Goal: Task Accomplishment & Management: Manage account settings

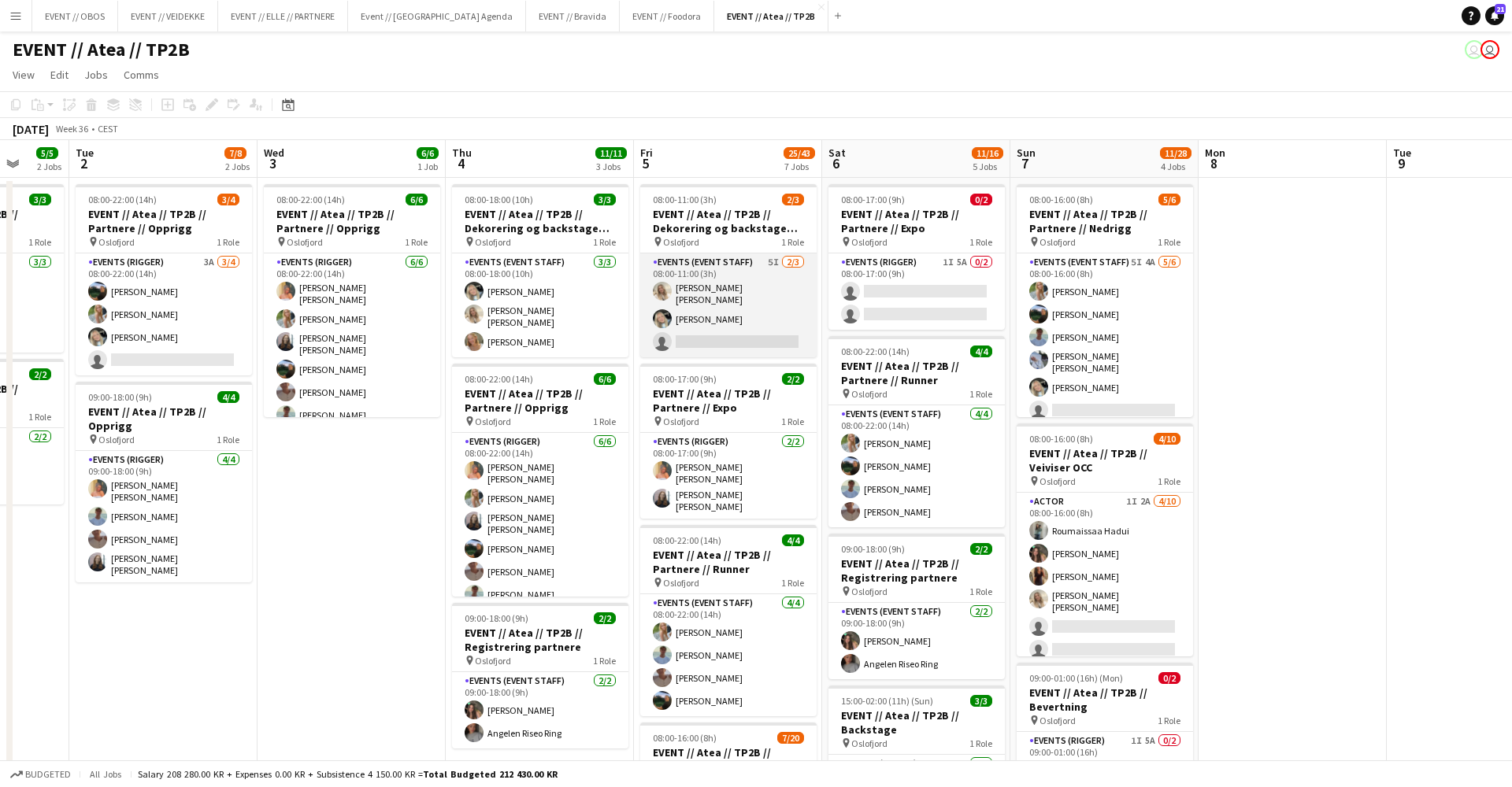
click at [756, 280] on app-card-role "Events (Event Staff) 5I [DATE] 08:00-11:00 (3h) [PERSON_NAME] [PERSON_NAME] [PE…" at bounding box center [729, 305] width 176 height 104
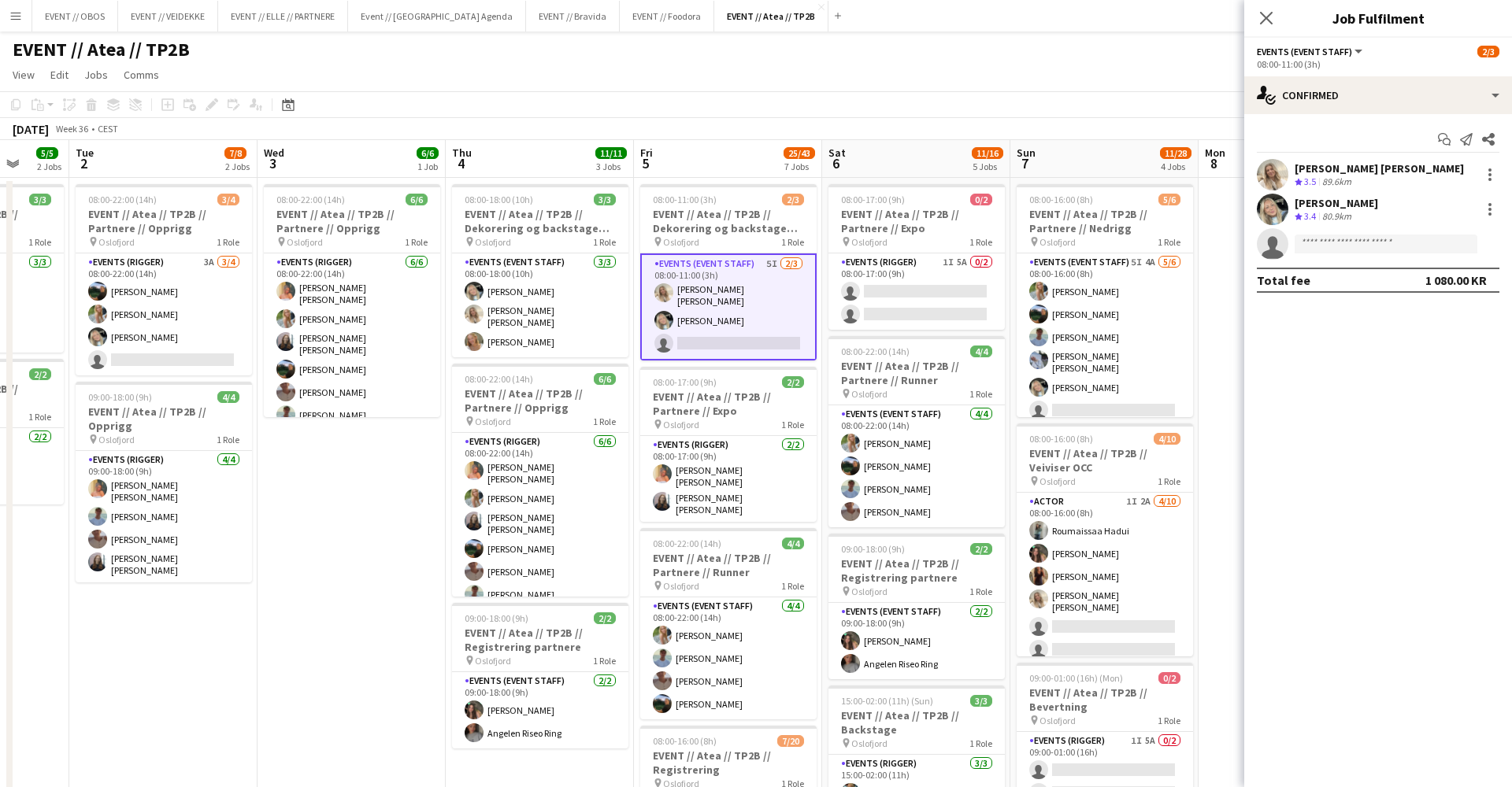
click at [998, 94] on app-toolbar "Copy Paste Paste Command V Paste with crew Command Shift V Paste linked Job [GE…" at bounding box center [756, 105] width 1512 height 27
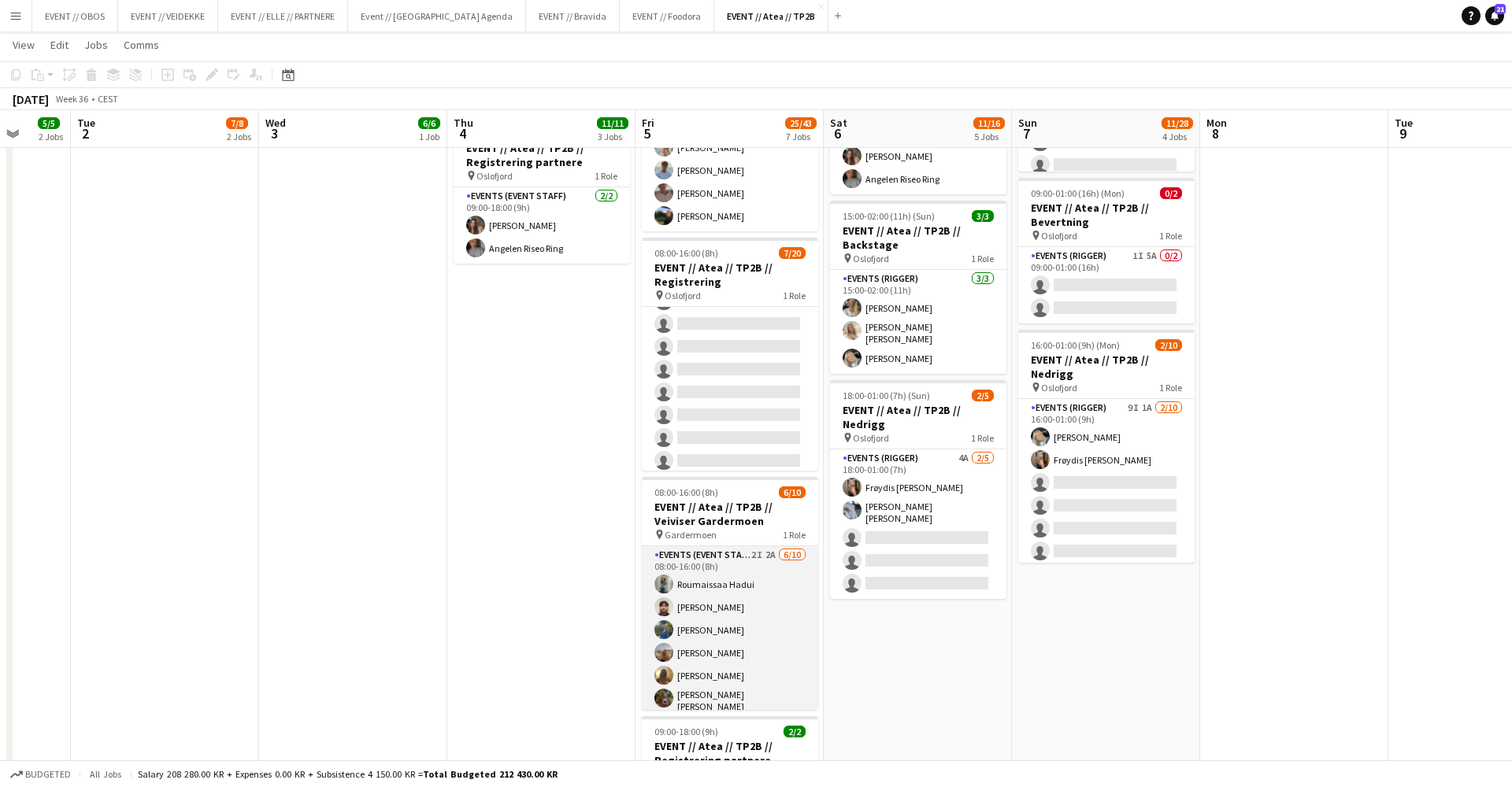
scroll to position [20, 0]
click at [694, 599] on app-card-role "Events (Event Staff) 2I 2A [DATE] 08:00-16:00 (8h) [PERSON_NAME] [PERSON_NAME] …" at bounding box center [730, 657] width 176 height 264
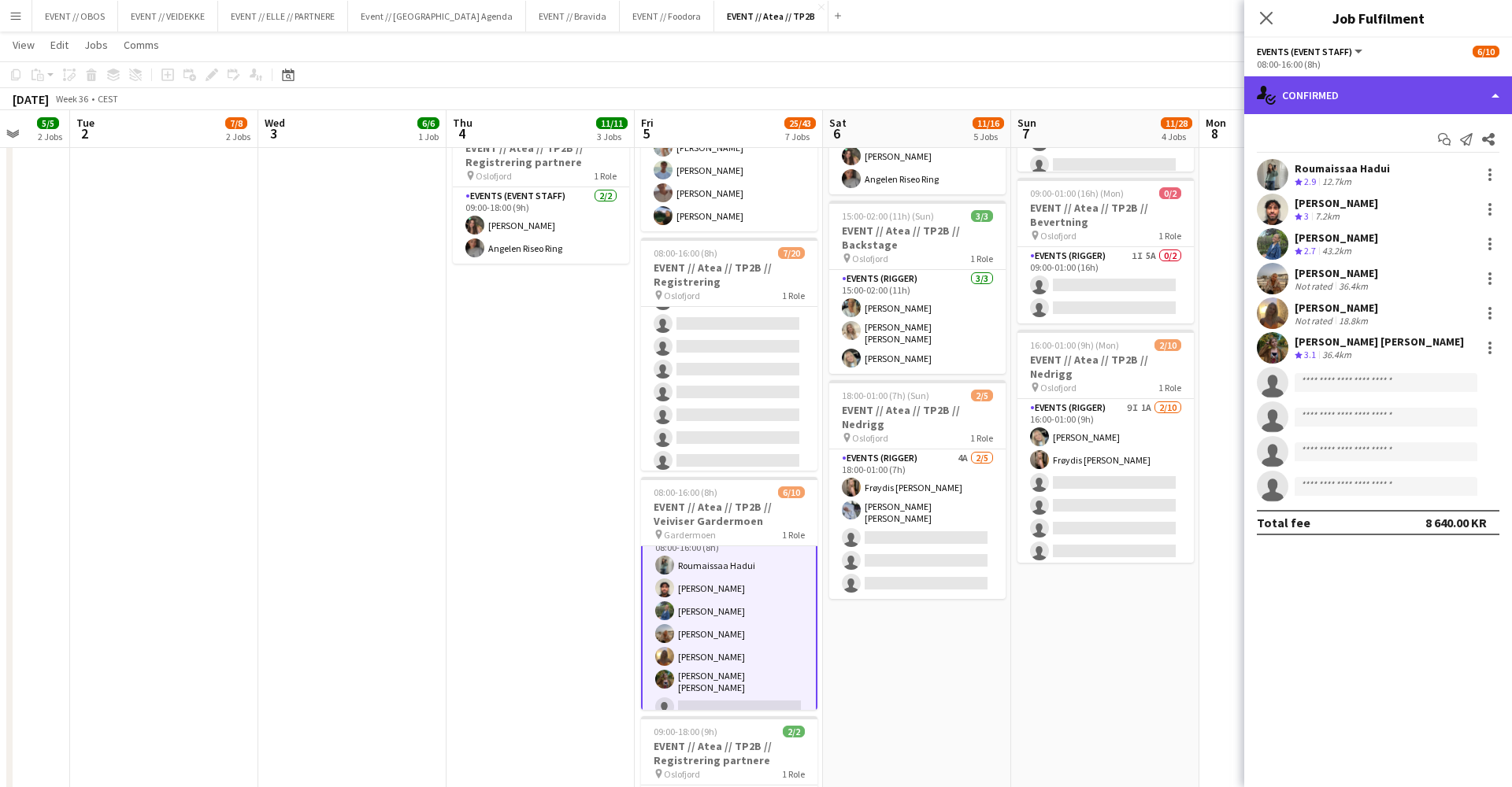
click at [1365, 88] on div "single-neutral-actions-check-2 Confirmed" at bounding box center [1378, 95] width 268 height 38
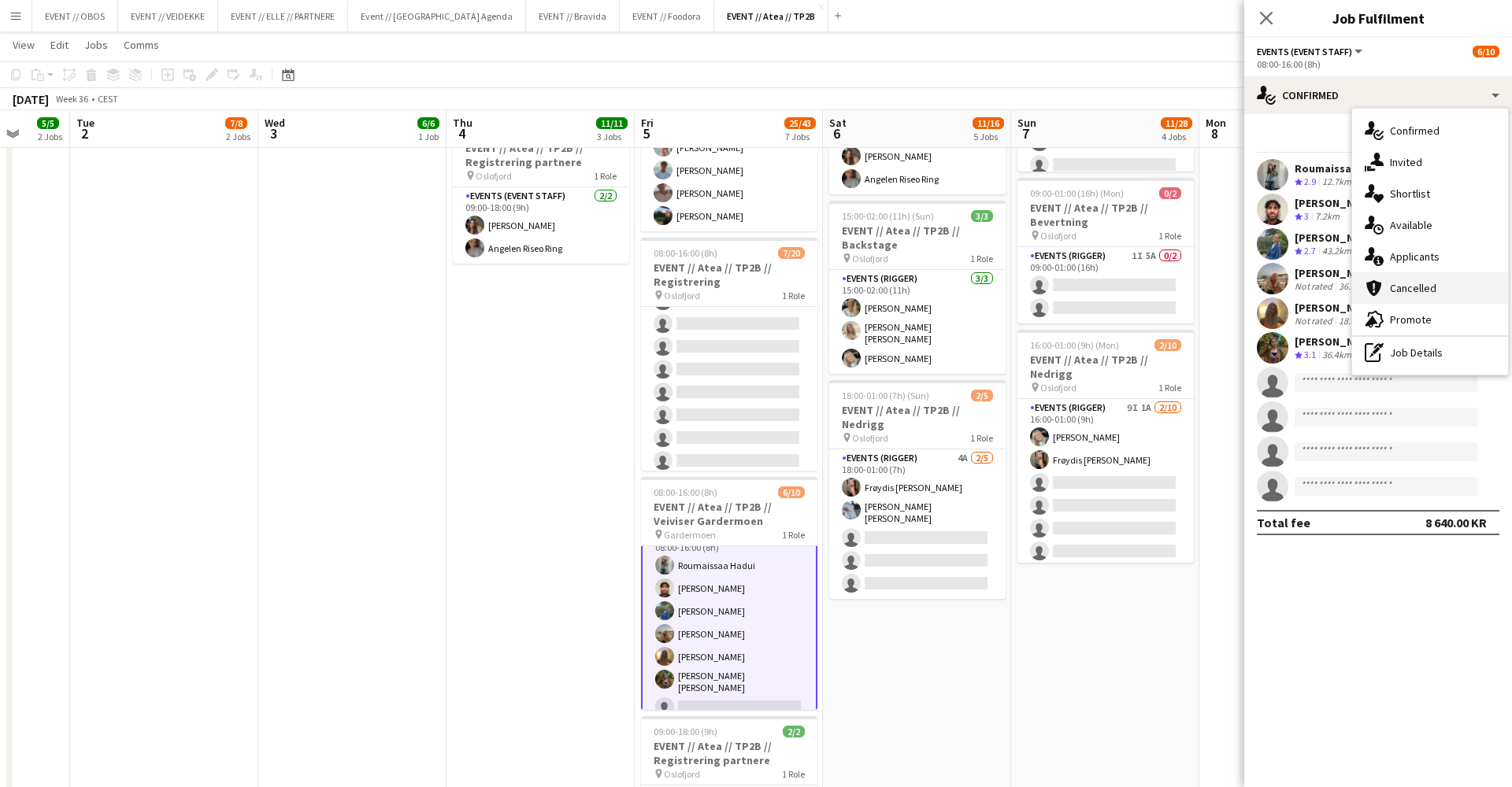
click at [1391, 276] on div "cancellation Cancelled" at bounding box center [1429, 288] width 156 height 32
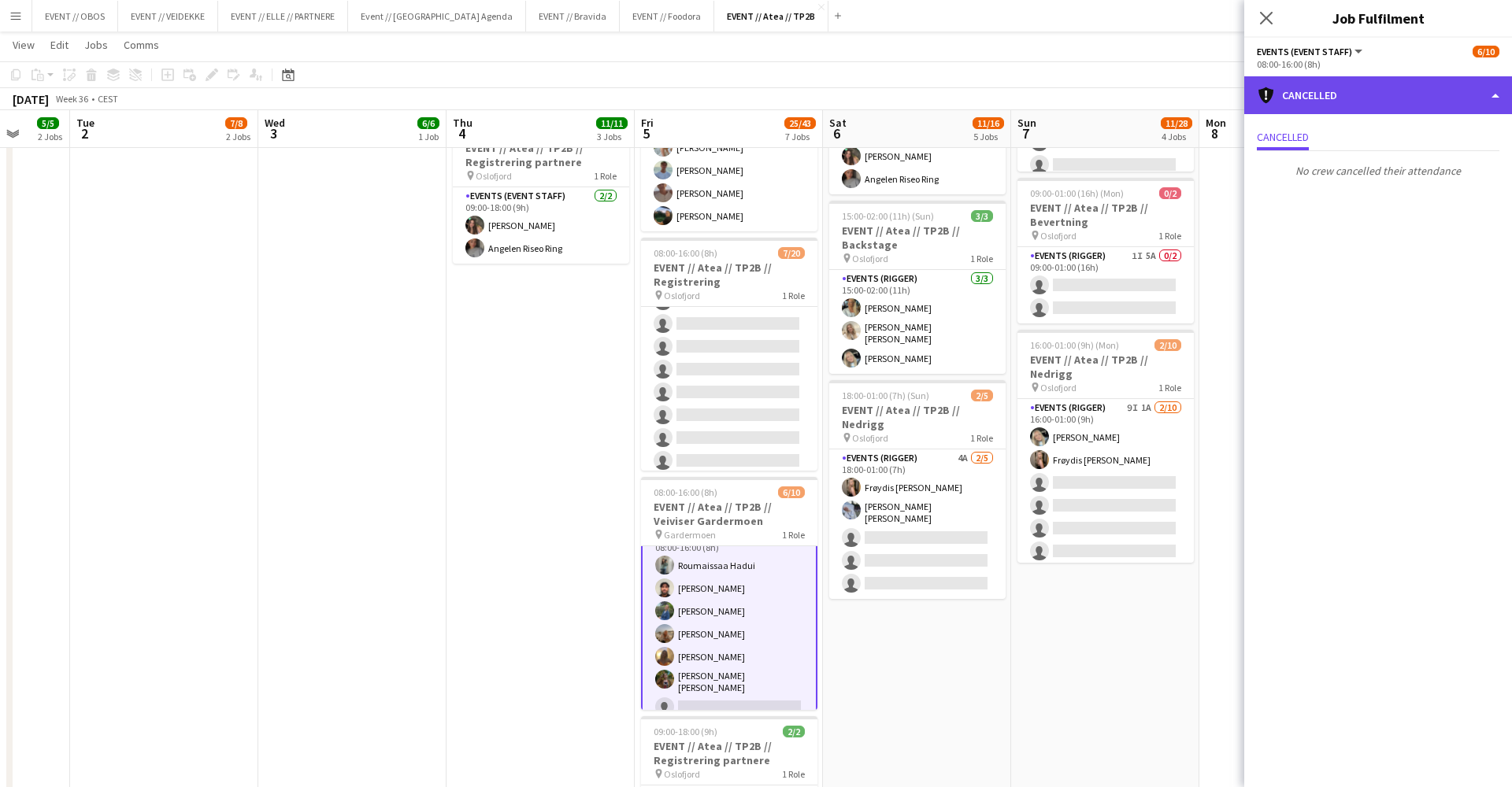
click at [1325, 95] on div "cancellation Cancelled" at bounding box center [1378, 95] width 268 height 38
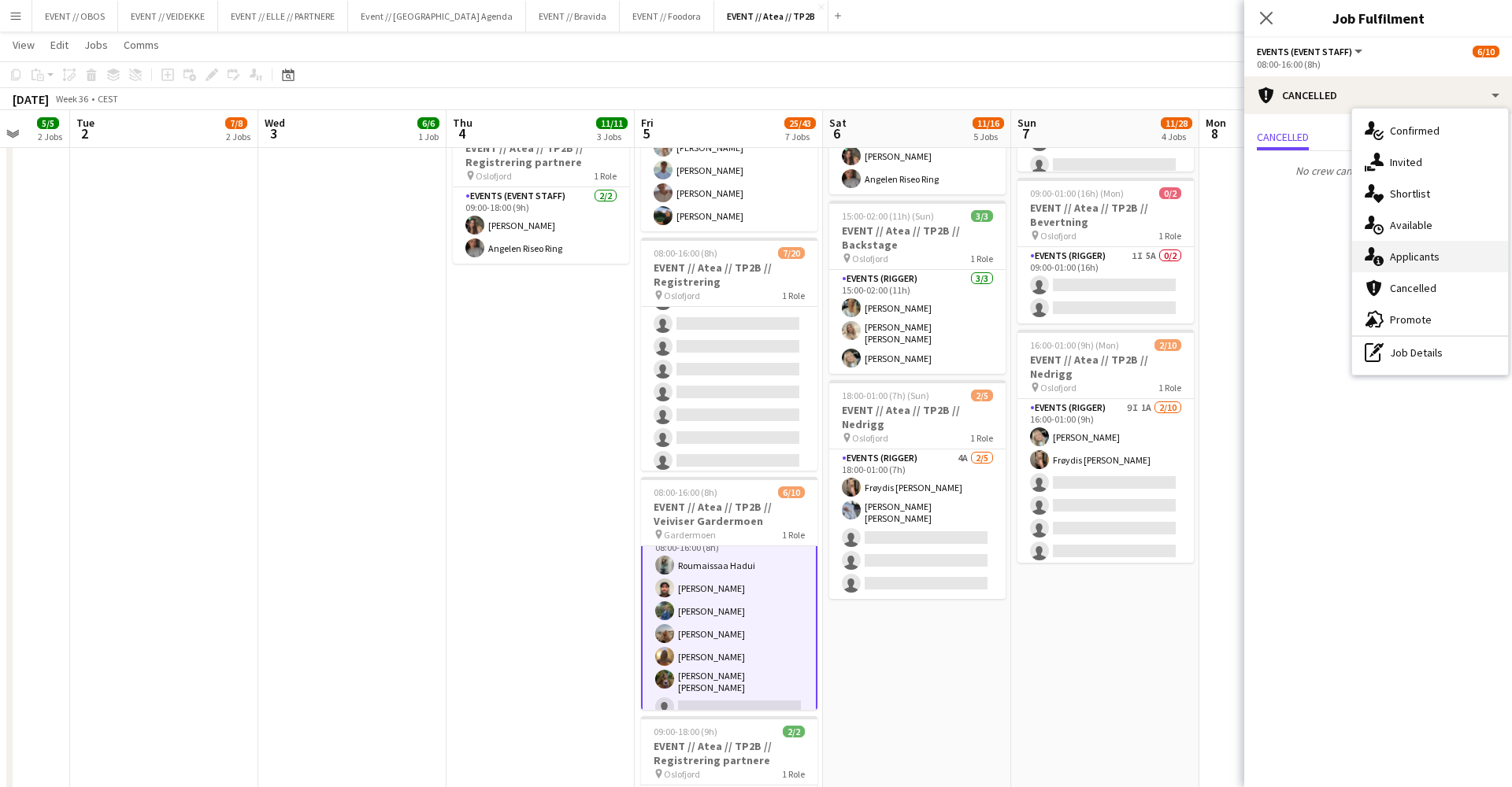
click at [1411, 248] on div "single-neutral-actions-information Applicants" at bounding box center [1429, 257] width 156 height 32
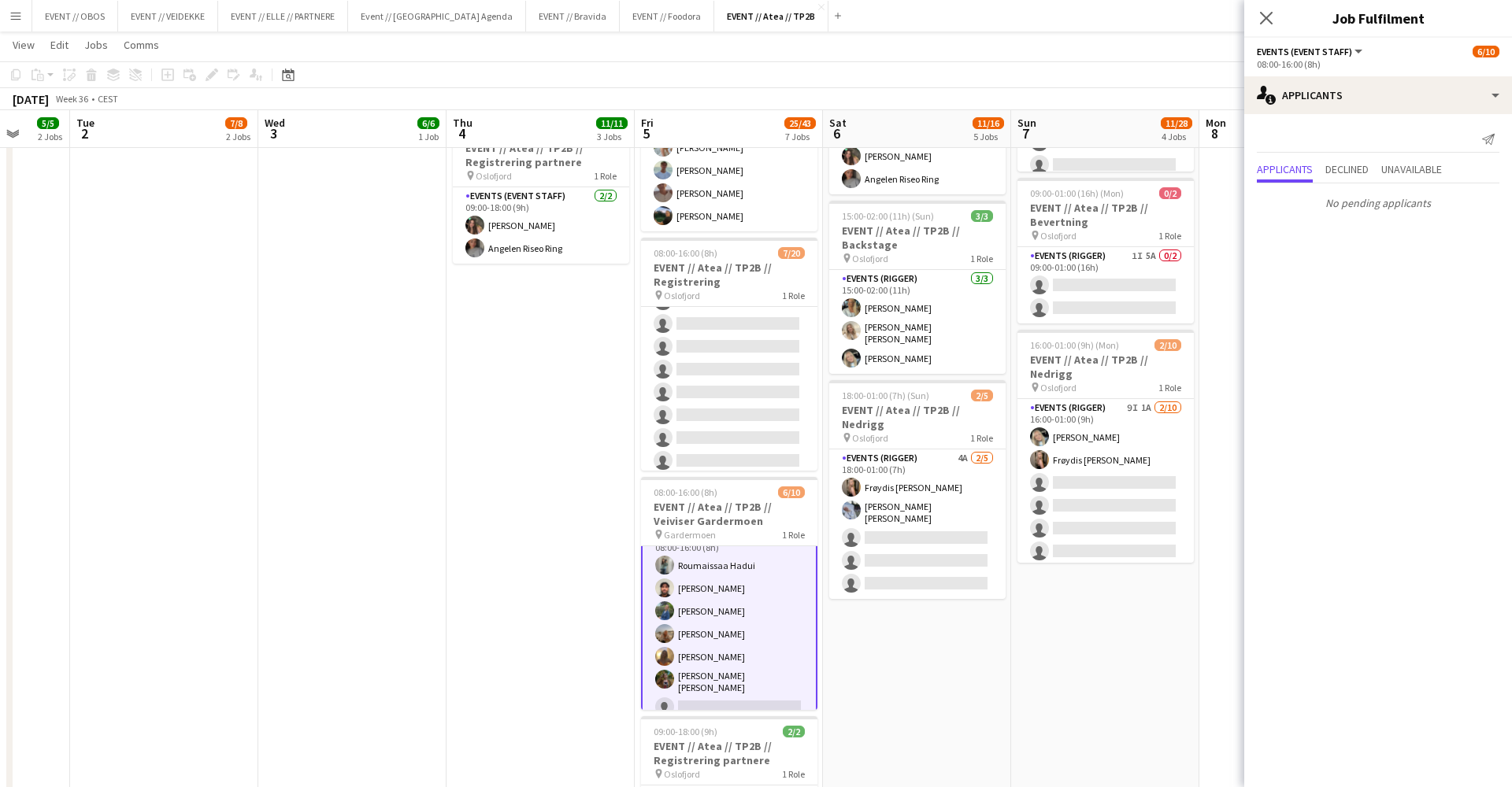
click at [1414, 138] on div "Send notification" at bounding box center [1379, 140] width 243 height 26
click at [1406, 98] on div "single-neutral-actions-information Applicants" at bounding box center [1378, 95] width 268 height 38
click at [1408, 187] on div "single-neutral-actions-heart Shortlist" at bounding box center [1429, 194] width 156 height 32
click at [1408, 114] on mat-expansion-panel "heart Shortlist Share To add crew to the shortlist, click on heart icon." at bounding box center [1378, 114] width 268 height 0
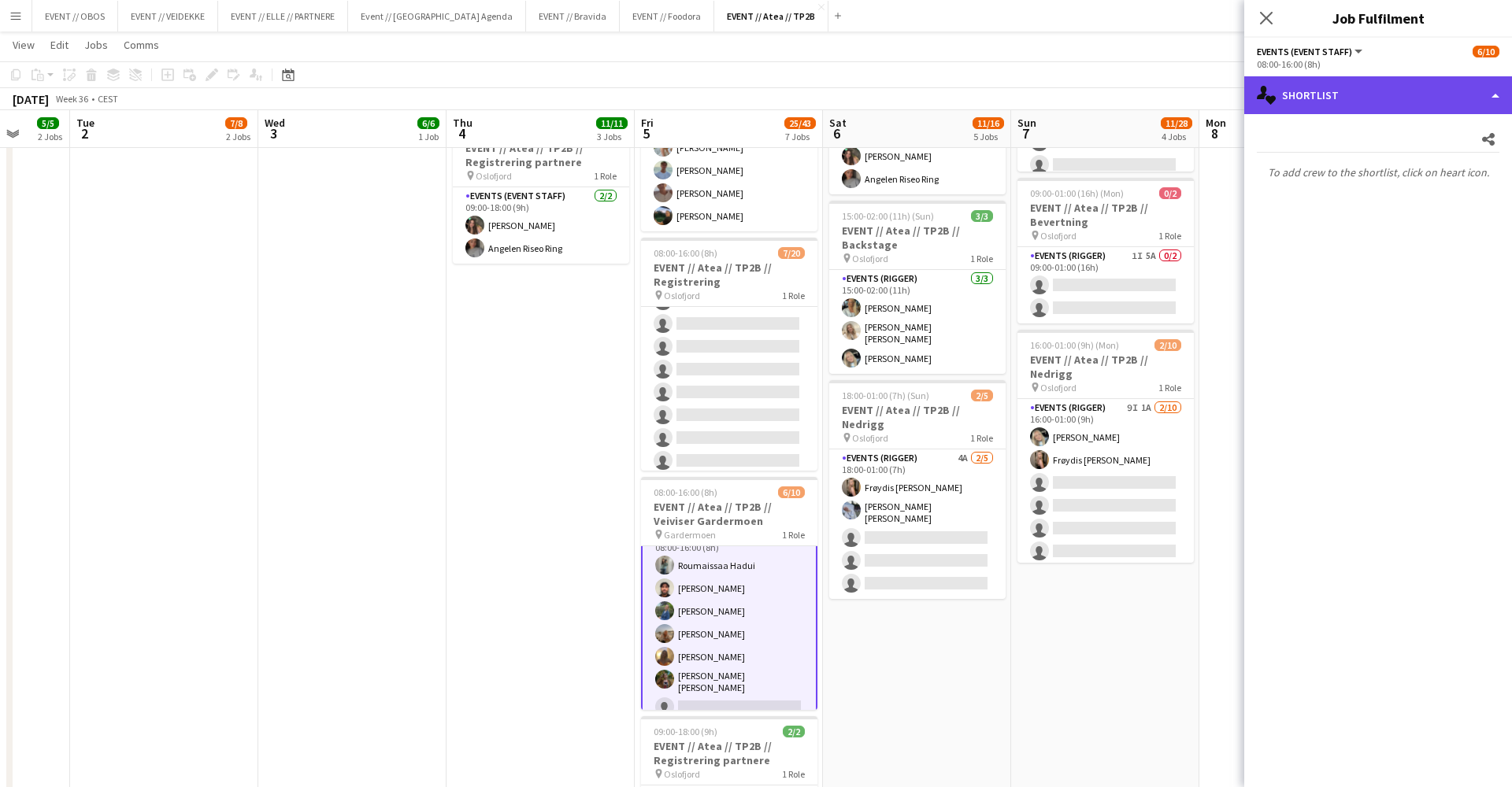
click at [1382, 97] on div "single-neutral-actions-heart Shortlist" at bounding box center [1378, 95] width 268 height 38
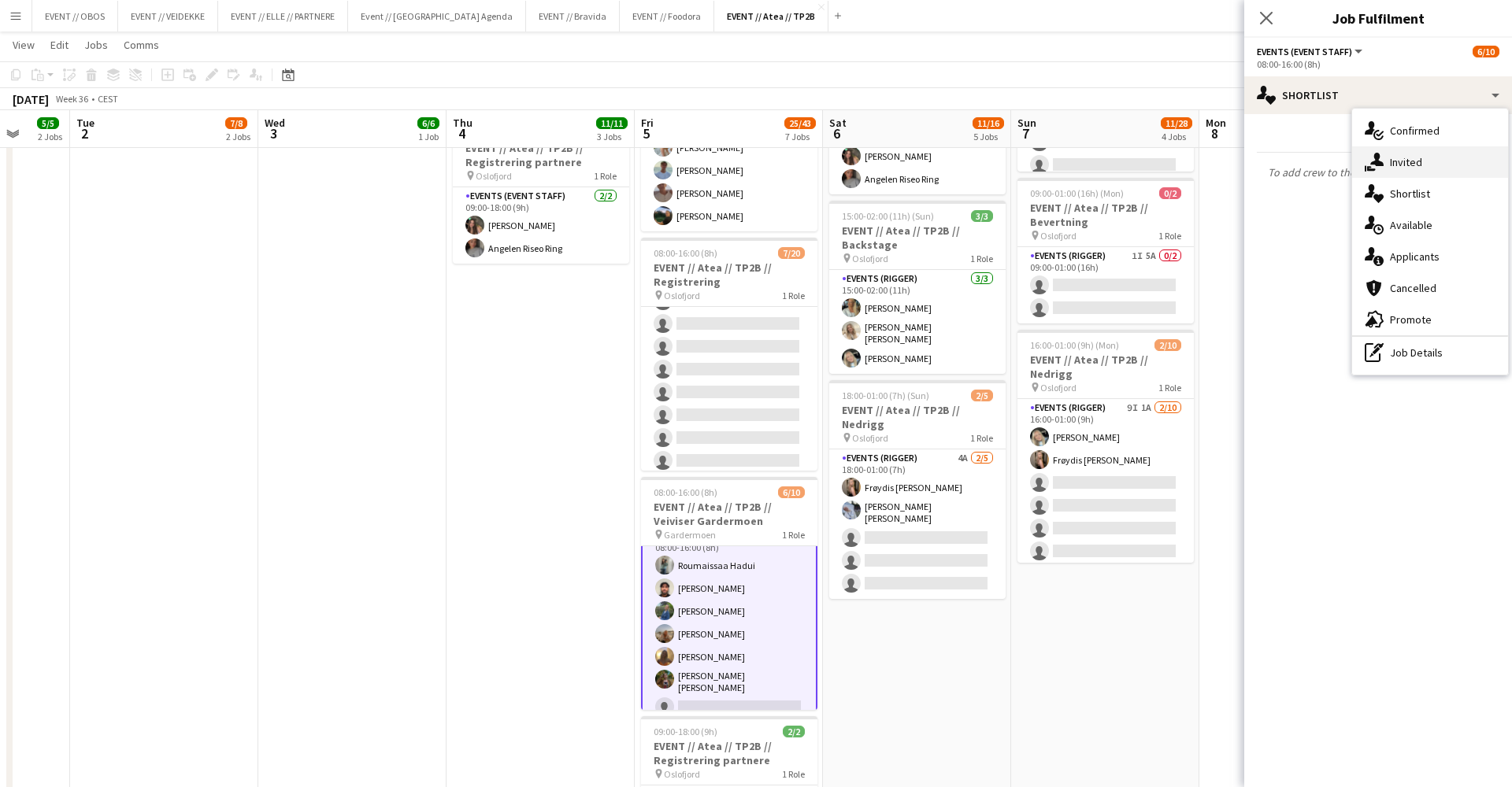
click at [1398, 171] on div "single-neutral-actions-share-1 Invited" at bounding box center [1429, 162] width 156 height 32
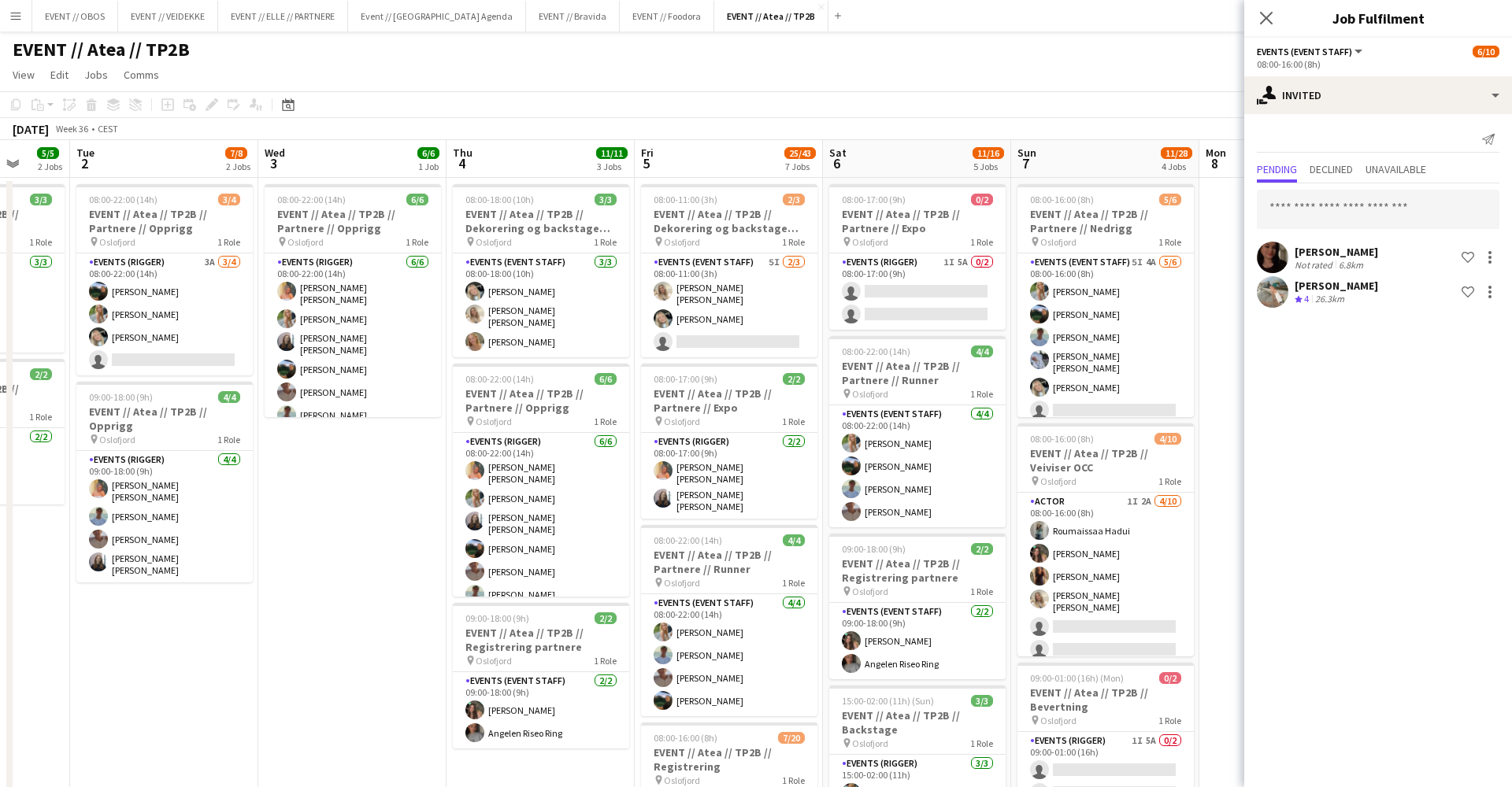
scroll to position [-1, 0]
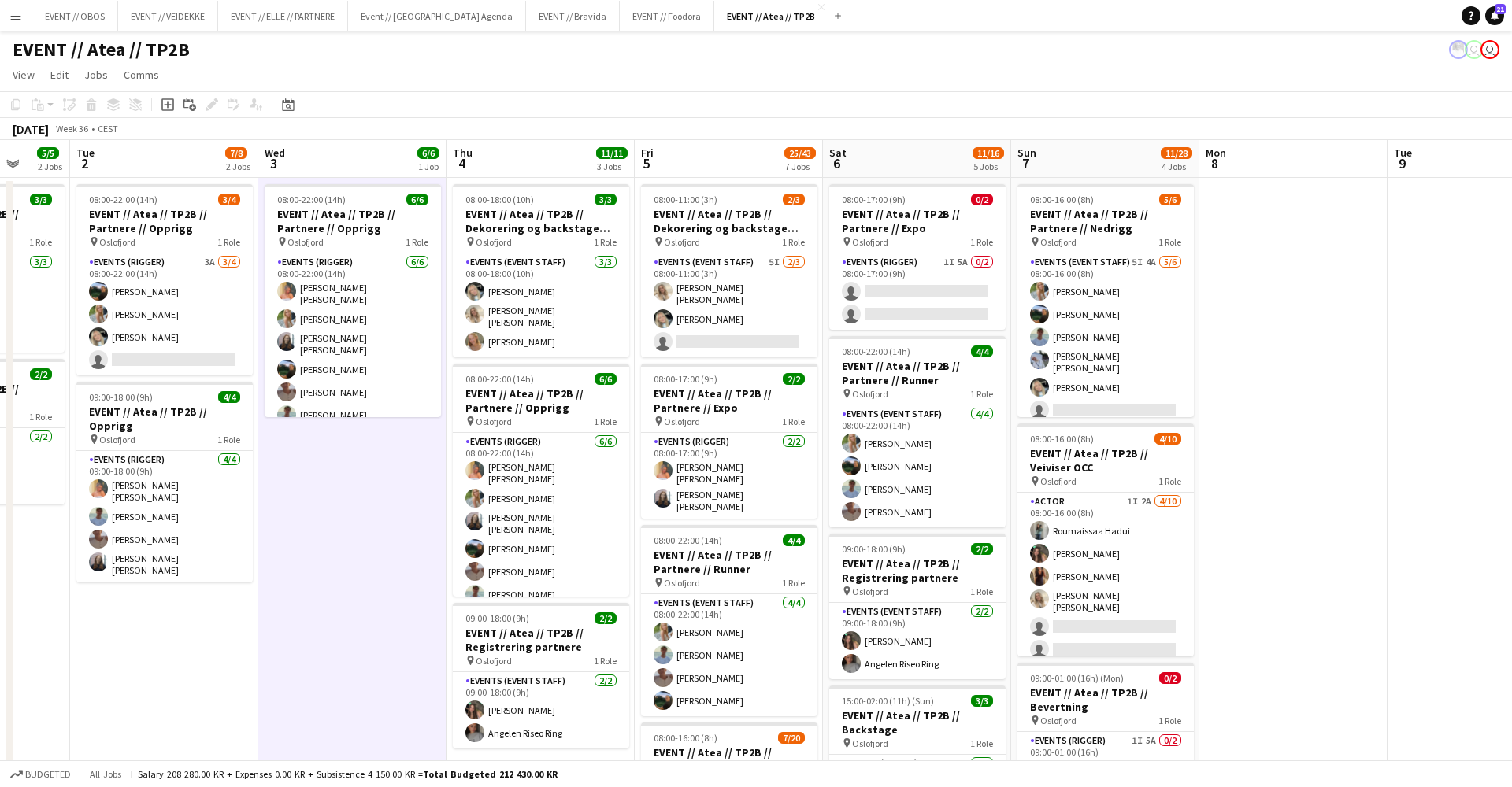
scroll to position [0, 0]
click at [972, 311] on app-card-role "Events (Rigger) 1I 5A 0/2 08:00-17:00 (9h) single-neutral-actions single-neutra…" at bounding box center [917, 291] width 176 height 76
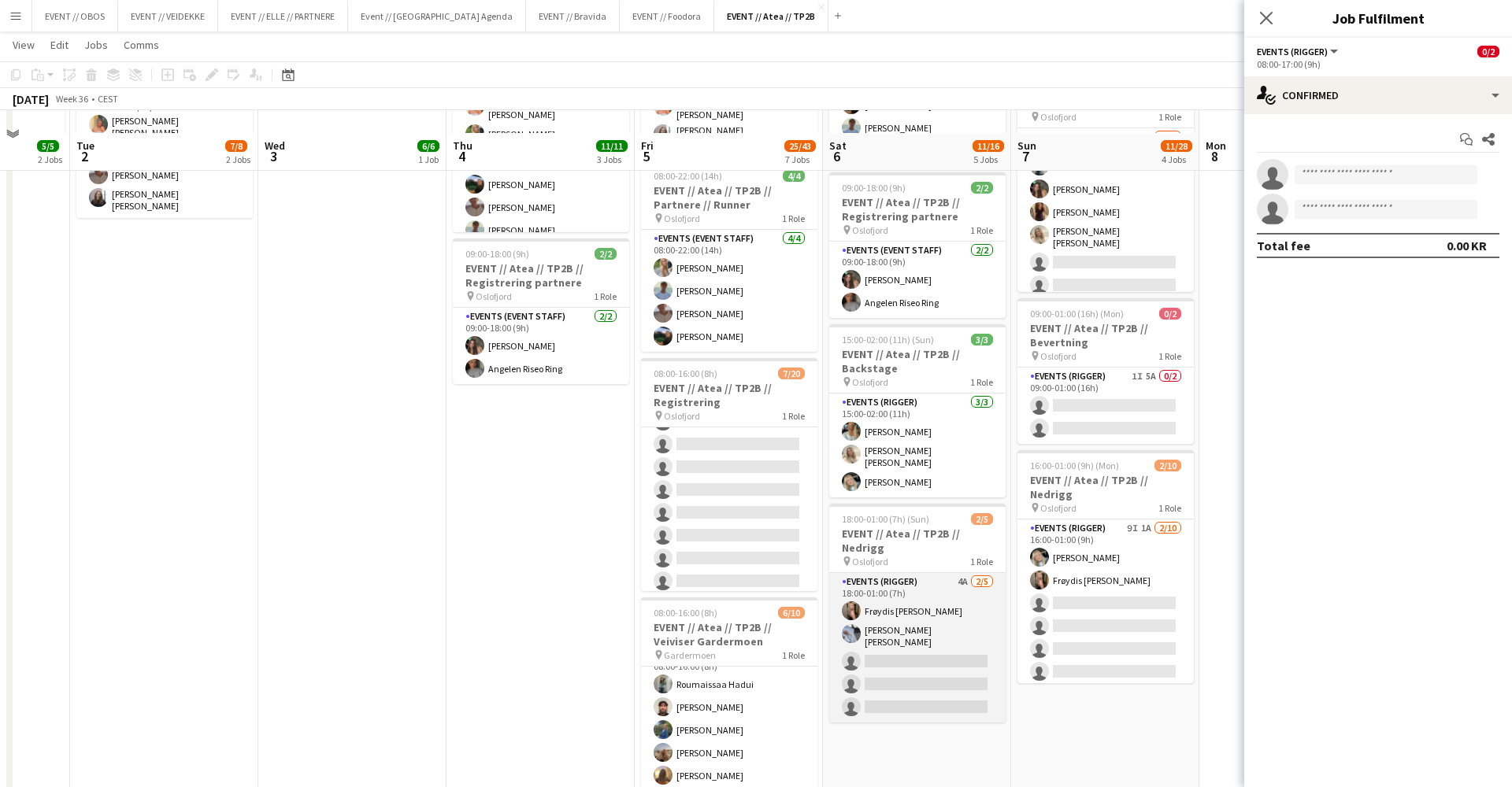
scroll to position [364, 0]
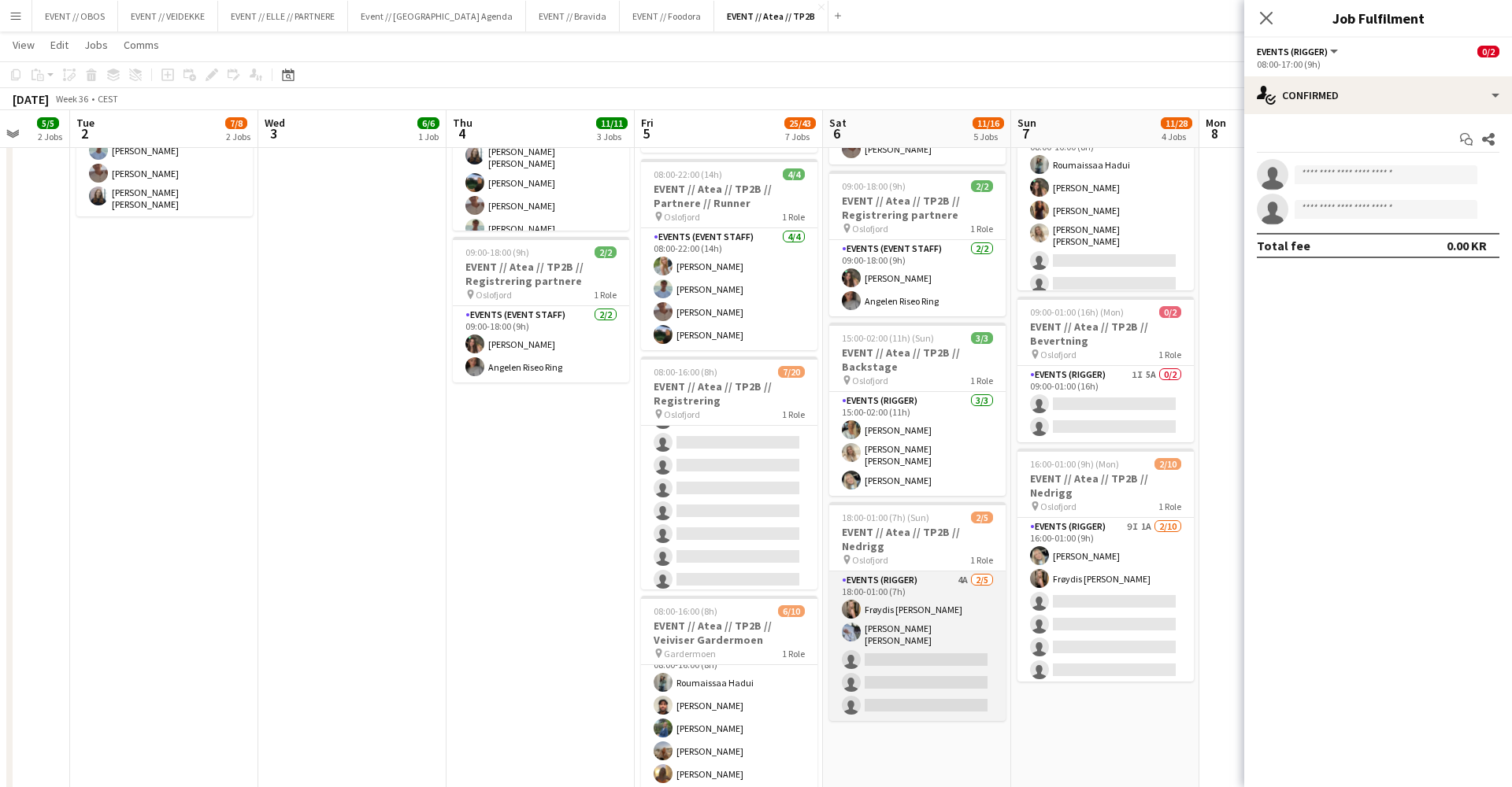
click at [934, 659] on app-card-role "Events (Rigger) 4A [DATE] 18:00-01:00 (7h) Frøydis [PERSON_NAME] [PERSON_NAME] …" at bounding box center [917, 646] width 176 height 149
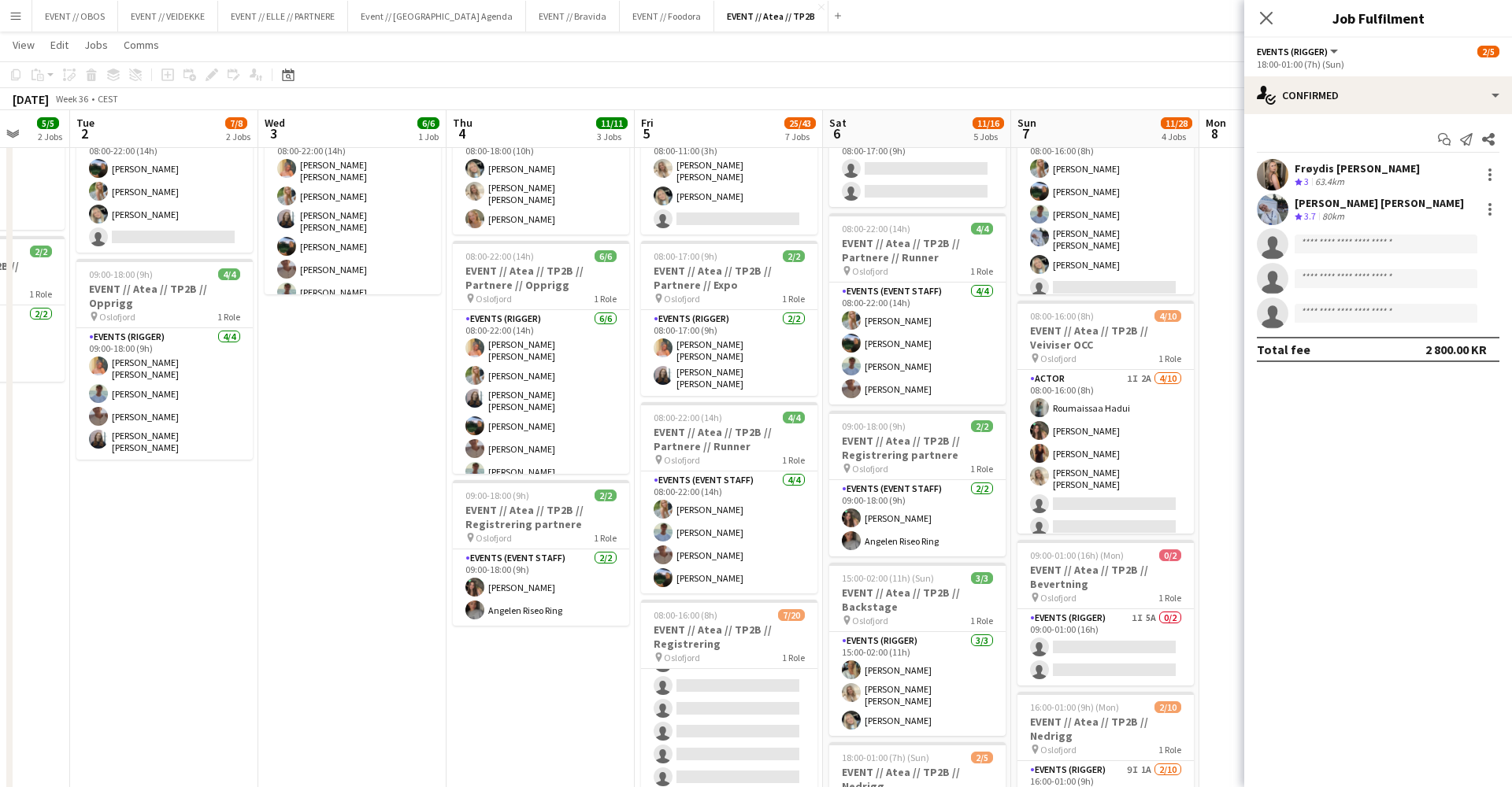
scroll to position [0, 682]
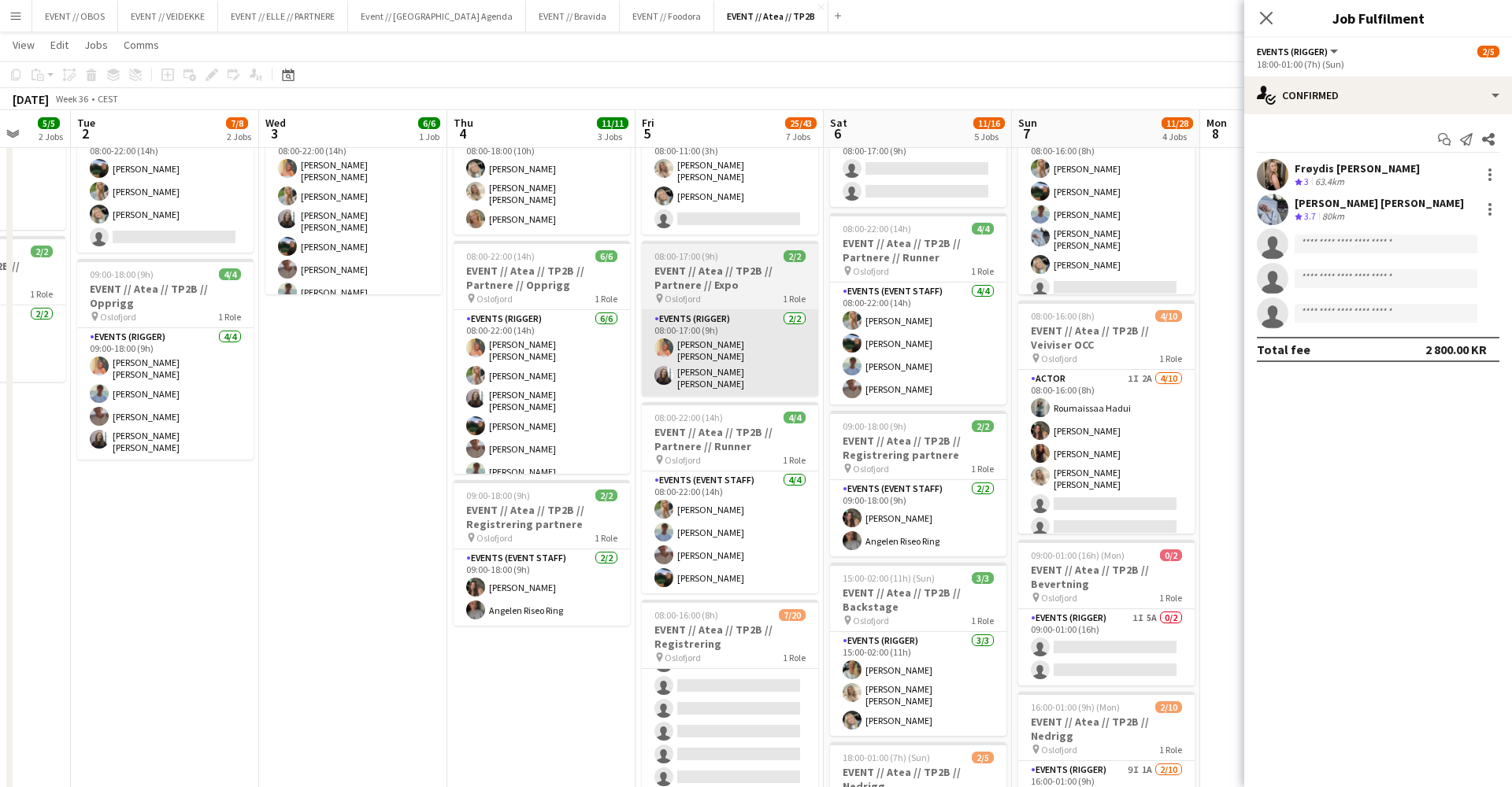
click at [732, 372] on app-card-role "Events (Rigger) [DATE] 08:00-17:00 (9h) [PERSON_NAME] [PERSON_NAME] [PERSON_NAM…" at bounding box center [730, 353] width 176 height 86
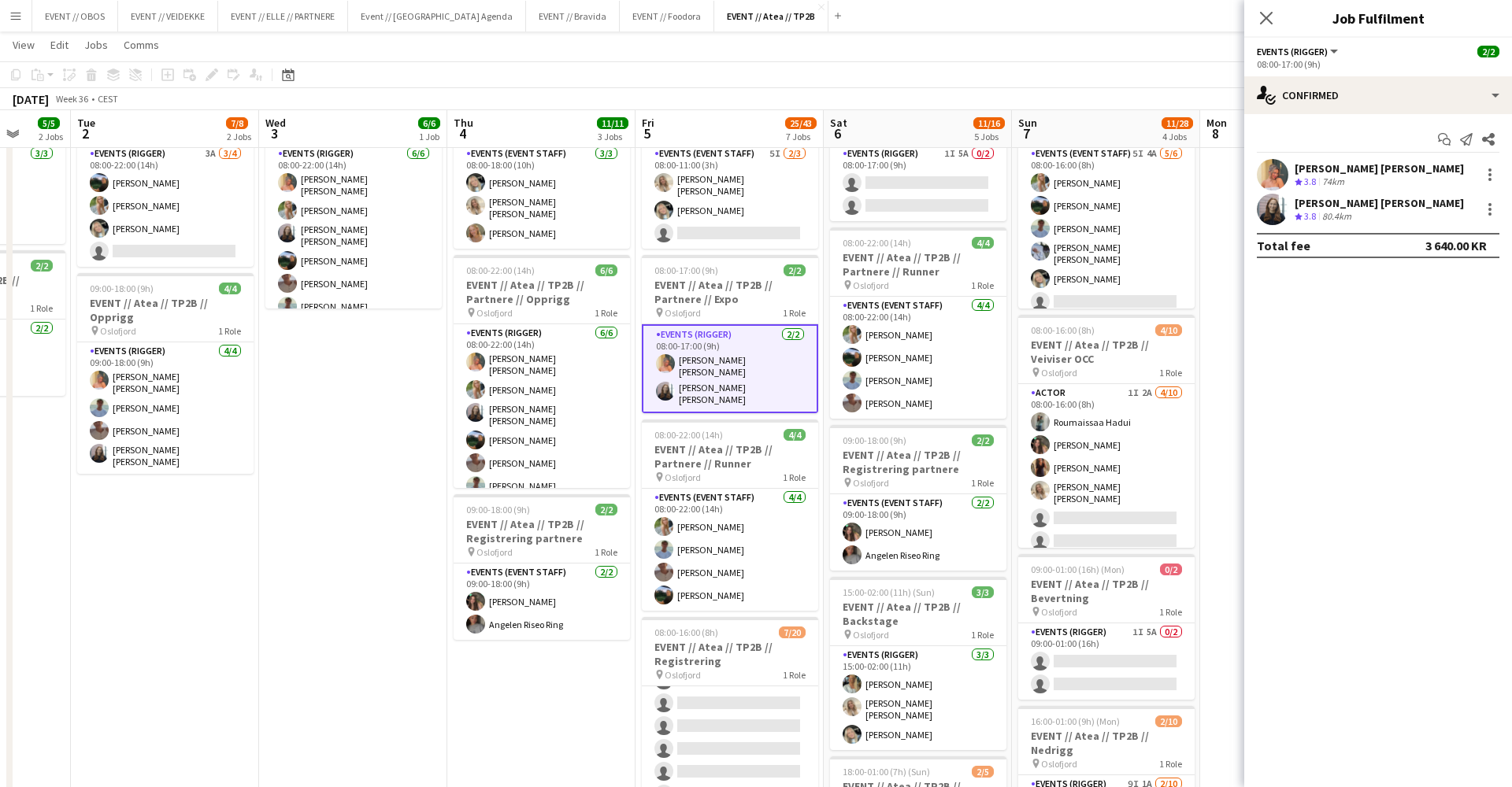
scroll to position [0, 683]
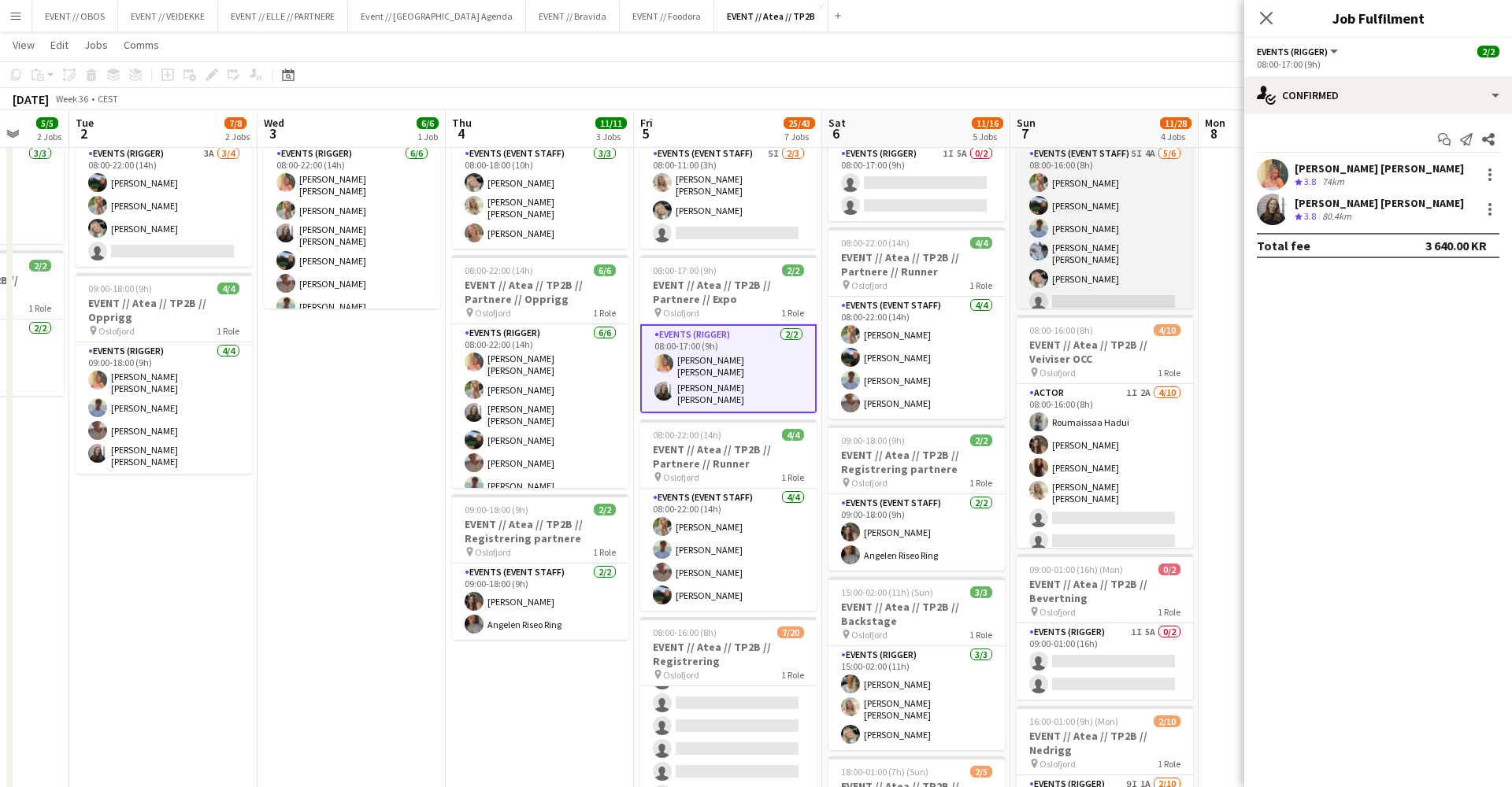
click at [1074, 268] on app-card-role "Events (Event Staff) 5I 4A [DATE] 08:00-16:00 (8h) [PERSON_NAME] [PERSON_NAME] …" at bounding box center [1105, 231] width 176 height 172
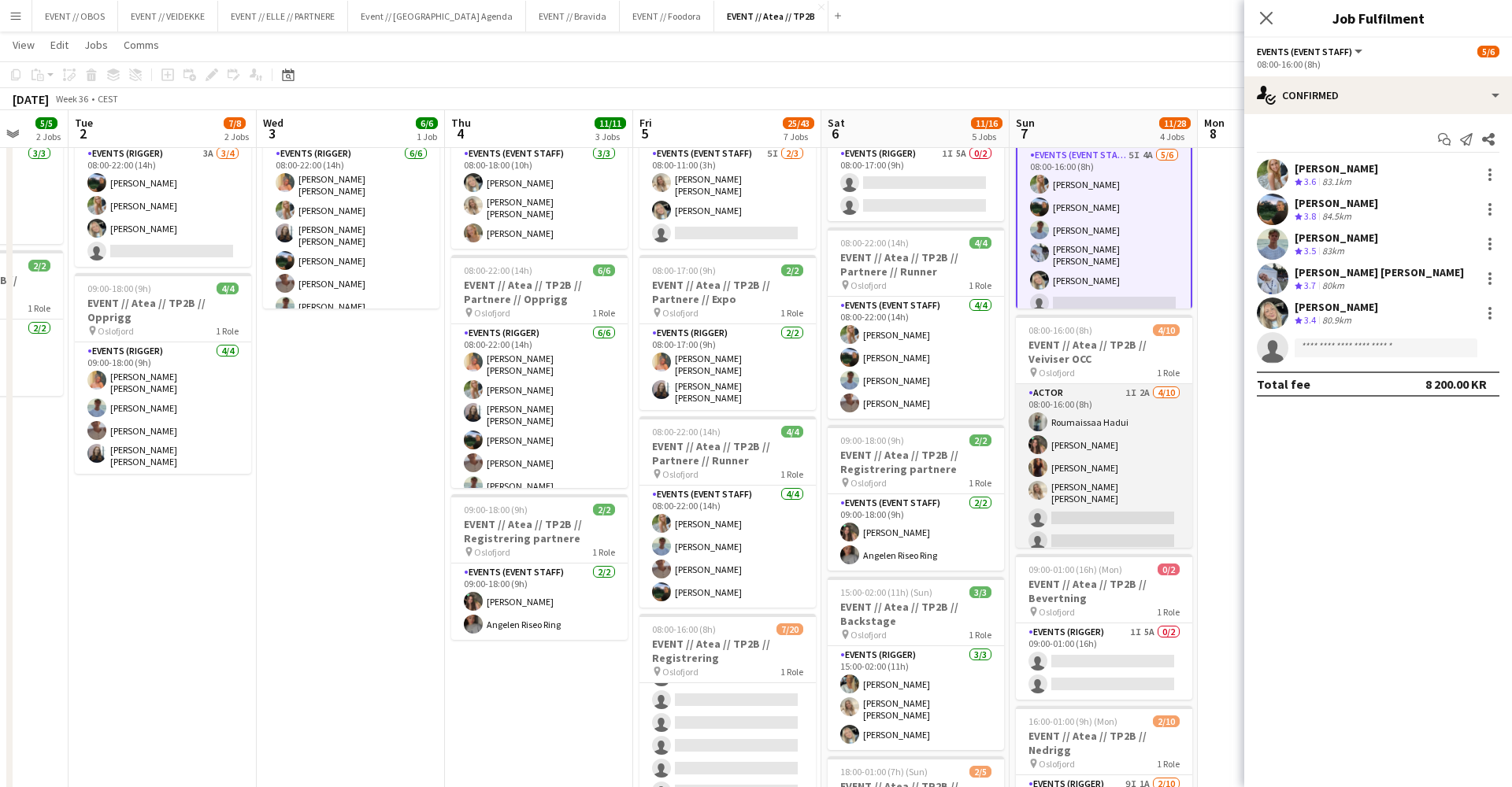
click at [1069, 494] on app-card-role "Actor 1I 2A [DATE] 08:00-16:00 (8h) Roumaissaa Hadui [PERSON_NAME] [PERSON_NAME…" at bounding box center [1104, 515] width 176 height 264
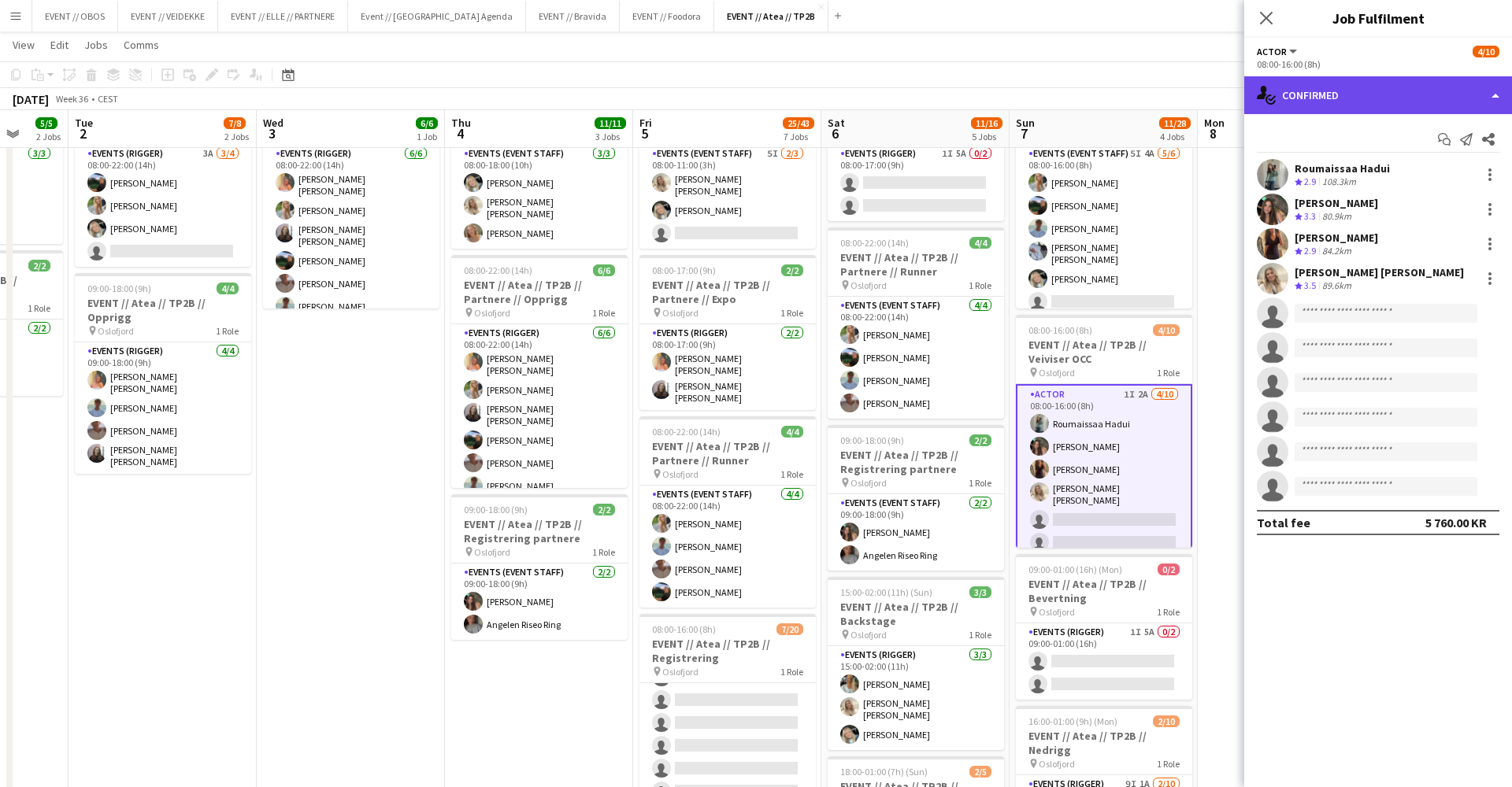
click at [1320, 95] on div "single-neutral-actions-check-2 Confirmed" at bounding box center [1378, 95] width 268 height 38
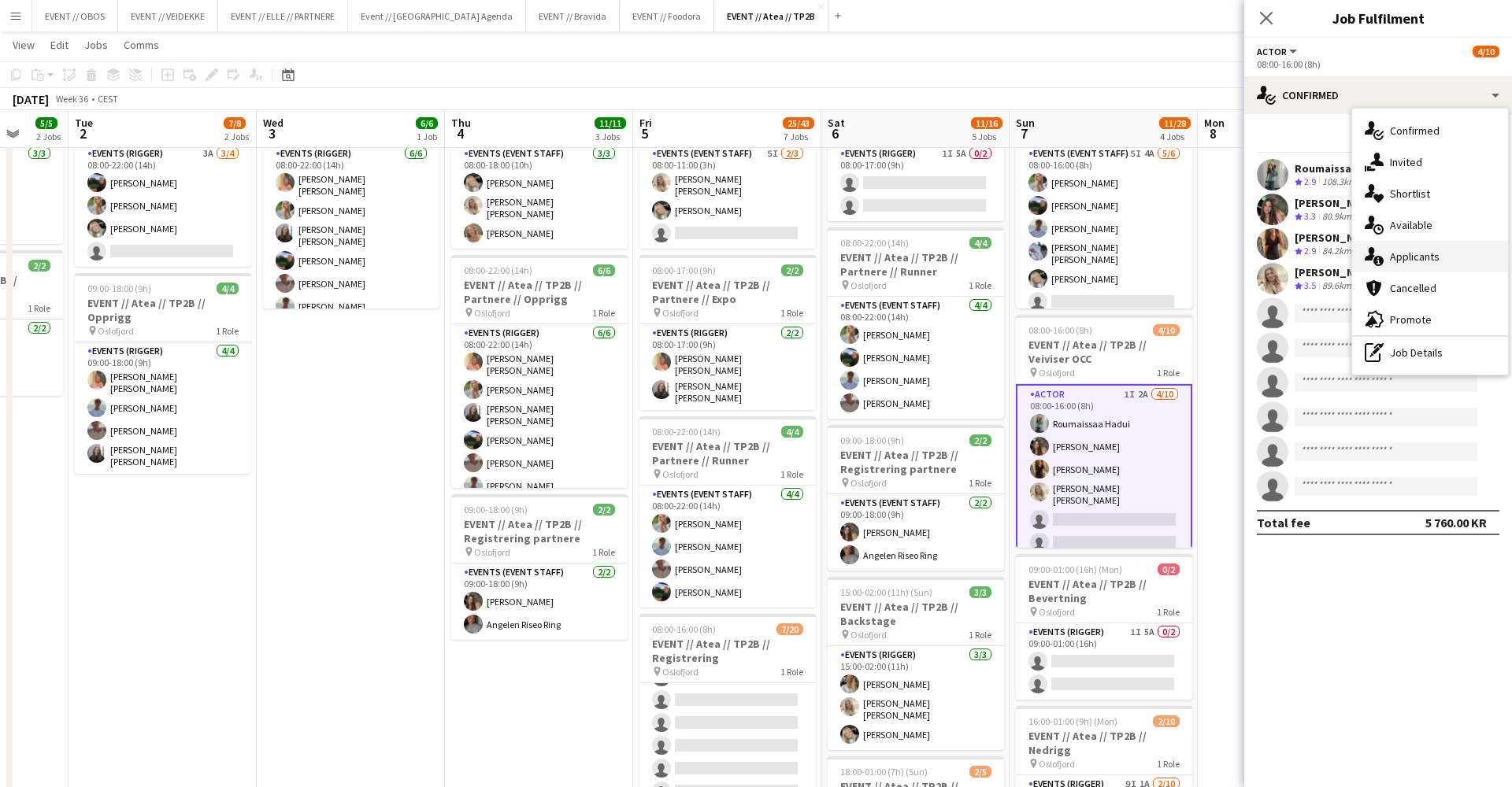
click at [1398, 243] on div "single-neutral-actions-information Applicants" at bounding box center [1429, 257] width 156 height 32
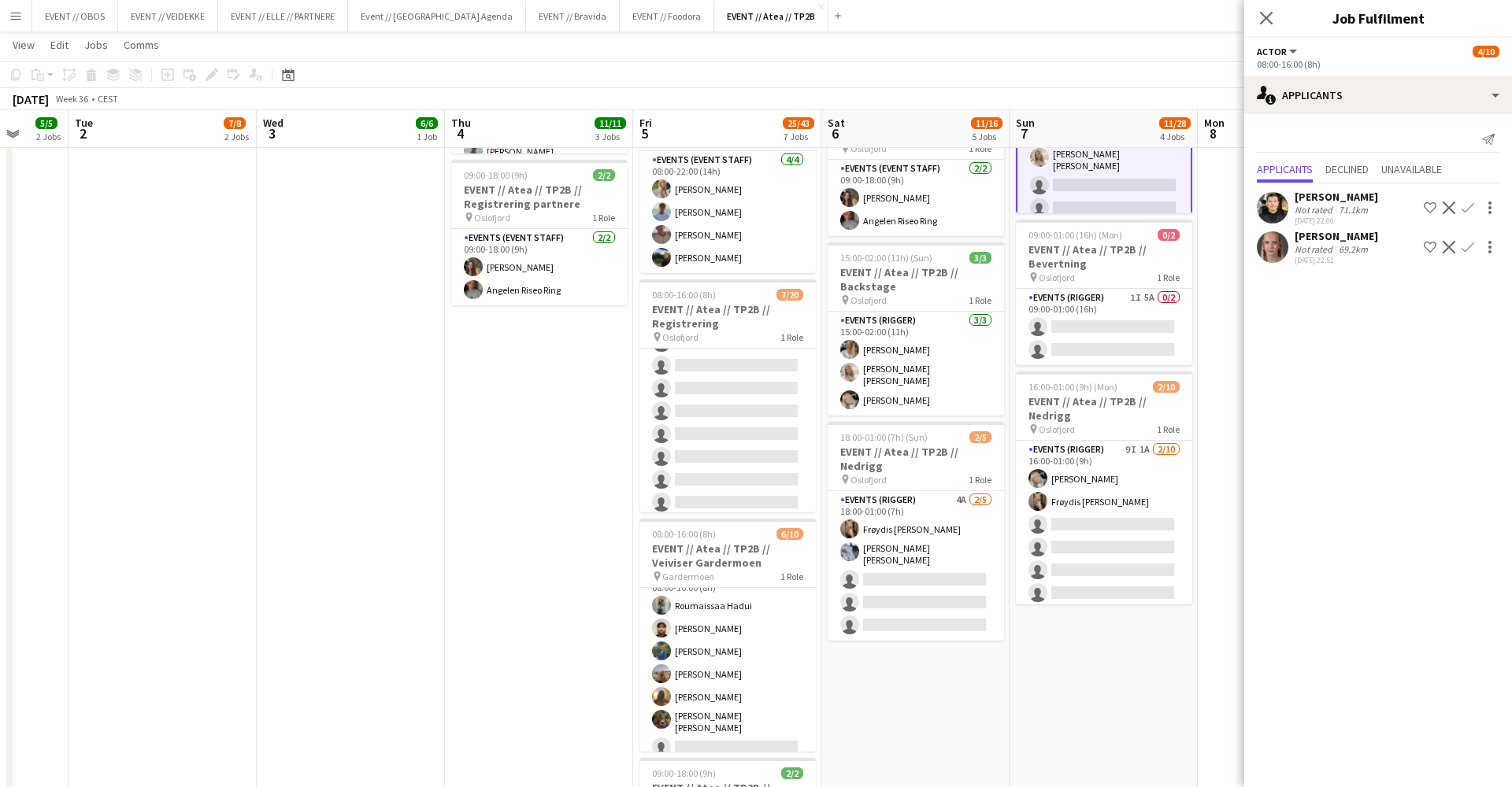
scroll to position [0, 686]
click at [475, 482] on app-date-cell "08:00-18:00 (10h) 3/3 EVENT // Atea // TP2B // Dekorering og backstage oppsett …" at bounding box center [537, 407] width 188 height 1345
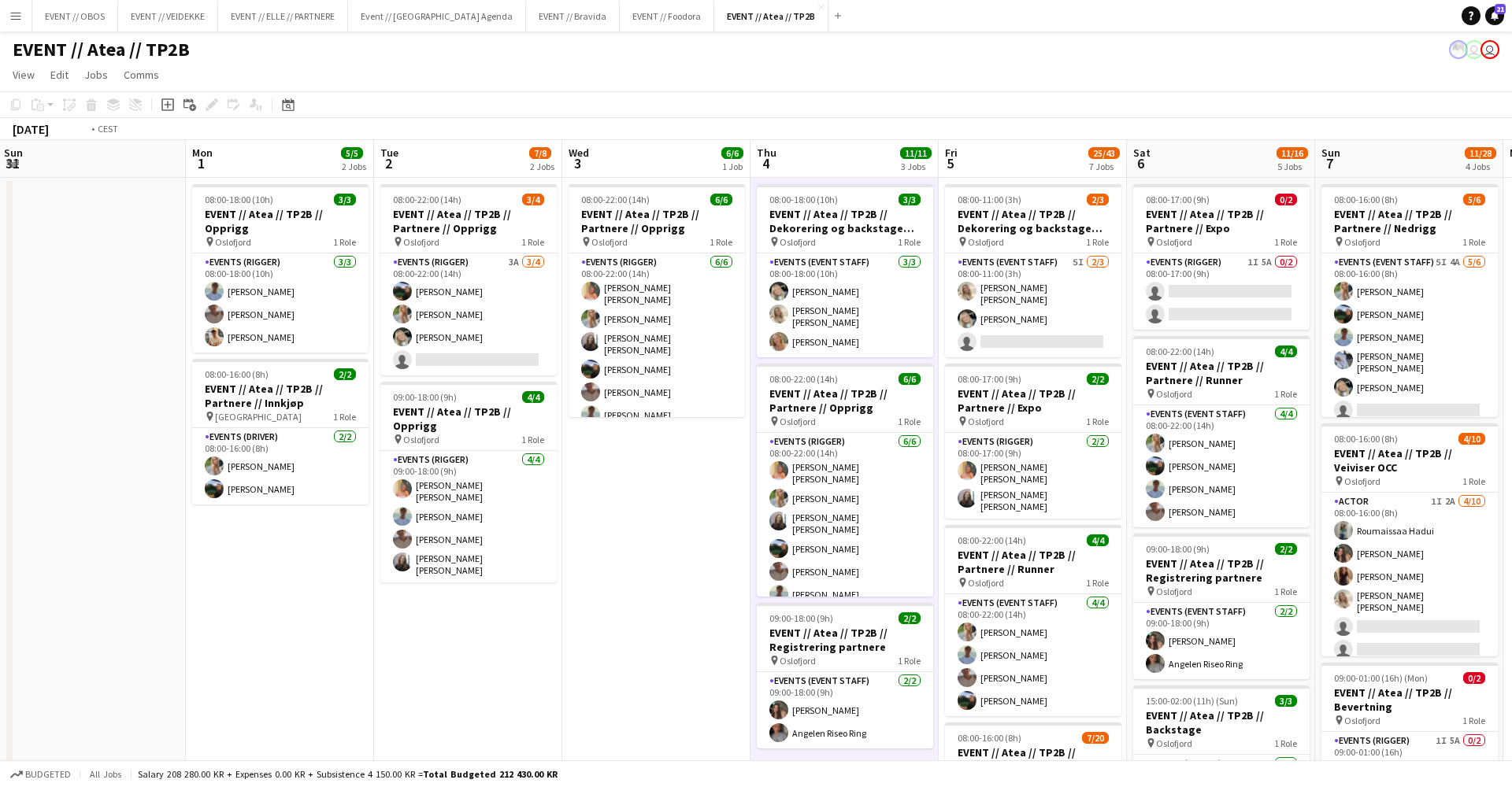
scroll to position [0, 0]
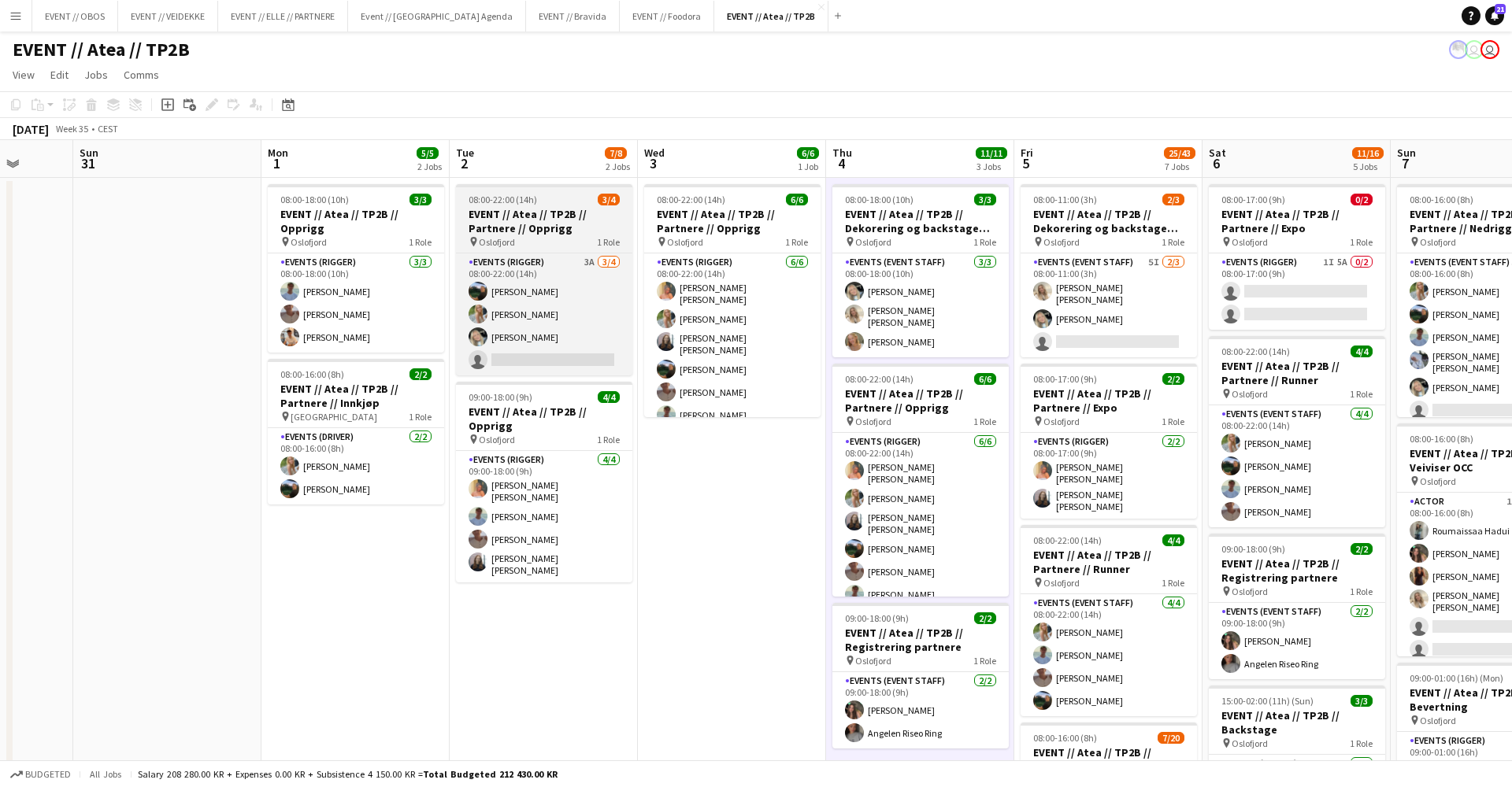
click at [523, 248] on app-job-card "08:00-22:00 (14h) 3/4 EVENT // Atea // TP2B // Partnere // Opprigg pin Oslofjor…" at bounding box center [544, 280] width 176 height 191
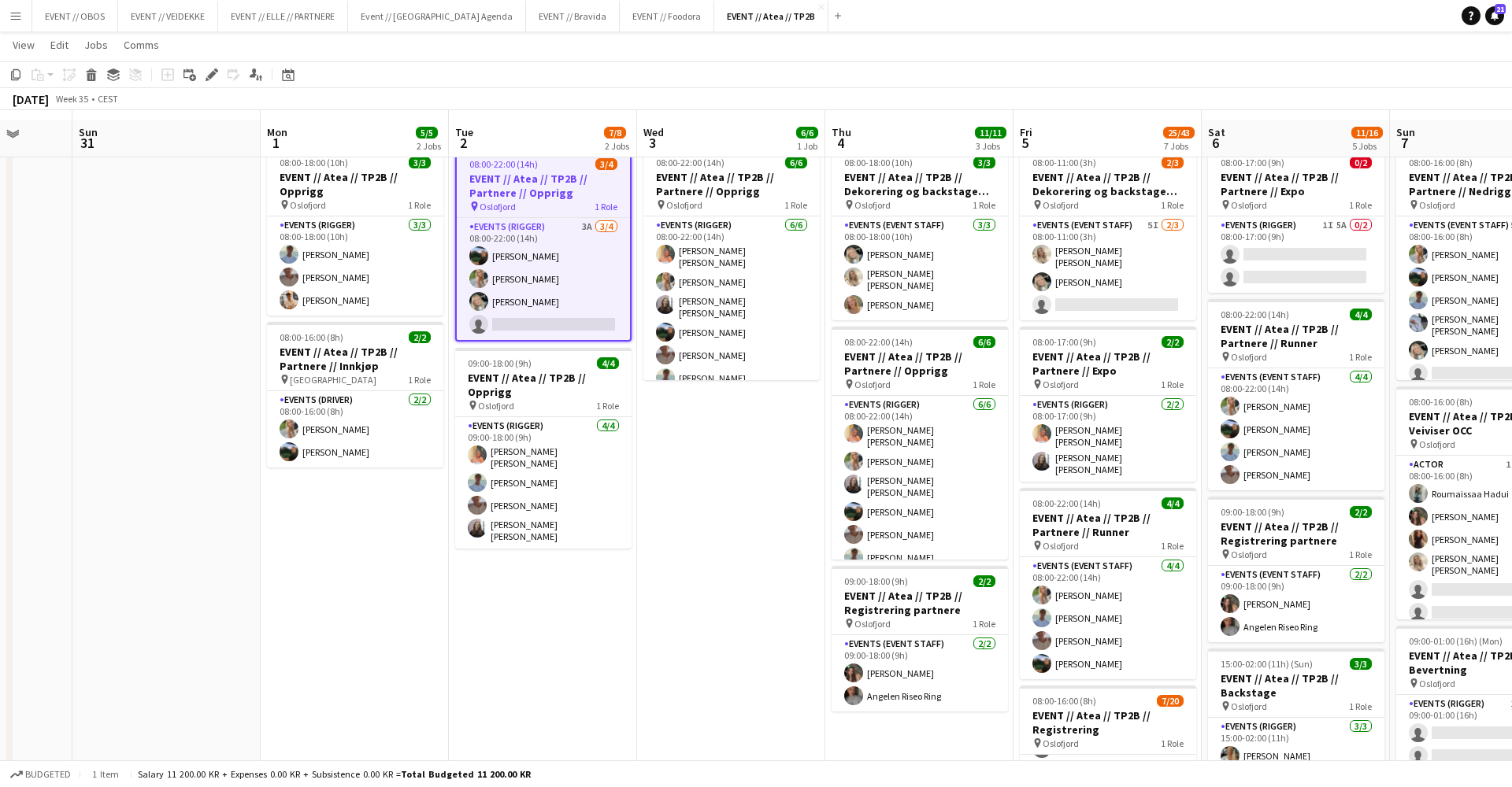
scroll to position [76, 0]
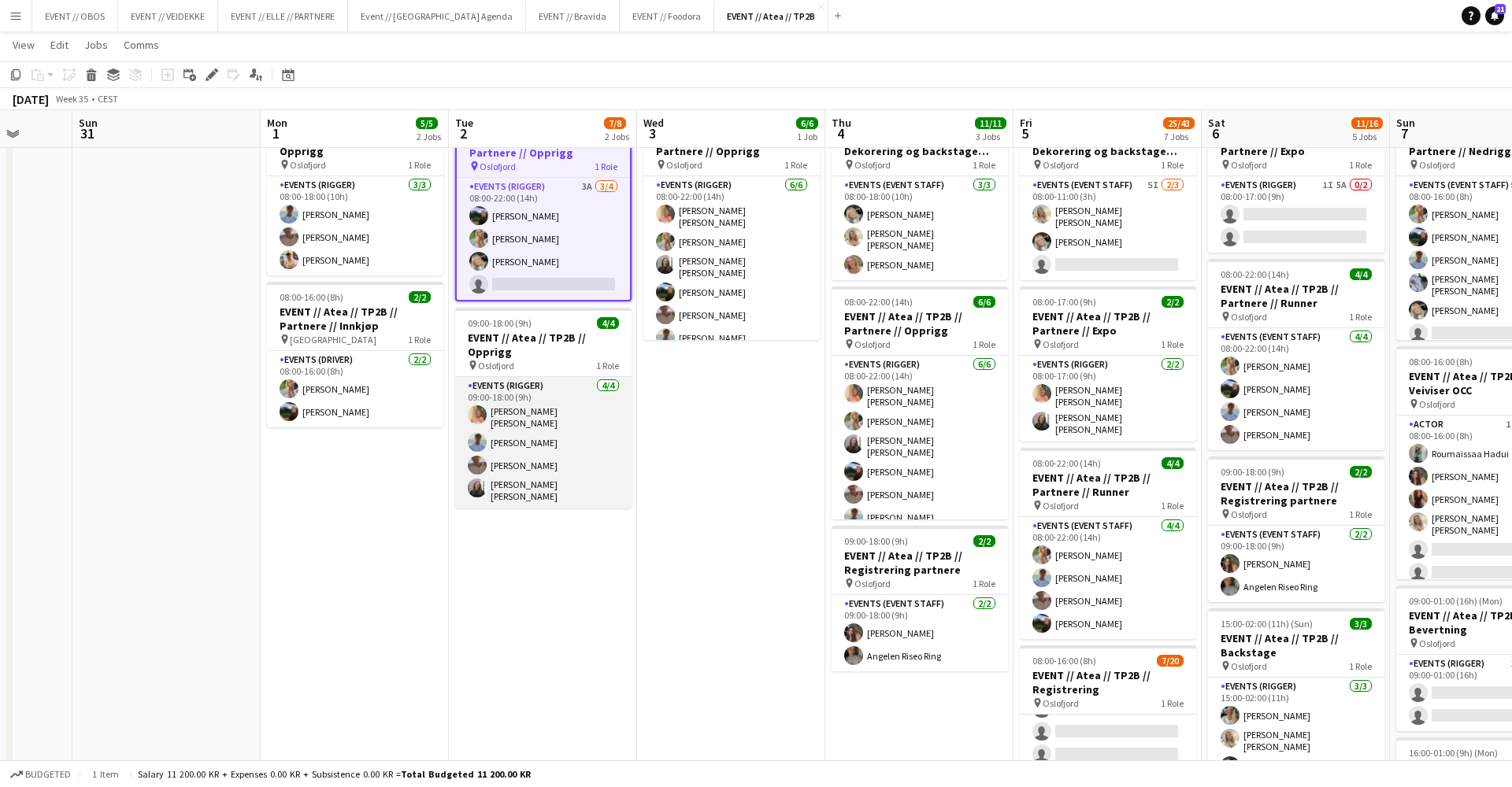
click at [500, 457] on app-card-role "Events (Rigger) [DATE] 09:00-18:00 (9h) [PERSON_NAME] [PERSON_NAME] [PERSON_NAM…" at bounding box center [543, 443] width 176 height 132
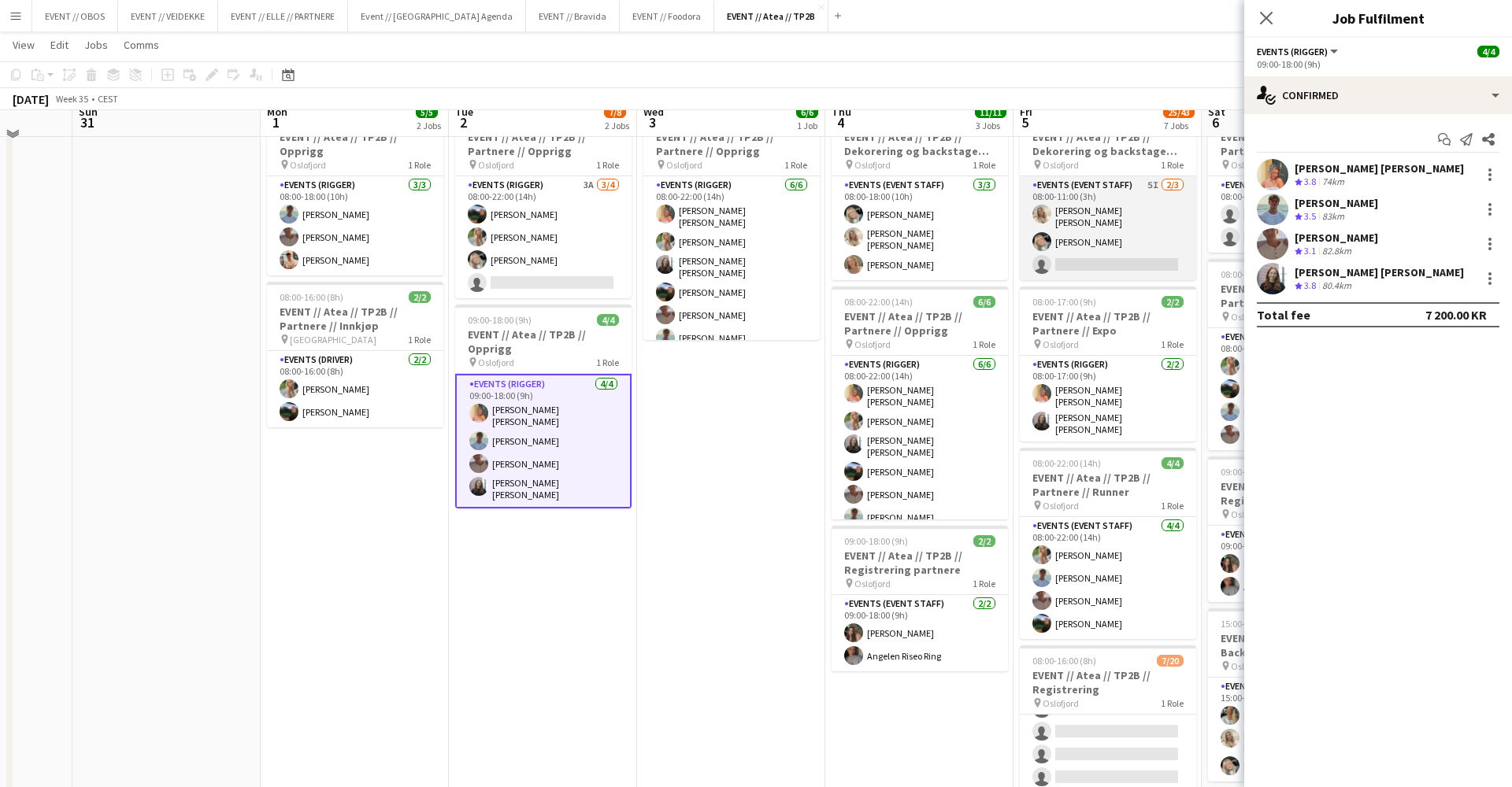
scroll to position [63, 0]
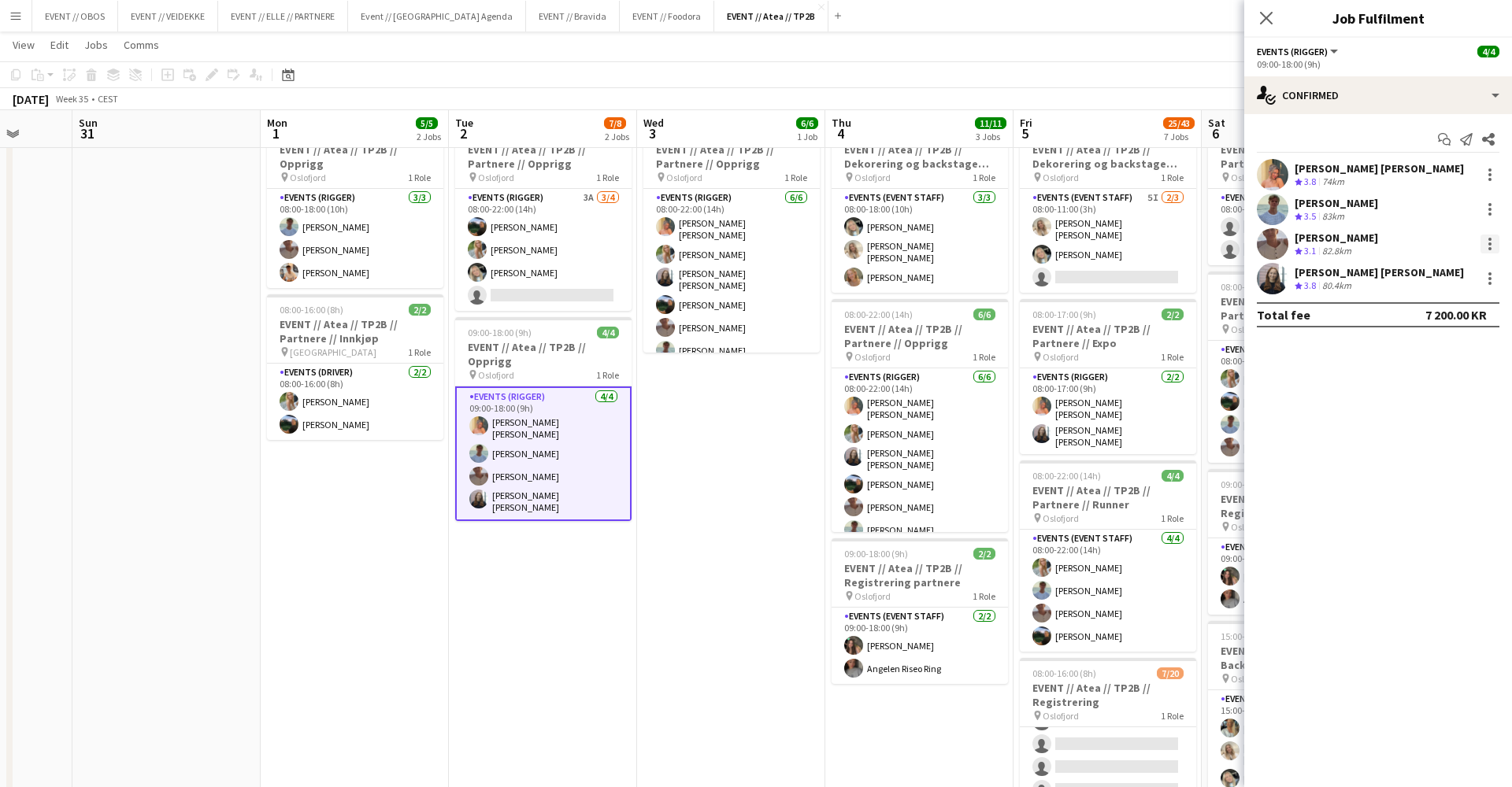
click at [1491, 242] on div at bounding box center [1490, 244] width 19 height 19
click at [1393, 417] on span "Remove" at bounding box center [1412, 424] width 47 height 13
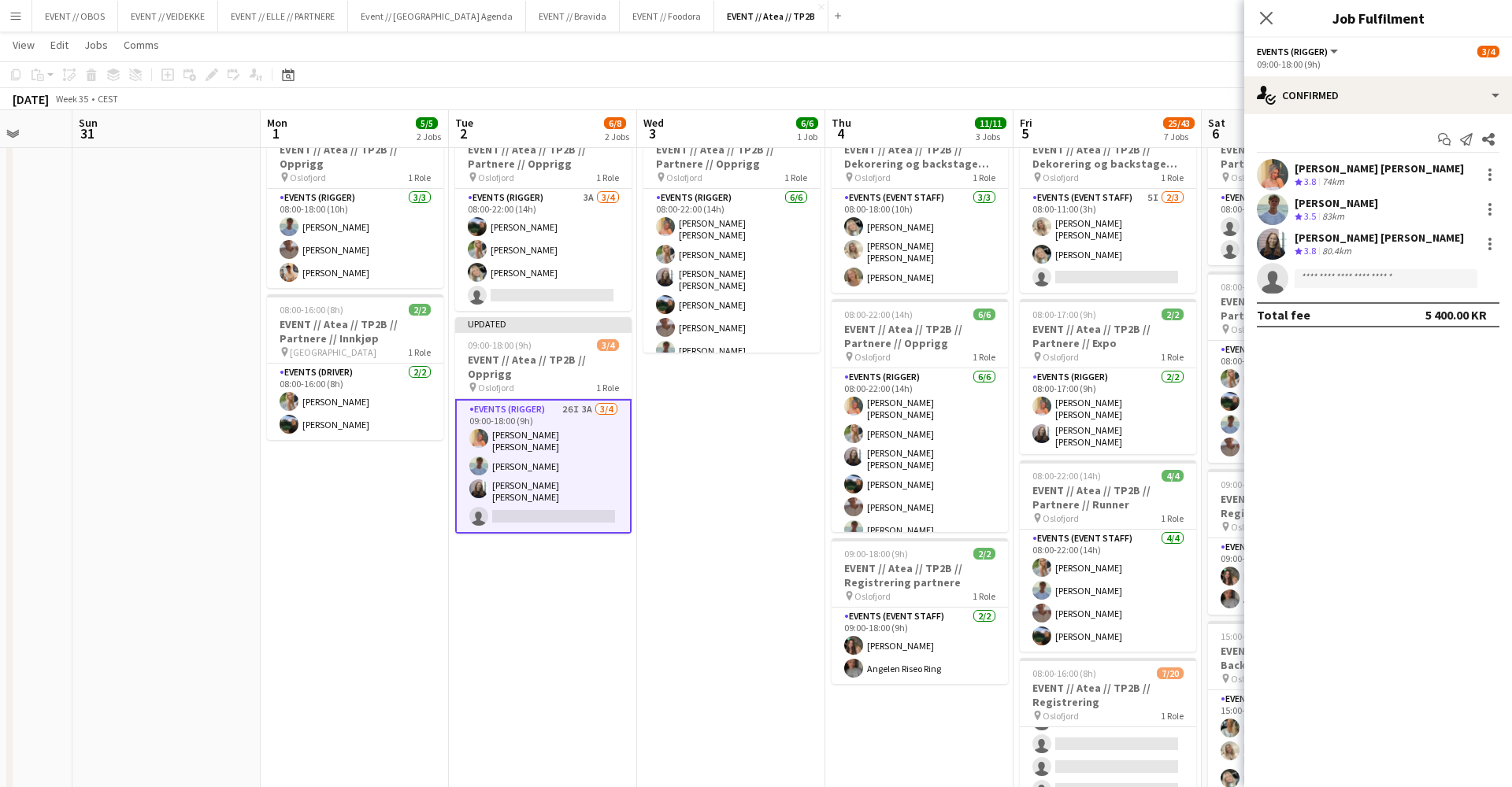
click at [1035, 53] on app-page-menu "View Day view expanded Day view collapsed Month view Date picker Jump to [DATE]…" at bounding box center [756, 46] width 1512 height 30
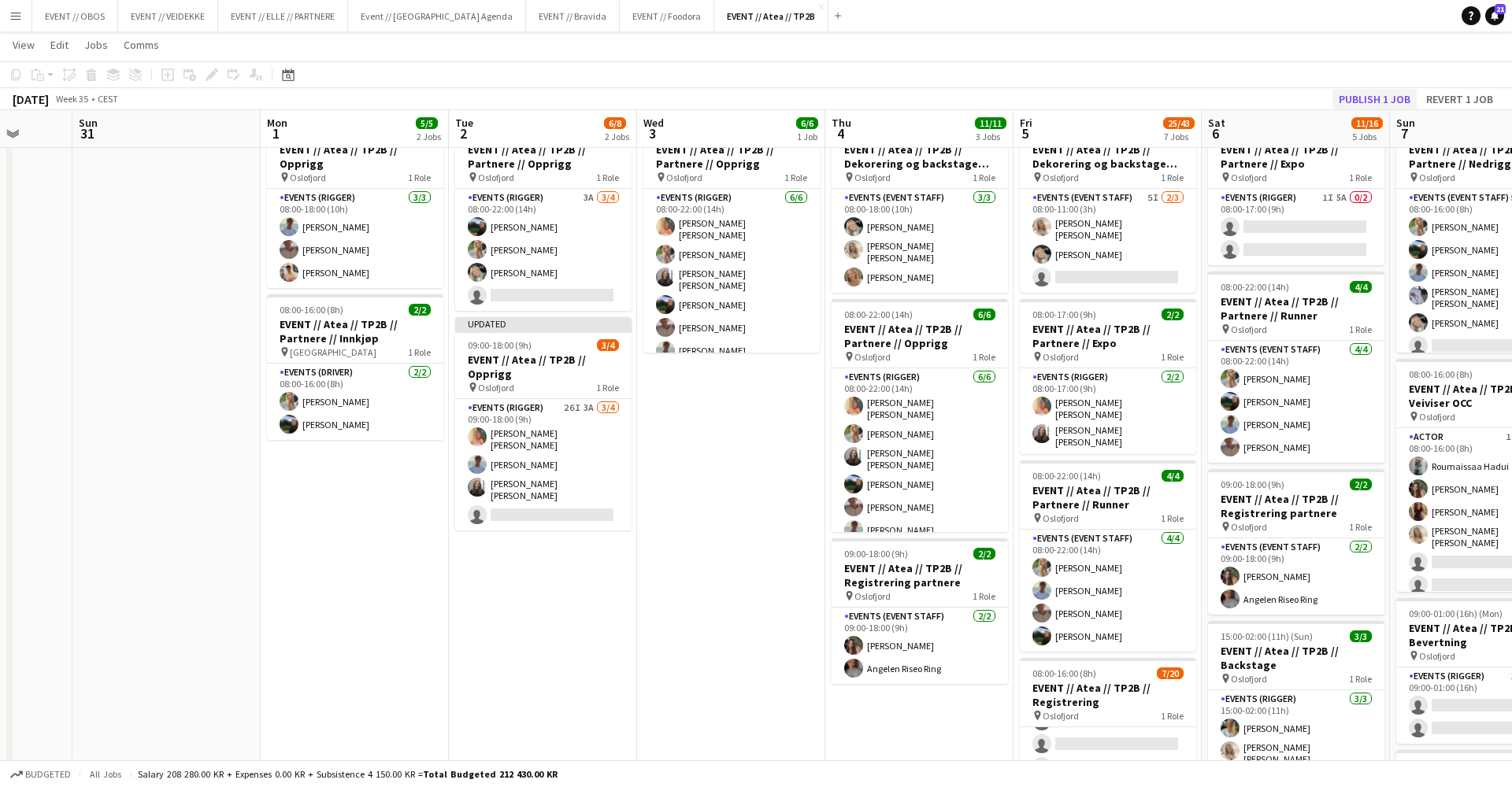
click at [1359, 92] on button "Publish 1 job" at bounding box center [1374, 99] width 84 height 20
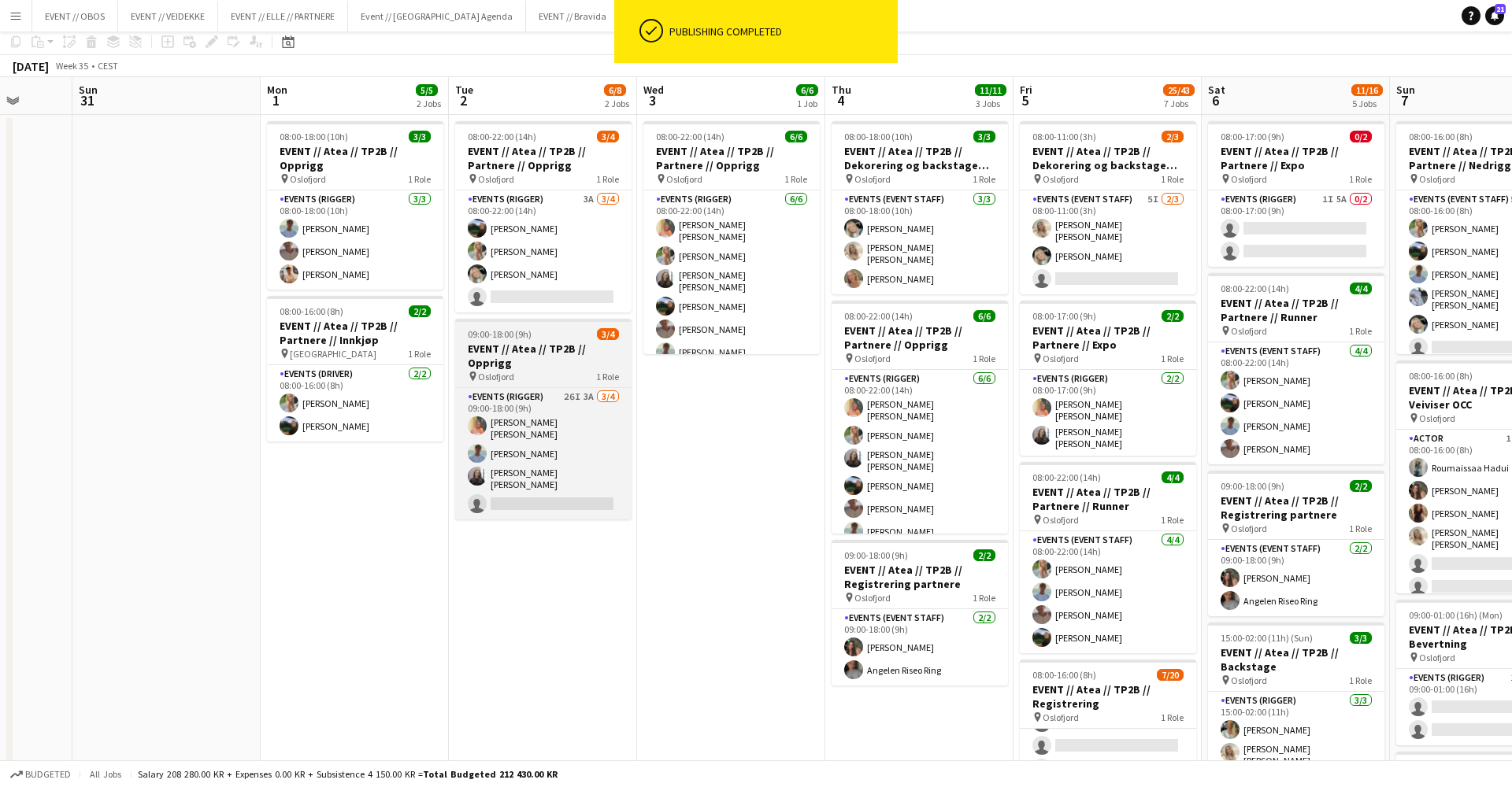
scroll to position [-1, 0]
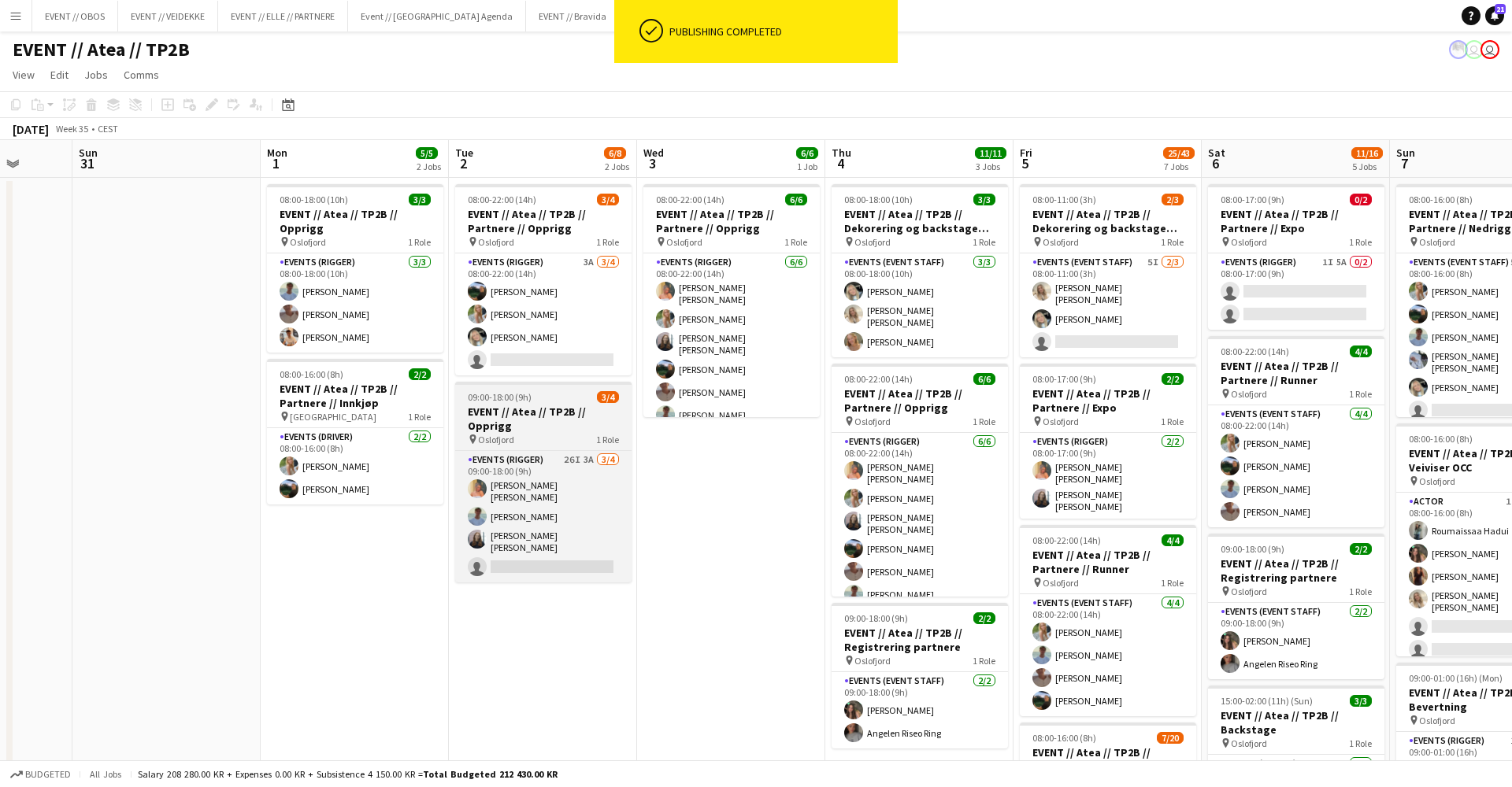
click at [525, 348] on app-card-role "Events (Rigger) 3A [DATE] 08:00-22:00 (14h) [PERSON_NAME] Smelhus [PERSON_NAME]…" at bounding box center [543, 314] width 176 height 122
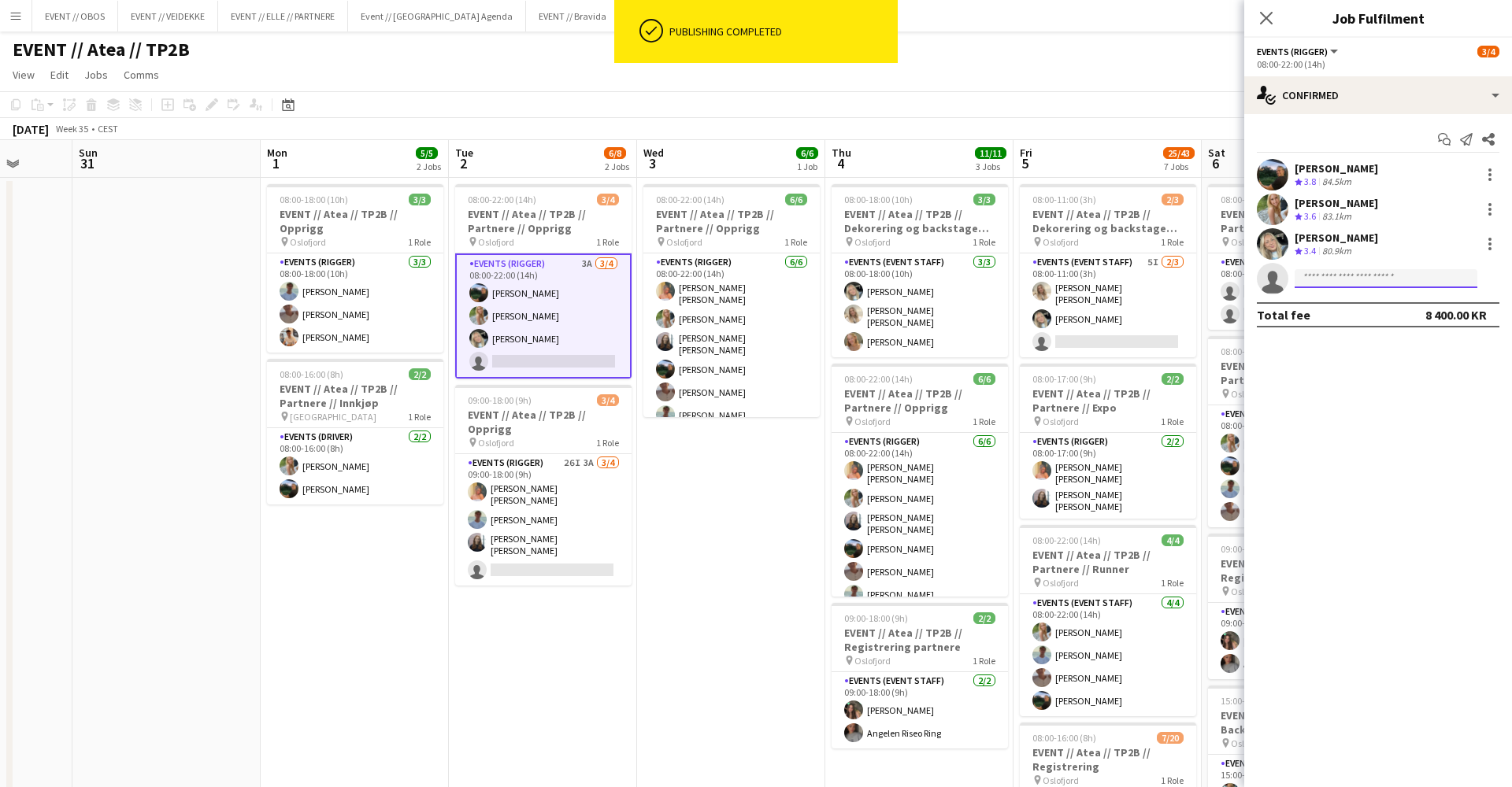
click at [1315, 276] on input at bounding box center [1385, 278] width 183 height 19
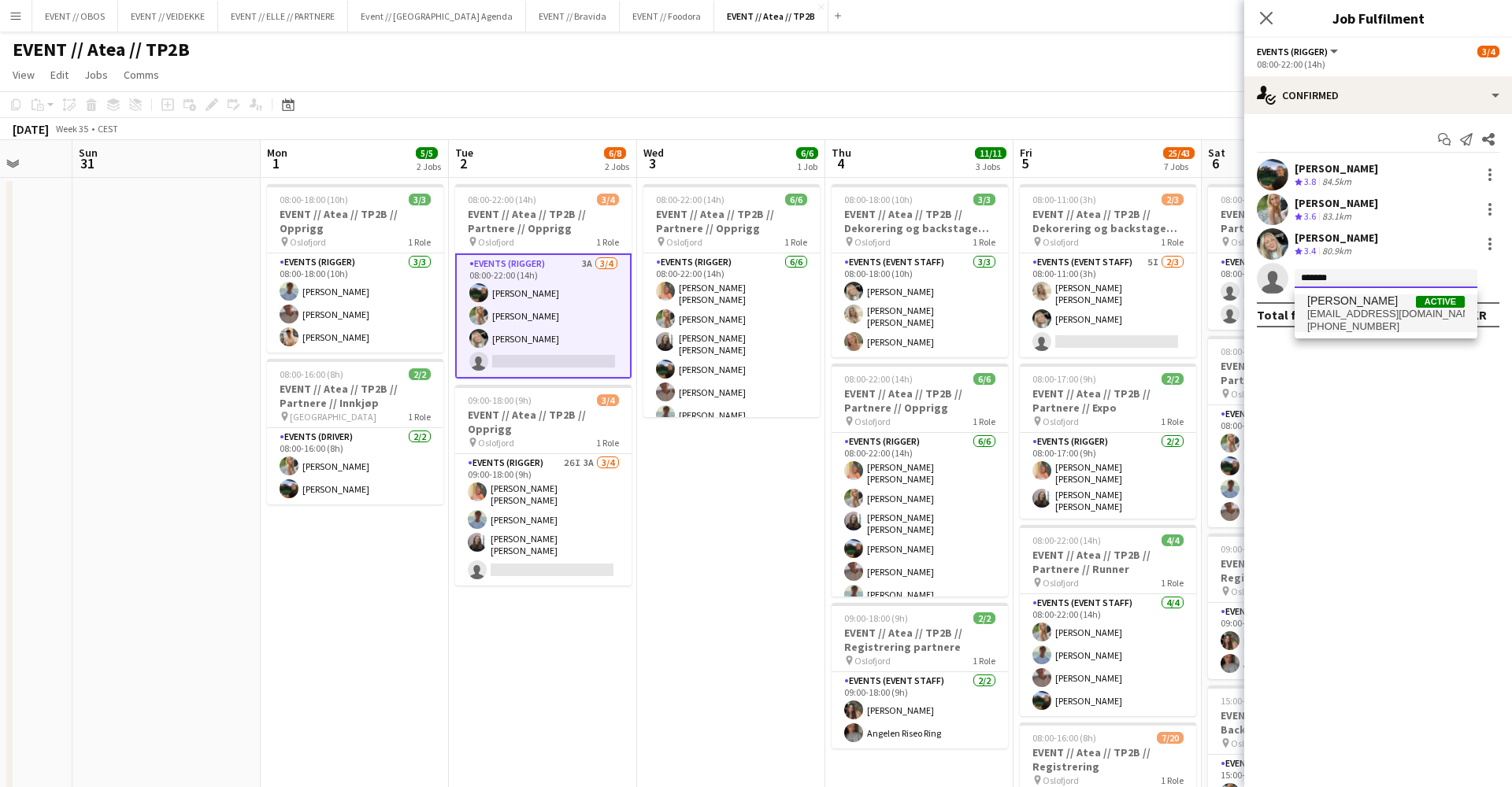
type input "*******"
click at [1393, 317] on span "[EMAIL_ADDRESS][DOMAIN_NAME]" at bounding box center [1386, 314] width 158 height 13
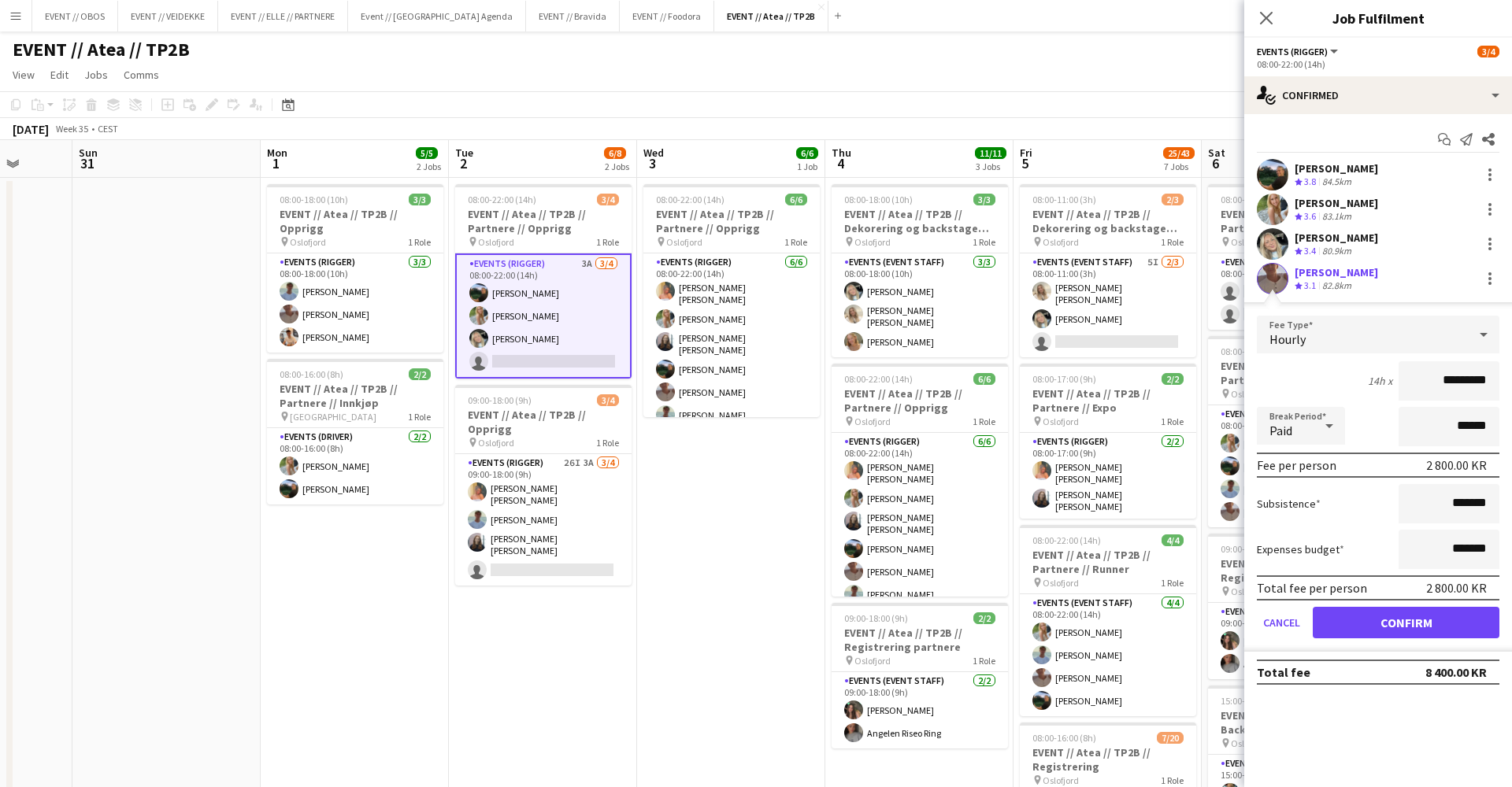
click at [1385, 631] on button "Confirm" at bounding box center [1405, 623] width 186 height 32
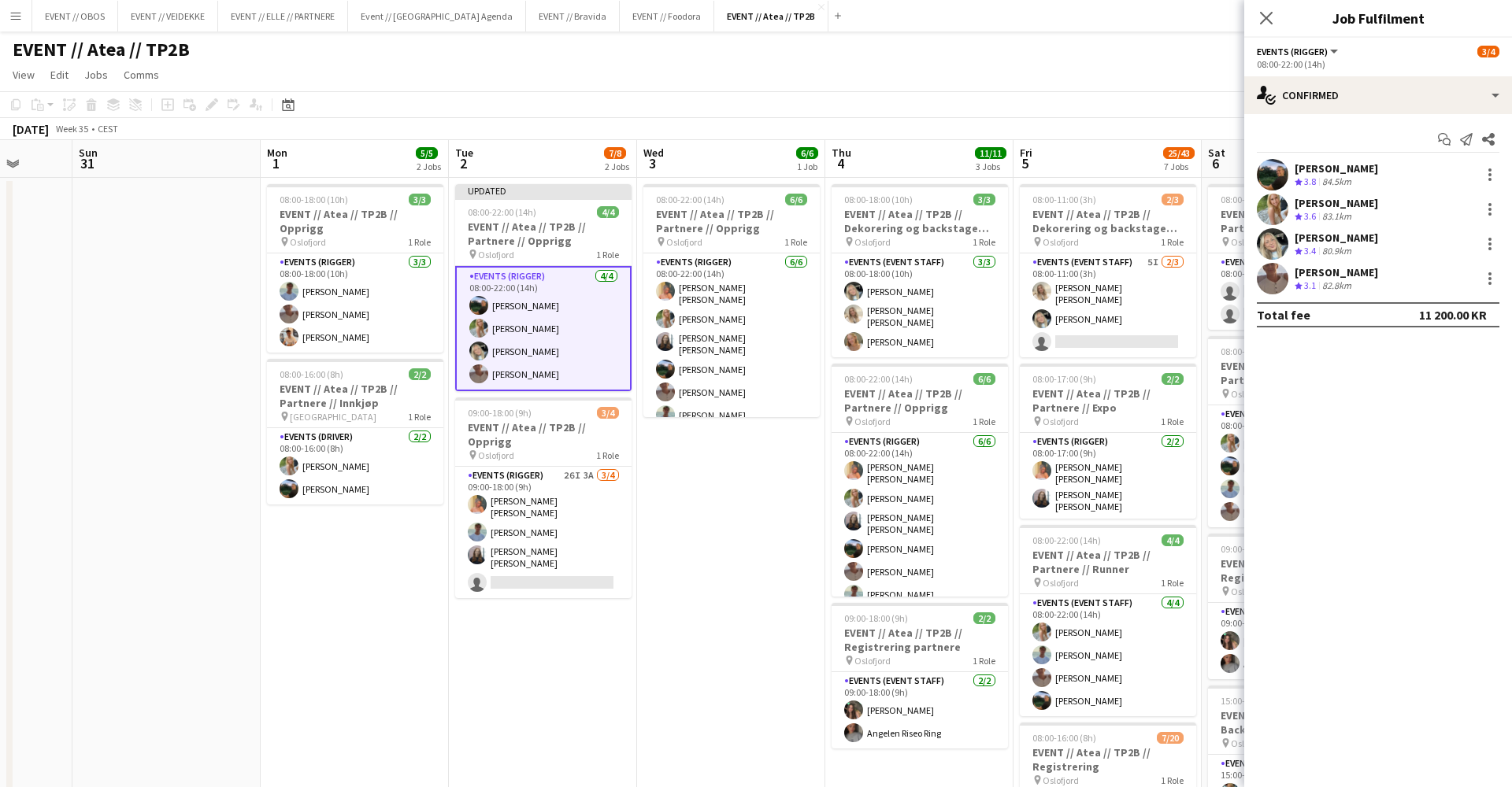
click at [1112, 102] on app-toolbar "Copy Paste Paste Command V Paste with crew Command Shift V Paste linked Job [GE…" at bounding box center [756, 105] width 1512 height 27
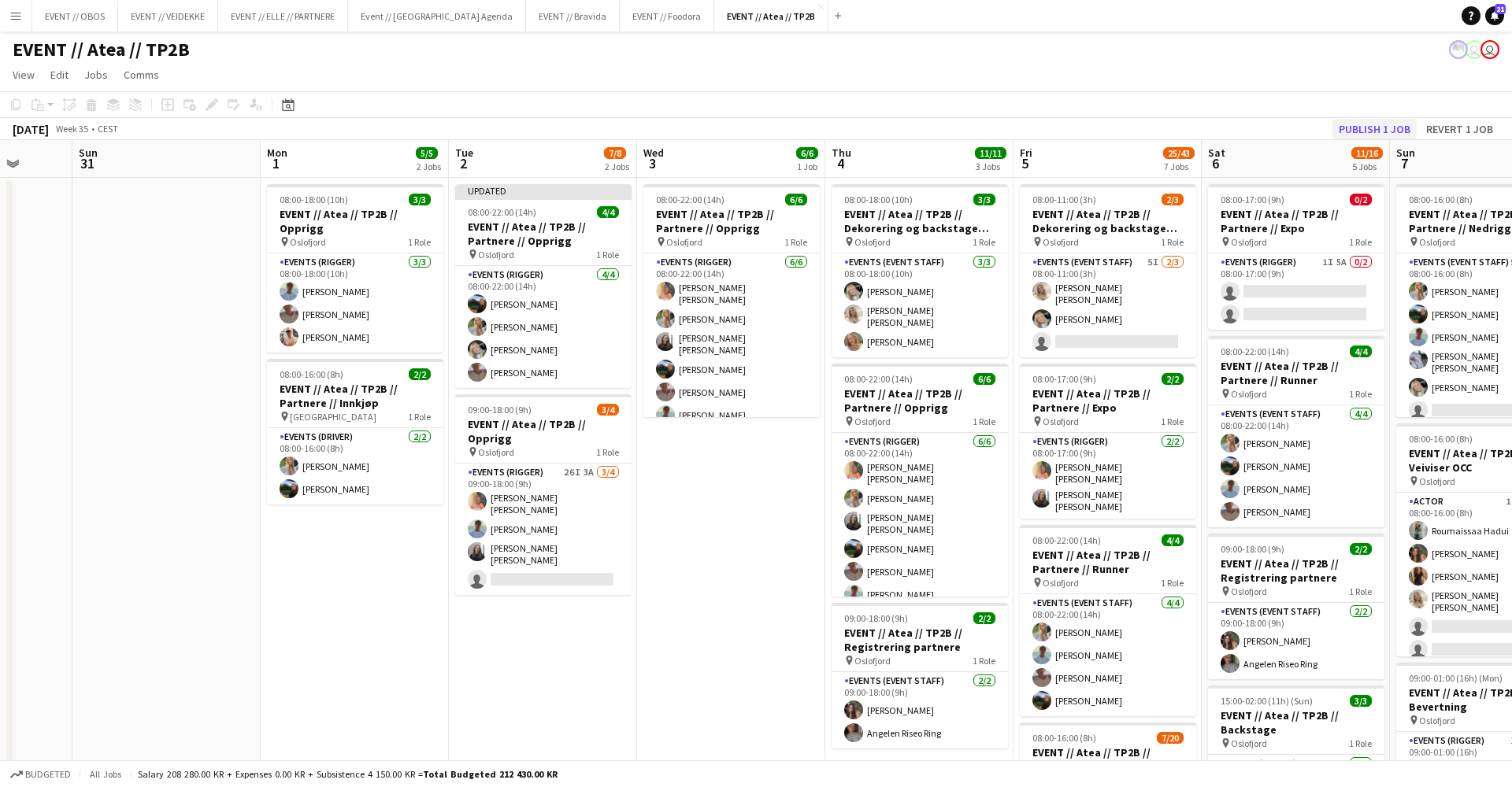
click at [1356, 125] on button "Publish 1 job" at bounding box center [1374, 129] width 84 height 20
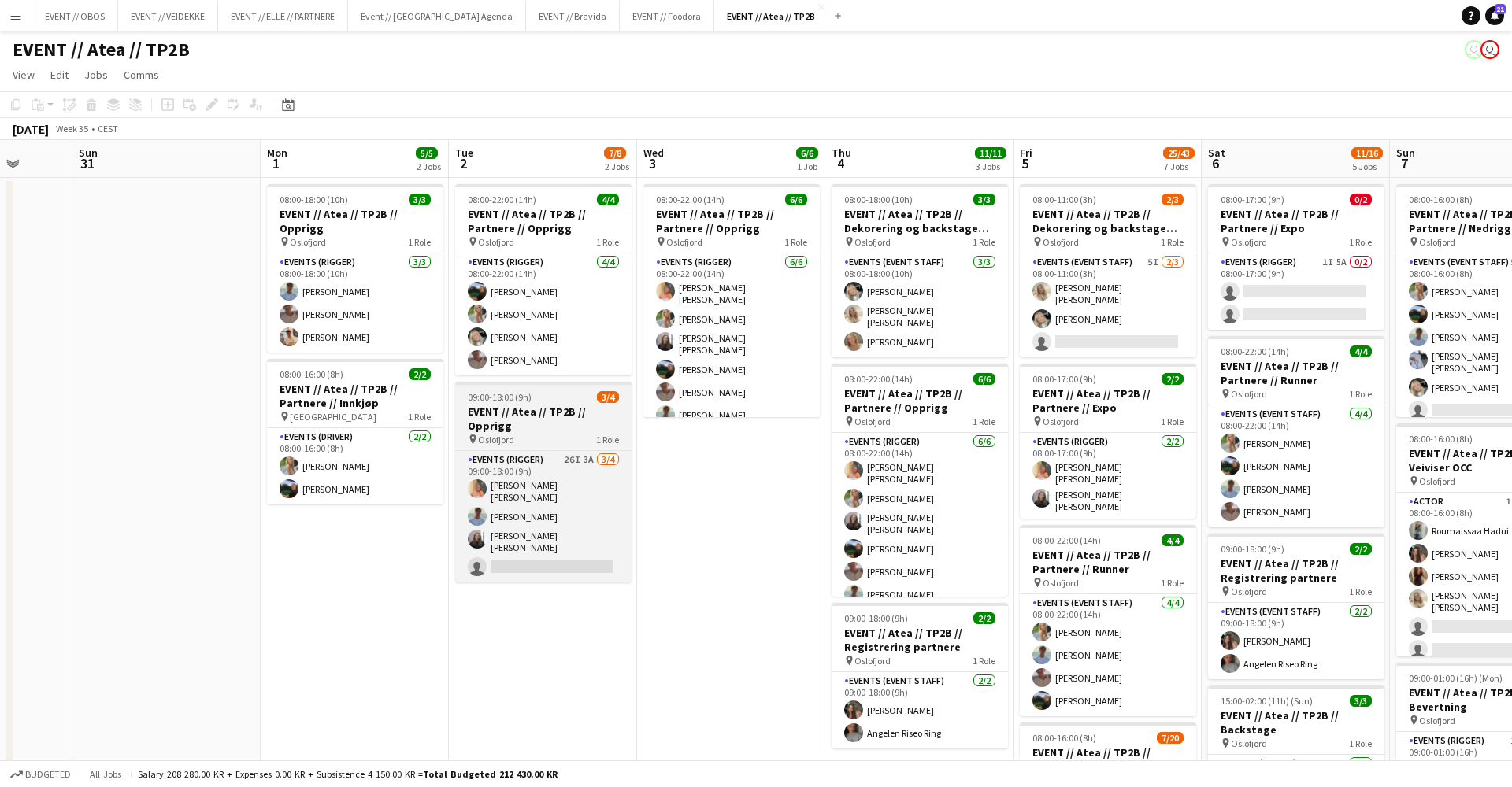
click at [575, 434] on div "pin [GEOGRAPHIC_DATA] 1 Role" at bounding box center [543, 439] width 176 height 13
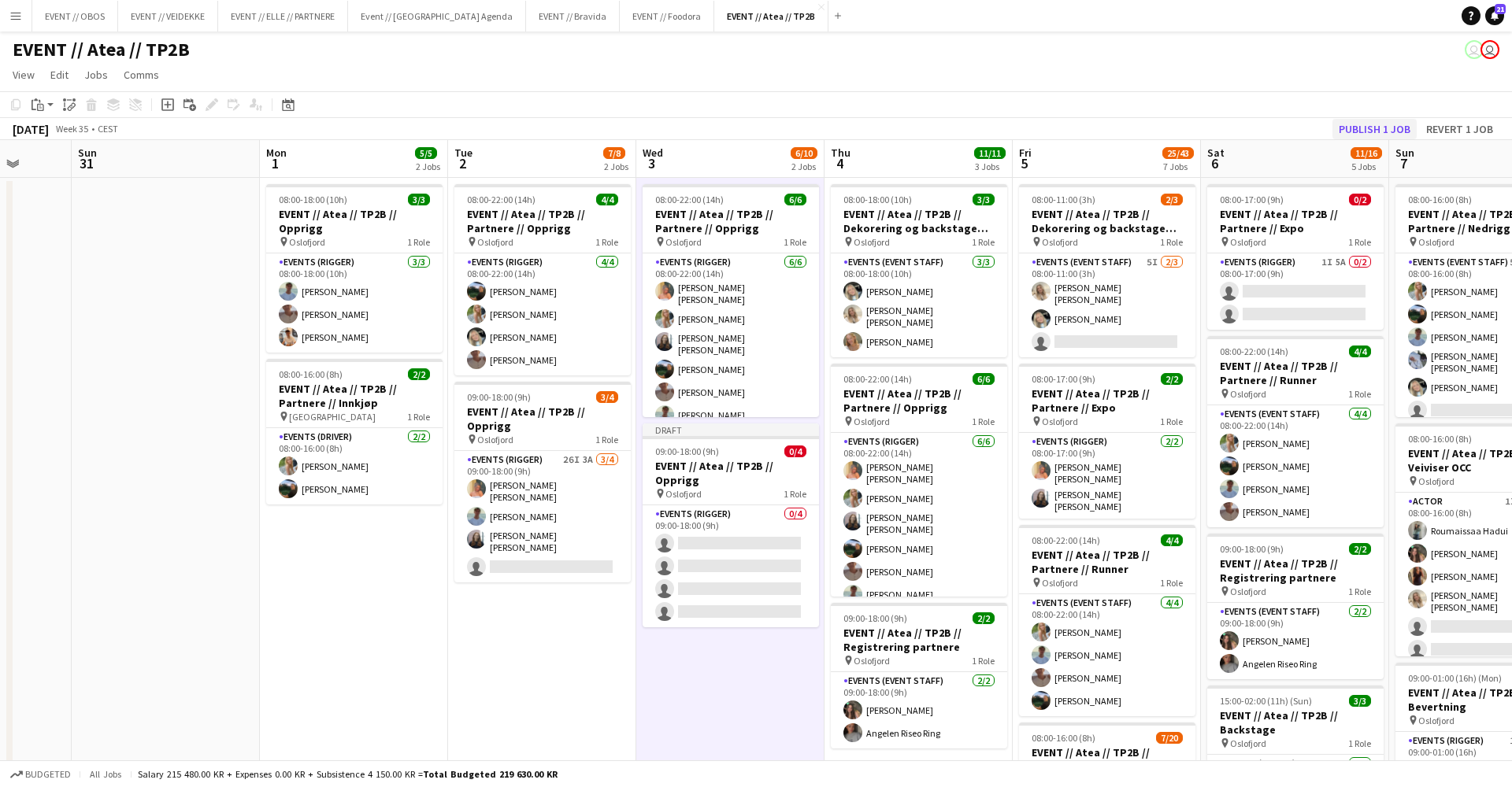
click at [1351, 132] on button "Publish 1 job" at bounding box center [1374, 129] width 84 height 20
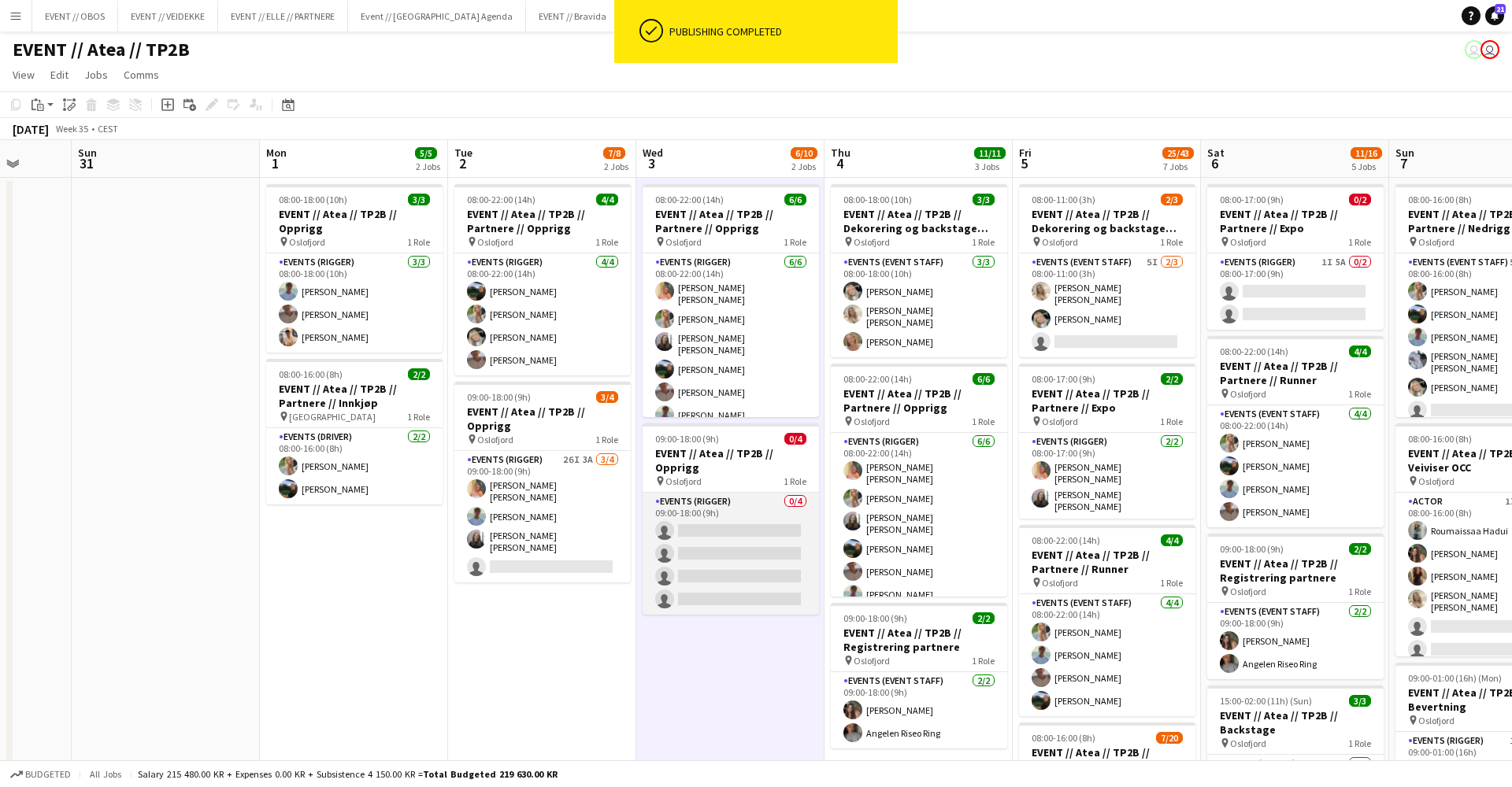
click at [716, 542] on app-card-role "Events (Rigger) 0/4 09:00-18:00 (9h) single-neutral-actions single-neutral-acti…" at bounding box center [731, 554] width 176 height 122
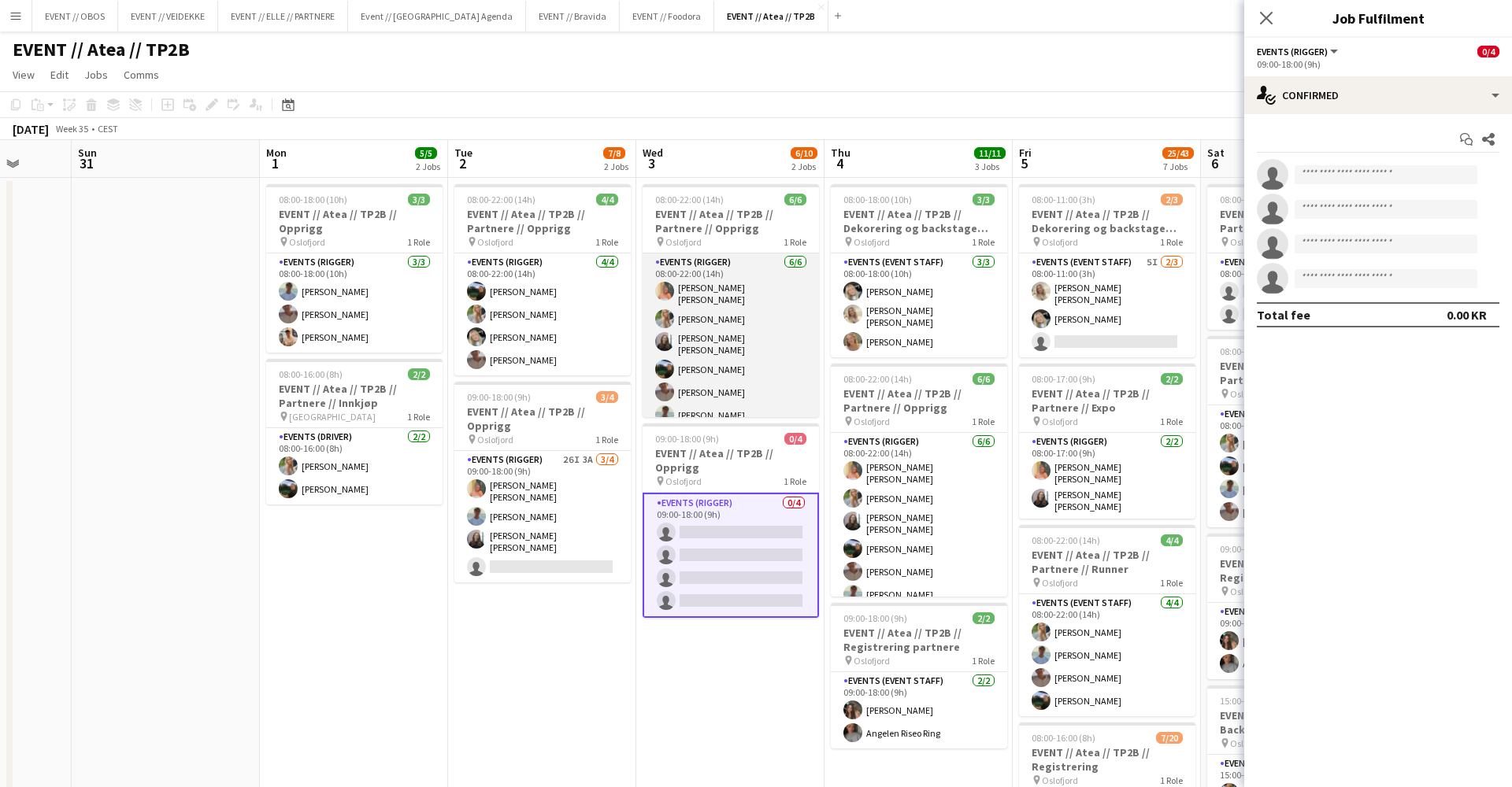
scroll to position [0, 494]
click at [765, 359] on app-card-role "Events (Rigger) [DATE] 08:00-22:00 (14h) [PERSON_NAME] [PERSON_NAME] [PERSON_NA…" at bounding box center [730, 341] width 176 height 177
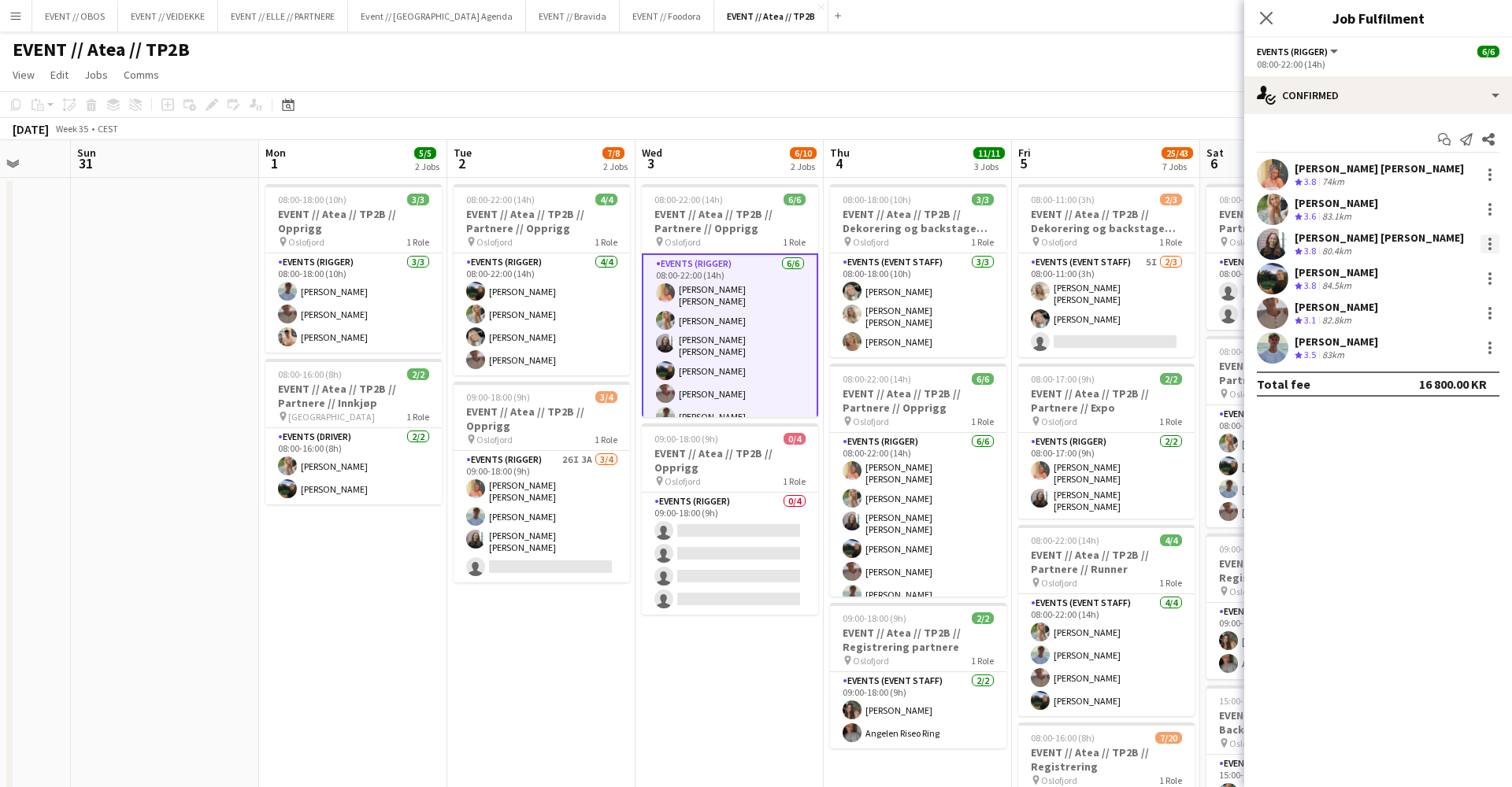
click at [1486, 239] on div at bounding box center [1490, 244] width 19 height 19
click at [1404, 424] on span "Remove" at bounding box center [1412, 424] width 47 height 13
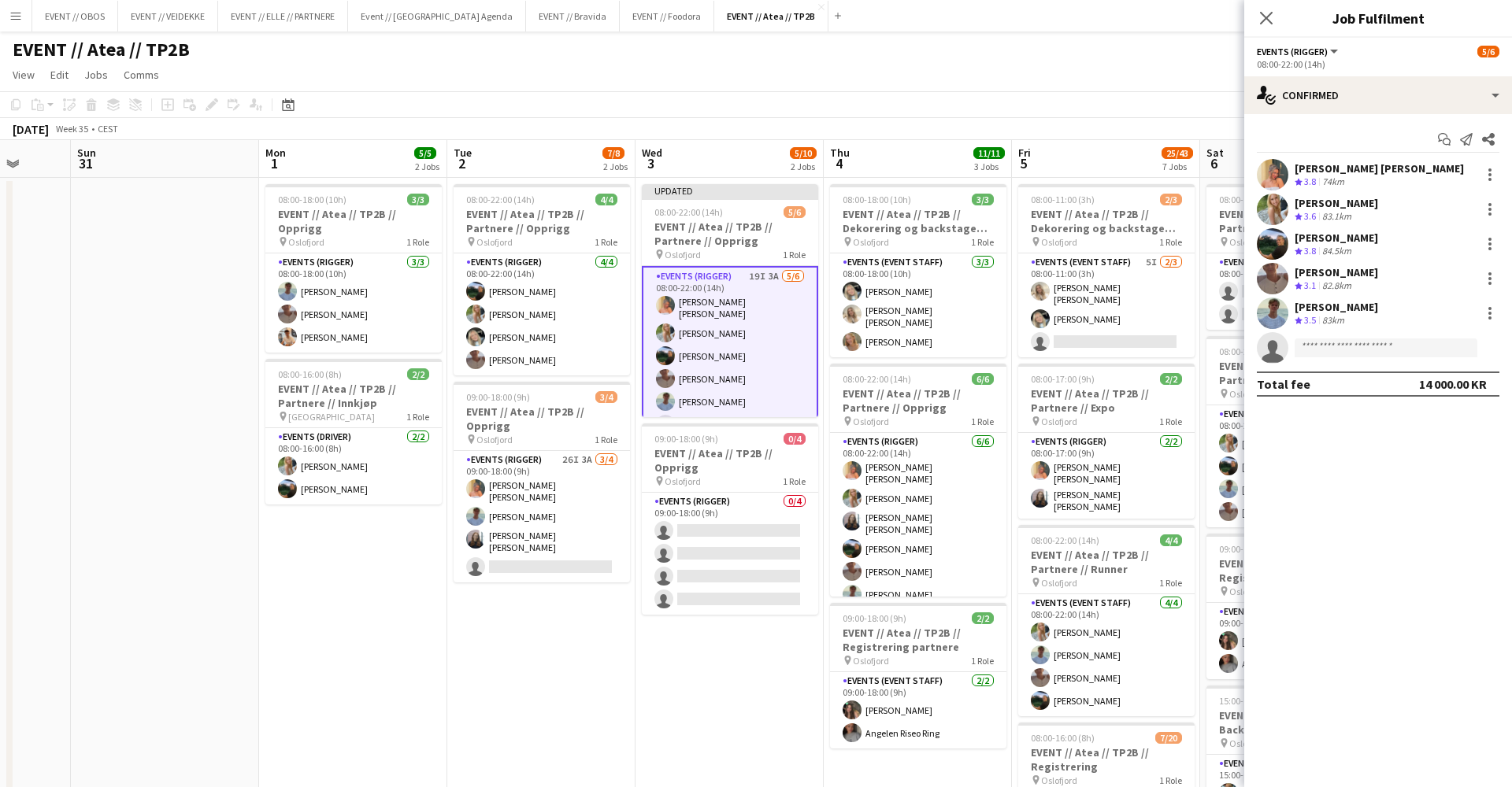
click at [1121, 118] on app-toolbar "Copy Paste Paste Command V Paste with crew Command Shift V Paste linked Job [GE…" at bounding box center [756, 105] width 1512 height 27
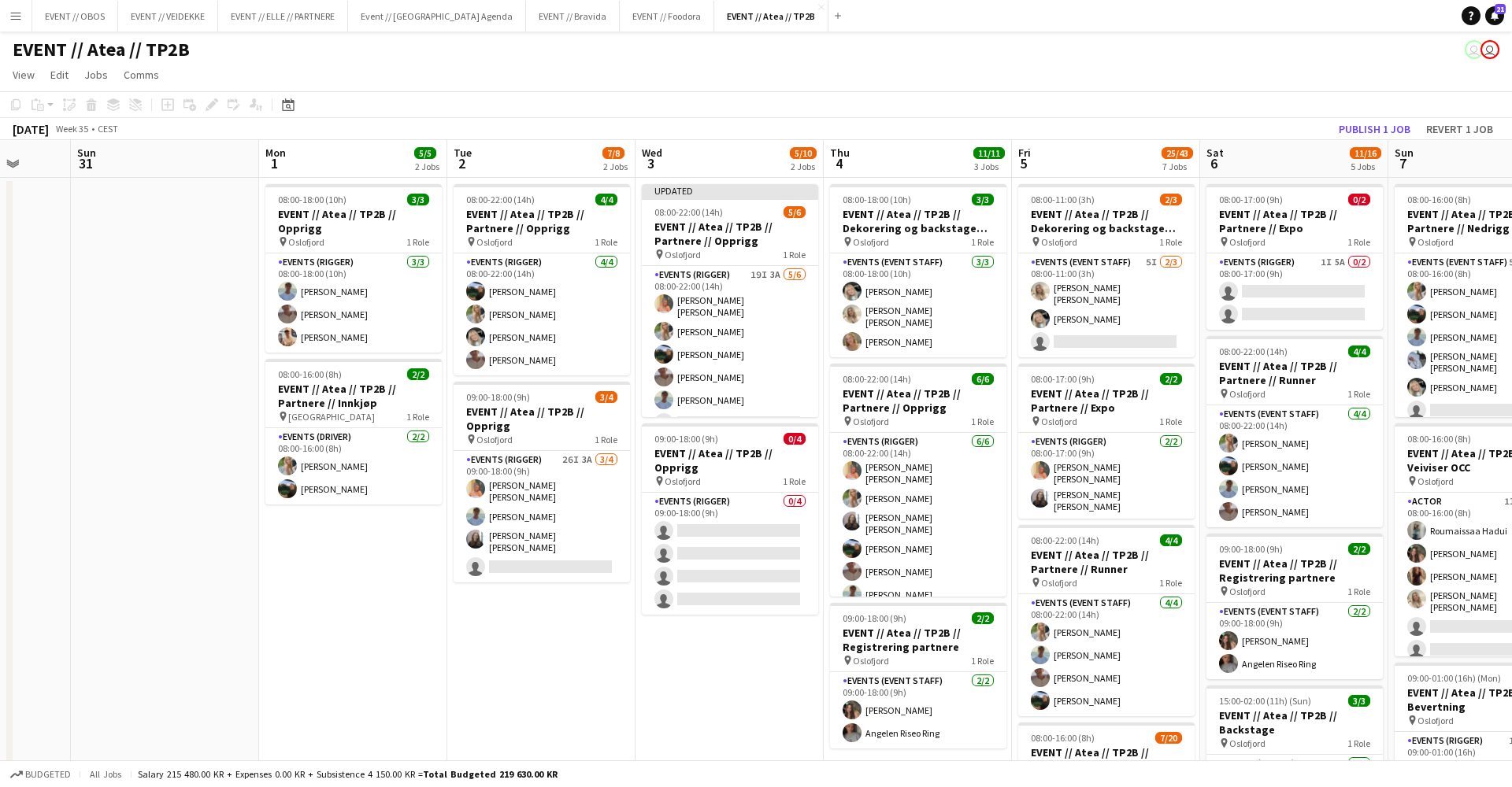
click at [1391, 112] on app-toolbar "Copy Paste Paste Command V Paste with crew Command Shift V Paste linked Job [GE…" at bounding box center [756, 105] width 1512 height 27
click at [1387, 127] on button "Publish 1 job" at bounding box center [1374, 129] width 84 height 20
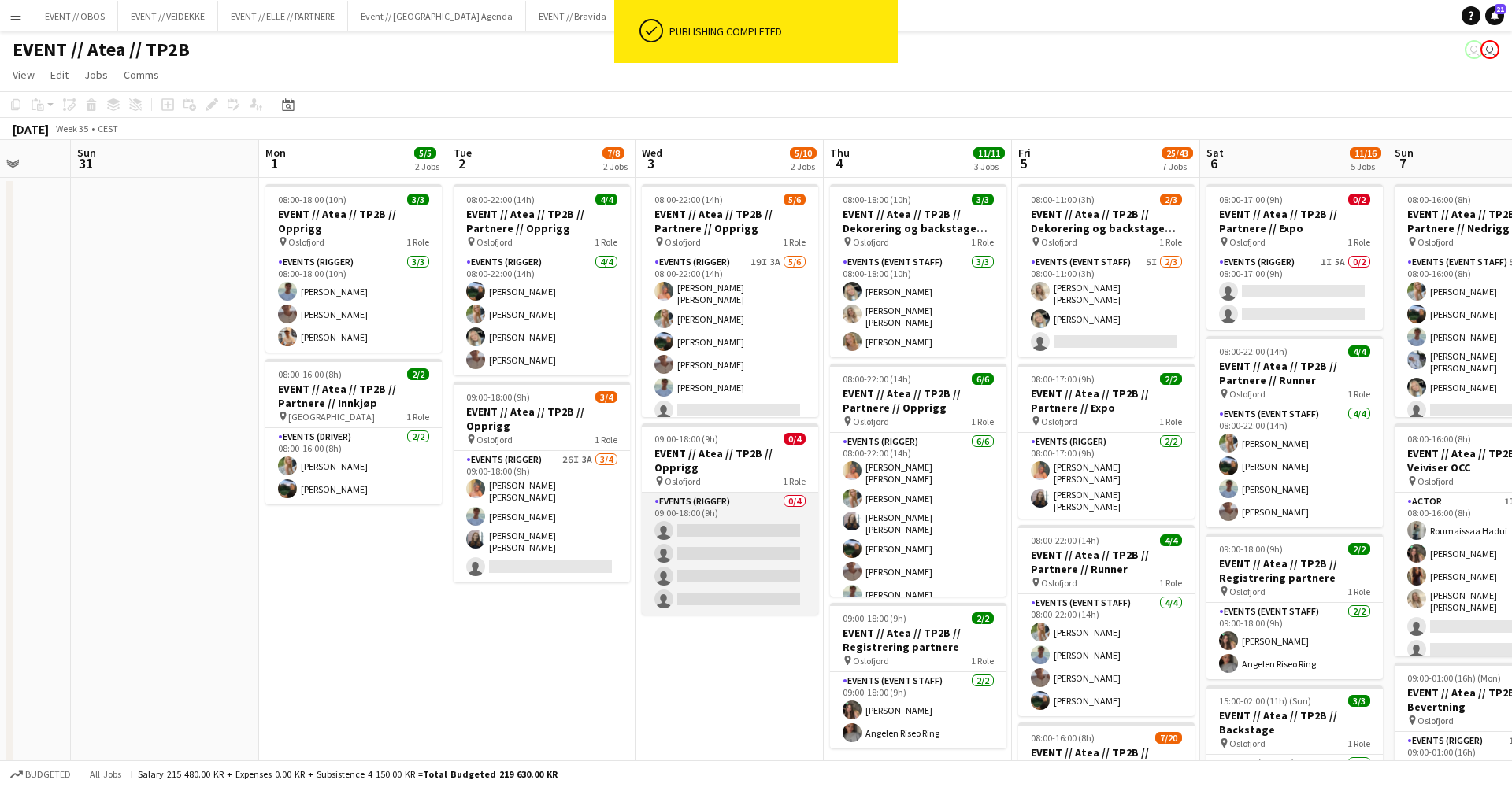
click at [765, 557] on app-card-role "Events (Rigger) 0/4 09:00-18:00 (9h) single-neutral-actions single-neutral-acti…" at bounding box center [730, 554] width 176 height 122
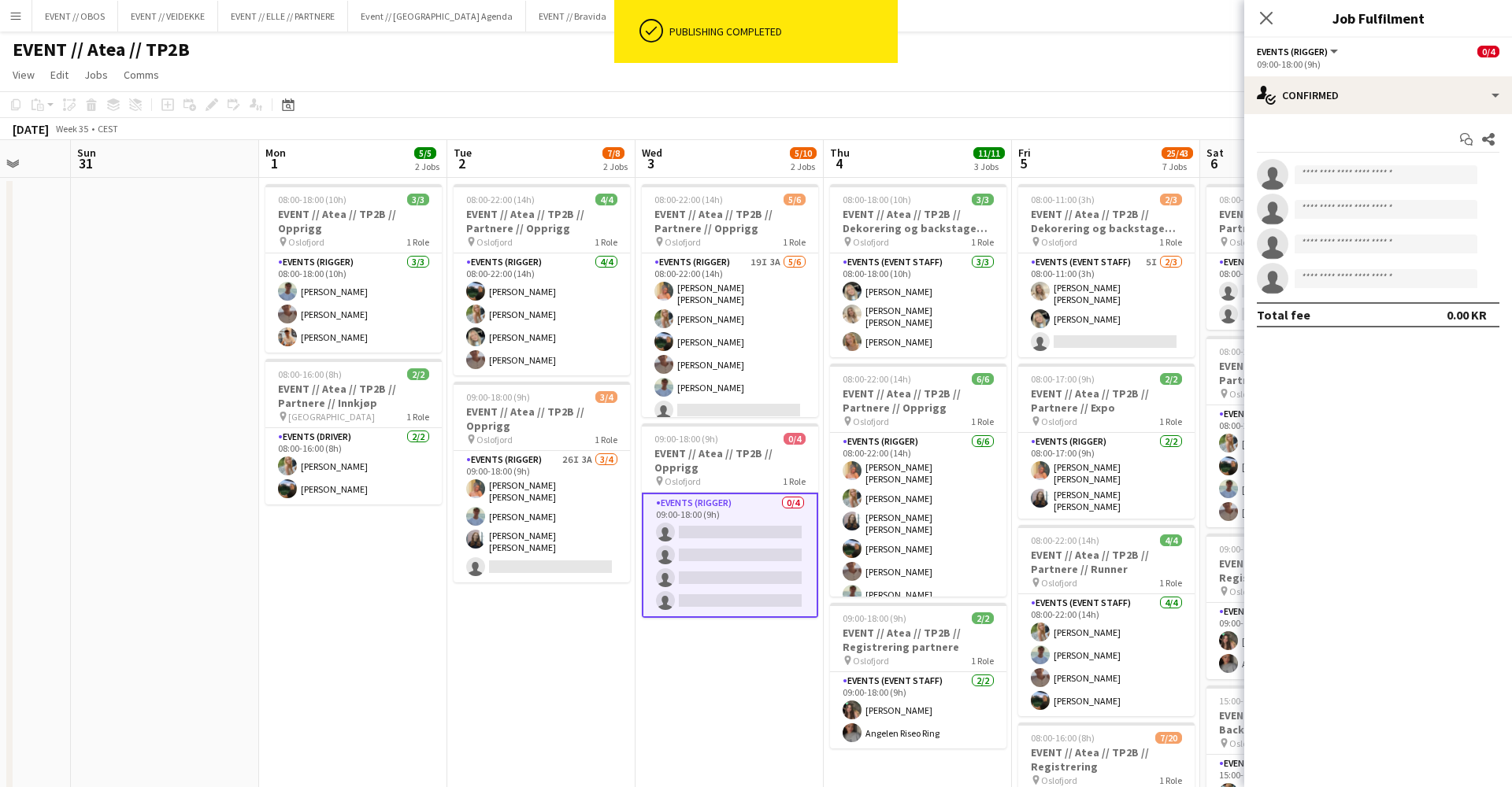
click at [1338, 188] on app-invite-slot "single-neutral-actions" at bounding box center [1378, 175] width 268 height 32
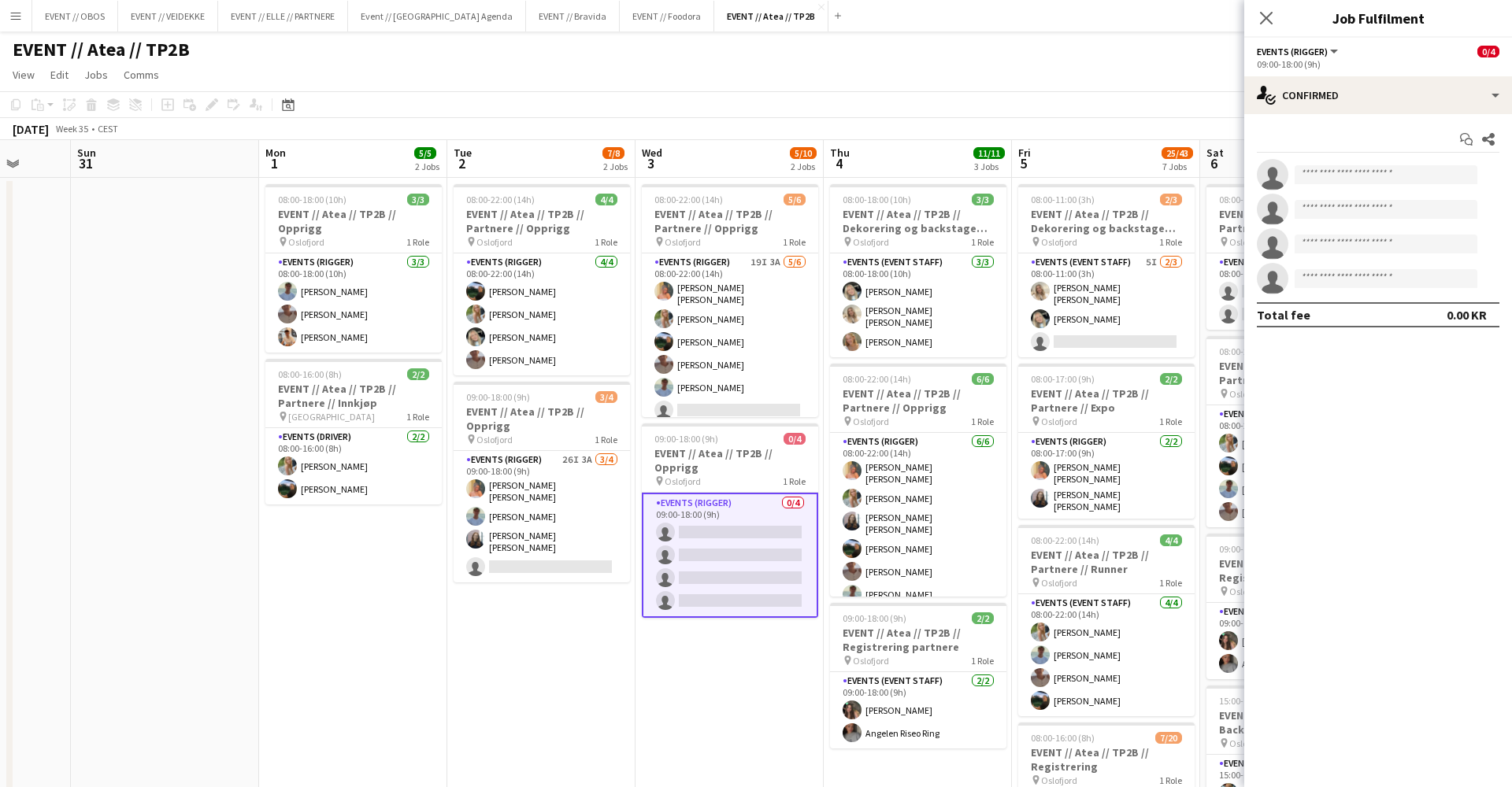
click at [1362, 164] on app-invite-slot "single-neutral-actions" at bounding box center [1378, 175] width 268 height 32
click at [1363, 170] on input at bounding box center [1385, 174] width 183 height 19
click at [1363, 170] on input "*" at bounding box center [1385, 174] width 183 height 19
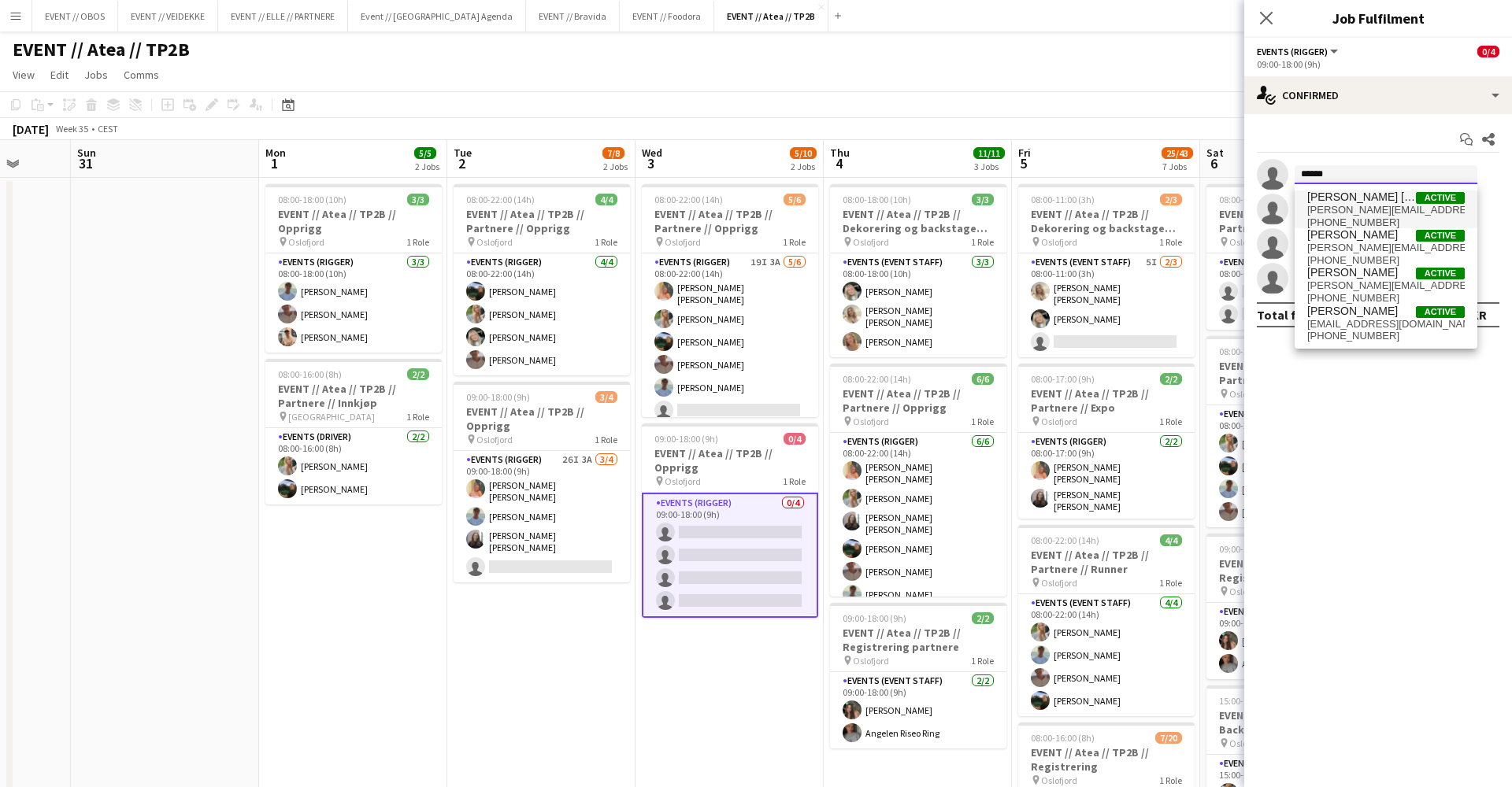
type input "******"
click at [1367, 203] on span "[PERSON_NAME] [PERSON_NAME]" at bounding box center [1361, 197] width 108 height 13
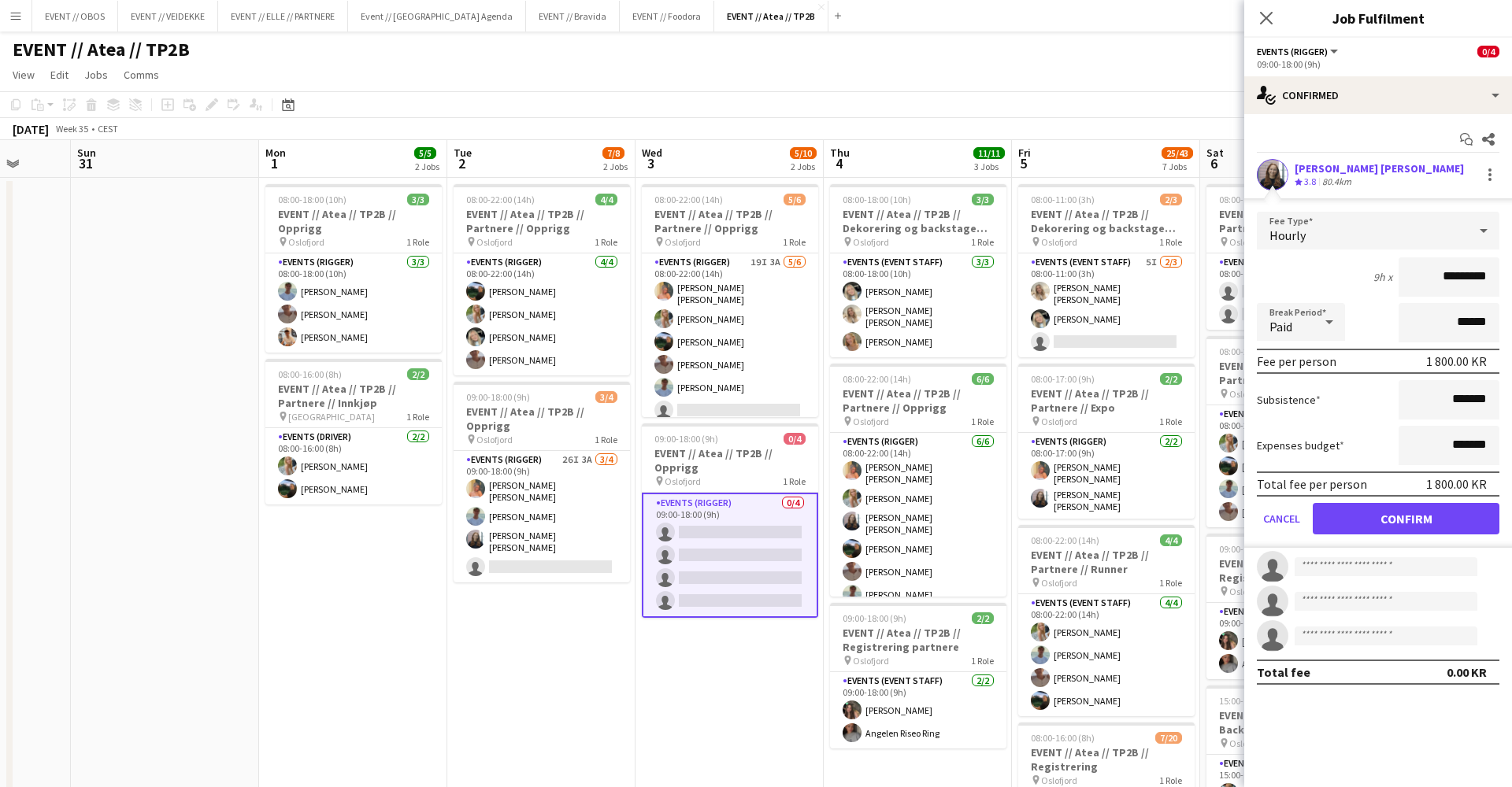
click at [1357, 508] on button "Confirm" at bounding box center [1405, 519] width 186 height 32
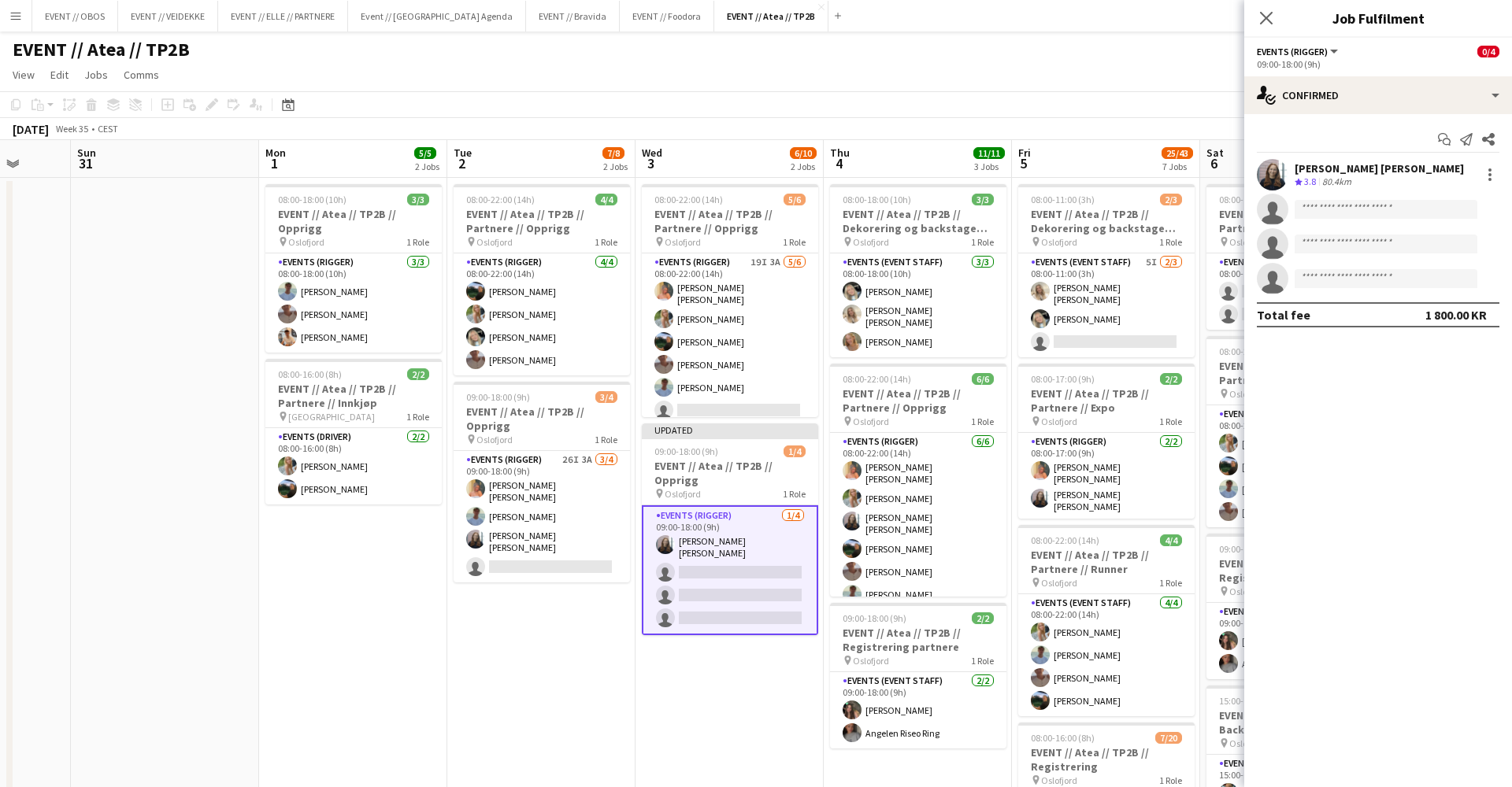
click at [1109, 95] on app-toolbar "Copy Paste Paste Command V Paste with crew Command Shift V Paste linked Job [GE…" at bounding box center [756, 105] width 1512 height 27
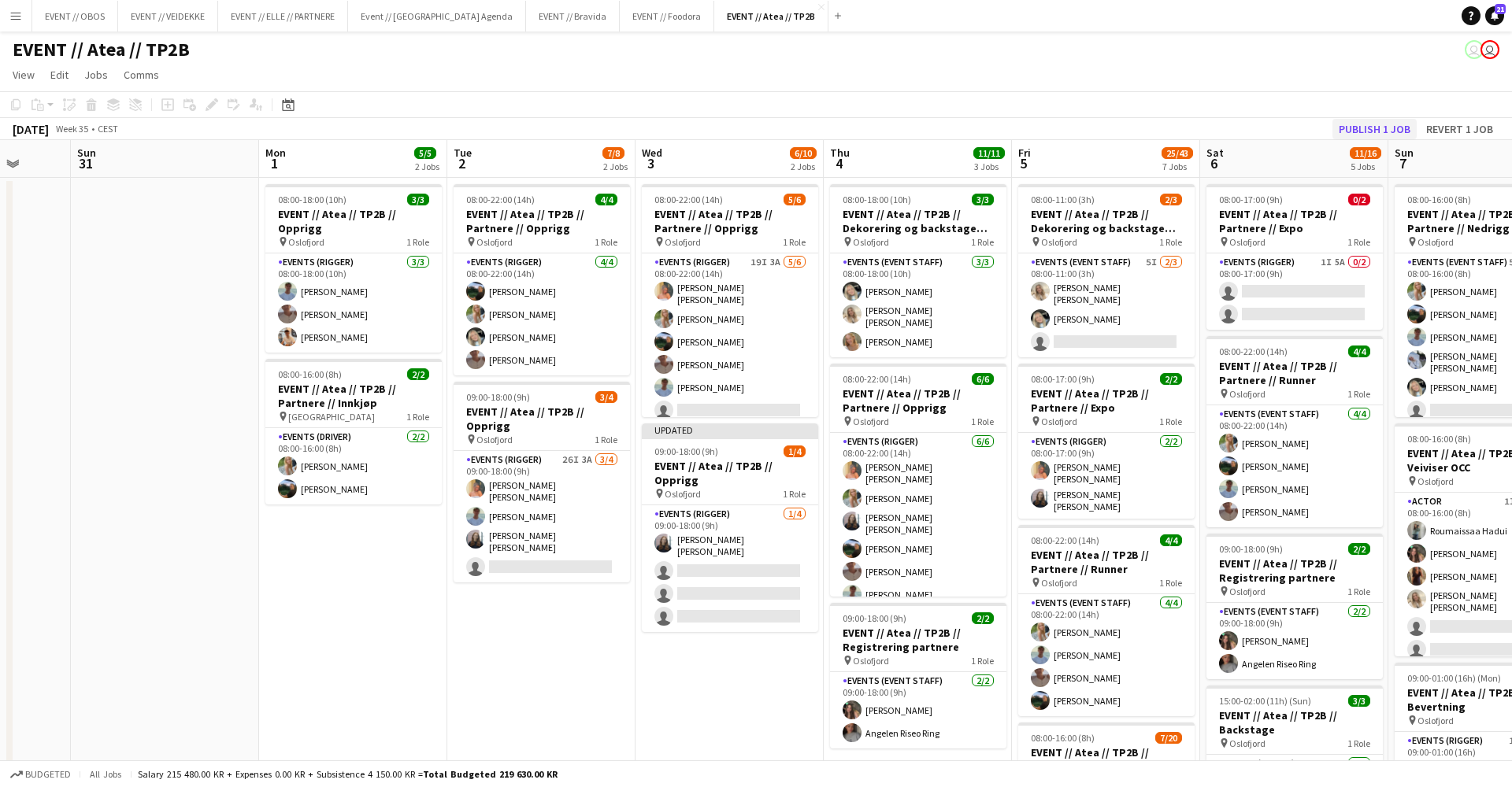
click at [1374, 124] on button "Publish 1 job" at bounding box center [1374, 129] width 84 height 20
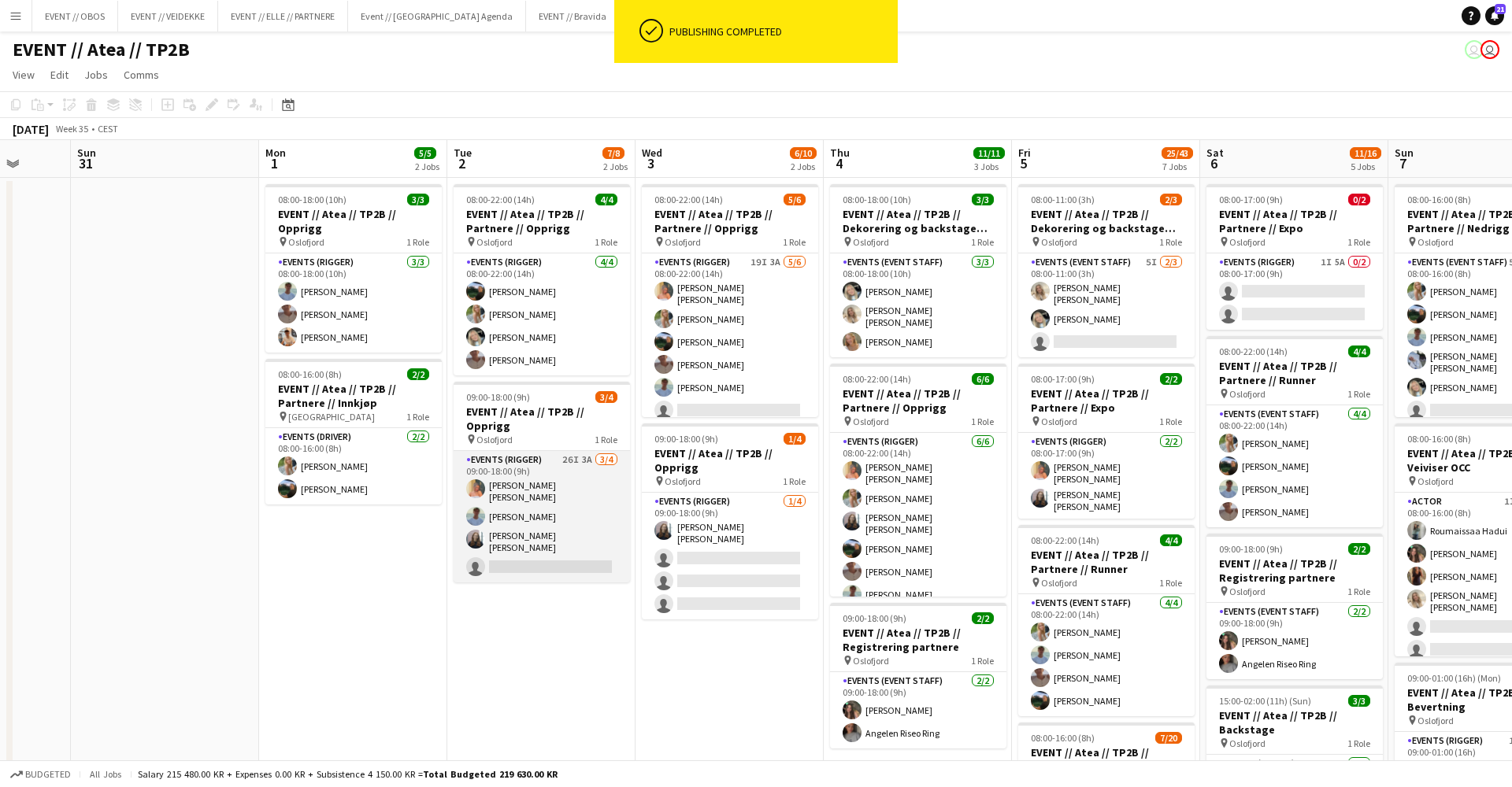
click at [591, 531] on app-card-role "Events (Rigger) 26I 3A [DATE] 09:00-18:00 (9h) [PERSON_NAME] [PERSON_NAME] [PER…" at bounding box center [541, 517] width 176 height 132
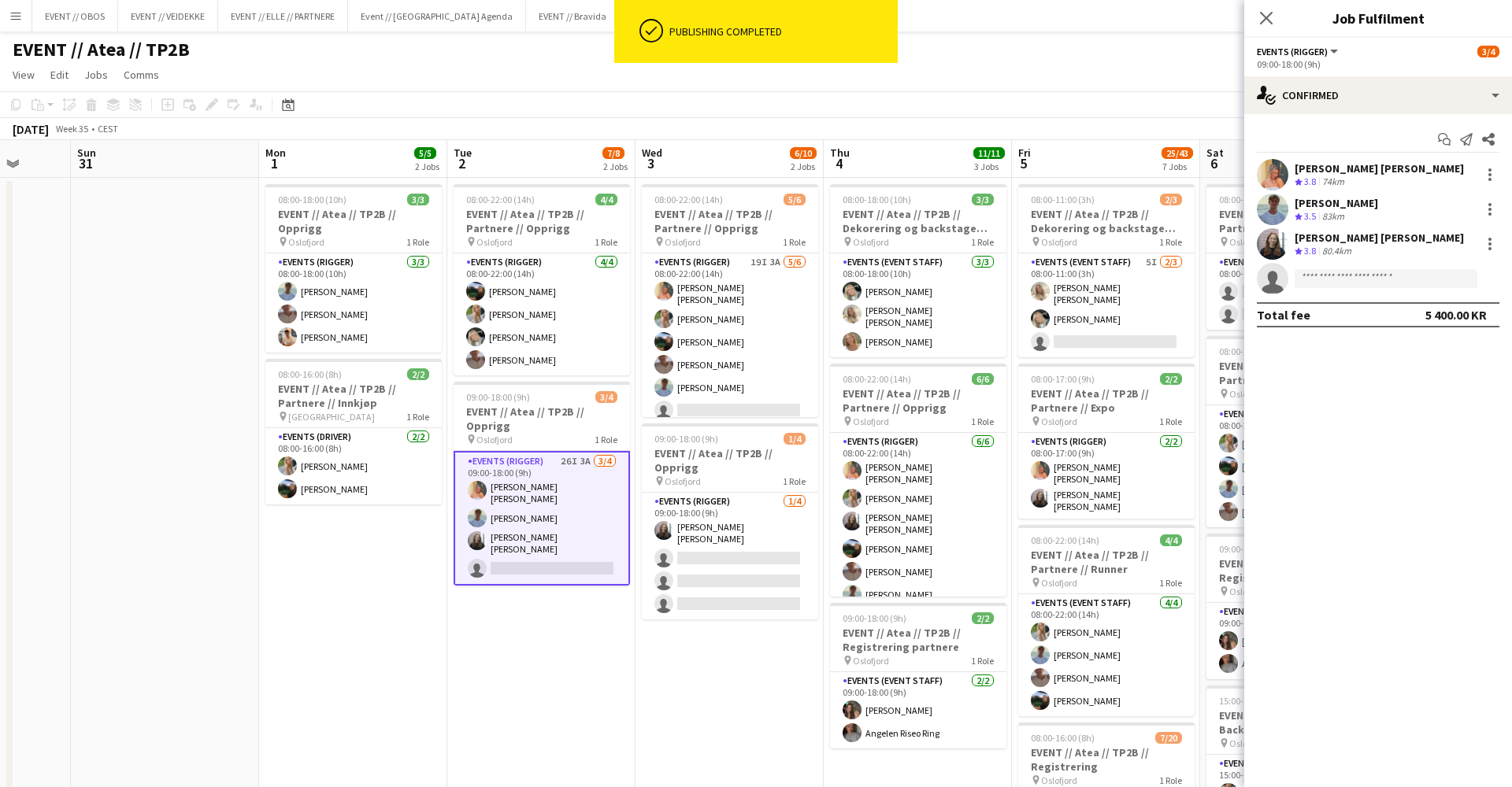
click at [1325, 70] on div "09:00-18:00 (9h)" at bounding box center [1379, 64] width 243 height 12
click at [1328, 82] on div "single-neutral-actions-check-2 Confirmed" at bounding box center [1378, 95] width 268 height 38
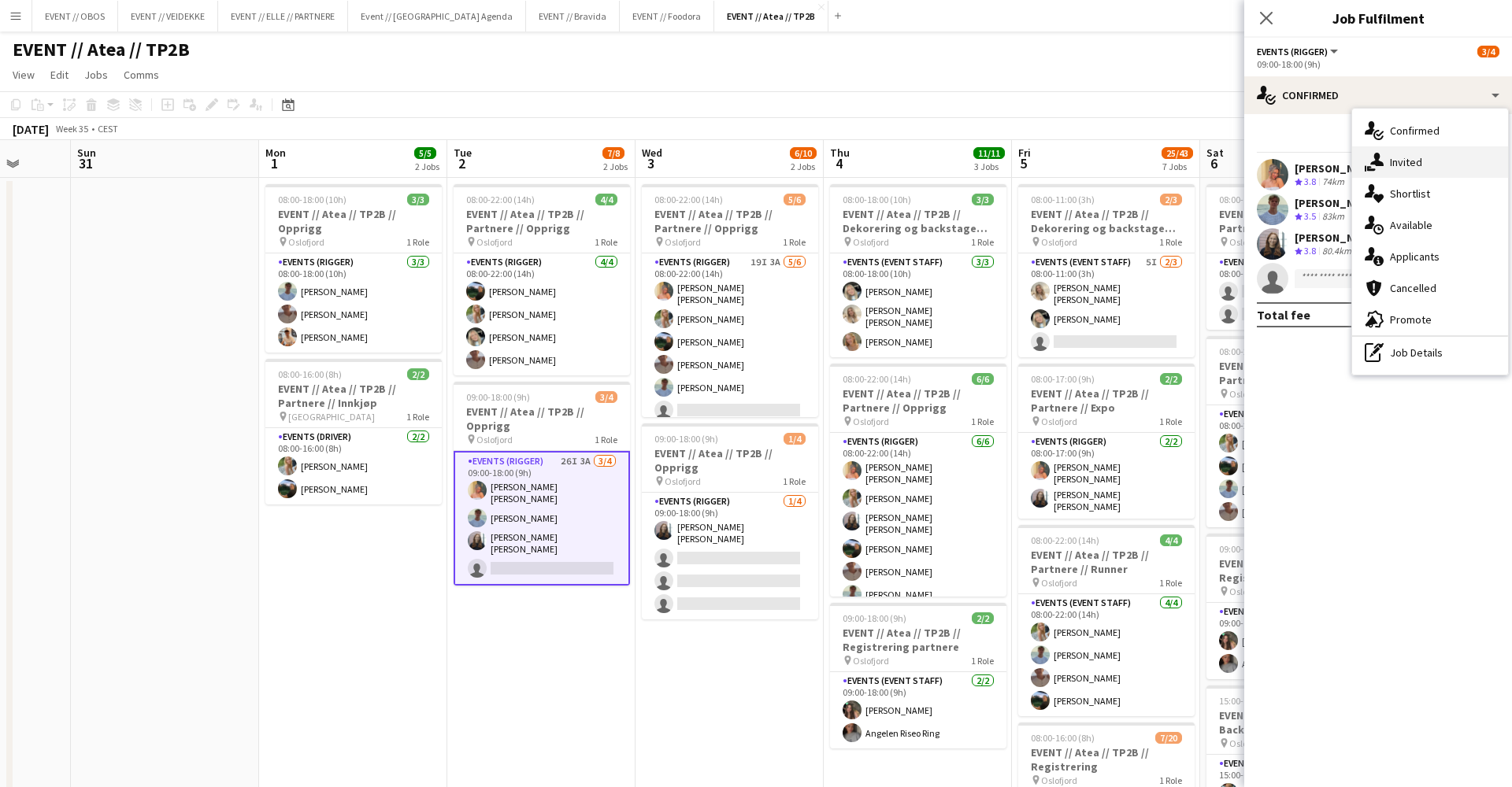
click at [1382, 146] on div "single-neutral-actions-share-1 Invited" at bounding box center [1429, 162] width 156 height 32
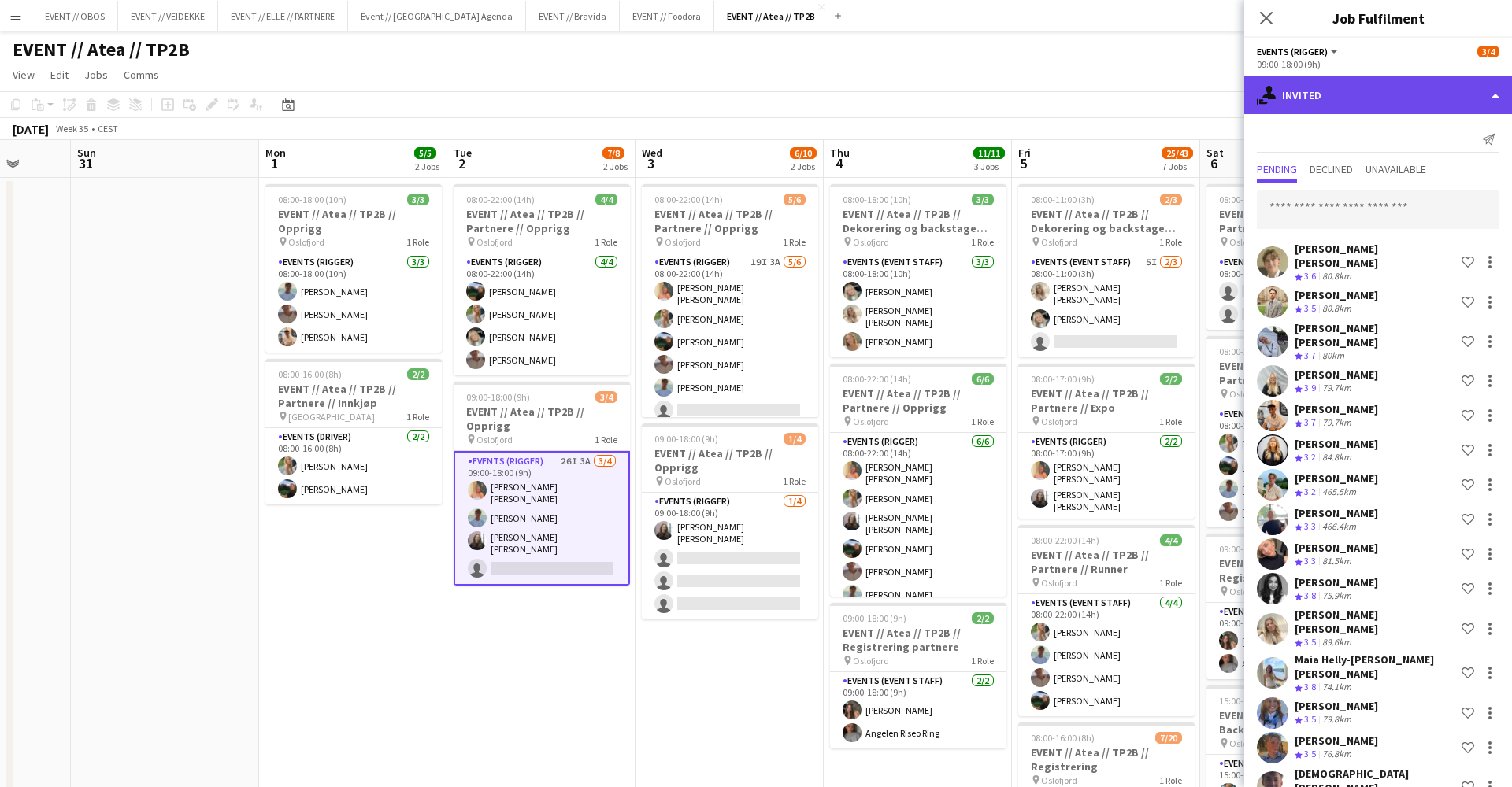
click at [1367, 111] on div "single-neutral-actions-share-1 Invited" at bounding box center [1378, 95] width 268 height 38
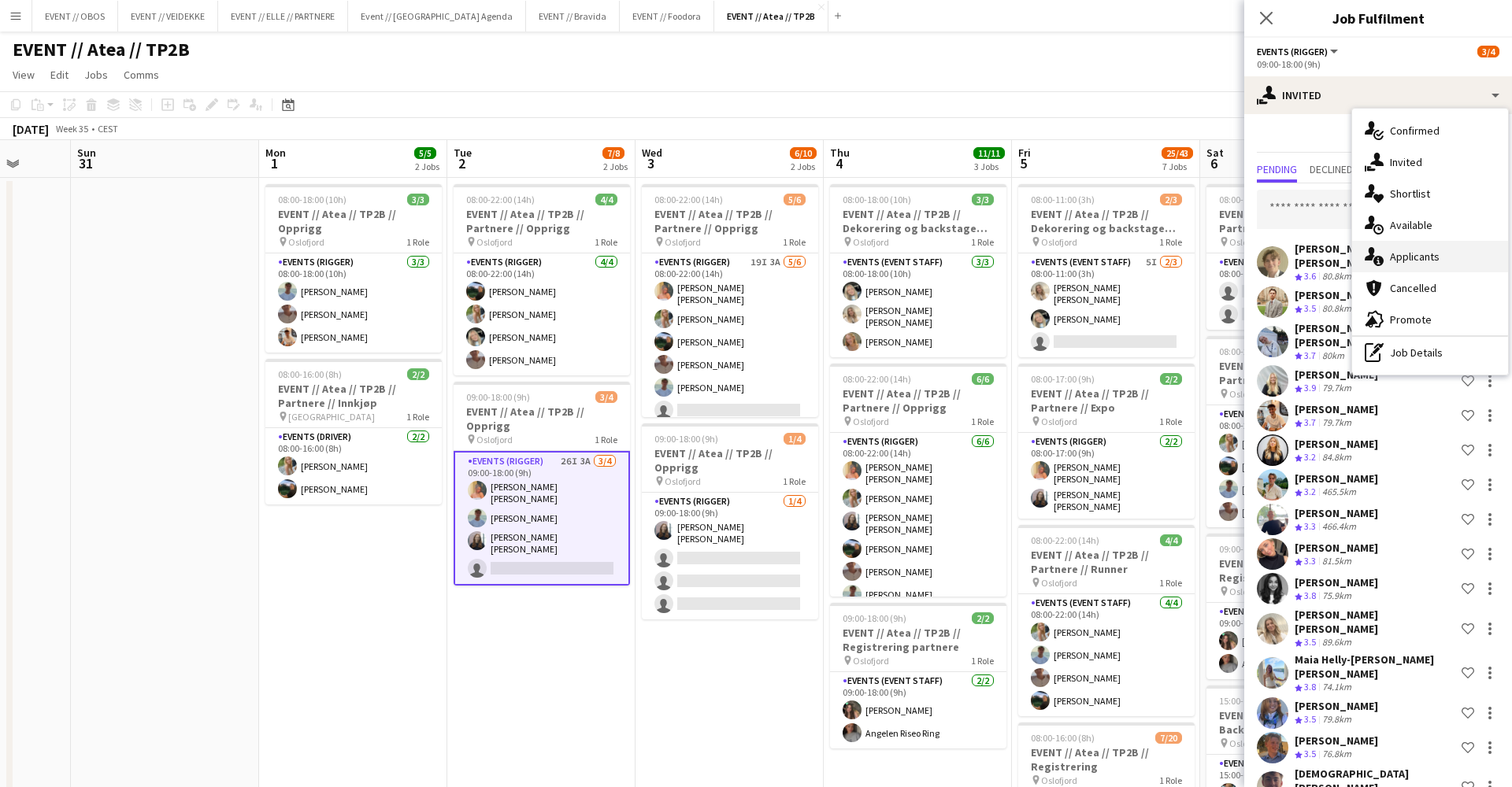
click at [1415, 257] on div "single-neutral-actions-information Applicants" at bounding box center [1429, 257] width 156 height 32
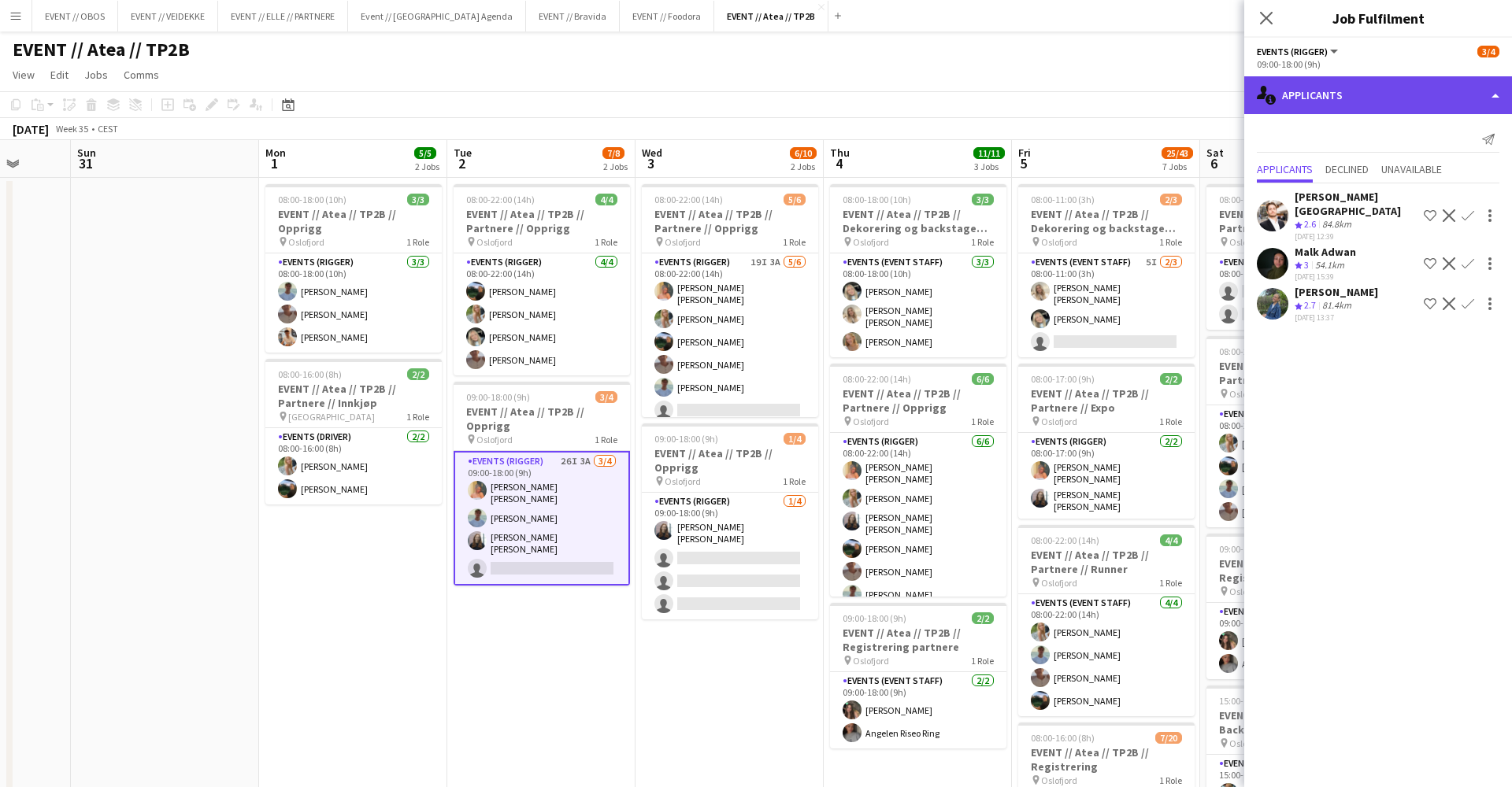
click at [1310, 100] on div "single-neutral-actions-information Applicants" at bounding box center [1378, 95] width 268 height 38
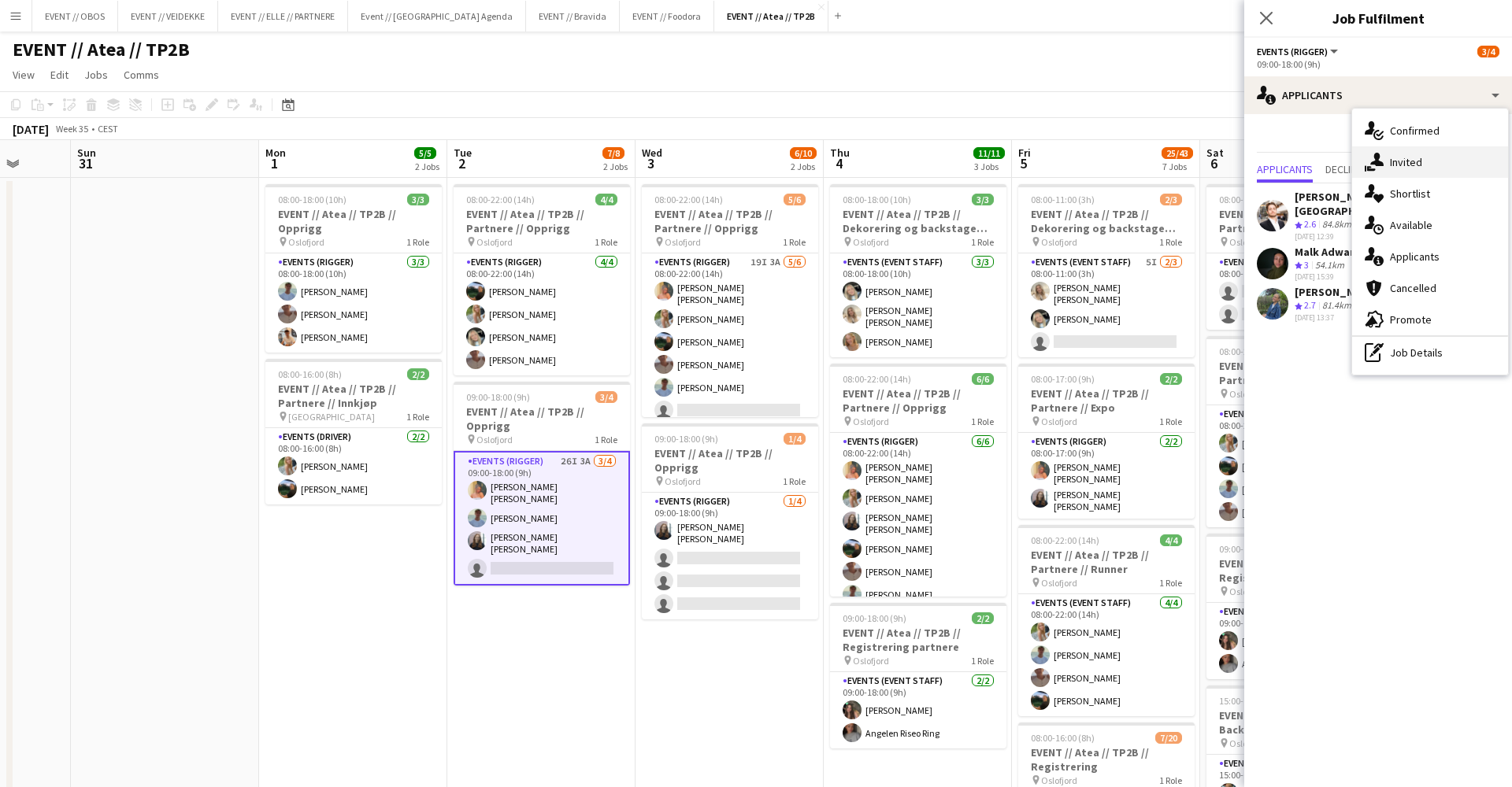
click at [1385, 164] on div "single-neutral-actions-share-1 Invited" at bounding box center [1429, 162] width 156 height 32
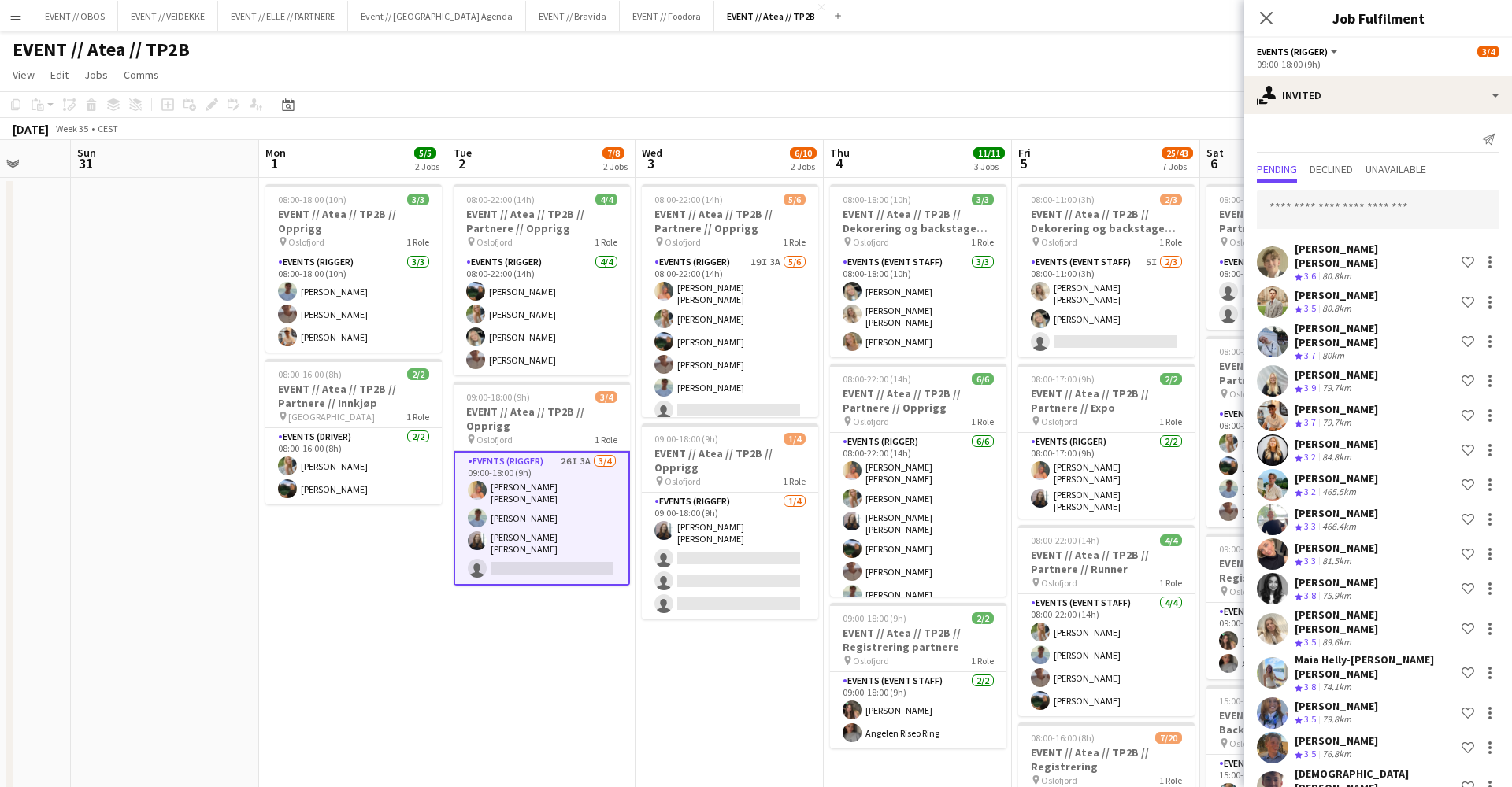
click at [818, 81] on app-page-menu "View Day view expanded Day view collapsed Month view Date picker Jump to [DATE]…" at bounding box center [756, 76] width 1512 height 30
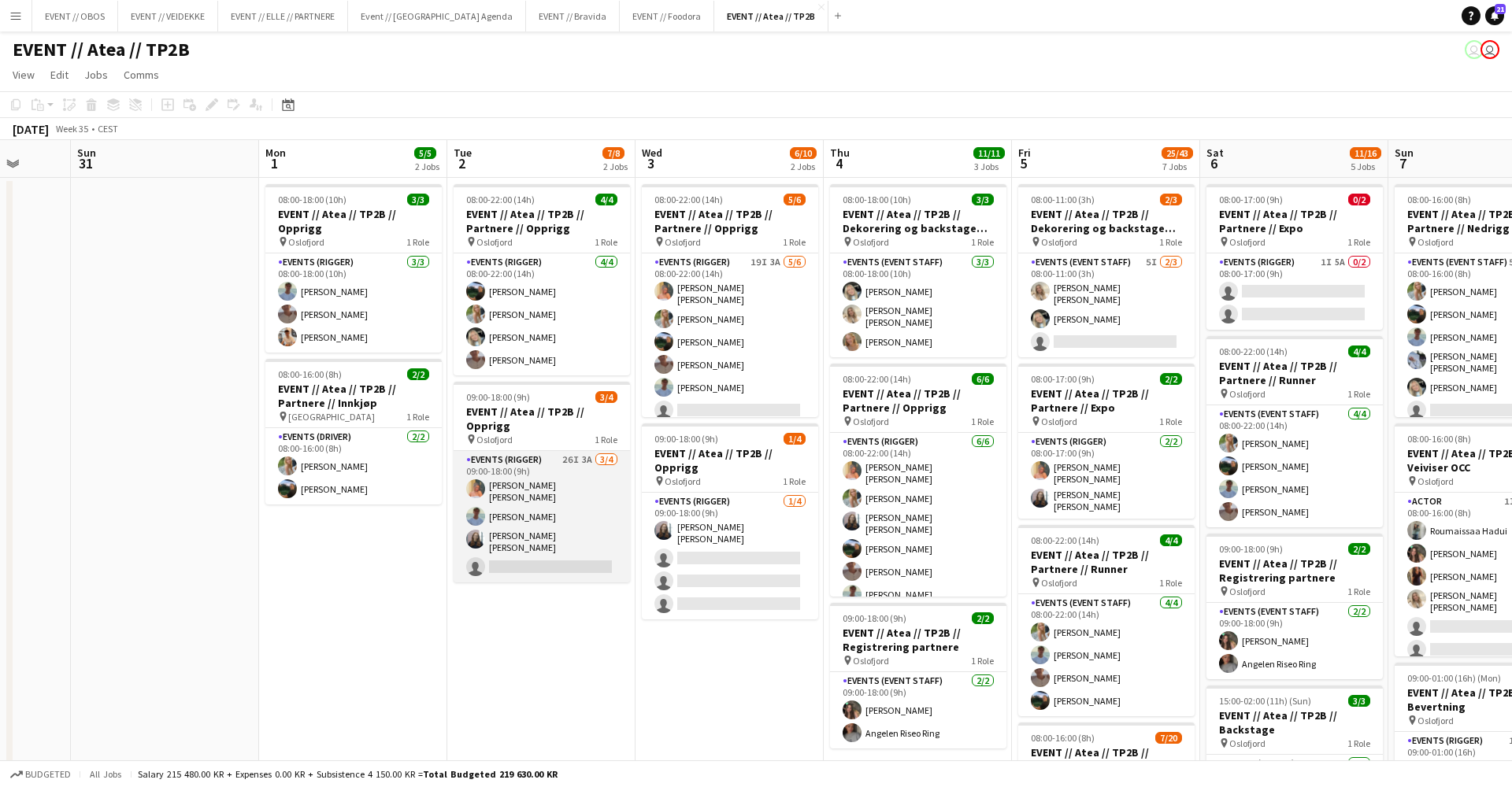
click at [502, 541] on app-card-role "Events (Rigger) 26I 3A [DATE] 09:00-18:00 (9h) [PERSON_NAME] [PERSON_NAME] [PER…" at bounding box center [541, 517] width 176 height 132
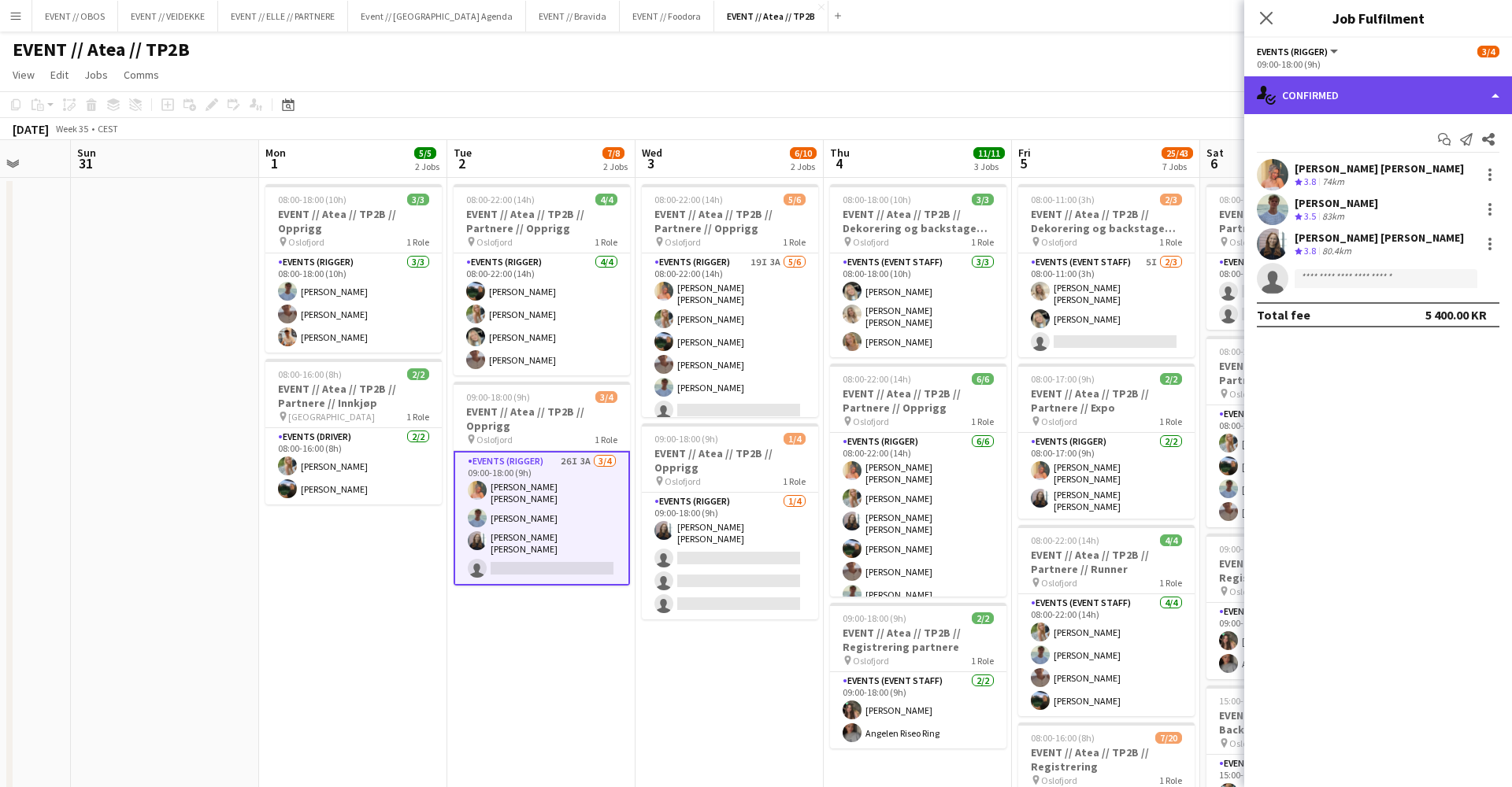
click at [1283, 108] on div "single-neutral-actions-check-2 Confirmed" at bounding box center [1378, 95] width 268 height 38
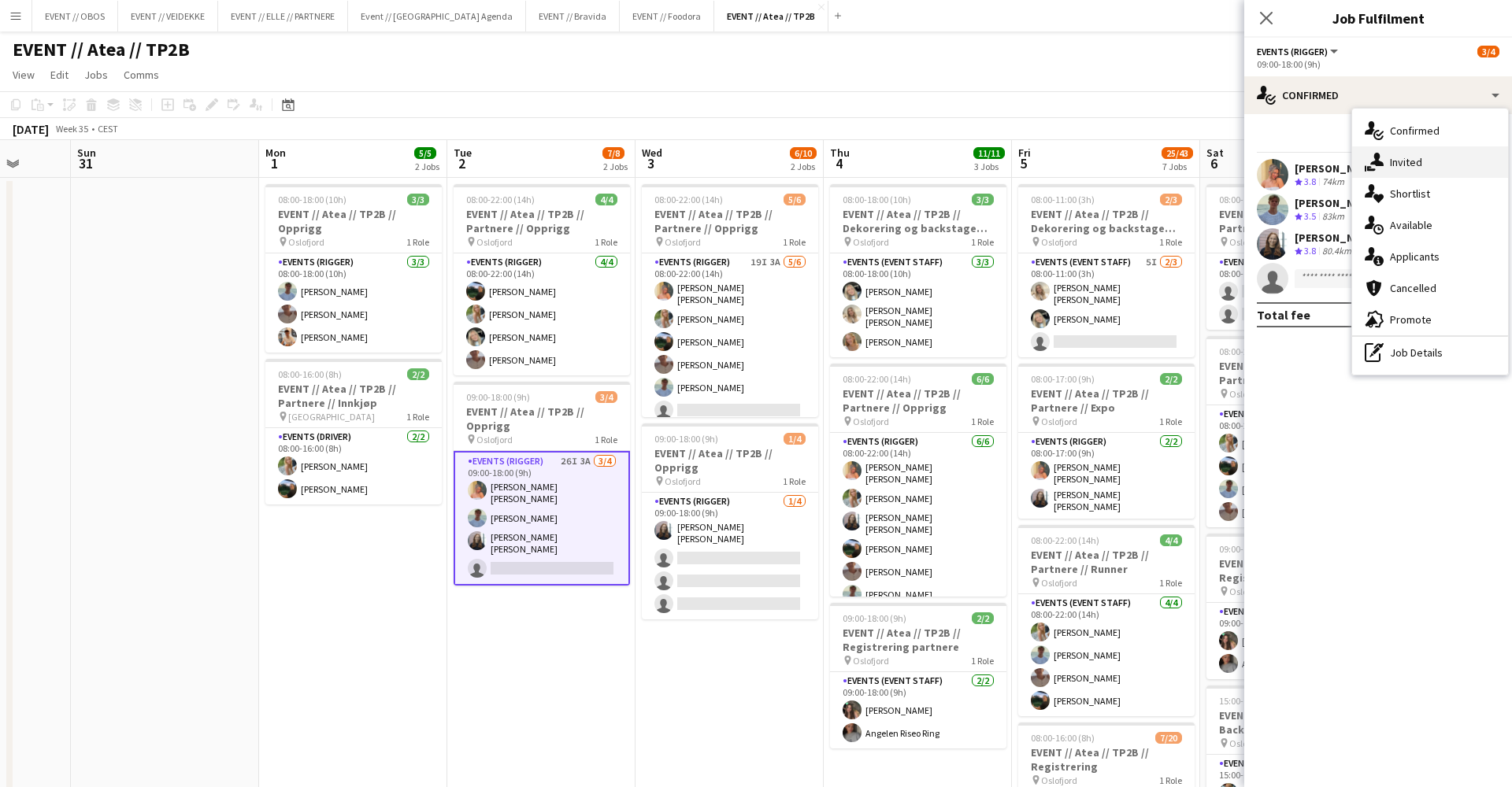
click at [1410, 161] on div "single-neutral-actions-share-1 Invited" at bounding box center [1429, 162] width 156 height 32
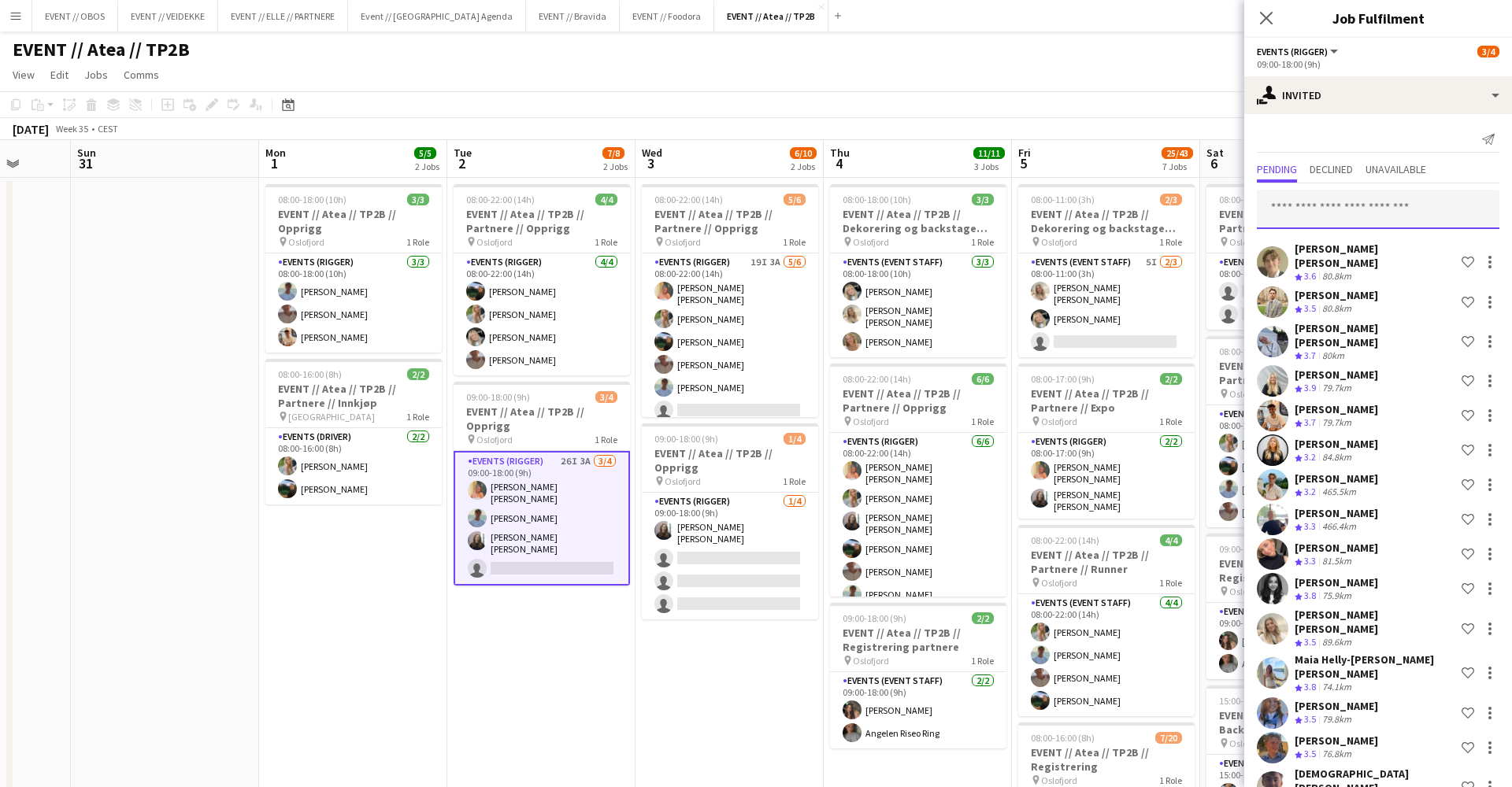
click at [1340, 209] on input "text" at bounding box center [1379, 209] width 243 height 39
type input "*****"
click at [781, 122] on div "[DATE] Week 35 • CEST" at bounding box center [756, 129] width 1512 height 22
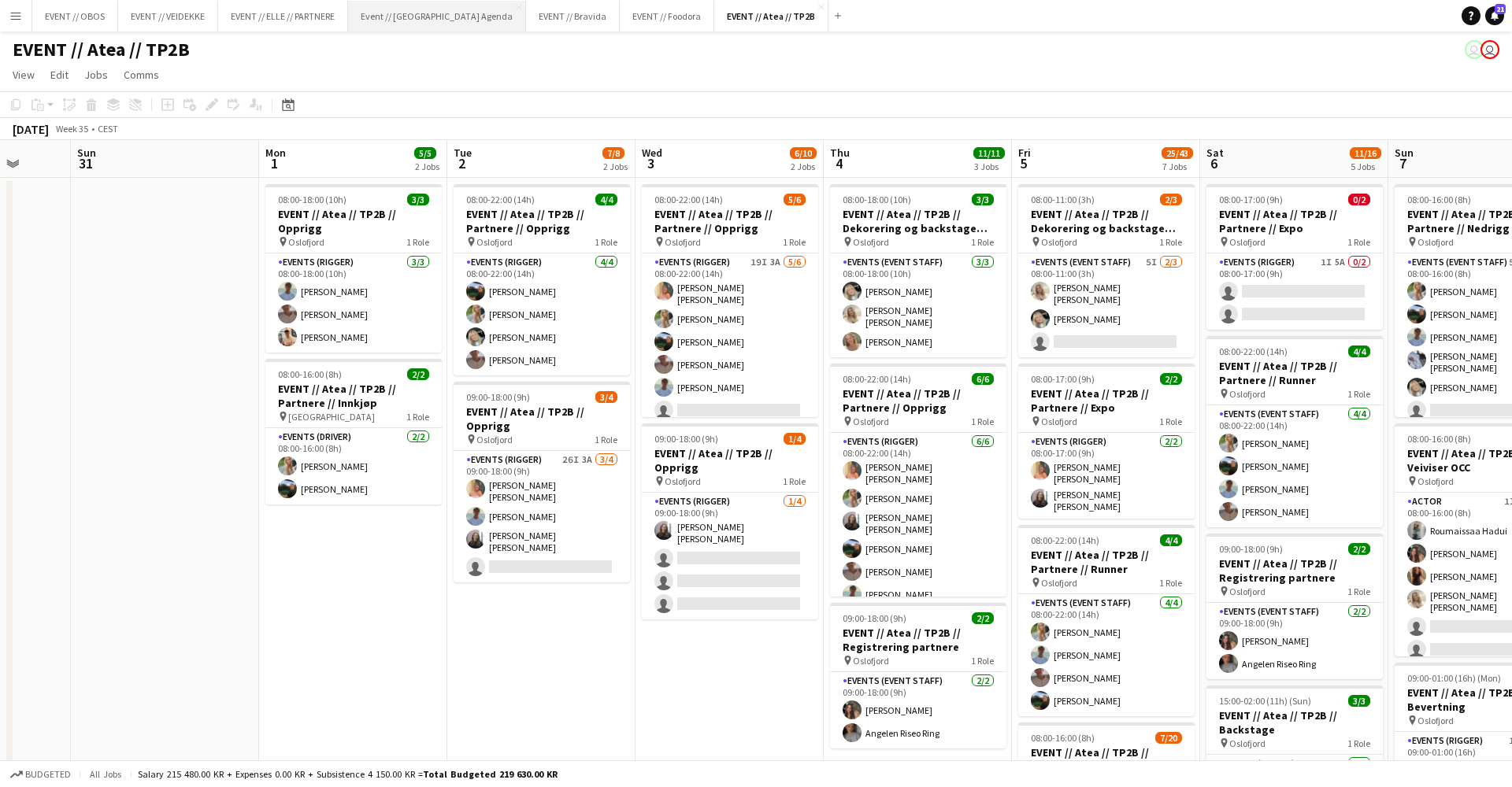
scroll to position [0, 0]
click at [71, 7] on button "EVENT // OBOS Close" at bounding box center [75, 16] width 86 height 31
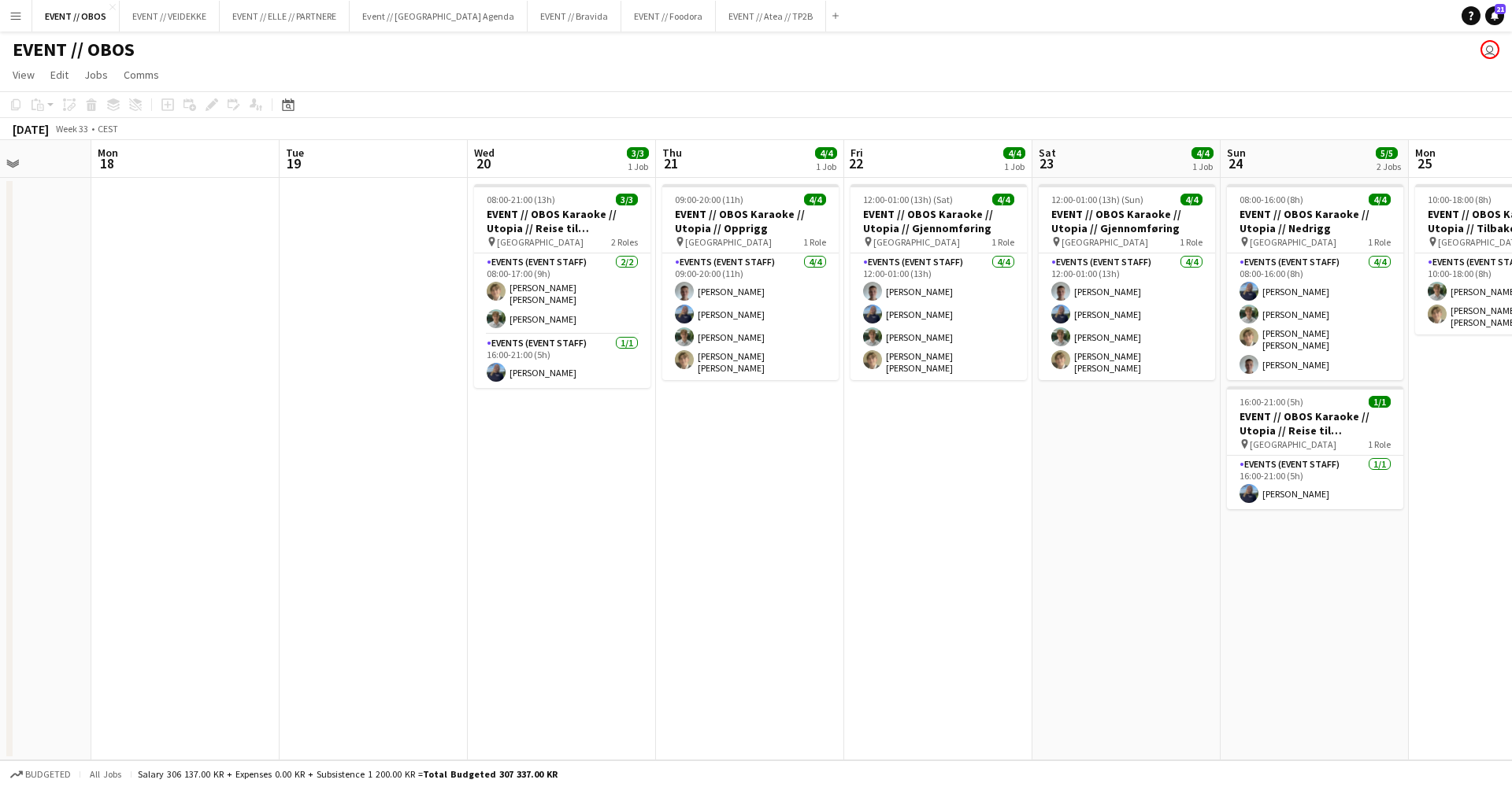
scroll to position [0, 436]
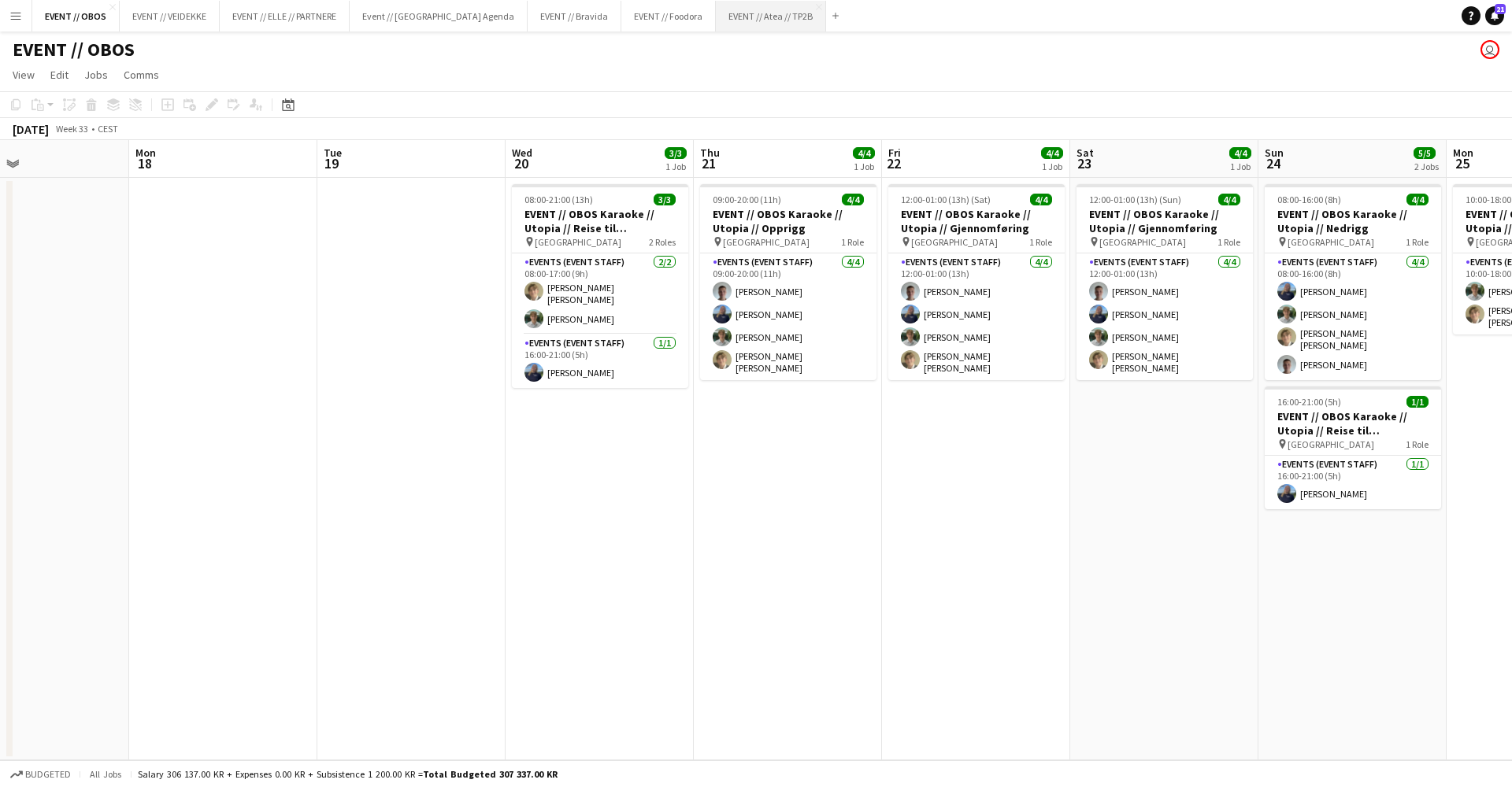
click at [735, 19] on button "EVENT // Atea // TP2B Close" at bounding box center [770, 16] width 110 height 31
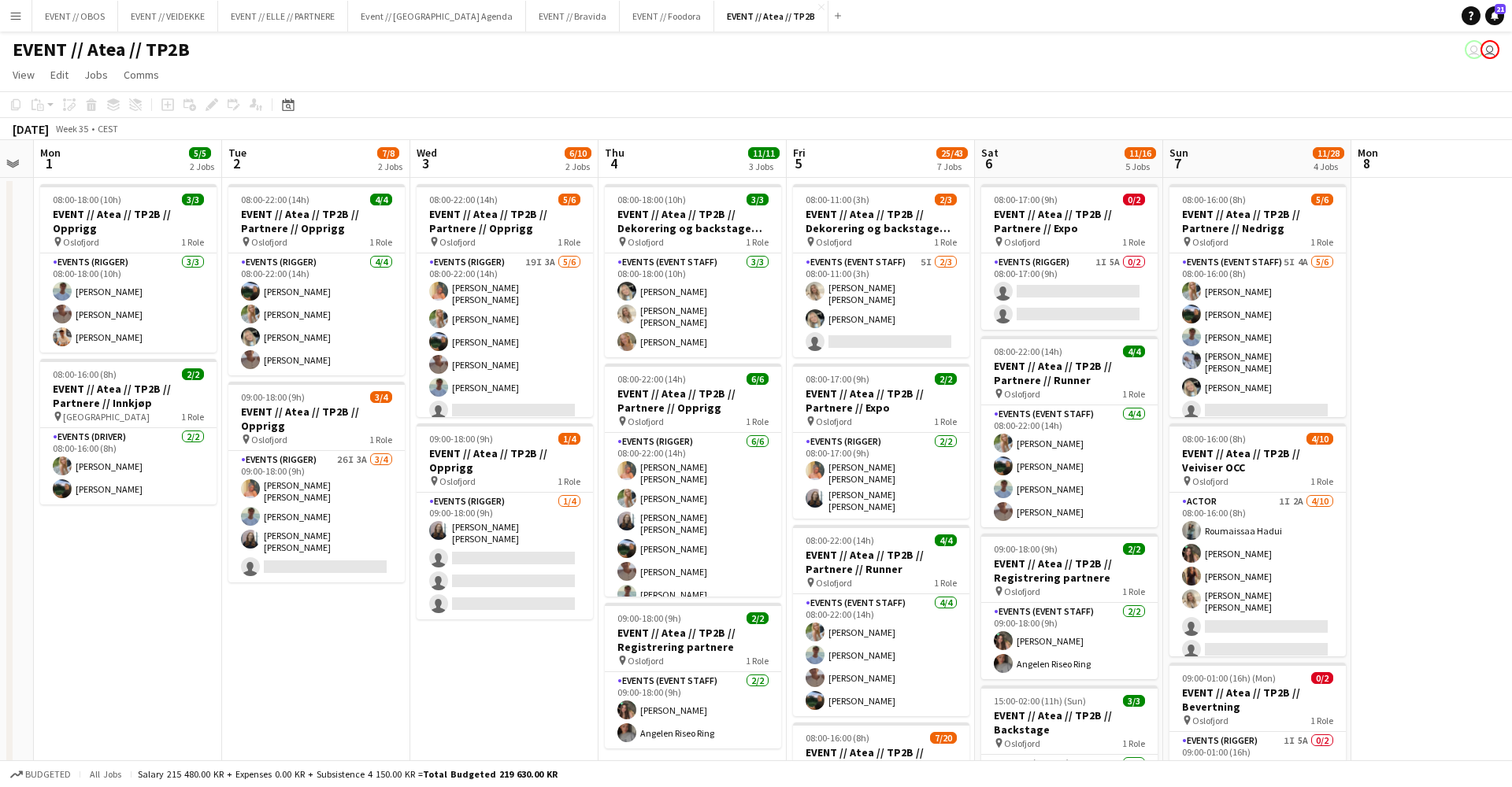
scroll to position [0, 340]
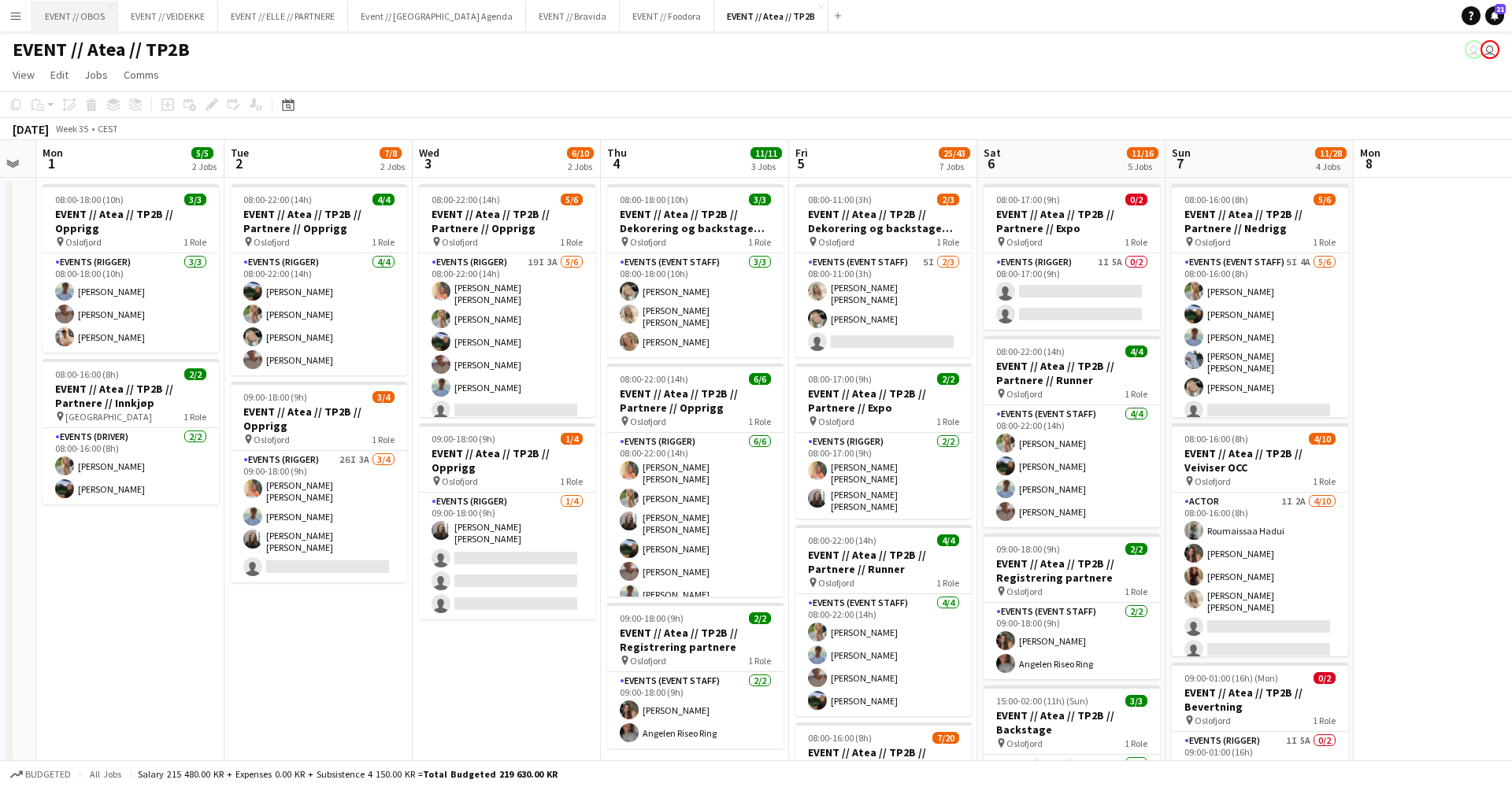
click at [78, 23] on button "EVENT // OBOS Close" at bounding box center [75, 16] width 86 height 31
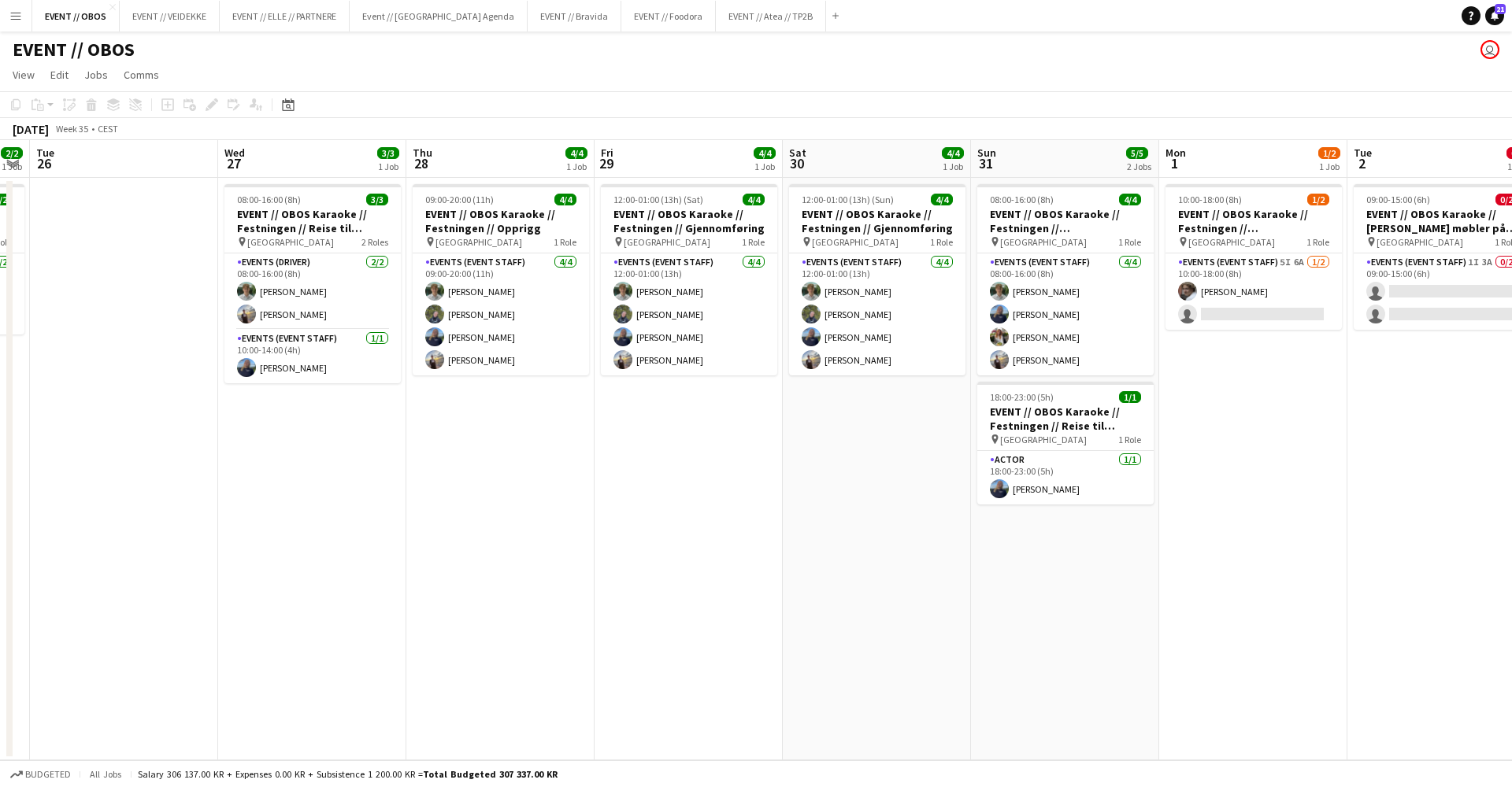
scroll to position [0, 727]
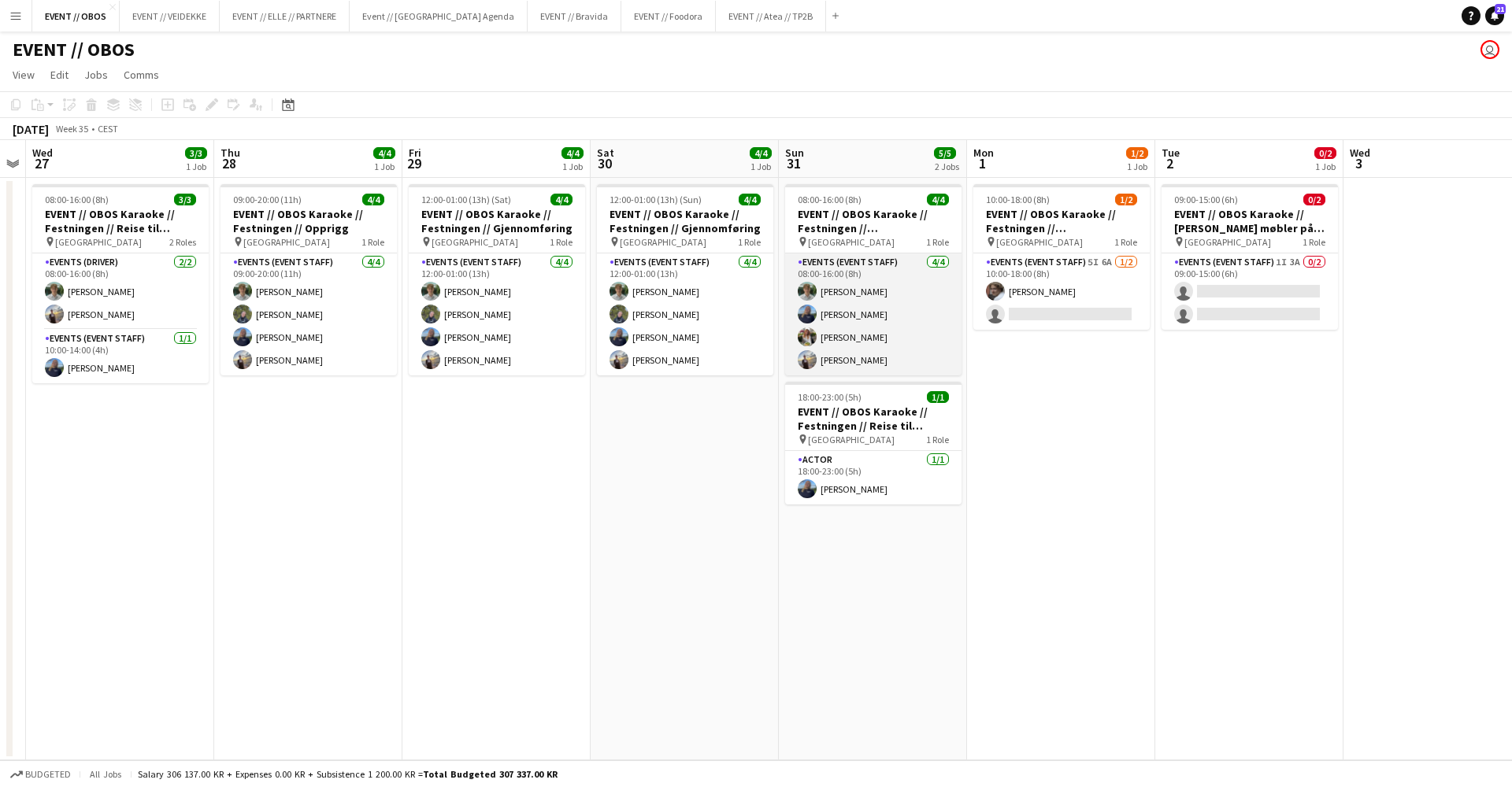
click at [829, 335] on app-card-role "Events (Event Staff) [DATE] 08:00-16:00 (8h) [PERSON_NAME] [PERSON_NAME] [PERSO…" at bounding box center [873, 314] width 176 height 122
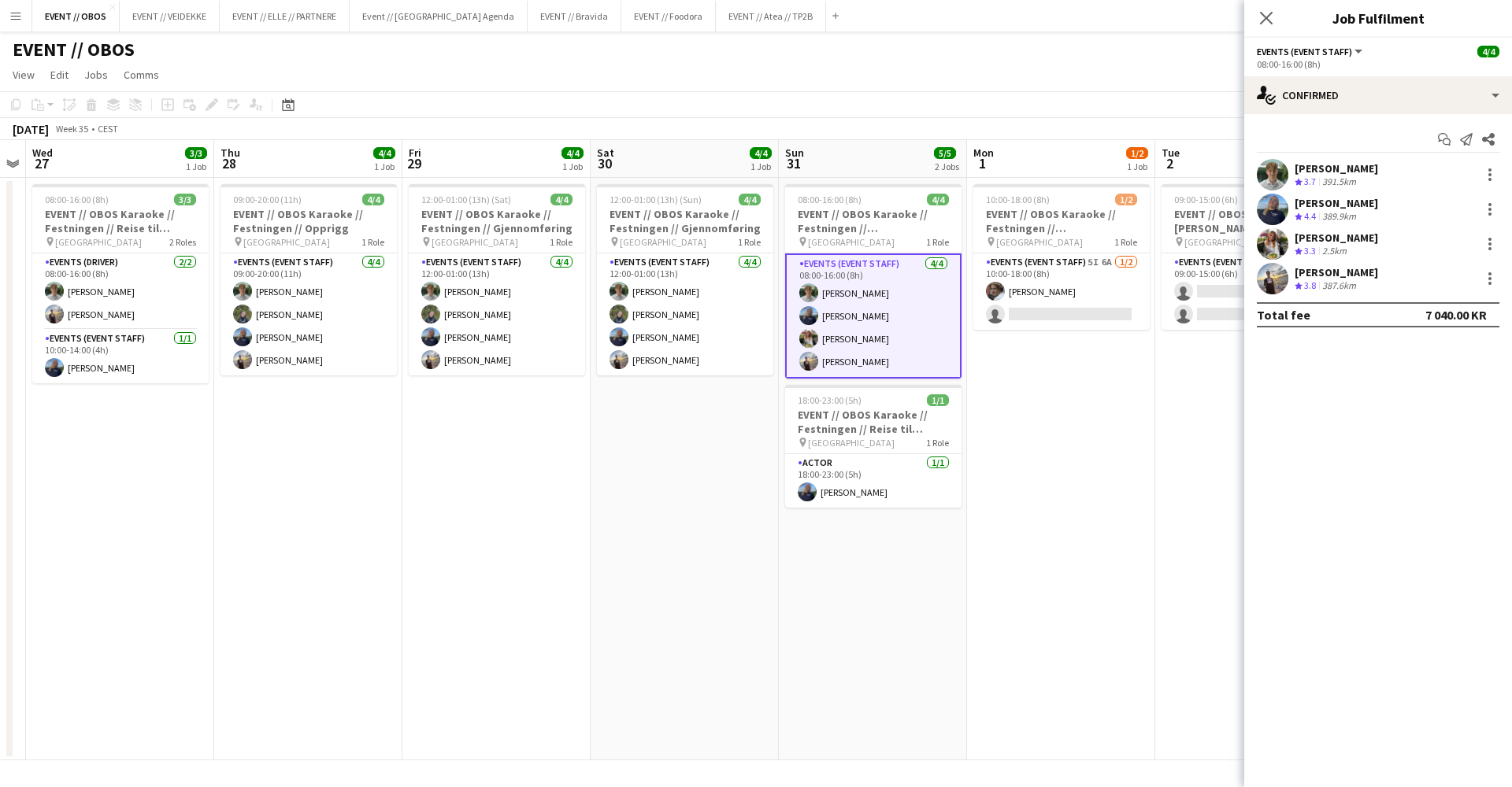
click at [1280, 234] on app-user-avatar at bounding box center [1273, 244] width 32 height 32
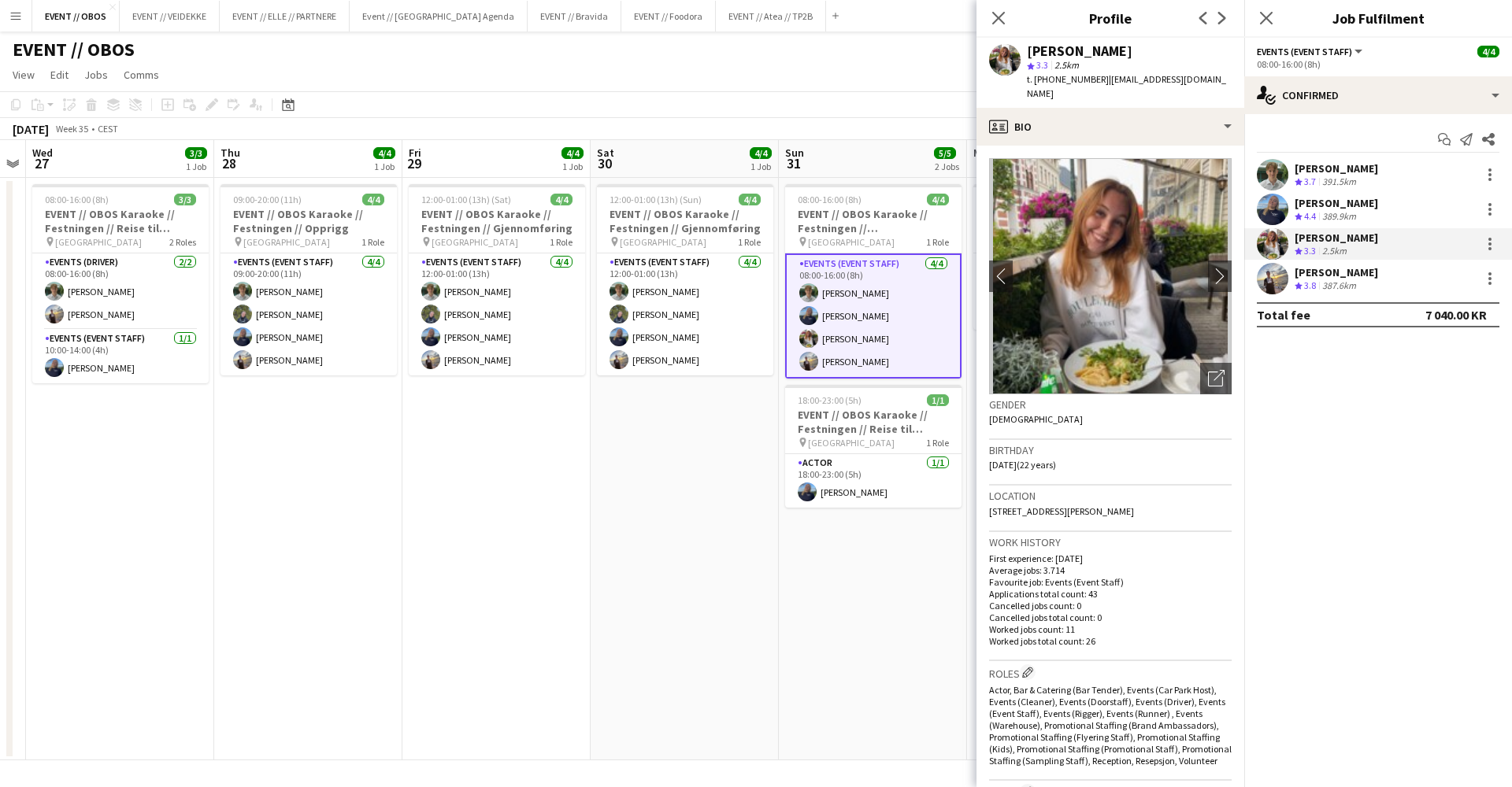
click at [661, 60] on div "EVENT // OBOS user" at bounding box center [756, 46] width 1512 height 30
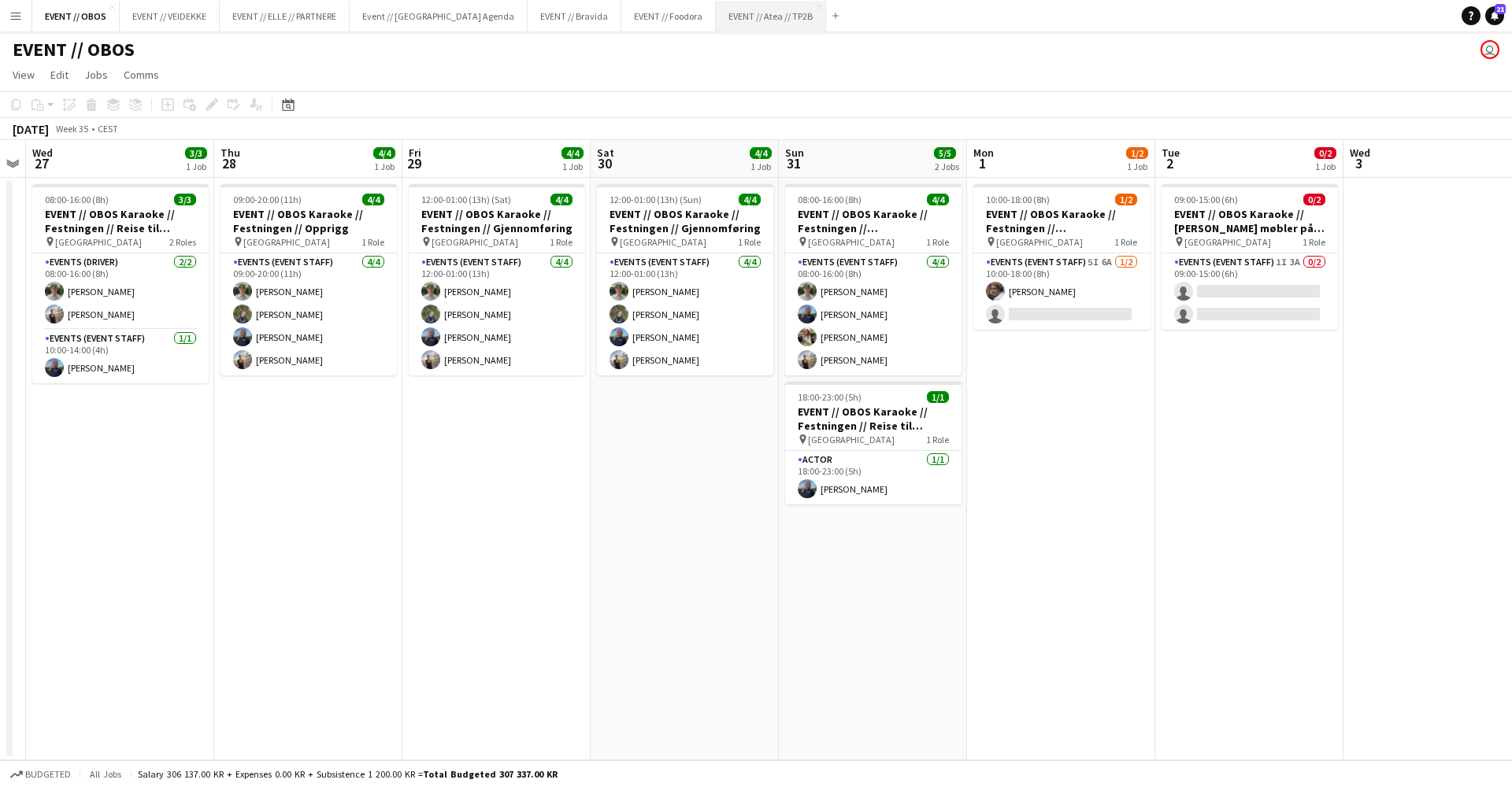
click at [716, 21] on button "EVENT // Atea // TP2B Close" at bounding box center [770, 16] width 110 height 31
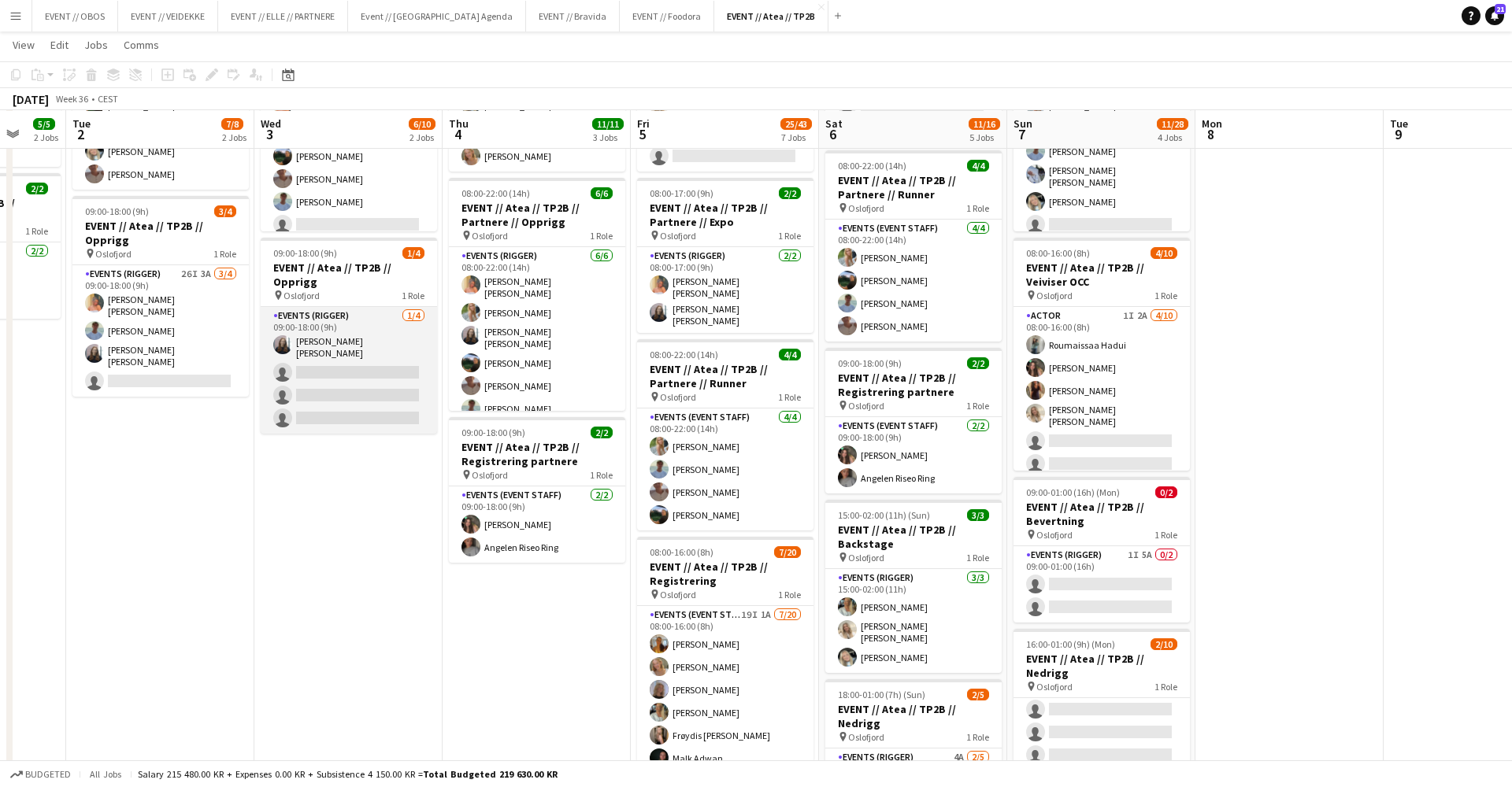
scroll to position [185, 0]
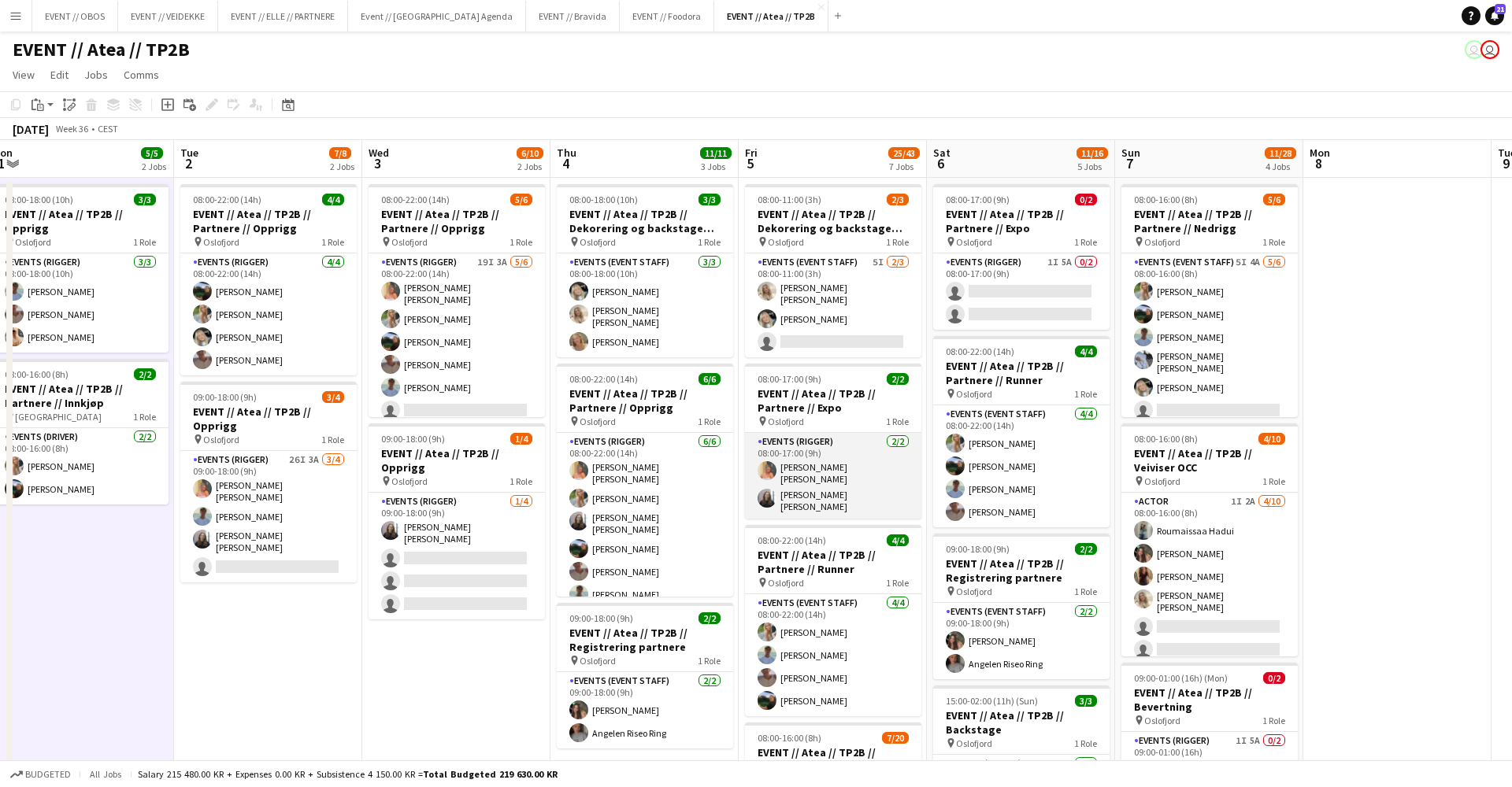
scroll to position [0, 408]
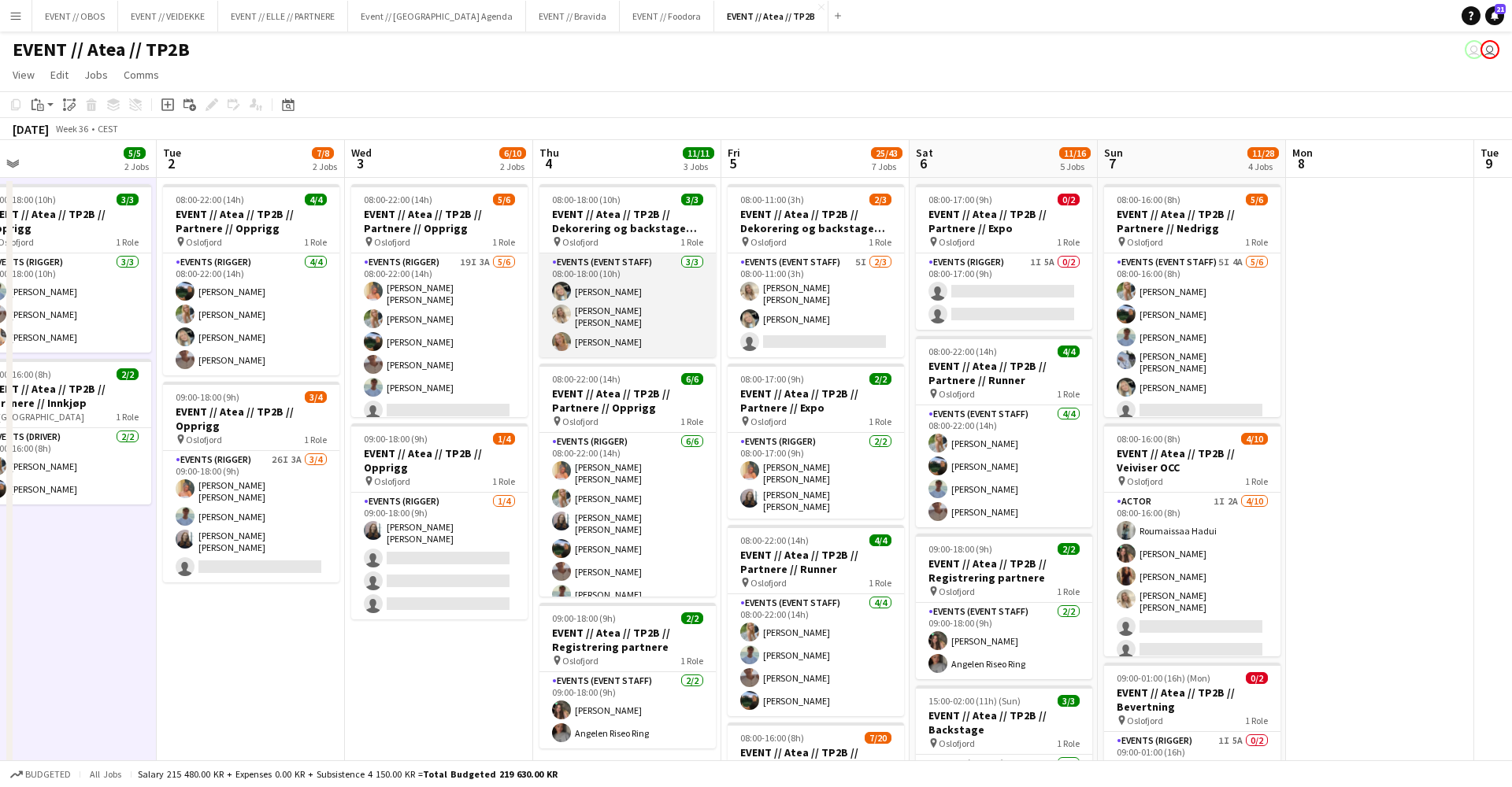
click at [603, 279] on app-card-role "Events (Event Staff) [DATE] 08:00-18:00 (10h) [PERSON_NAME] [PERSON_NAME] [PERS…" at bounding box center [628, 305] width 176 height 104
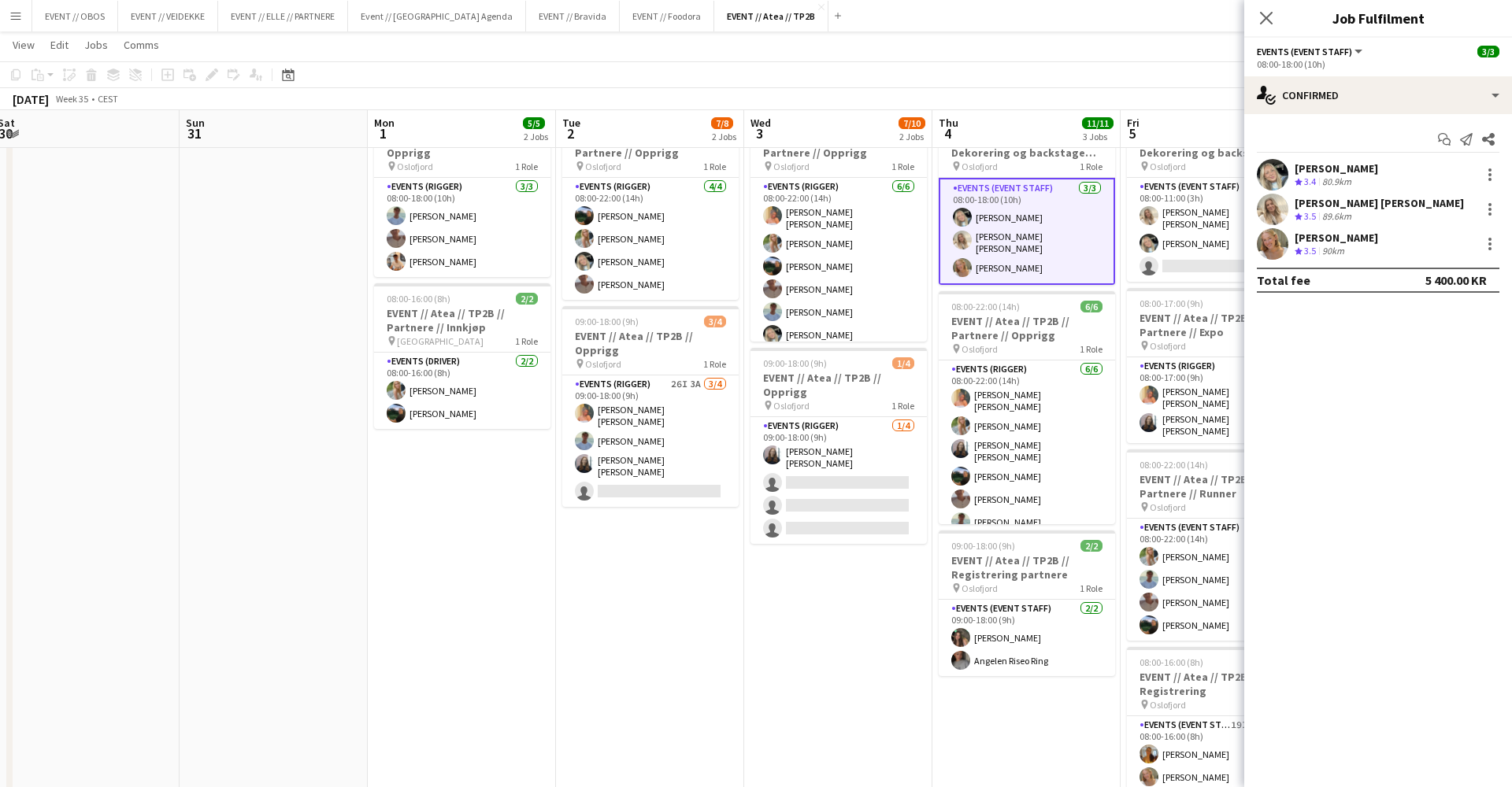
scroll to position [0, 386]
click at [404, 642] on app-date-cell "08:00-18:00 (10h) 3/3 EVENT // Atea // TP2B // Opprigg pin Oslofjord 1 Role Eve…" at bounding box center [461, 774] width 188 height 1345
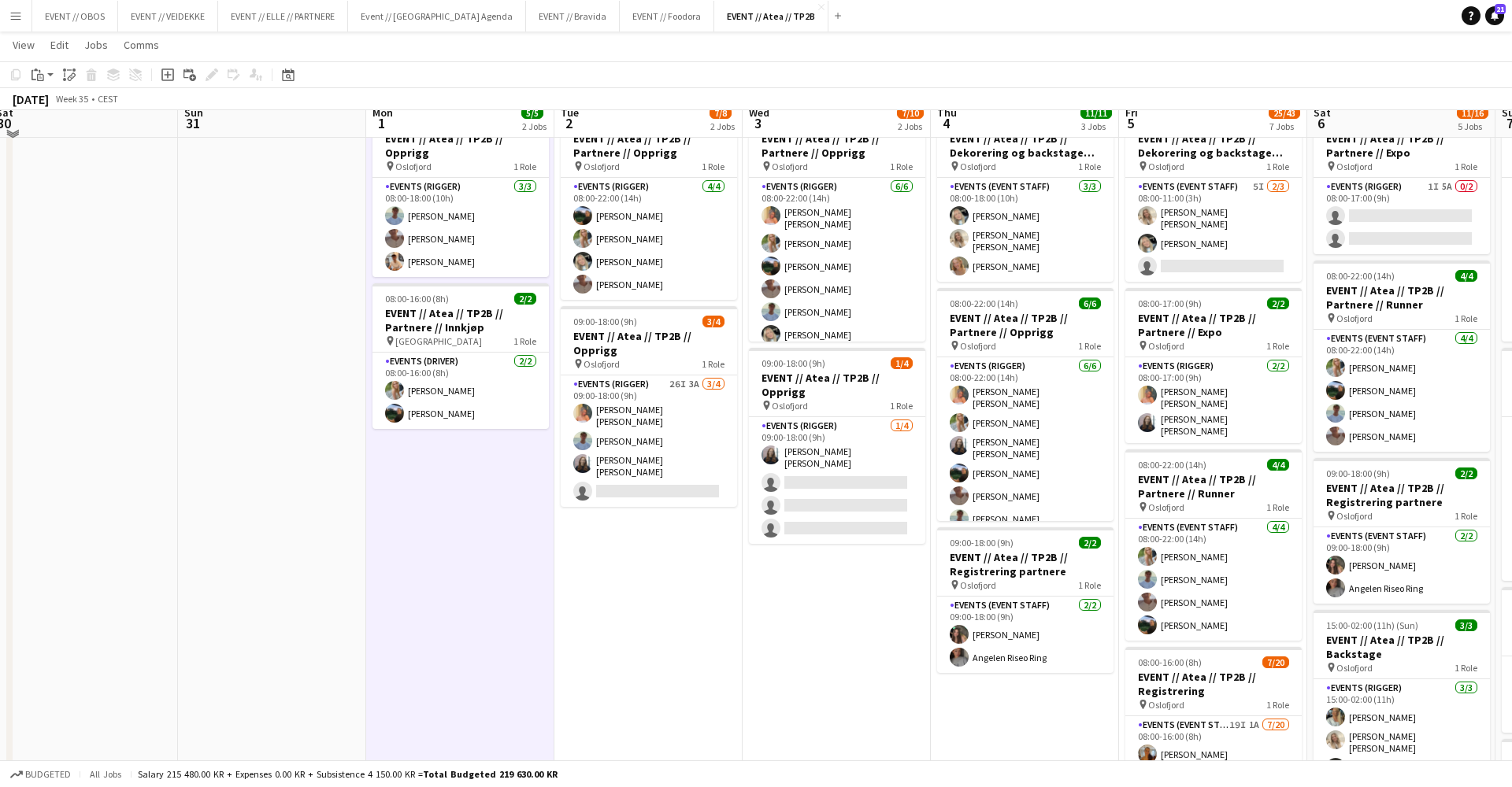
scroll to position [6, 0]
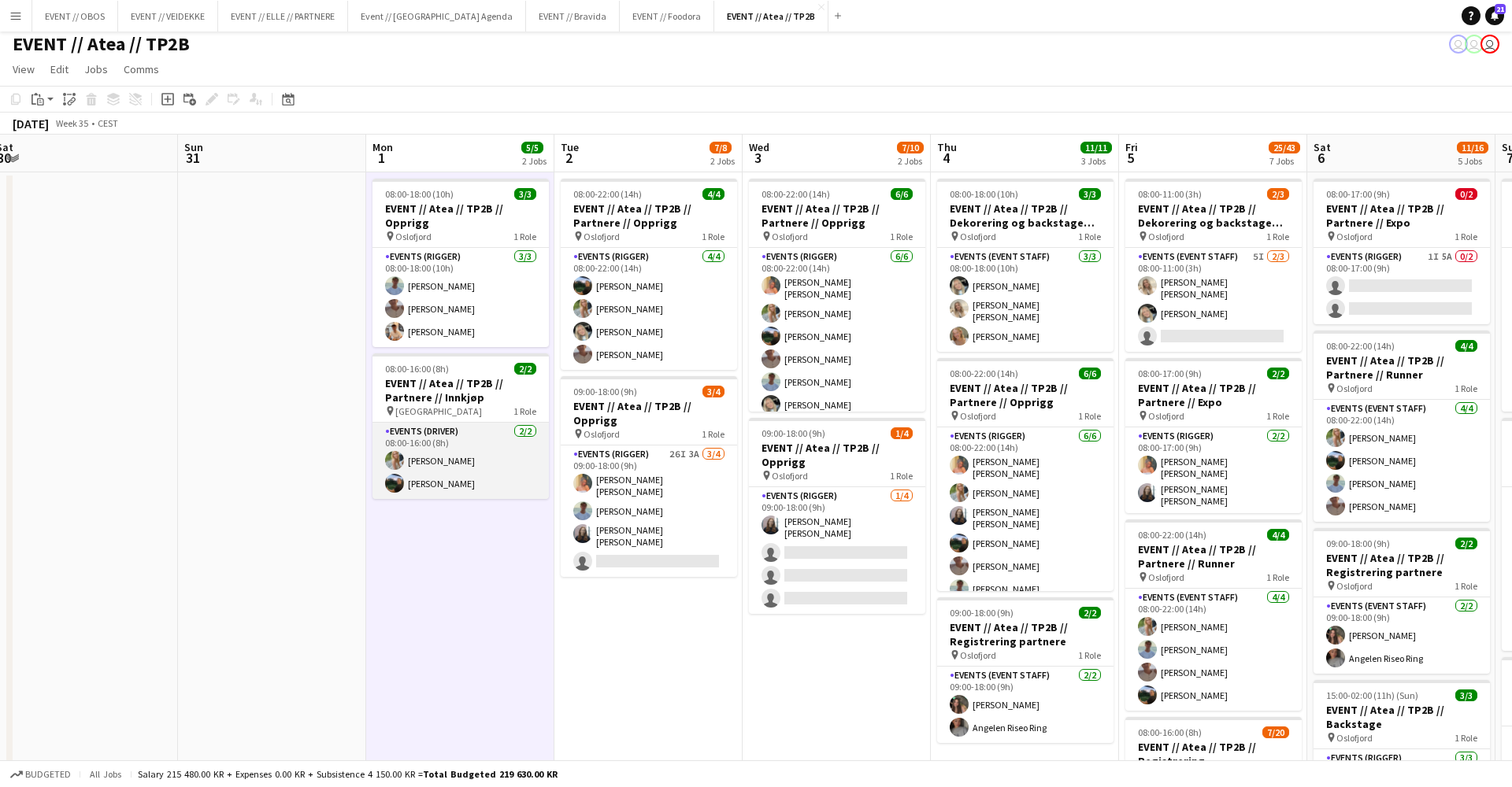
click at [402, 441] on app-card-role "Events (Driver) [DATE] 08:00-16:00 (8h) [PERSON_NAME] [PERSON_NAME] Smelhus" at bounding box center [461, 461] width 176 height 76
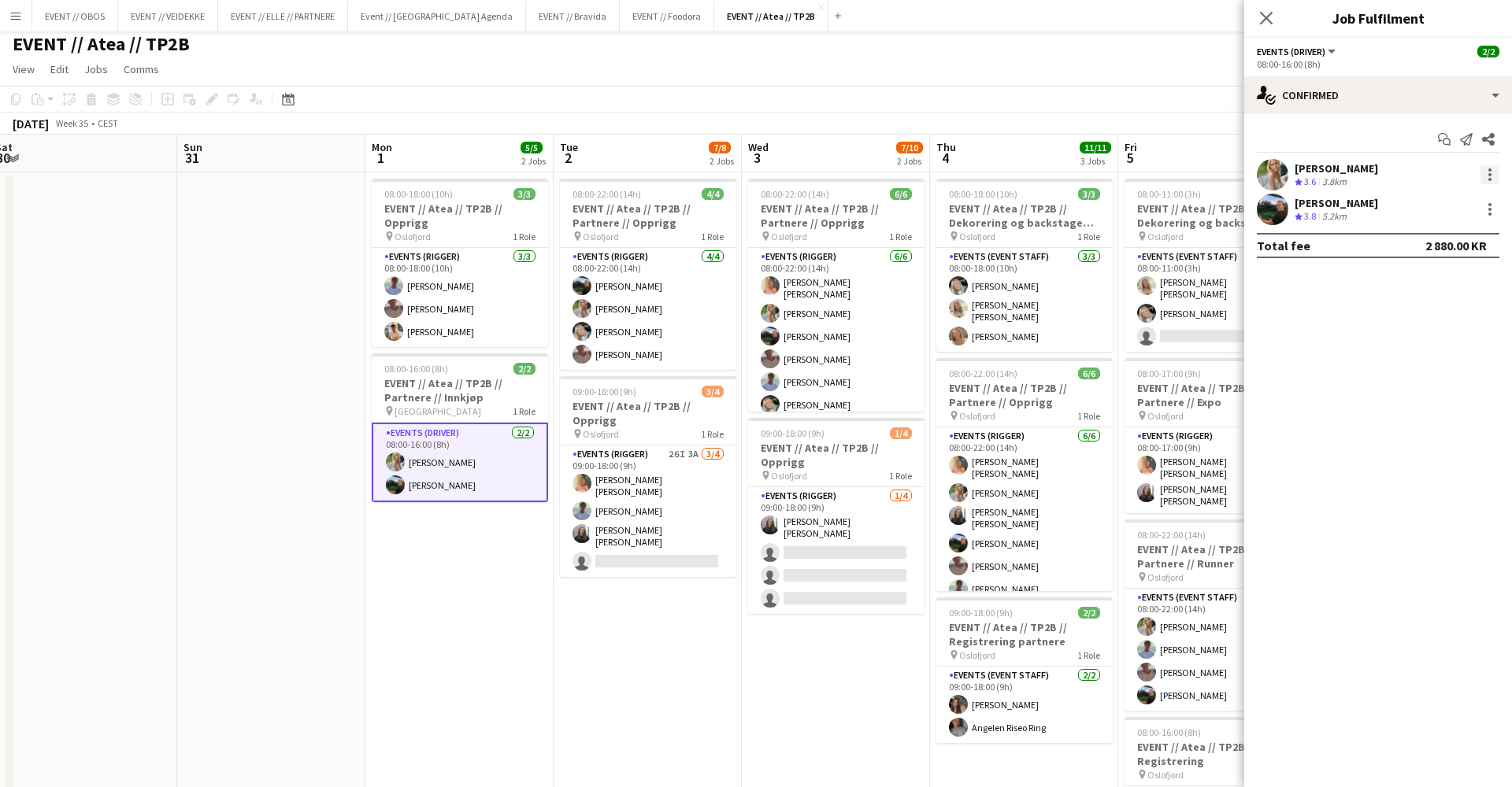
click at [1482, 170] on div at bounding box center [1490, 174] width 19 height 19
click at [1413, 355] on span "Remove" at bounding box center [1412, 354] width 47 height 13
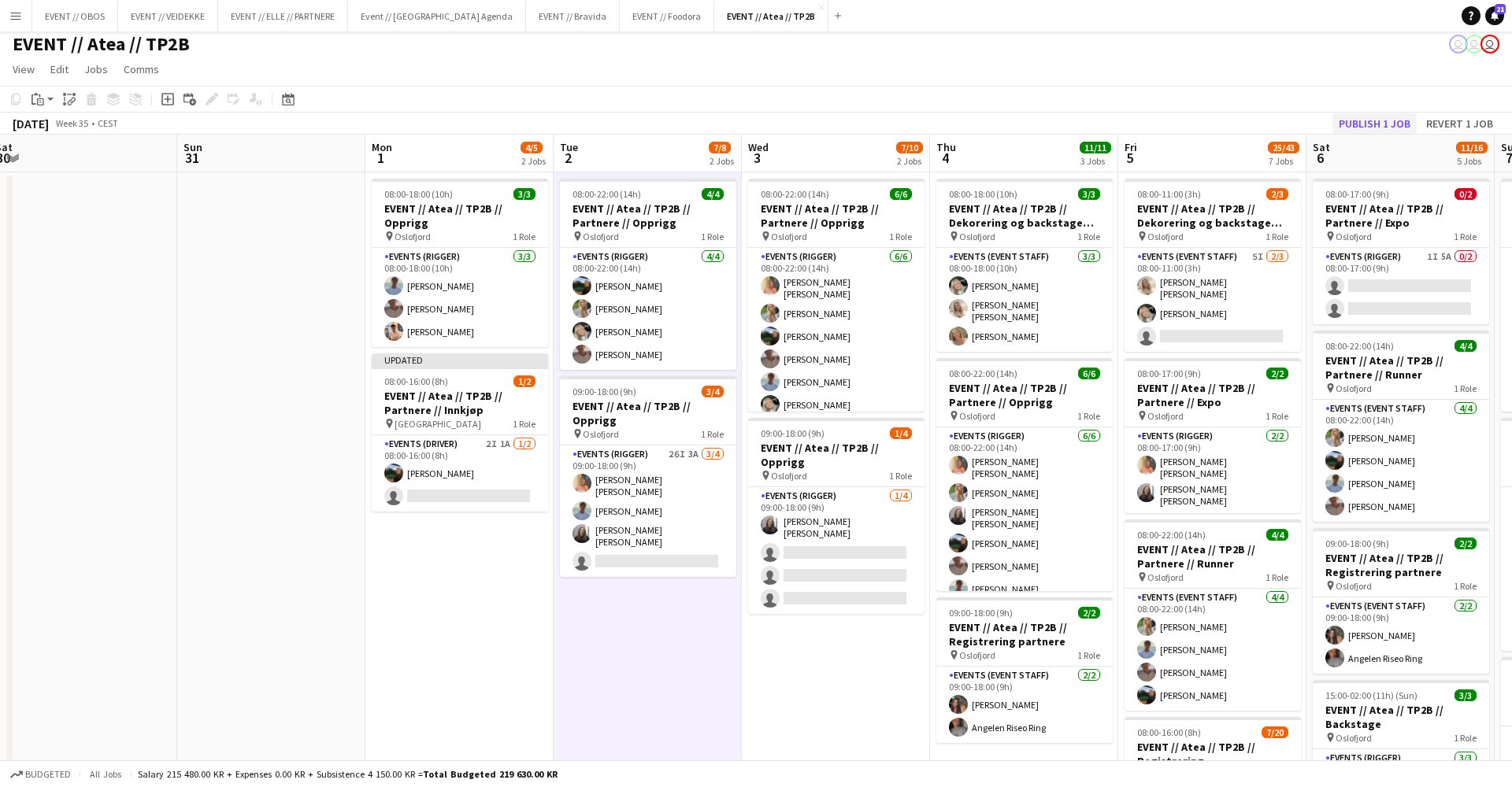
click at [1354, 121] on button "Publish 1 job" at bounding box center [1374, 123] width 84 height 20
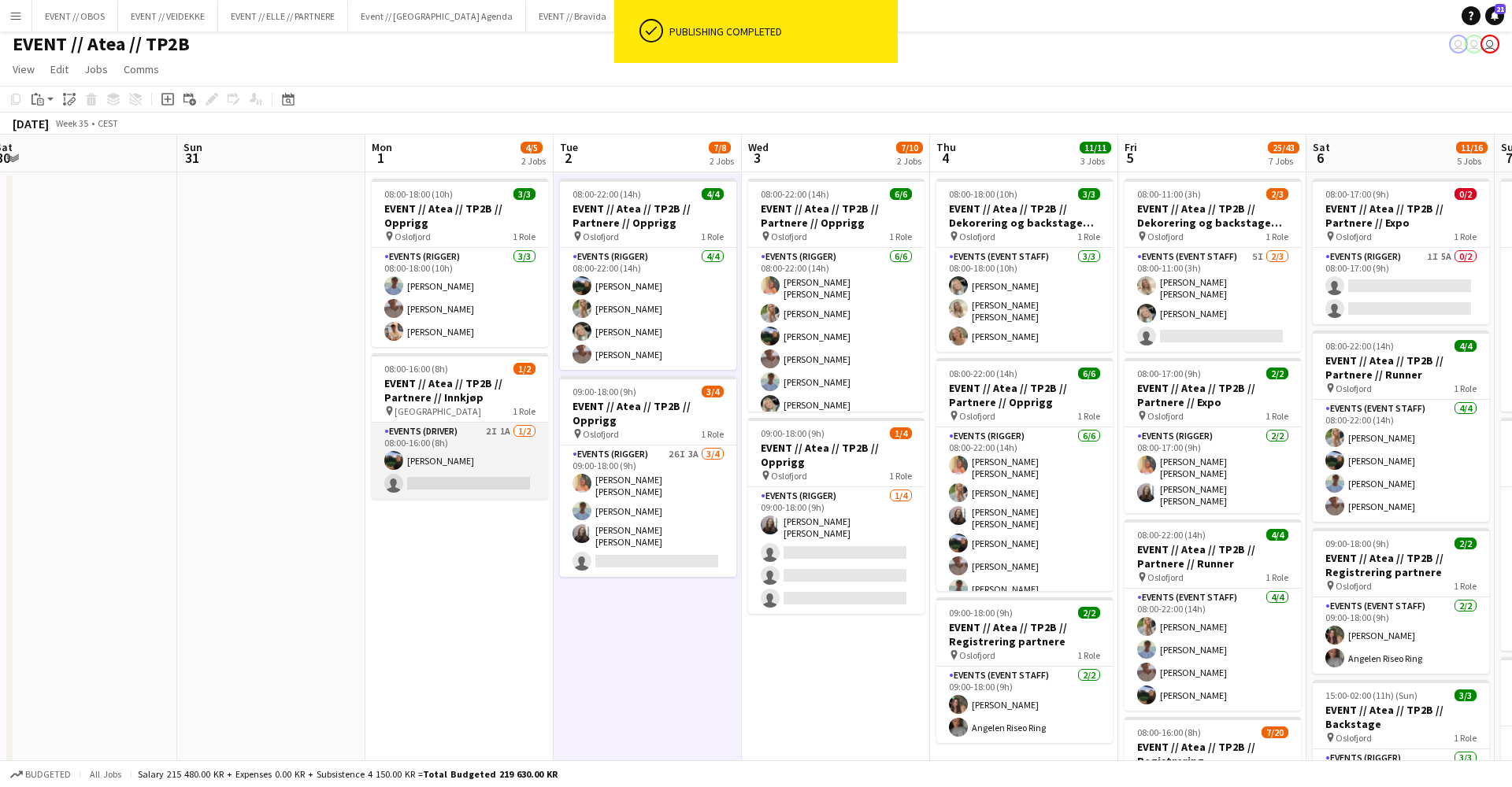
click at [476, 485] on app-card-role "Events (Driver) 2I 1A [DATE] 08:00-16:00 (8h) [PERSON_NAME] single-neutral-acti…" at bounding box center [460, 461] width 176 height 76
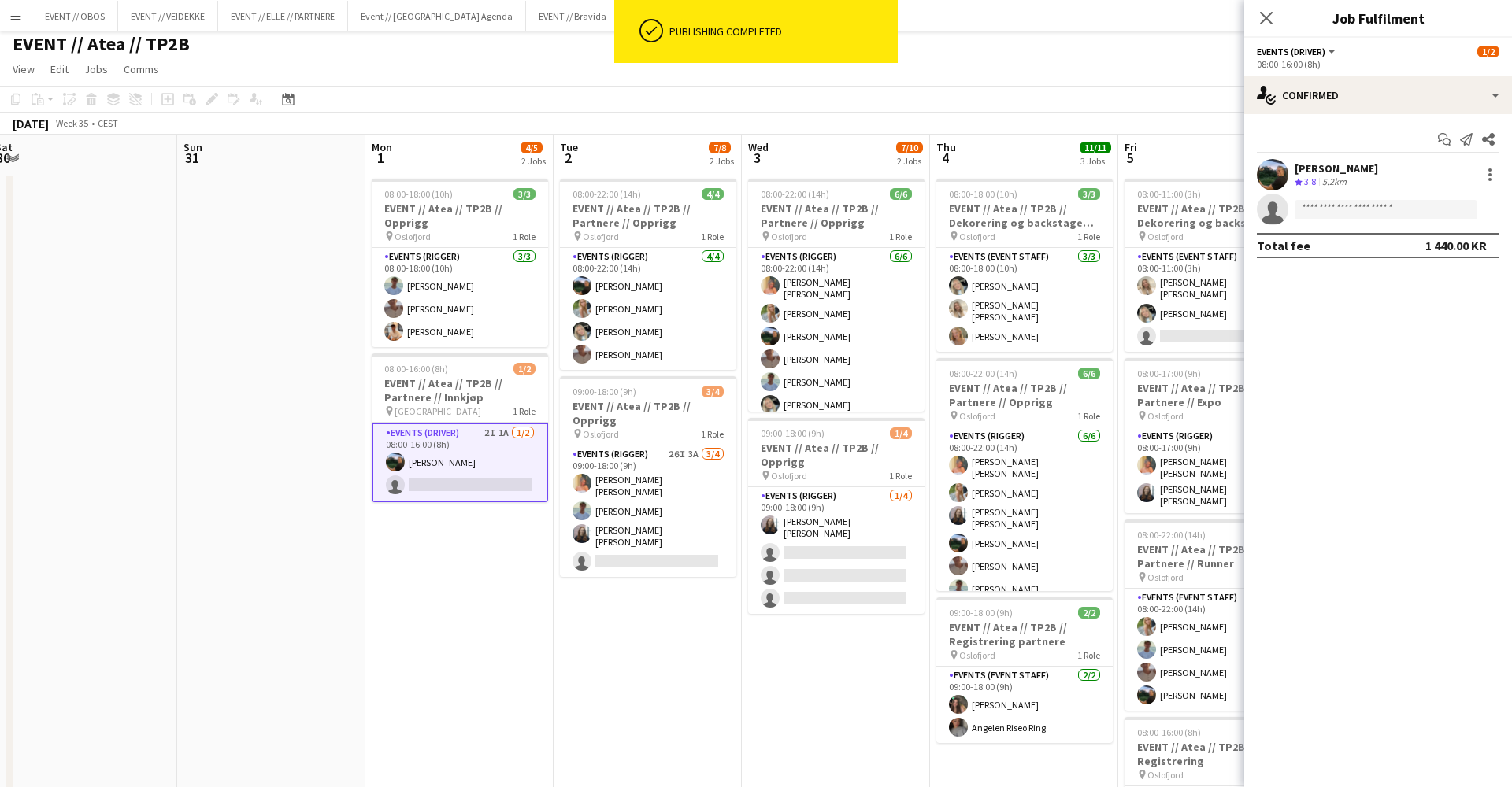
click at [1325, 74] on app-options-switcher "Events (Driver) All roles Events (Driver) [DATE] 08:00-16:00 (8h)" at bounding box center [1378, 57] width 268 height 39
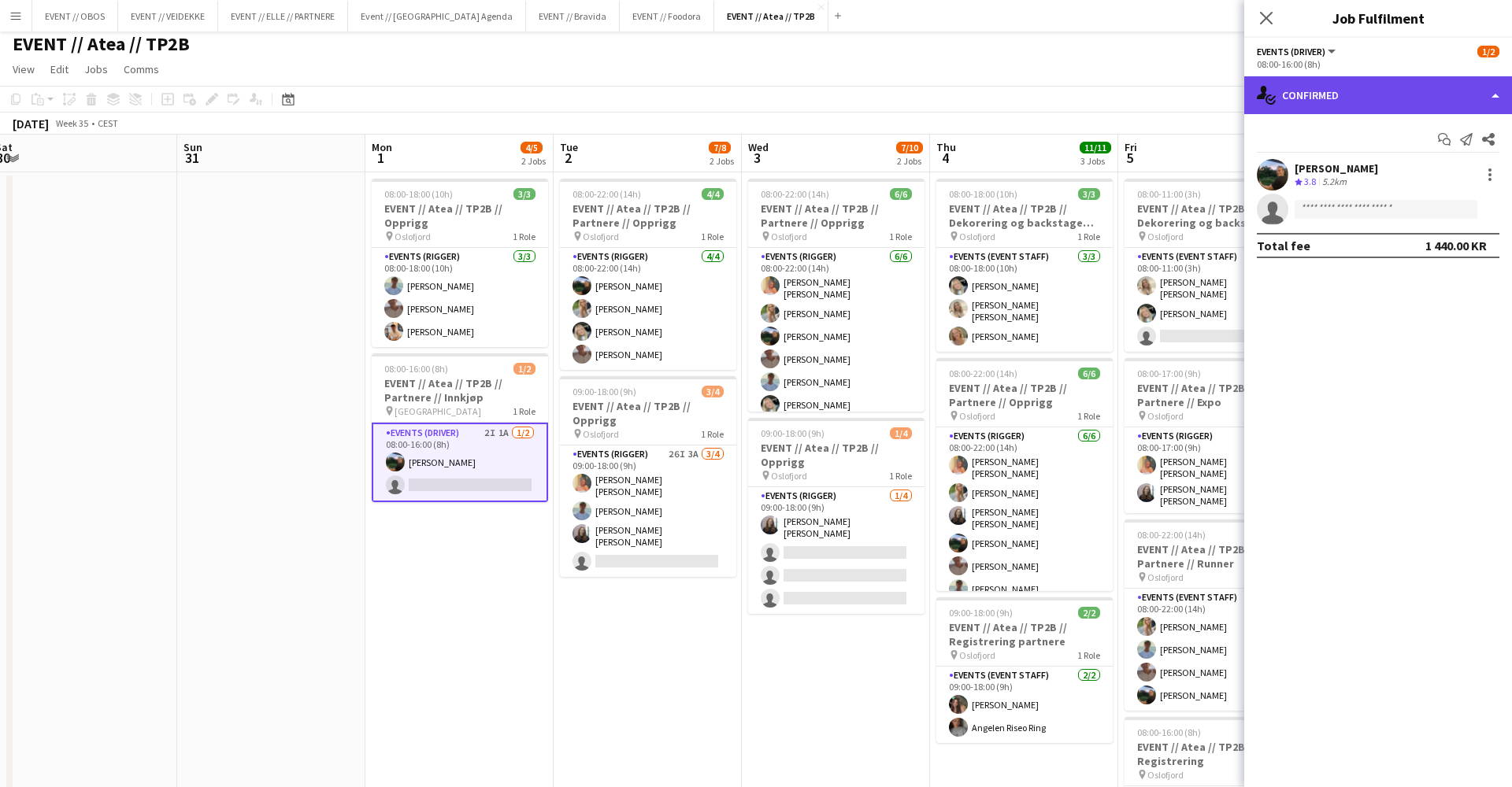
click at [1328, 79] on div "single-neutral-actions-check-2 Confirmed" at bounding box center [1378, 95] width 268 height 38
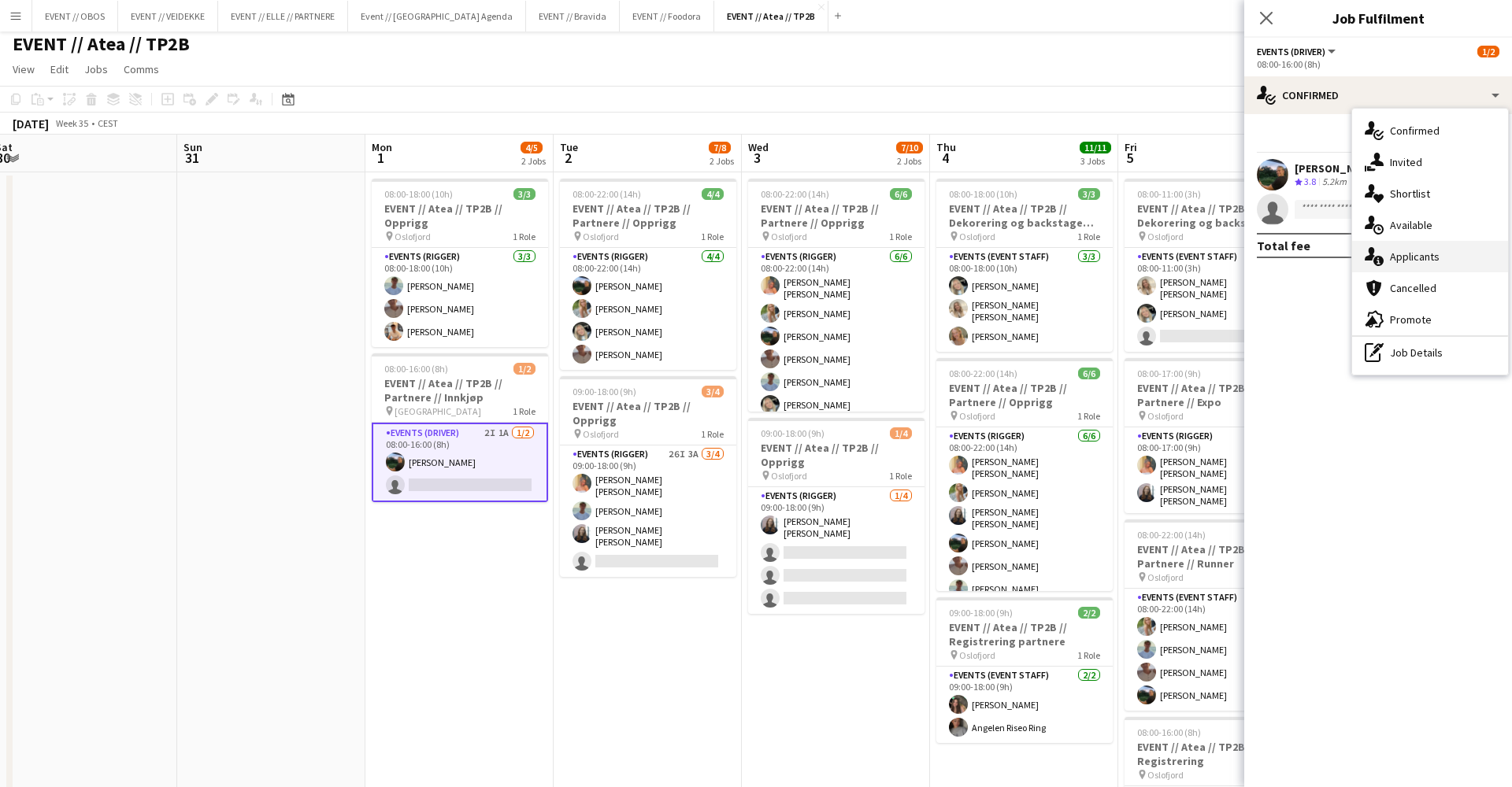
click at [1413, 264] on div "single-neutral-actions-information Applicants" at bounding box center [1429, 257] width 156 height 32
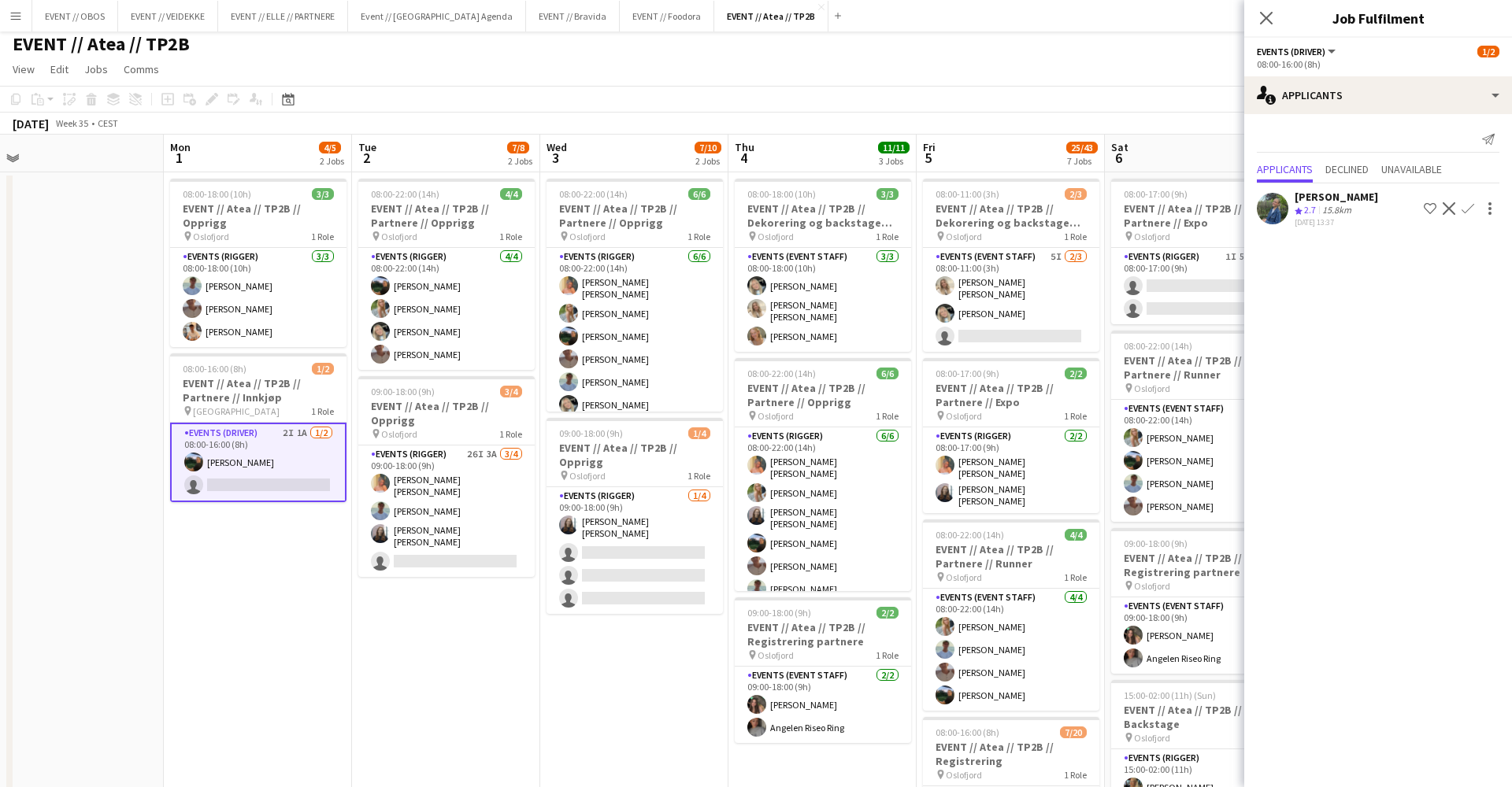
scroll to position [0, 588]
click at [1315, 75] on app-options-switcher "Events (Driver) All roles Events (Driver) [DATE] 08:00-16:00 (8h)" at bounding box center [1378, 57] width 268 height 39
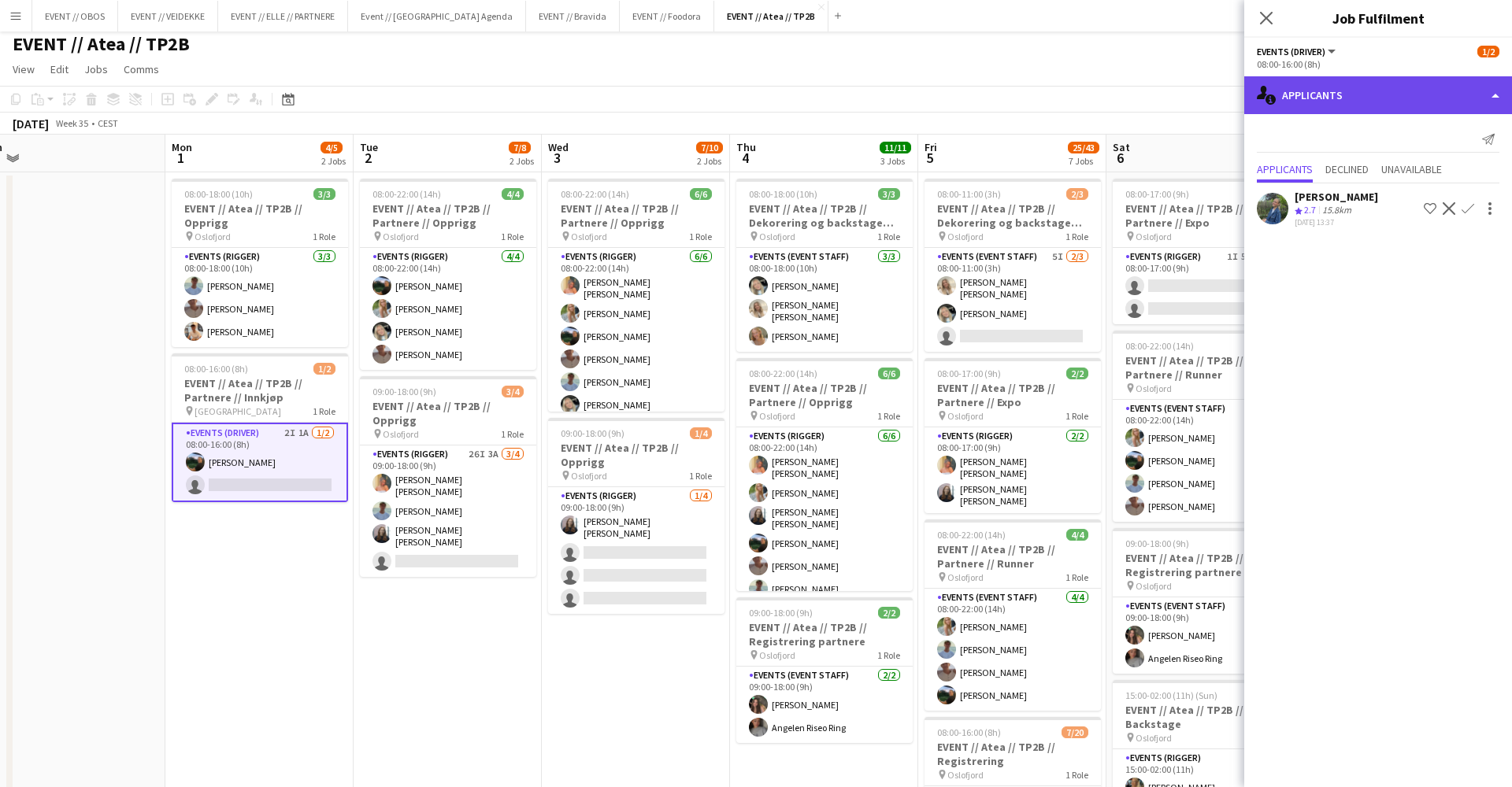
click at [1333, 95] on div "single-neutral-actions-information Applicants" at bounding box center [1378, 95] width 268 height 38
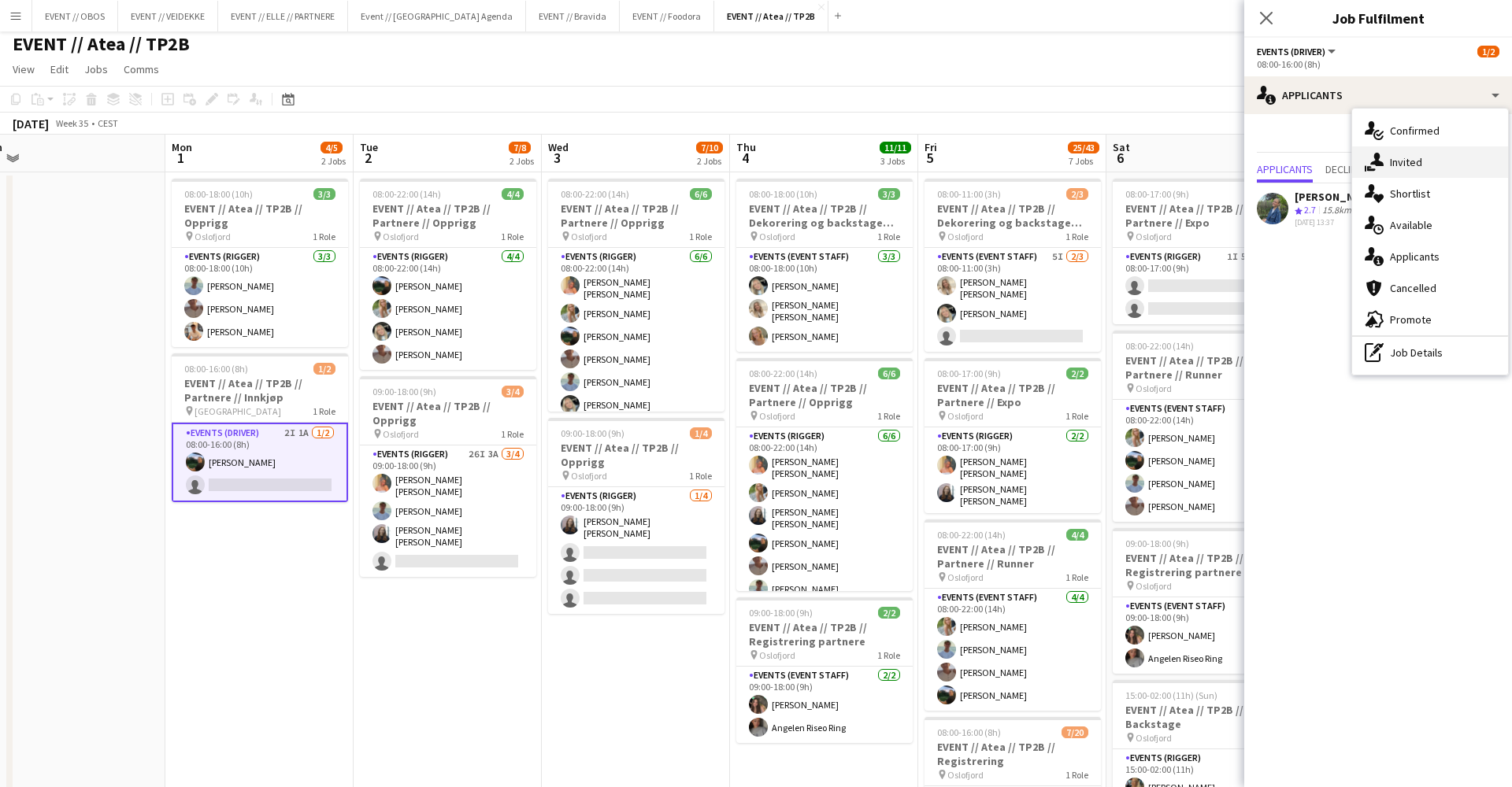
click at [1393, 159] on div "single-neutral-actions-share-1 Invited" at bounding box center [1429, 162] width 156 height 32
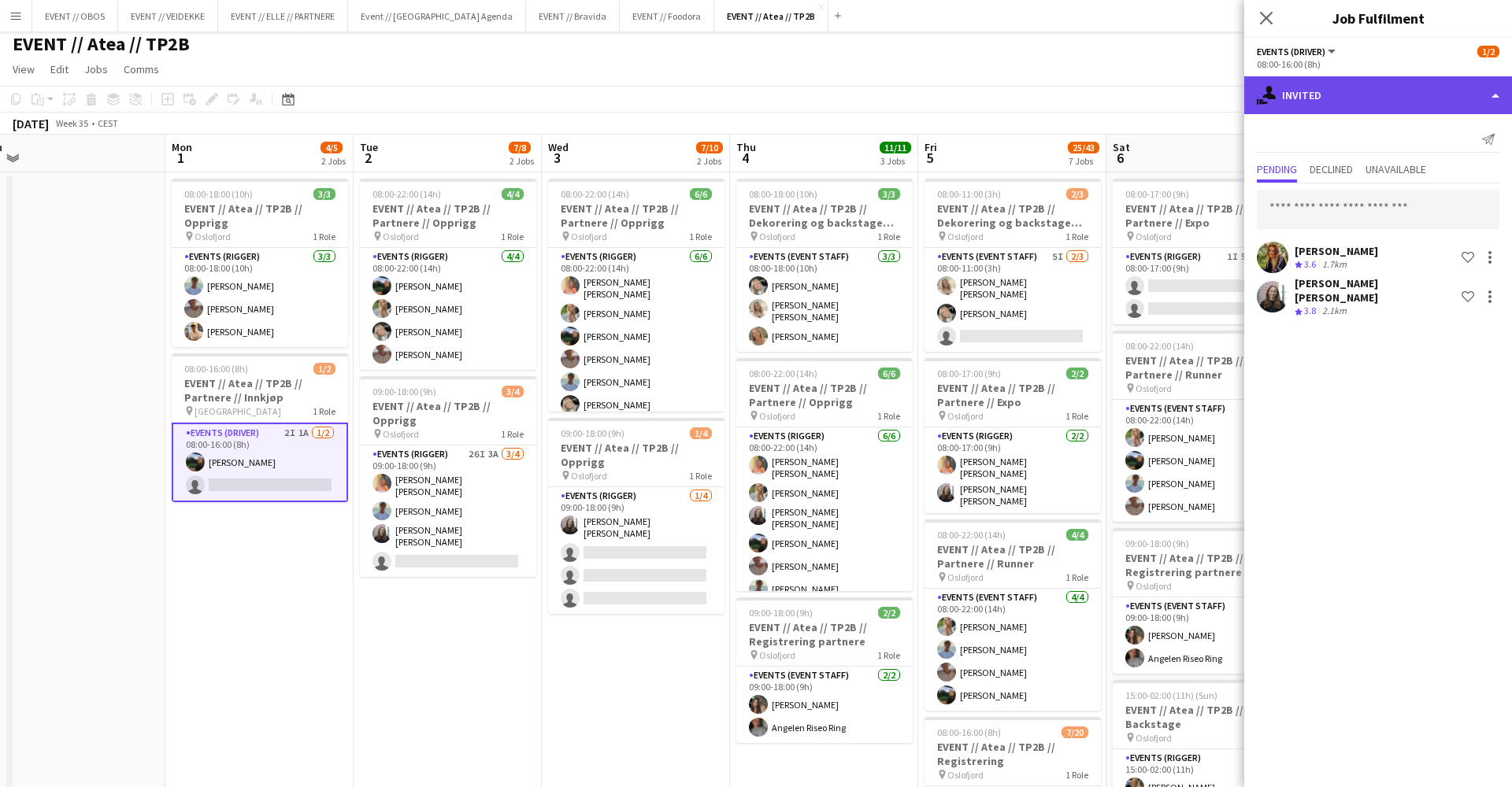
click at [1328, 96] on div "single-neutral-actions-share-1 Invited" at bounding box center [1378, 95] width 268 height 38
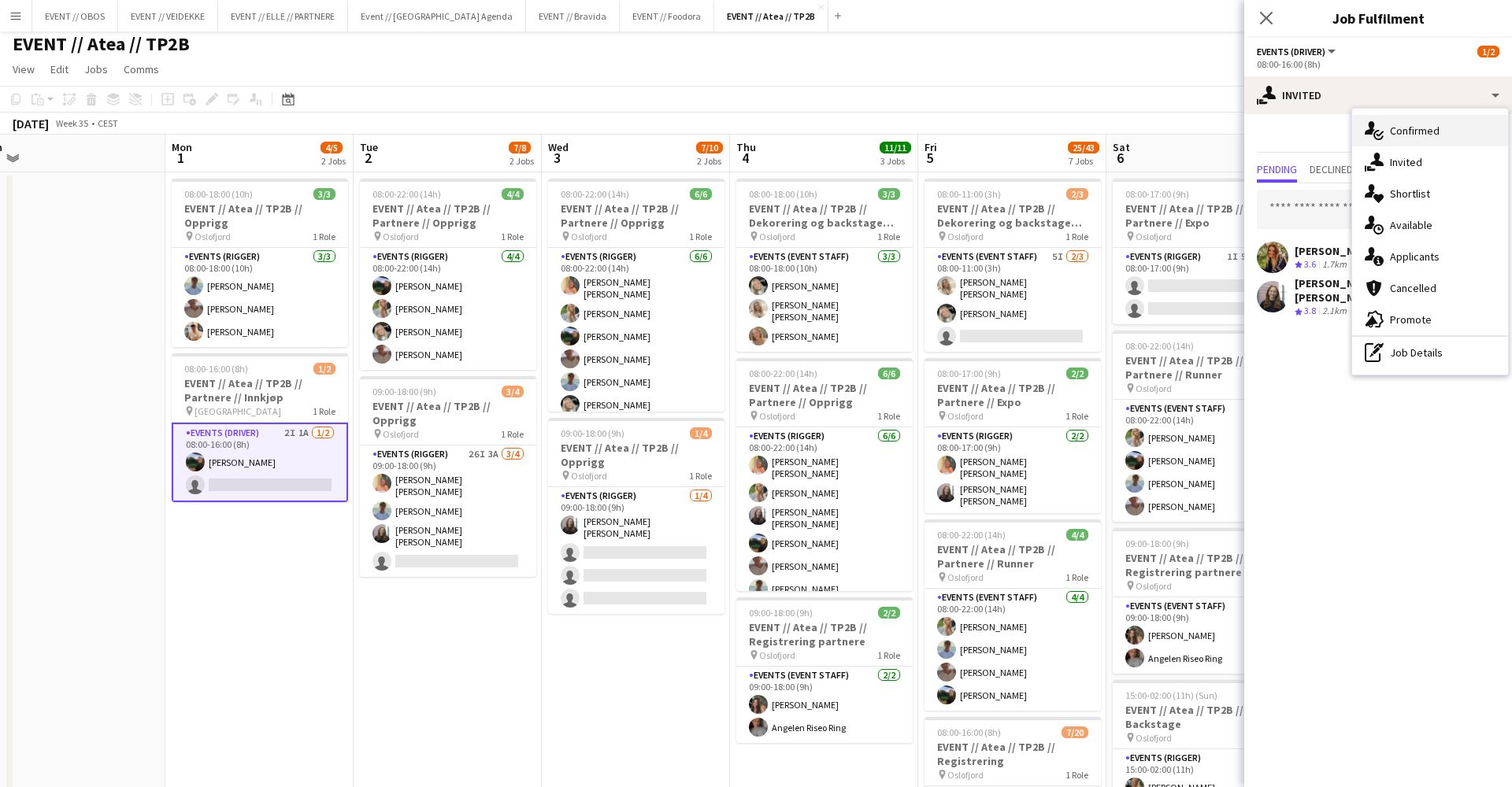
click at [1383, 141] on div "single-neutral-actions-check-2 Confirmed" at bounding box center [1429, 131] width 156 height 32
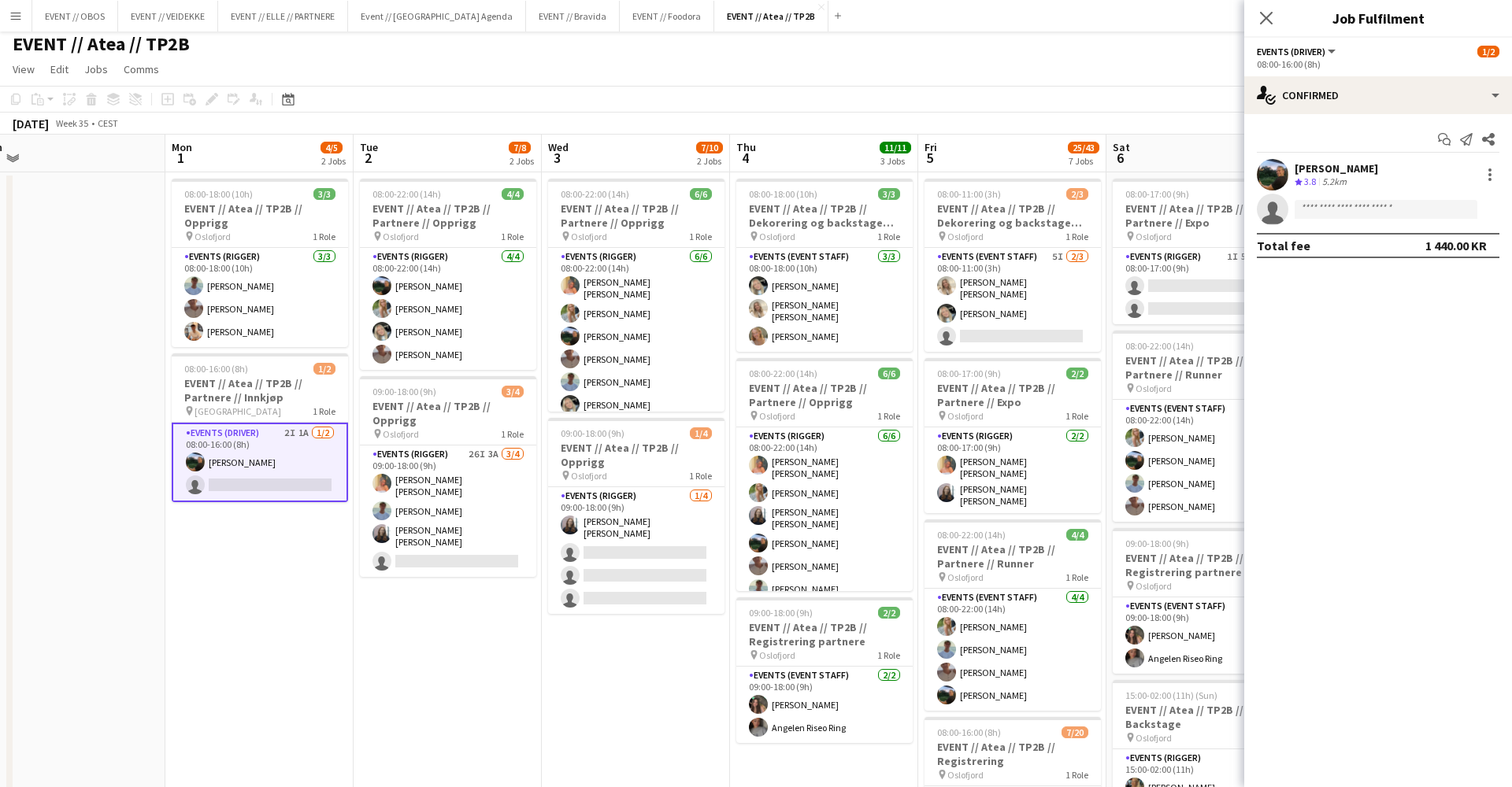
click at [1326, 197] on app-invite-slot "single-neutral-actions" at bounding box center [1378, 209] width 268 height 32
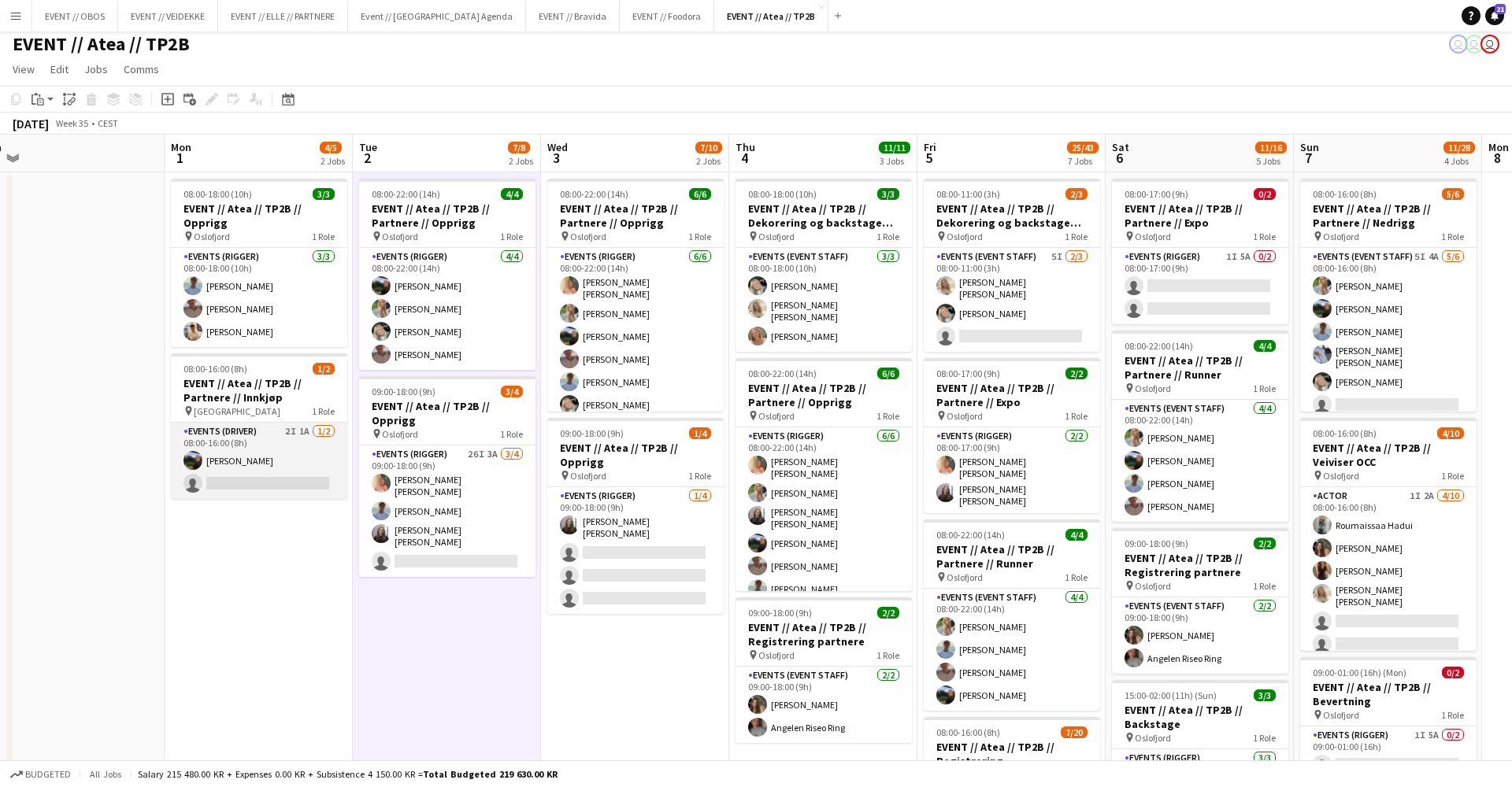
click at [253, 468] on app-card-role "Events (Driver) 2I 1A [DATE] 08:00-16:00 (8h) [PERSON_NAME] single-neutral-acti…" at bounding box center [259, 461] width 176 height 76
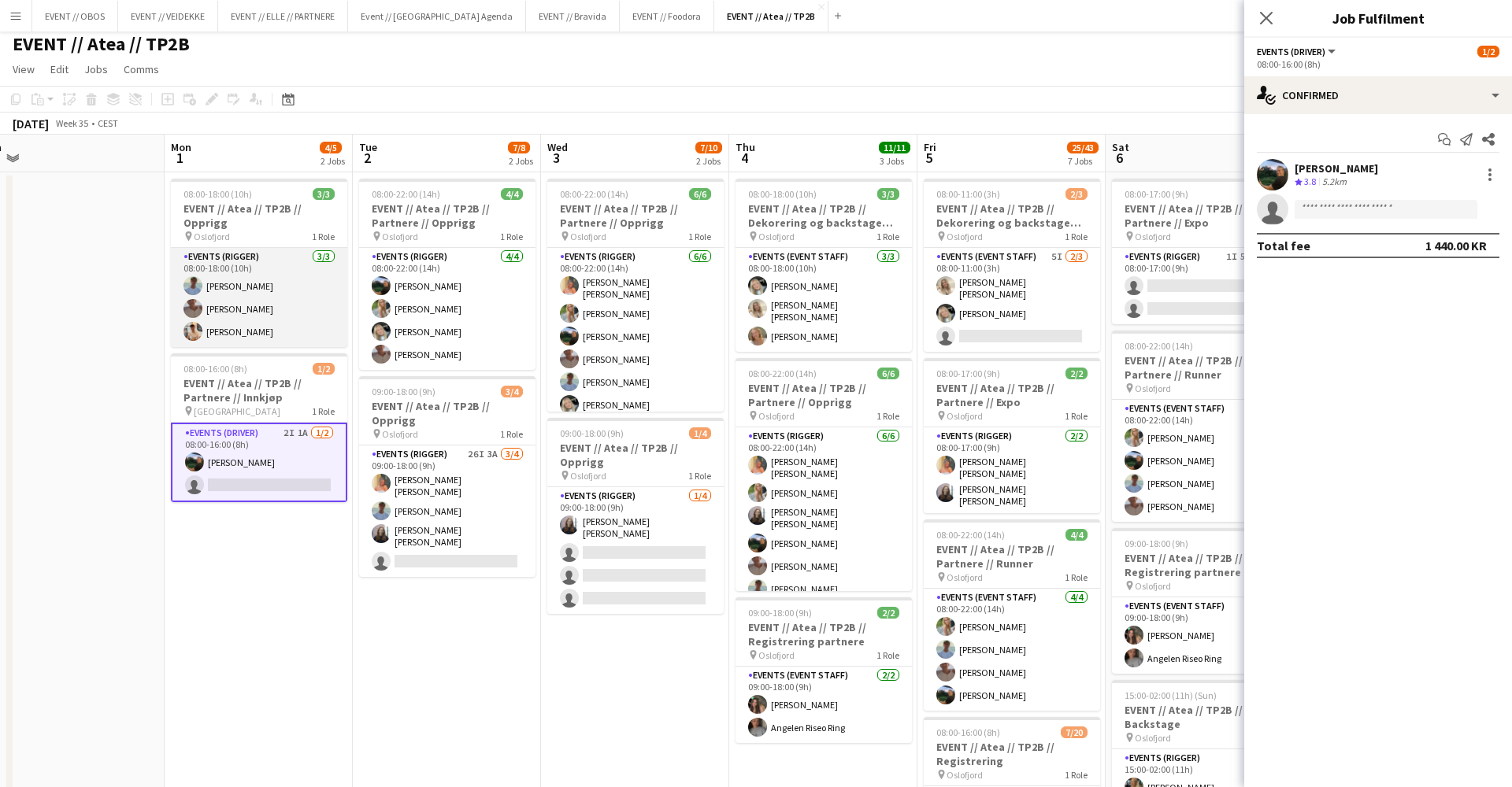
click at [261, 297] on app-card-role "Events (Rigger) [DATE] 08:00-18:00 (10h) [PERSON_NAME] [PERSON_NAME] [PERSON_NA…" at bounding box center [259, 298] width 176 height 99
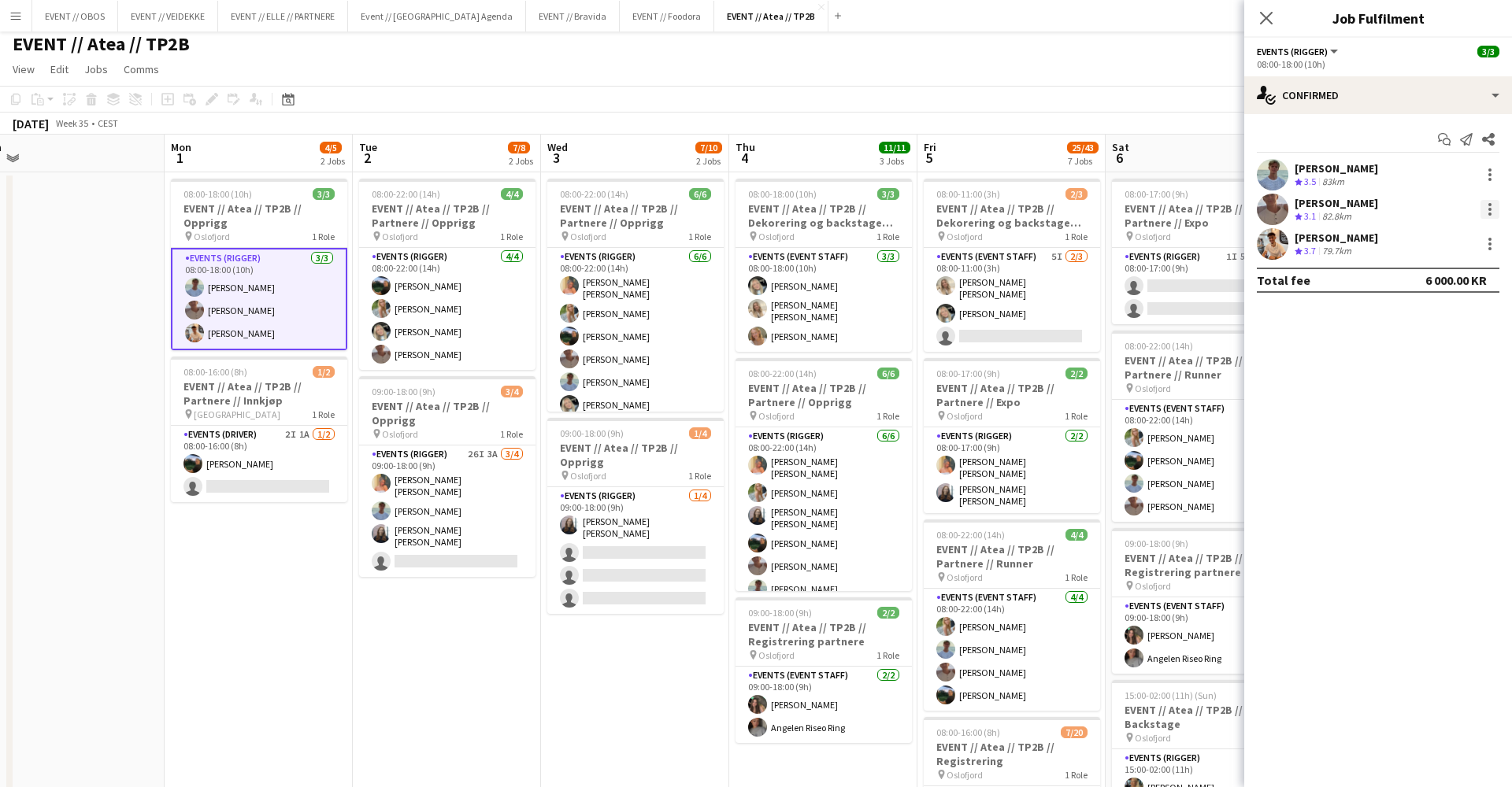
click at [1486, 209] on div at bounding box center [1490, 209] width 19 height 19
click at [1405, 394] on span "Remove" at bounding box center [1412, 389] width 47 height 13
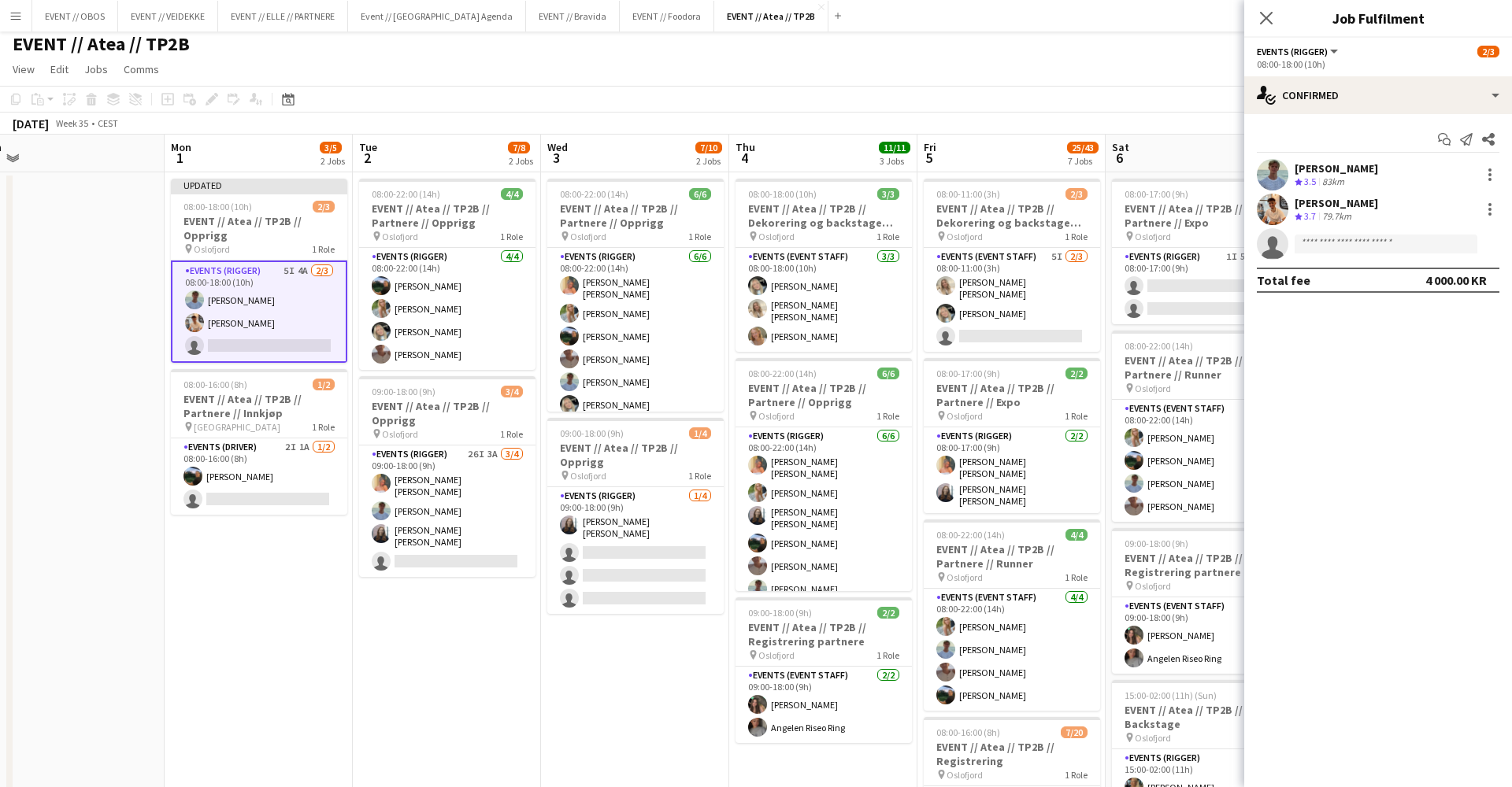
click at [1083, 73] on app-page-menu "View Day view expanded Day view collapsed Month view Date picker Jump to [DATE]…" at bounding box center [756, 70] width 1512 height 30
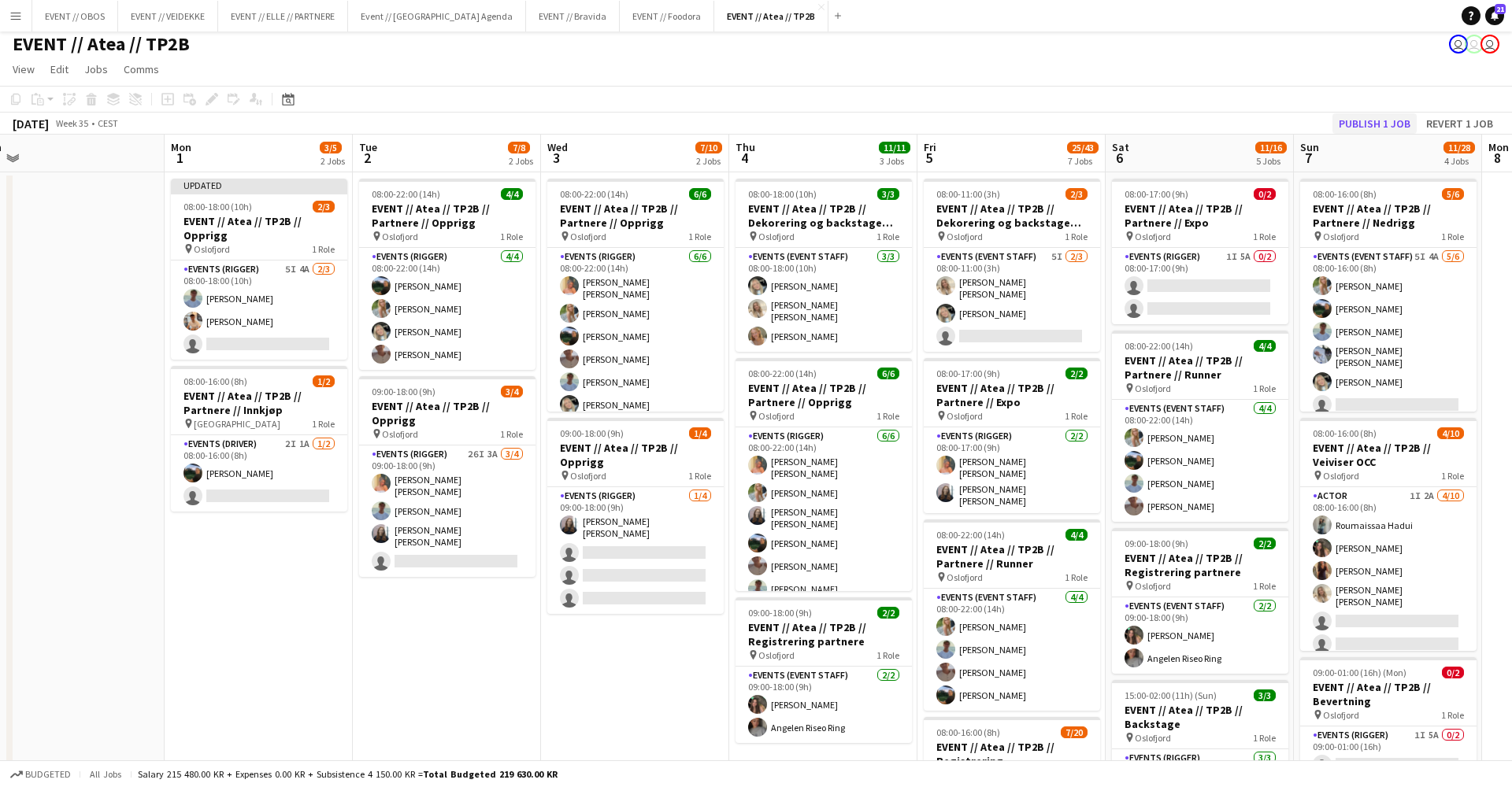
click at [1363, 122] on button "Publish 1 job" at bounding box center [1374, 123] width 84 height 20
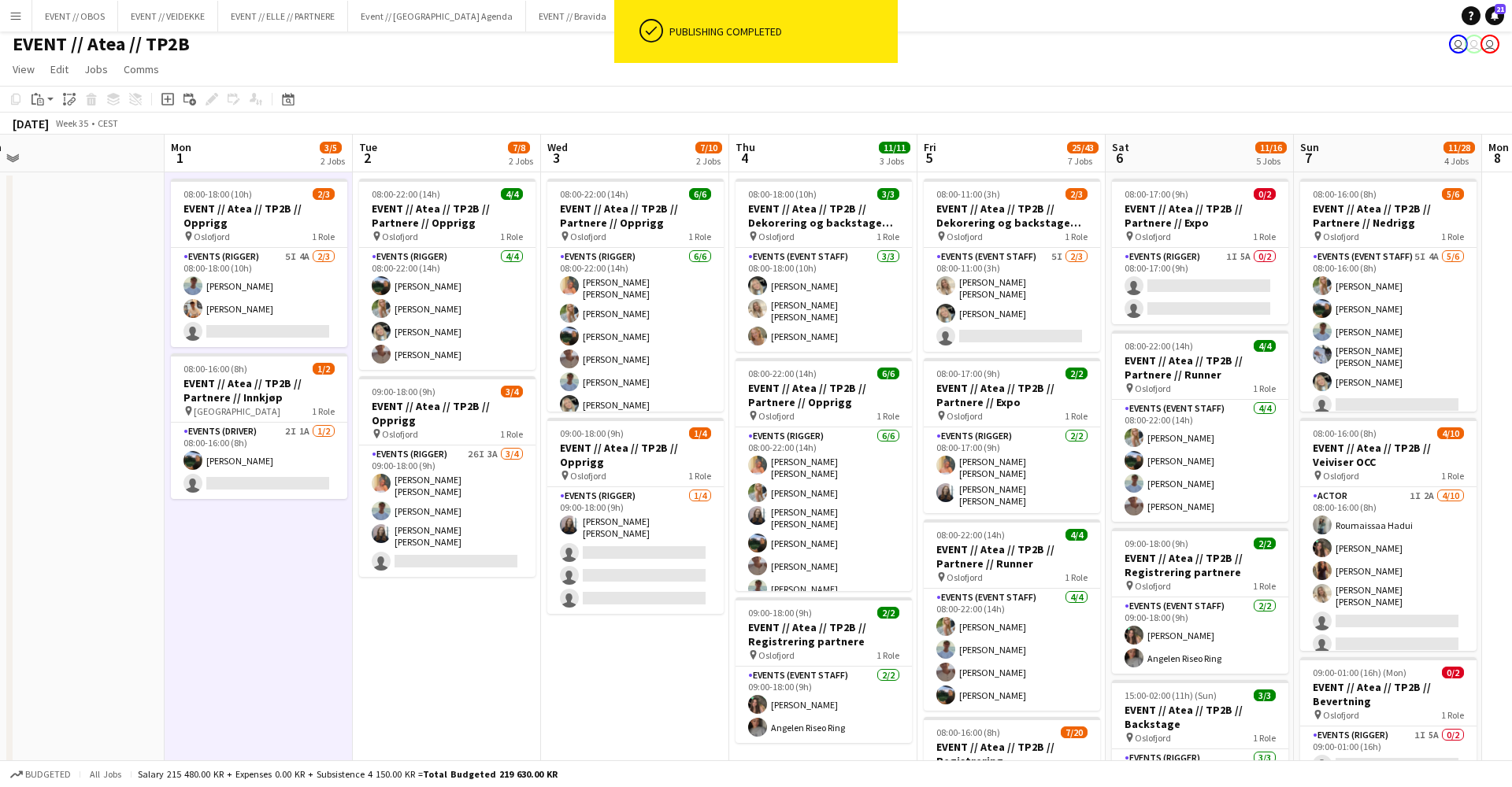
scroll to position [0, 589]
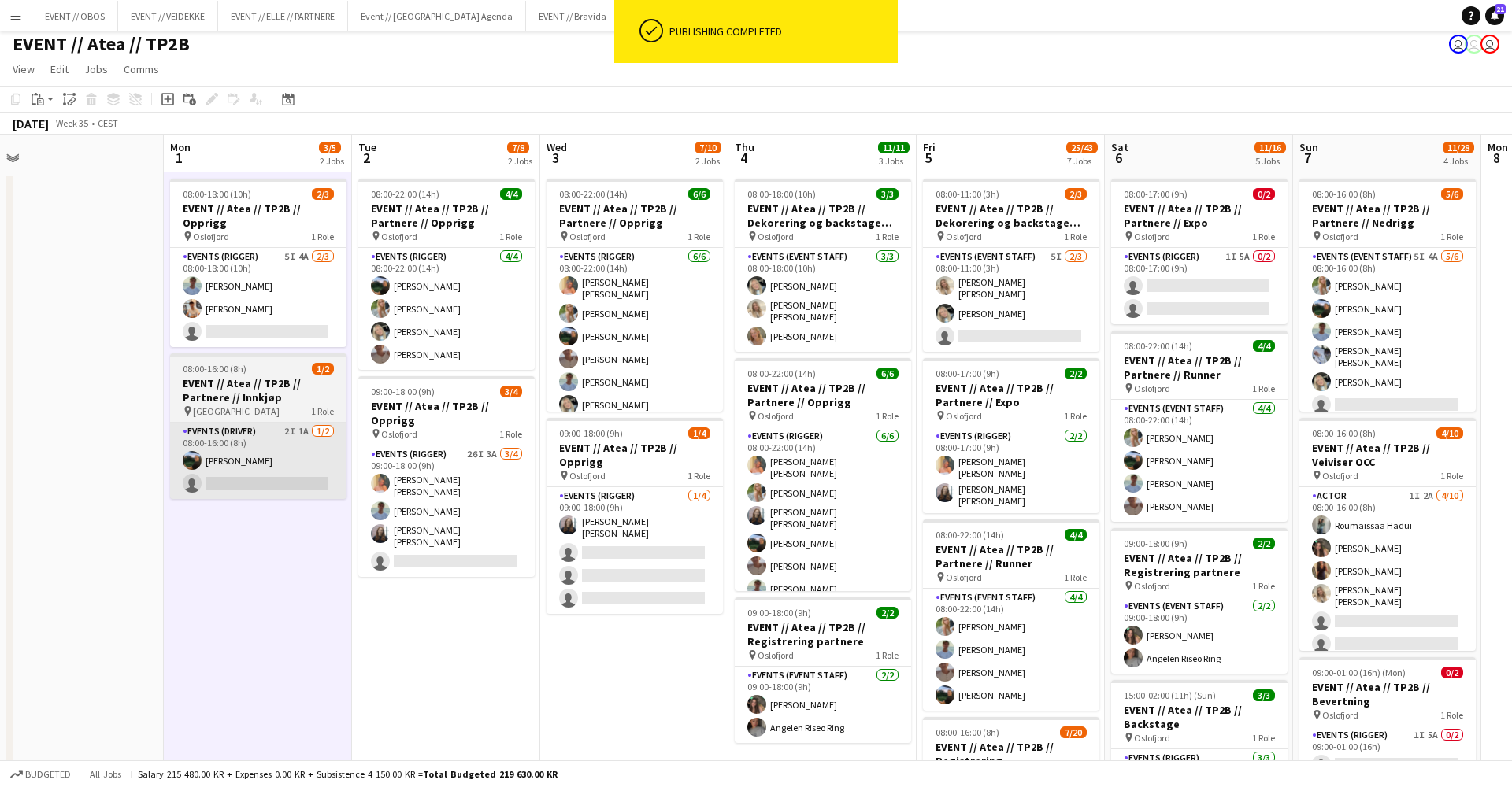
click at [269, 490] on app-card-role "Events (Driver) 2I 1A [DATE] 08:00-16:00 (8h) [PERSON_NAME] single-neutral-acti…" at bounding box center [258, 461] width 176 height 76
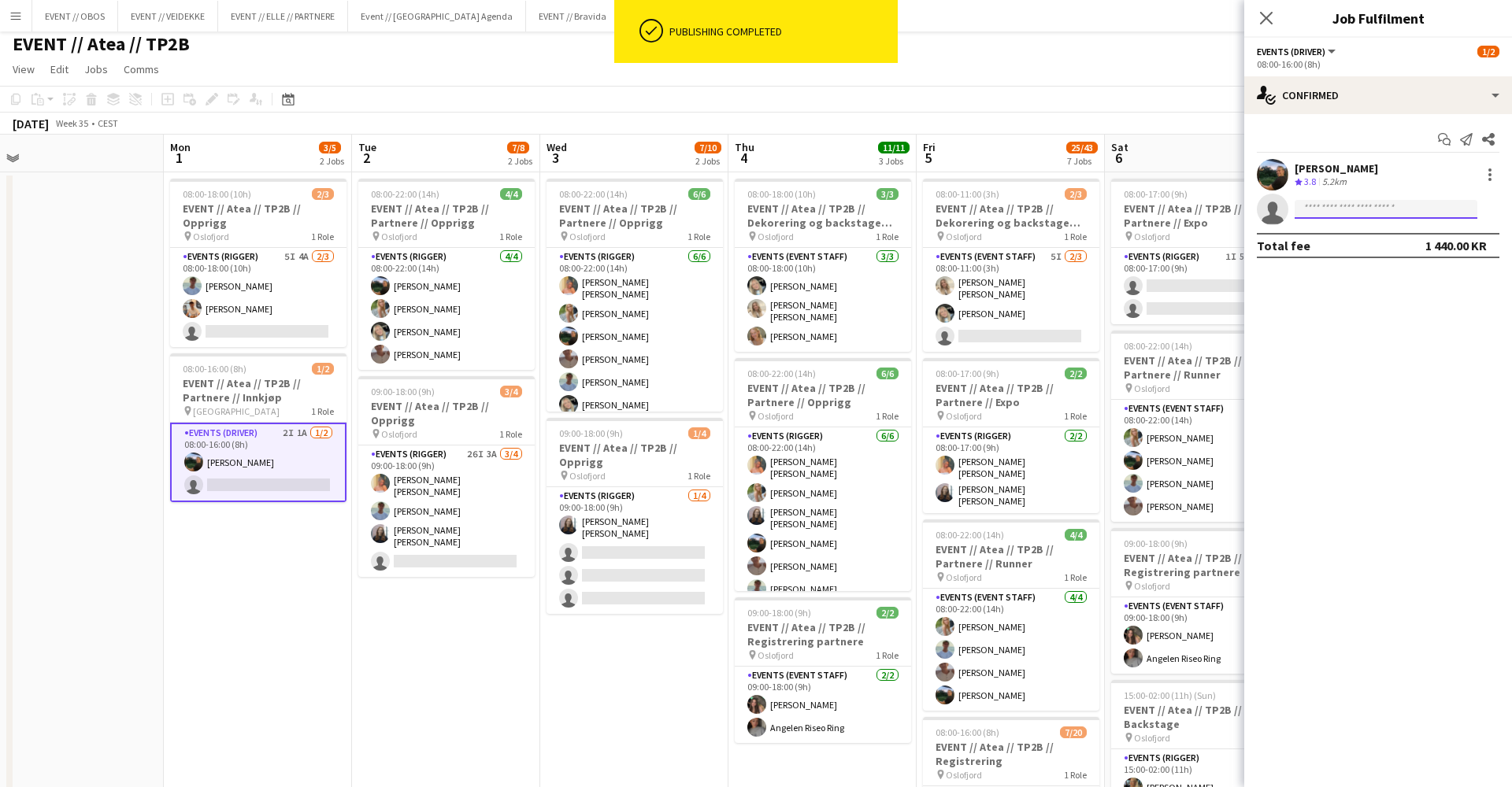
click at [1322, 210] on input at bounding box center [1385, 209] width 183 height 19
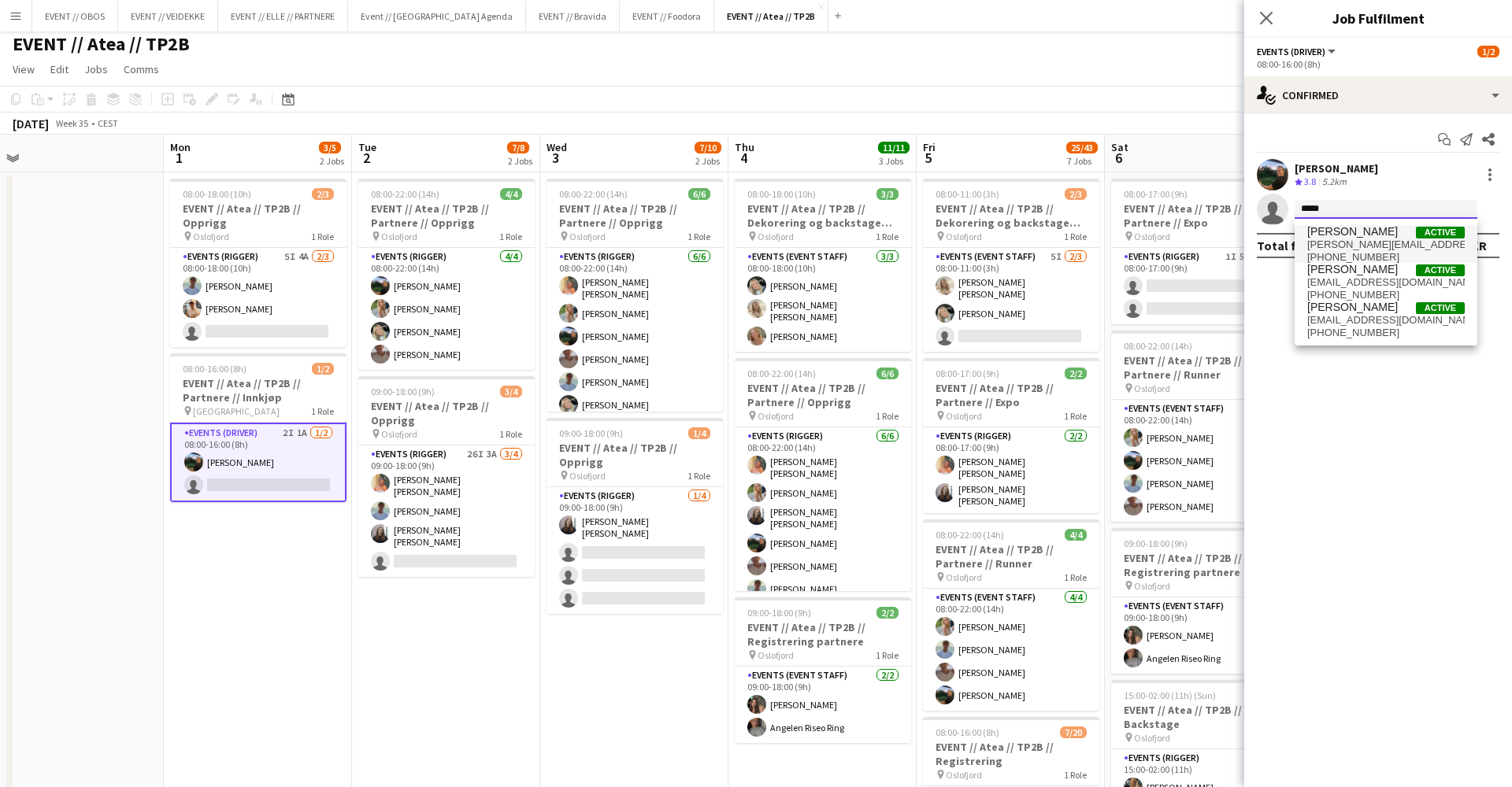
type input "****"
drag, startPoint x: 1328, startPoint y: 234, endPoint x: 1336, endPoint y: 278, distance: 44.7
click at [1336, 278] on span "[EMAIL_ADDRESS][DOMAIN_NAME]" at bounding box center [1386, 283] width 158 height 13
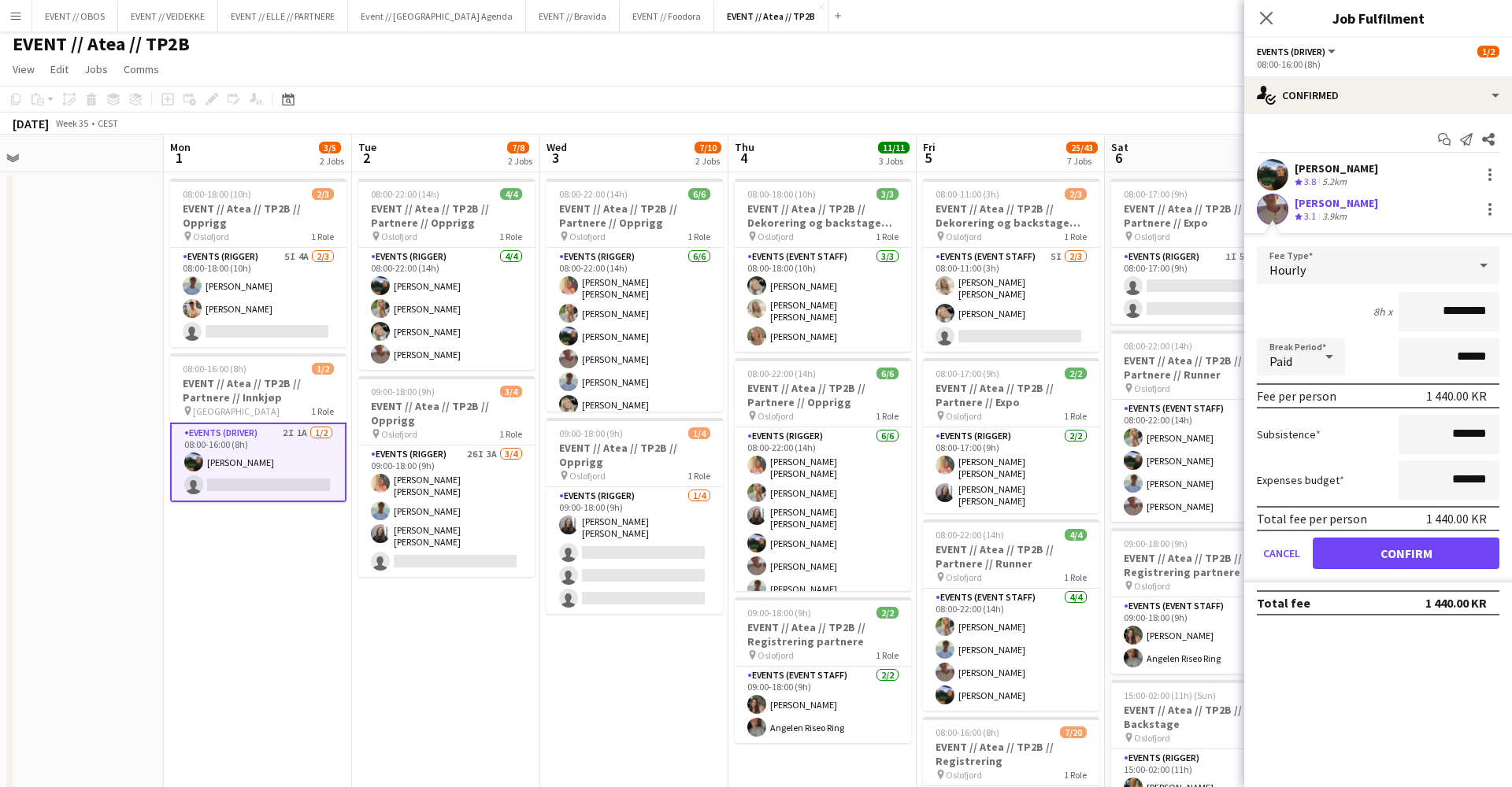
click at [1350, 552] on button "Confirm" at bounding box center [1405, 553] width 186 height 32
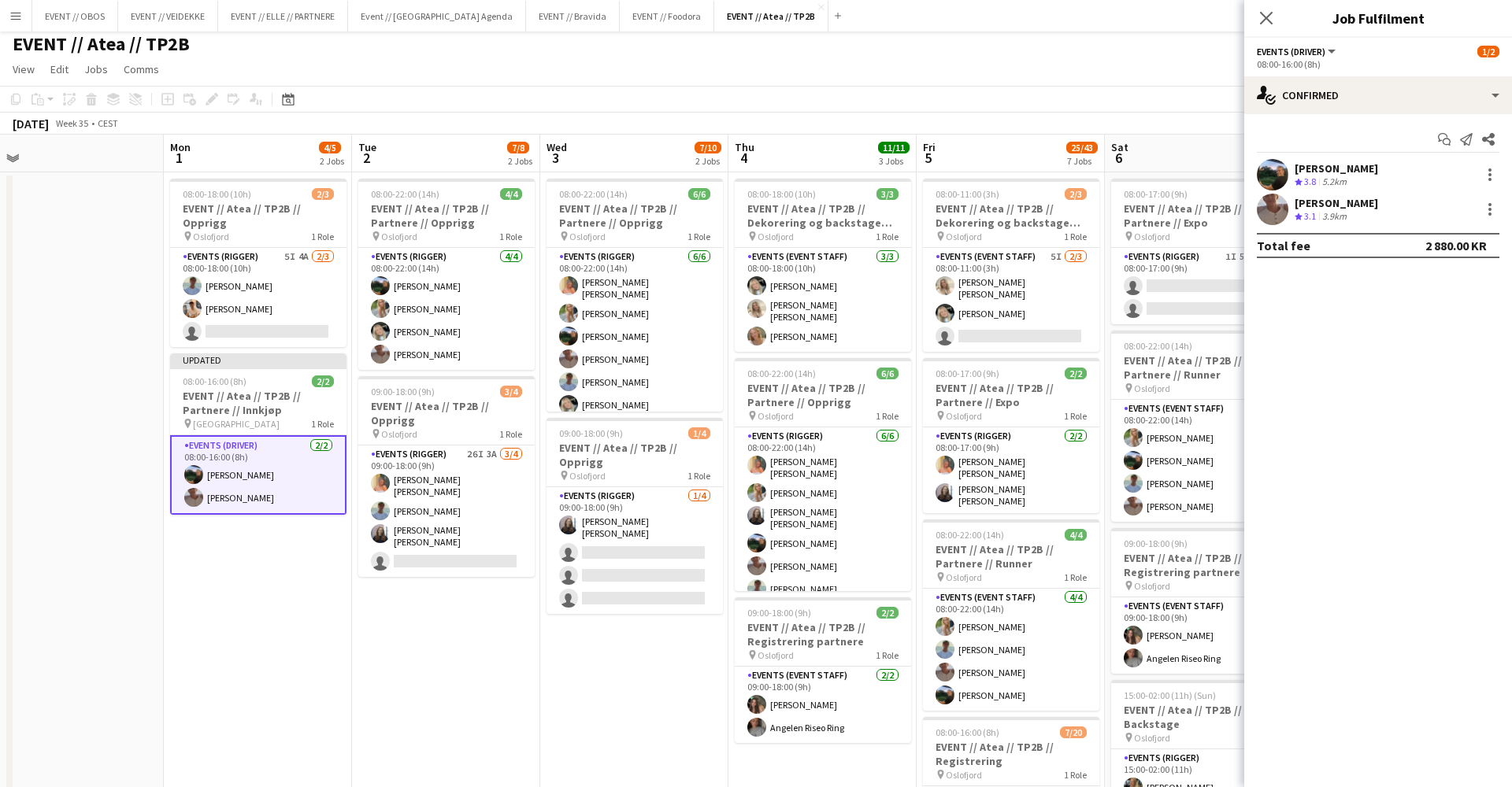
click at [1048, 53] on div "EVENT // Atea // TP2B user user user" at bounding box center [756, 41] width 1512 height 30
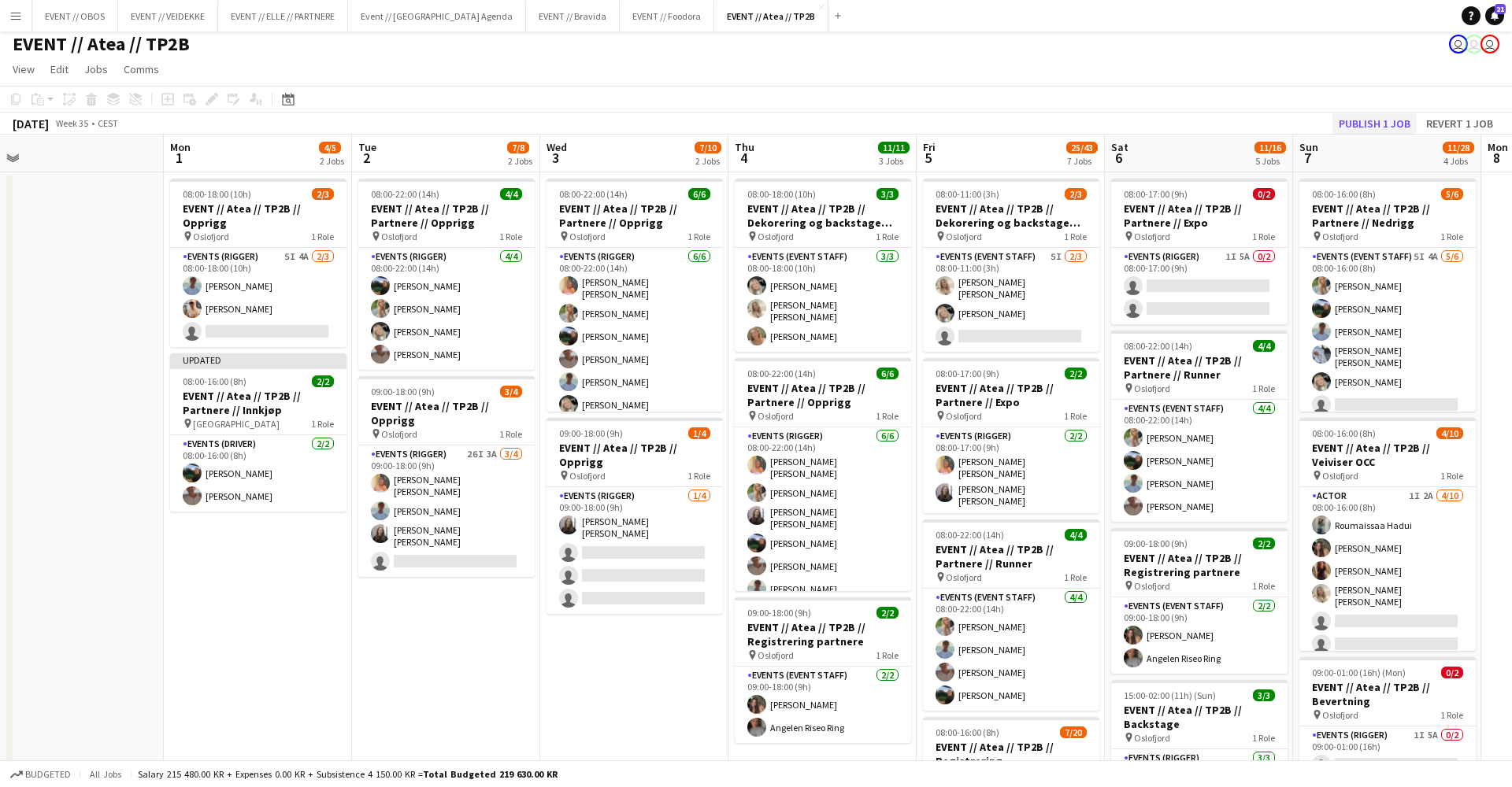
click at [1361, 124] on button "Publish 1 job" at bounding box center [1374, 123] width 84 height 20
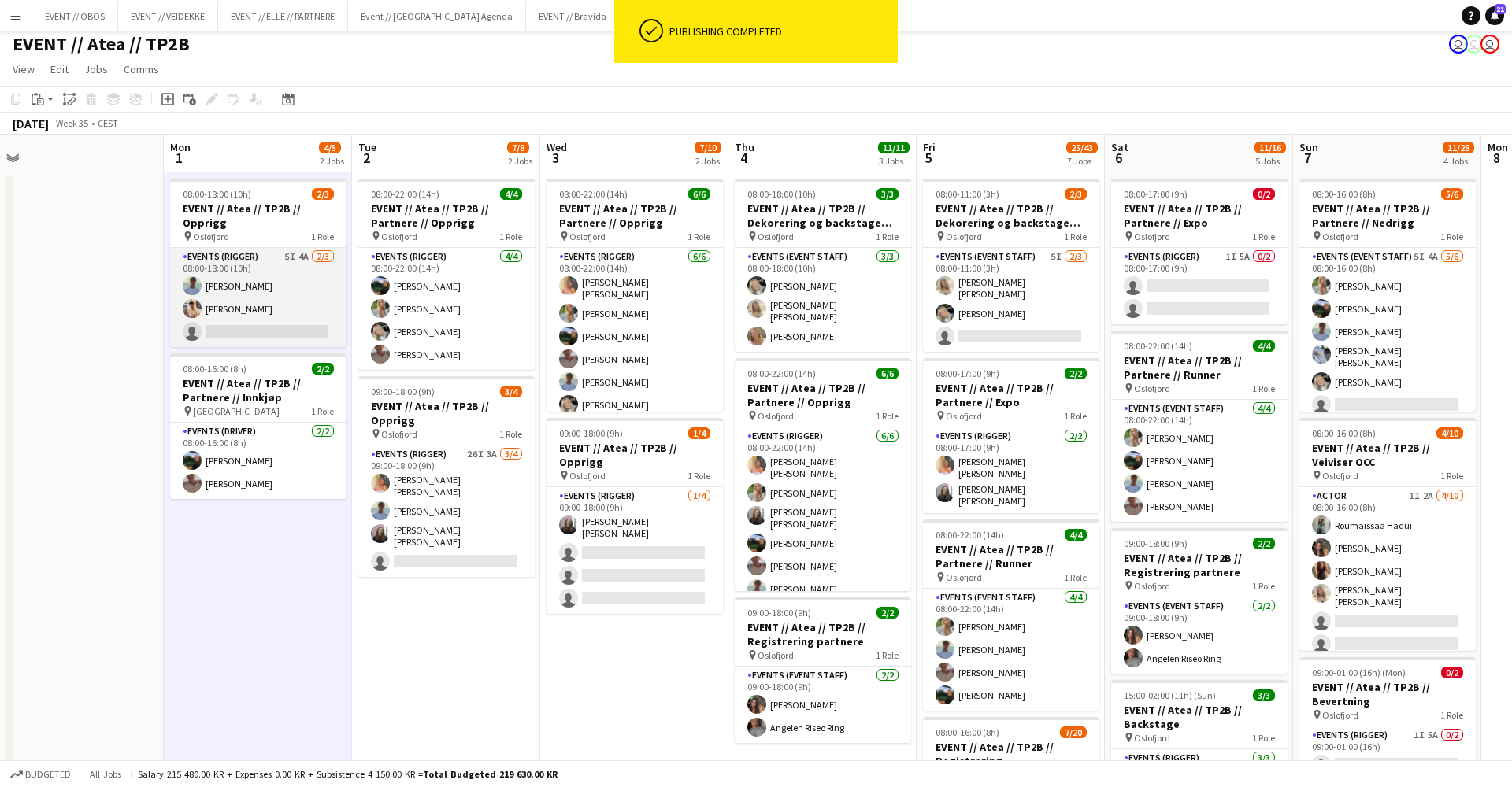
click at [220, 328] on app-card-role "Events (Rigger) 5I 4A [DATE] 08:00-18:00 (10h) [PERSON_NAME] [PERSON_NAME] sing…" at bounding box center [258, 298] width 176 height 99
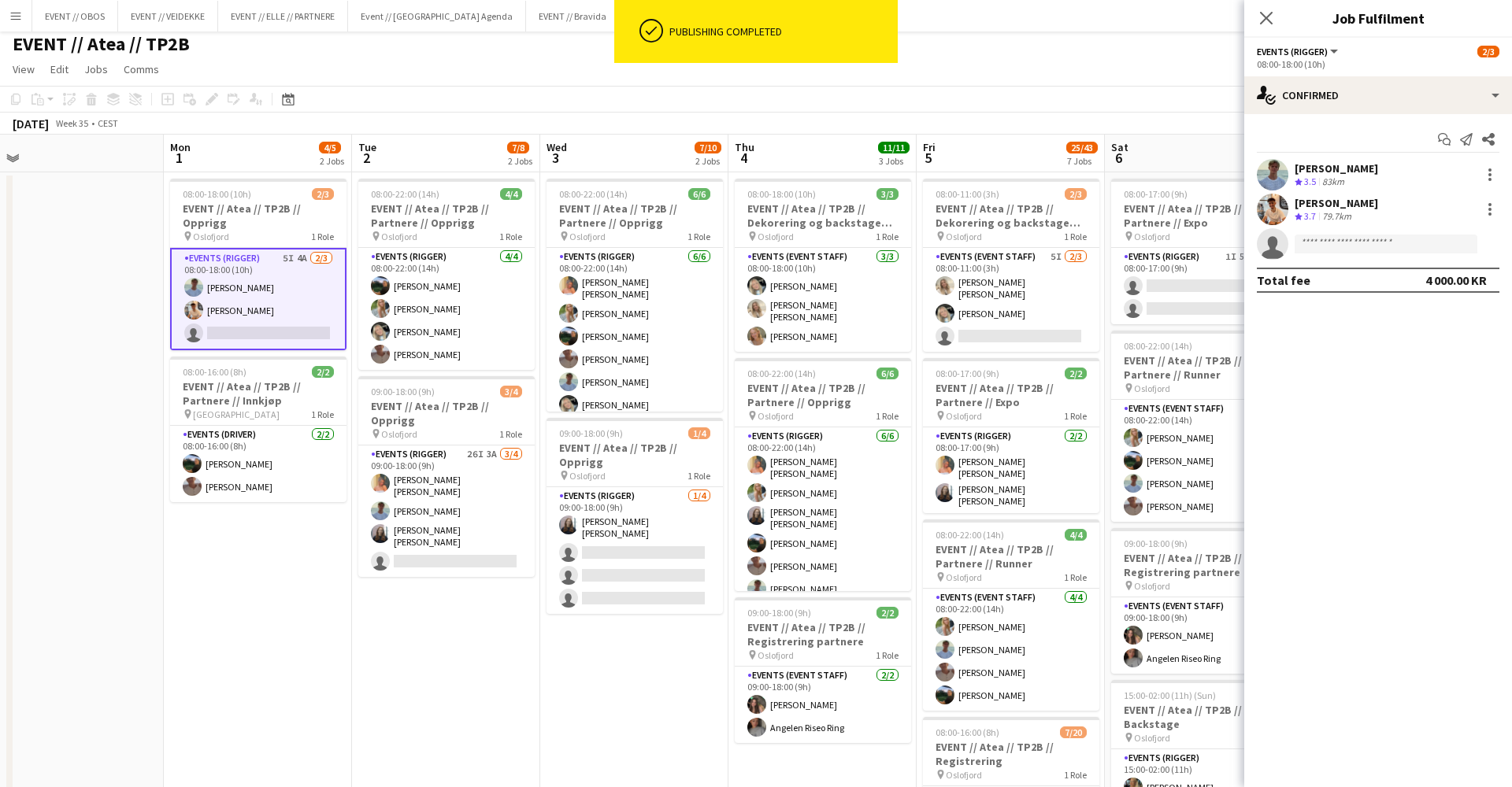
click at [1324, 257] on app-invite-slot "single-neutral-actions" at bounding box center [1378, 244] width 268 height 32
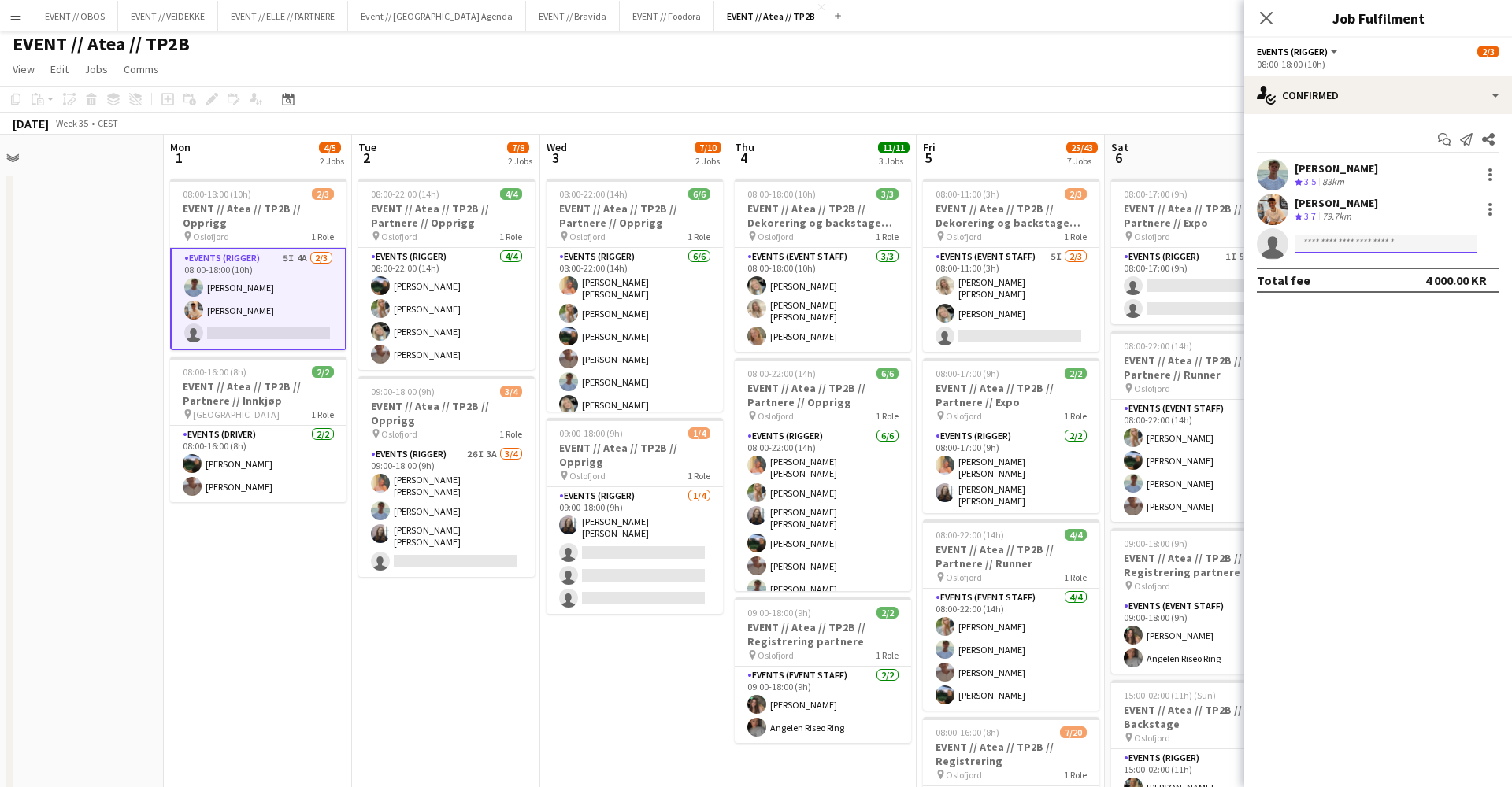
click at [1352, 248] on input at bounding box center [1385, 244] width 183 height 19
type input "*"
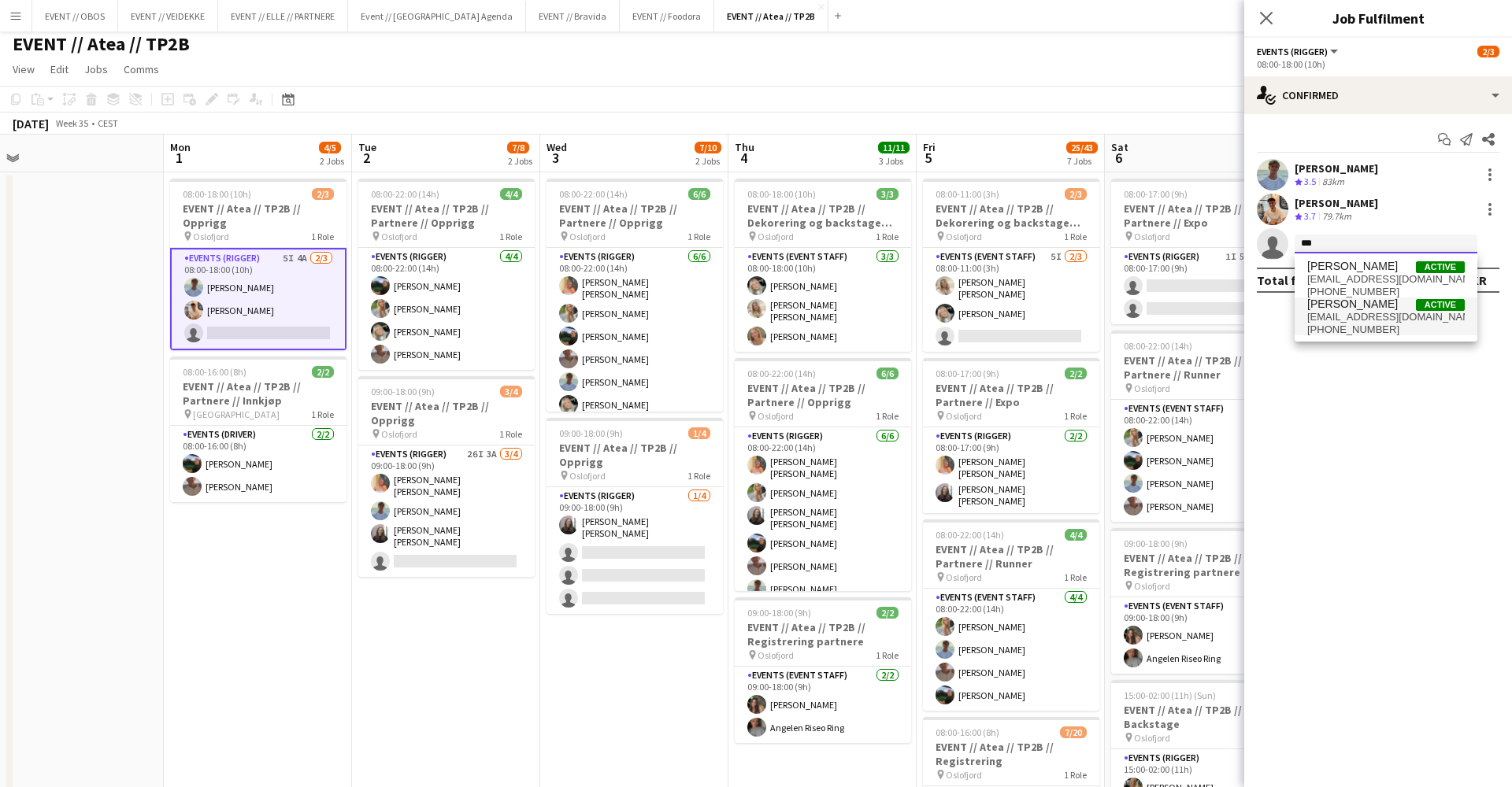
type input "***"
click at [1357, 312] on span "[EMAIL_ADDRESS][DOMAIN_NAME]" at bounding box center [1386, 317] width 158 height 13
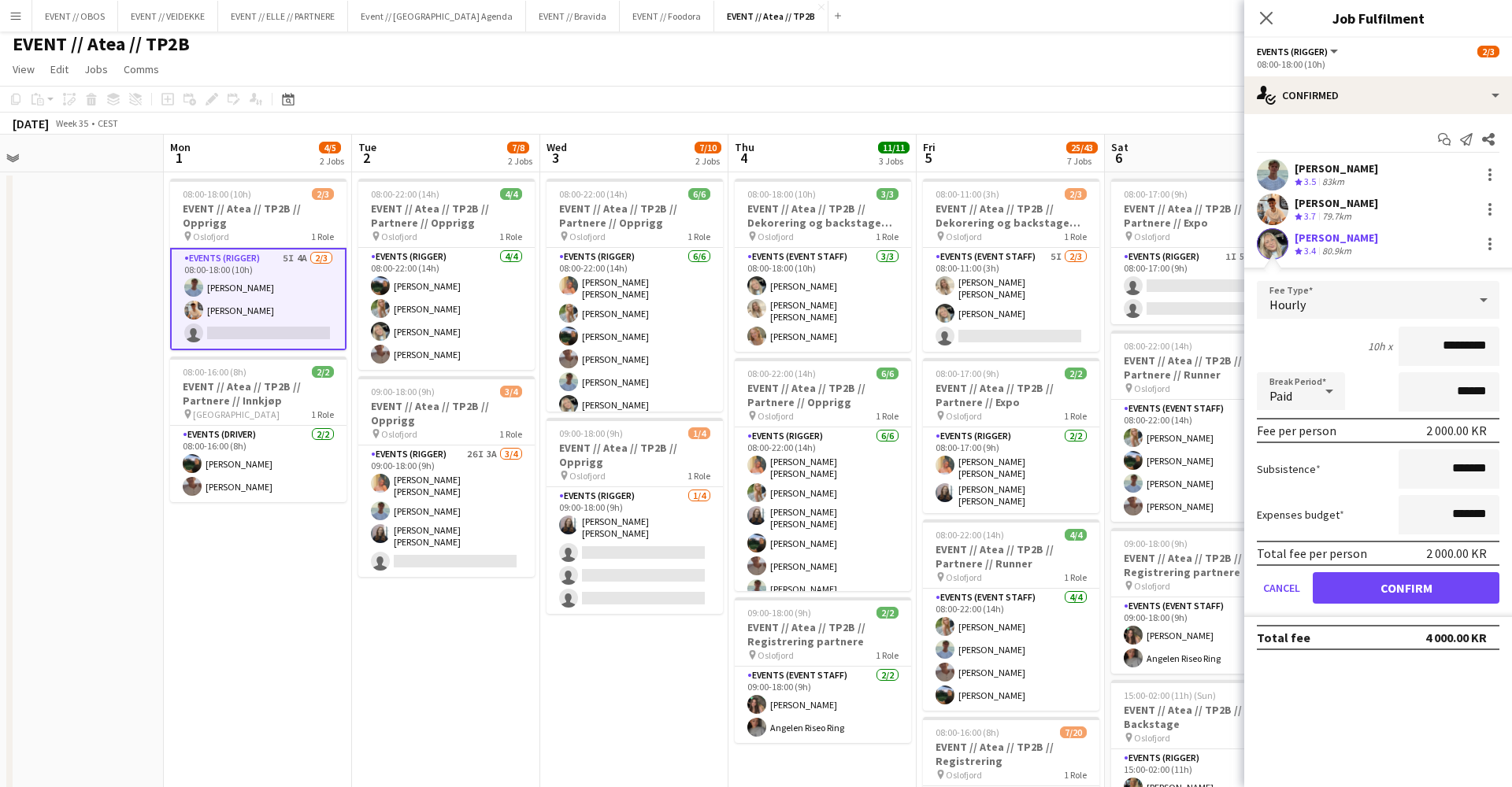
click at [1403, 582] on button "Confirm" at bounding box center [1405, 588] width 186 height 32
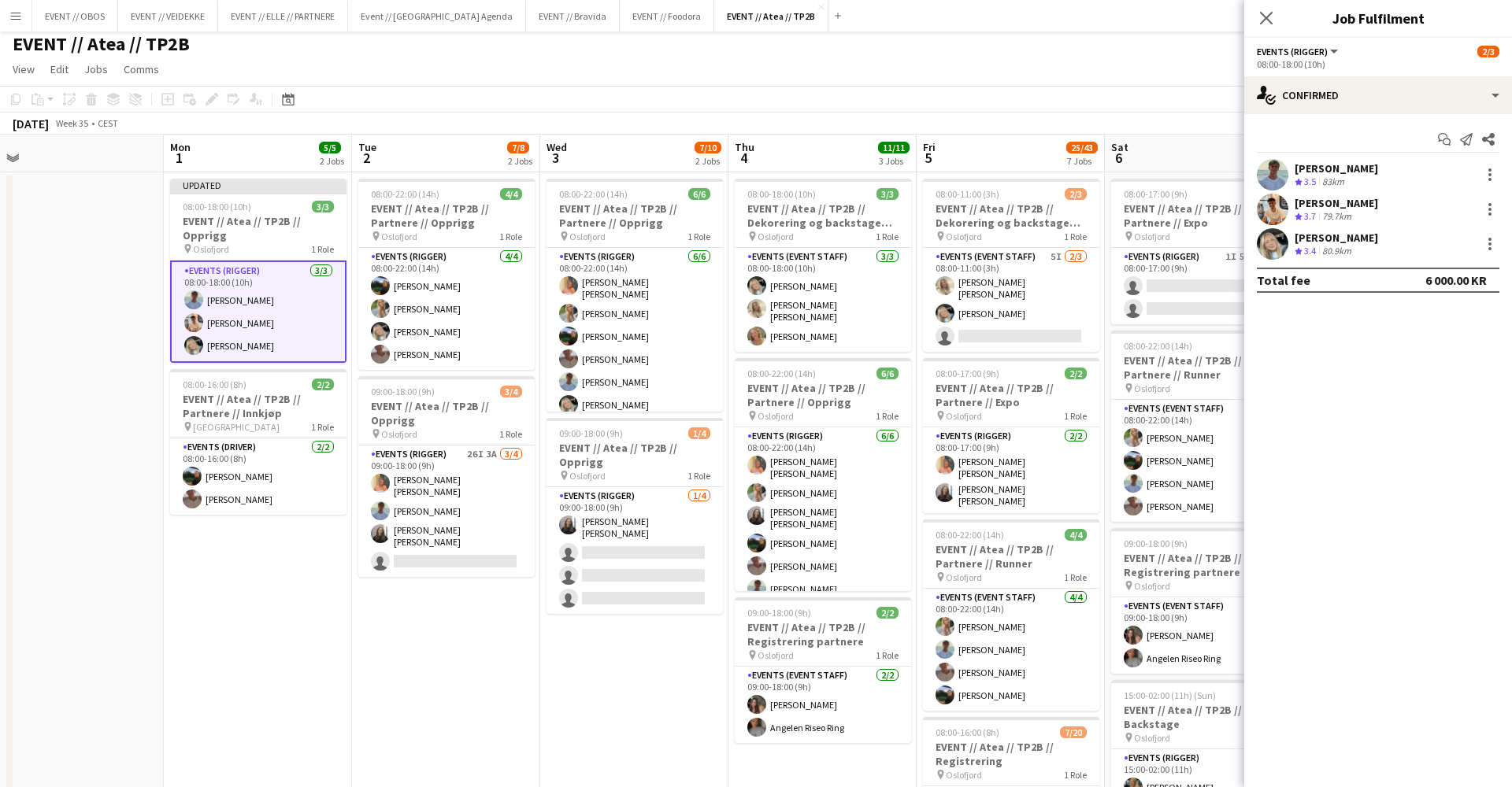
click at [1088, 96] on app-toolbar "Copy Paste Paste Command V Paste with crew Command Shift V Paste linked Job [GE…" at bounding box center [756, 99] width 1512 height 27
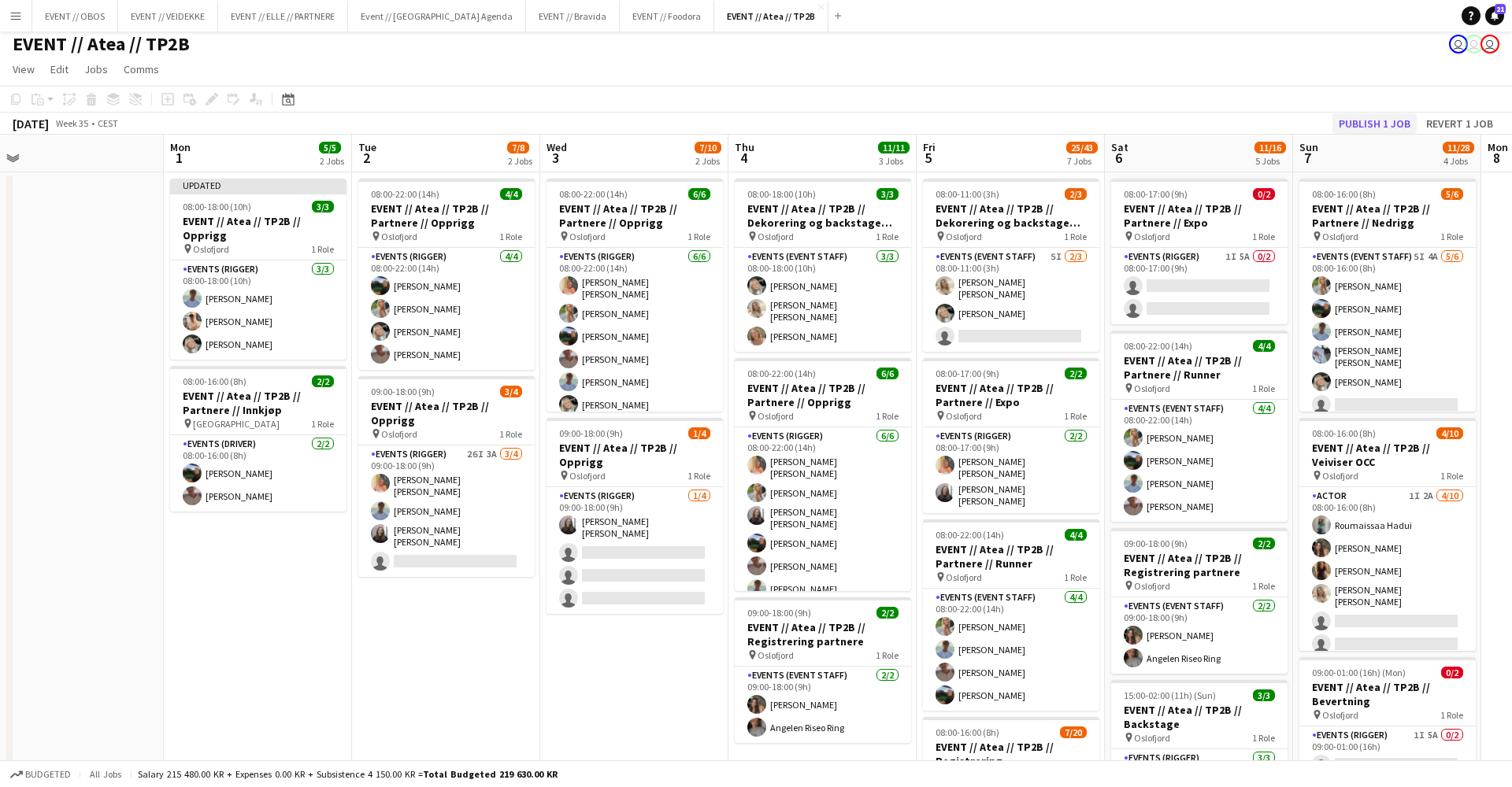
click at [1353, 126] on button "Publish 1 job" at bounding box center [1374, 123] width 84 height 20
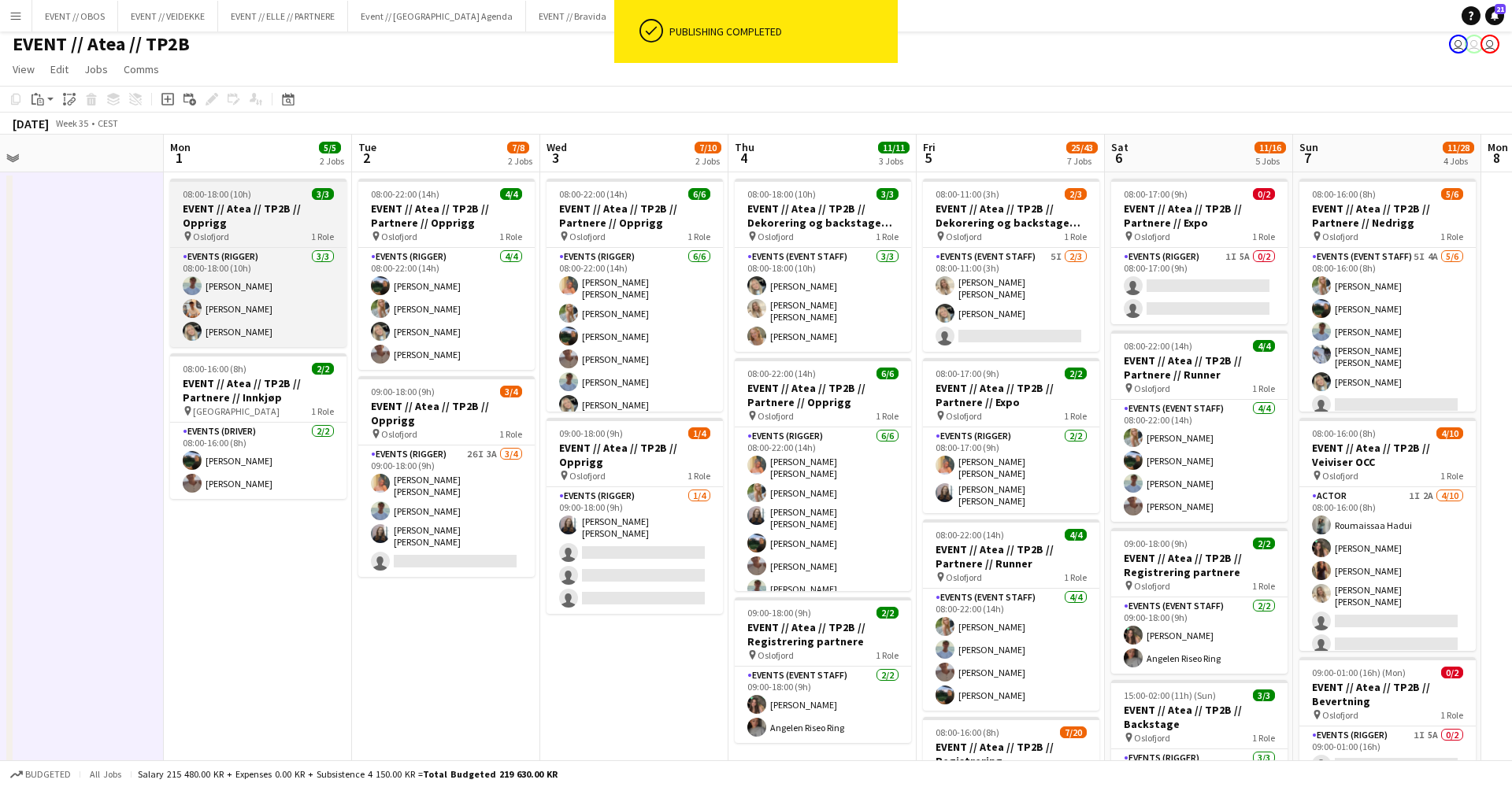
click at [210, 219] on h3 "EVENT // Atea // TP2B // Opprigg" at bounding box center [258, 215] width 176 height 29
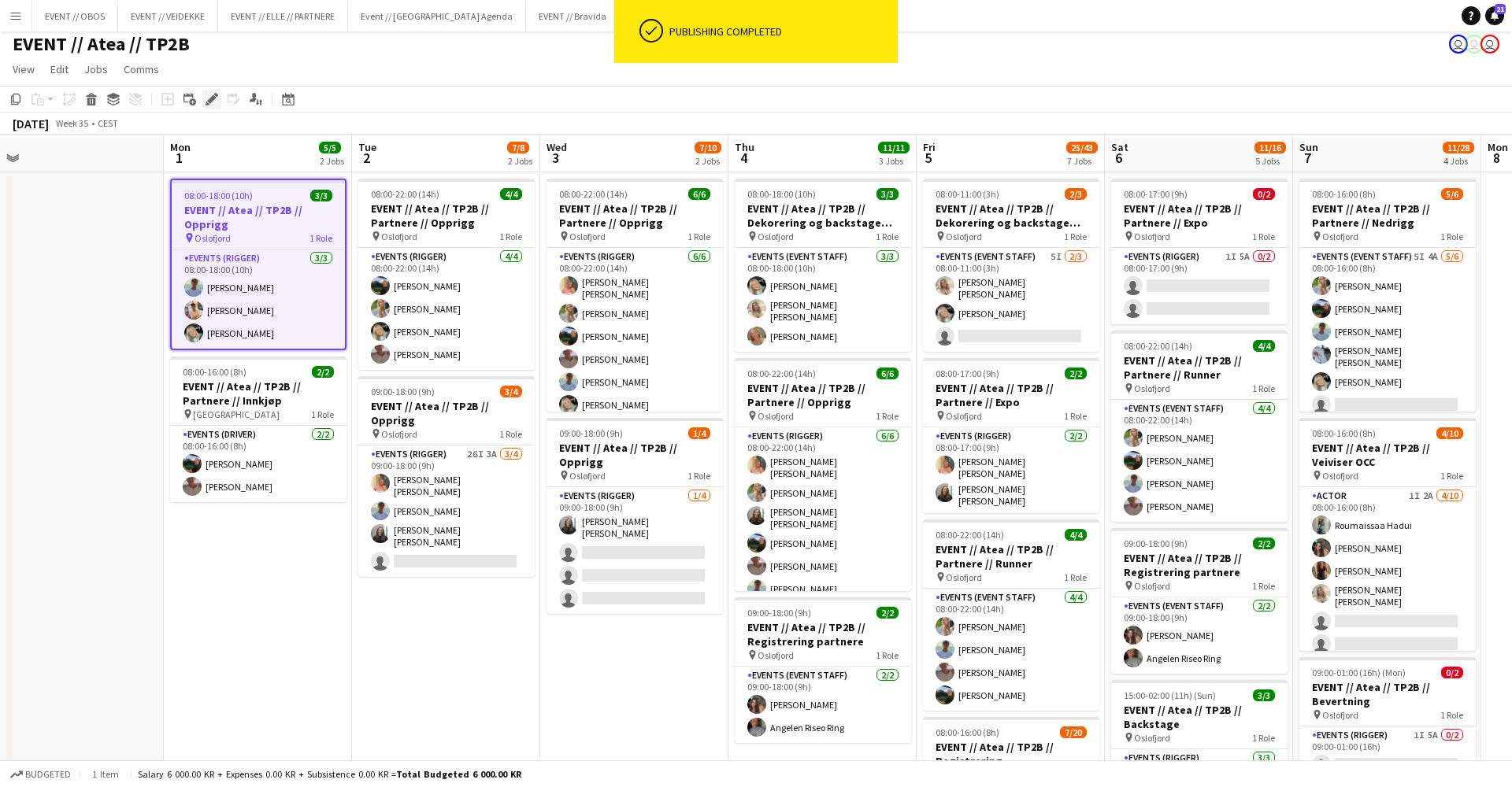
click at [212, 107] on div "Edit" at bounding box center [211, 99] width 19 height 19
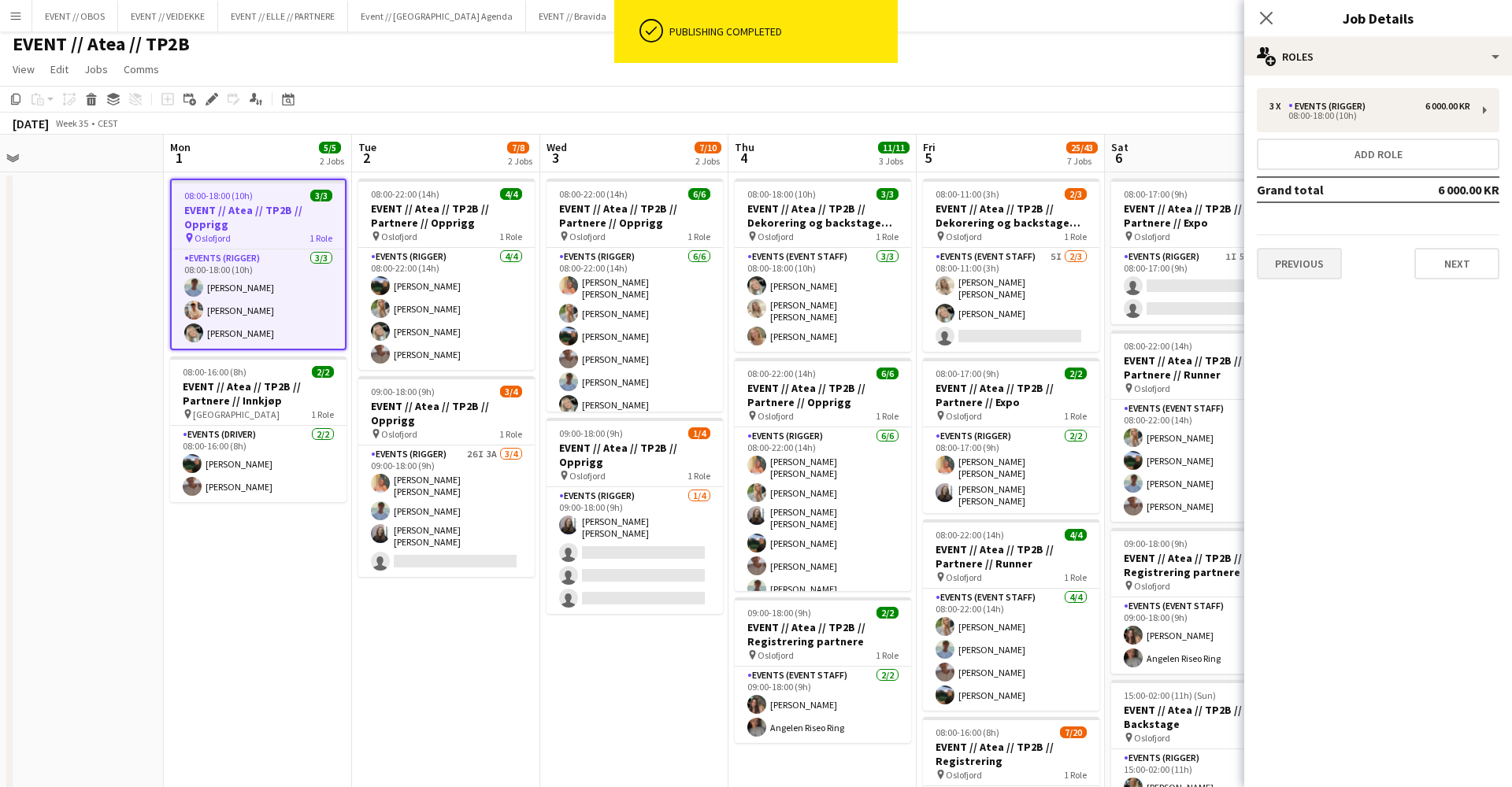
click at [1307, 275] on button "Previous" at bounding box center [1300, 264] width 85 height 32
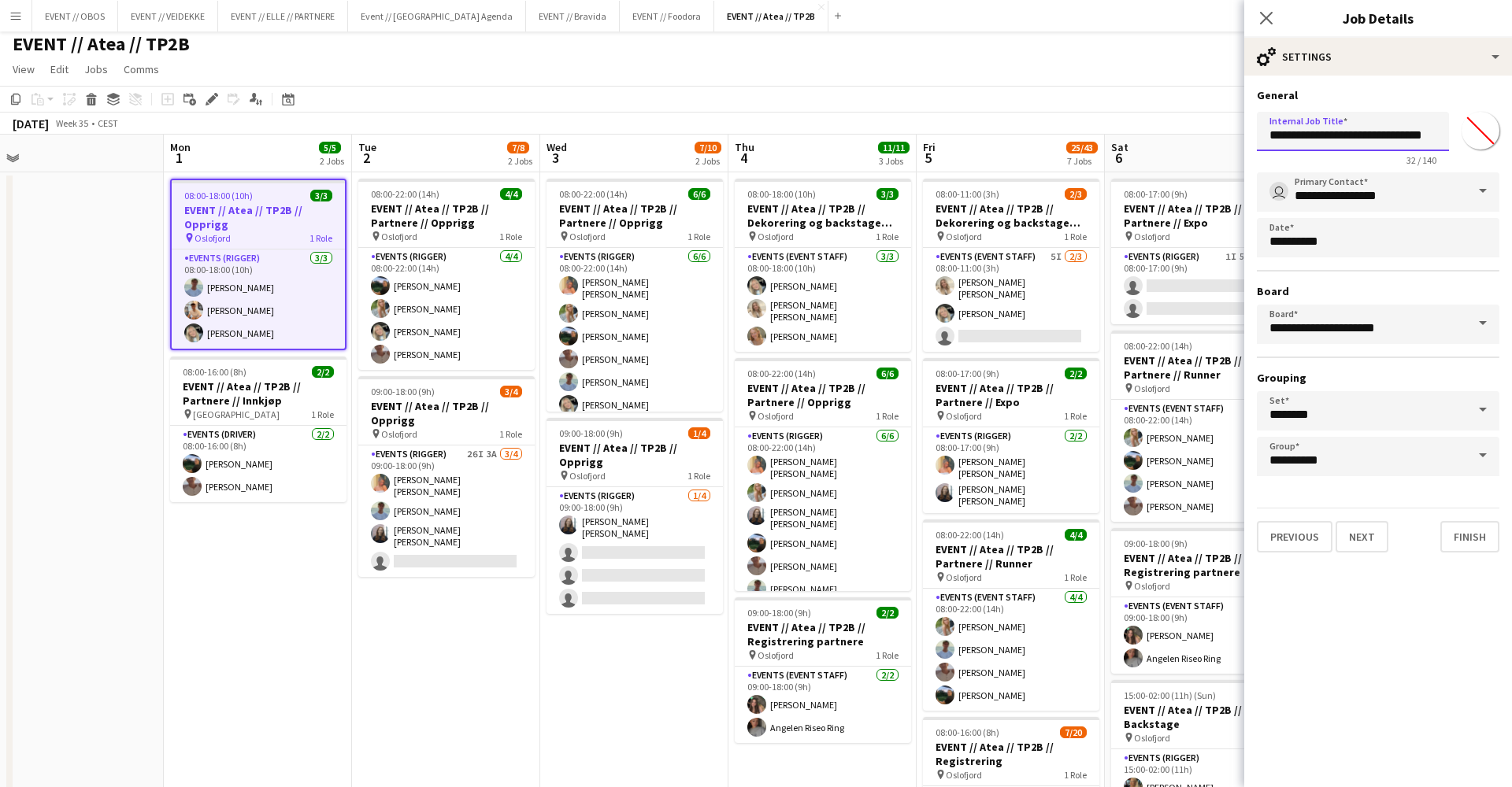
drag, startPoint x: 1398, startPoint y: 139, endPoint x: 1472, endPoint y: 148, distance: 74.5
click at [1472, 148] on div "**********" at bounding box center [1379, 135] width 243 height 60
type input "**********"
click at [1374, 540] on button "Next" at bounding box center [1362, 537] width 53 height 32
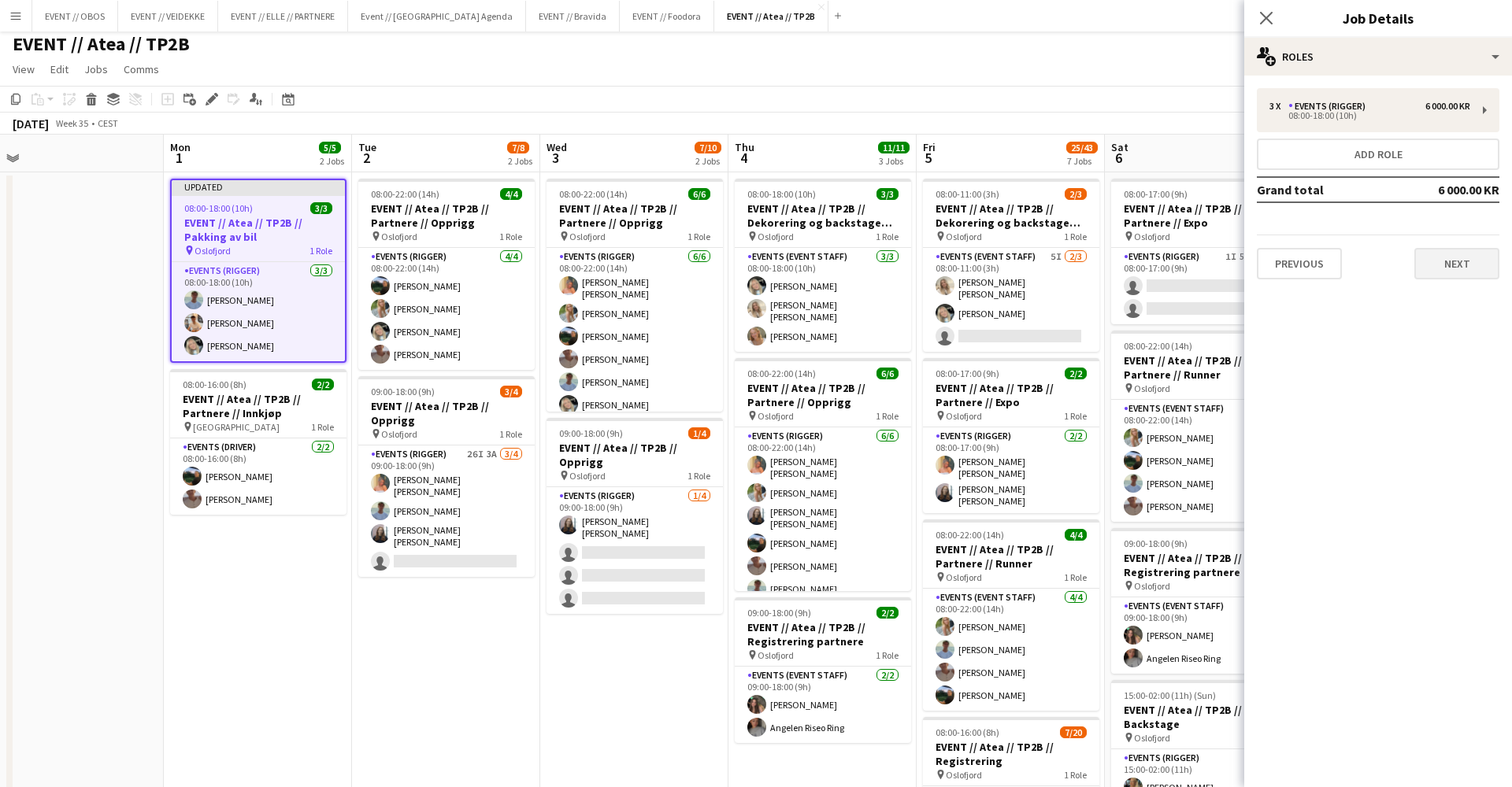
click at [1446, 263] on button "Next" at bounding box center [1456, 264] width 85 height 32
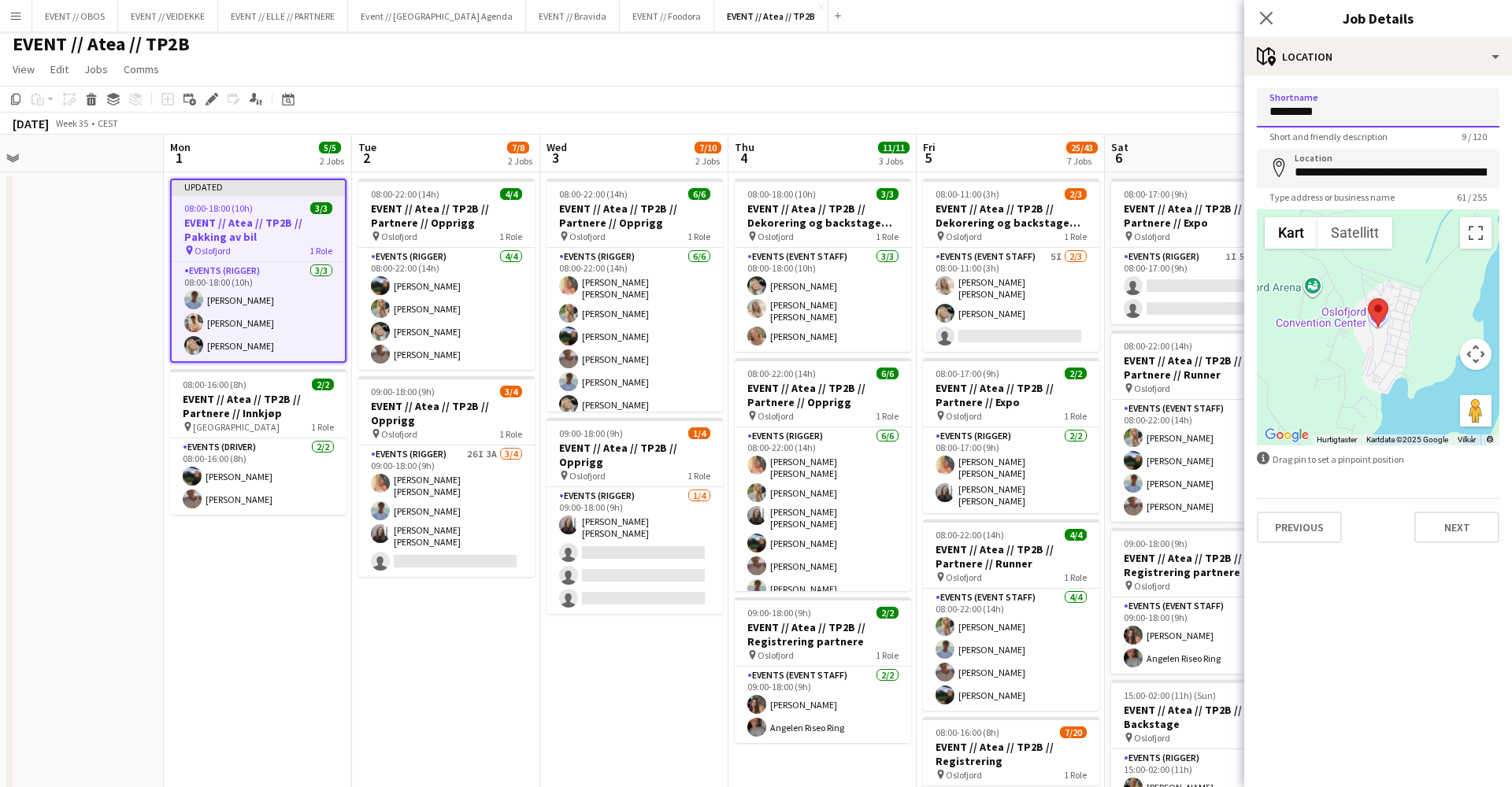
drag, startPoint x: 1320, startPoint y: 112, endPoint x: 1159, endPoint y: 96, distance: 161.8
click at [1320, 117] on input "********" at bounding box center [1379, 108] width 243 height 39
type input "****"
drag, startPoint x: 1489, startPoint y: 175, endPoint x: 1201, endPoint y: 161, distance: 288.3
type input "****"
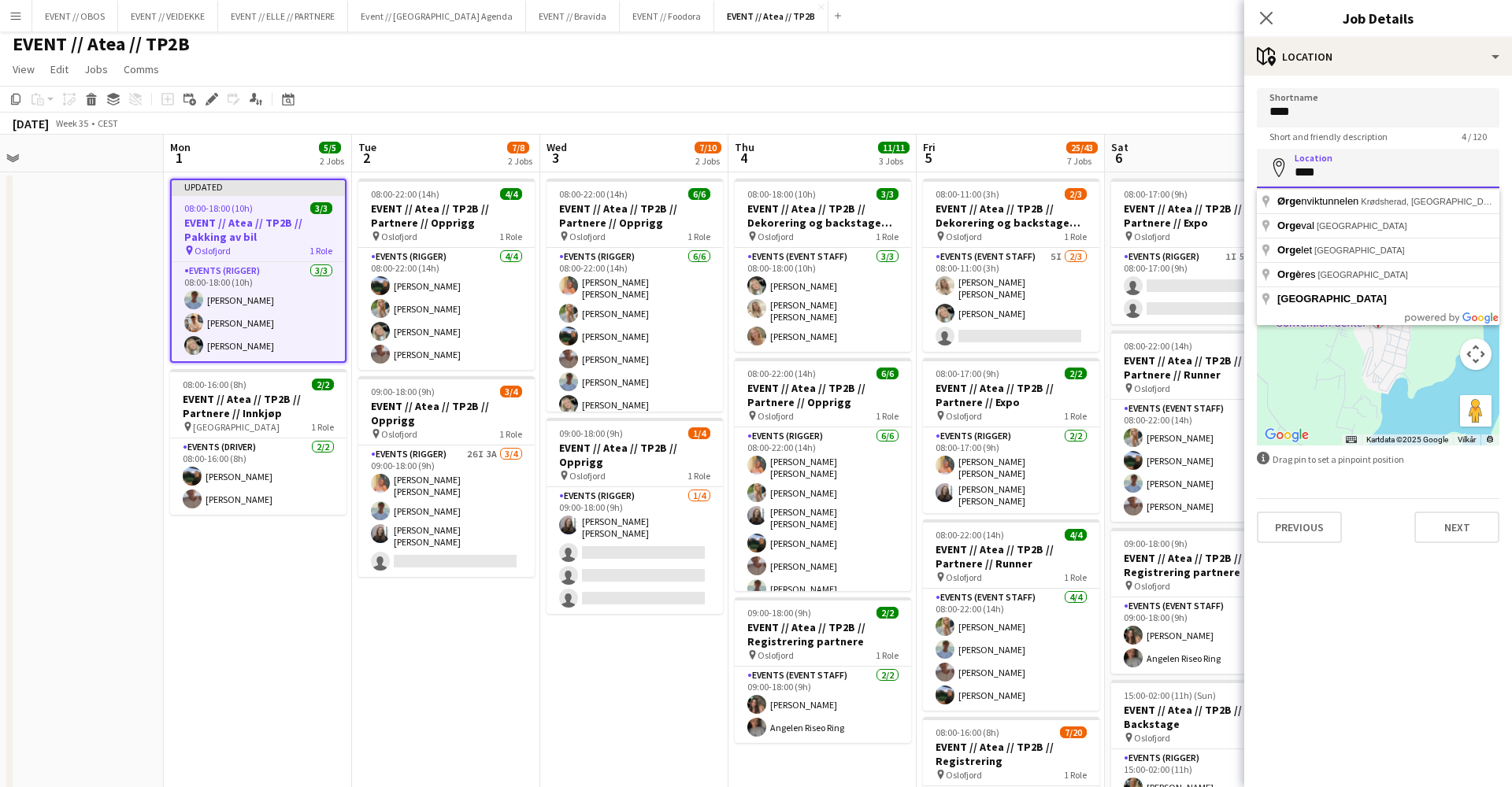
drag, startPoint x: 1330, startPoint y: 175, endPoint x: 1203, endPoint y: 169, distance: 127.1
click at [1203, 169] on body "Menu Boards Boards Boards All jobs Status Workforce Workforce My Workforce Recr…" at bounding box center [756, 769] width 1512 height 1550
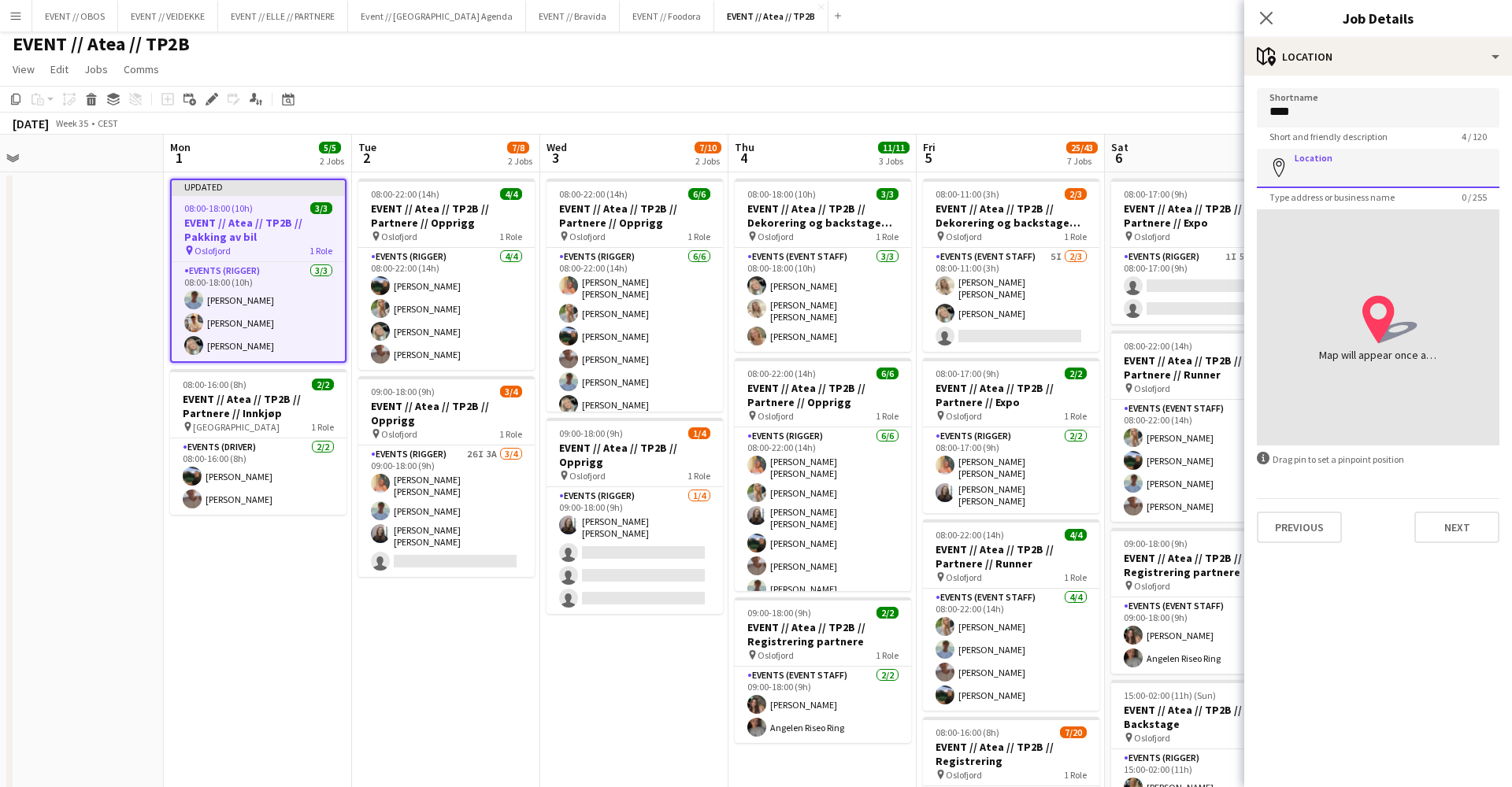
type input "*"
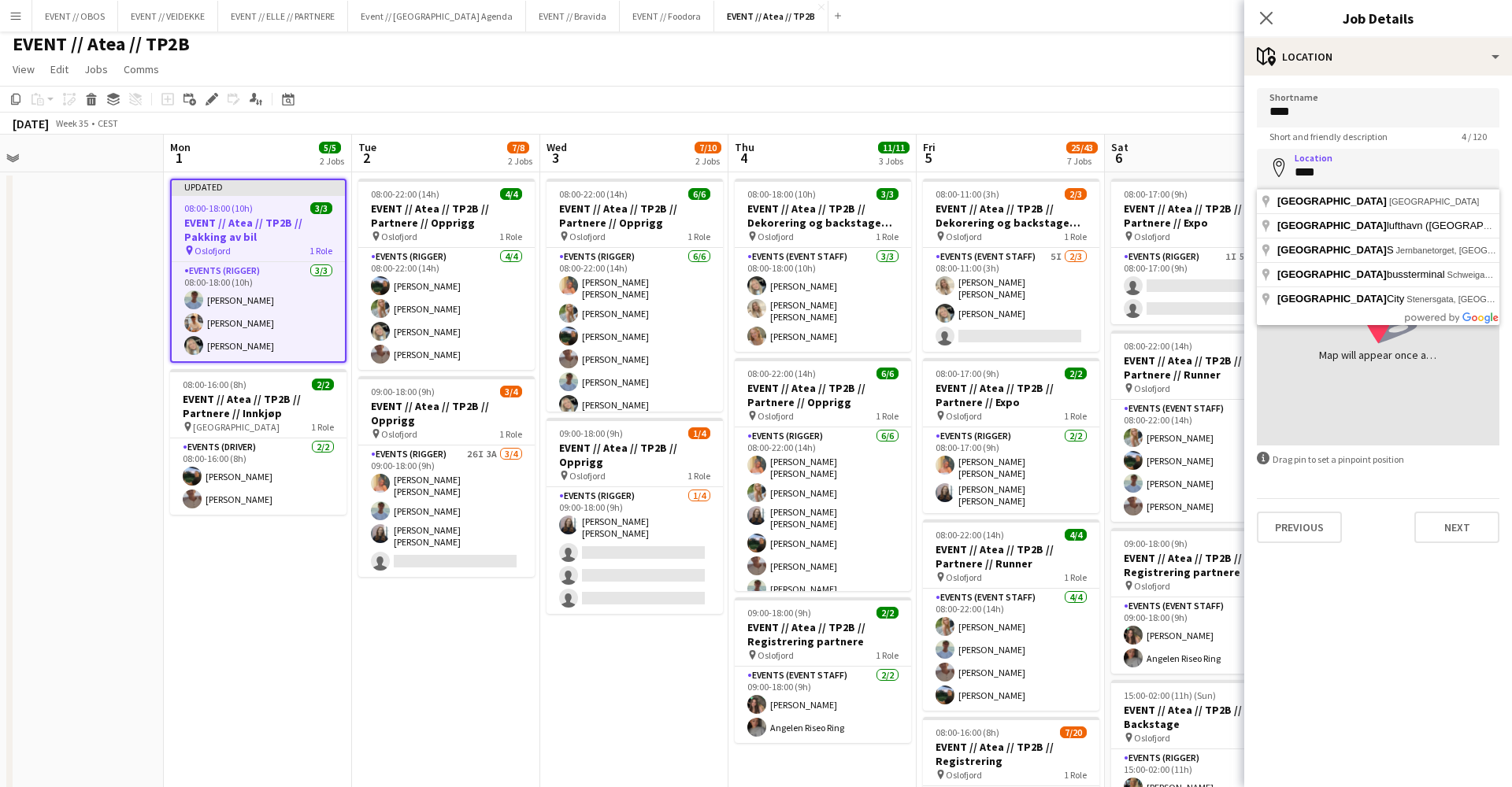
type input "**********"
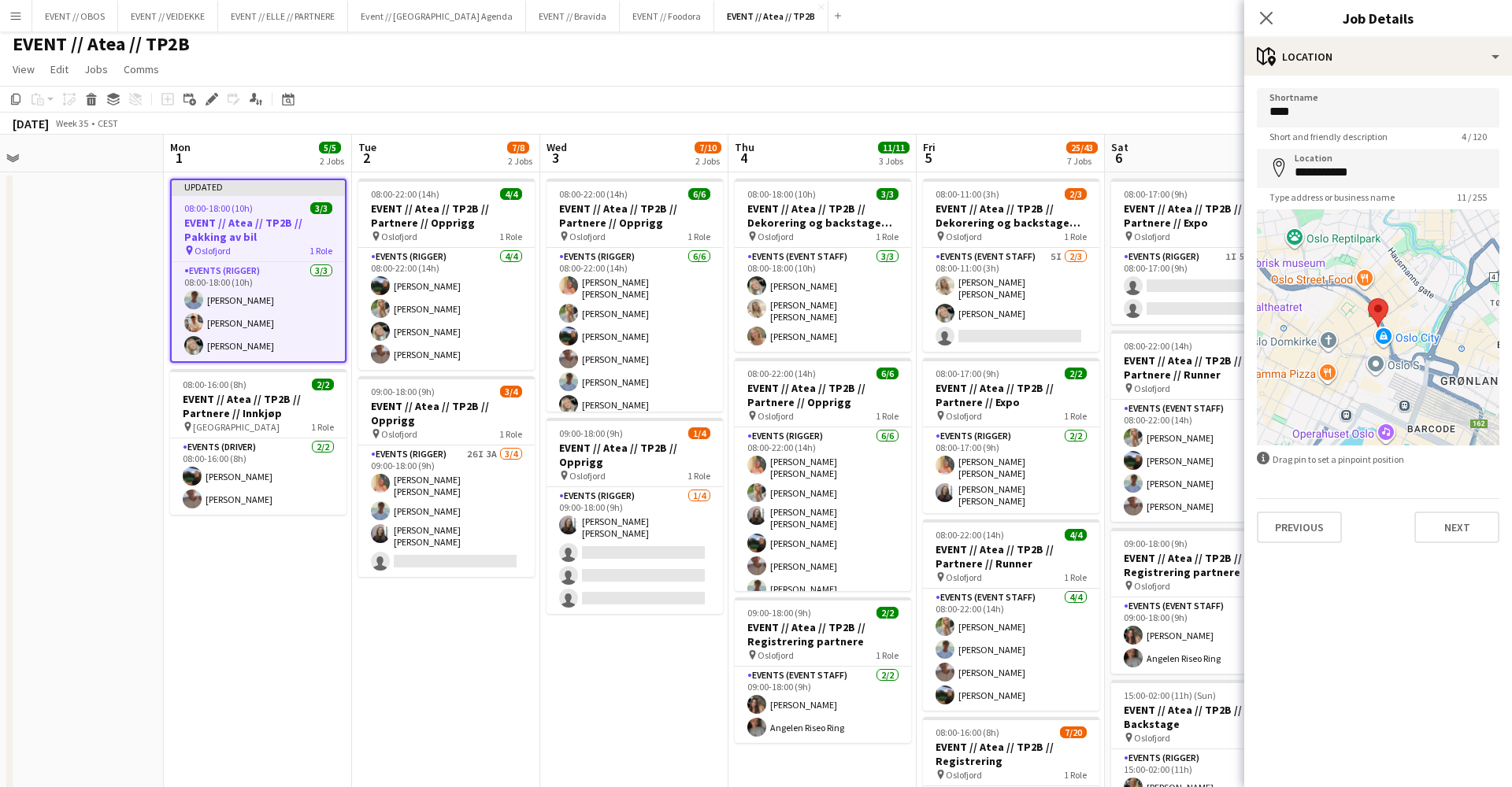
click at [1214, 115] on div "[DATE] Week 35 • CEST Publish 1 job Revert 1 job" at bounding box center [756, 123] width 1512 height 22
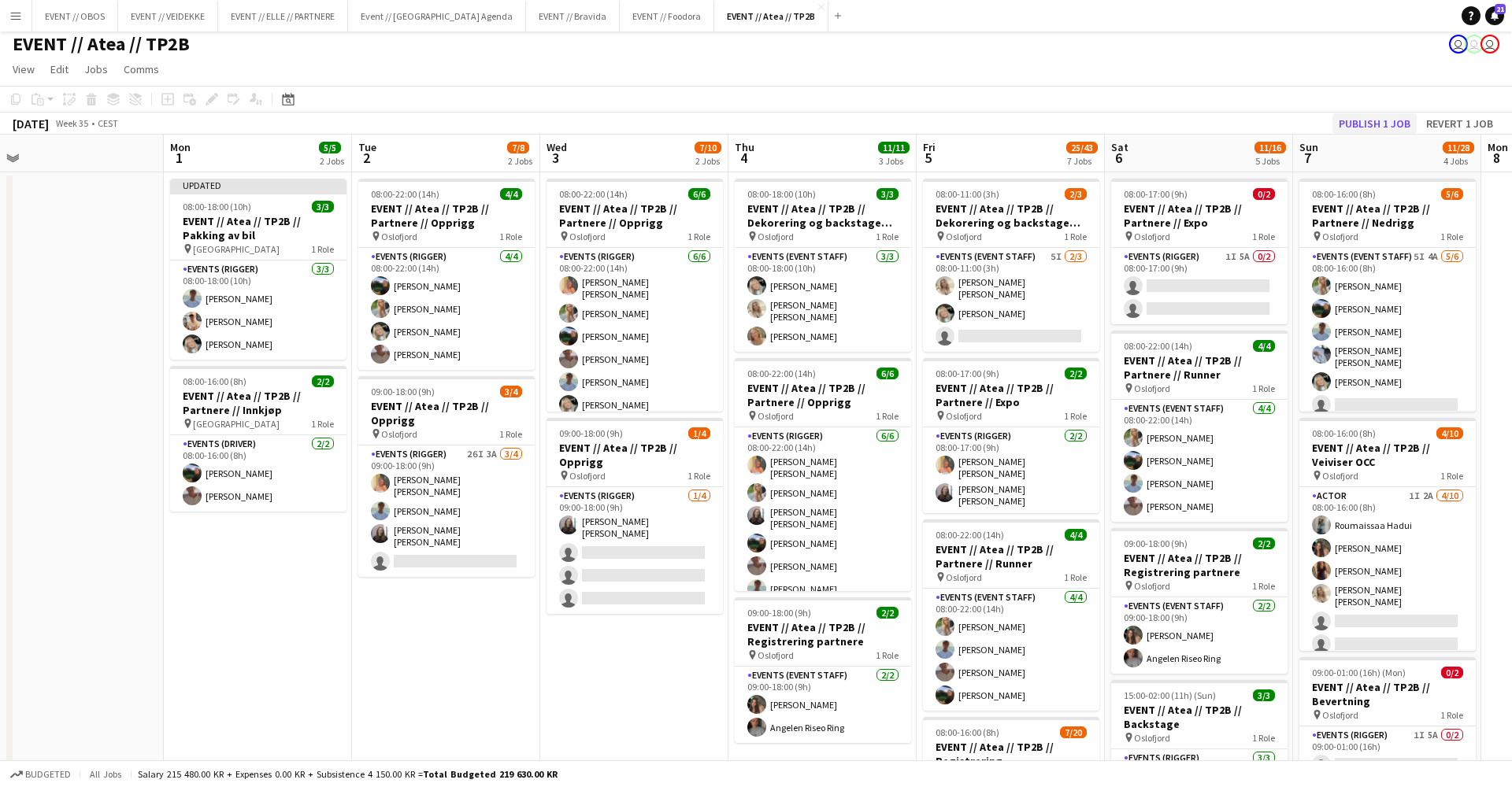
click at [1360, 122] on button "Publish 1 job" at bounding box center [1374, 123] width 84 height 20
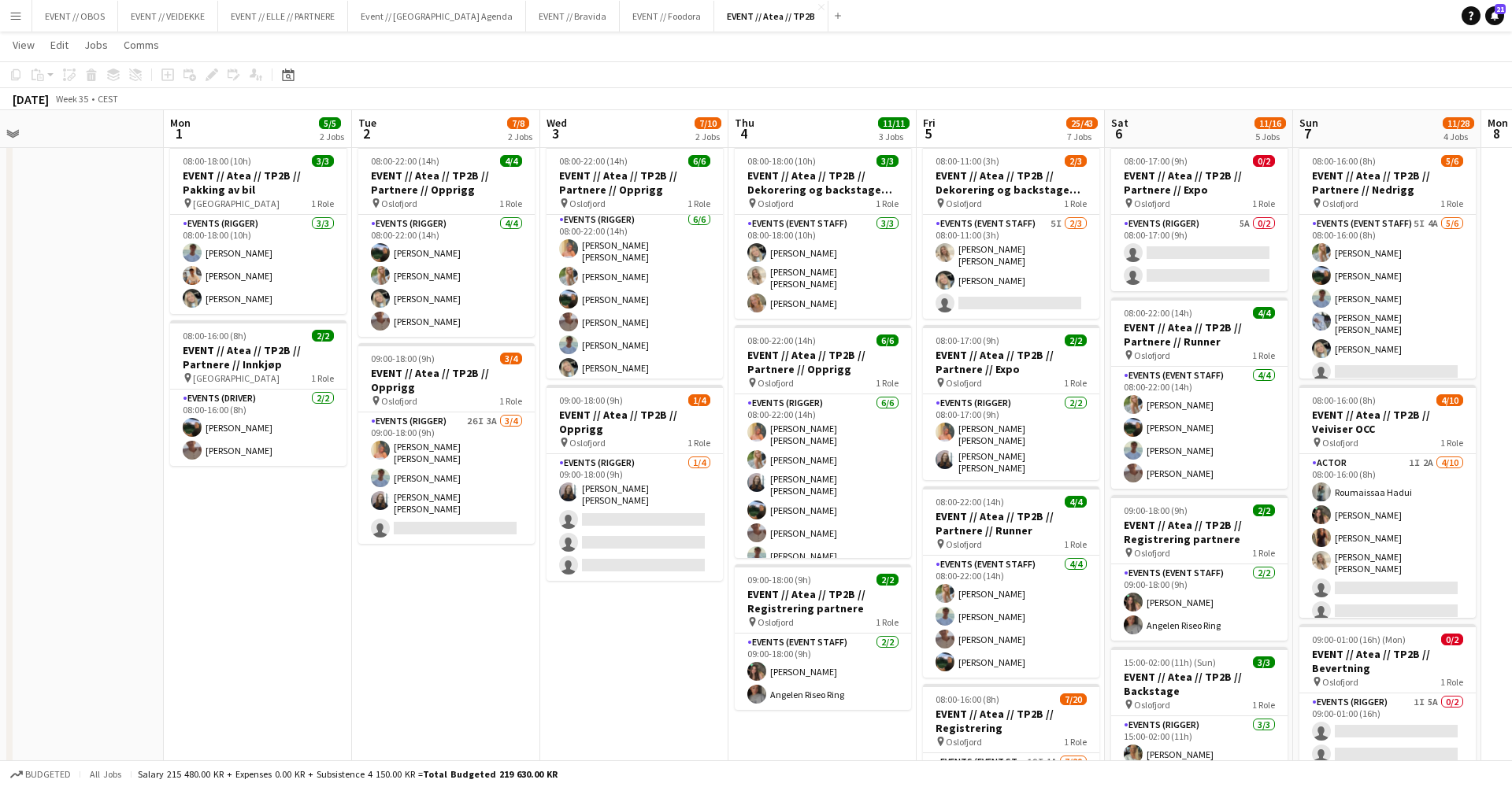
scroll to position [0, 0]
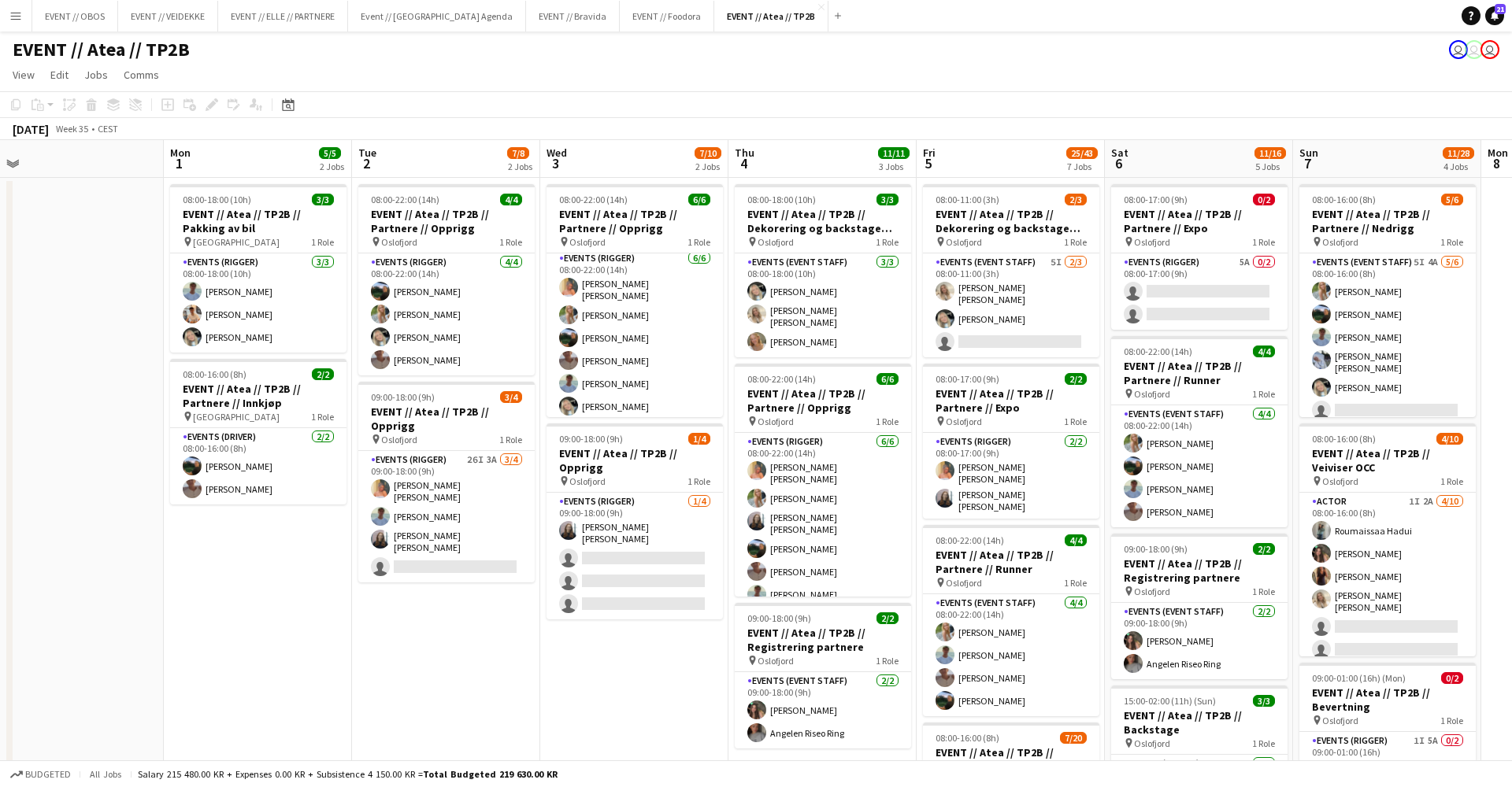
click at [1099, 9] on app-navbar "Menu Boards Boards Boards All jobs Status Workforce Workforce My Workforce Recr…" at bounding box center [756, 16] width 1512 height 32
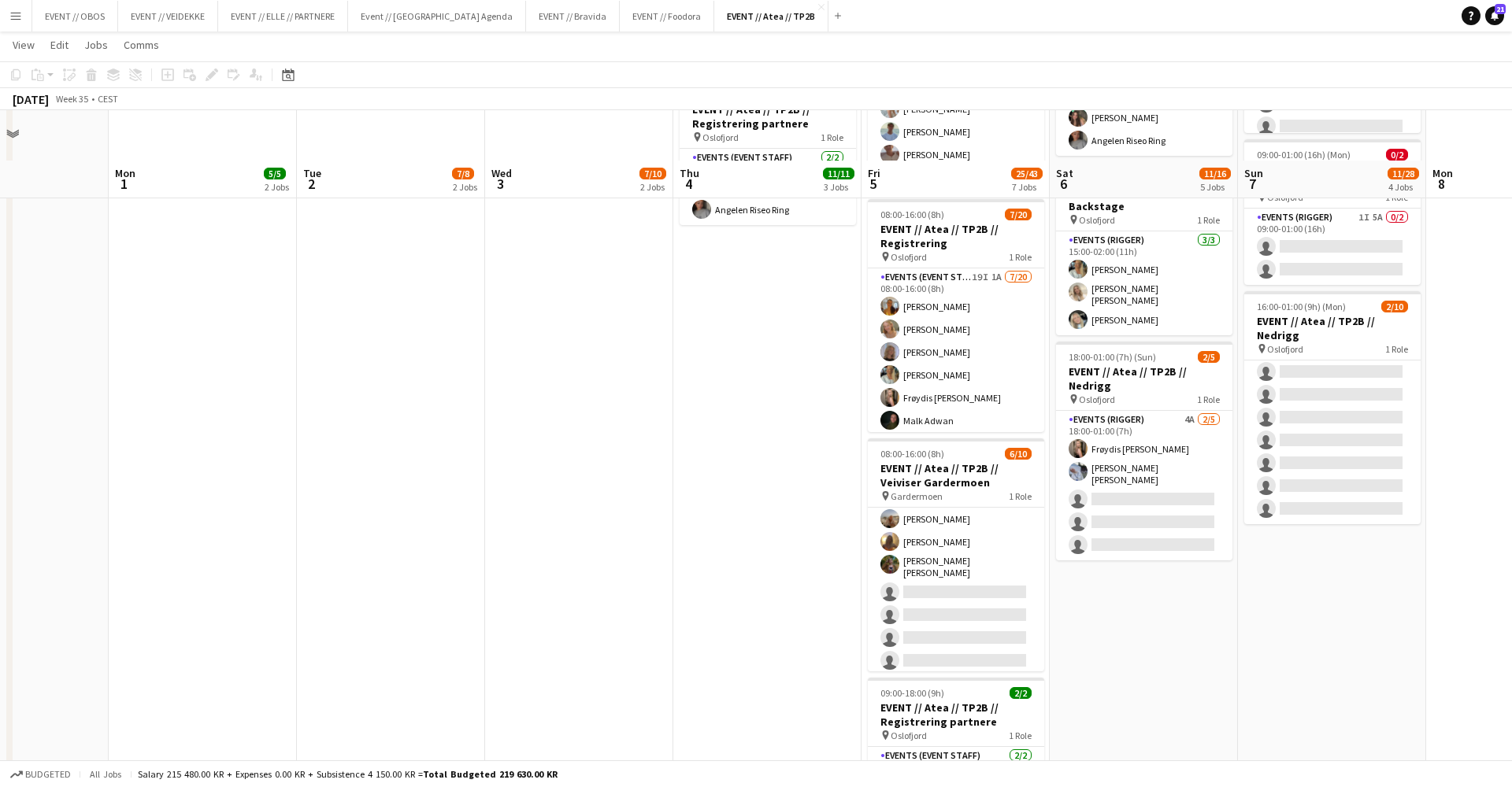
scroll to position [499, 0]
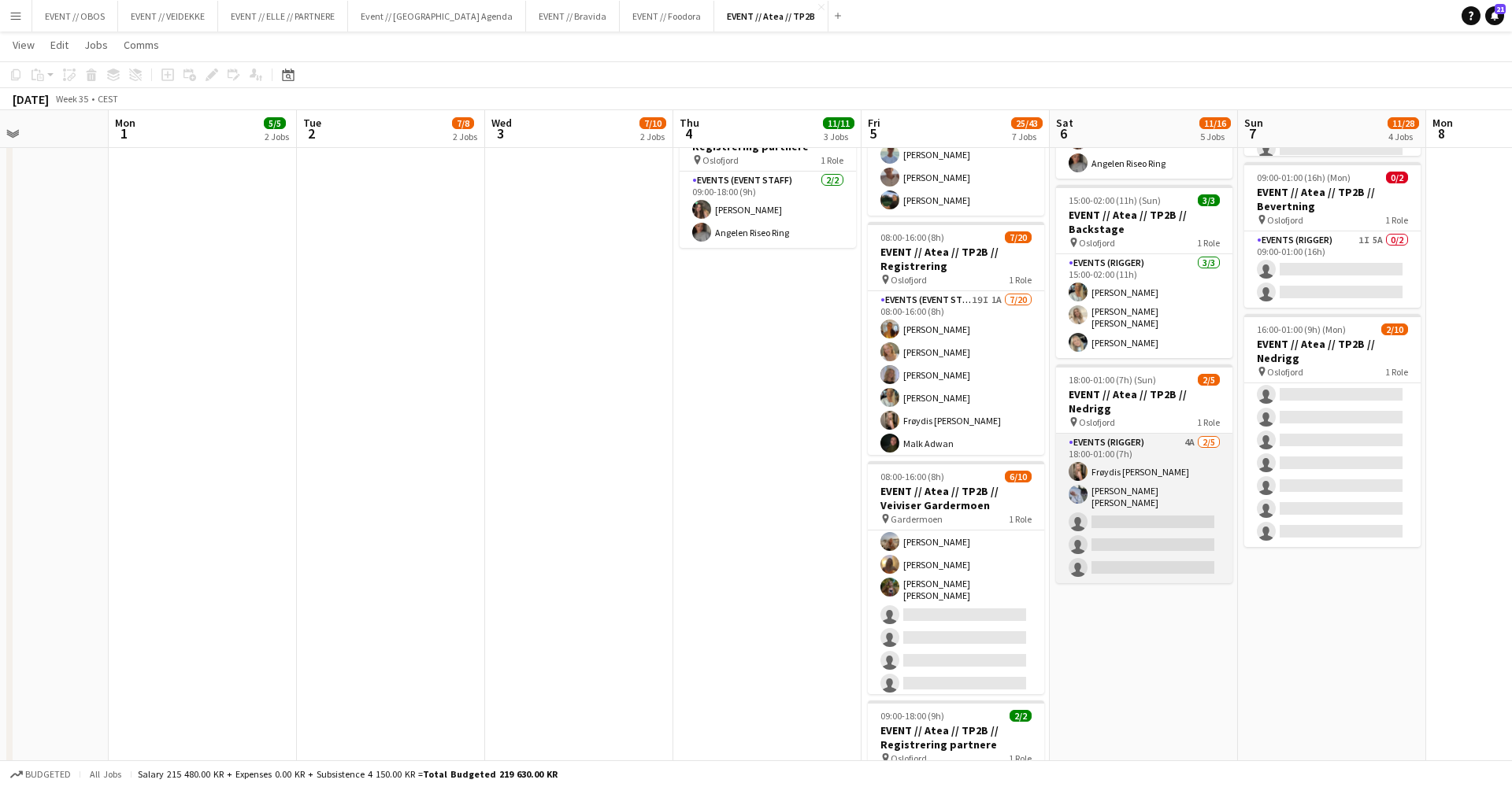
click at [1177, 525] on app-card-role "Events (Rigger) 4A [DATE] 18:00-01:00 (7h) Frøydis [PERSON_NAME] [PERSON_NAME] …" at bounding box center [1144, 508] width 176 height 149
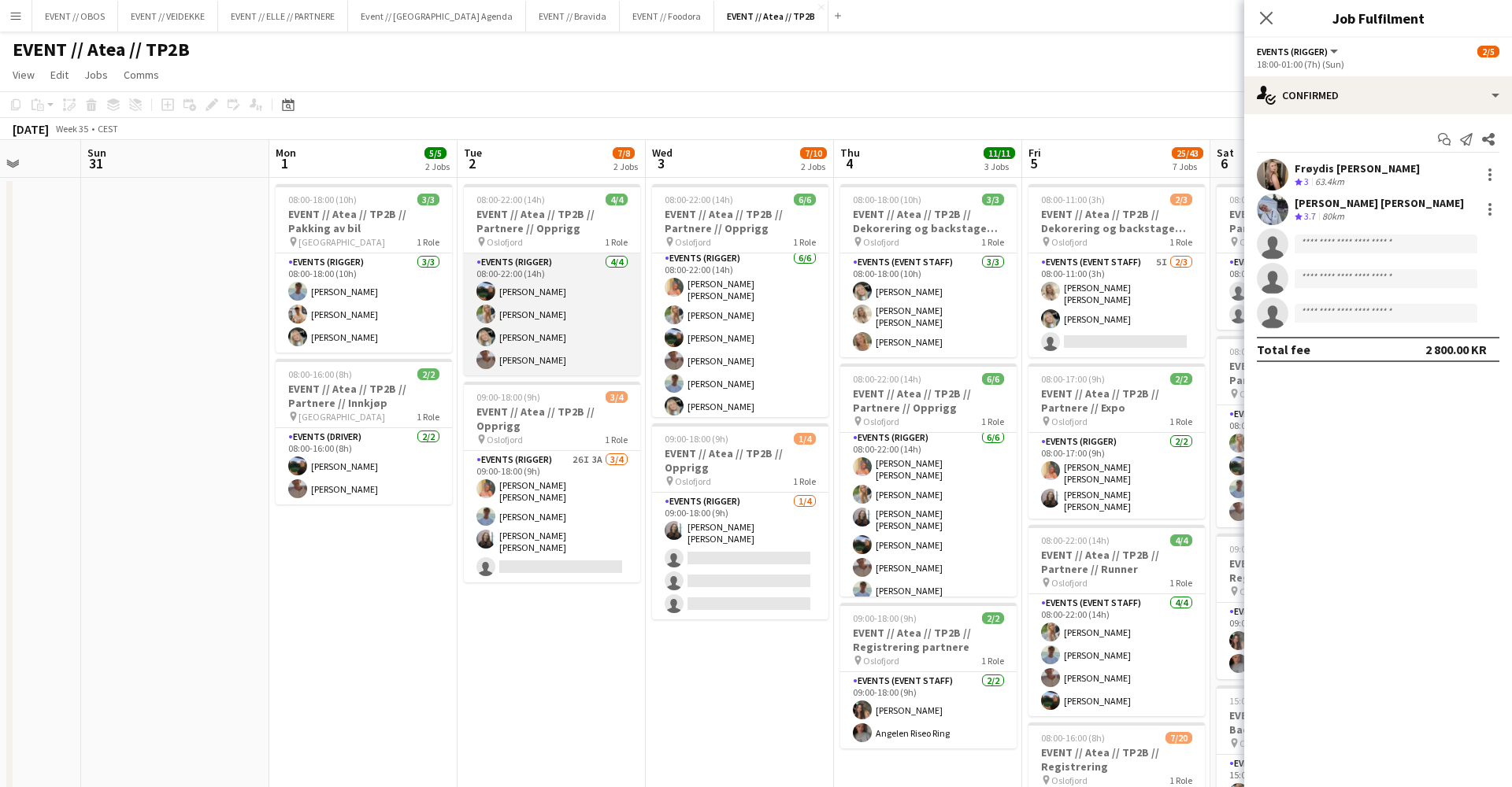
scroll to position [0, 0]
click at [466, 268] on app-card-role "Events (Rigger) [DATE] 08:00-22:00 (14h) [PERSON_NAME] [PERSON_NAME] [PERSON_NA…" at bounding box center [552, 314] width 176 height 122
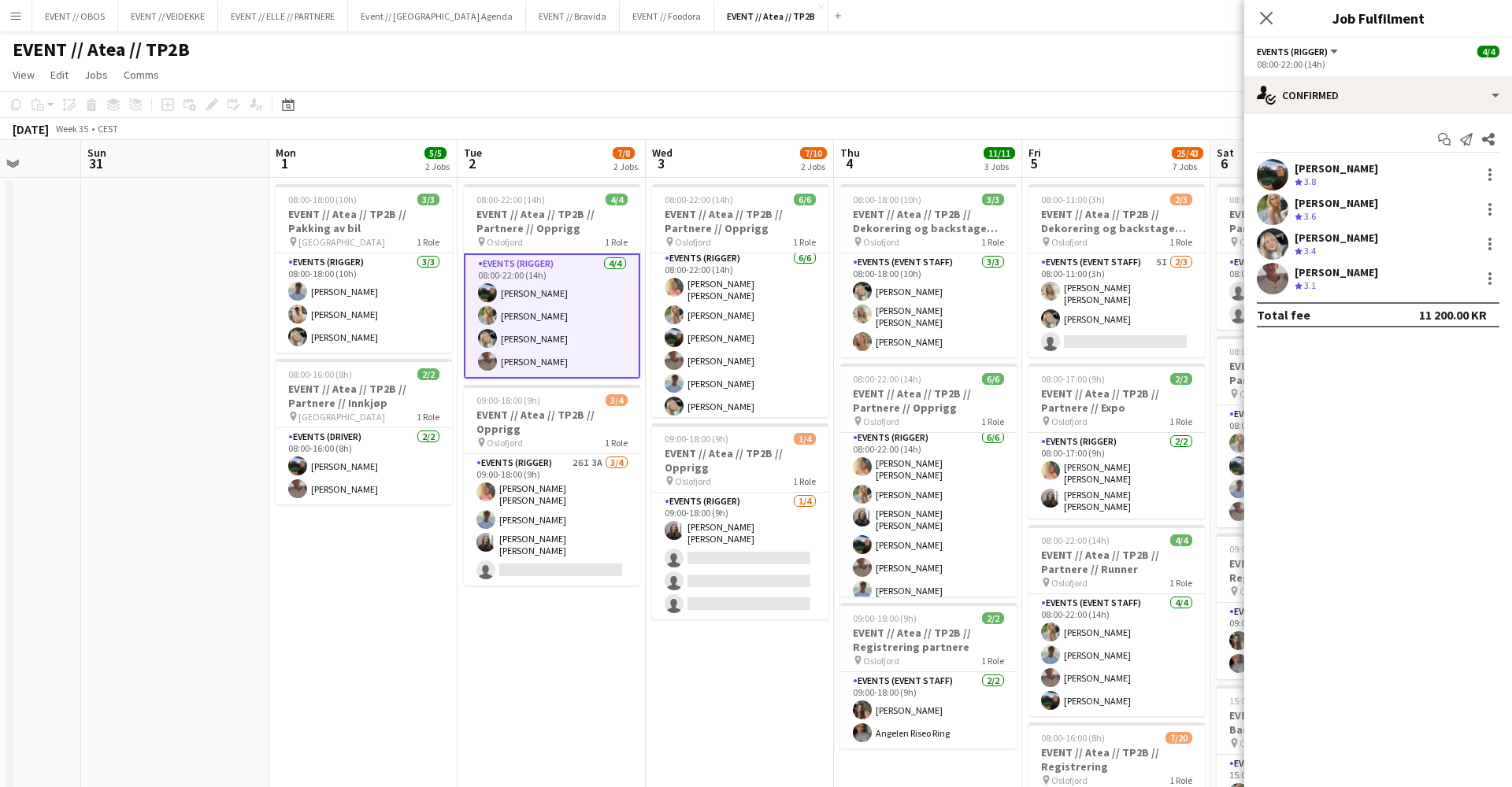
scroll to position [0, 483]
click at [1497, 201] on div at bounding box center [1490, 209] width 19 height 19
click at [1398, 383] on span "Remove" at bounding box center [1412, 389] width 47 height 13
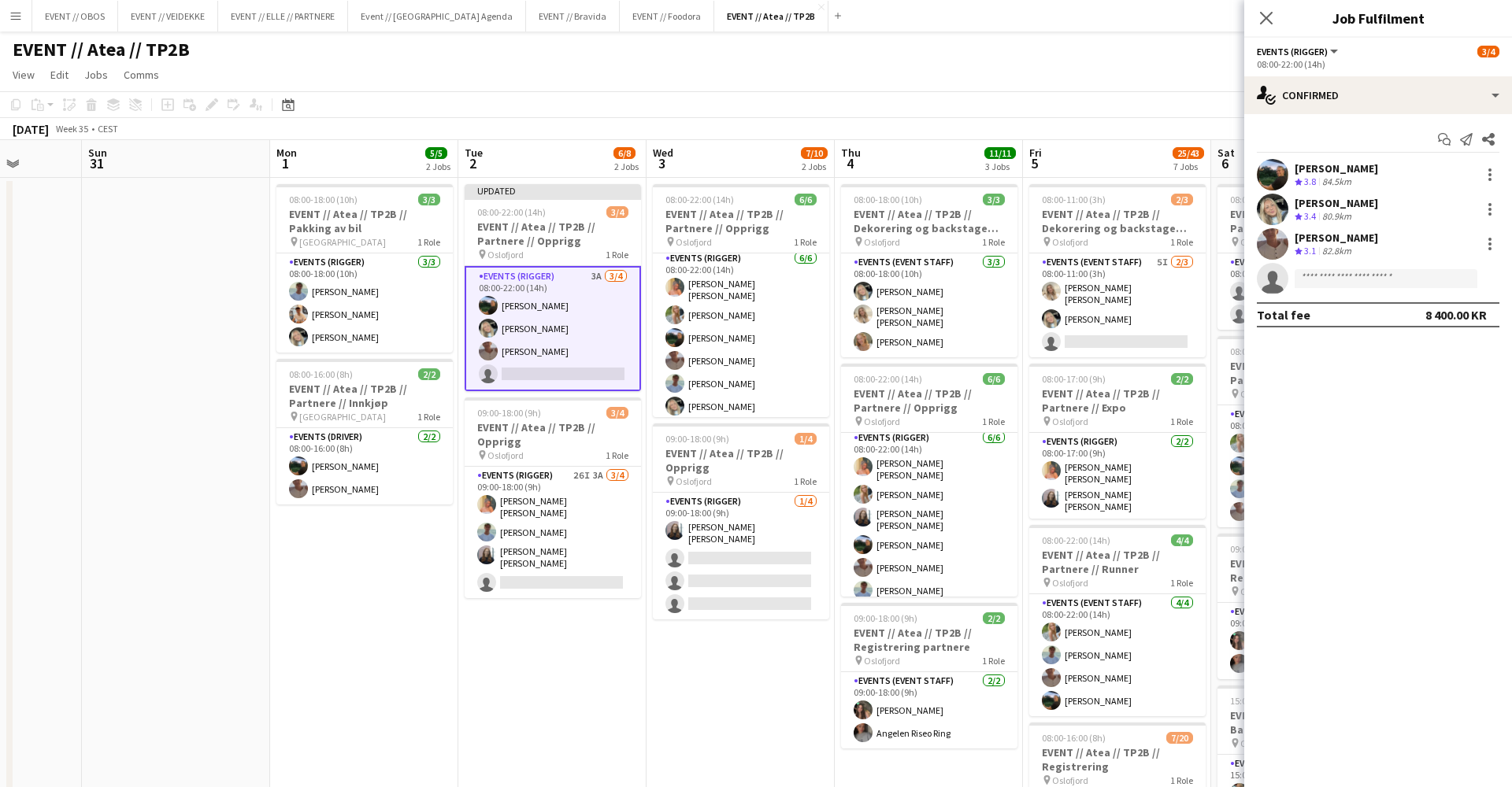
click at [1104, 93] on app-toolbar "Copy Paste Paste Command V Paste with crew Command Shift V Paste linked Job [GE…" at bounding box center [756, 105] width 1512 height 27
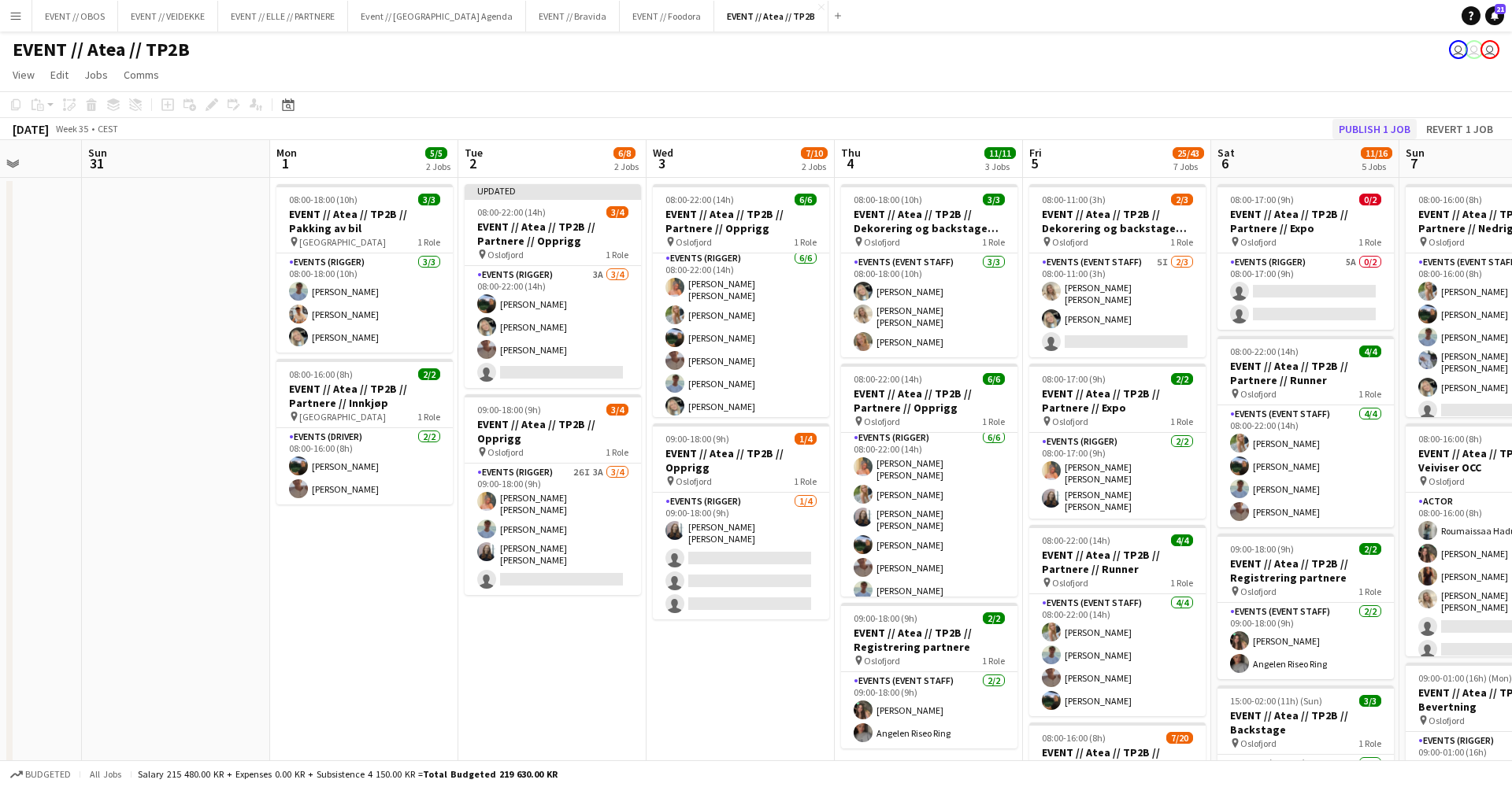
click at [1386, 134] on button "Publish 1 job" at bounding box center [1374, 129] width 84 height 20
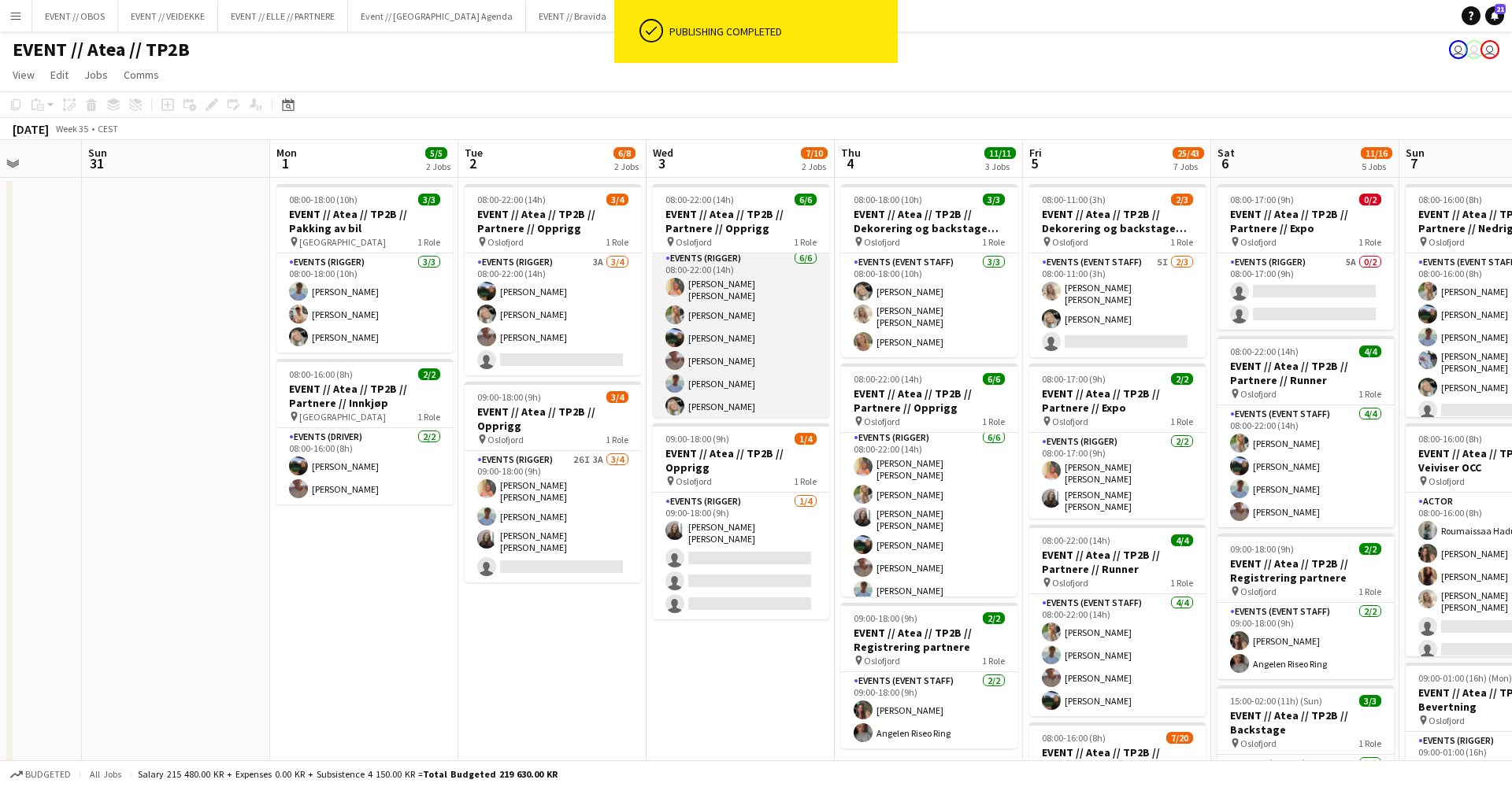
click at [737, 349] on app-card-role "Events (Rigger) [DATE] 08:00-22:00 (14h) [PERSON_NAME] [PERSON_NAME] [PERSON_NA…" at bounding box center [741, 336] width 176 height 172
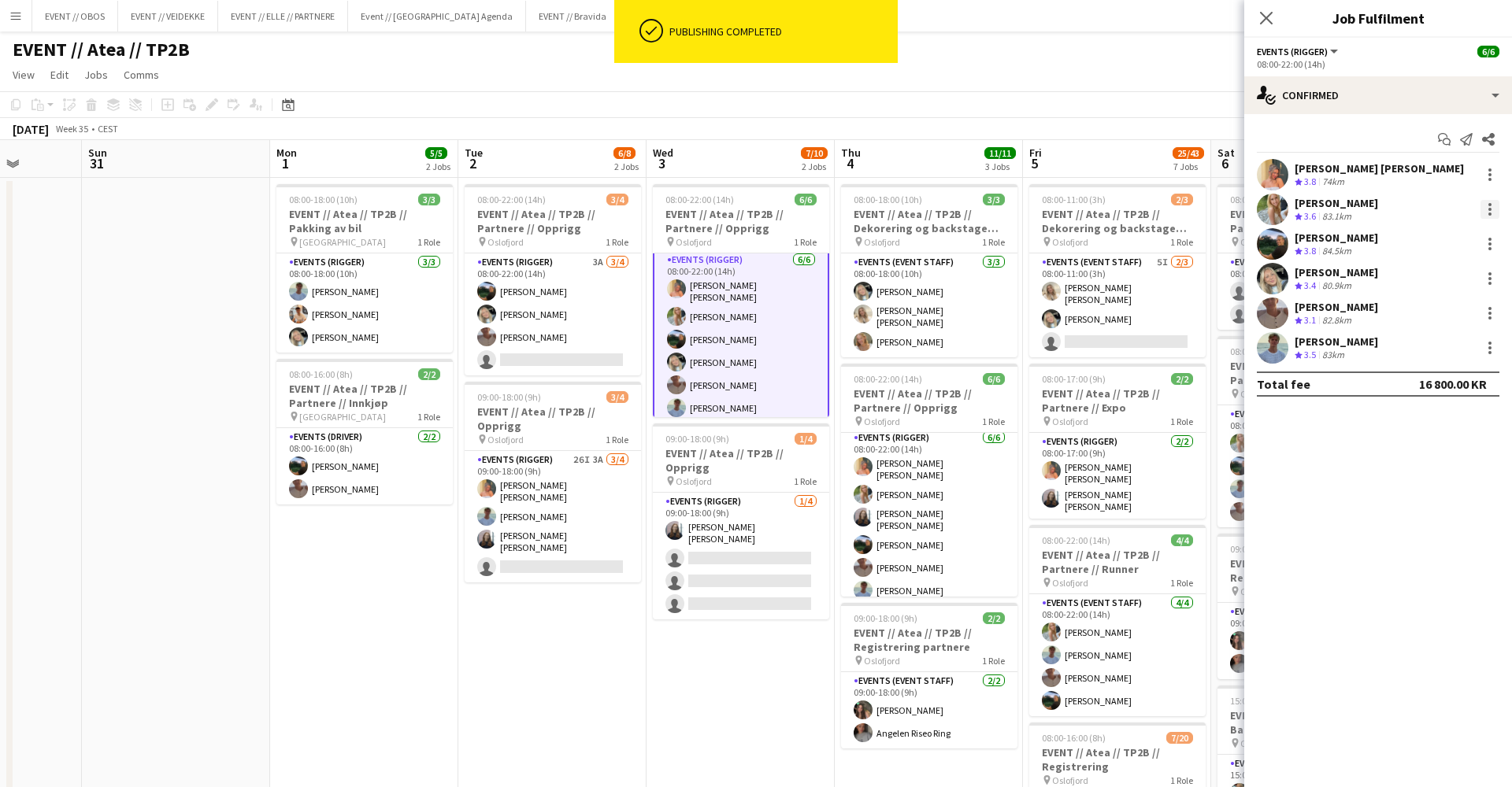
click at [1492, 207] on div at bounding box center [1490, 209] width 19 height 19
click at [1413, 389] on span "Remove" at bounding box center [1412, 389] width 47 height 13
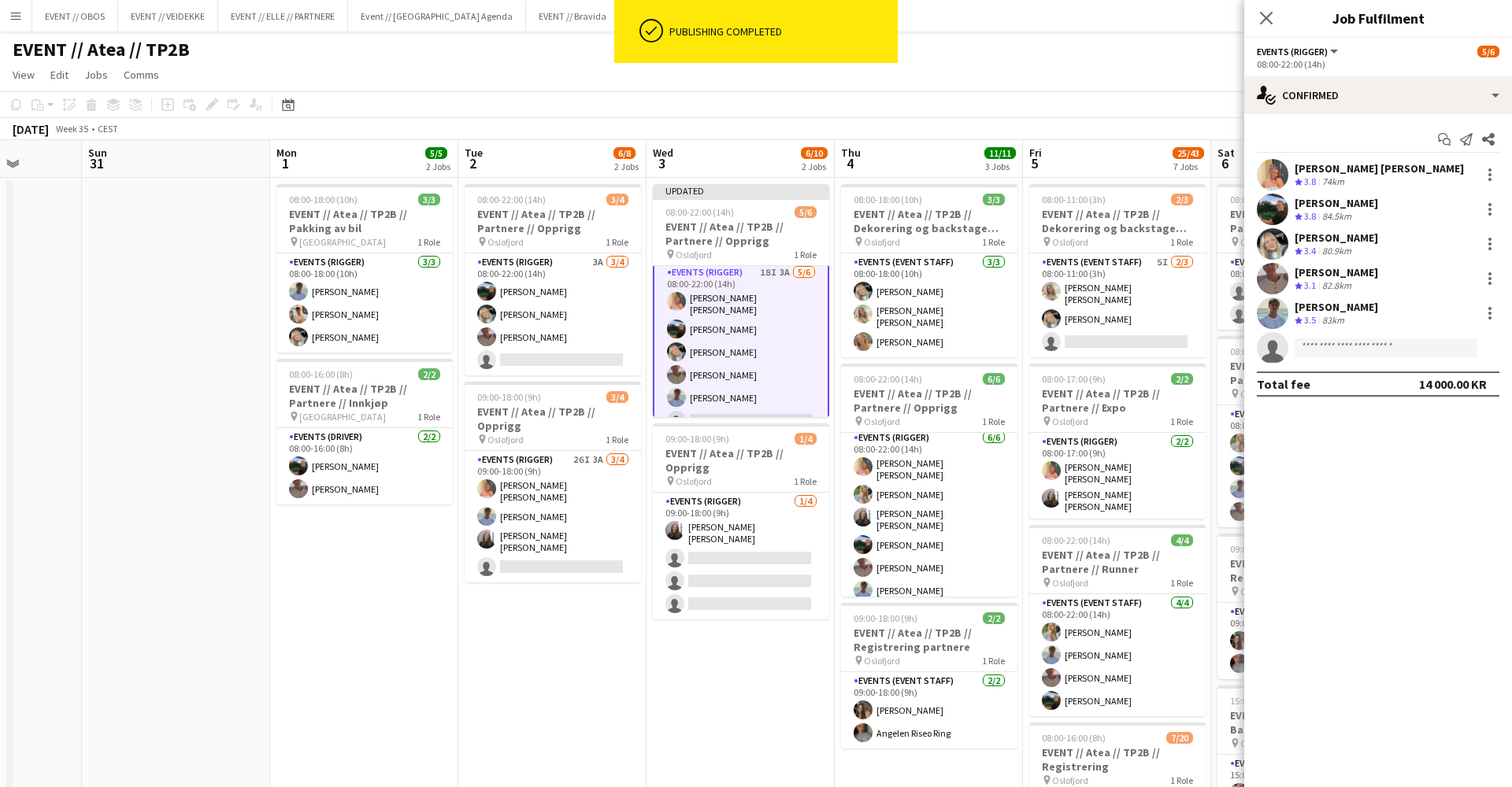
click at [1109, 133] on div "[DATE] Week 35 • CEST Publish 1 job Revert 1 job" at bounding box center [756, 129] width 1512 height 22
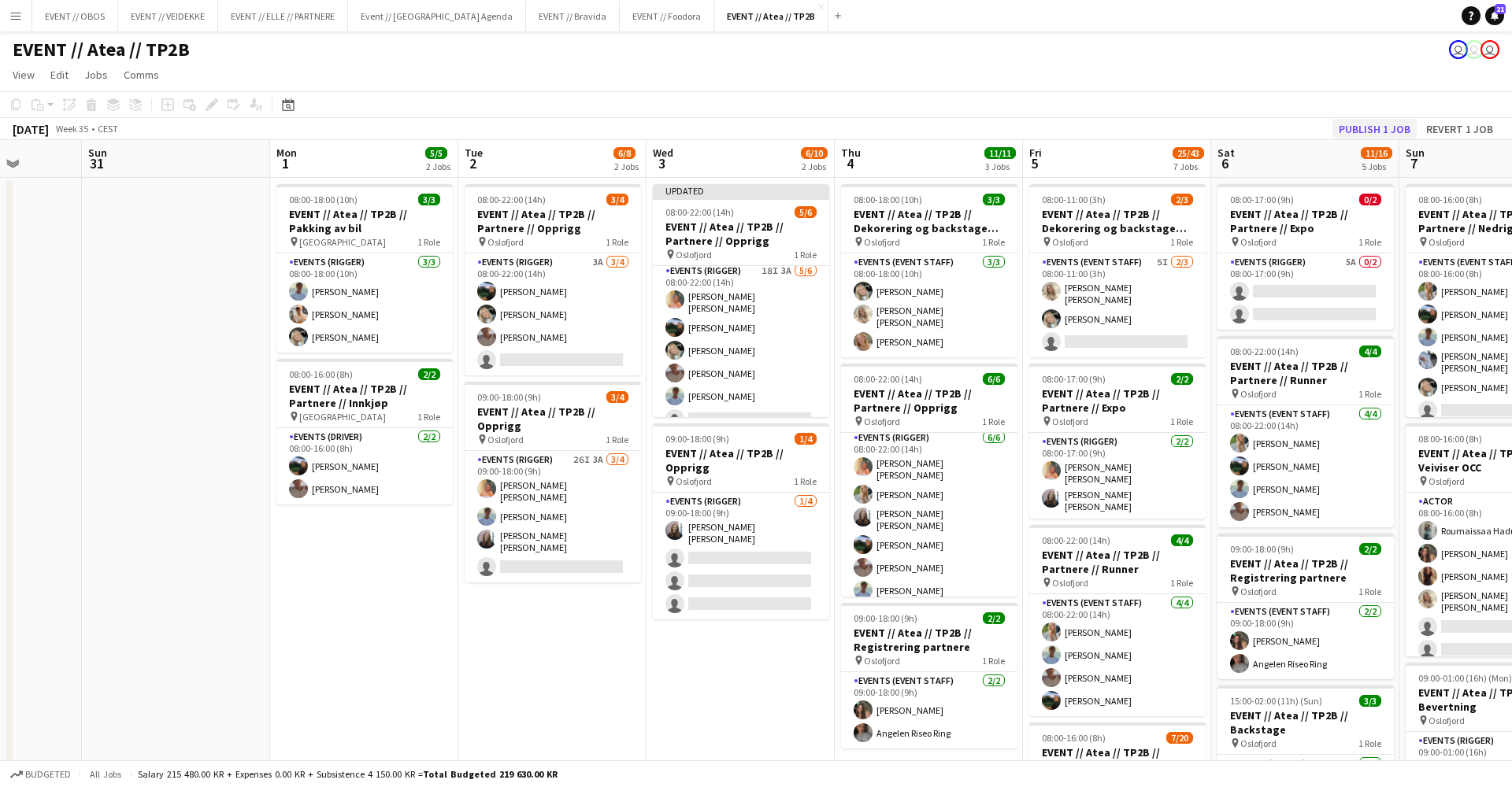
click at [1366, 128] on button "Publish 1 job" at bounding box center [1374, 129] width 84 height 20
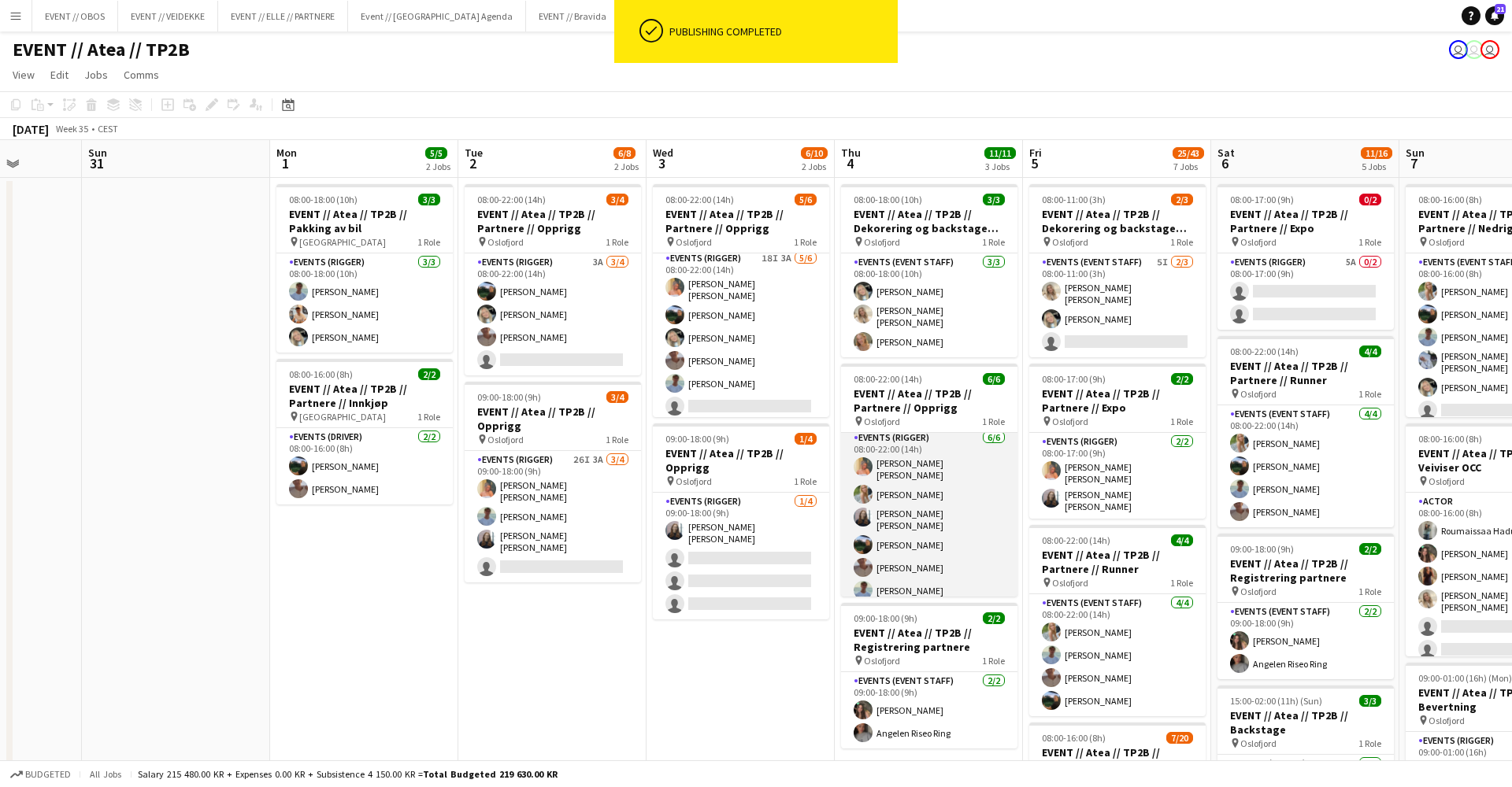
click at [918, 539] on app-card-role "Events (Rigger) [DATE] 08:00-22:00 (14h) [PERSON_NAME] [PERSON_NAME] [PERSON_NA…" at bounding box center [929, 517] width 176 height 177
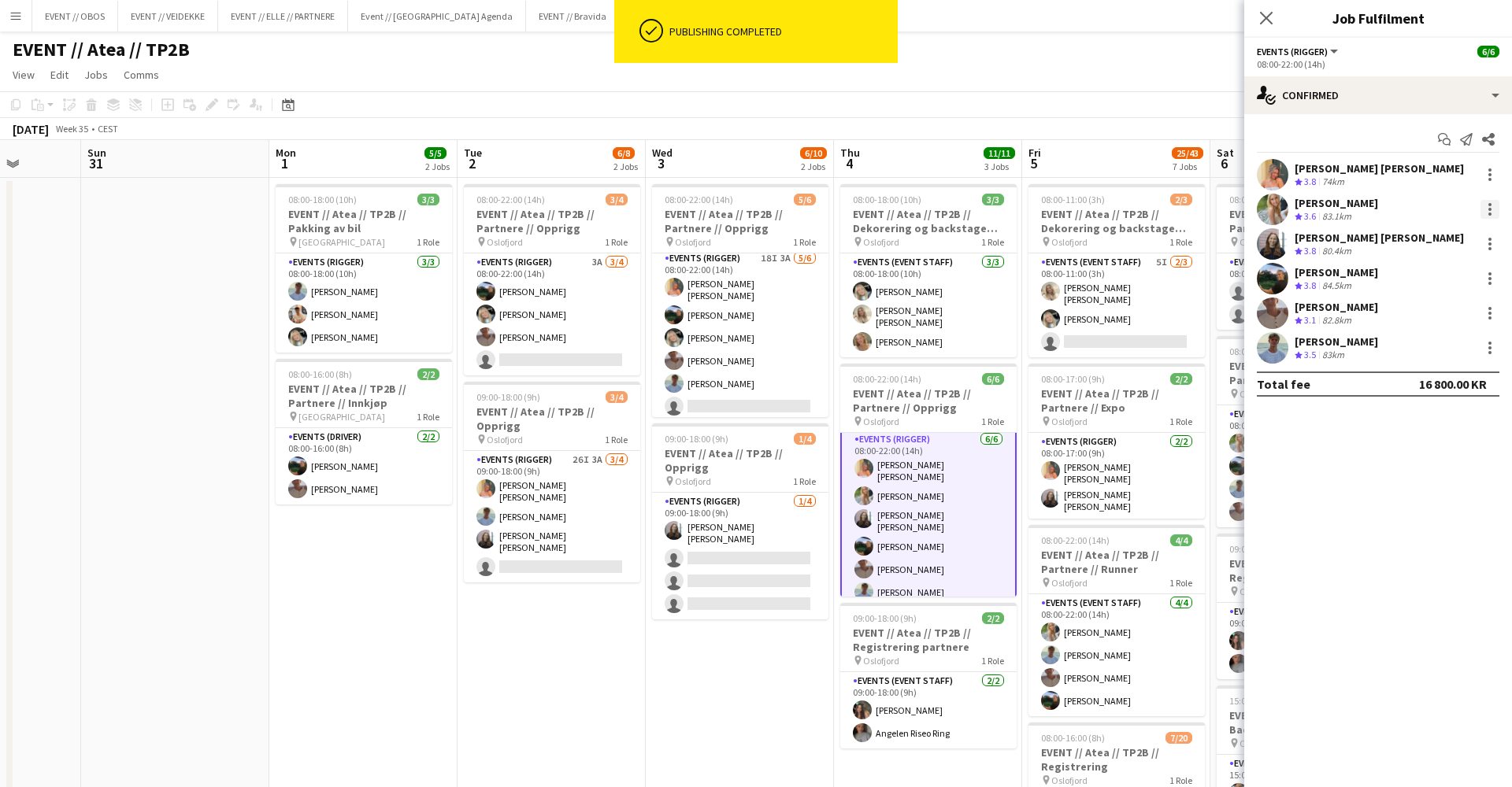
click at [1484, 207] on div at bounding box center [1490, 209] width 19 height 19
click at [1400, 376] on button "Remove" at bounding box center [1438, 389] width 122 height 38
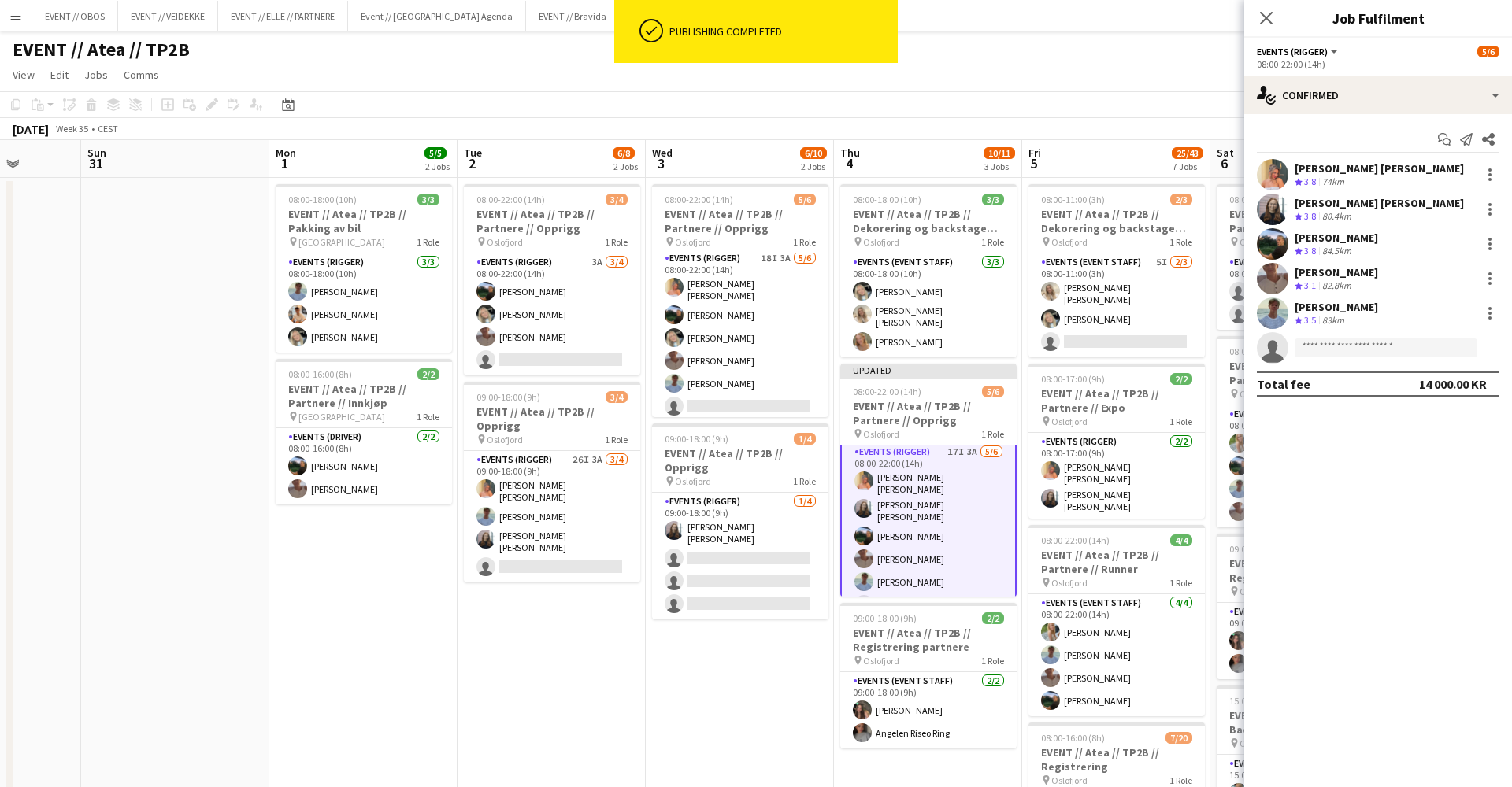
click at [1090, 66] on app-page-menu "View Day view expanded Day view collapsed Month view Date picker Jump to [DATE]…" at bounding box center [756, 76] width 1512 height 30
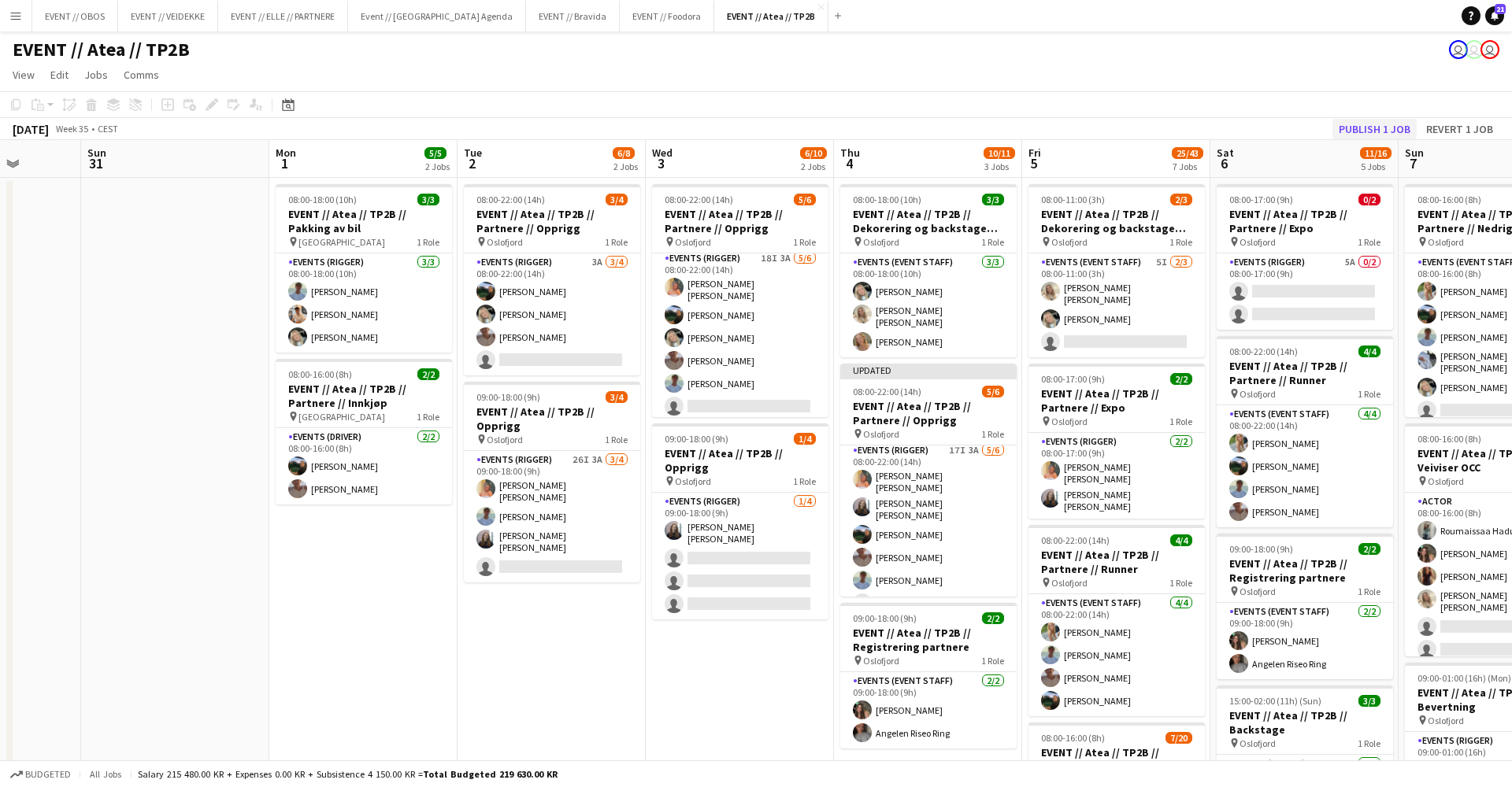
click at [1400, 137] on button "Publish 1 job" at bounding box center [1374, 129] width 84 height 20
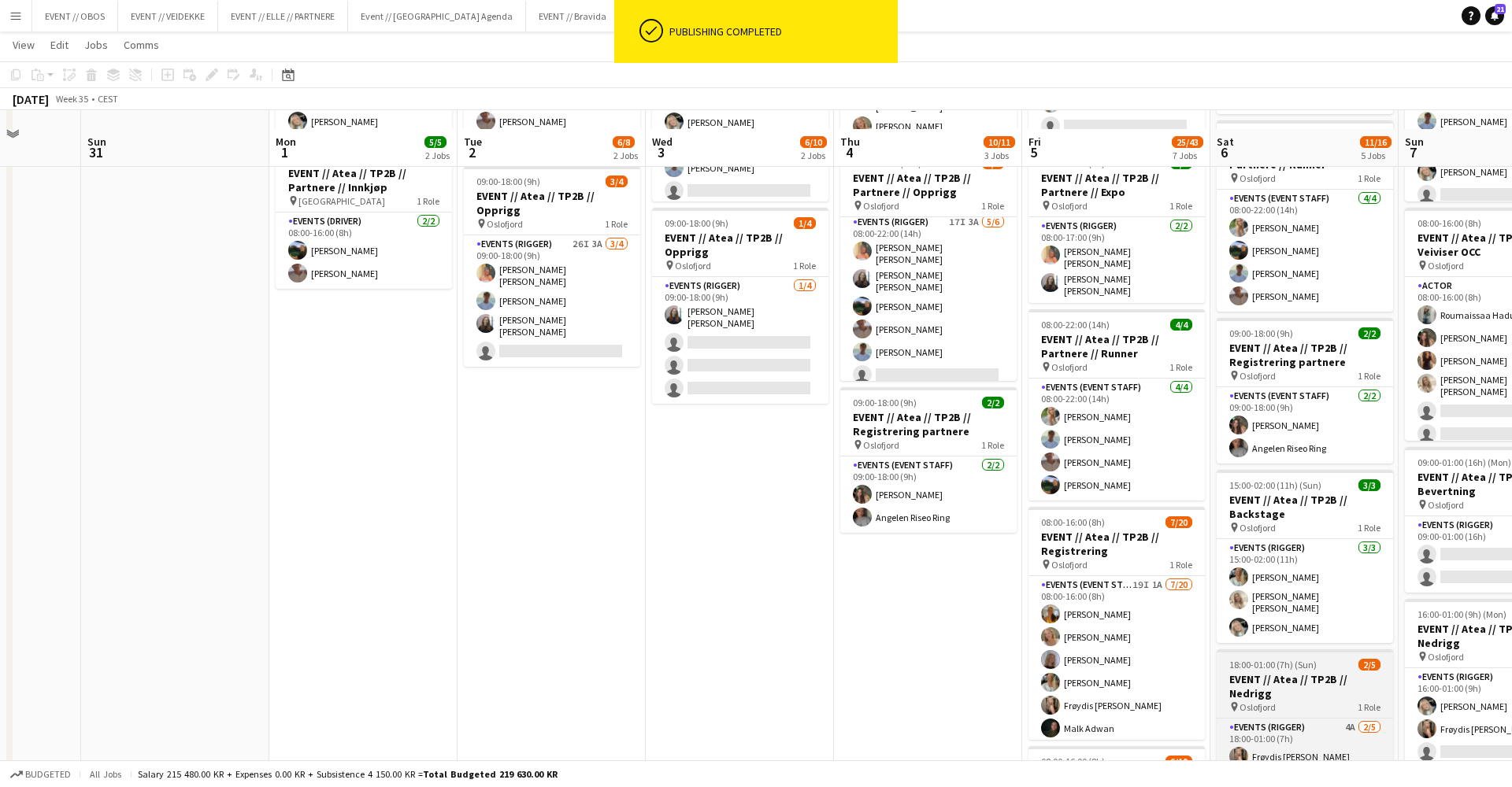
scroll to position [237, 0]
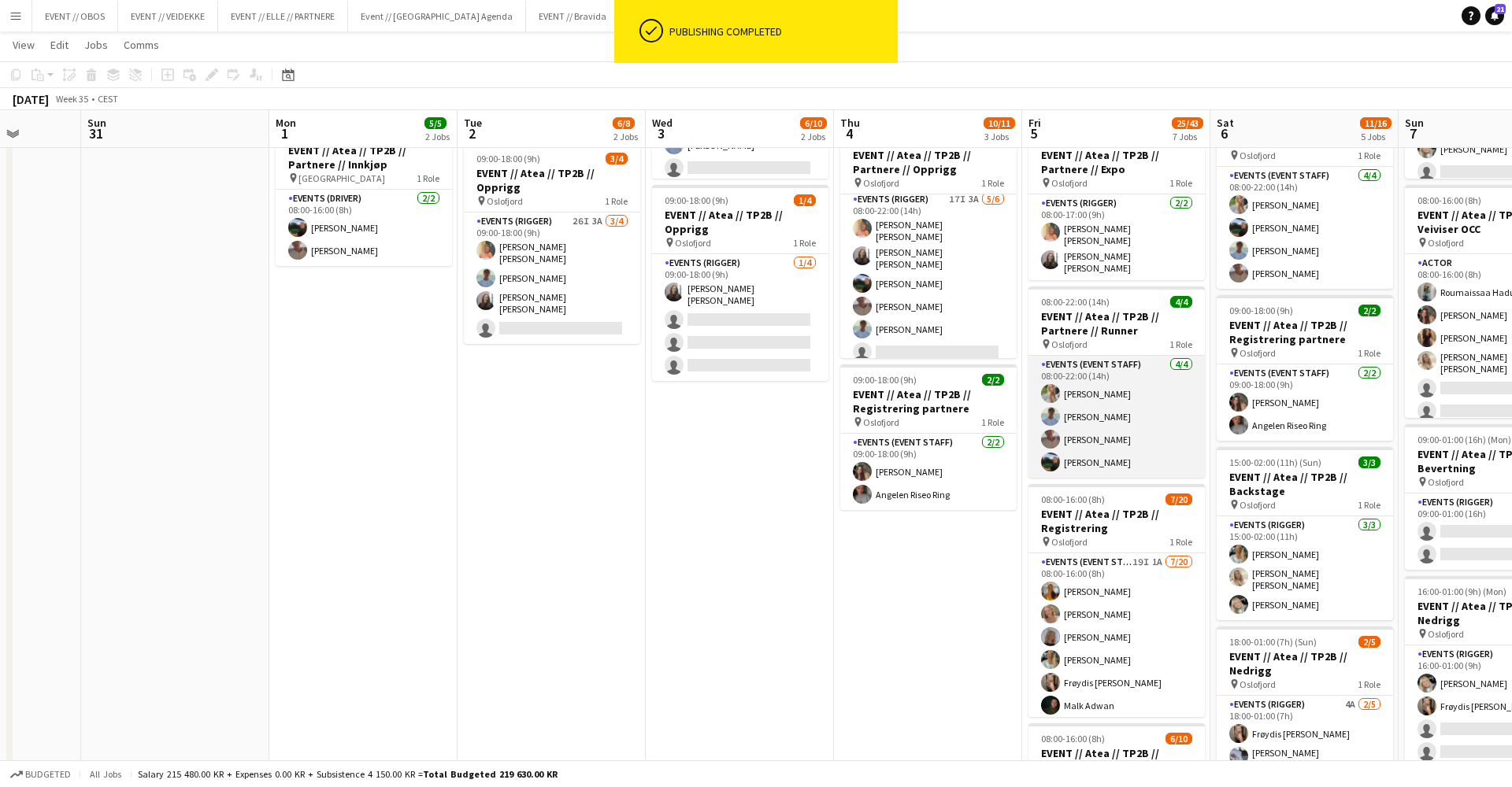
click at [1075, 400] on app-card-role "Events (Event Staff) [DATE] 08:00-22:00 (14h) [PERSON_NAME] [PERSON_NAME] Næss …" at bounding box center [1116, 417] width 176 height 122
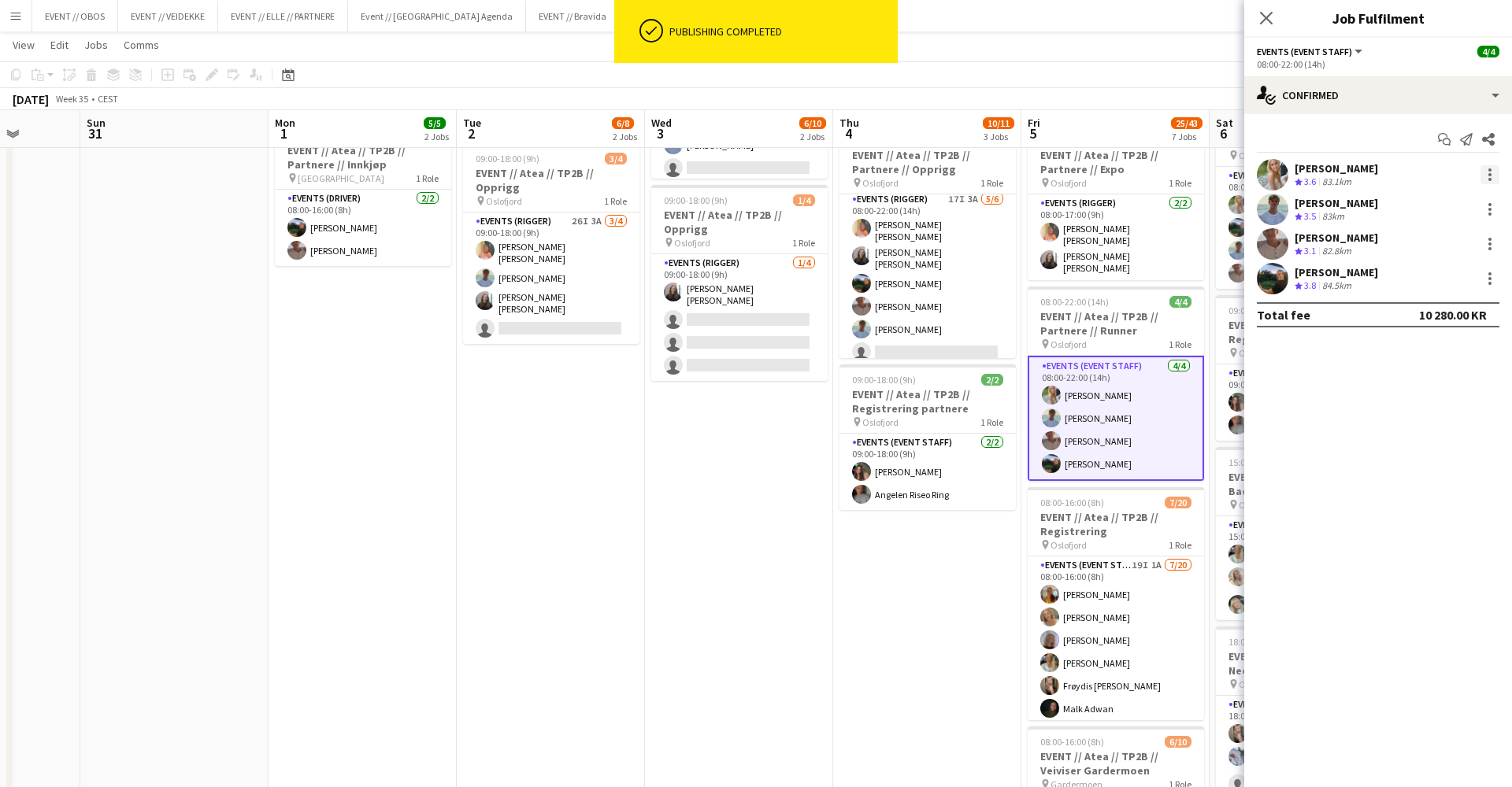
click at [1493, 181] on div at bounding box center [1490, 174] width 19 height 19
click at [1408, 354] on span "Remove" at bounding box center [1412, 354] width 47 height 13
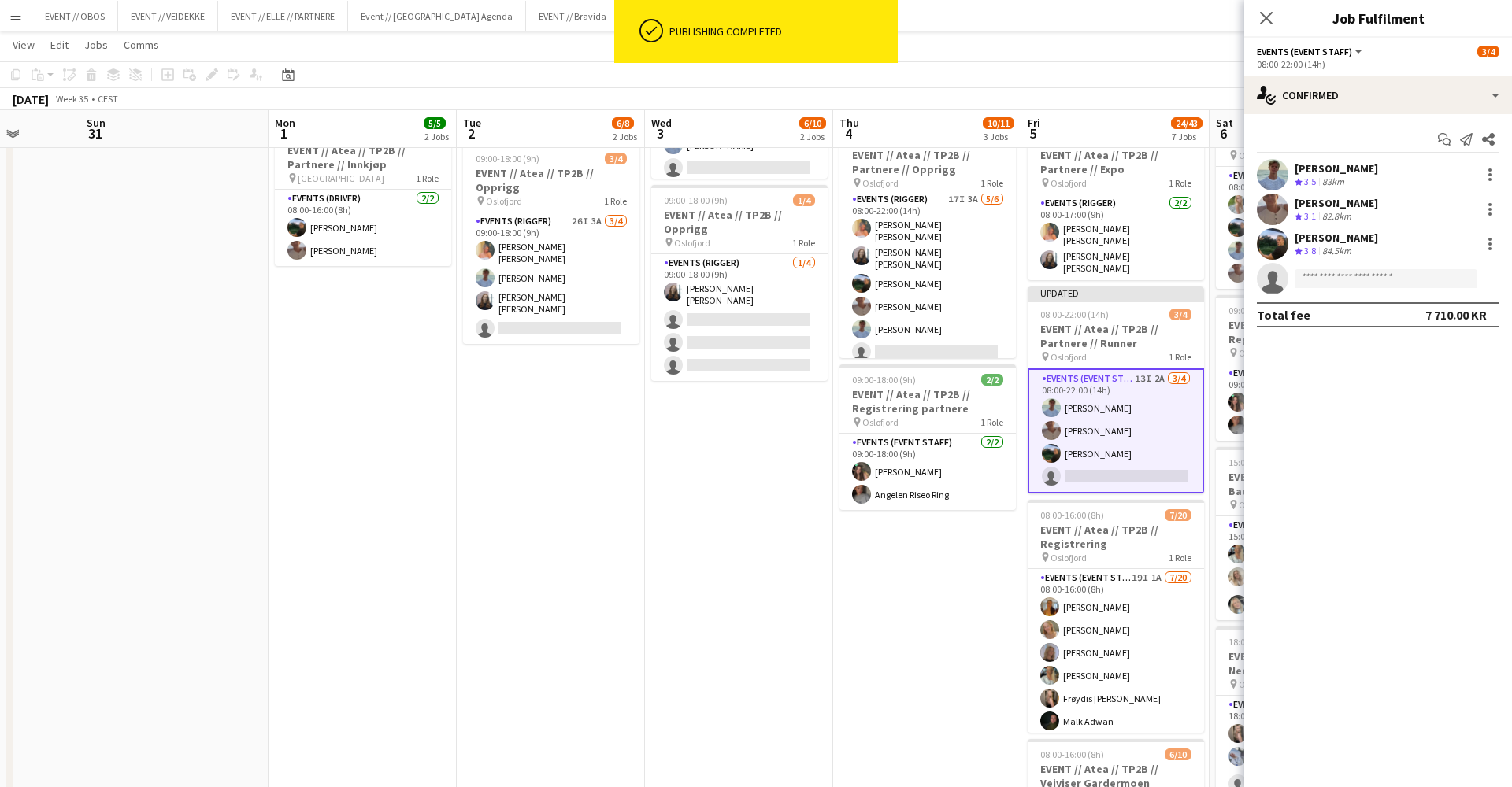
click at [1113, 49] on app-page-menu "View Day view expanded Day view collapsed Month view Date picker Jump to [DATE]…" at bounding box center [756, 46] width 1512 height 30
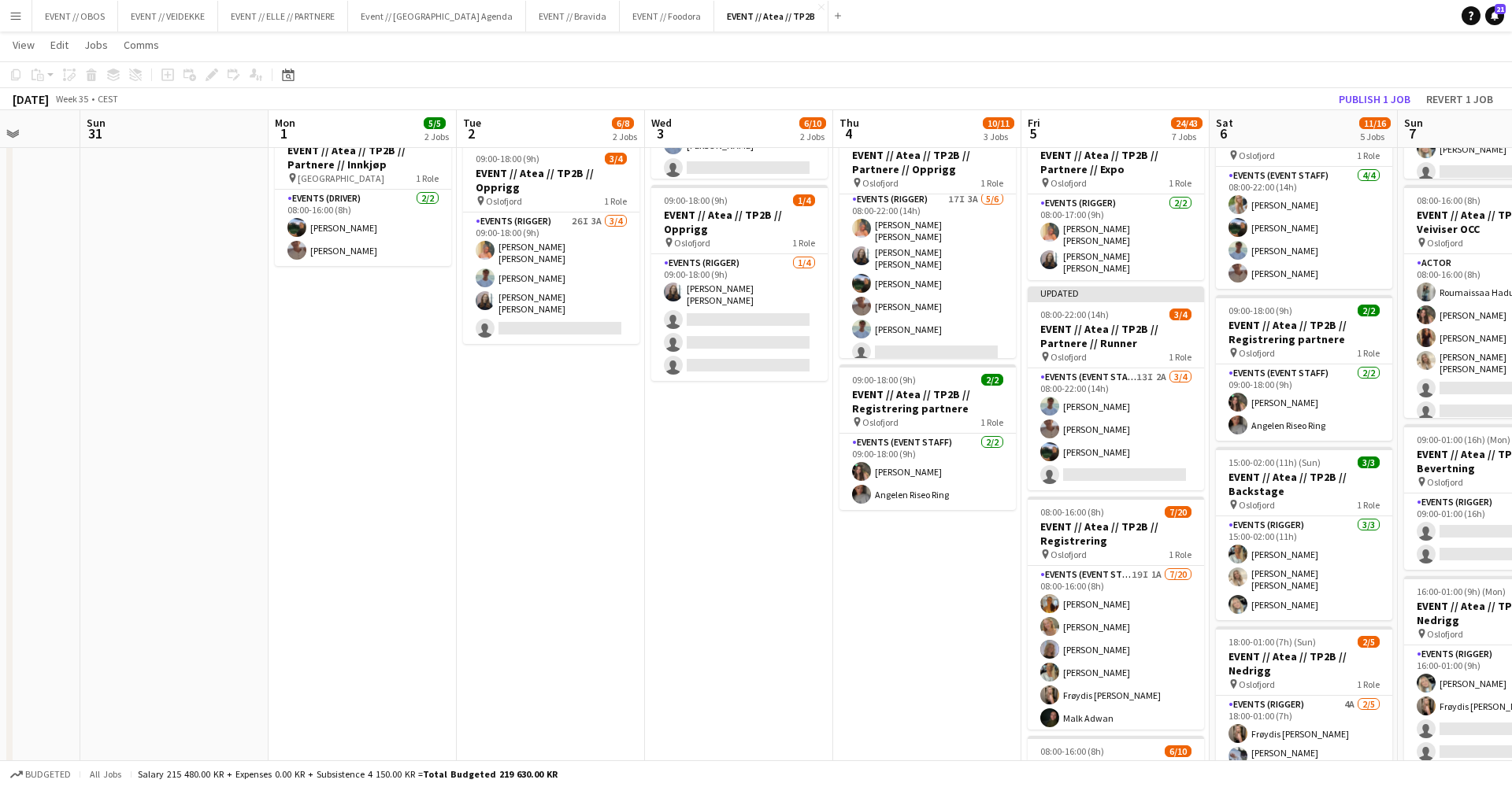
click at [1348, 81] on app-toolbar "Copy Paste Paste Command V Paste with crew Command Shift V Paste linked Job [GE…" at bounding box center [756, 74] width 1512 height 27
click at [1366, 96] on button "Publish 1 job" at bounding box center [1374, 99] width 84 height 20
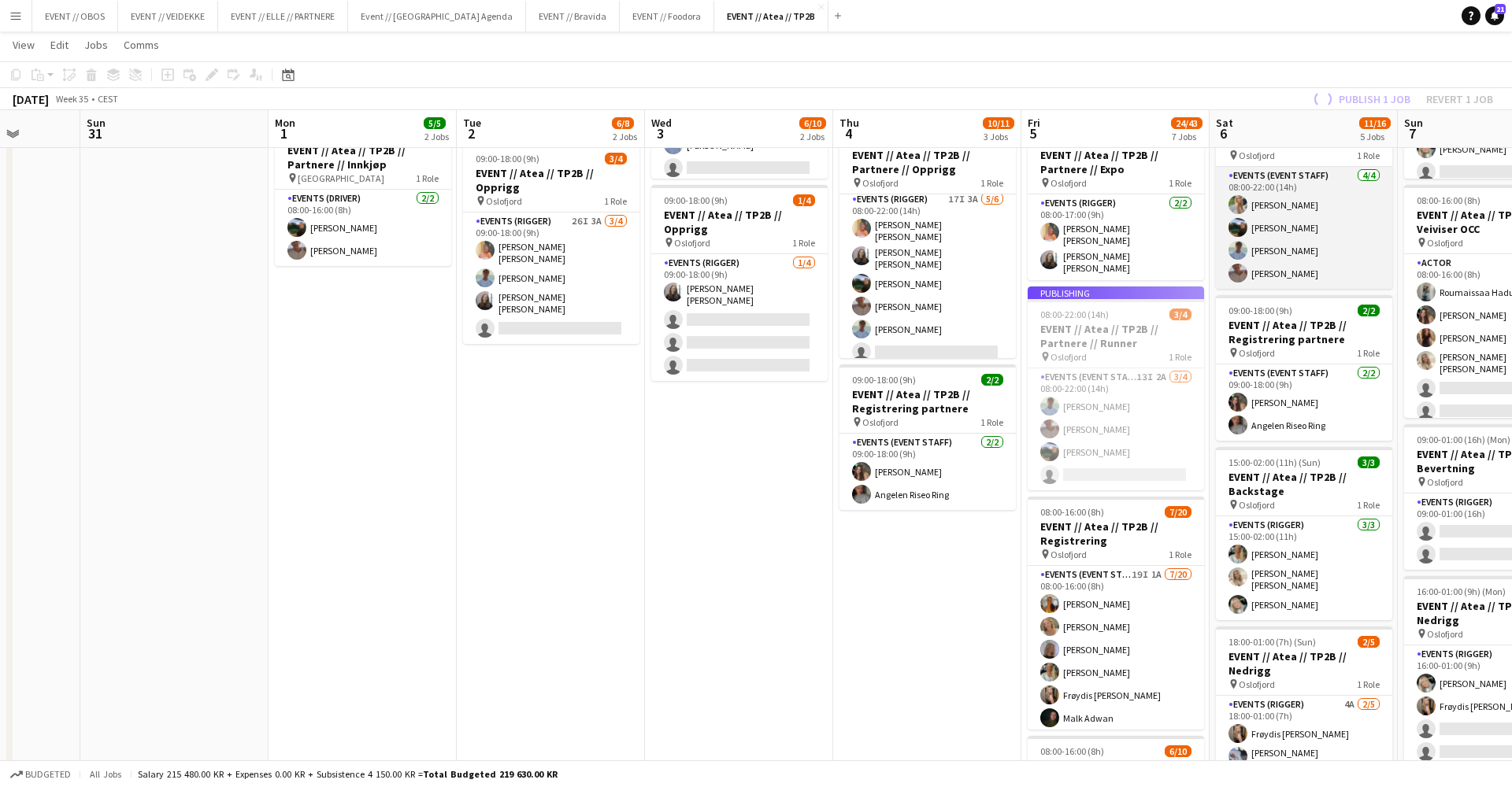
click at [1332, 211] on app-card-role "Events (Event Staff) [DATE] 08:00-22:00 (14h) [PERSON_NAME] [PERSON_NAME] Smelh…" at bounding box center [1303, 228] width 176 height 122
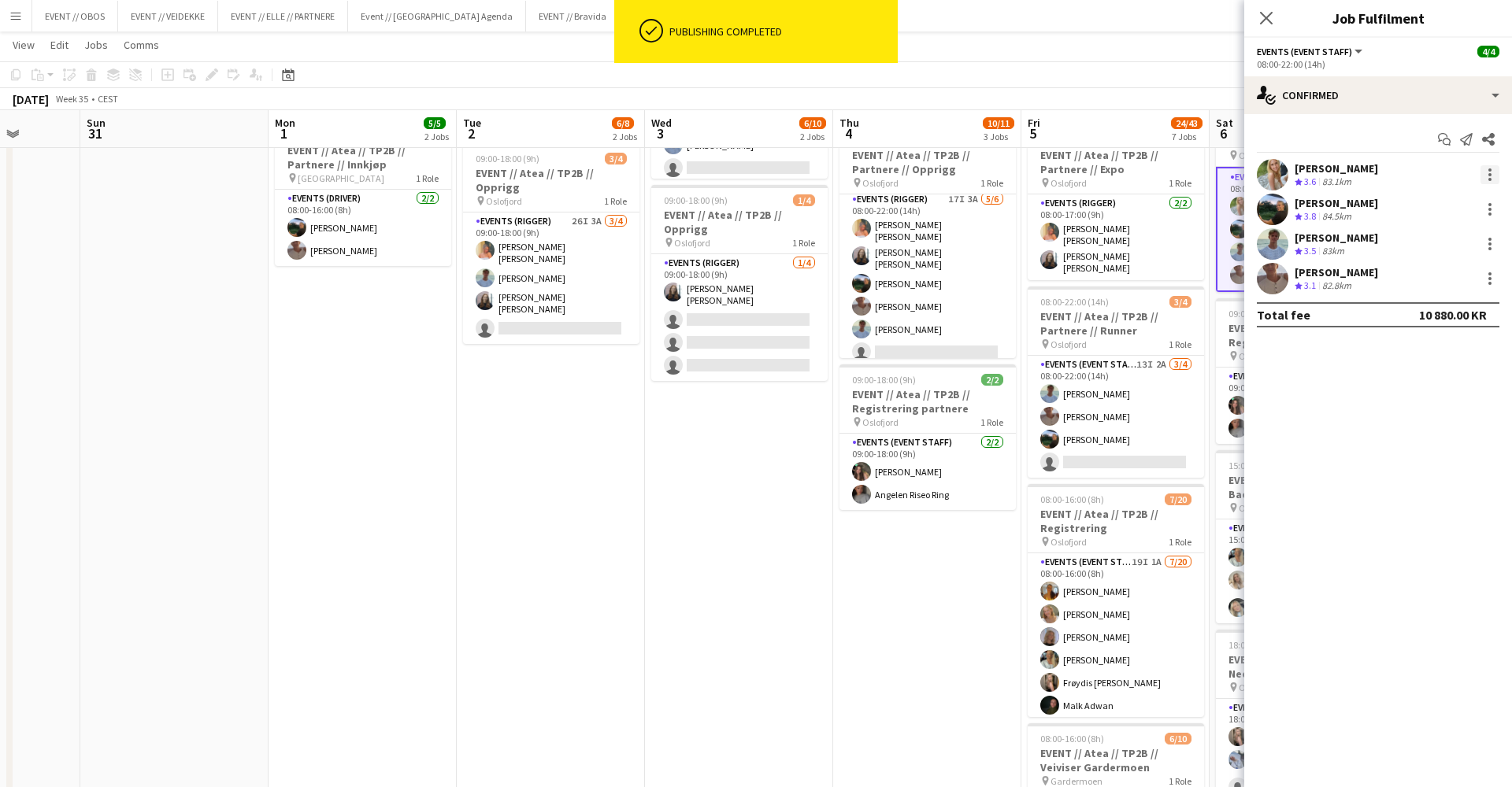
click at [1487, 180] on div at bounding box center [1490, 174] width 19 height 19
click at [1443, 353] on span "Remove" at bounding box center [1437, 354] width 97 height 14
click at [1137, 43] on app-page-menu "View Day view expanded Day view collapsed Month view Date picker Jump to [DATE]…" at bounding box center [756, 46] width 1512 height 30
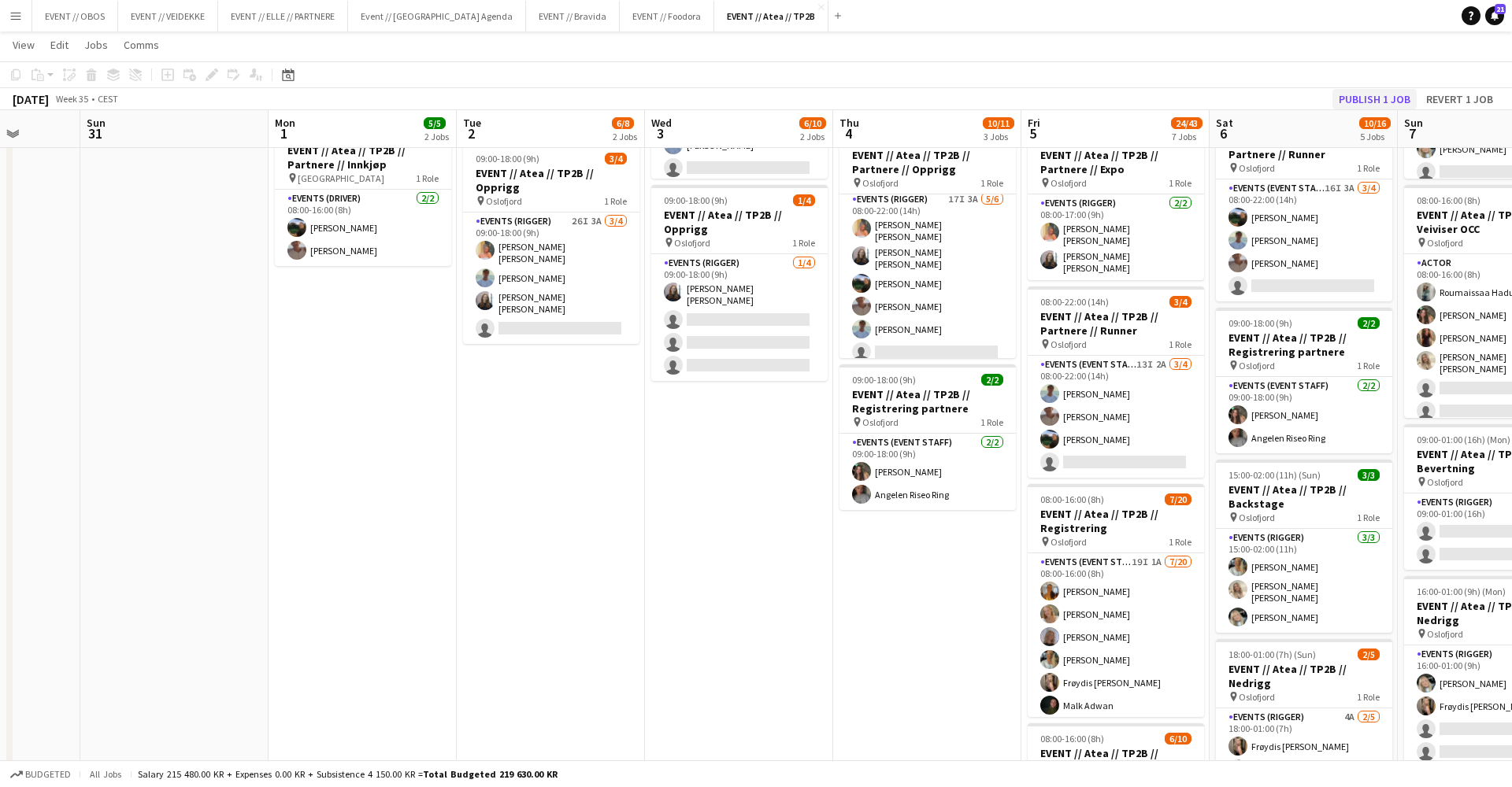
click at [1386, 97] on button "Publish 1 job" at bounding box center [1374, 99] width 84 height 20
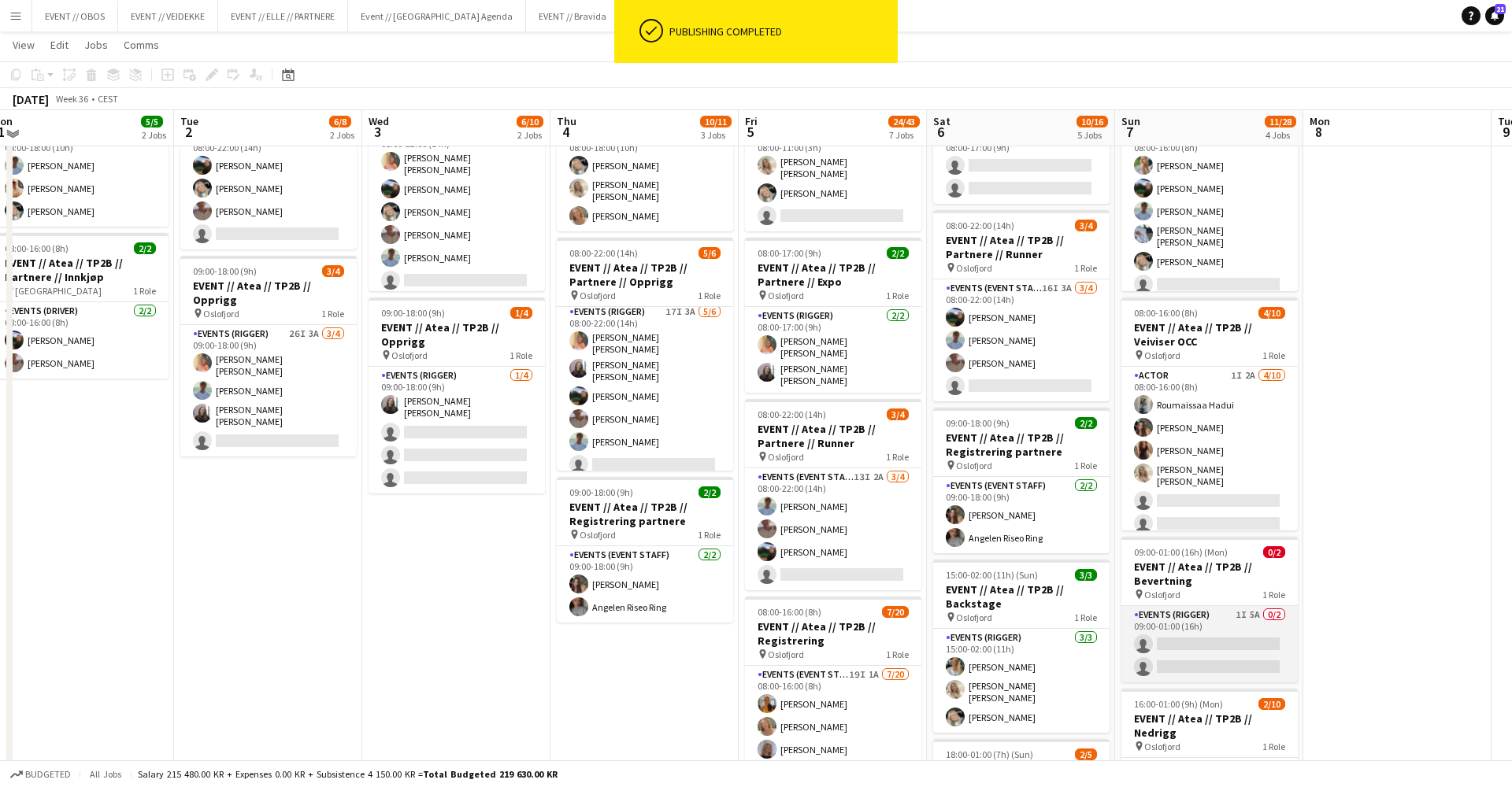
scroll to position [122, 0]
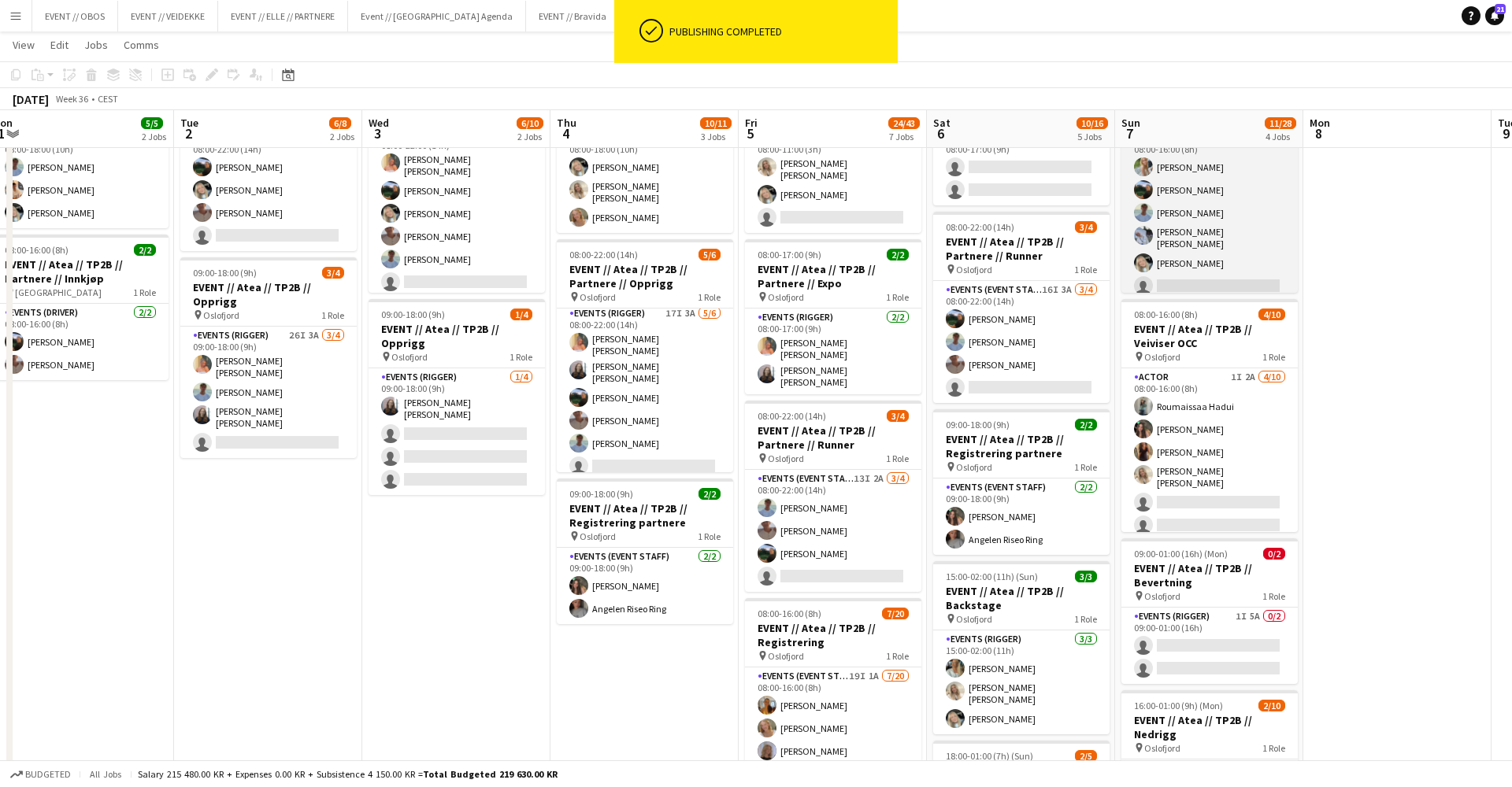
click at [1142, 176] on app-card-role "Events (Event Staff) 5I 4A [DATE] 08:00-16:00 (8h) [PERSON_NAME] [PERSON_NAME] …" at bounding box center [1209, 215] width 176 height 172
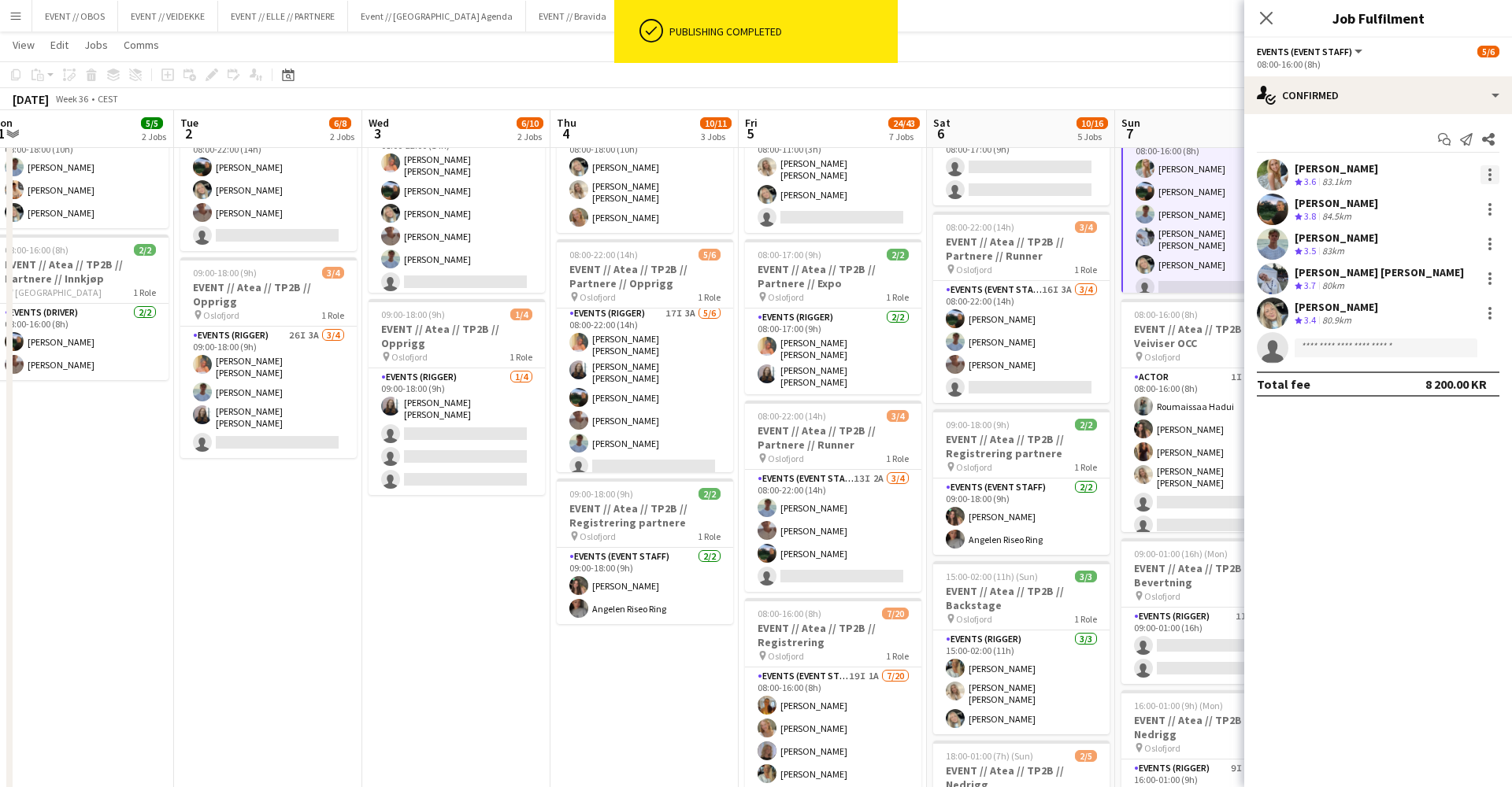
click at [1485, 165] on div at bounding box center [1490, 174] width 19 height 19
click at [1410, 346] on button "Remove" at bounding box center [1438, 355] width 122 height 38
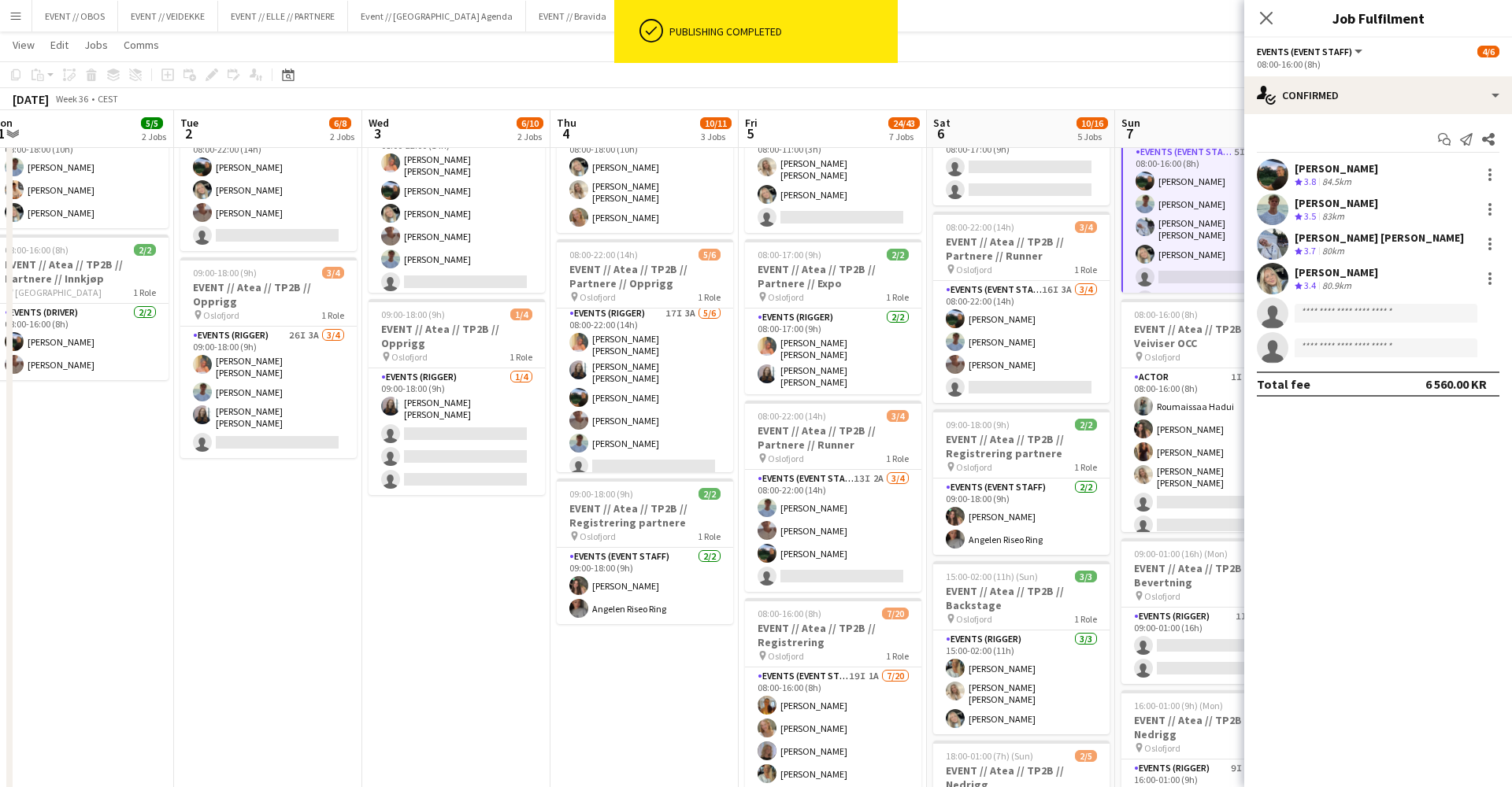
click at [1110, 67] on app-toolbar "Copy Paste Paste Command V Paste with crew Command Shift V Paste linked Job [GE…" at bounding box center [756, 74] width 1512 height 27
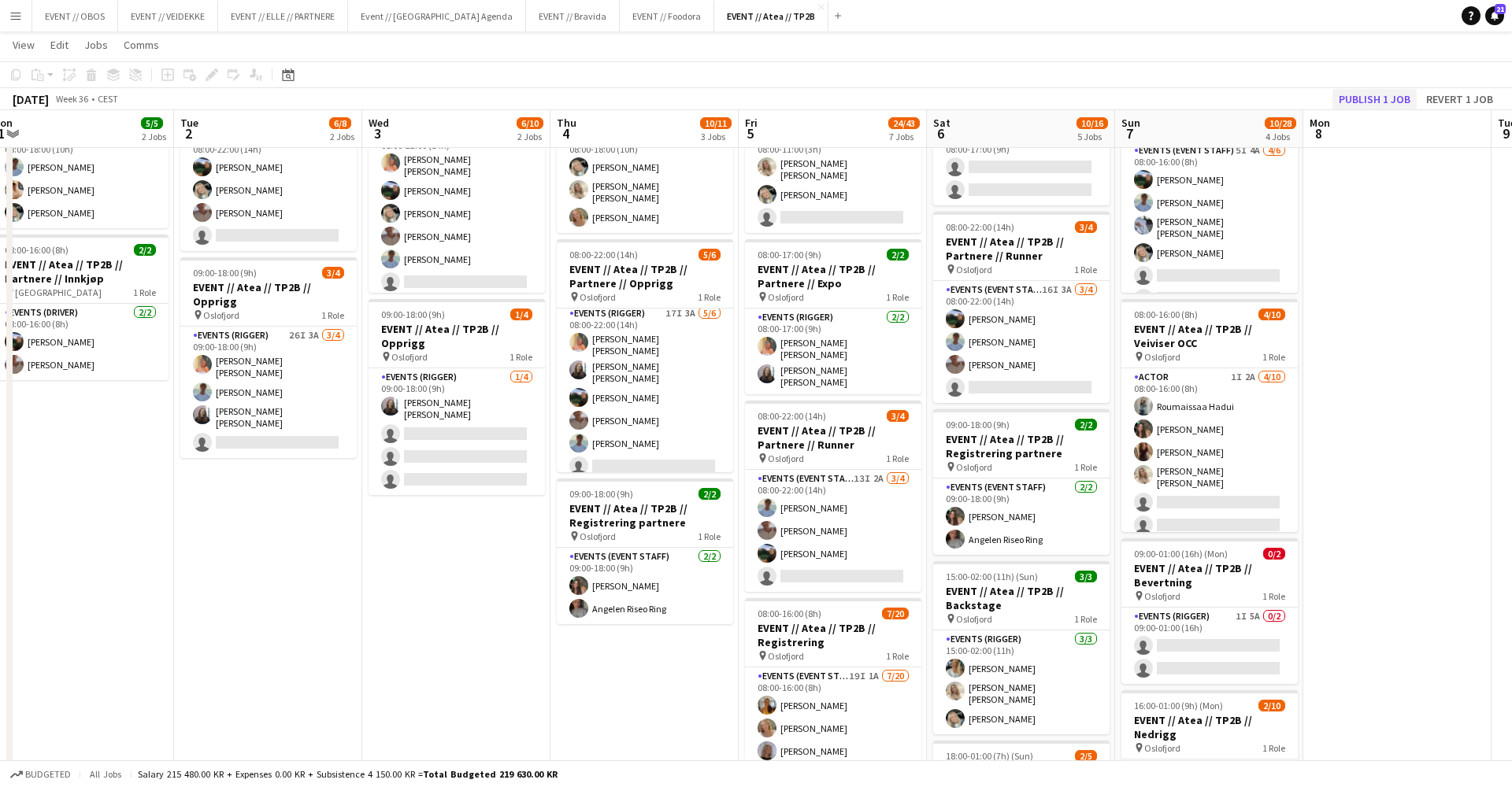
click at [1372, 102] on button "Publish 1 job" at bounding box center [1374, 99] width 84 height 20
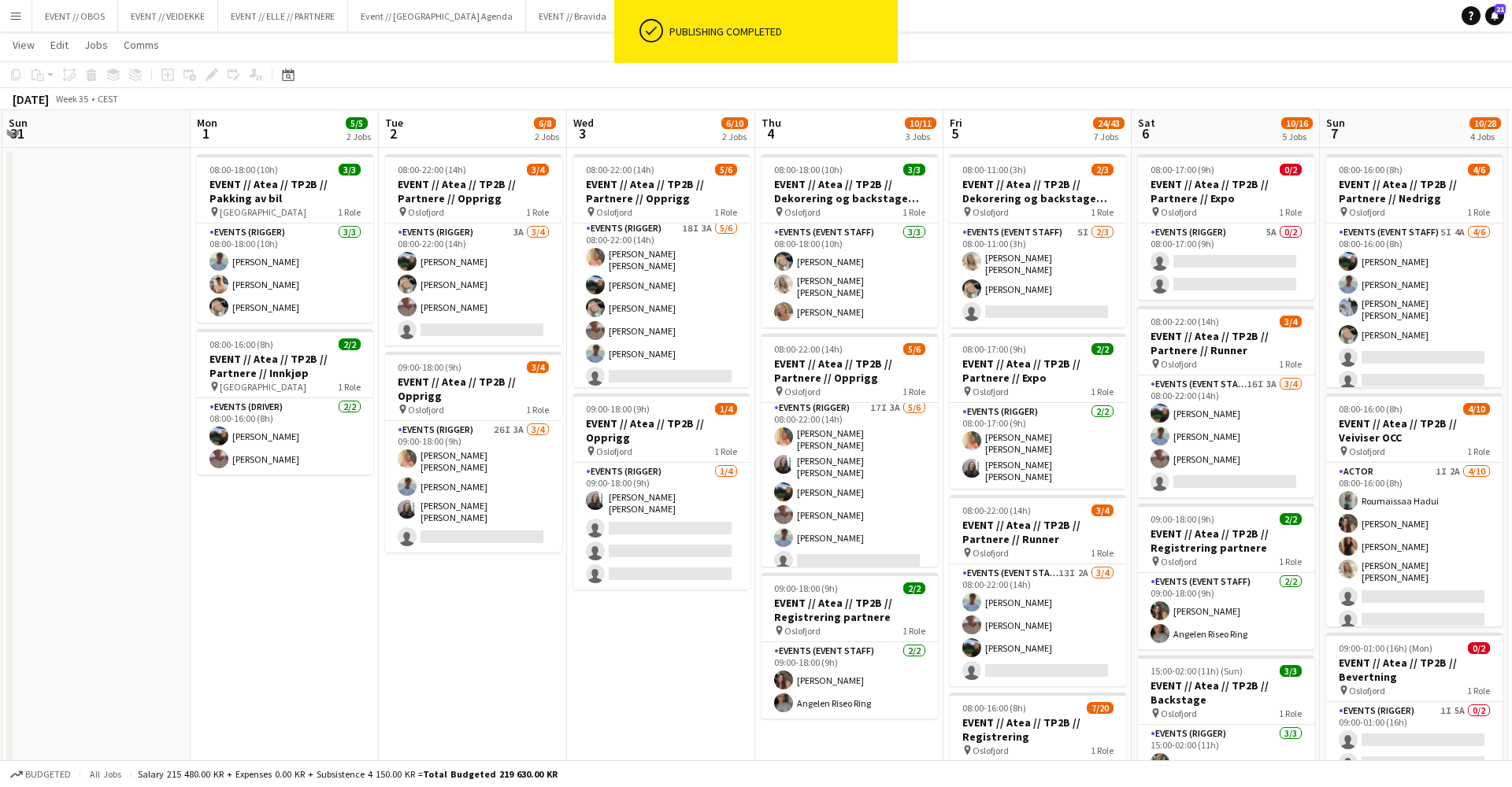
scroll to position [33, 0]
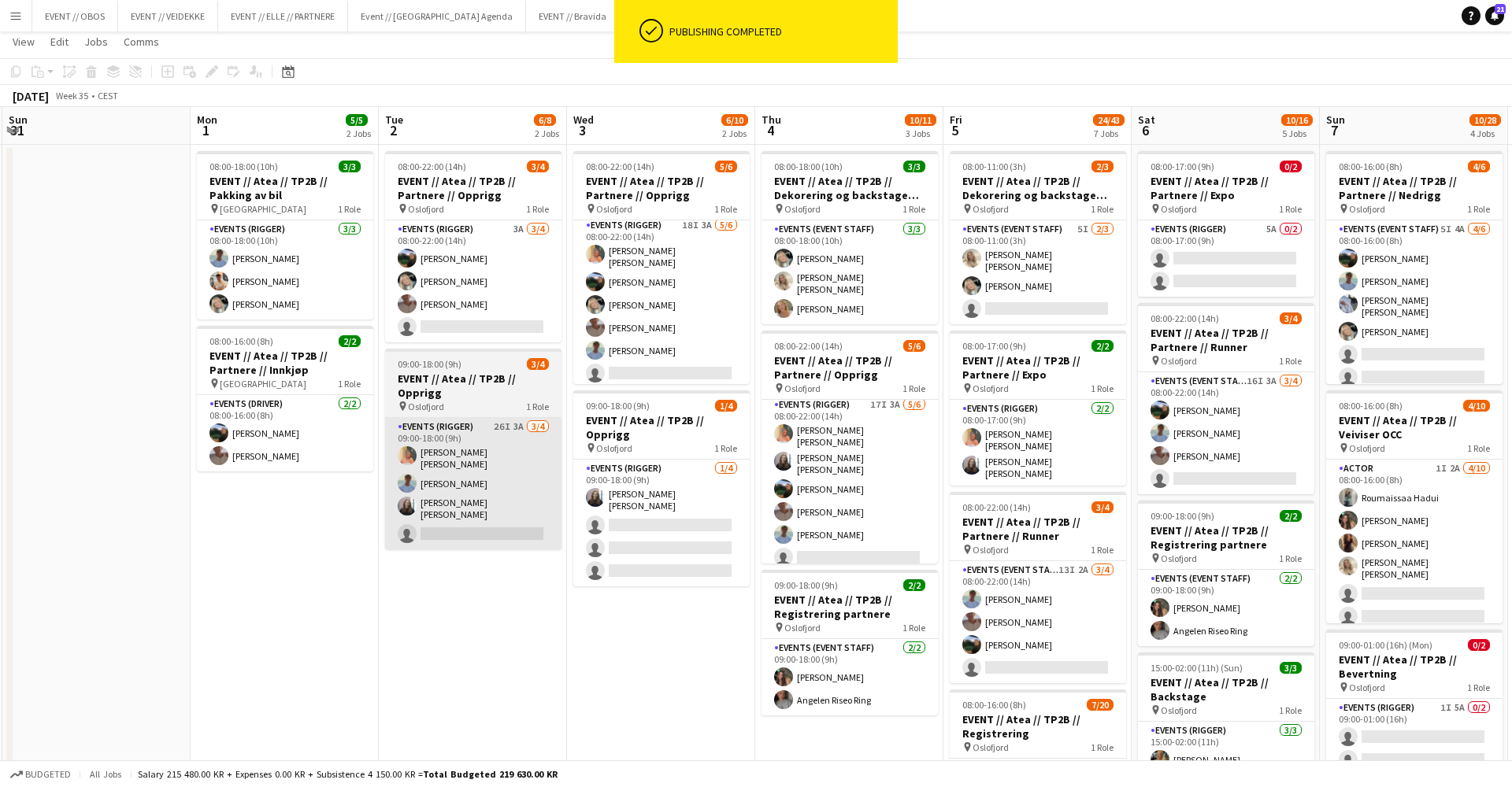
click at [486, 460] on app-card-role "Events (Rigger) 26I 3A [DATE] 09:00-18:00 (9h) [PERSON_NAME] [PERSON_NAME] [PER…" at bounding box center [473, 484] width 176 height 132
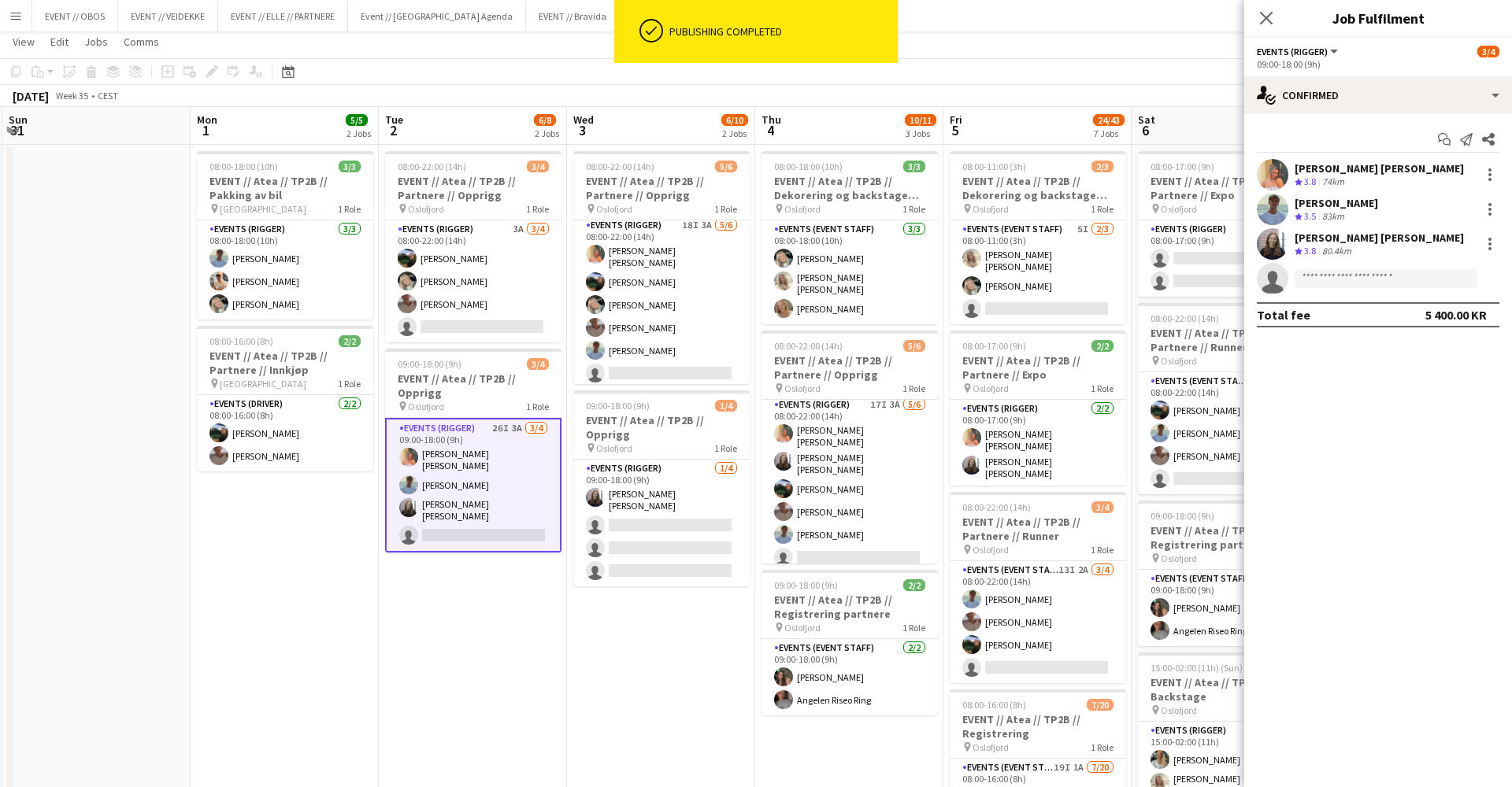
click at [1186, 70] on app-toolbar "Copy Paste Paste Command V Paste with crew Command Shift V Paste linked Job [GE…" at bounding box center [756, 71] width 1512 height 27
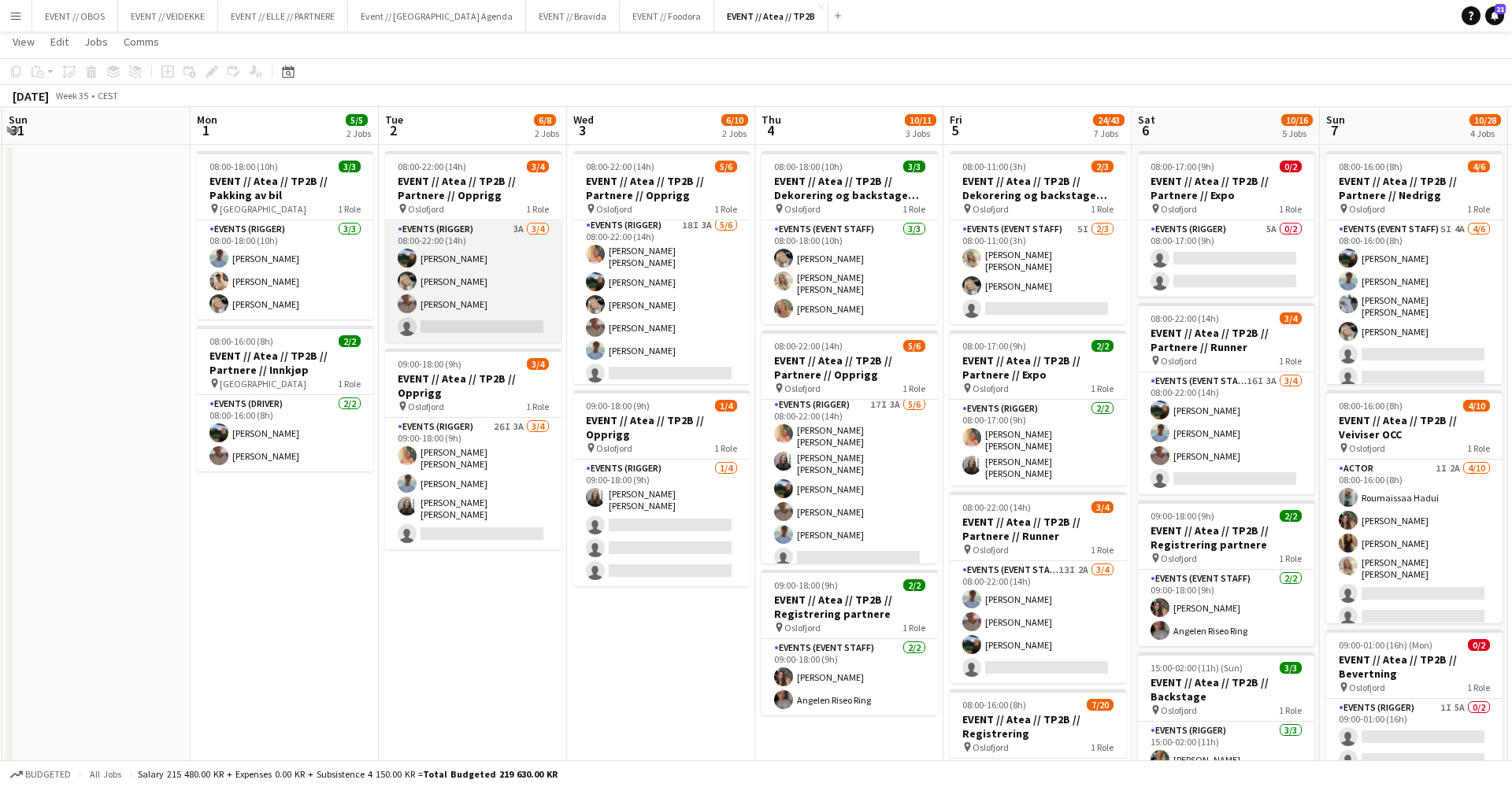
click at [476, 296] on app-card-role "Events (Rigger) 3A [DATE] 08:00-22:00 (14h) [PERSON_NAME] Smelhus [PERSON_NAME]…" at bounding box center [473, 282] width 176 height 122
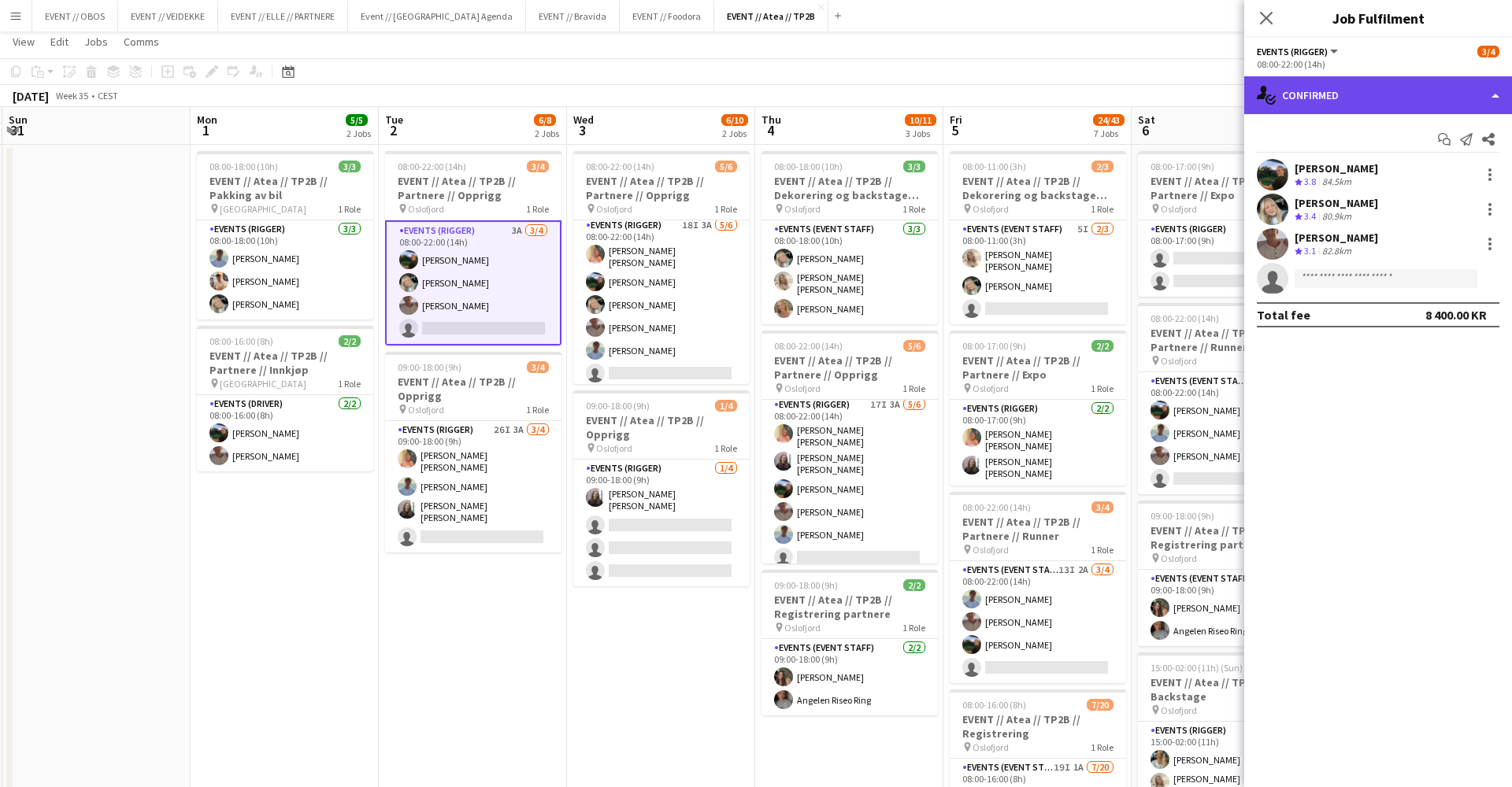
click at [1359, 98] on div "single-neutral-actions-check-2 Confirmed" at bounding box center [1378, 95] width 268 height 38
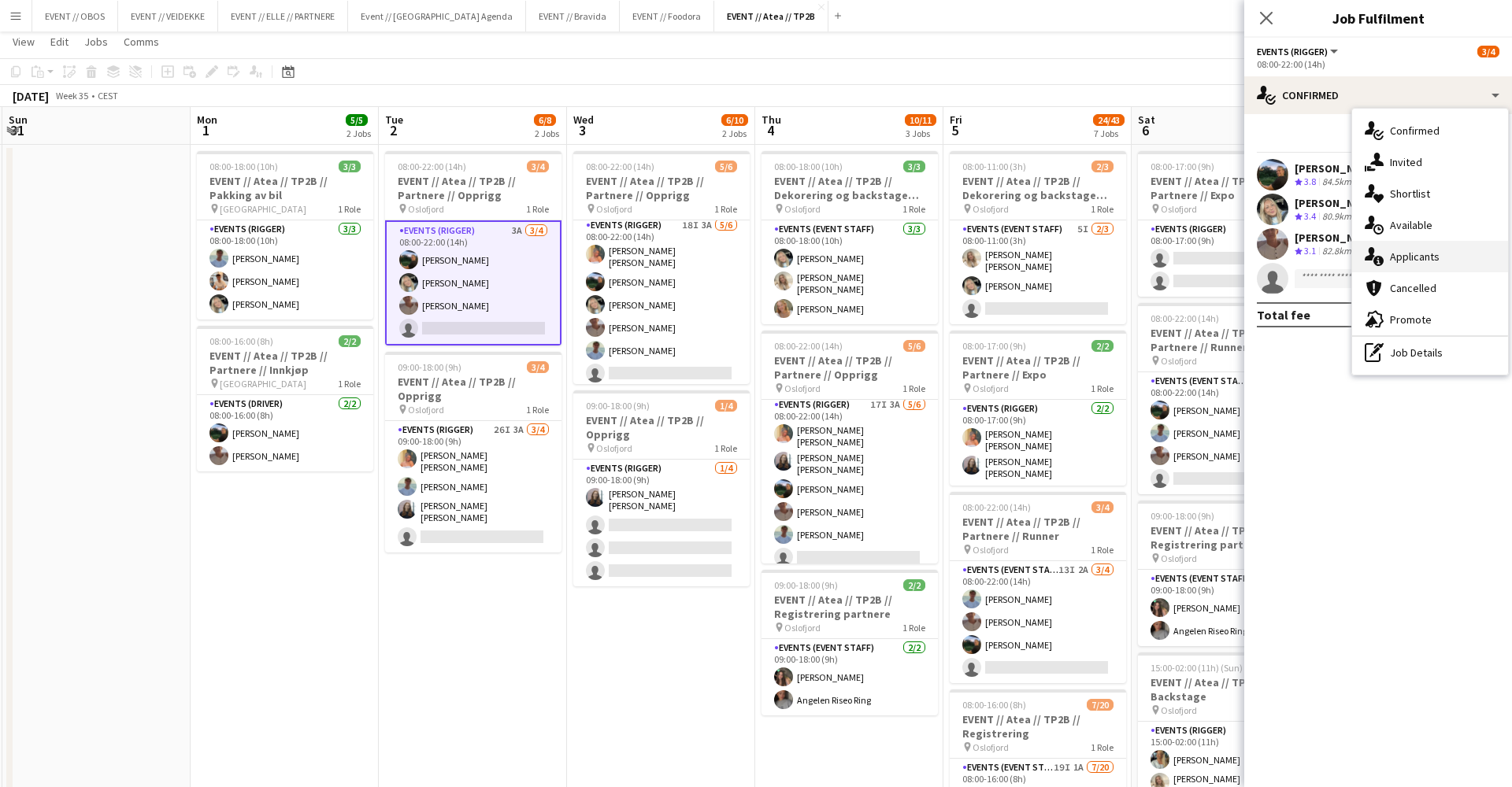
click at [1424, 261] on div "single-neutral-actions-information Applicants" at bounding box center [1429, 257] width 156 height 32
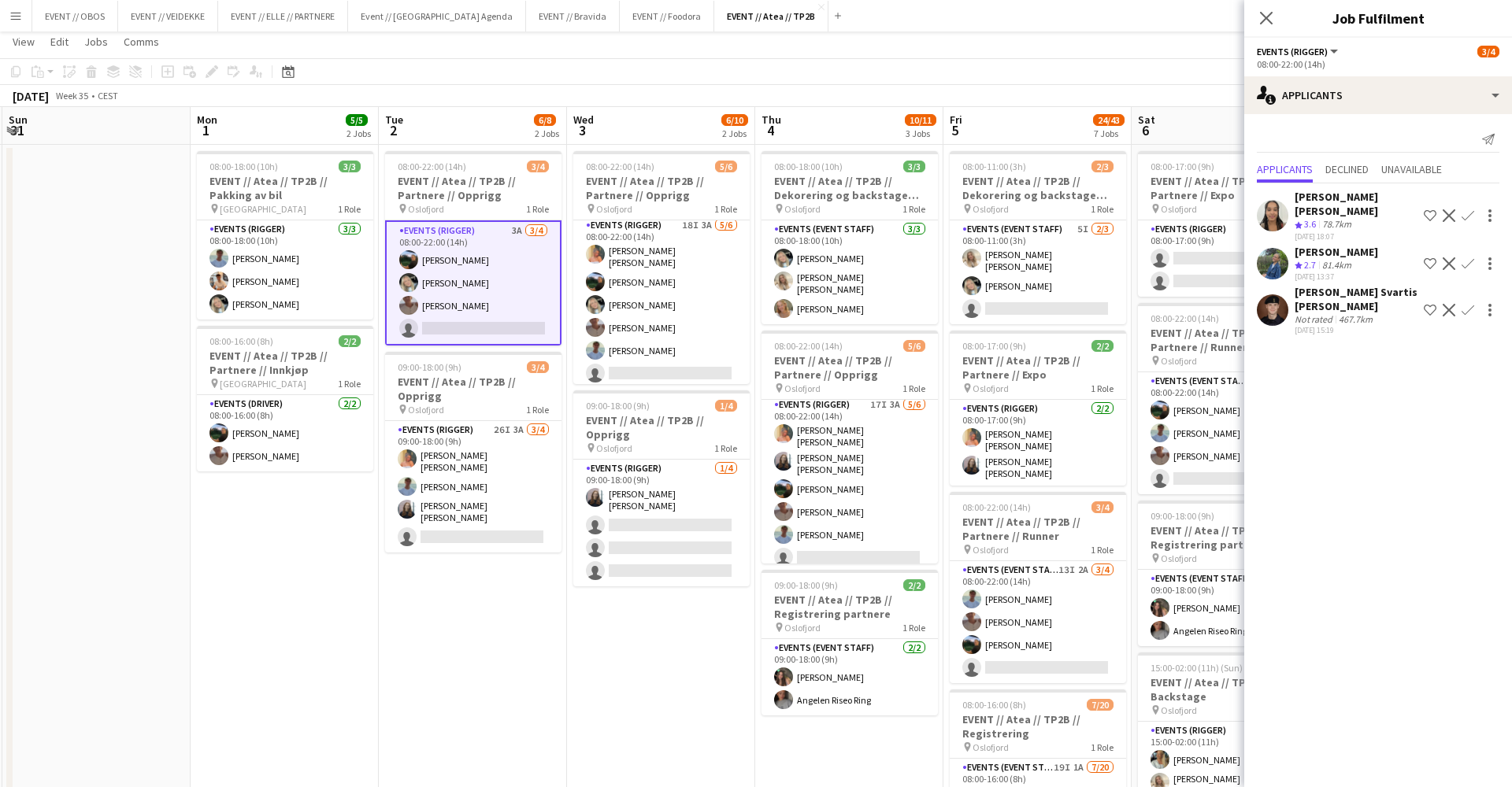
click at [1270, 202] on app-user-avatar at bounding box center [1273, 216] width 32 height 32
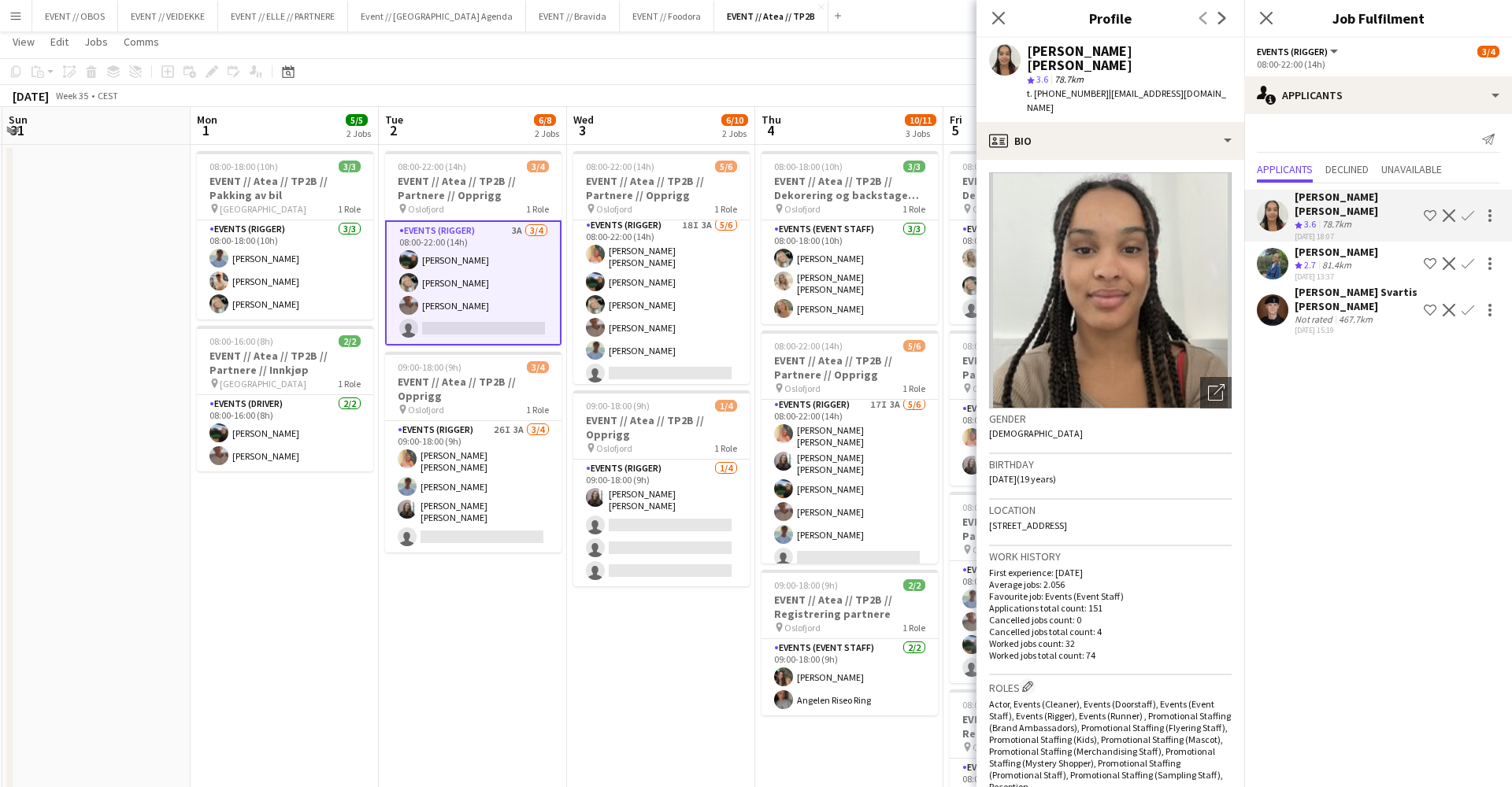
click at [1084, 159] on app-crew-profile-bio "Open photos pop-in Gender [DEMOGRAPHIC_DATA] Birthday [DEMOGRAPHIC_DATA] (19 ye…" at bounding box center [1110, 473] width 268 height 628
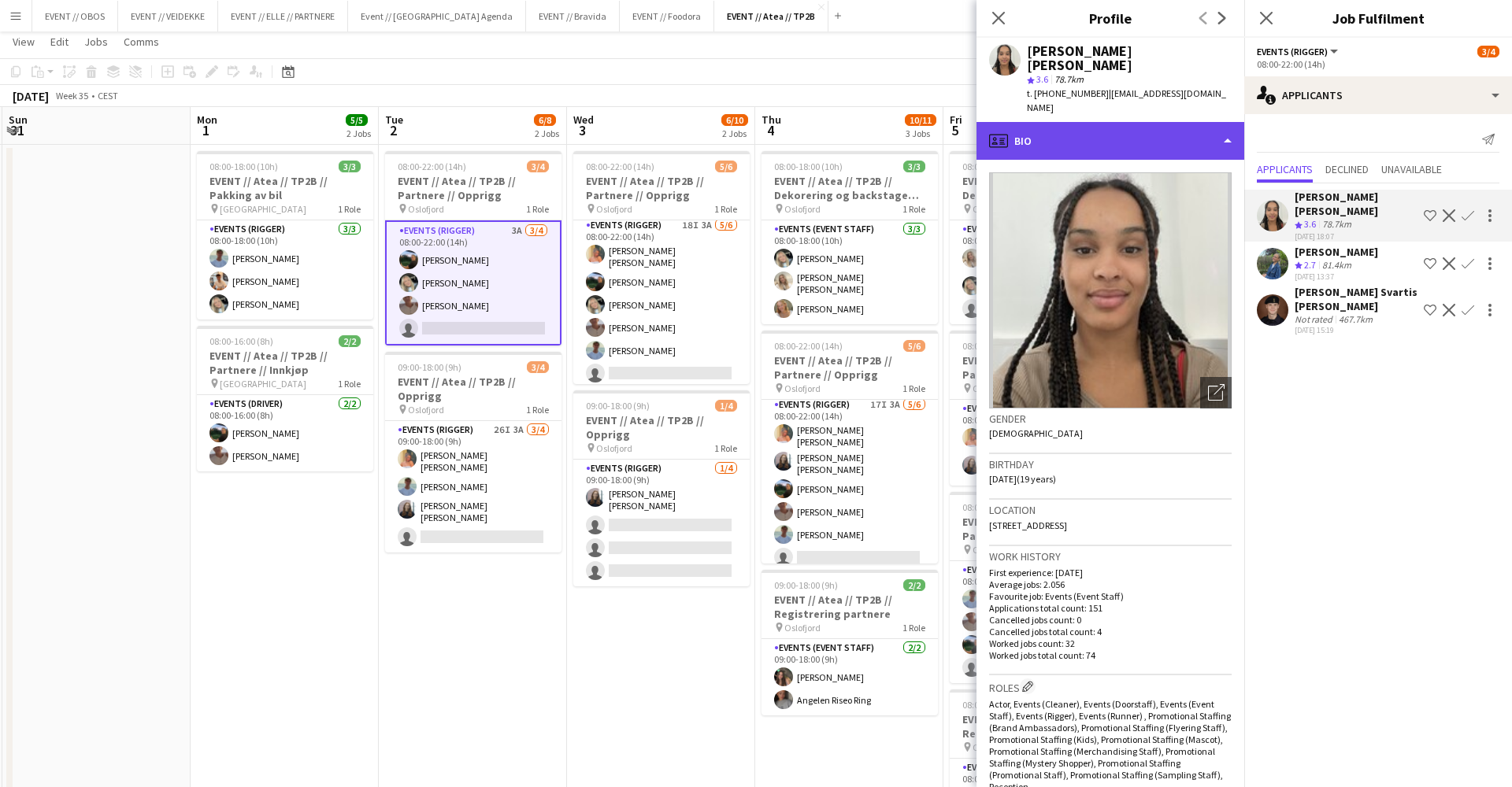
click at [1092, 122] on div "profile Bio" at bounding box center [1110, 141] width 268 height 38
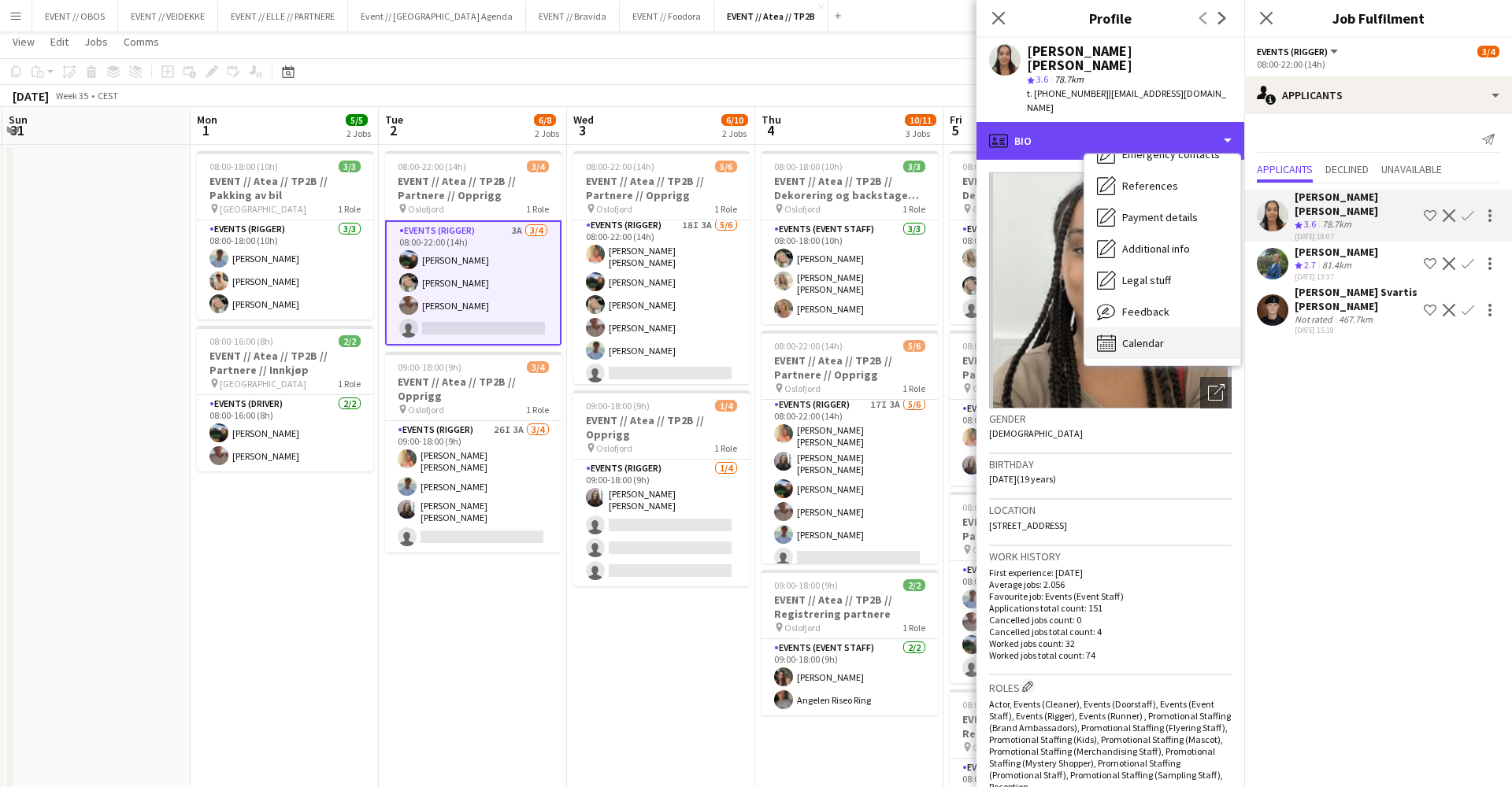
scroll to position [150, 0]
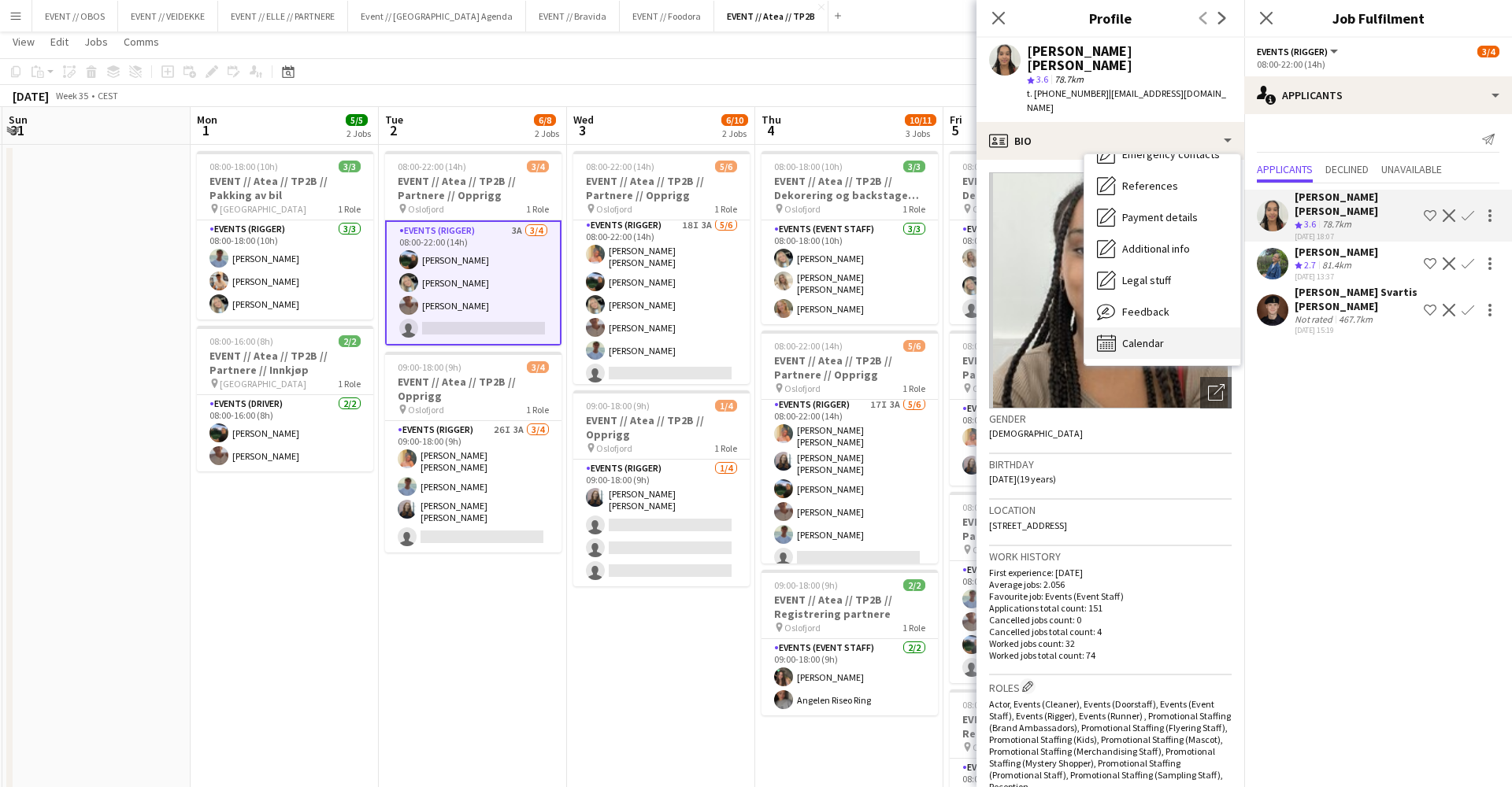
click at [1149, 336] on span "Calendar" at bounding box center [1142, 343] width 42 height 14
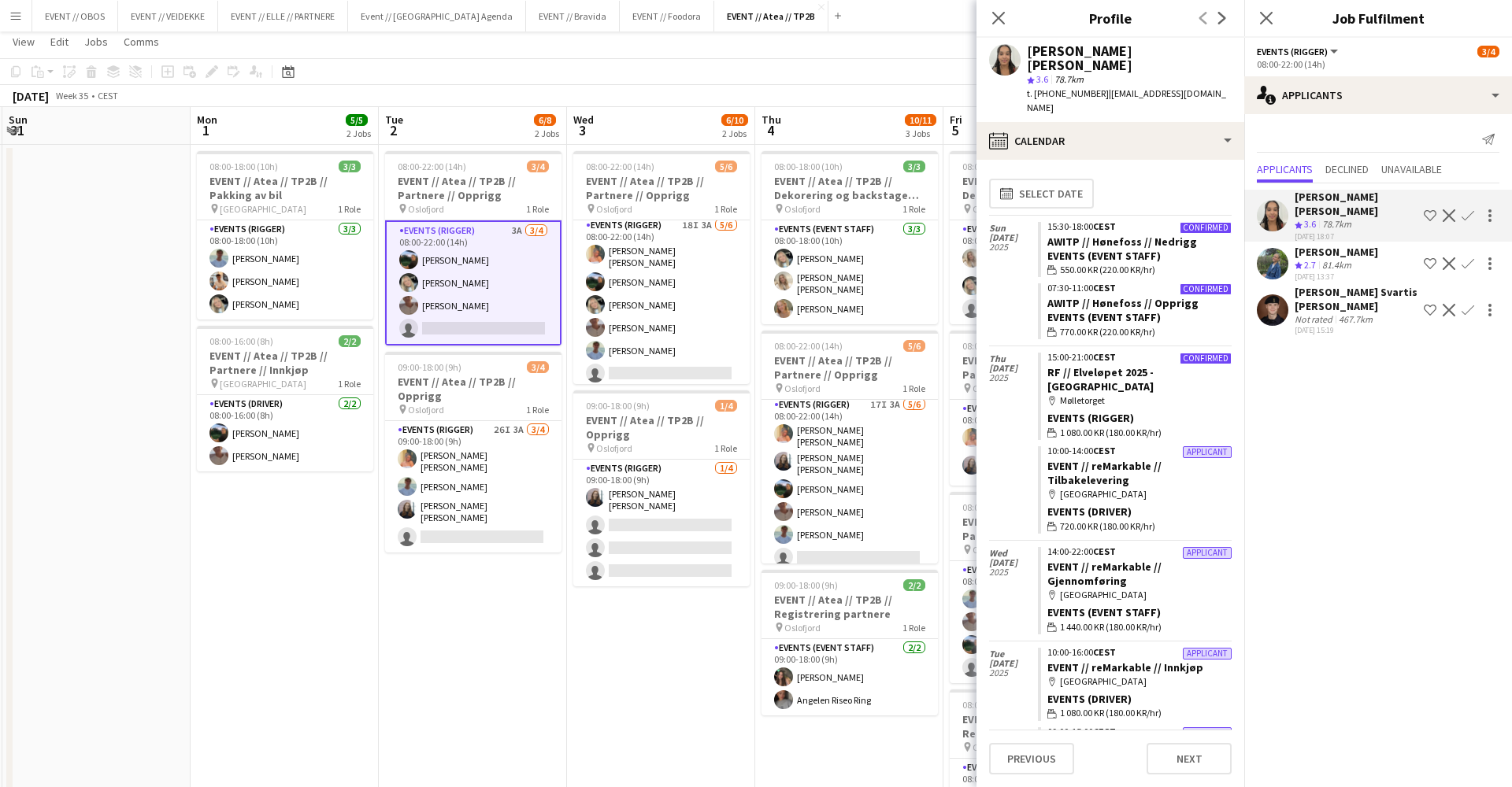
click at [1083, 57] on div "[PERSON_NAME] [PERSON_NAME]" at bounding box center [1129, 58] width 205 height 29
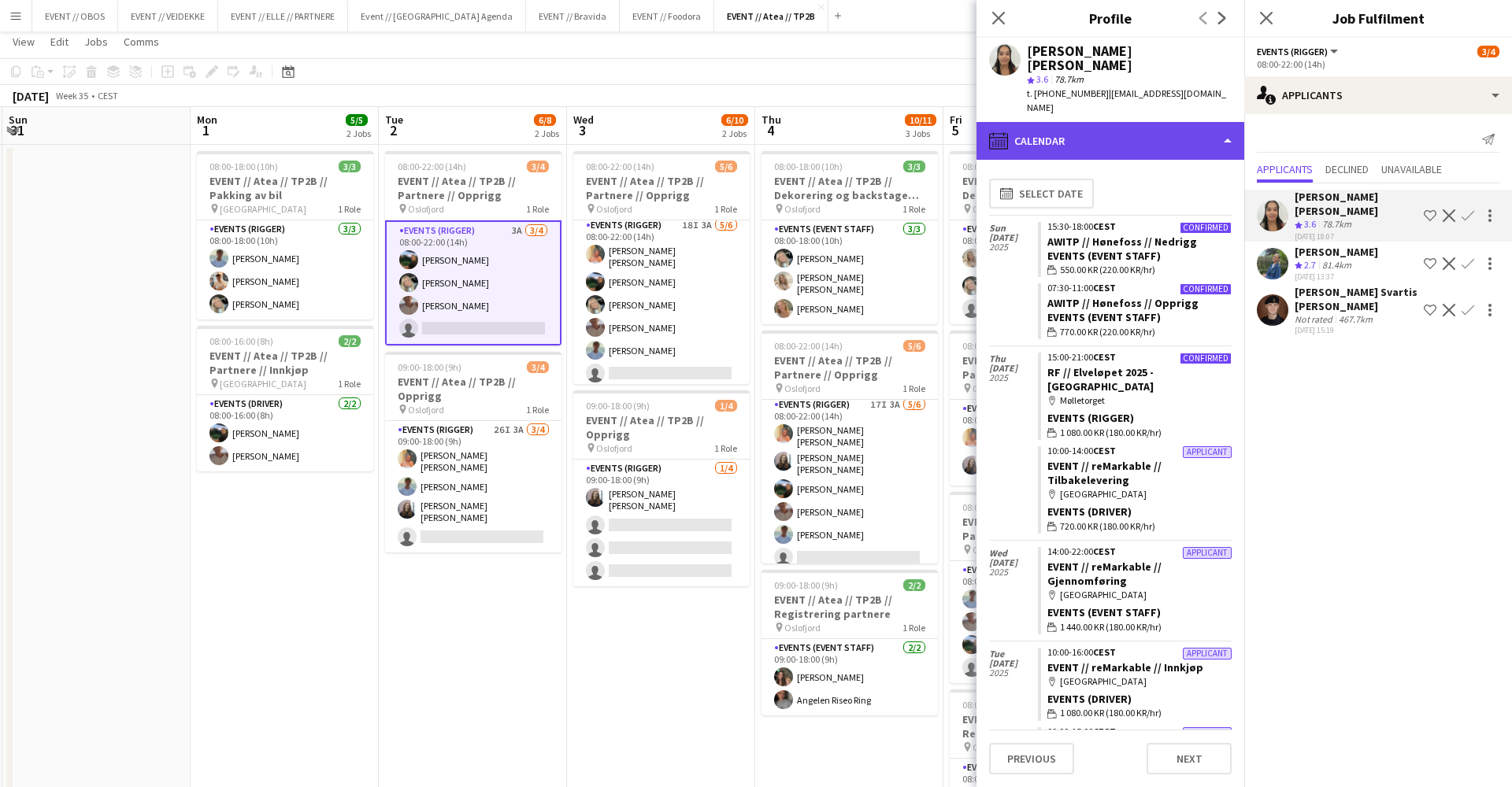
click at [1090, 122] on div "calendar-full Calendar" at bounding box center [1110, 141] width 268 height 38
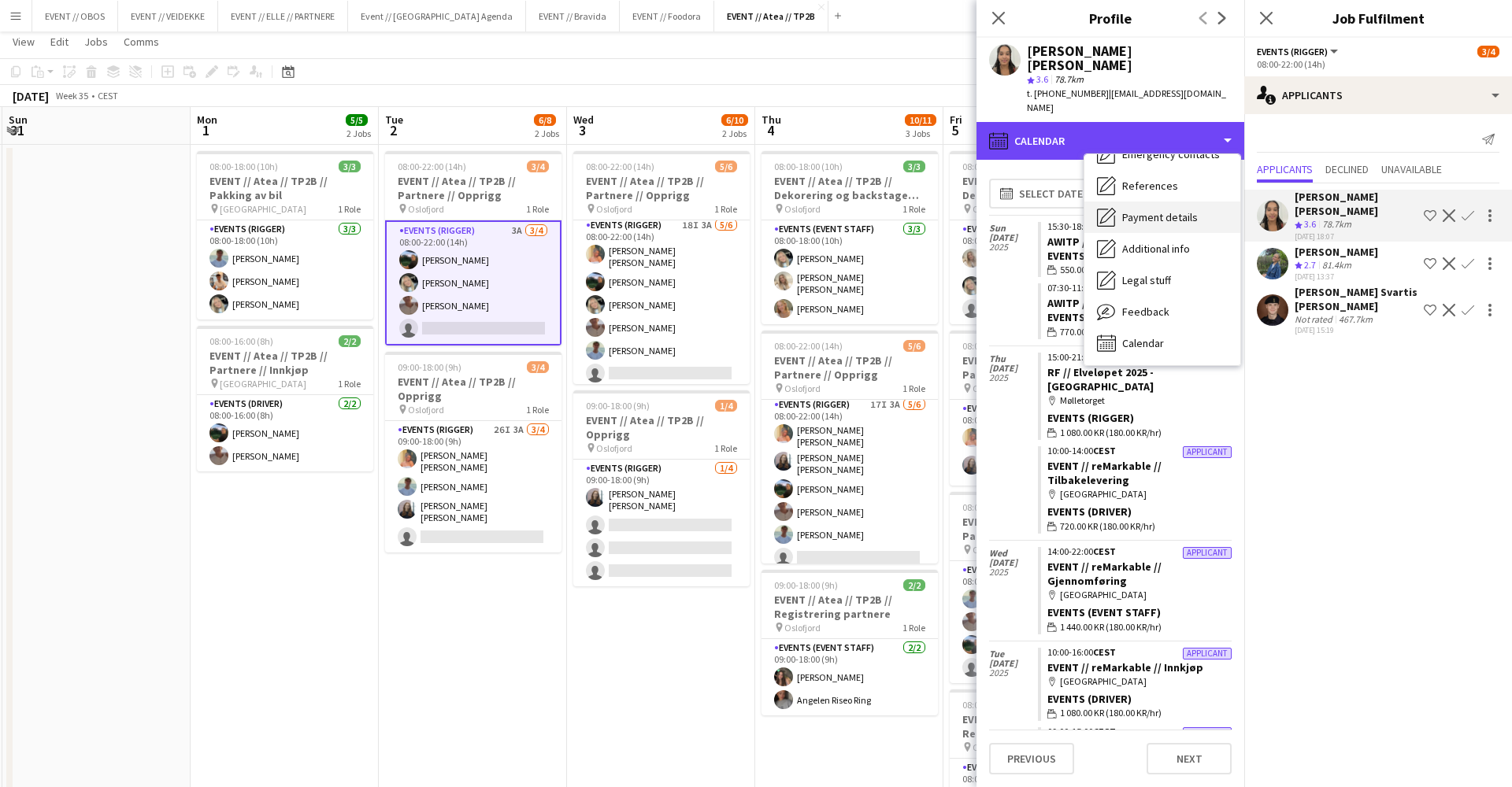
scroll to position [410, 0]
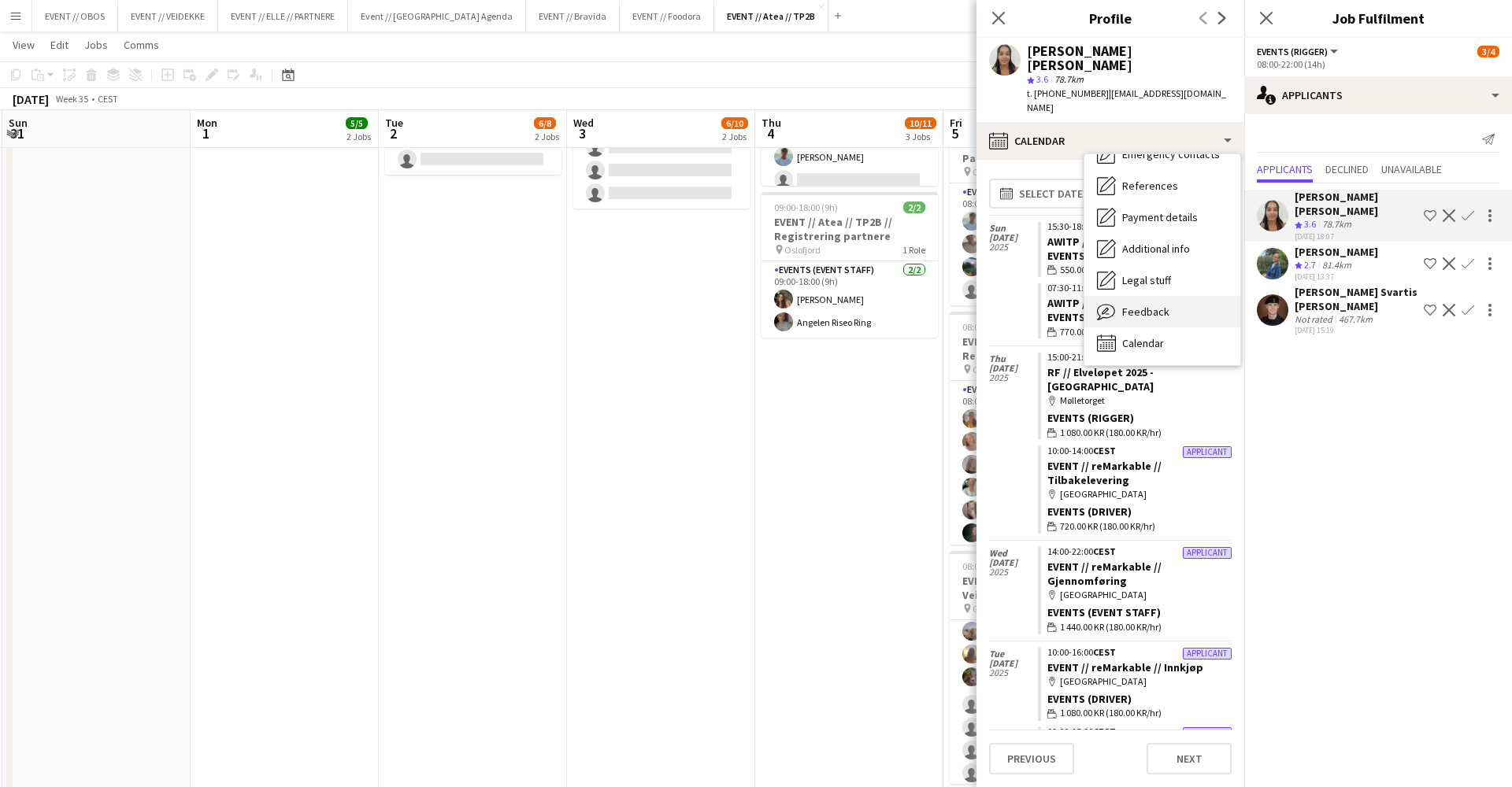
click at [1123, 305] on span "Feedback" at bounding box center [1145, 311] width 47 height 14
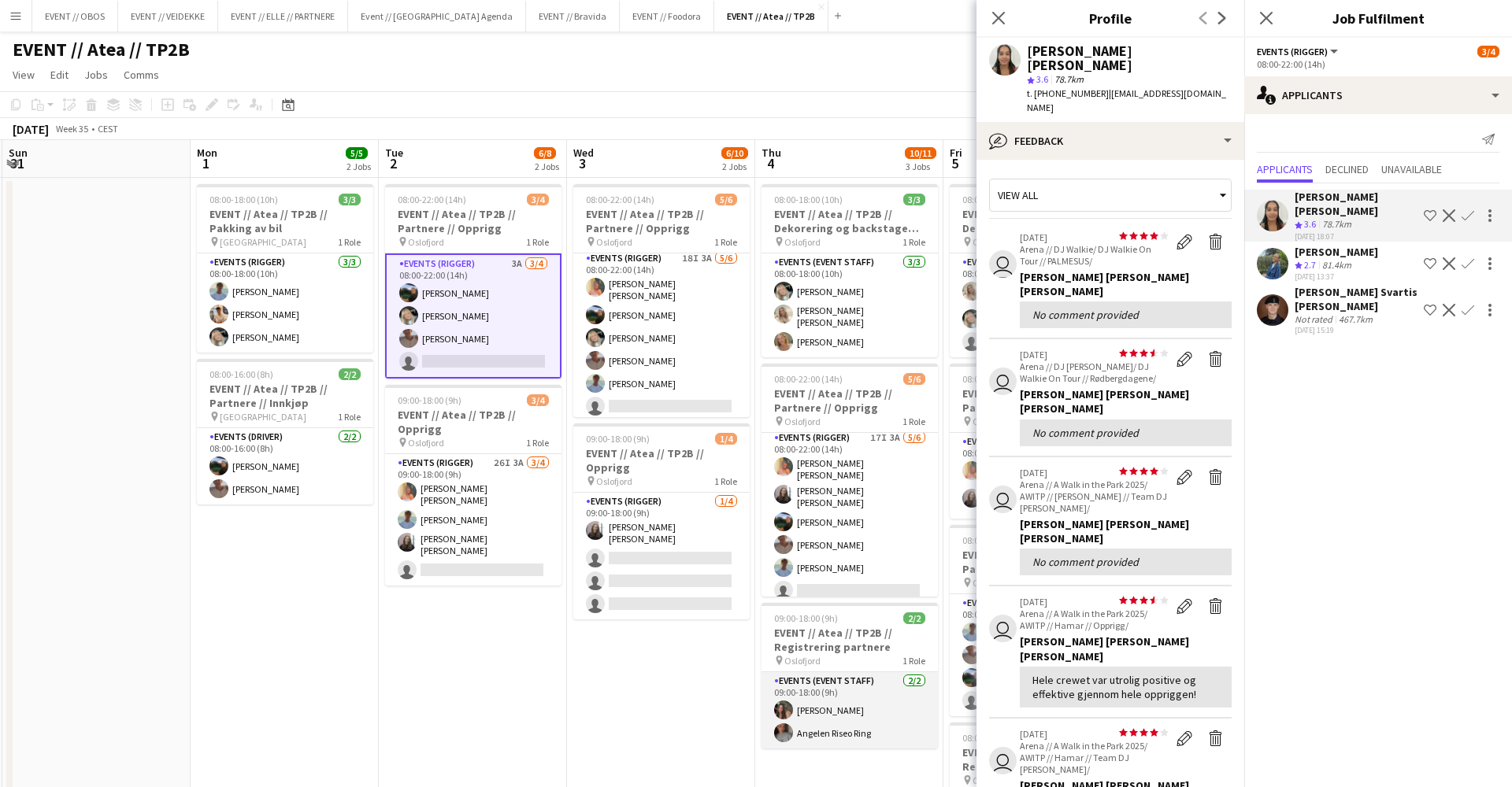
scroll to position [0, 0]
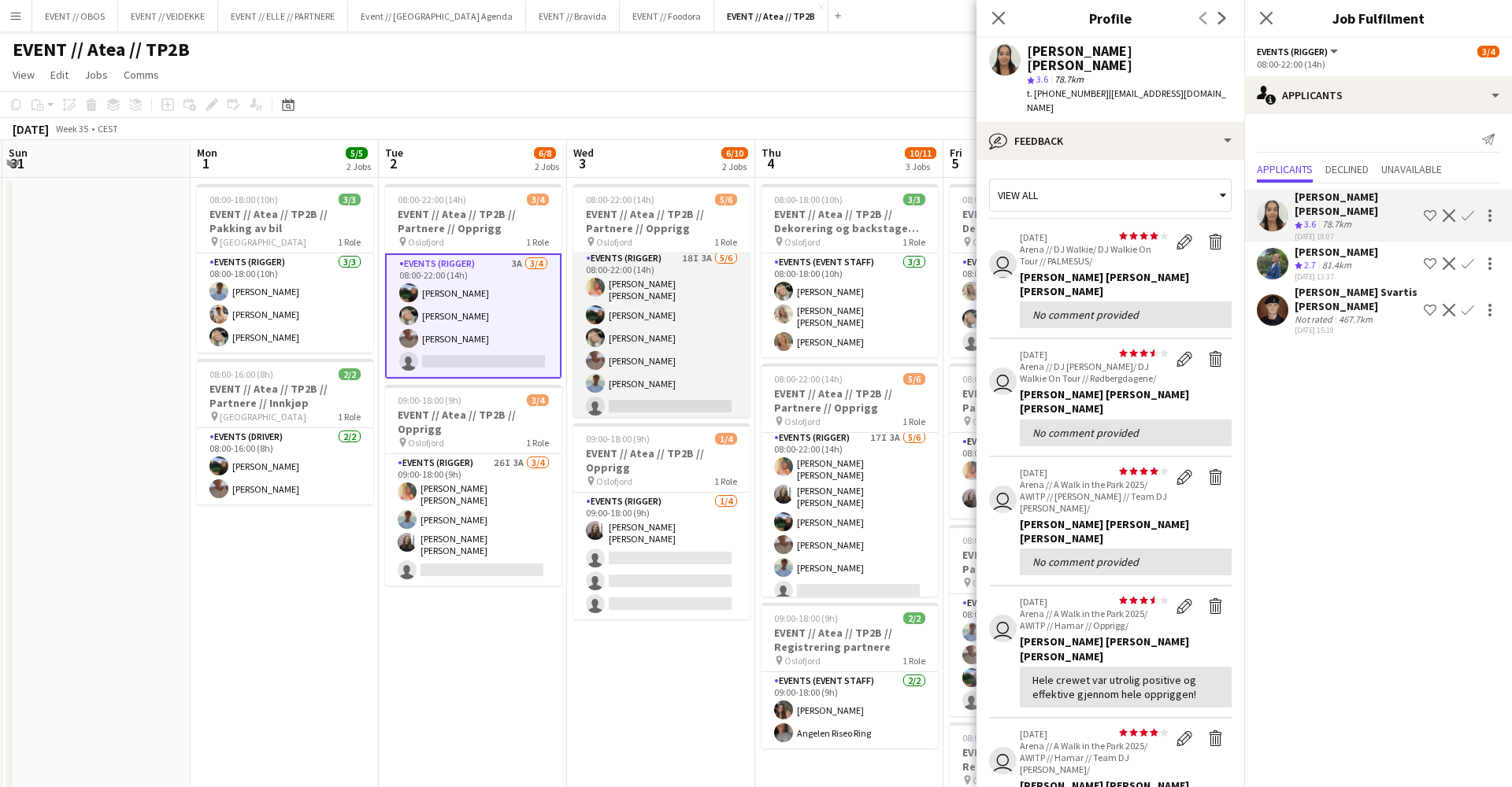
click at [619, 353] on app-card-role "Events (Rigger) 18I 3A [DATE] 08:00-22:00 (14h) [PERSON_NAME] [PERSON_NAME] [PE…" at bounding box center [661, 336] width 176 height 172
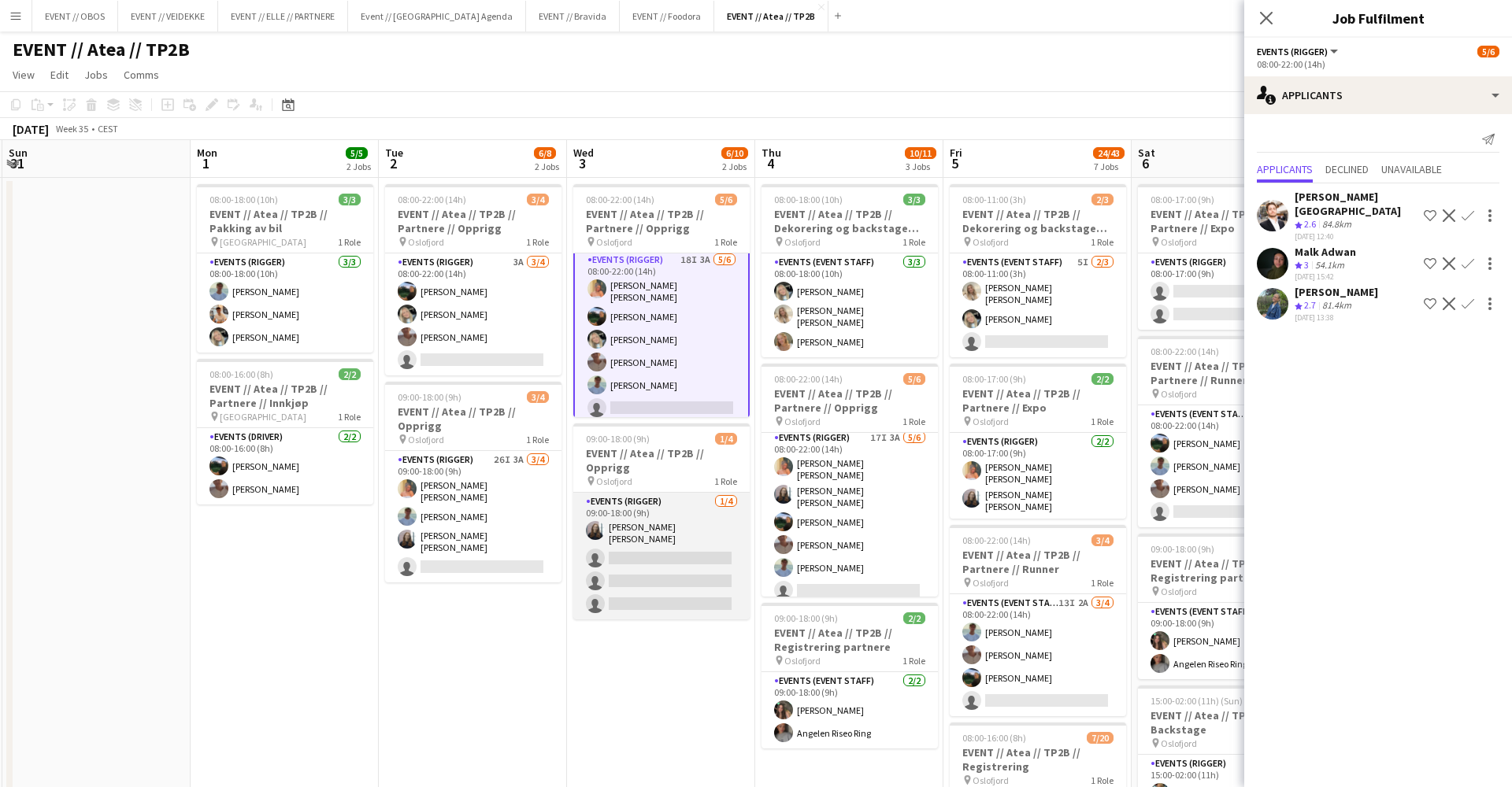
click at [678, 578] on app-card-role "Events (Rigger) [DATE] 09:00-18:00 (9h) [PERSON_NAME] [PERSON_NAME] single-neut…" at bounding box center [661, 556] width 176 height 127
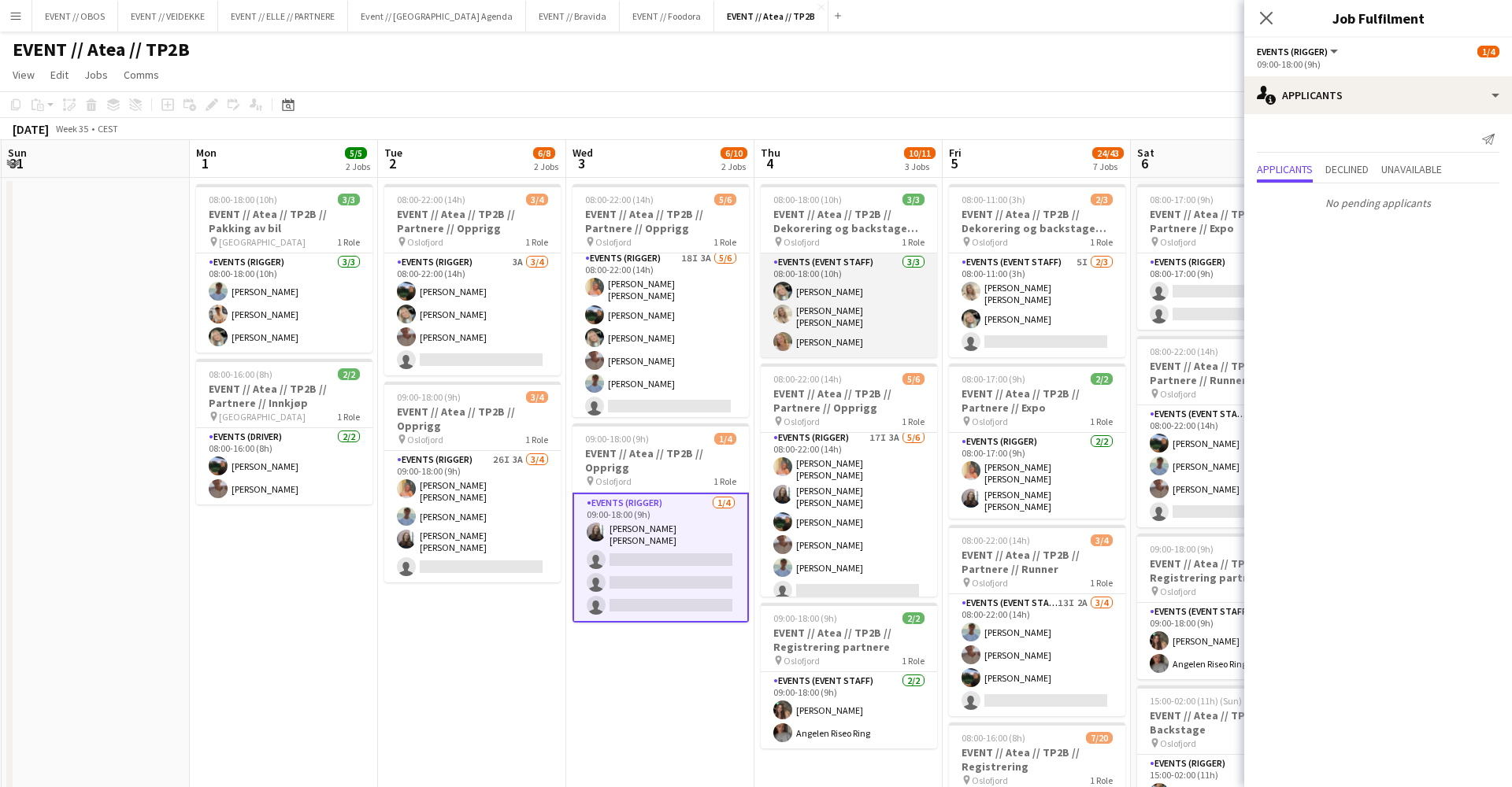
click at [835, 297] on app-card-role "Events (Event Staff) [DATE] 08:00-18:00 (10h) [PERSON_NAME] [PERSON_NAME] [PERS…" at bounding box center [848, 305] width 176 height 104
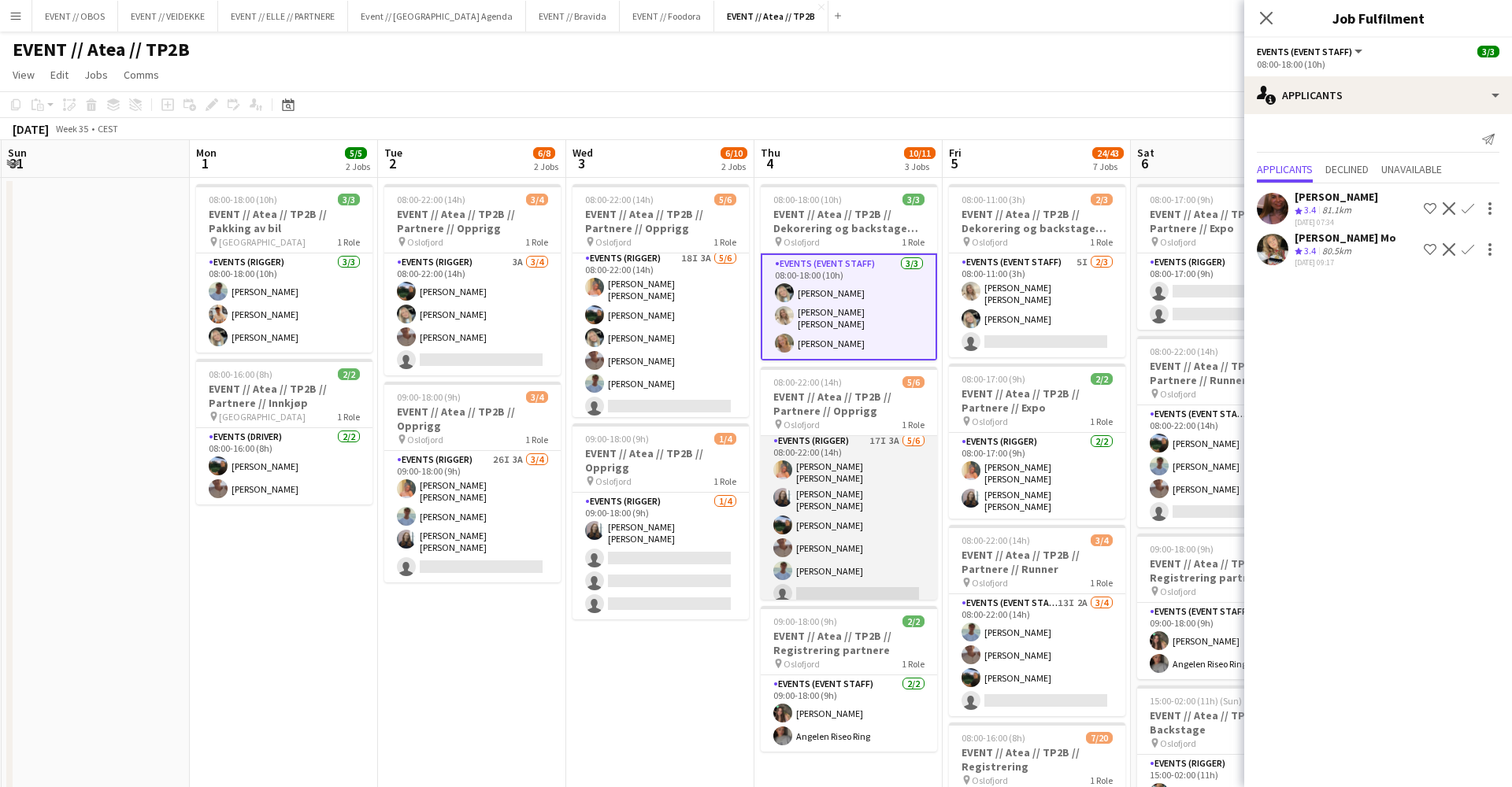
click at [856, 579] on app-card-role "Events (Rigger) 17I 3A [DATE] 08:00-22:00 (14h) [PERSON_NAME] [PERSON_NAME] [PE…" at bounding box center [848, 520] width 176 height 177
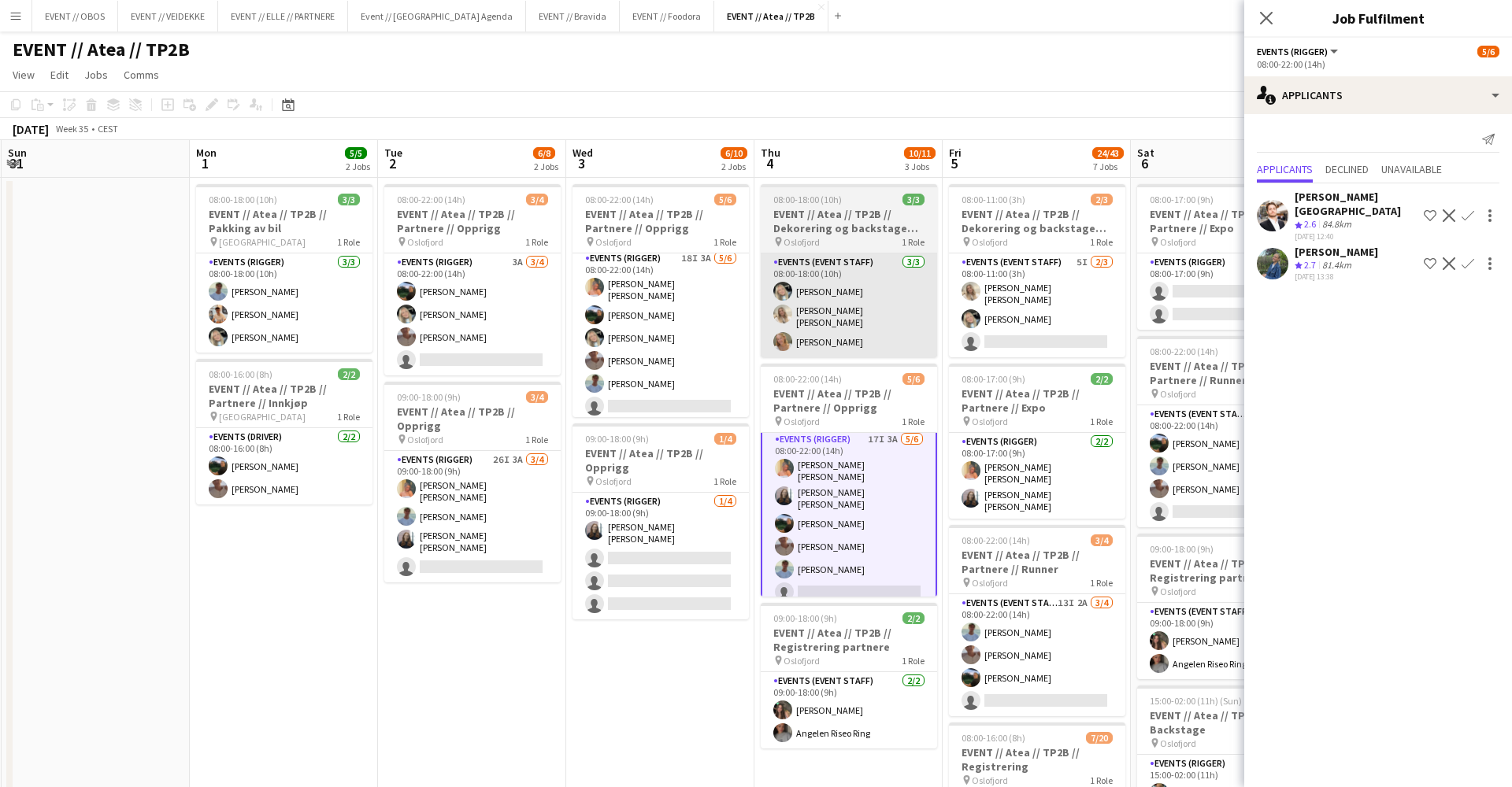
click at [816, 321] on app-card-role "Events (Event Staff) [DATE] 08:00-18:00 (10h) [PERSON_NAME] [PERSON_NAME] [PERS…" at bounding box center [848, 305] width 176 height 104
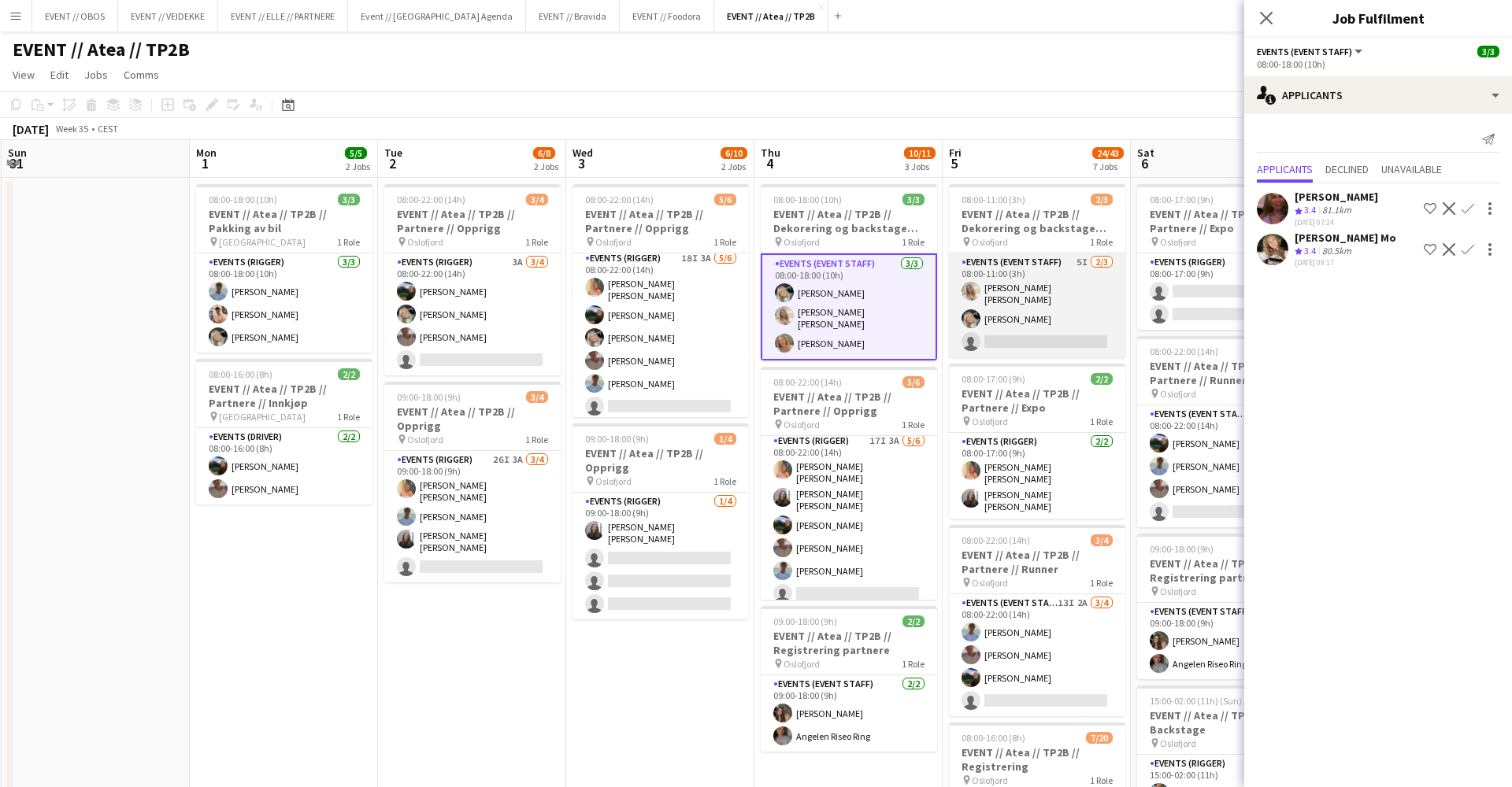
click at [1017, 300] on app-card-role "Events (Event Staff) 5I [DATE] 08:00-11:00 (3h) [PERSON_NAME] [PERSON_NAME] [PE…" at bounding box center [1036, 305] width 176 height 104
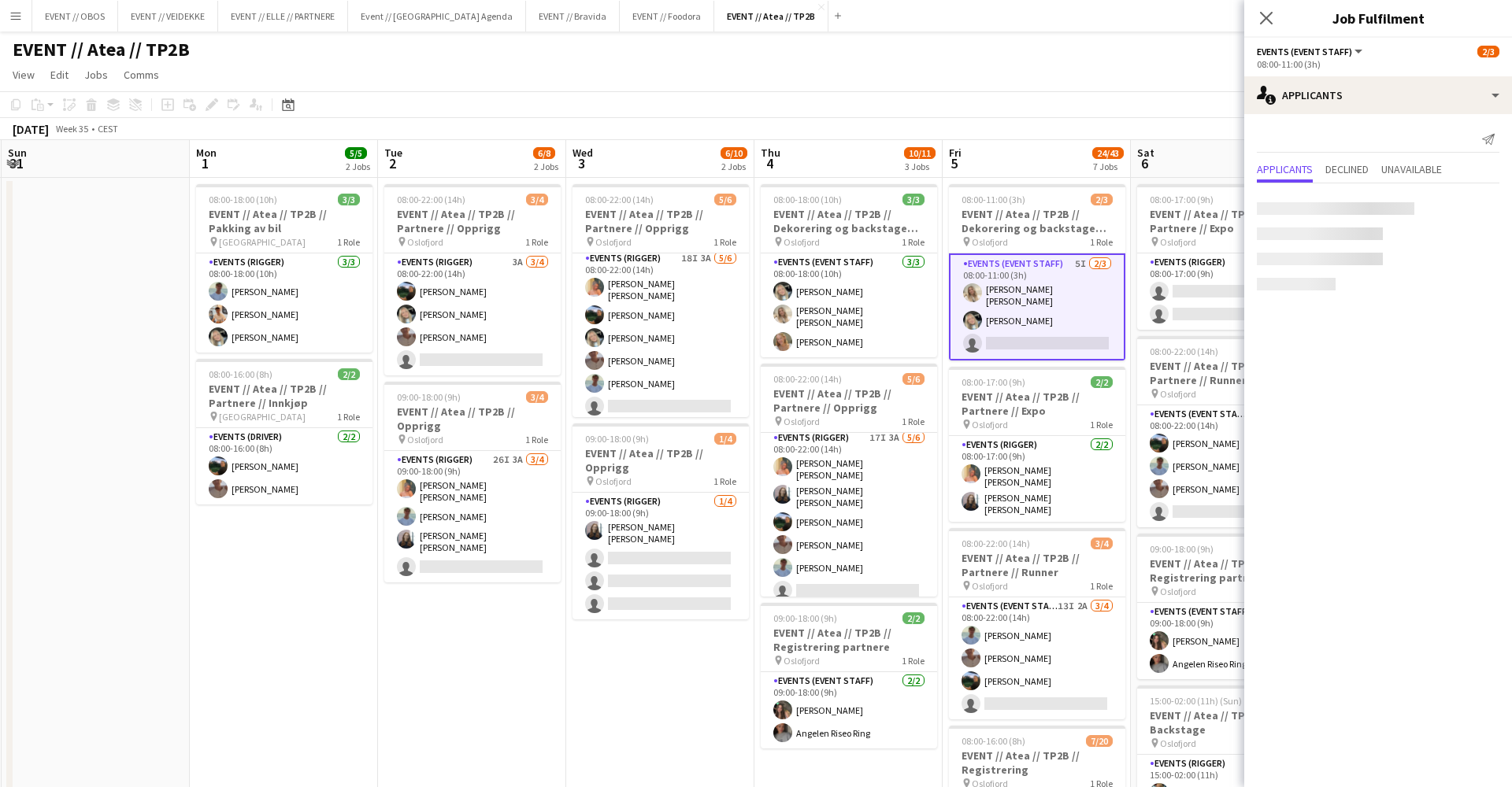
scroll to position [0, 564]
click at [985, 197] on span "08:00-11:00 (3h)" at bounding box center [992, 199] width 64 height 12
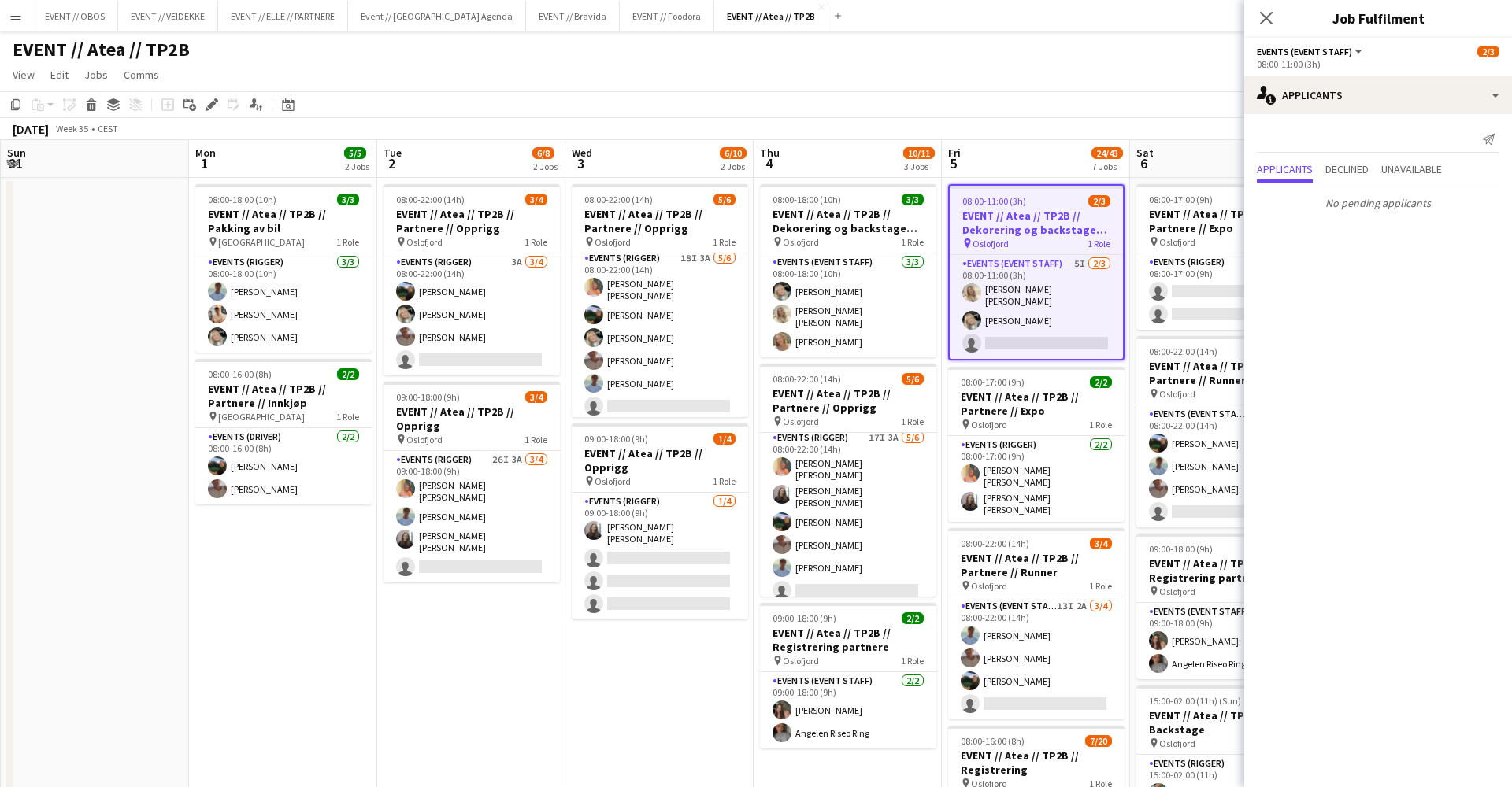
scroll to position [0, 565]
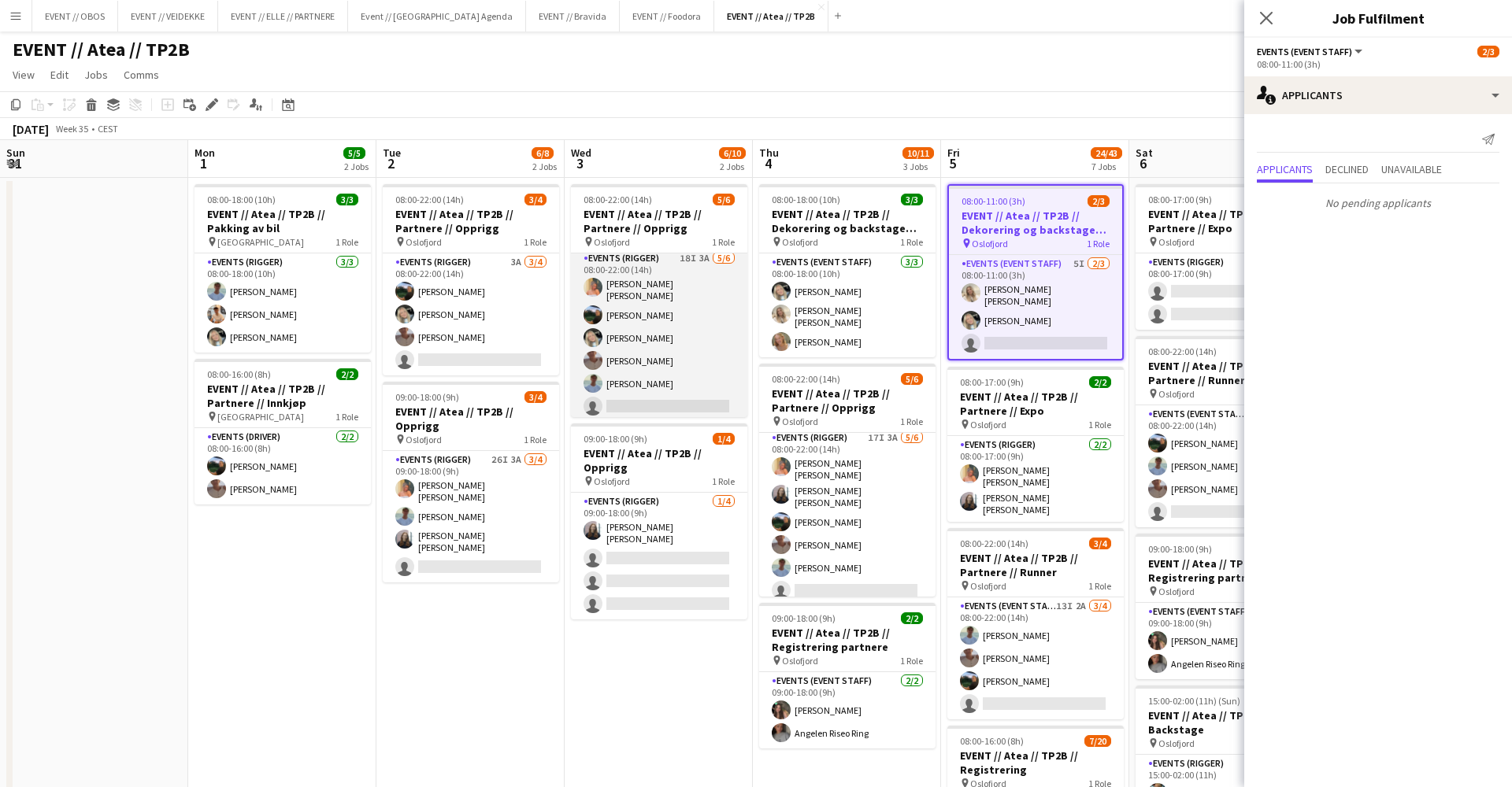
click at [692, 346] on app-card-role "Events (Rigger) 18I 3A [DATE] 08:00-22:00 (14h) [PERSON_NAME] [PERSON_NAME] [PE…" at bounding box center [659, 336] width 176 height 172
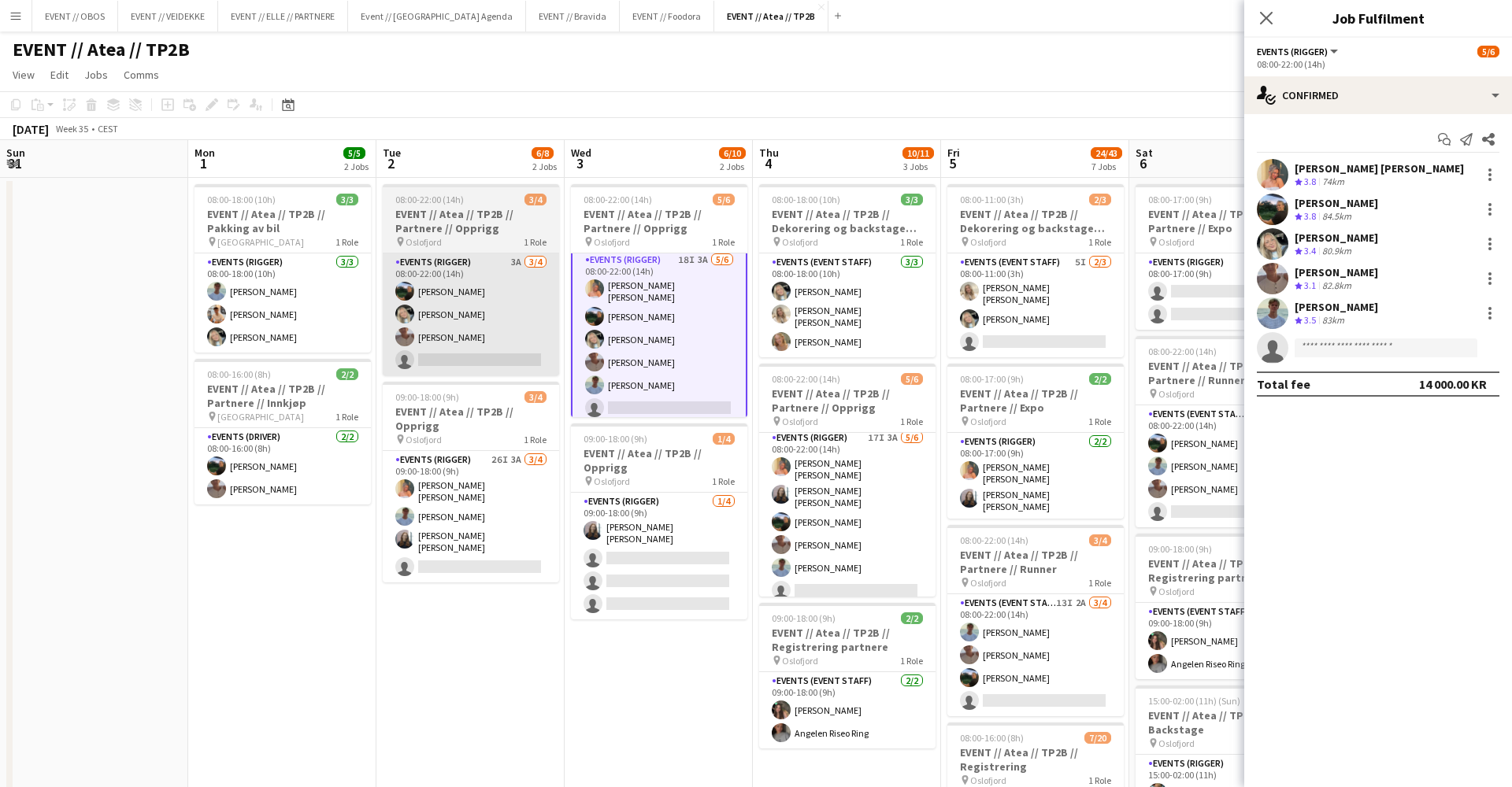
click at [480, 358] on app-card-role "Events (Rigger) 3A [DATE] 08:00-22:00 (14h) [PERSON_NAME] Smelhus [PERSON_NAME]…" at bounding box center [471, 314] width 176 height 122
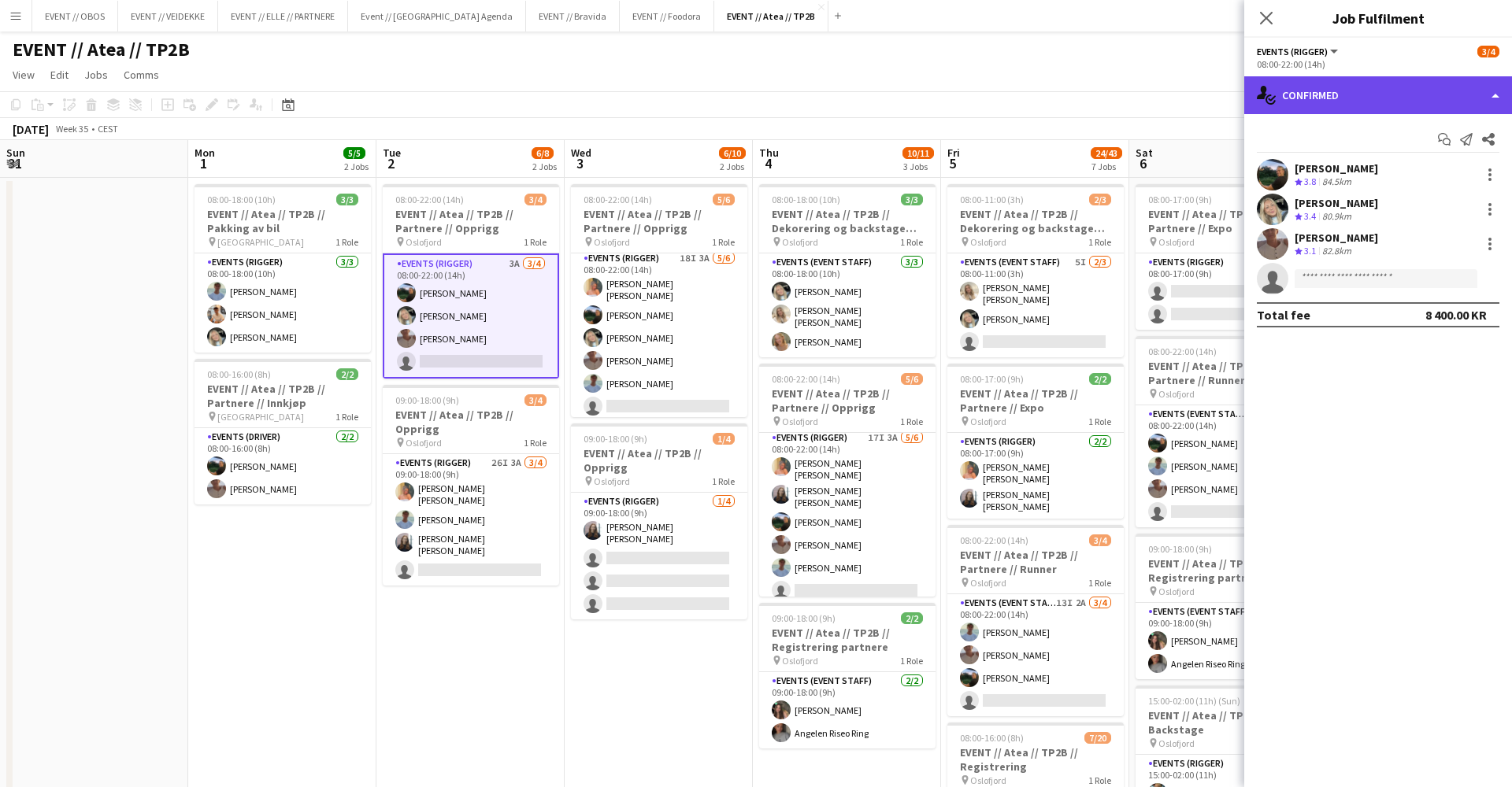
click at [1277, 110] on div "single-neutral-actions-check-2 Confirmed" at bounding box center [1378, 95] width 268 height 38
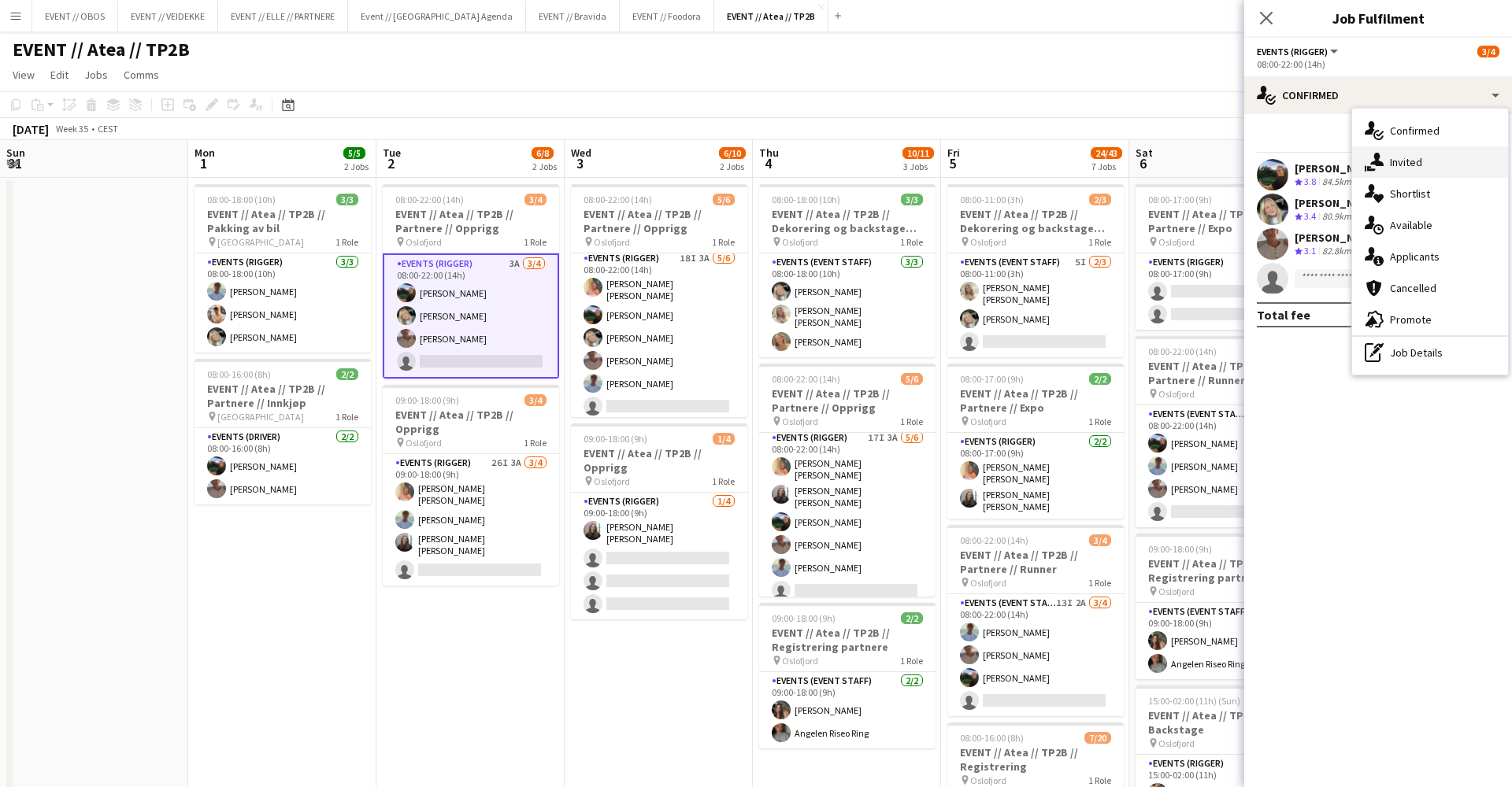
click at [1378, 165] on icon at bounding box center [1377, 159] width 13 height 13
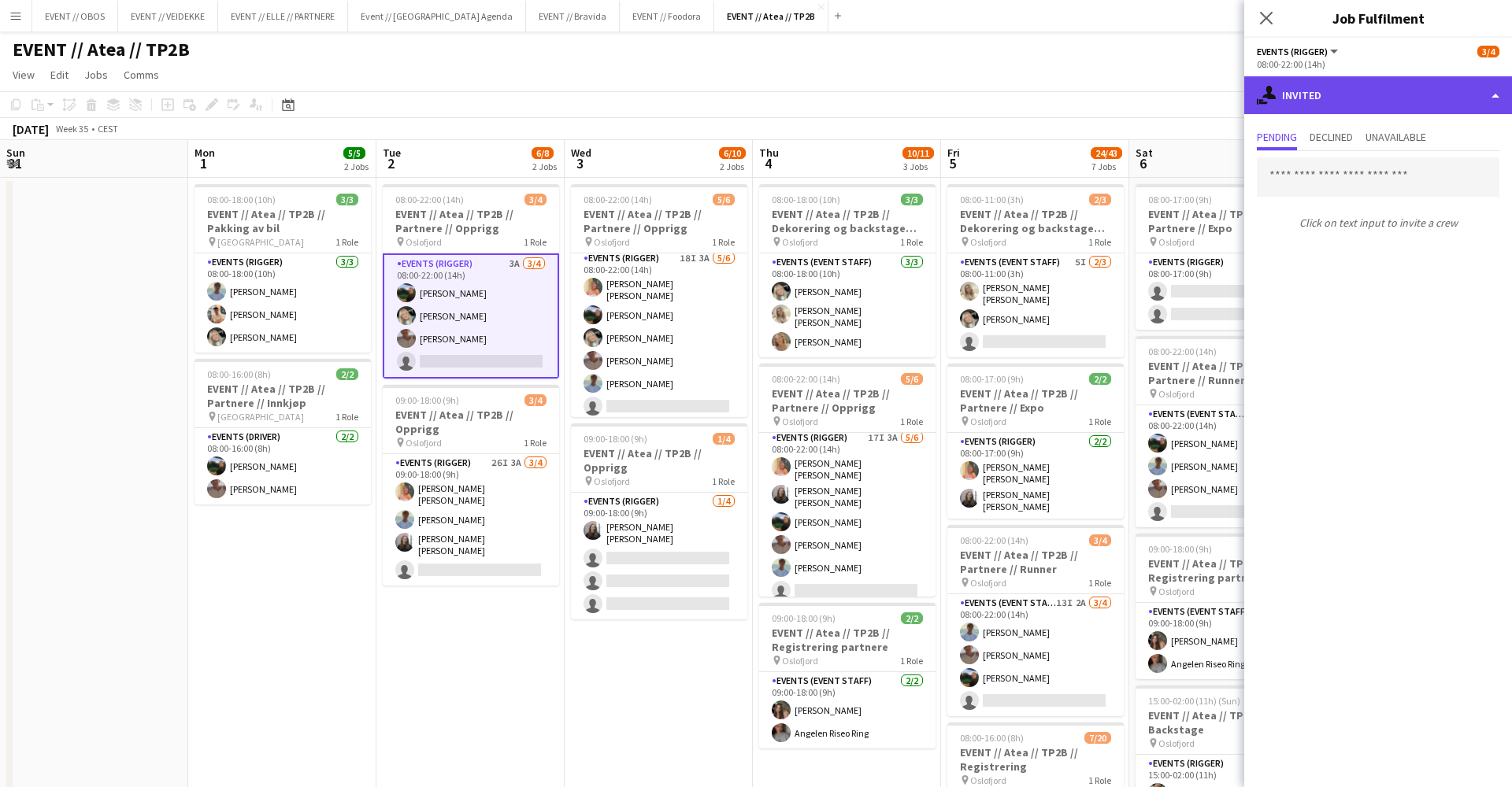
click at [1356, 111] on div "single-neutral-actions-share-1 Invited" at bounding box center [1378, 95] width 268 height 38
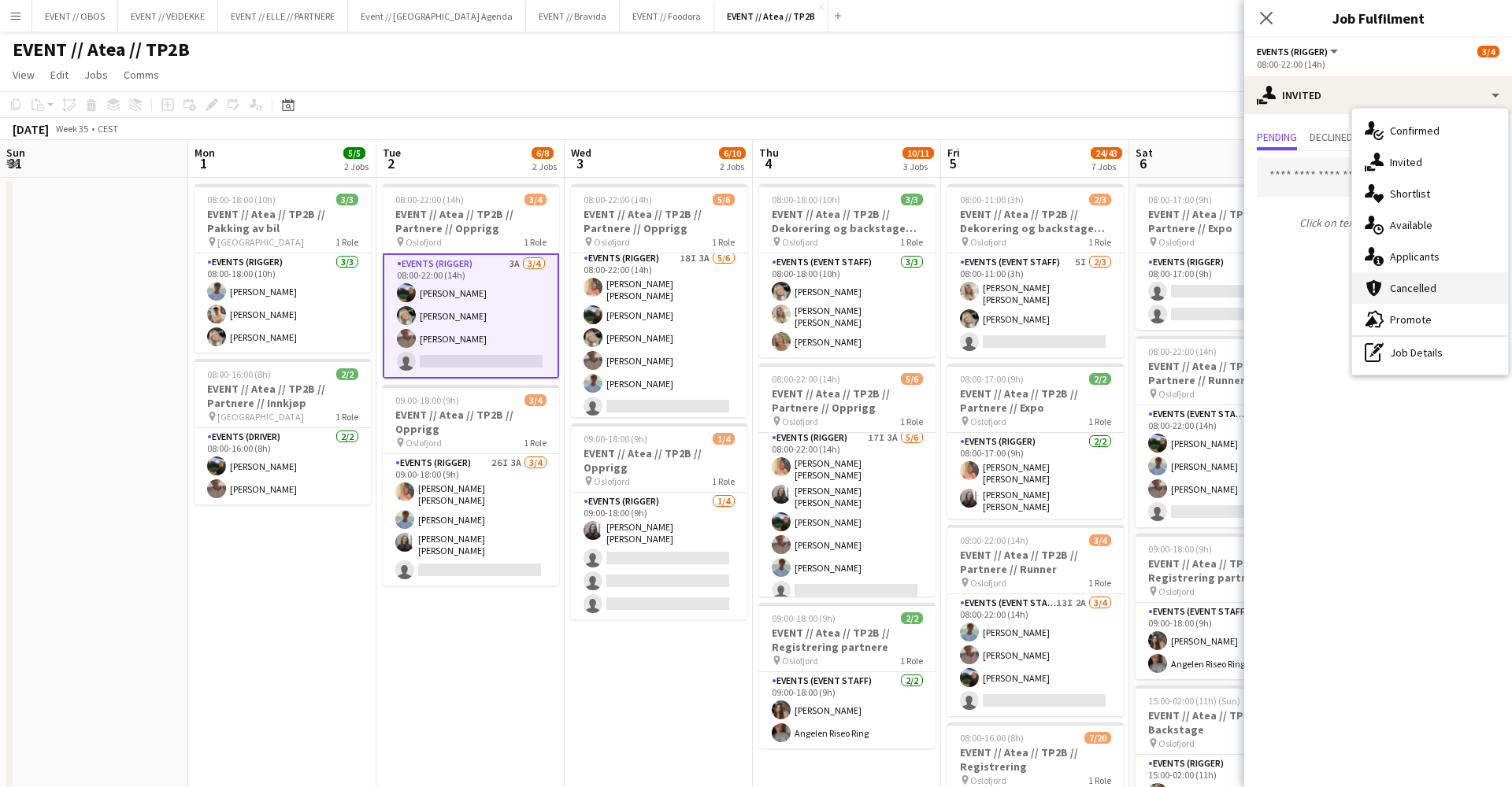
click at [1404, 275] on div "cancellation Cancelled" at bounding box center [1429, 288] width 156 height 32
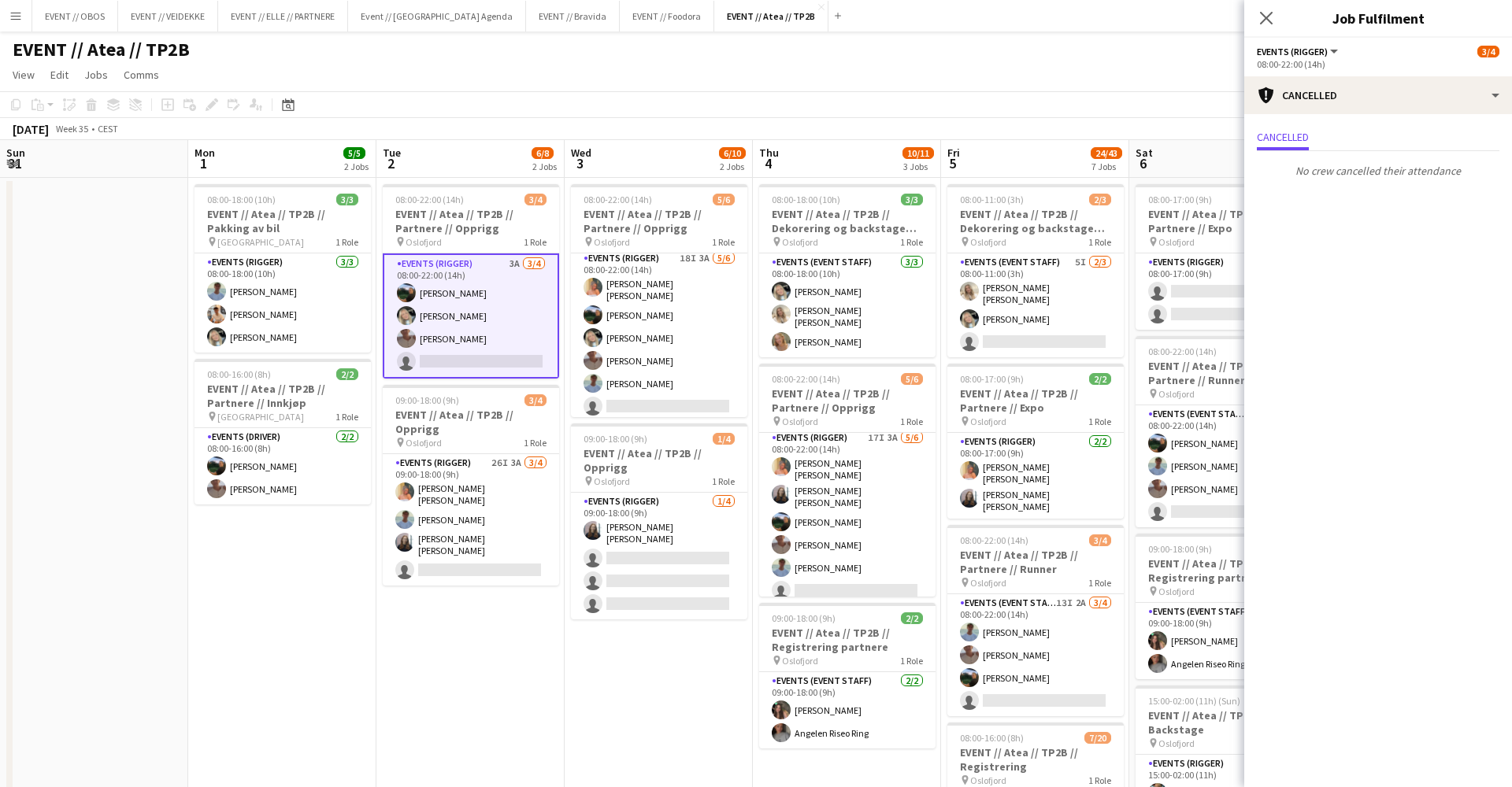
click at [970, 108] on app-toolbar "Copy Paste Paste Command V Paste with crew Command Shift V Paste linked Job [GE…" at bounding box center [756, 105] width 1512 height 27
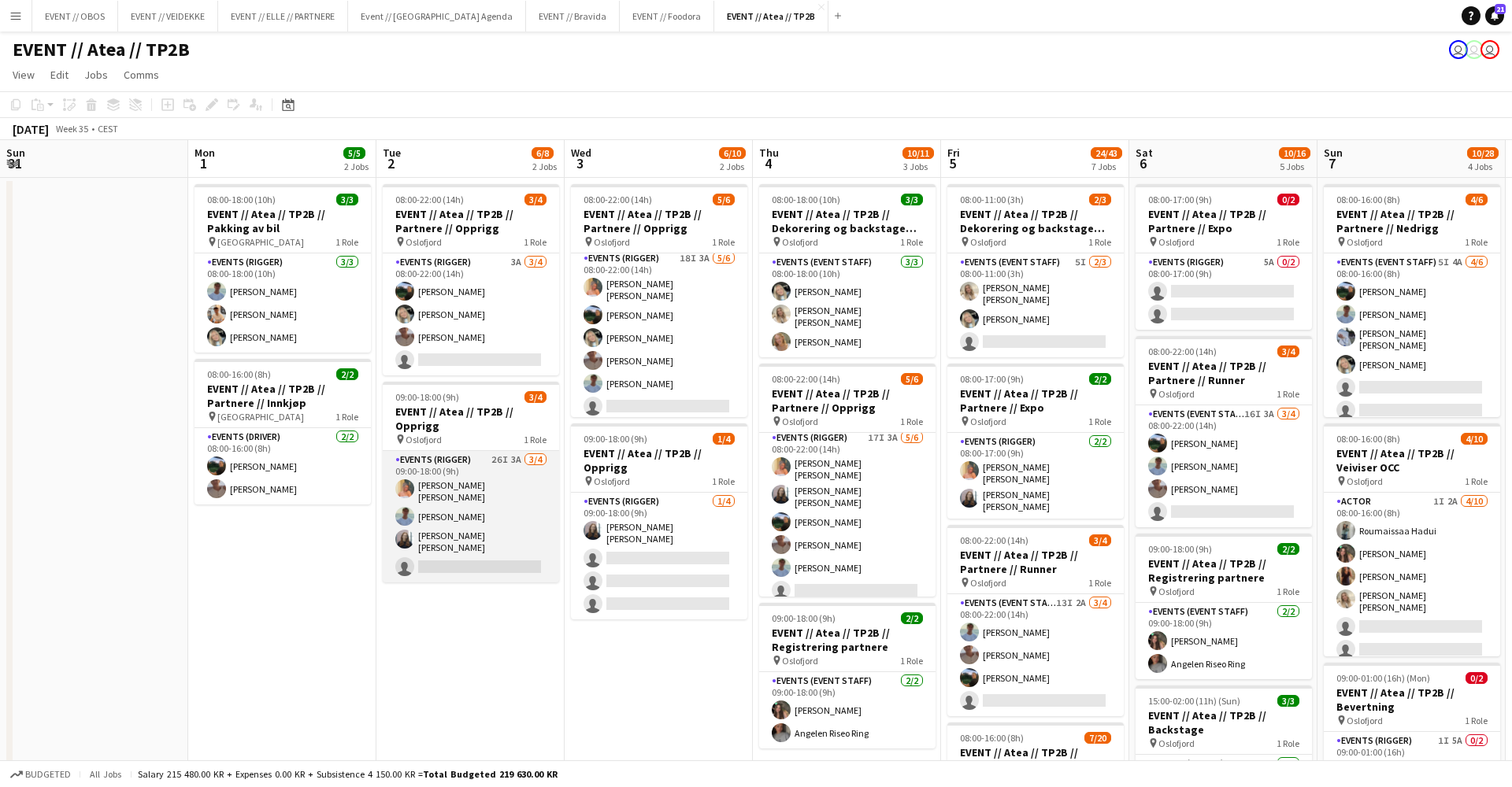
click at [475, 543] on app-card-role "Events (Rigger) 26I 3A [DATE] 09:00-18:00 (9h) [PERSON_NAME] [PERSON_NAME] [PER…" at bounding box center [471, 517] width 176 height 132
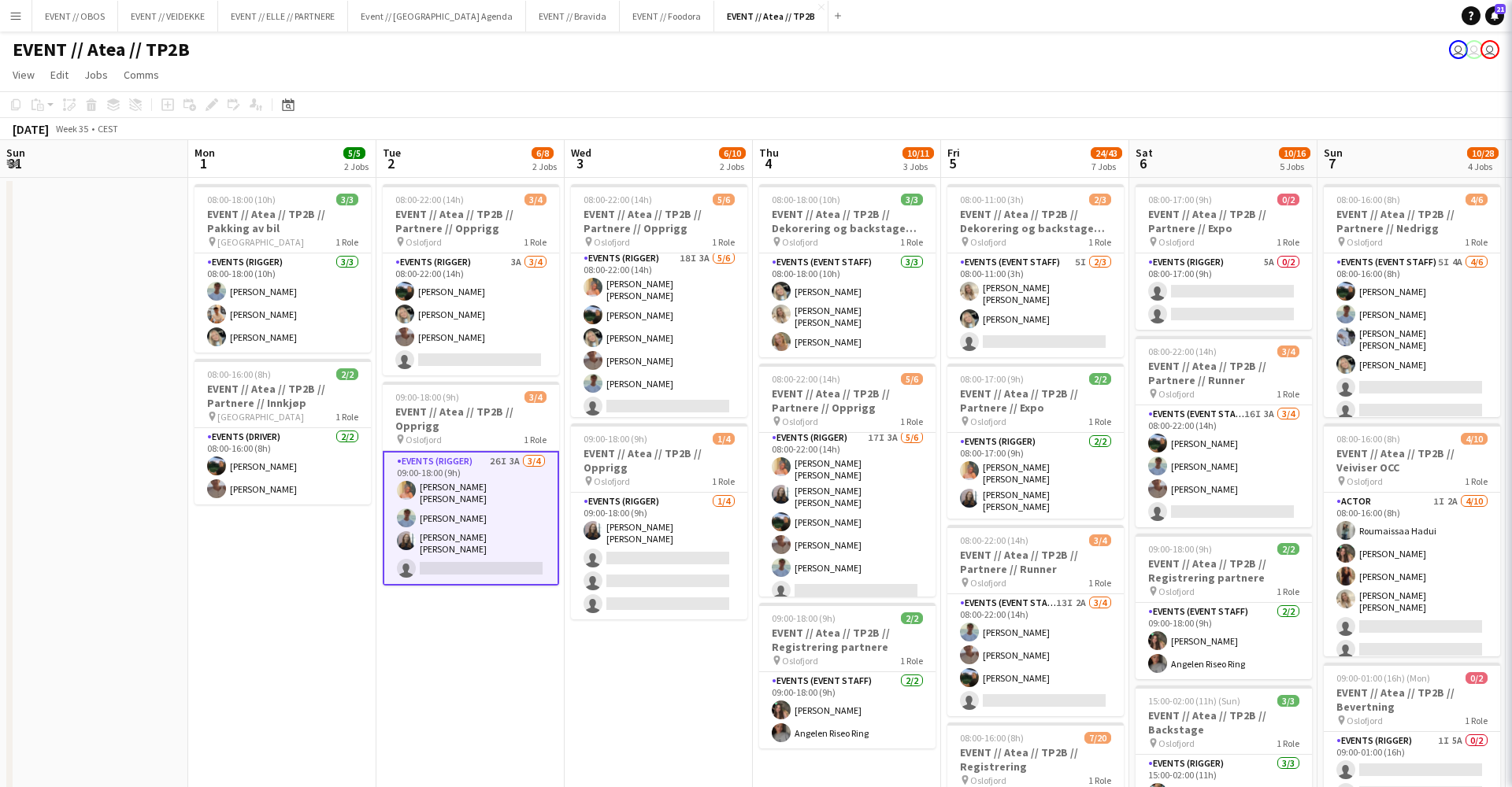
scroll to position [0, 565]
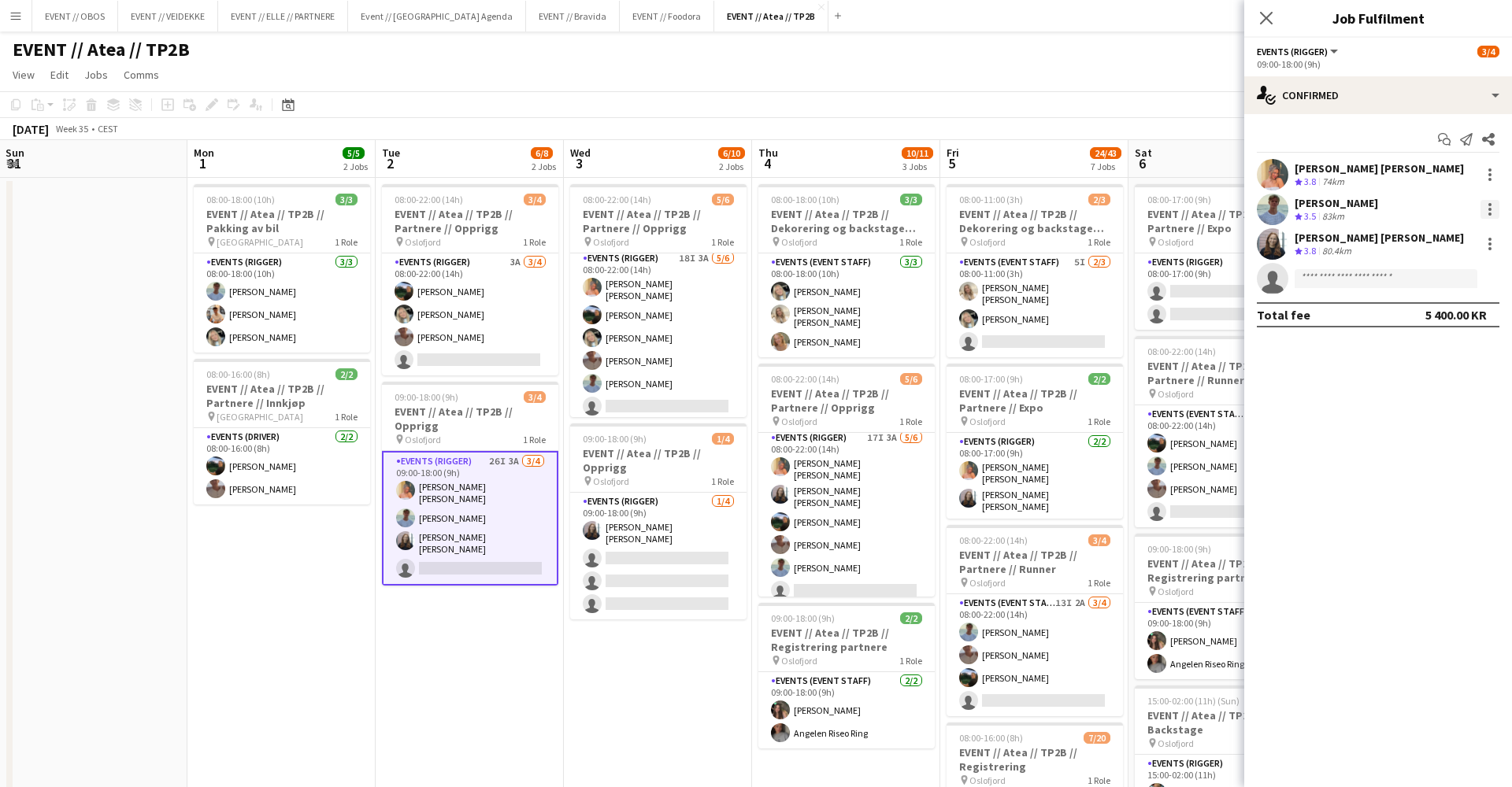
click at [1484, 200] on div "[PERSON_NAME] Næss Crew rating 3.5 83km" at bounding box center [1378, 209] width 268 height 32
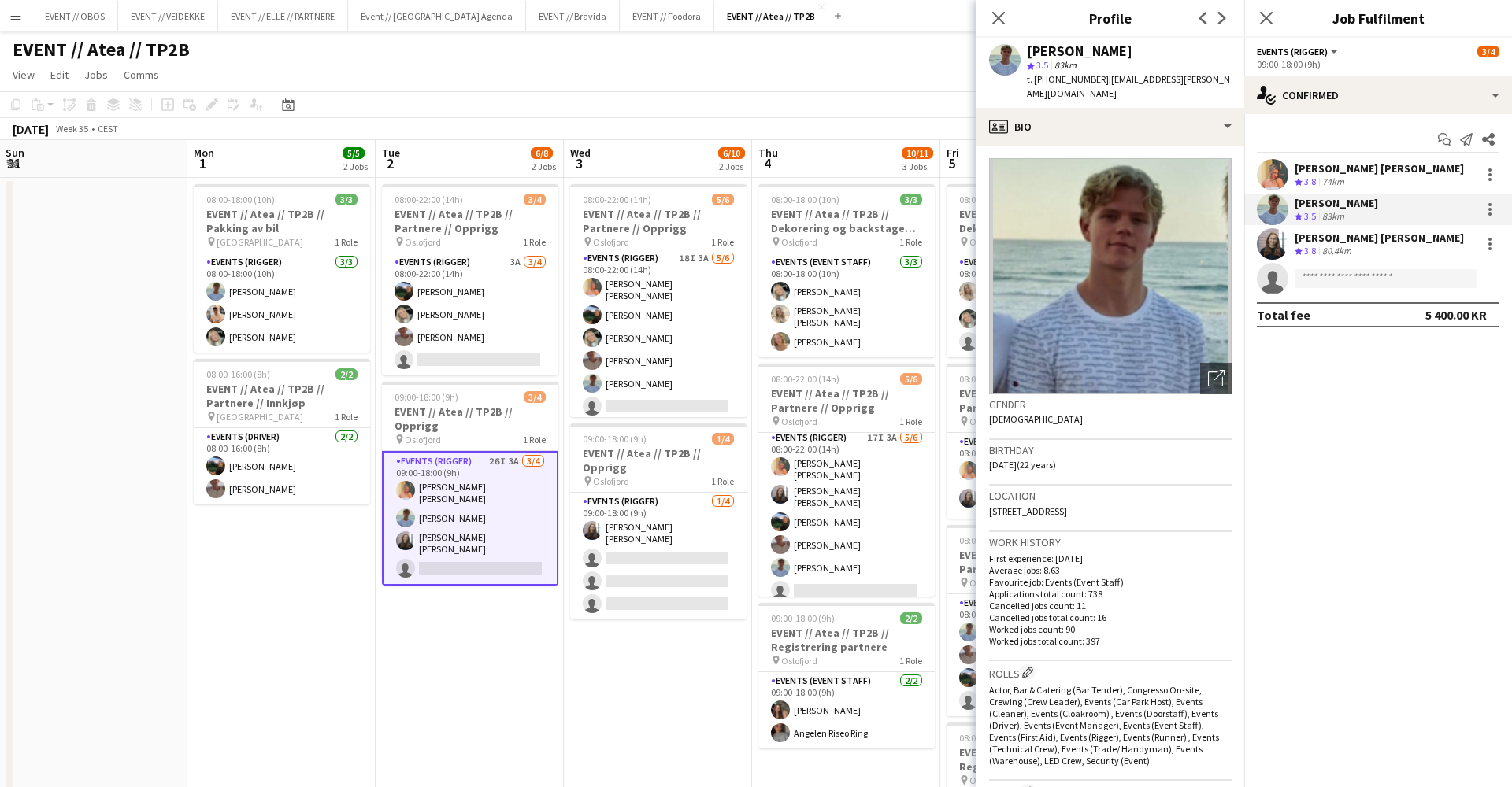
click at [1502, 210] on div "[PERSON_NAME] Næss Crew rating 3.5 83km" at bounding box center [1378, 209] width 268 height 32
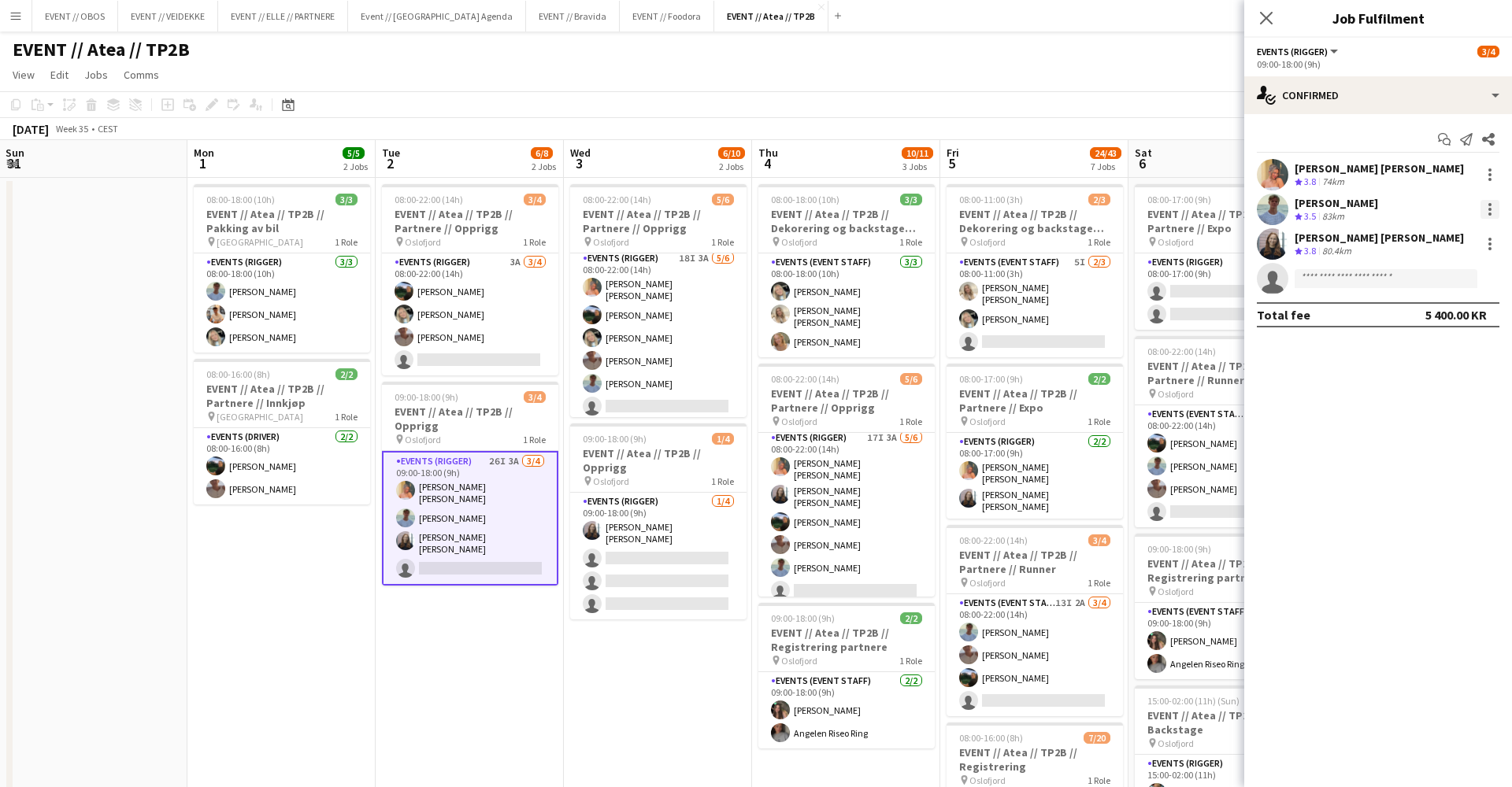
click at [1493, 211] on div at bounding box center [1490, 209] width 19 height 19
click at [1417, 380] on button "Remove" at bounding box center [1438, 389] width 122 height 38
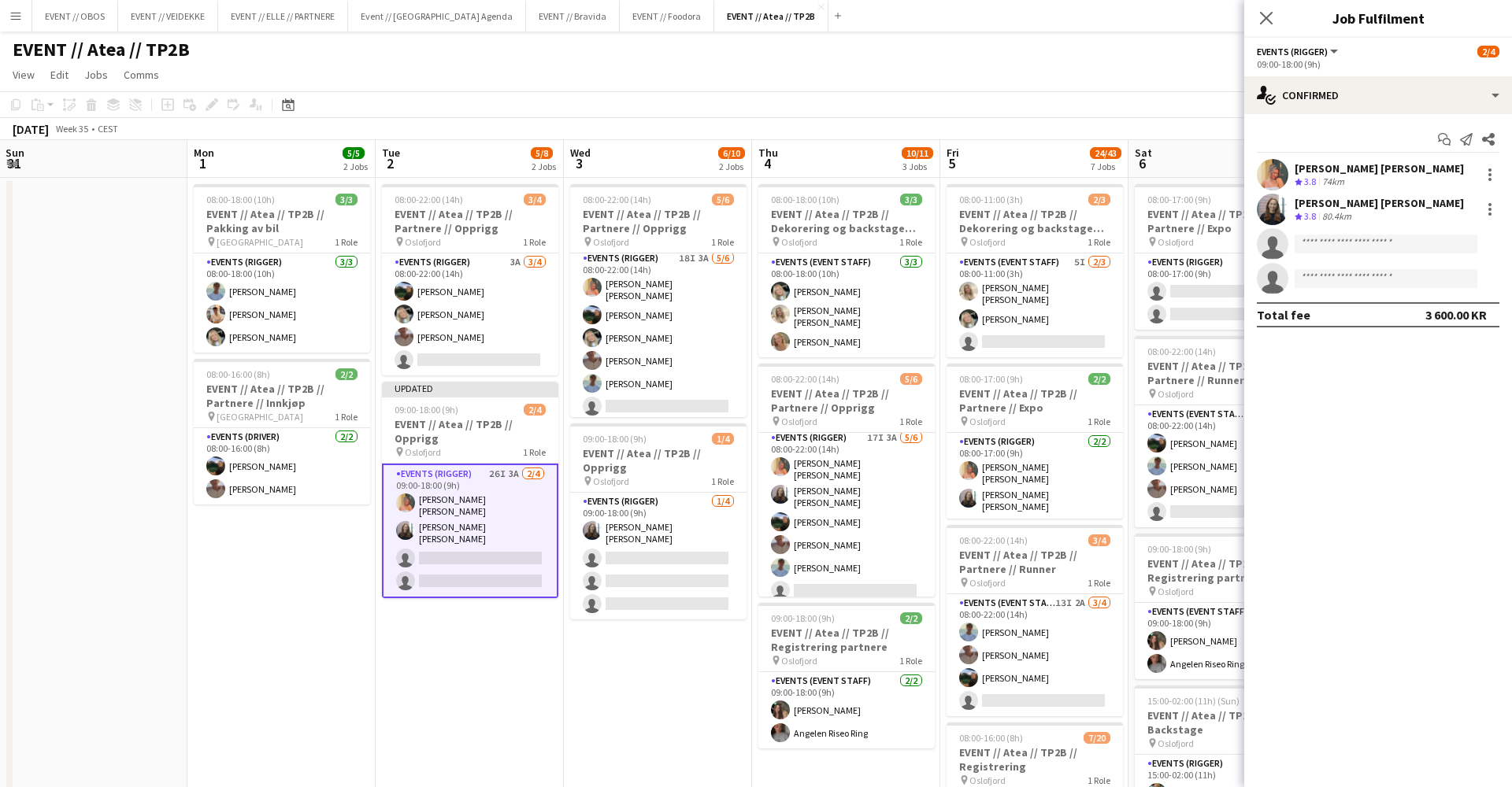
click at [1139, 114] on app-toolbar "Copy Paste Paste Command V Paste with crew Command Shift V Paste linked Job [GE…" at bounding box center [756, 105] width 1512 height 27
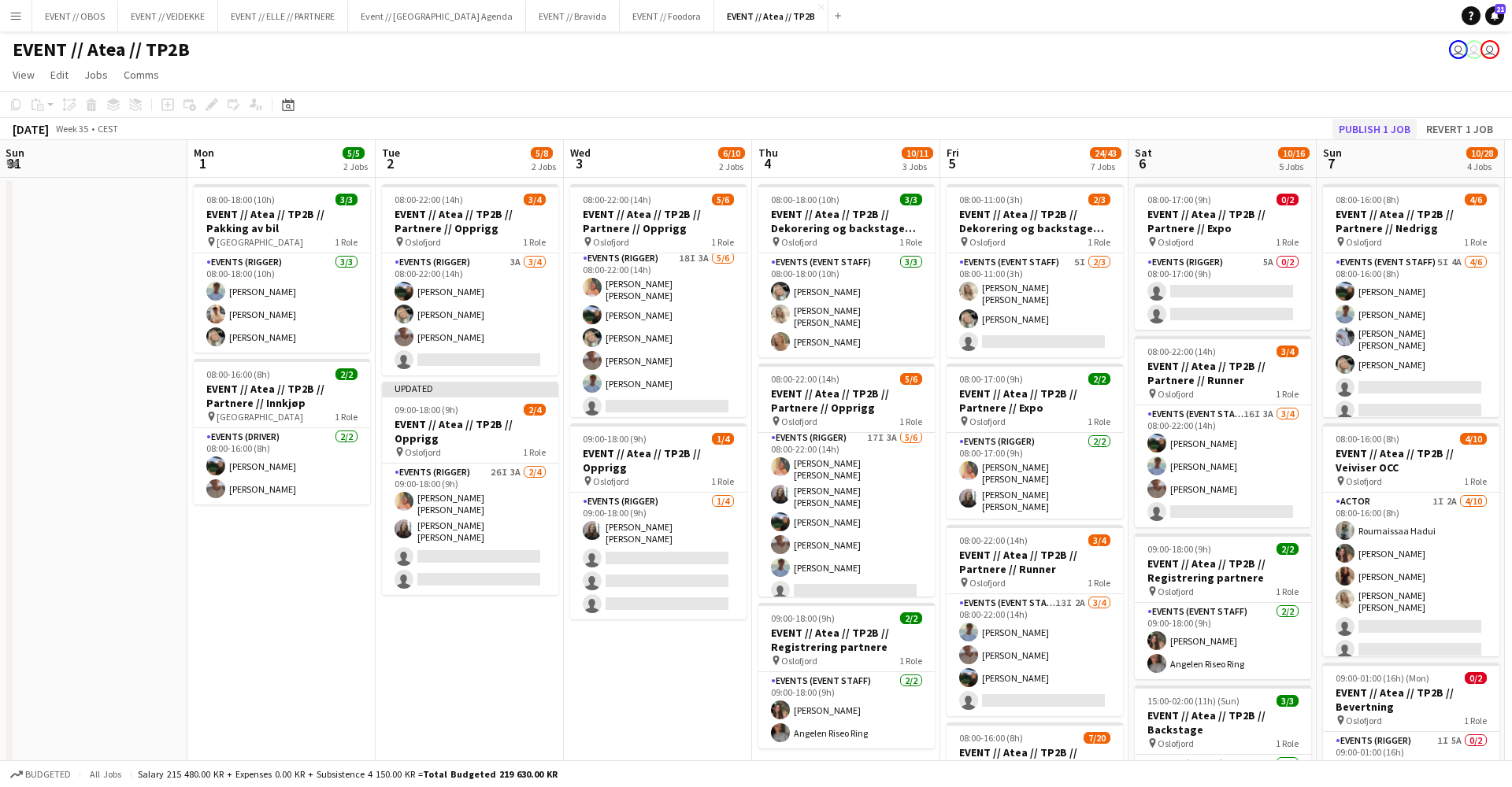
click at [1379, 122] on button "Publish 1 job" at bounding box center [1374, 129] width 84 height 20
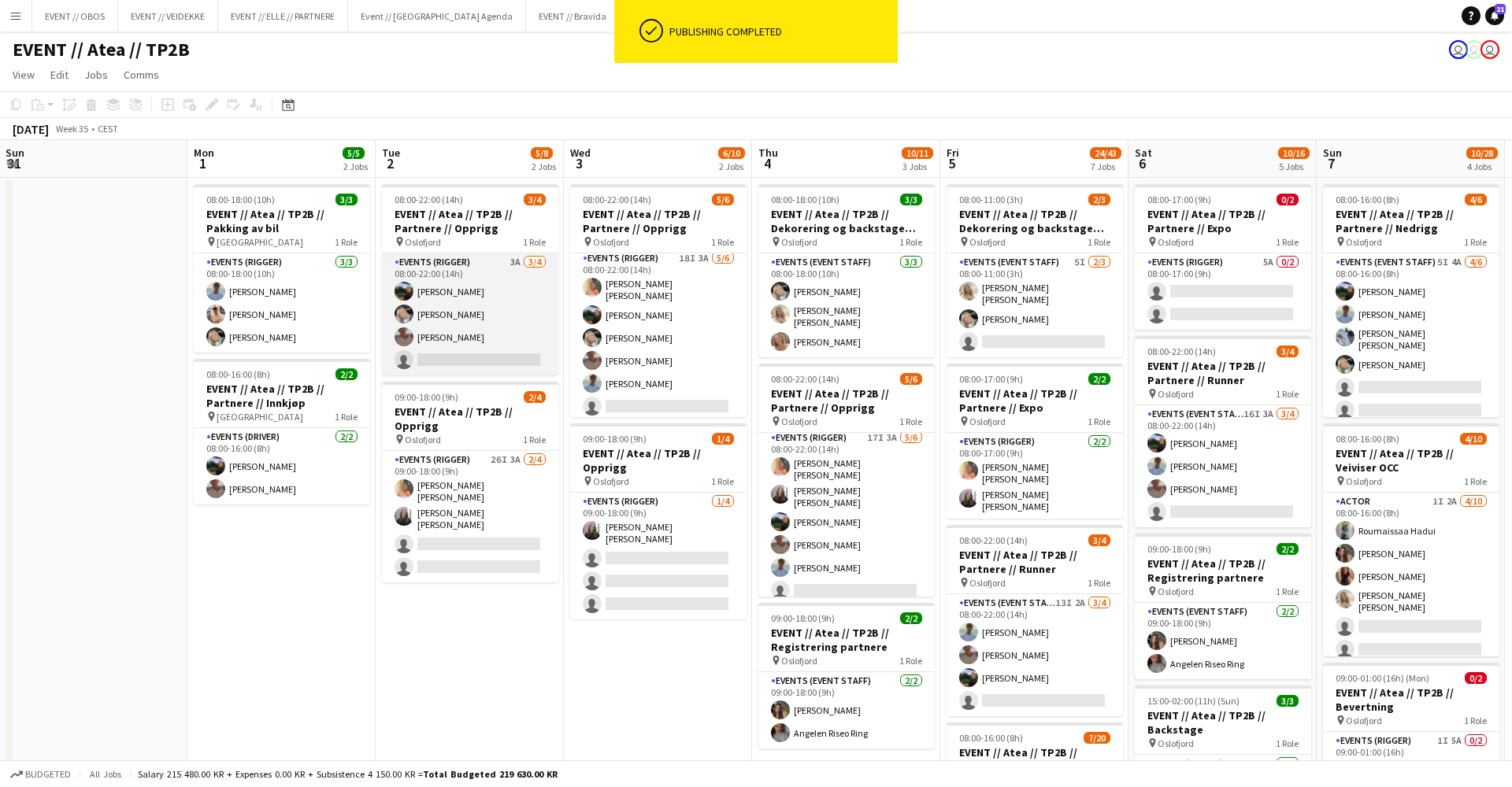
click at [452, 368] on app-card-role "Events (Rigger) 3A [DATE] 08:00-22:00 (14h) [PERSON_NAME] Smelhus [PERSON_NAME]…" at bounding box center [470, 314] width 176 height 122
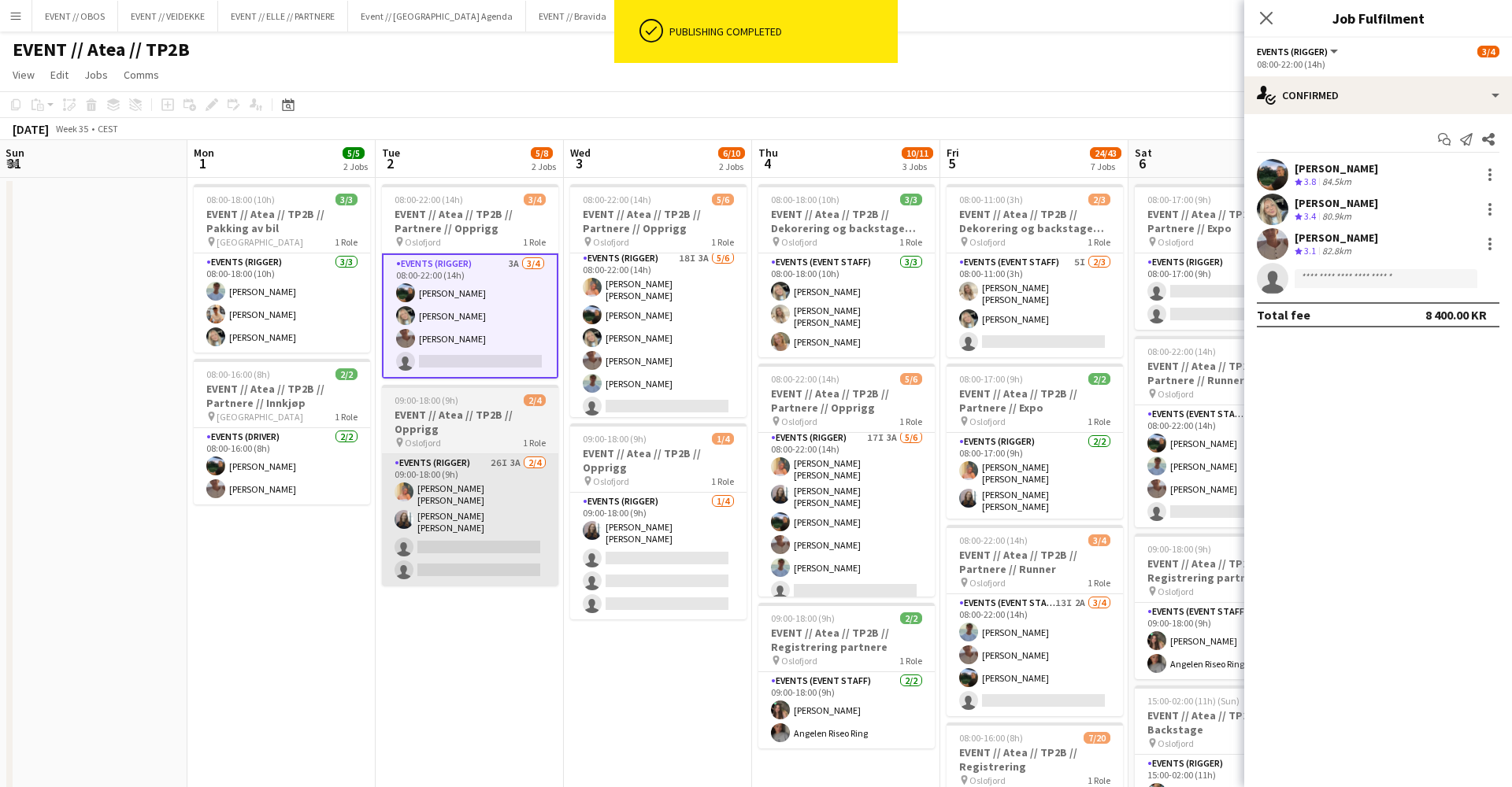
click at [463, 509] on app-card-role "Events (Rigger) 26I 3A [DATE] 09:00-18:00 (9h) [PERSON_NAME] [PERSON_NAME] [PER…" at bounding box center [470, 520] width 176 height 132
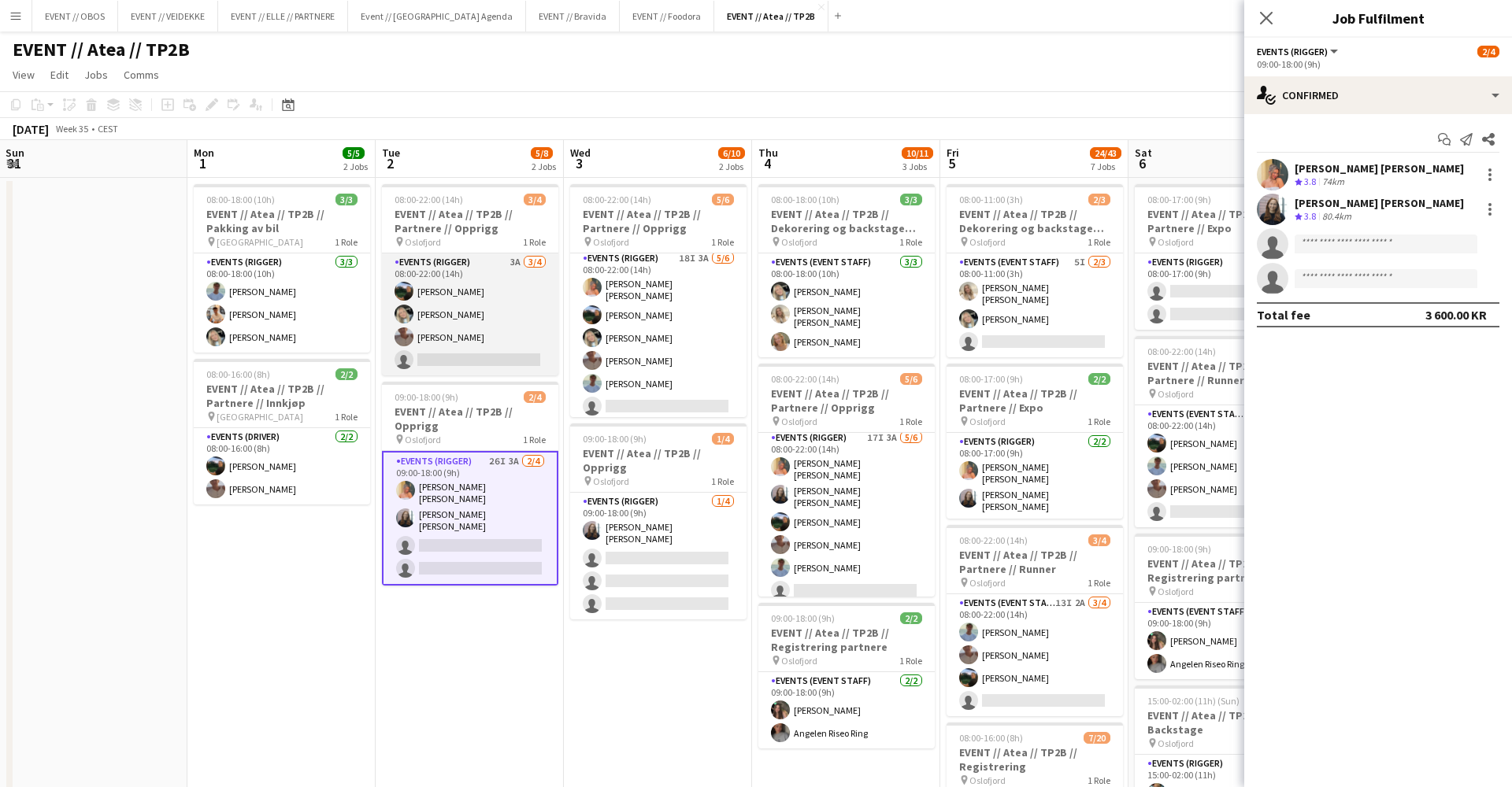
click at [445, 336] on app-card-role "Events (Rigger) 3A [DATE] 08:00-22:00 (14h) [PERSON_NAME] Smelhus [PERSON_NAME]…" at bounding box center [470, 314] width 176 height 122
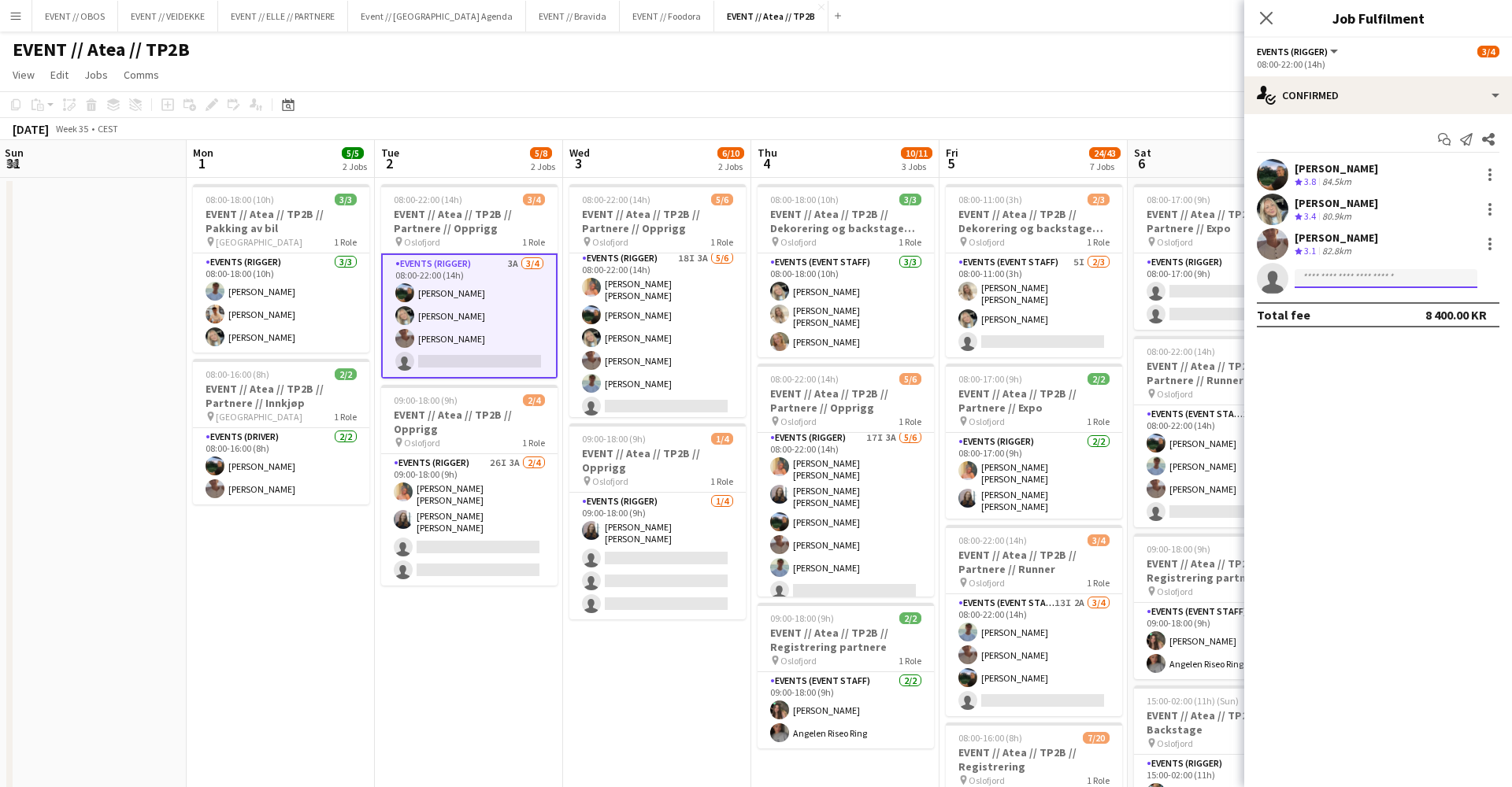
click at [1322, 283] on input at bounding box center [1385, 278] width 183 height 19
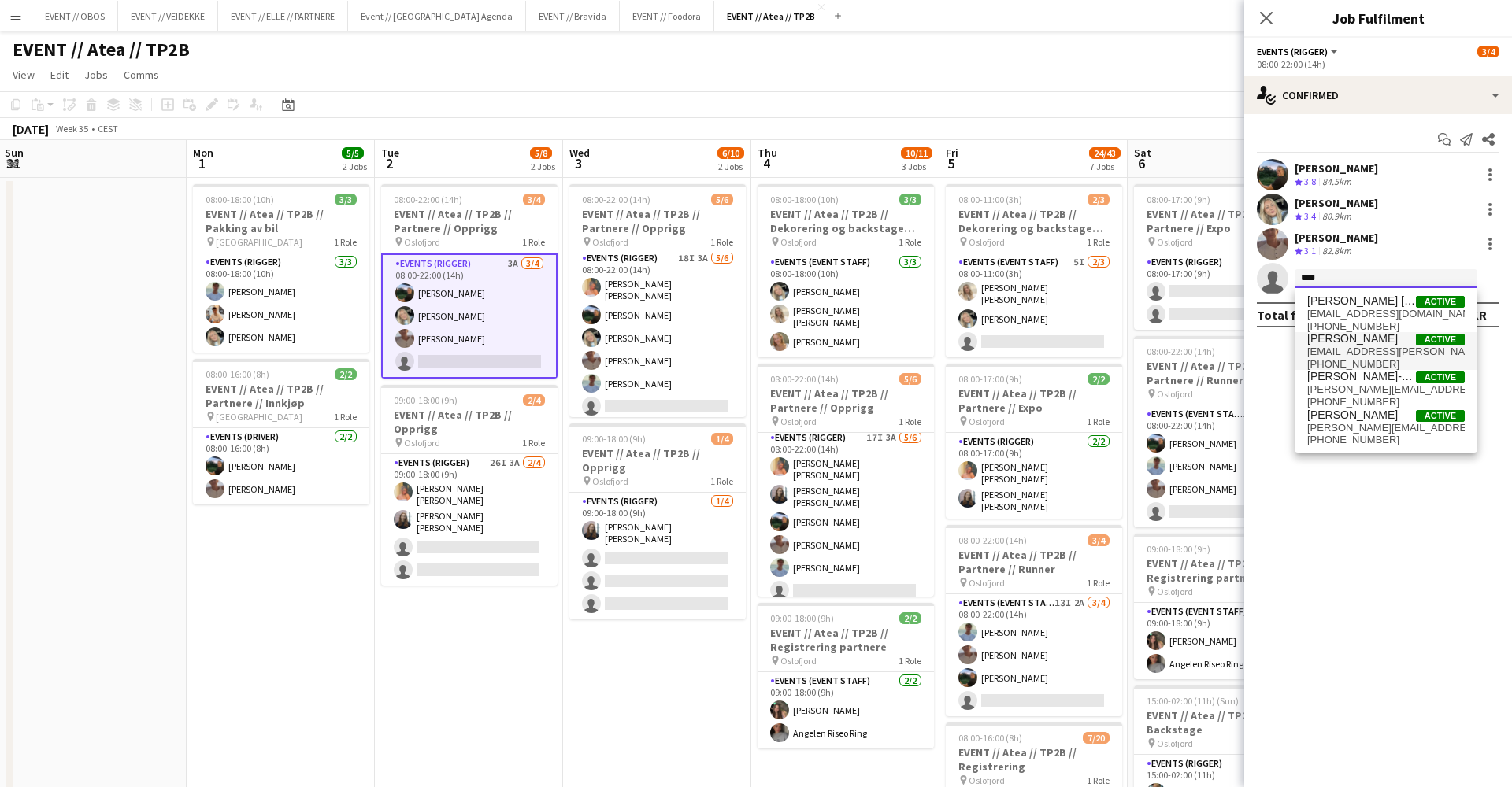
type input "****"
click at [1383, 362] on span "[PHONE_NUMBER]" at bounding box center [1386, 364] width 158 height 13
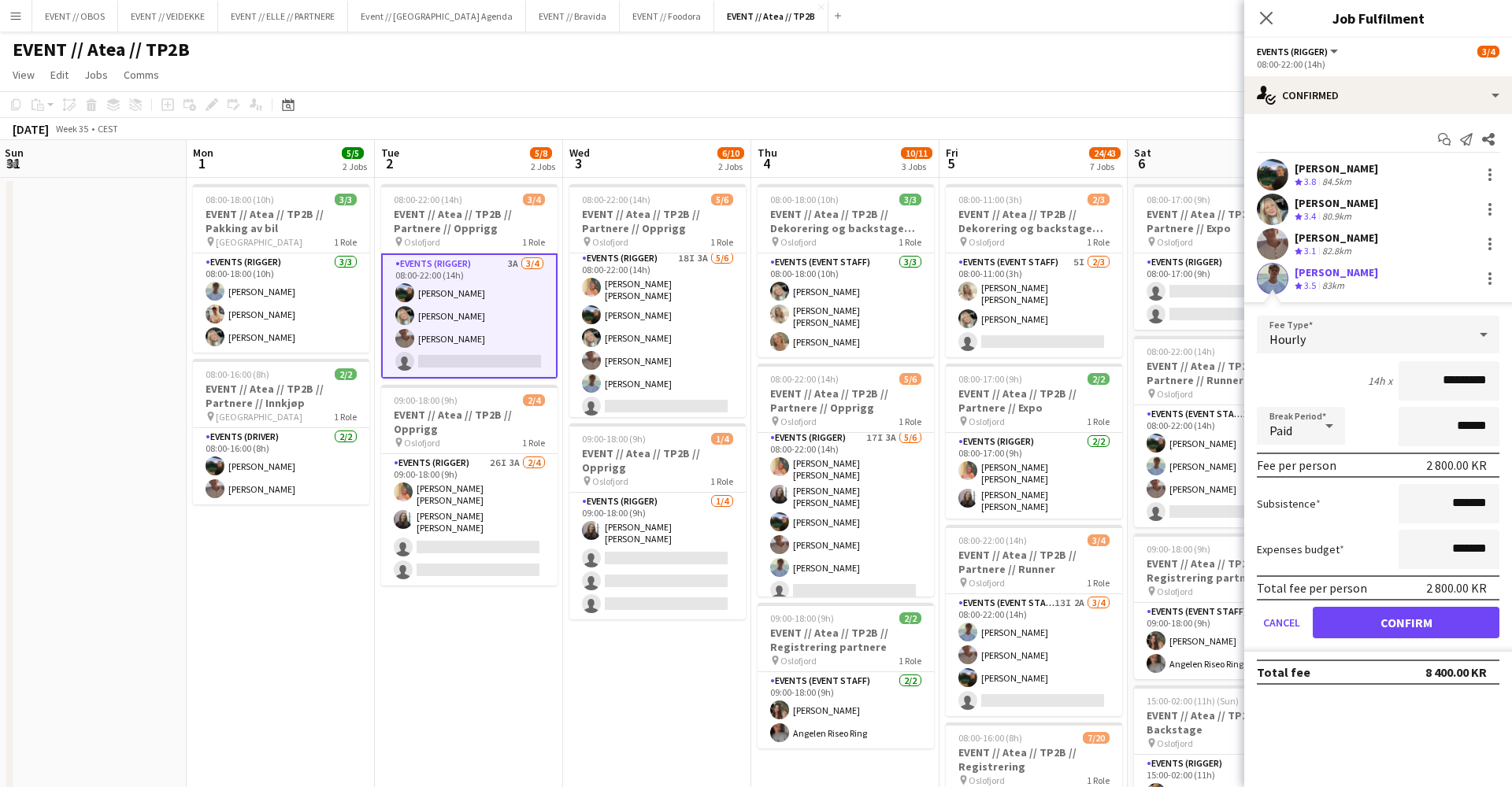
click at [1420, 626] on button "Confirm" at bounding box center [1405, 623] width 186 height 32
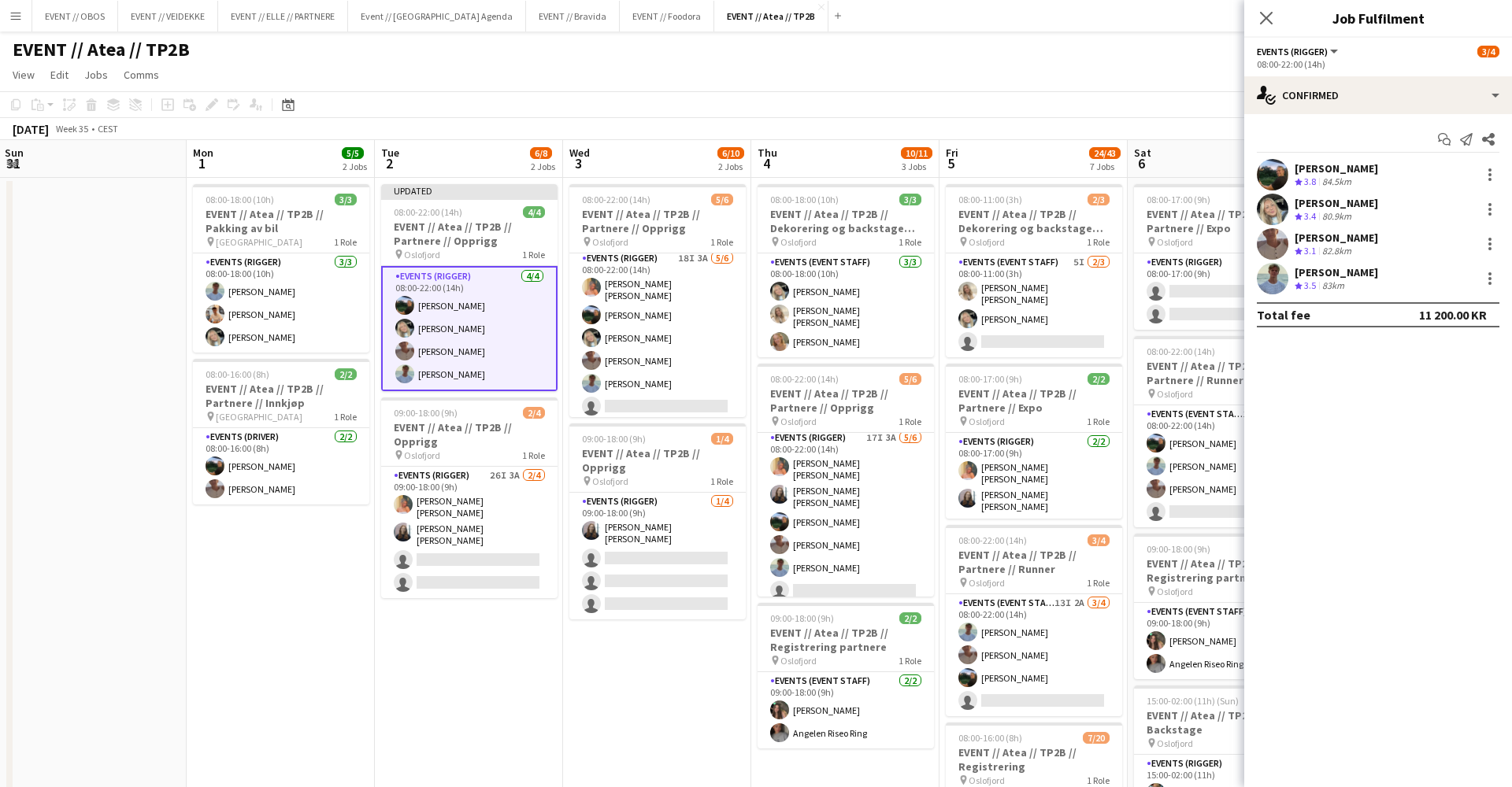
click at [1124, 133] on div "[DATE] Week 35 • CEST Publish 1 job Revert 1 job" at bounding box center [756, 129] width 1512 height 22
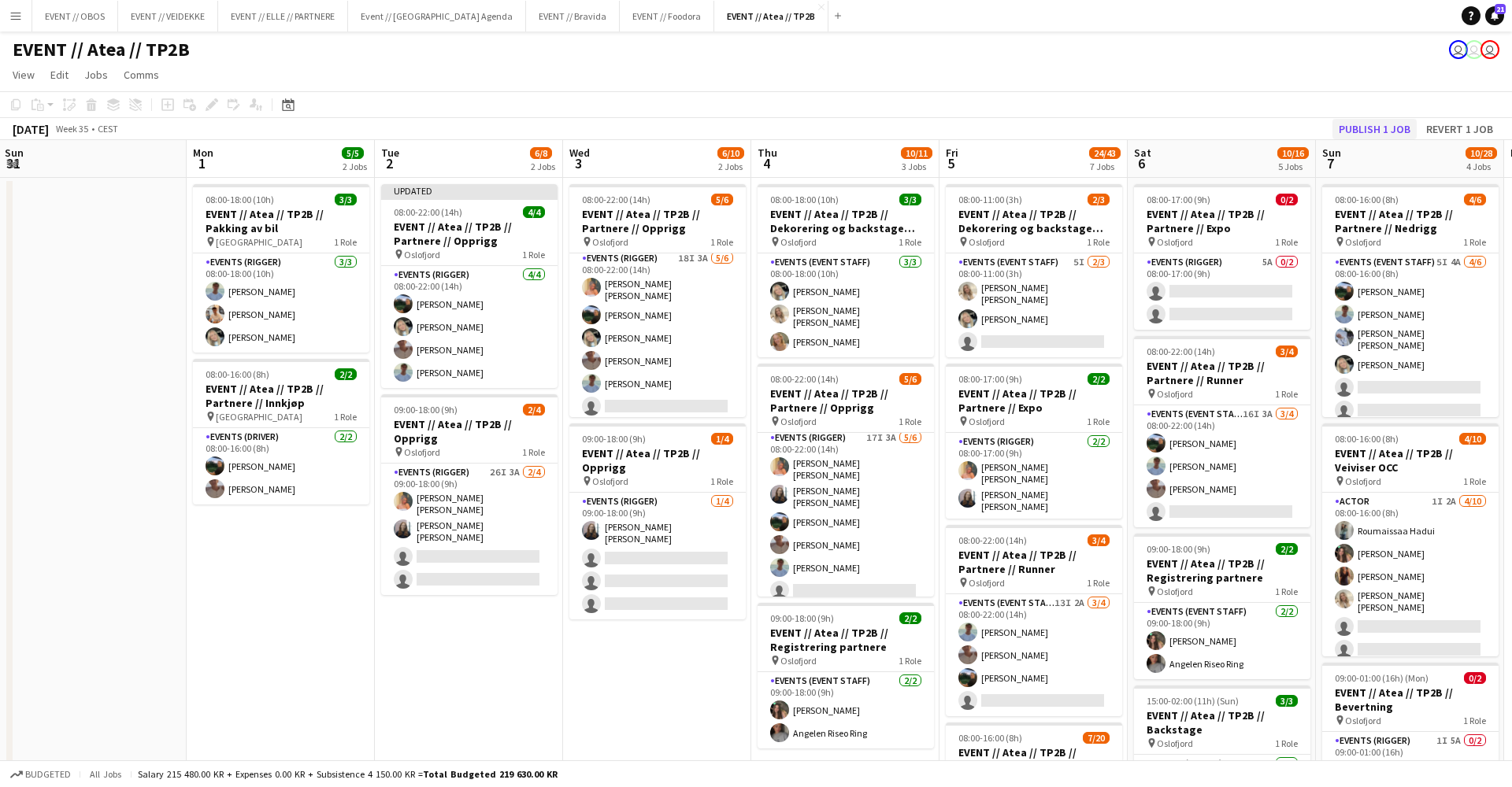
click at [1352, 125] on button "Publish 1 job" at bounding box center [1374, 129] width 84 height 20
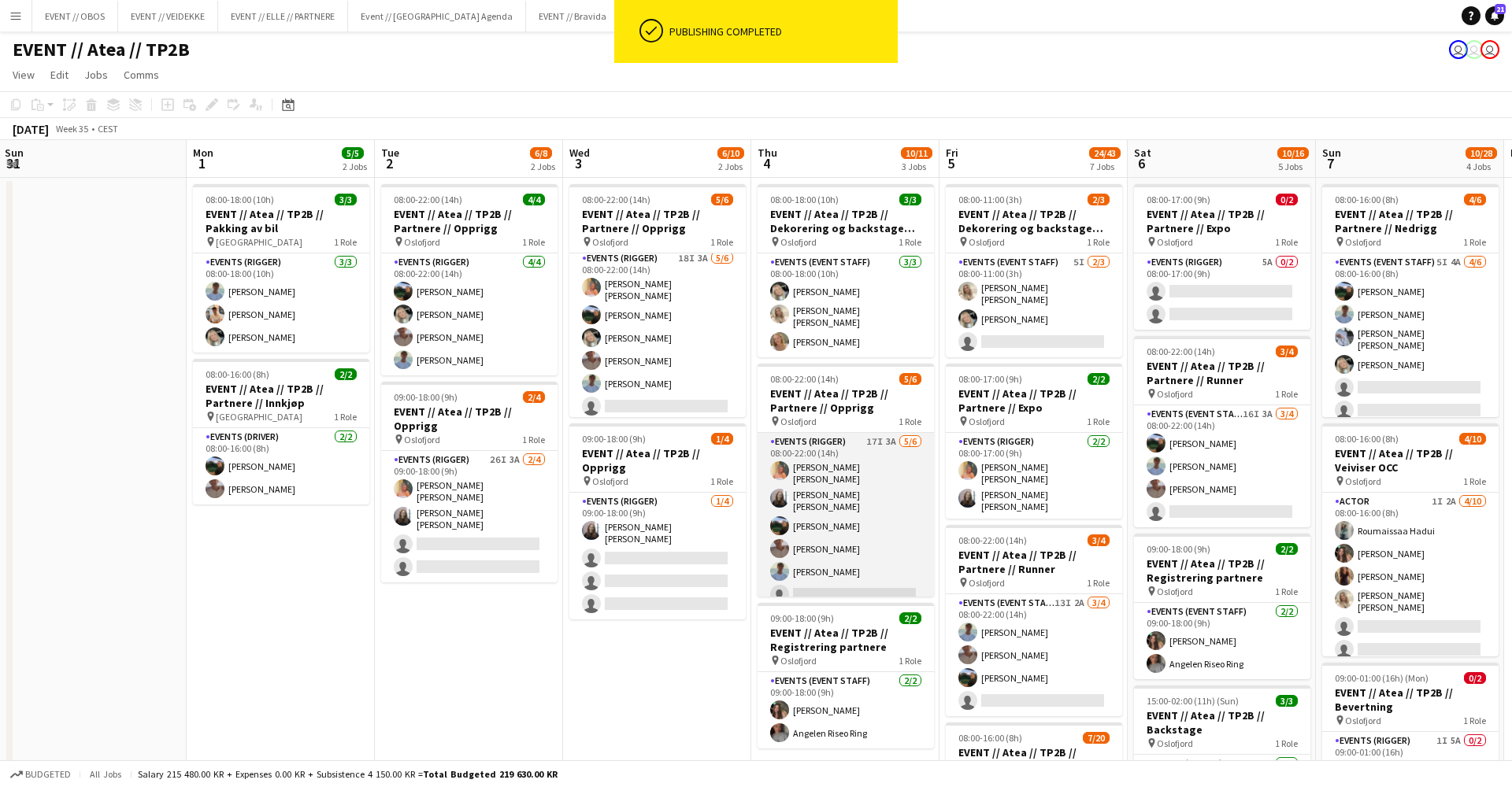
scroll to position [0, 0]
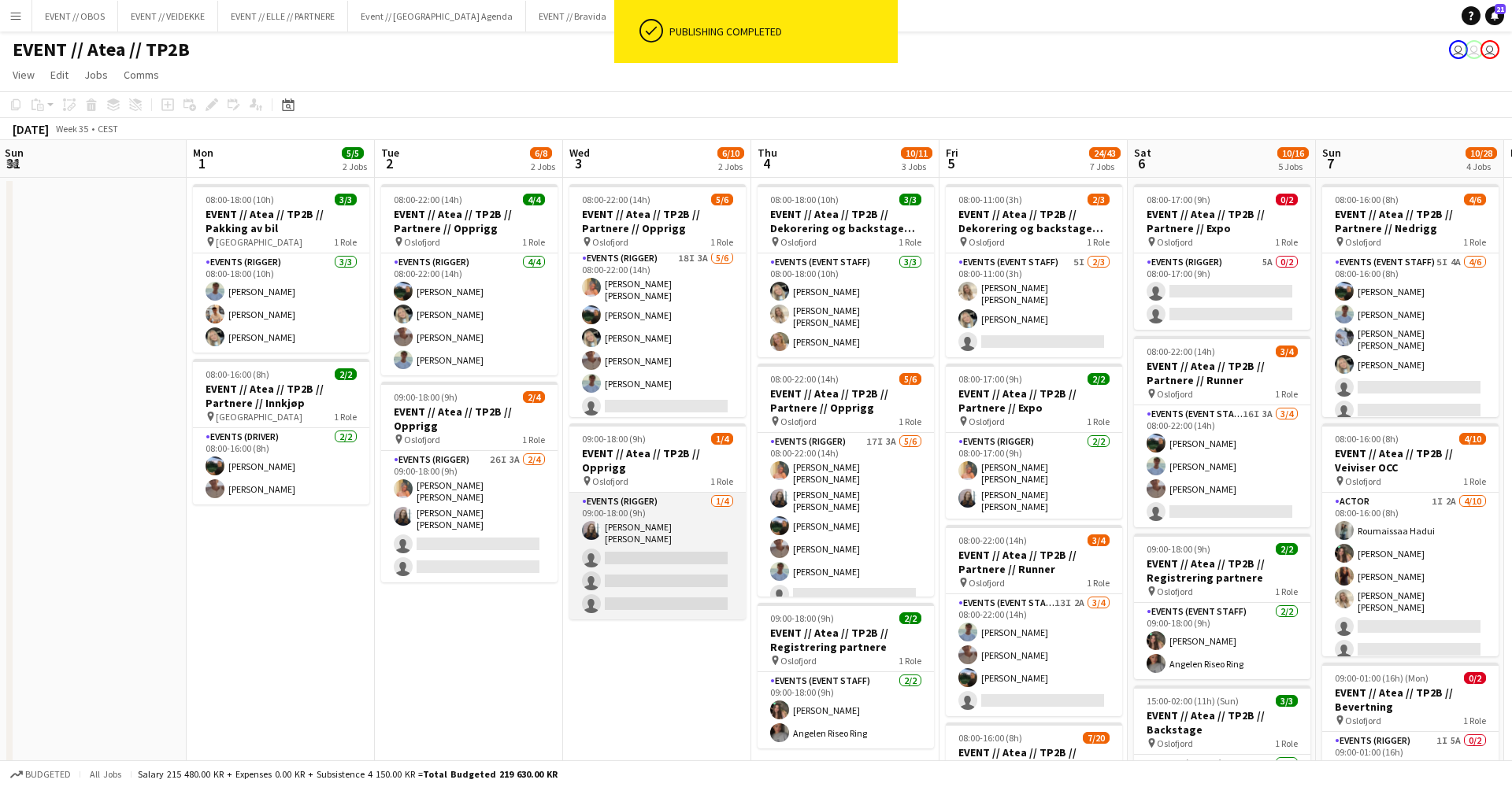
click at [680, 532] on app-card-role "Events (Rigger) [DATE] 09:00-18:00 (9h) [PERSON_NAME] [PERSON_NAME] single-neut…" at bounding box center [657, 556] width 176 height 127
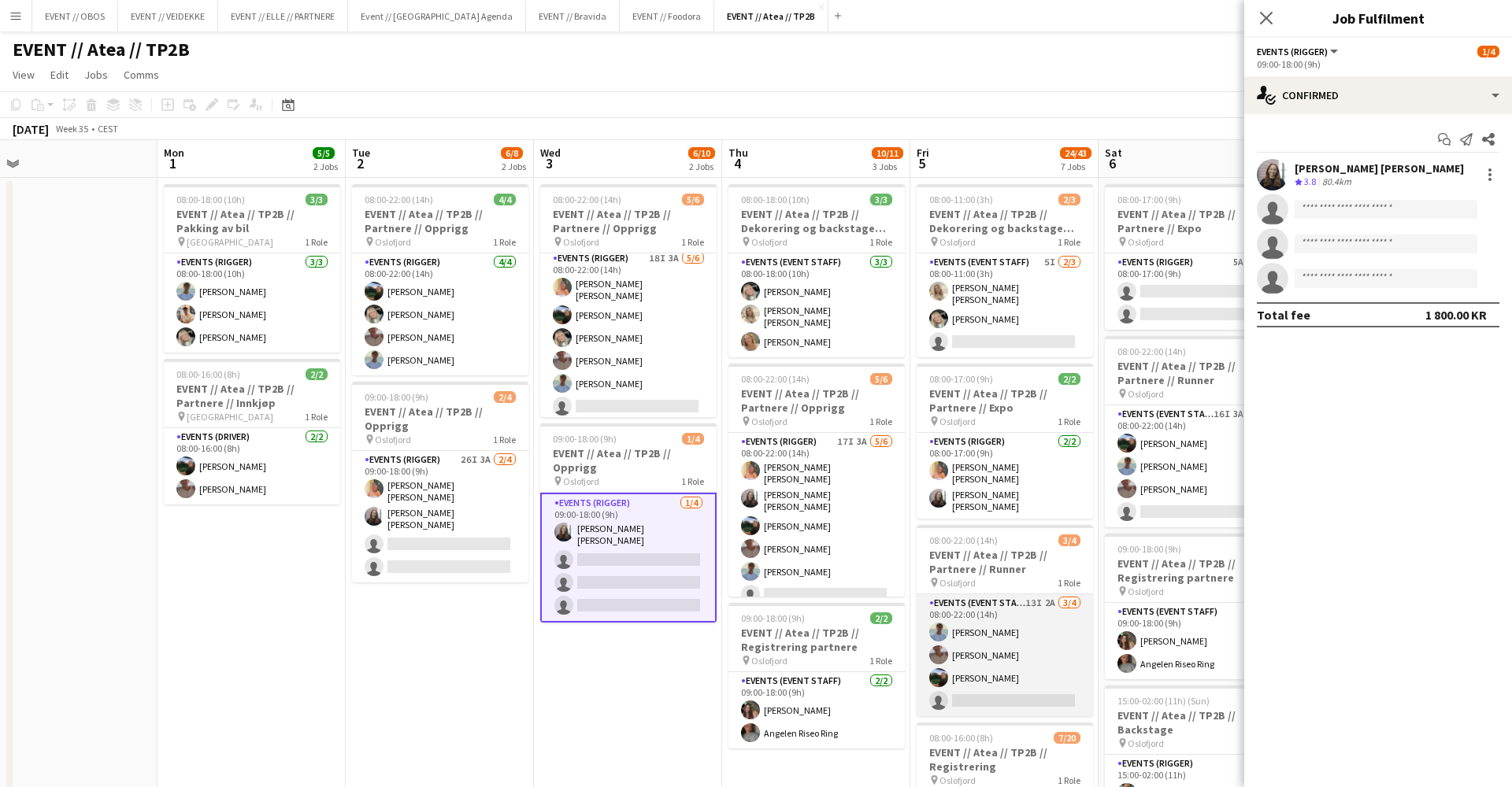
scroll to position [0, 597]
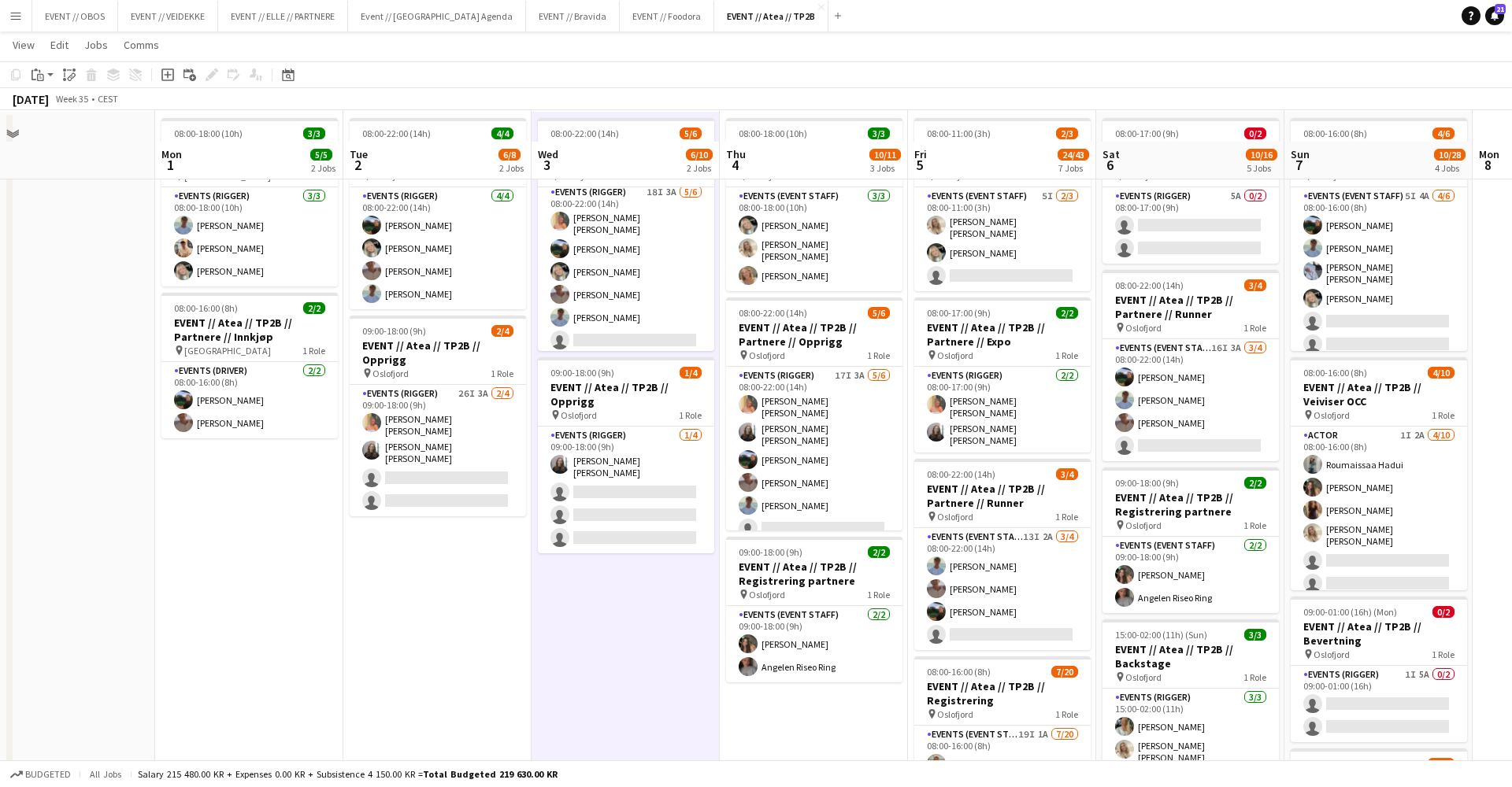
scroll to position [98, 0]
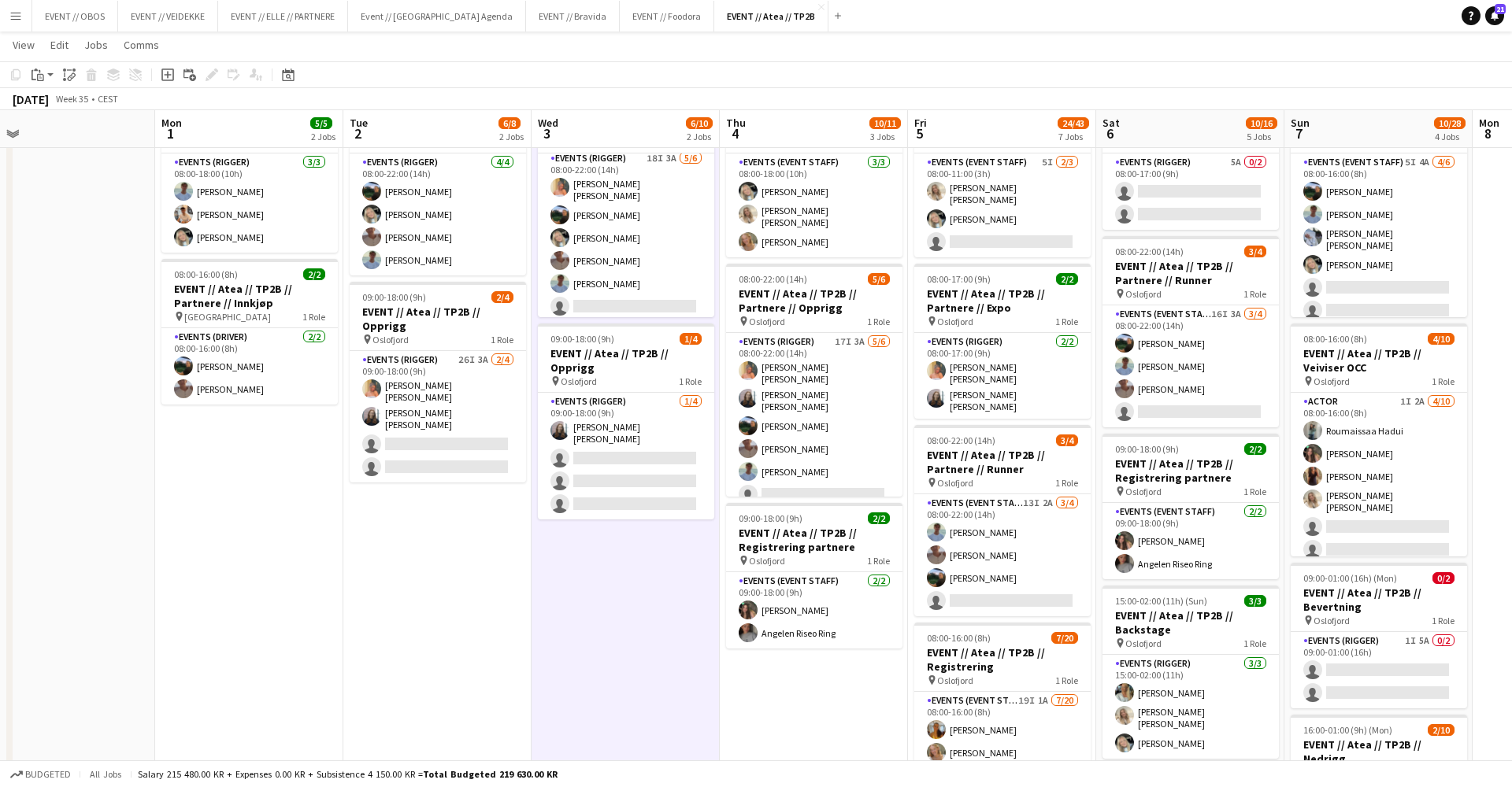
click at [630, 657] on app-date-cell "08:00-22:00 (14h) 5/6 EVENT // Atea // TP2B // Partnere // Opprigg pin Oslofjor…" at bounding box center [625, 750] width 188 height 1345
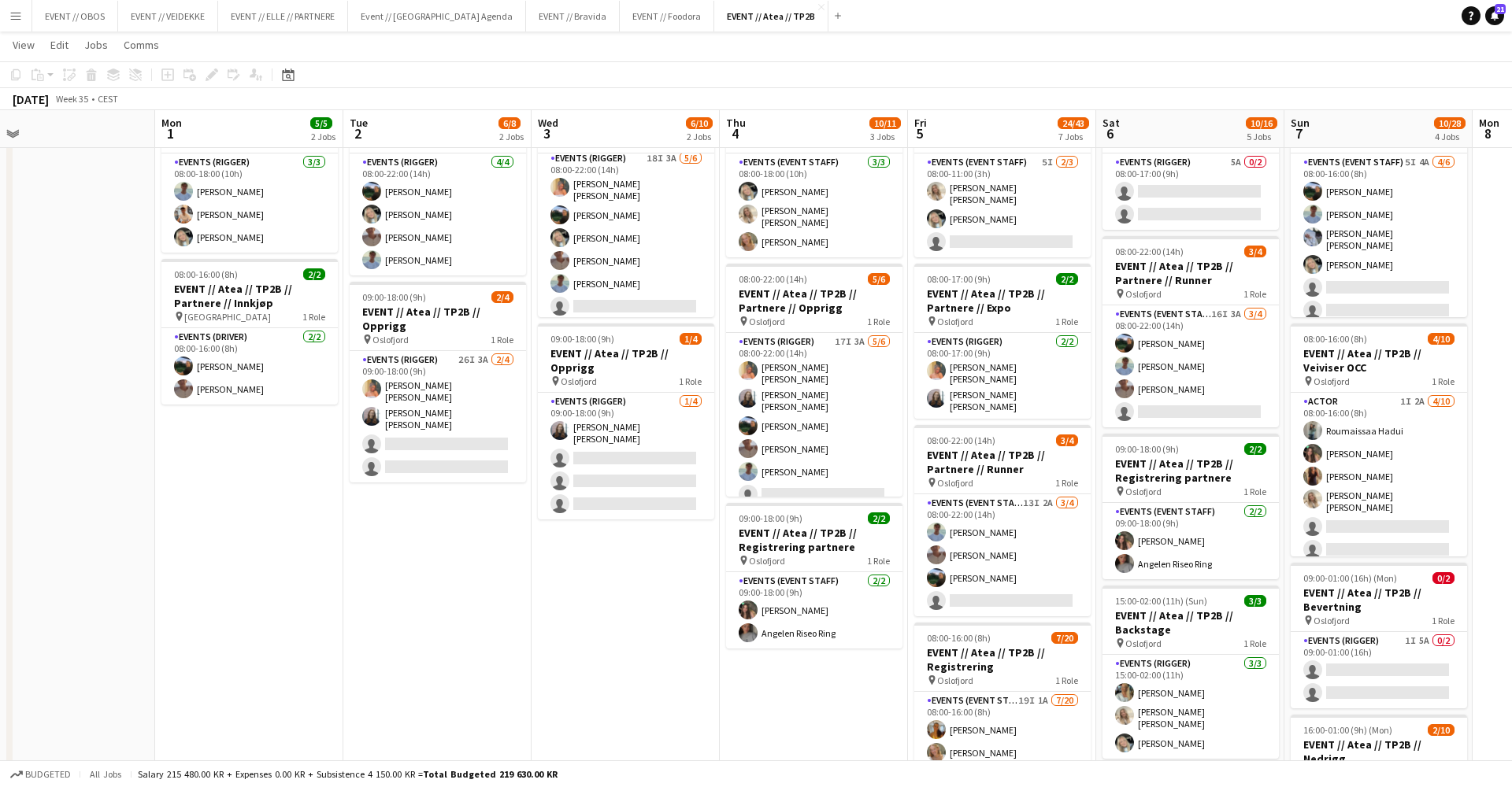
click at [585, 575] on app-date-cell "08:00-22:00 (14h) 5/6 EVENT // Atea // TP2B // Partnere // Opprigg pin Oslofjor…" at bounding box center [625, 750] width 188 height 1345
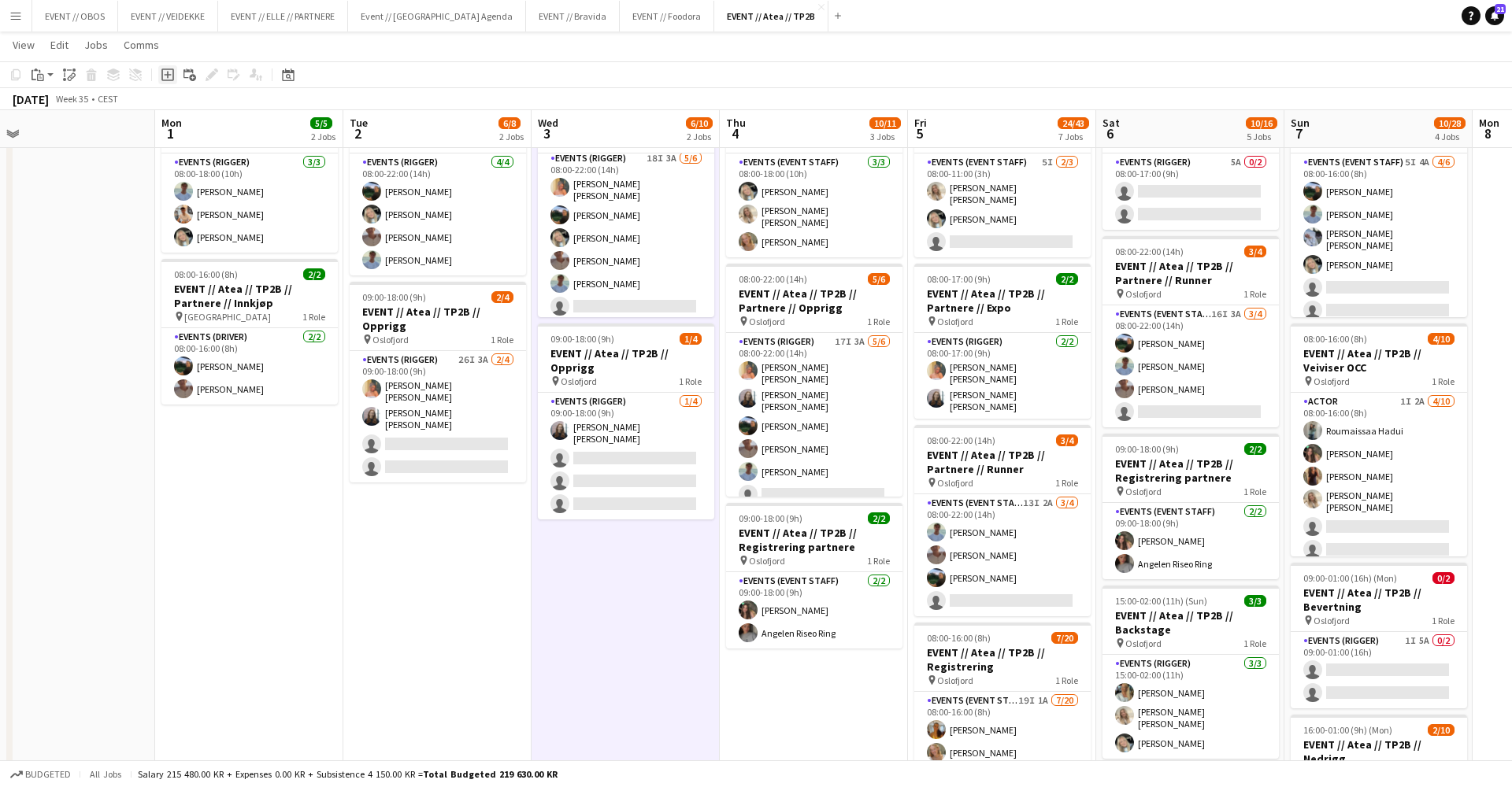
click at [165, 72] on icon "Add job" at bounding box center [168, 75] width 13 height 13
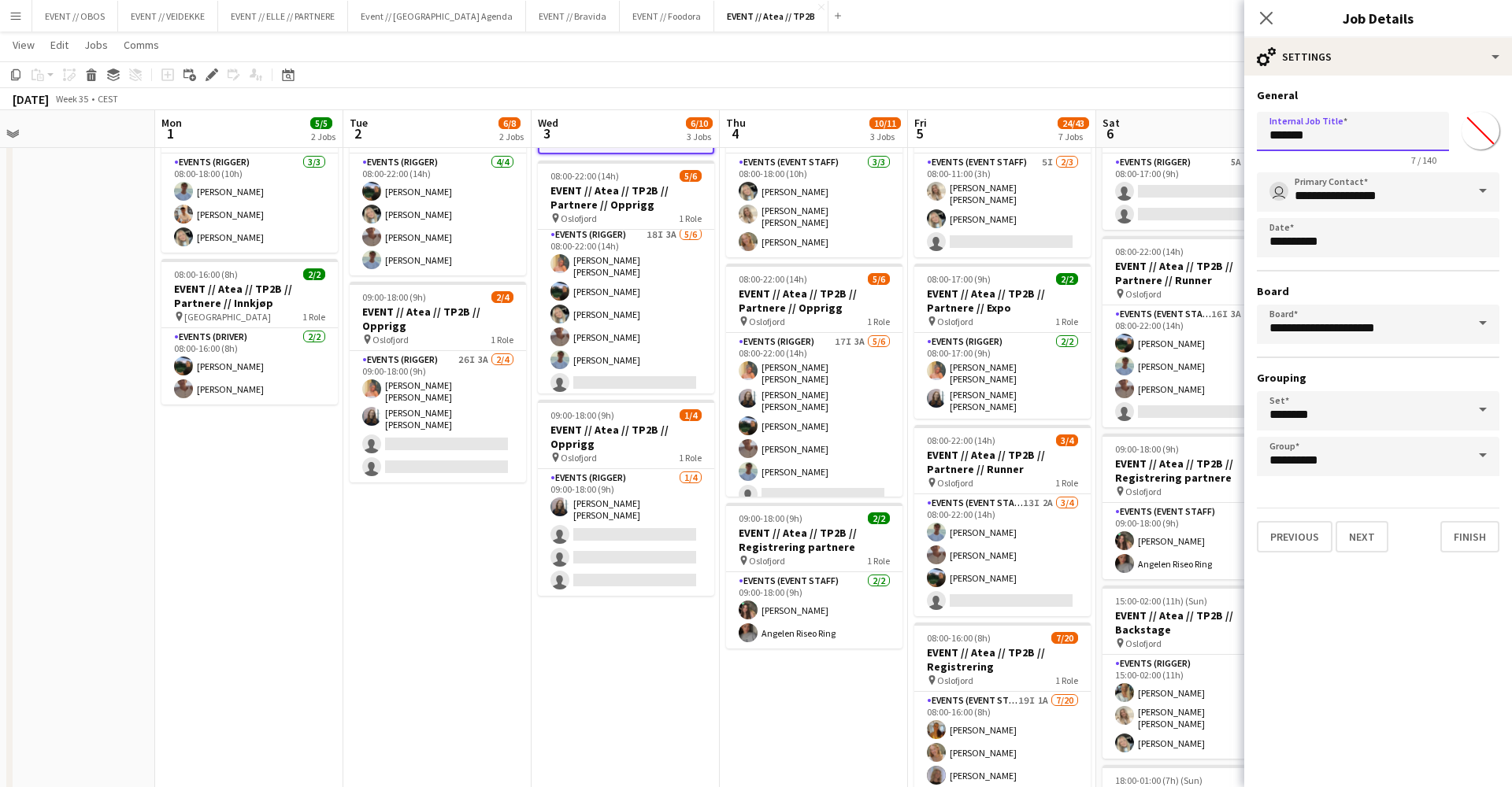
drag, startPoint x: 1317, startPoint y: 139, endPoint x: 1160, endPoint y: 131, distance: 157.2
click at [1160, 131] on body "Menu Boards Boards Boards All jobs Status Workforce Workforce My Workforce Recr…" at bounding box center [756, 676] width 1512 height 1548
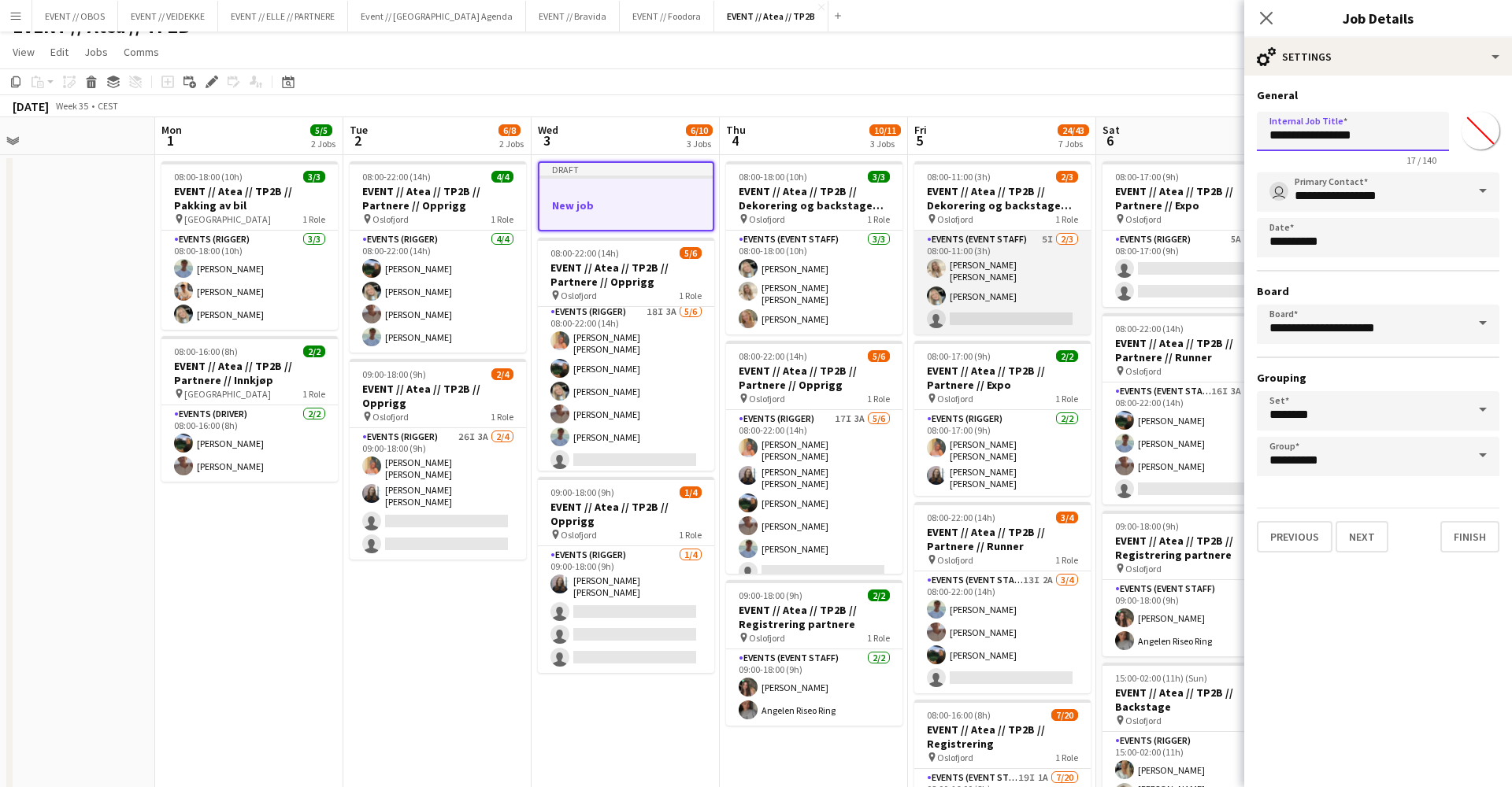
scroll to position [0, 0]
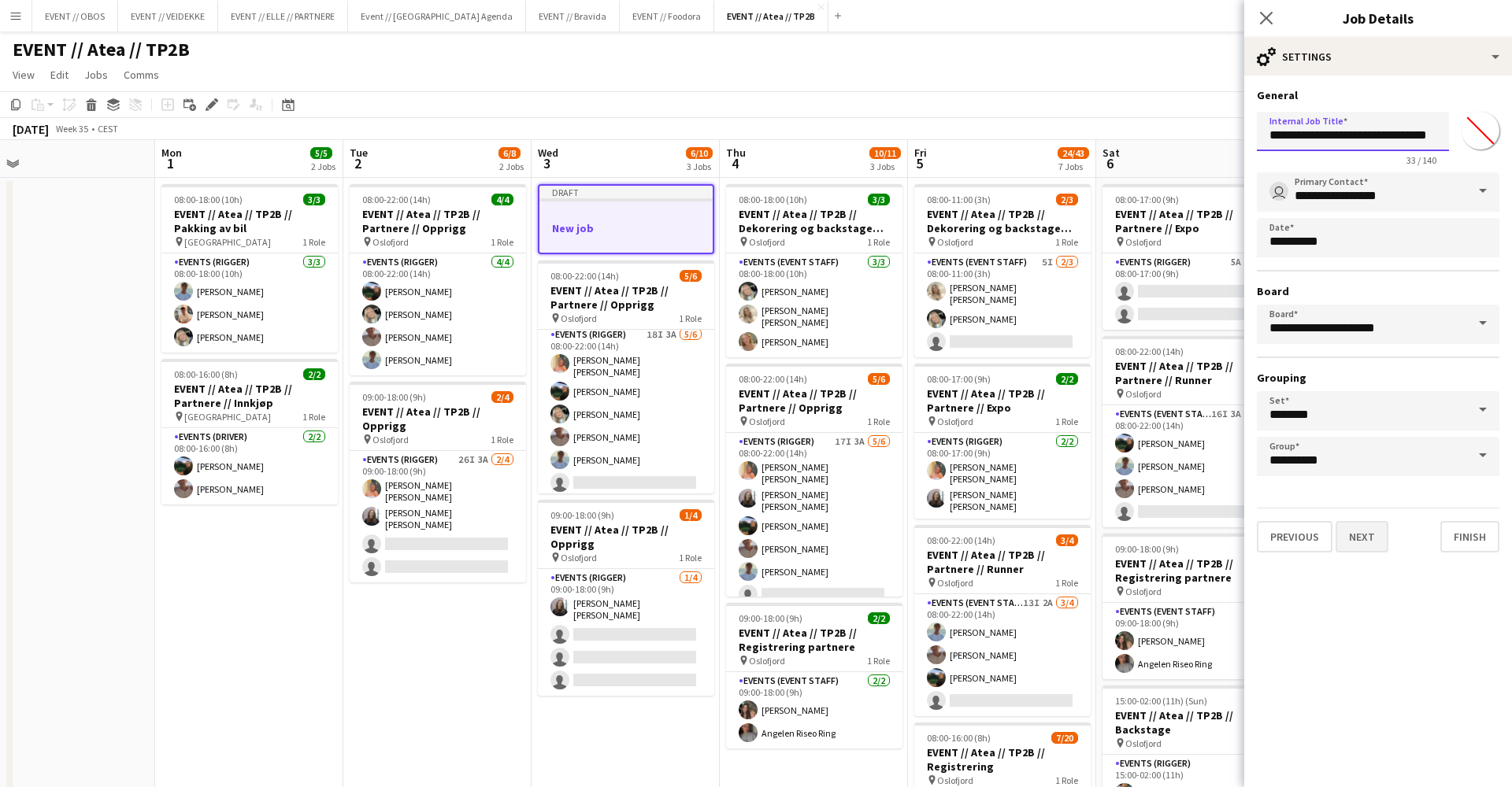
type input "**********"
click at [1364, 534] on button "Next" at bounding box center [1362, 537] width 53 height 32
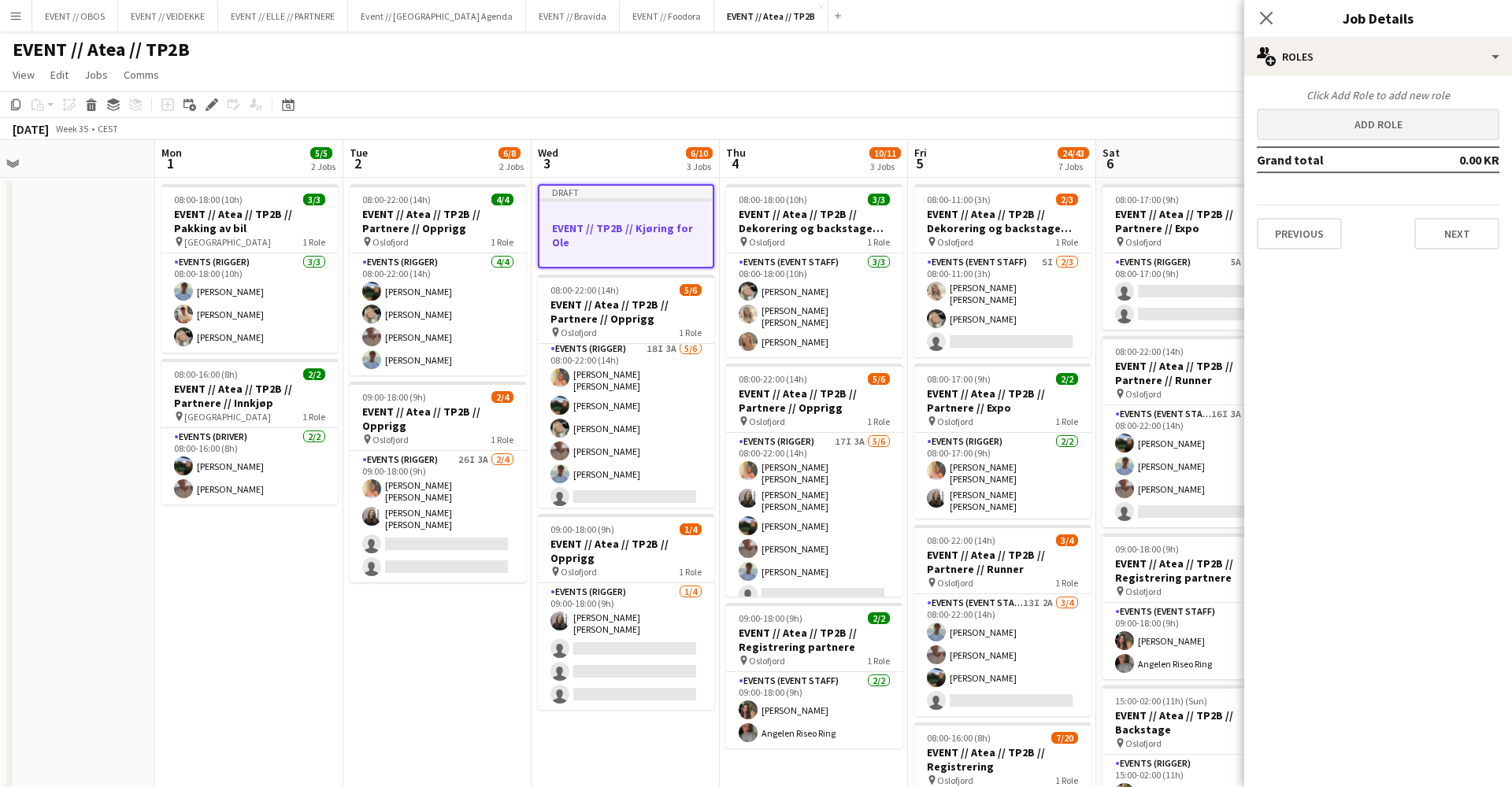
click at [1312, 126] on button "Add role" at bounding box center [1379, 124] width 243 height 32
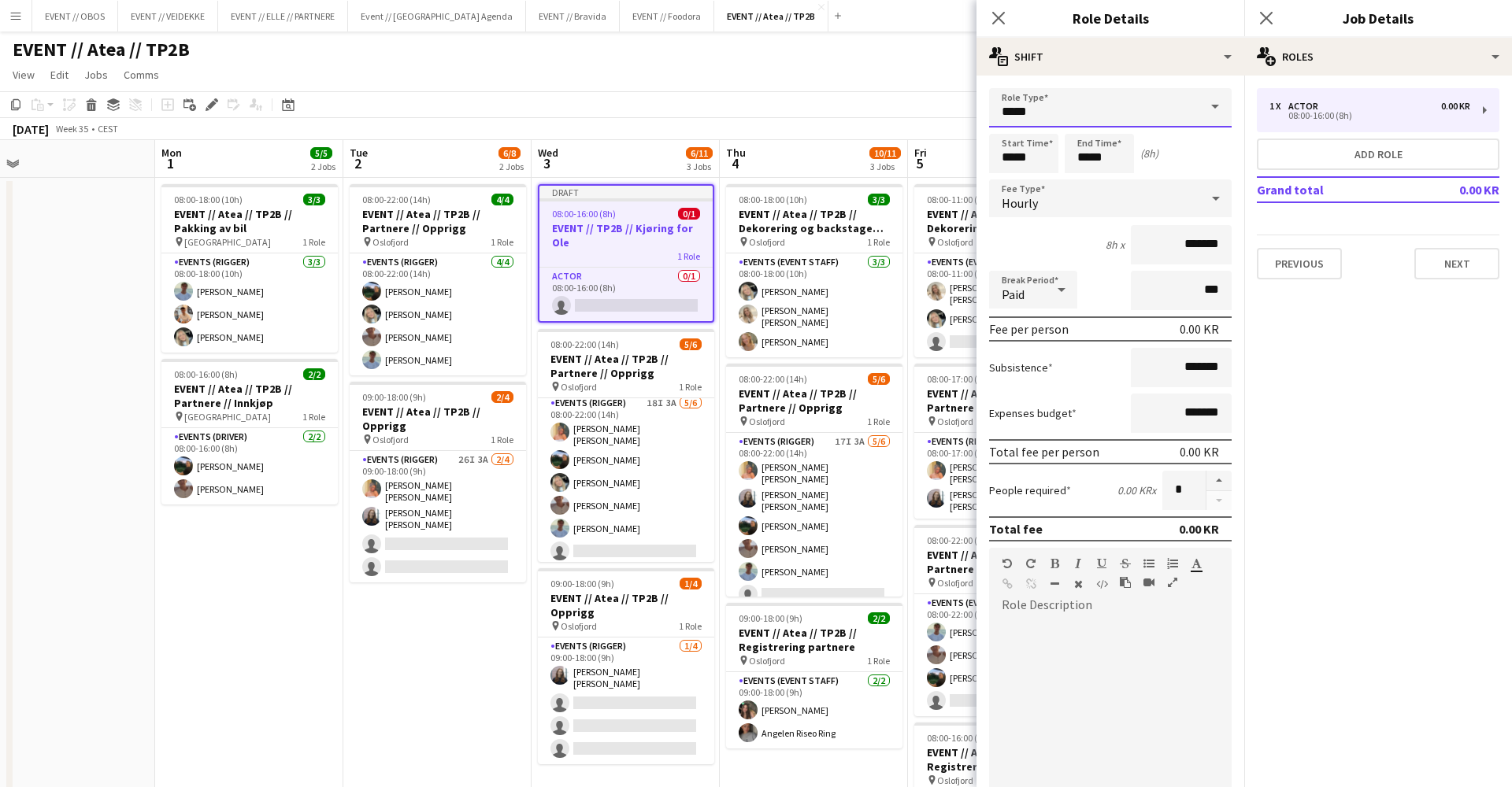
click at [1175, 114] on input "*****" at bounding box center [1111, 108] width 243 height 39
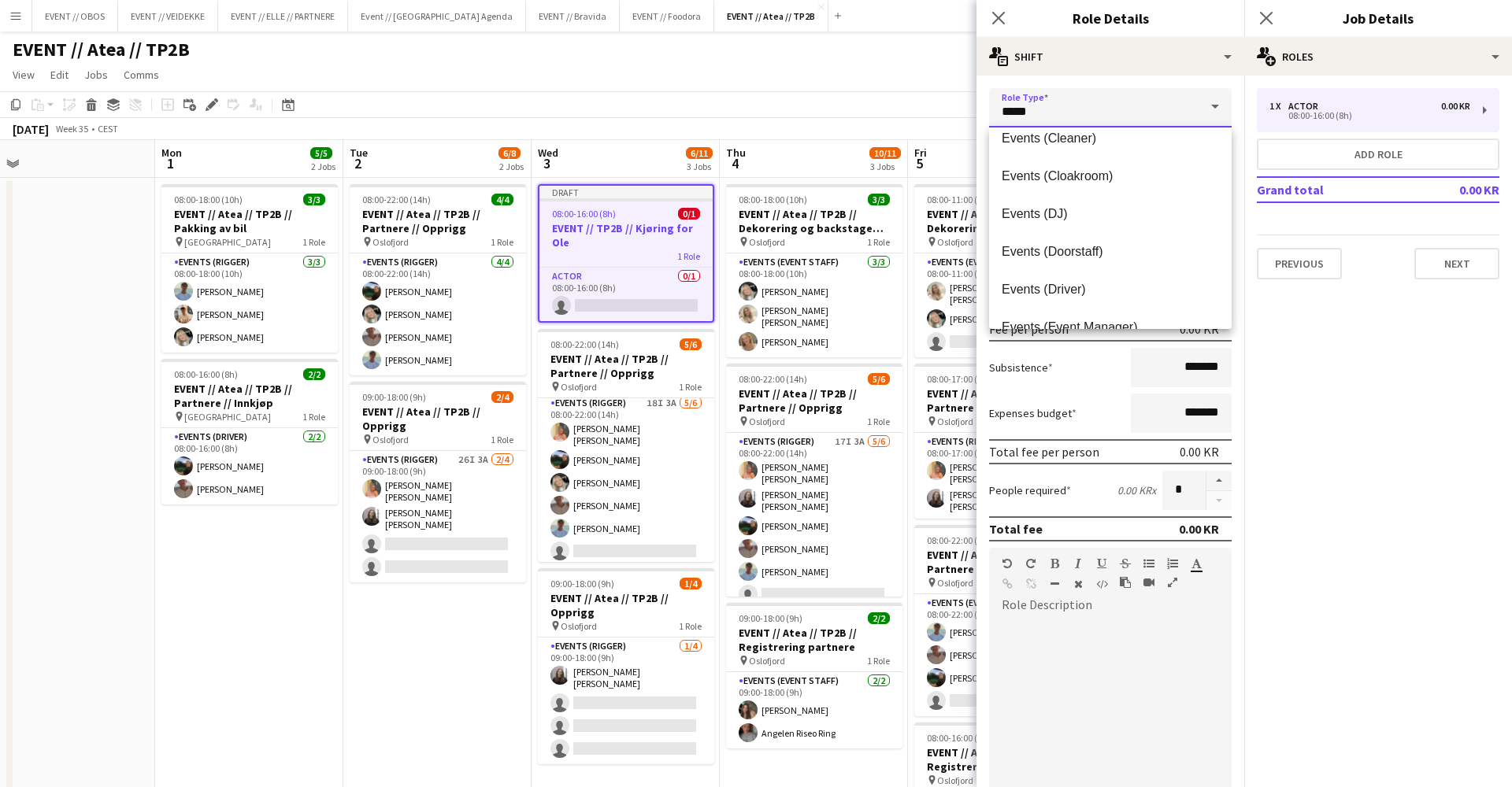
scroll to position [243, 0]
click at [1121, 280] on span "Events (Driver)" at bounding box center [1110, 287] width 217 height 15
type input "**********"
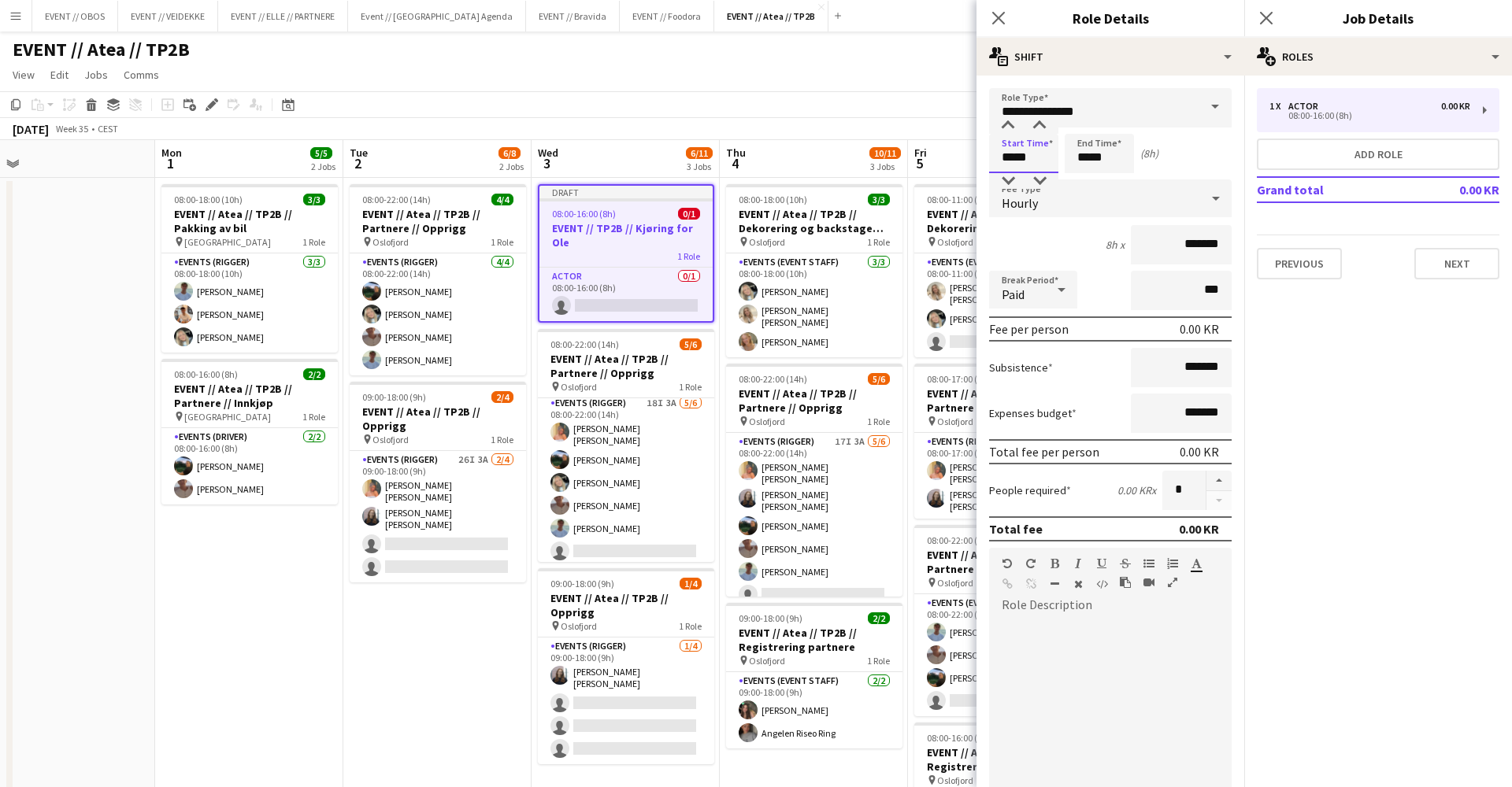
click at [1011, 140] on input "*****" at bounding box center [1023, 153] width 70 height 39
type input "*****"
click at [1011, 126] on div at bounding box center [1008, 125] width 32 height 16
click at [1092, 156] on input "*****" at bounding box center [1099, 153] width 70 height 39
click at [1085, 125] on div at bounding box center [1084, 125] width 32 height 16
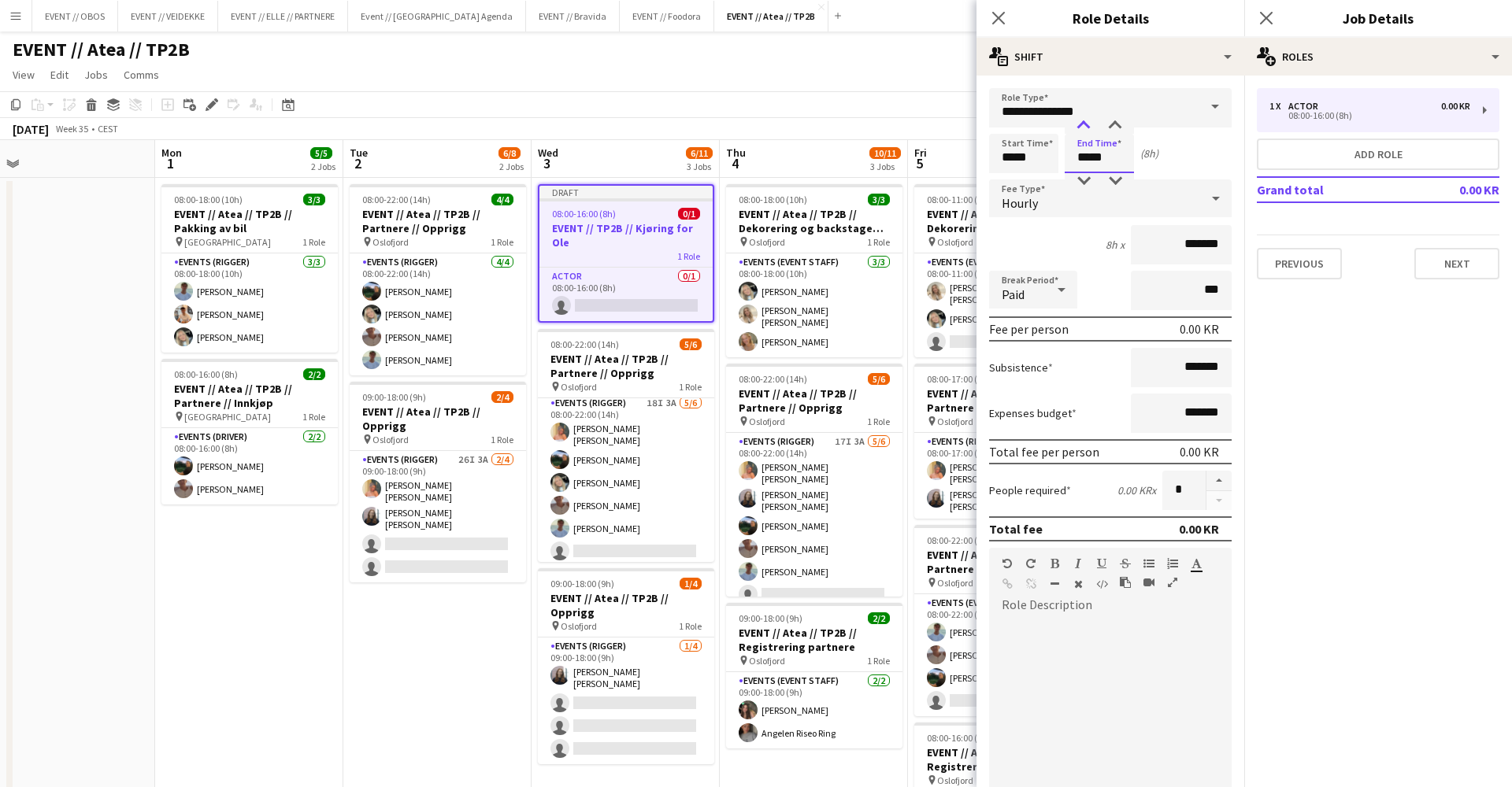
click at [1085, 125] on div at bounding box center [1084, 125] width 32 height 16
type input "*****"
click at [1085, 125] on div at bounding box center [1084, 125] width 32 height 16
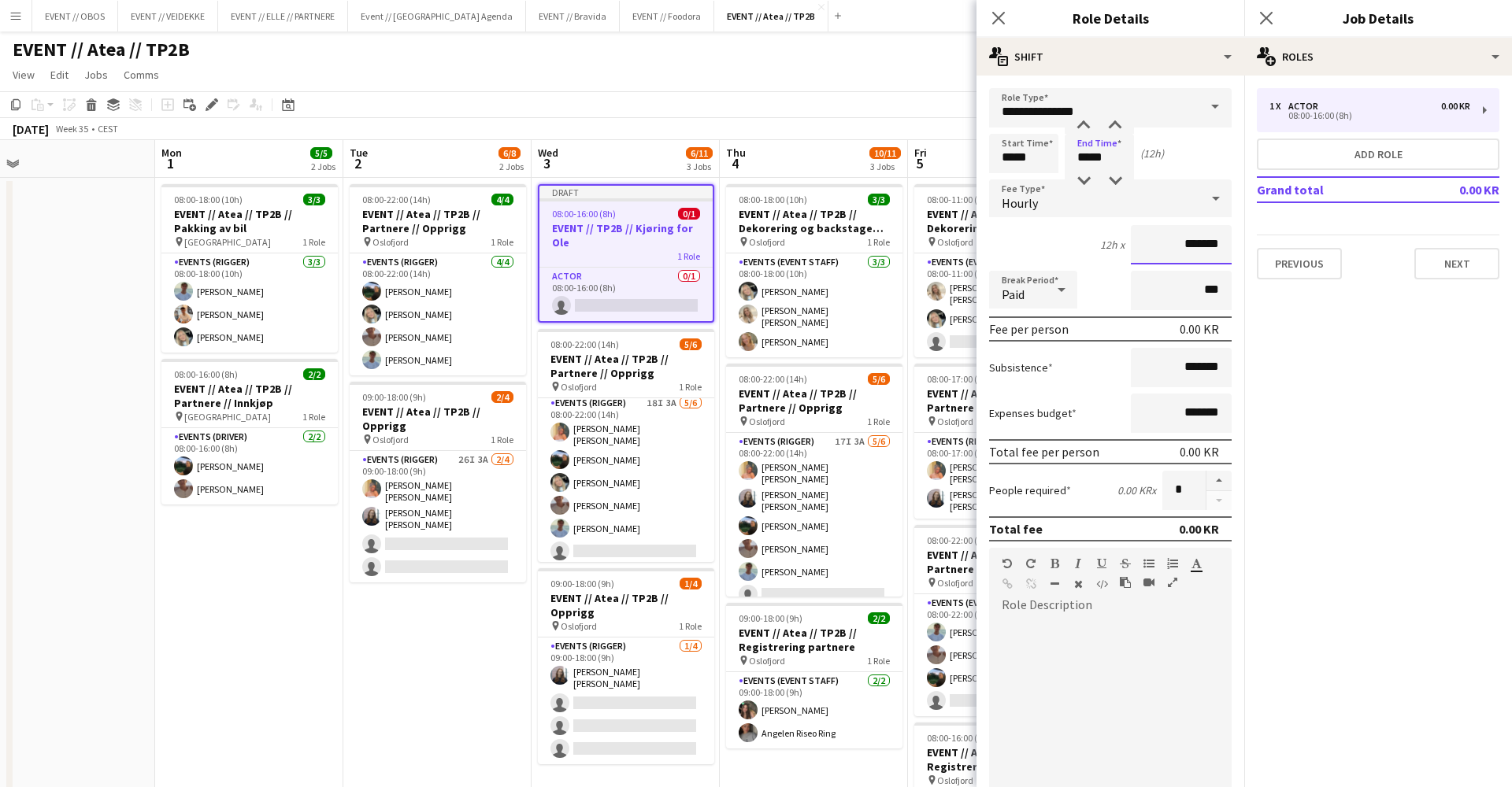
click at [1167, 255] on input "*******" at bounding box center [1181, 245] width 101 height 39
click at [1162, 238] on input "*******" at bounding box center [1181, 245] width 101 height 39
type input "*********"
click at [1214, 484] on button "button" at bounding box center [1218, 481] width 25 height 20
type input "*"
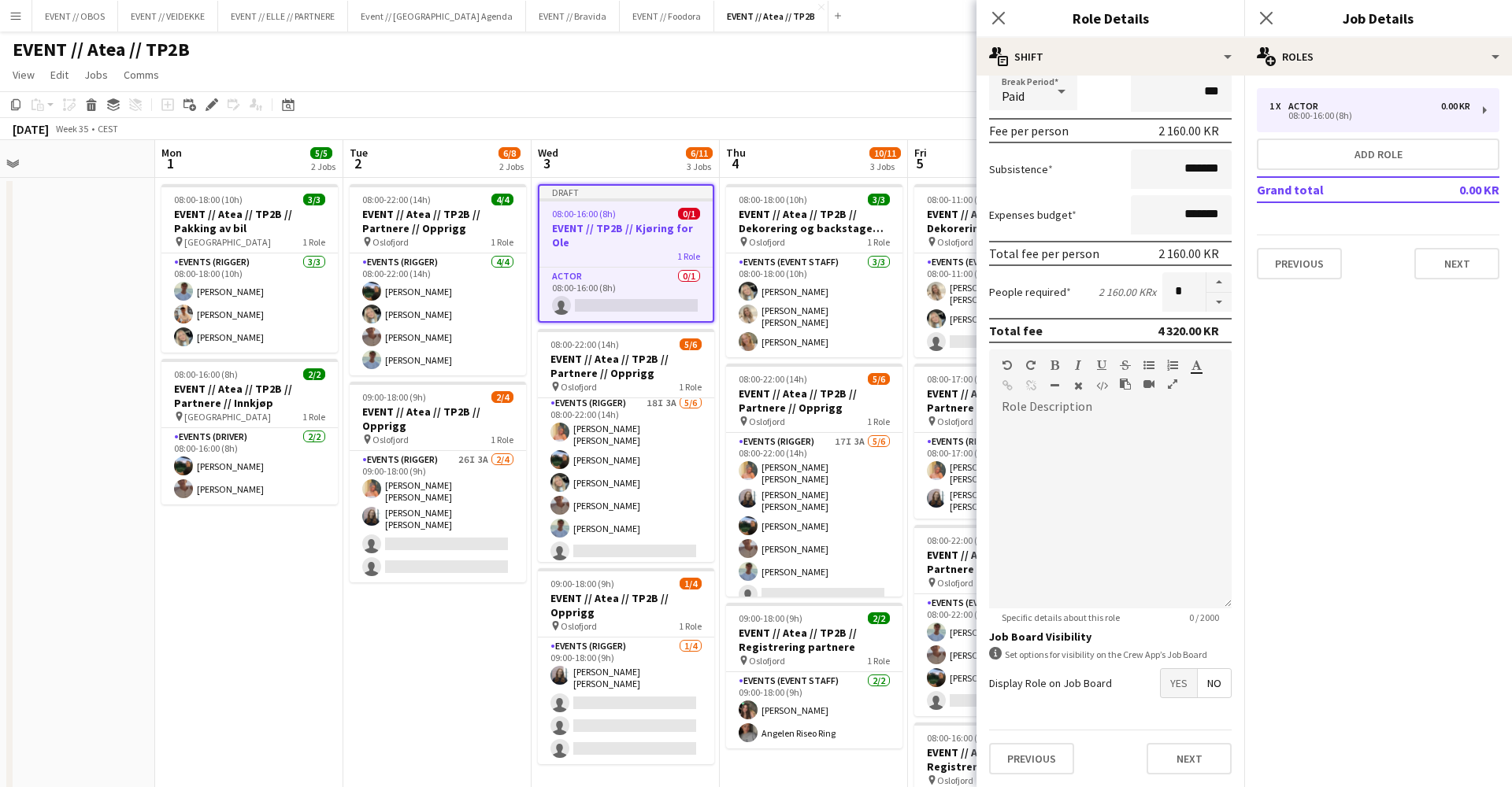
click at [1184, 694] on span "Yes" at bounding box center [1178, 683] width 36 height 29
click at [1184, 708] on span "Yes" at bounding box center [1178, 716] width 36 height 29
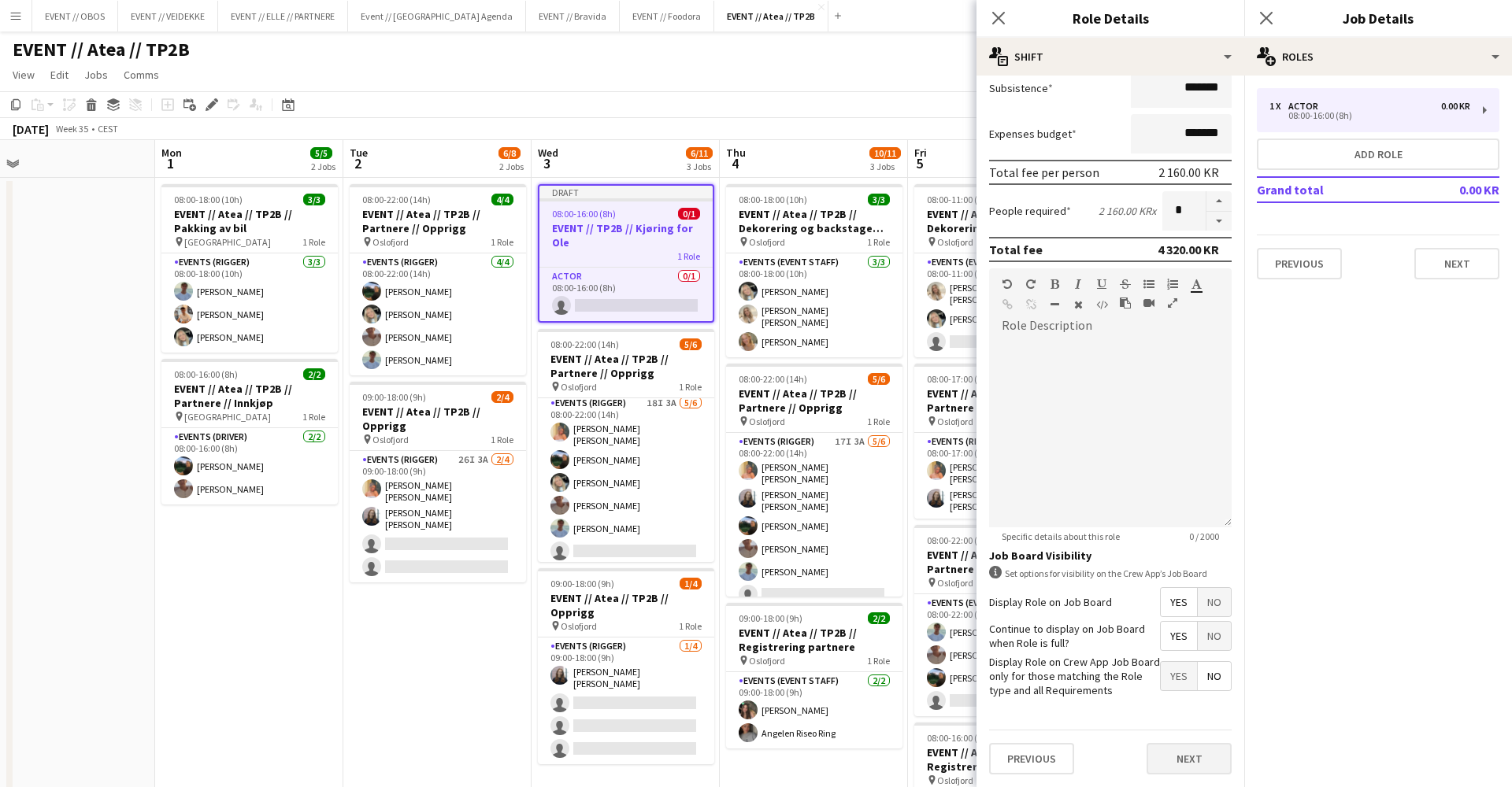
click at [1194, 741] on div "Previous Next" at bounding box center [1111, 758] width 243 height 57
click at [1198, 758] on button "Next" at bounding box center [1189, 760] width 85 height 32
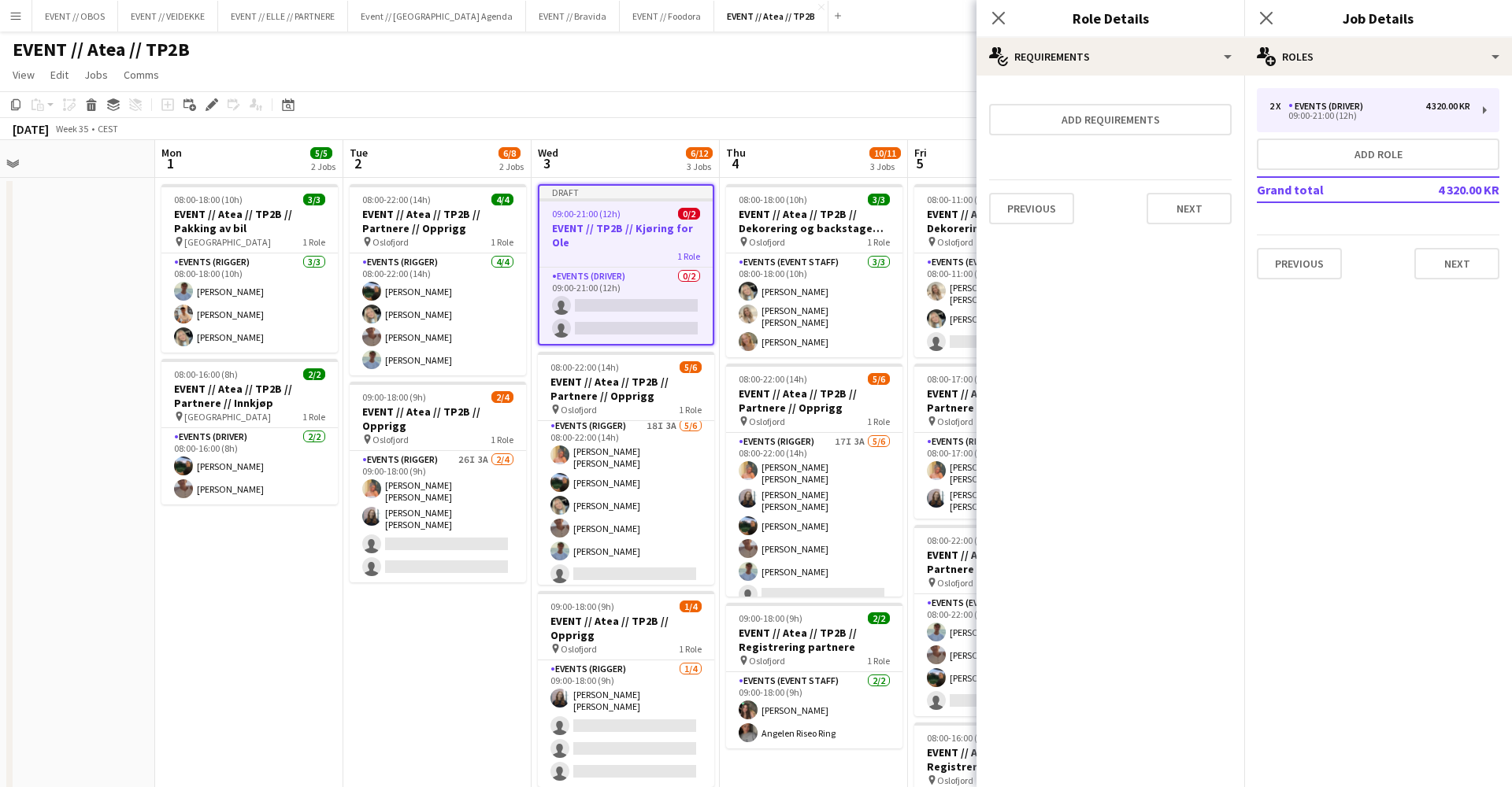
scroll to position [0, 0]
click at [1202, 194] on button "Next" at bounding box center [1189, 209] width 85 height 32
click at [1205, 228] on div "Collect a response when crew apply from the Job Board. Responses appear within …" at bounding box center [1110, 158] width 268 height 164
click at [1207, 215] on button "Finish" at bounding box center [1202, 211] width 59 height 32
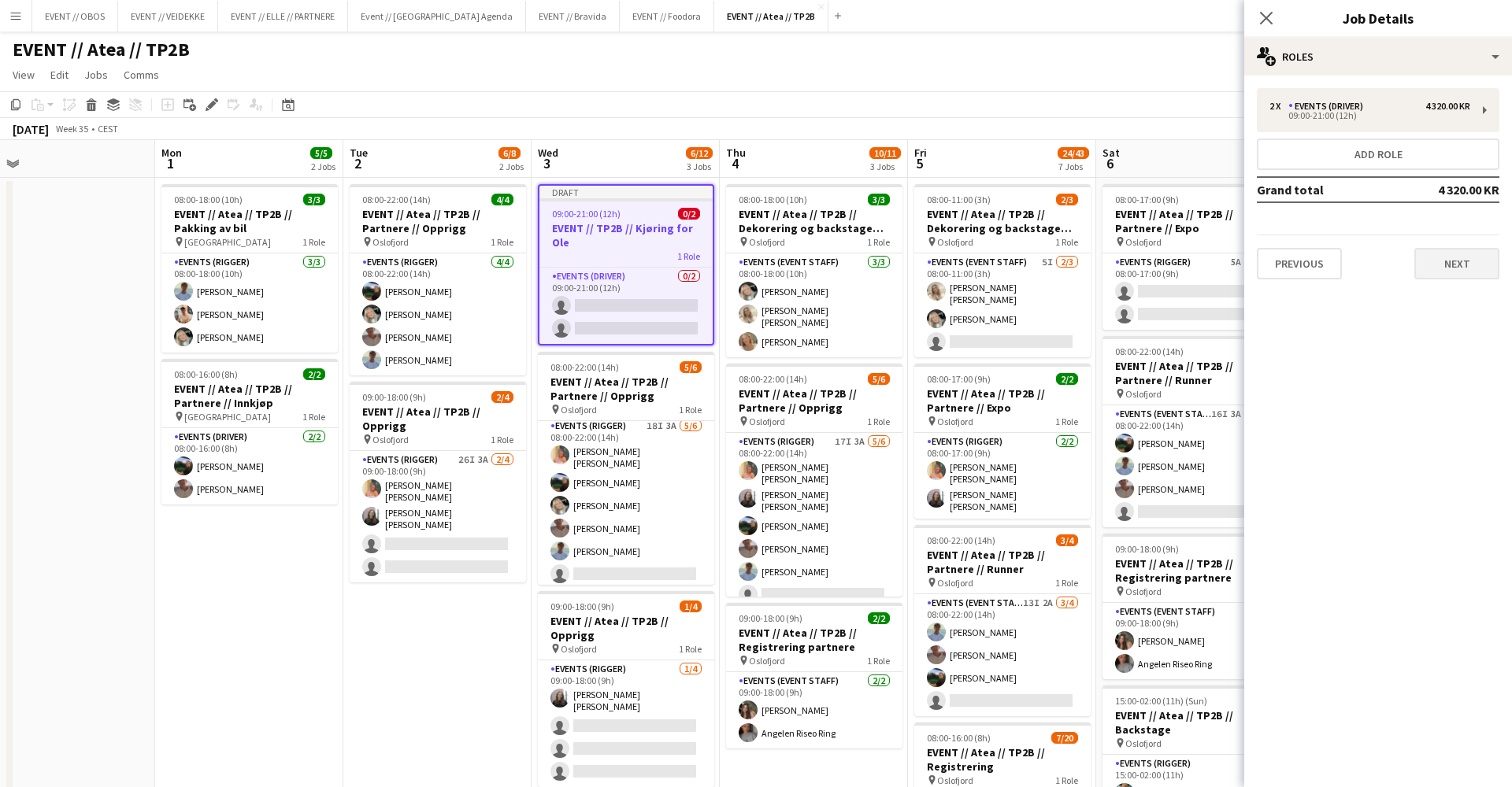
click at [1451, 264] on button "Next" at bounding box center [1456, 264] width 85 height 32
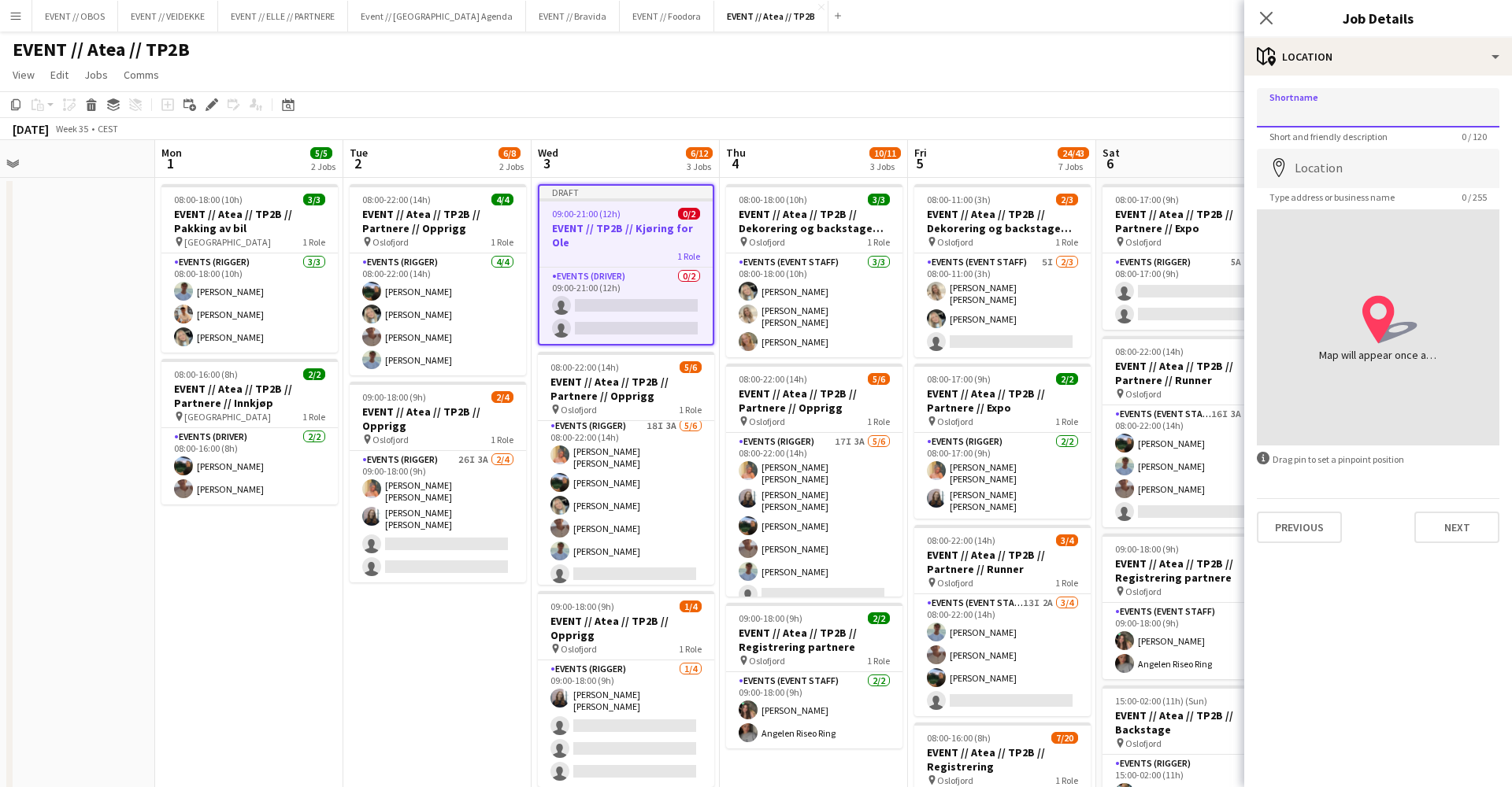
type input "*"
type input "****"
click at [1447, 546] on div "Shortname **** Short and friendly description 4 / 120 Location map-marker Type …" at bounding box center [1378, 316] width 268 height 480
click at [1457, 527] on button "Next" at bounding box center [1456, 527] width 85 height 32
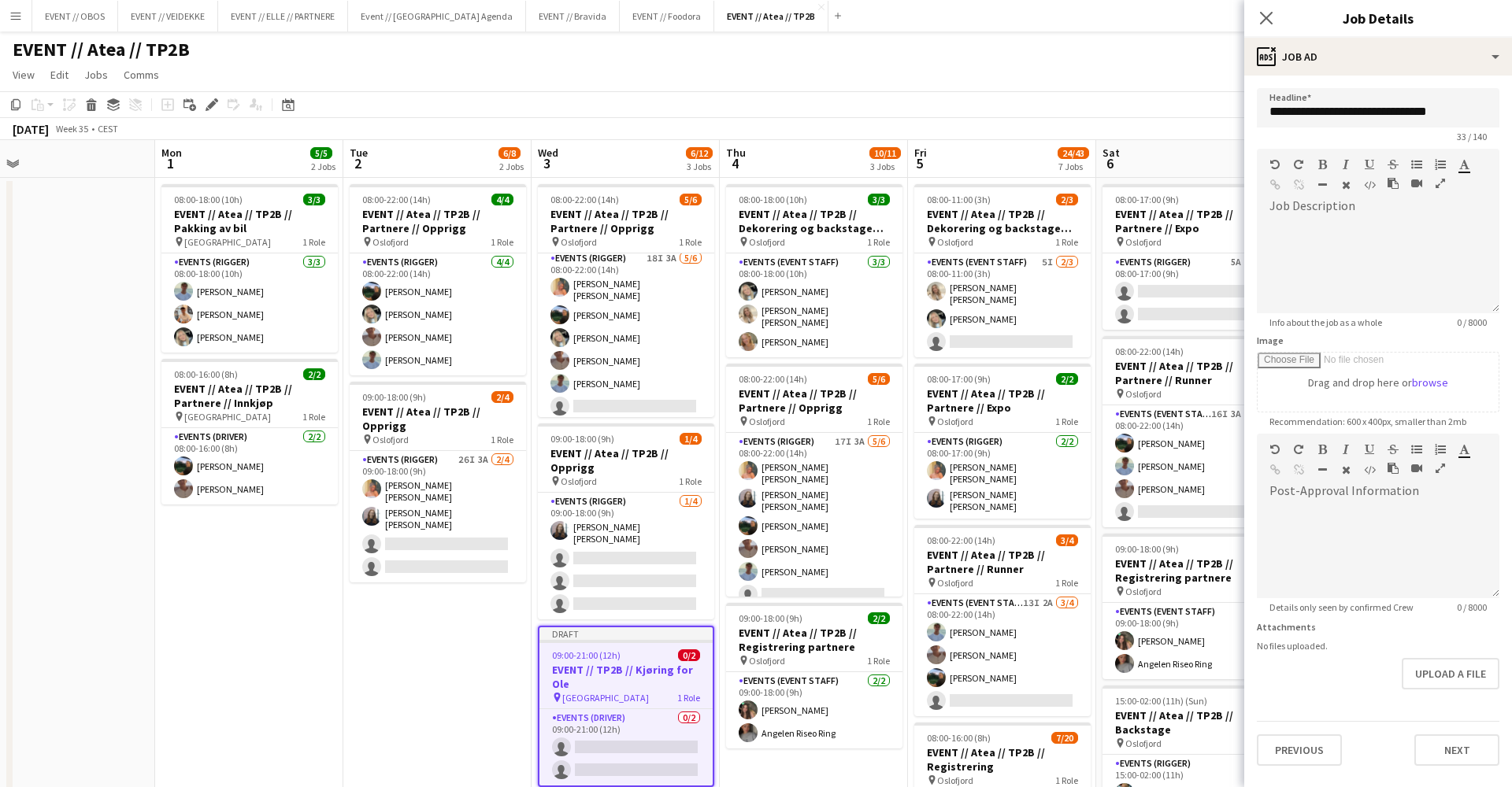
click at [1215, 70] on app-page-menu "View Day view expanded Day view collapsed Month view Date picker Jump to [DATE]…" at bounding box center [756, 76] width 1512 height 30
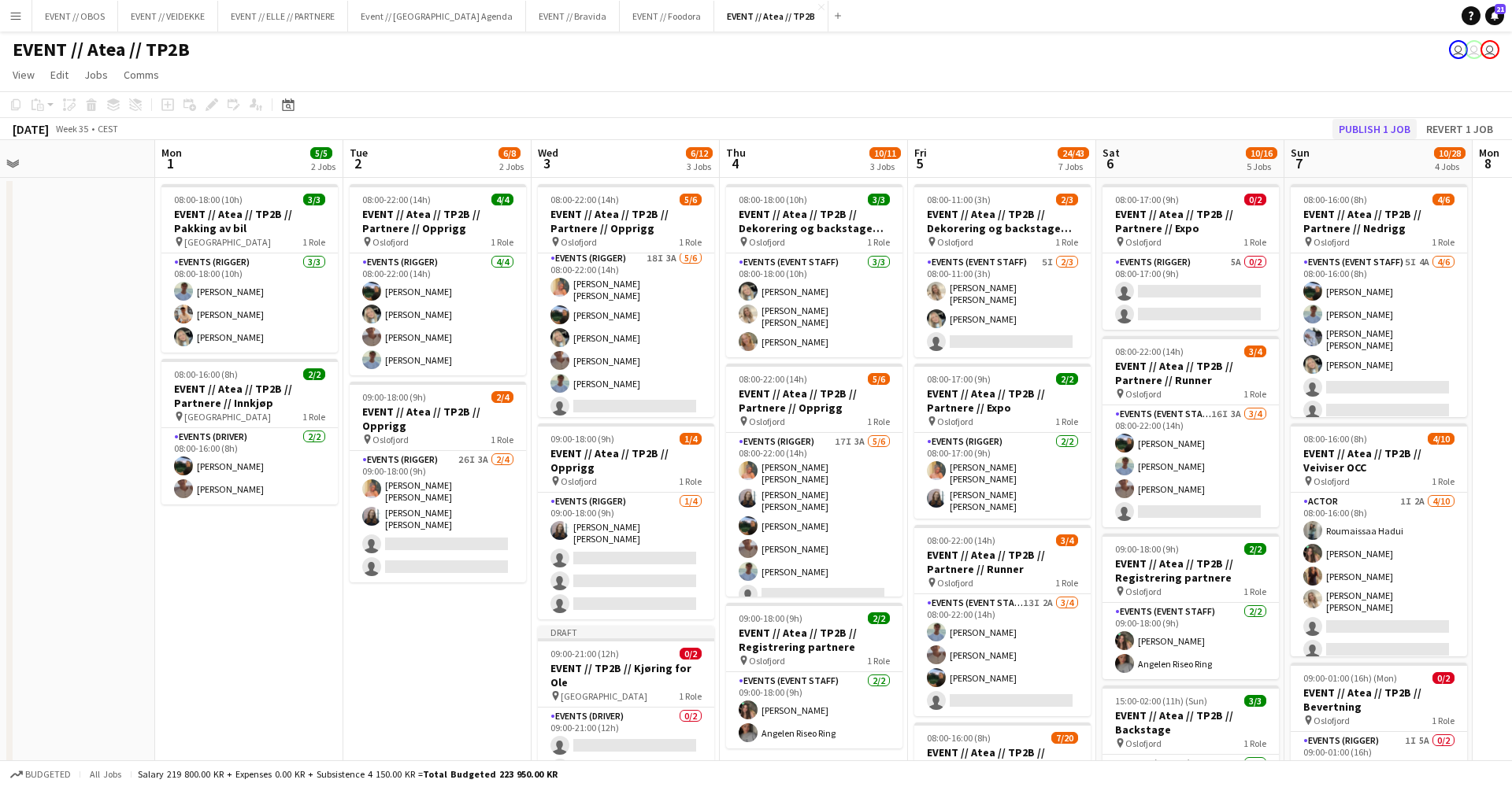
click at [1350, 133] on button "Publish 1 job" at bounding box center [1374, 129] width 84 height 20
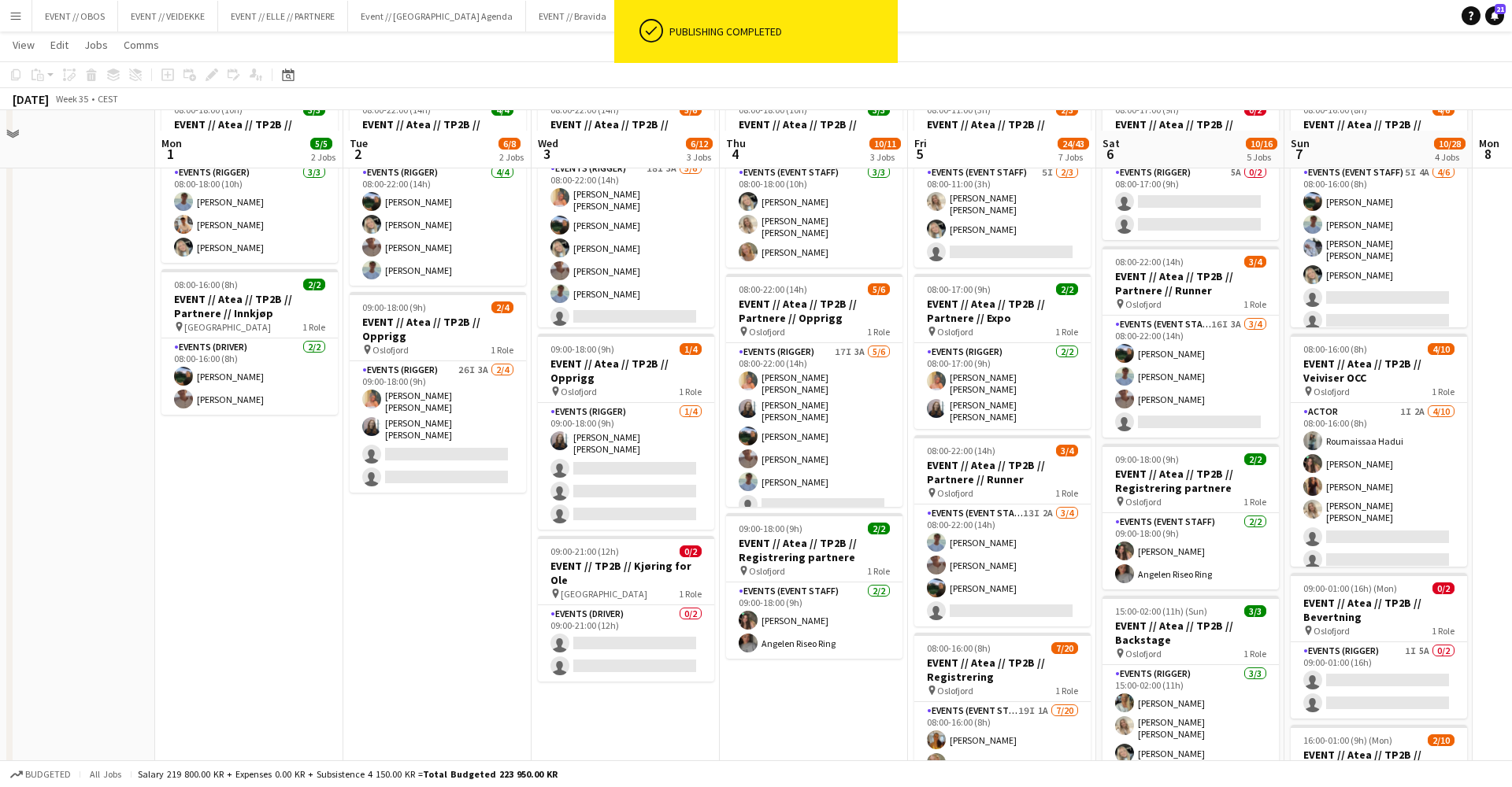
scroll to position [118, 0]
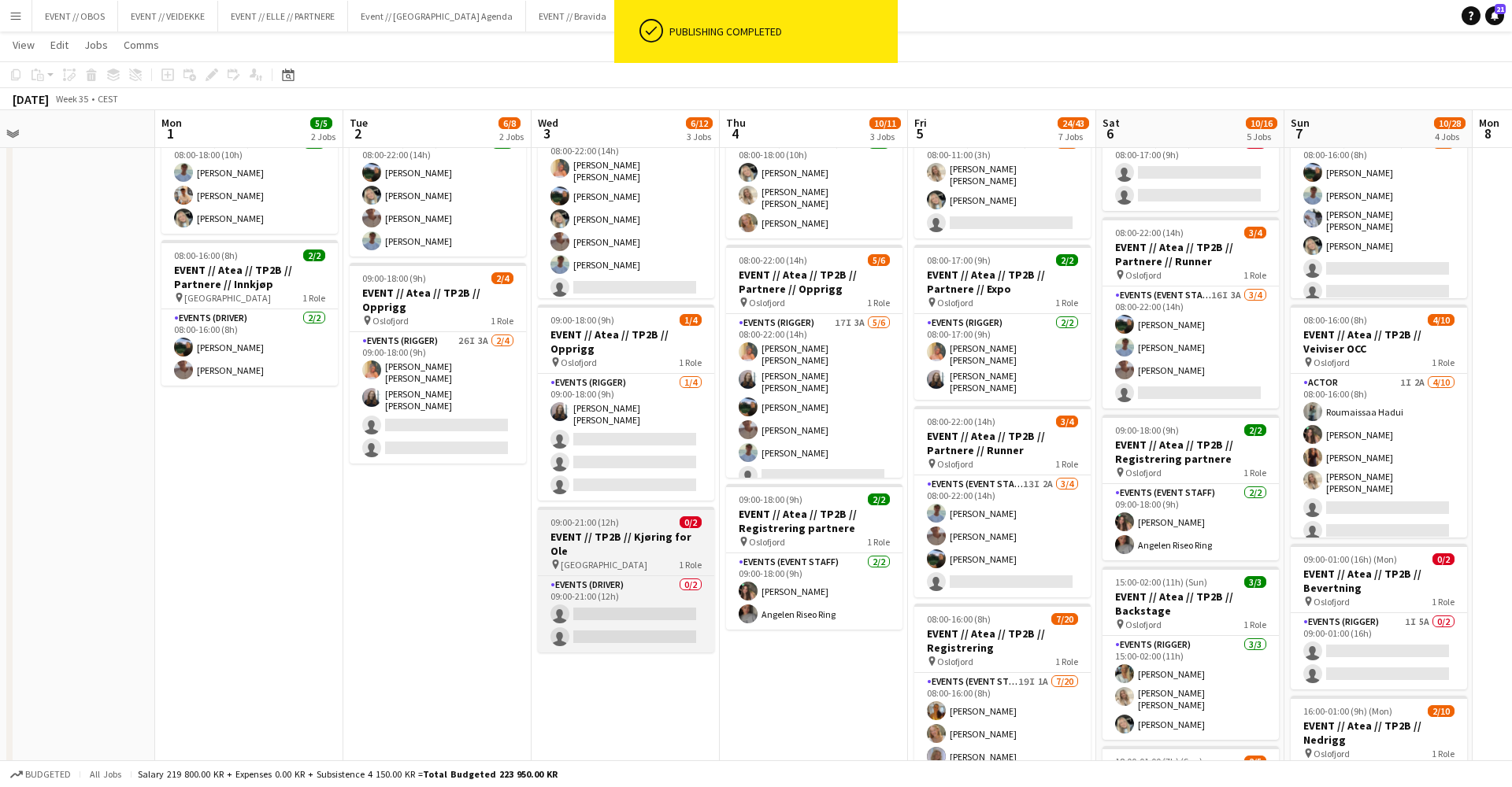
click at [596, 521] on span "09:00-21:00 (12h)" at bounding box center [585, 522] width 69 height 12
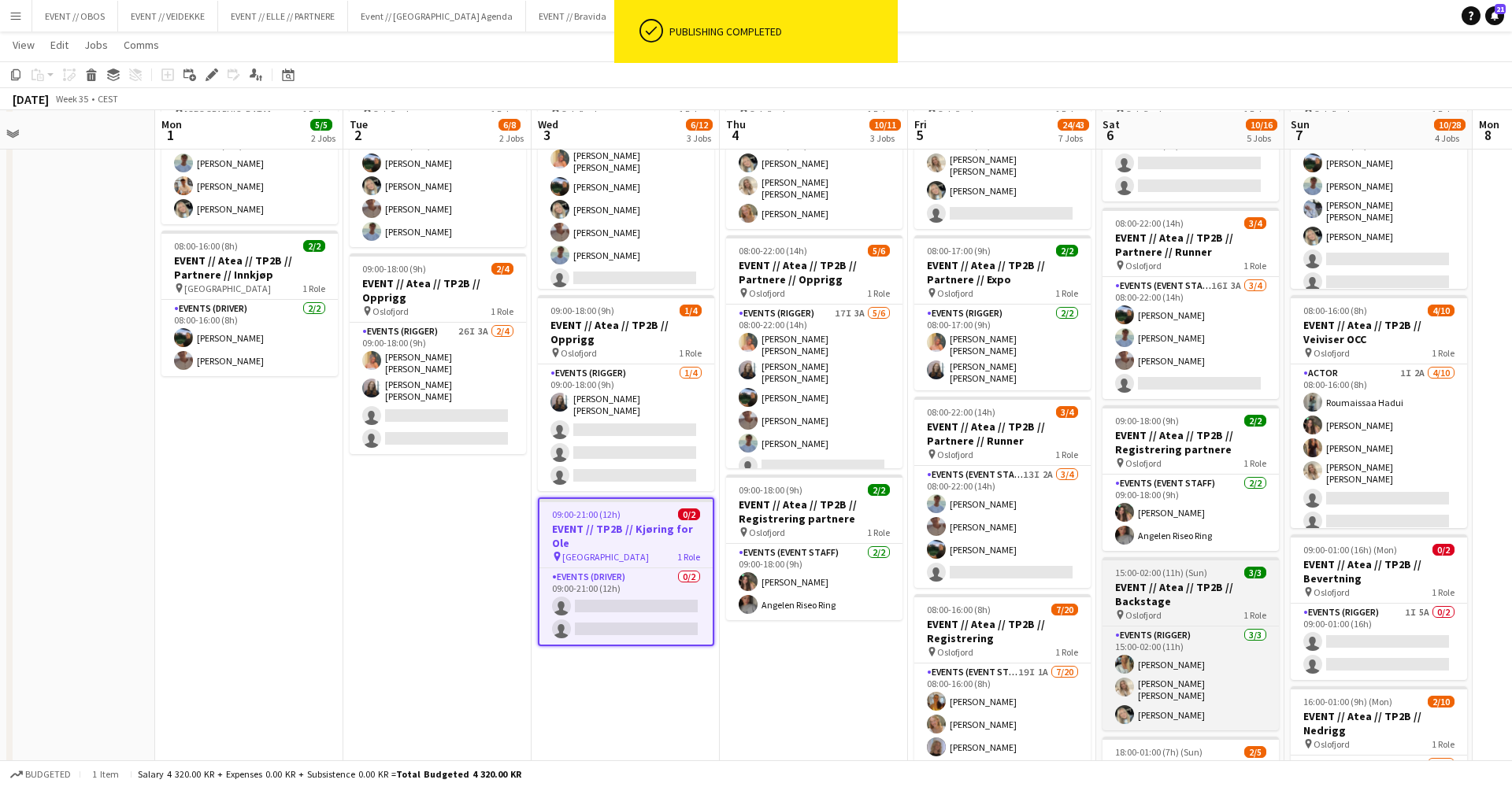
scroll to position [558, 0]
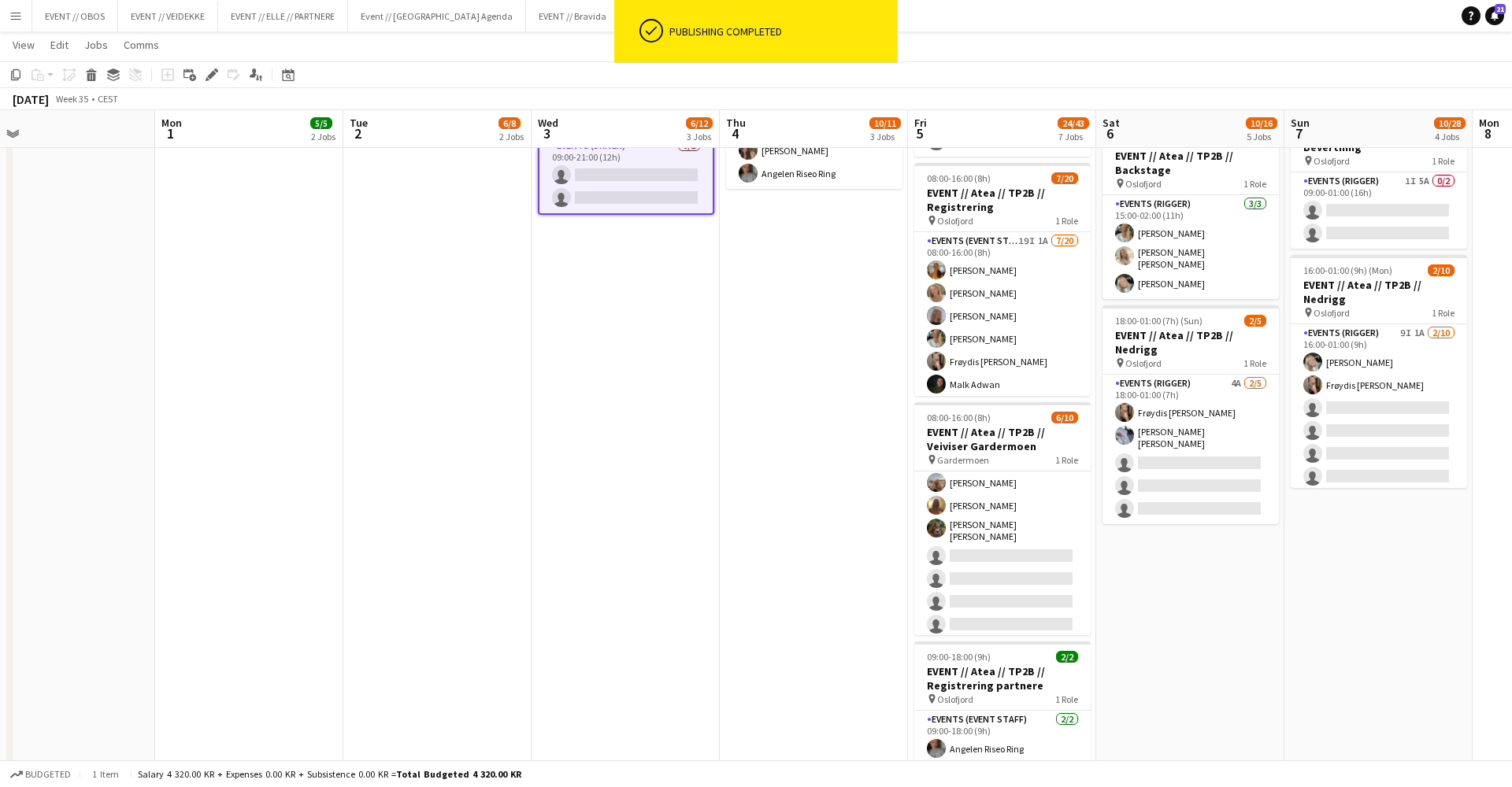
click at [1320, 593] on app-date-cell "08:00-16:00 (8h) 4/6 EVENT // Atea // TP2B // Partnere // Nedrigg pin Oslofjord…" at bounding box center [1378, 290] width 188 height 1345
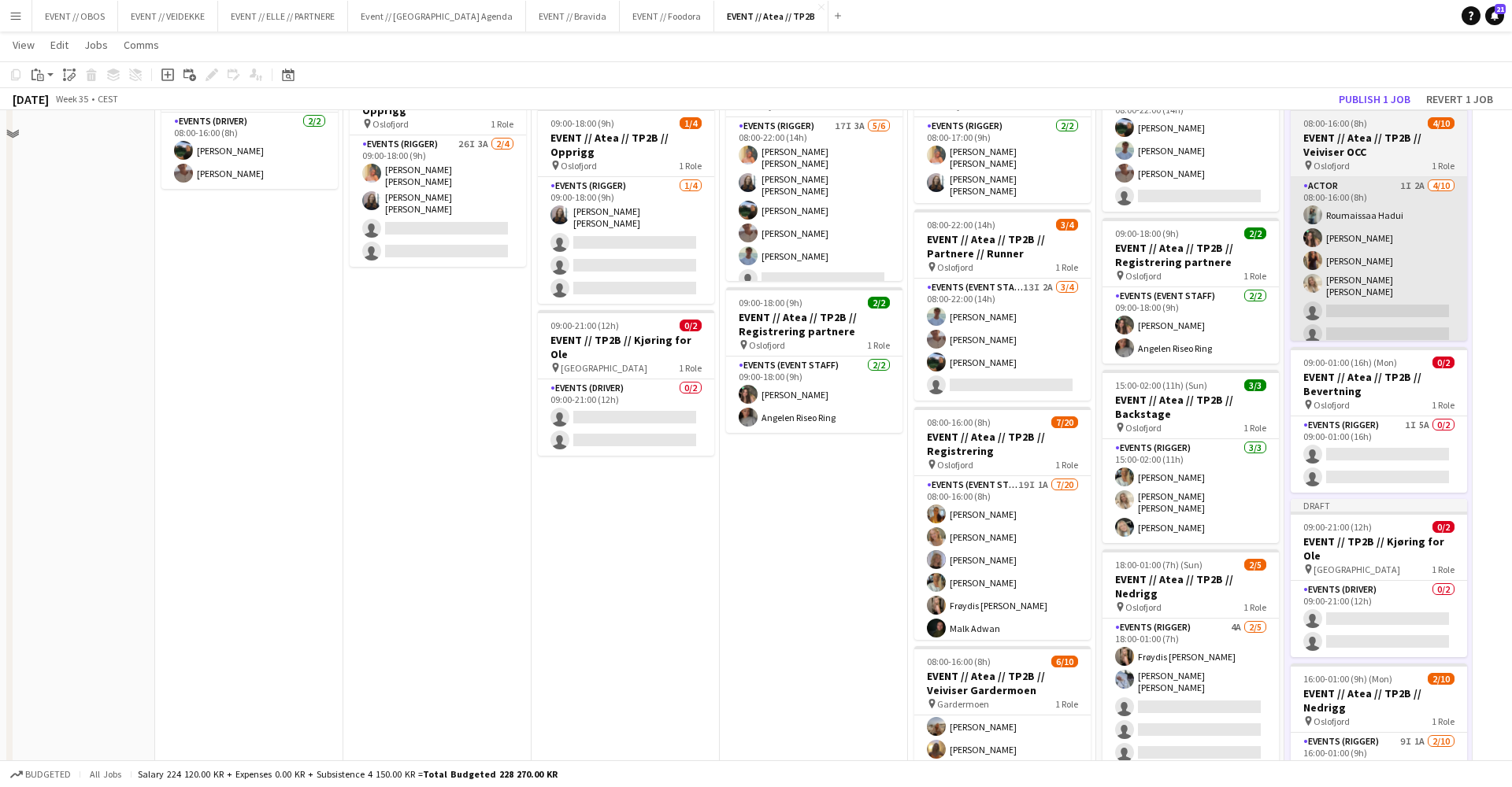
scroll to position [217, 0]
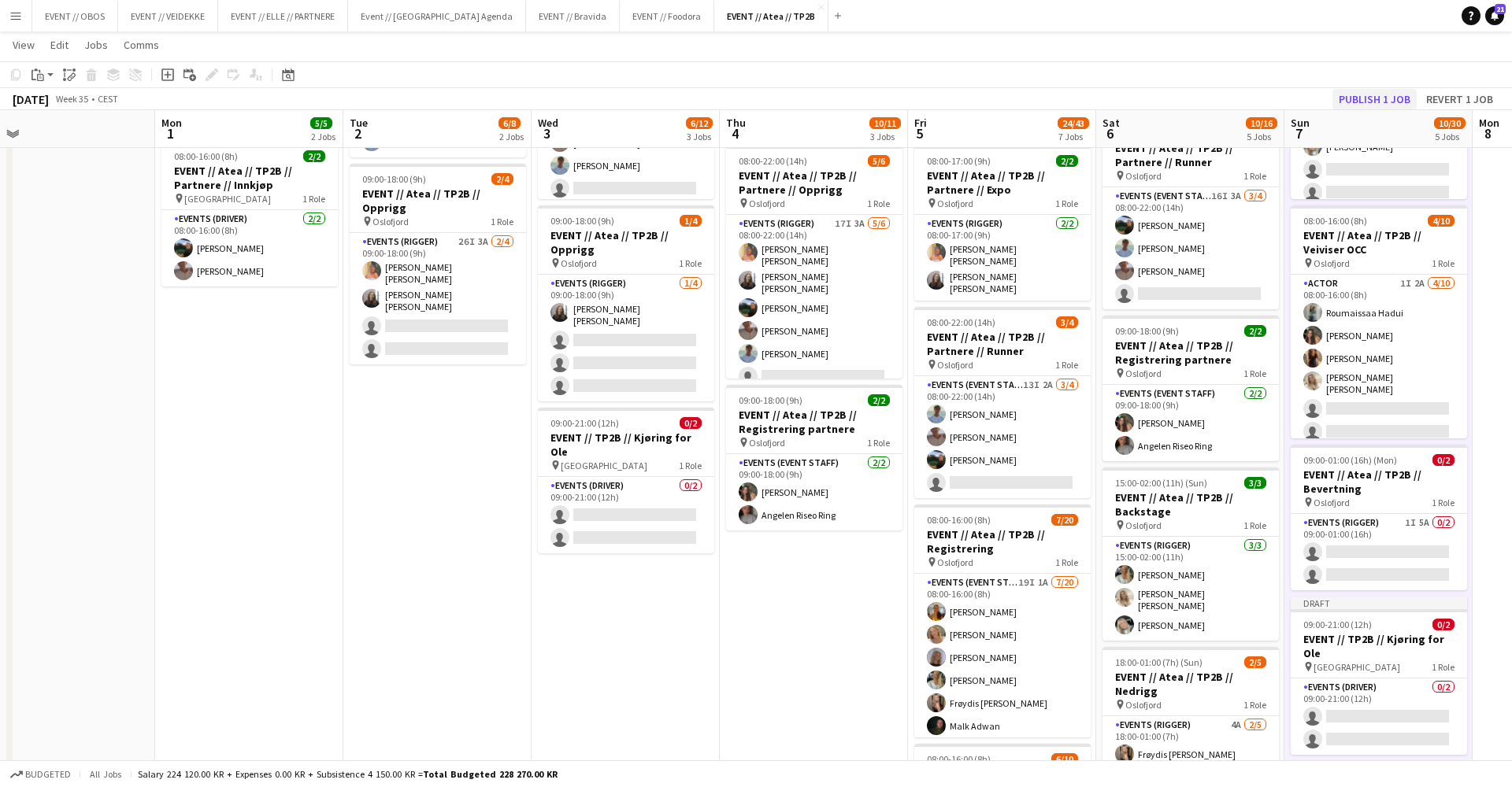
click at [1367, 100] on button "Publish 1 job" at bounding box center [1374, 99] width 84 height 20
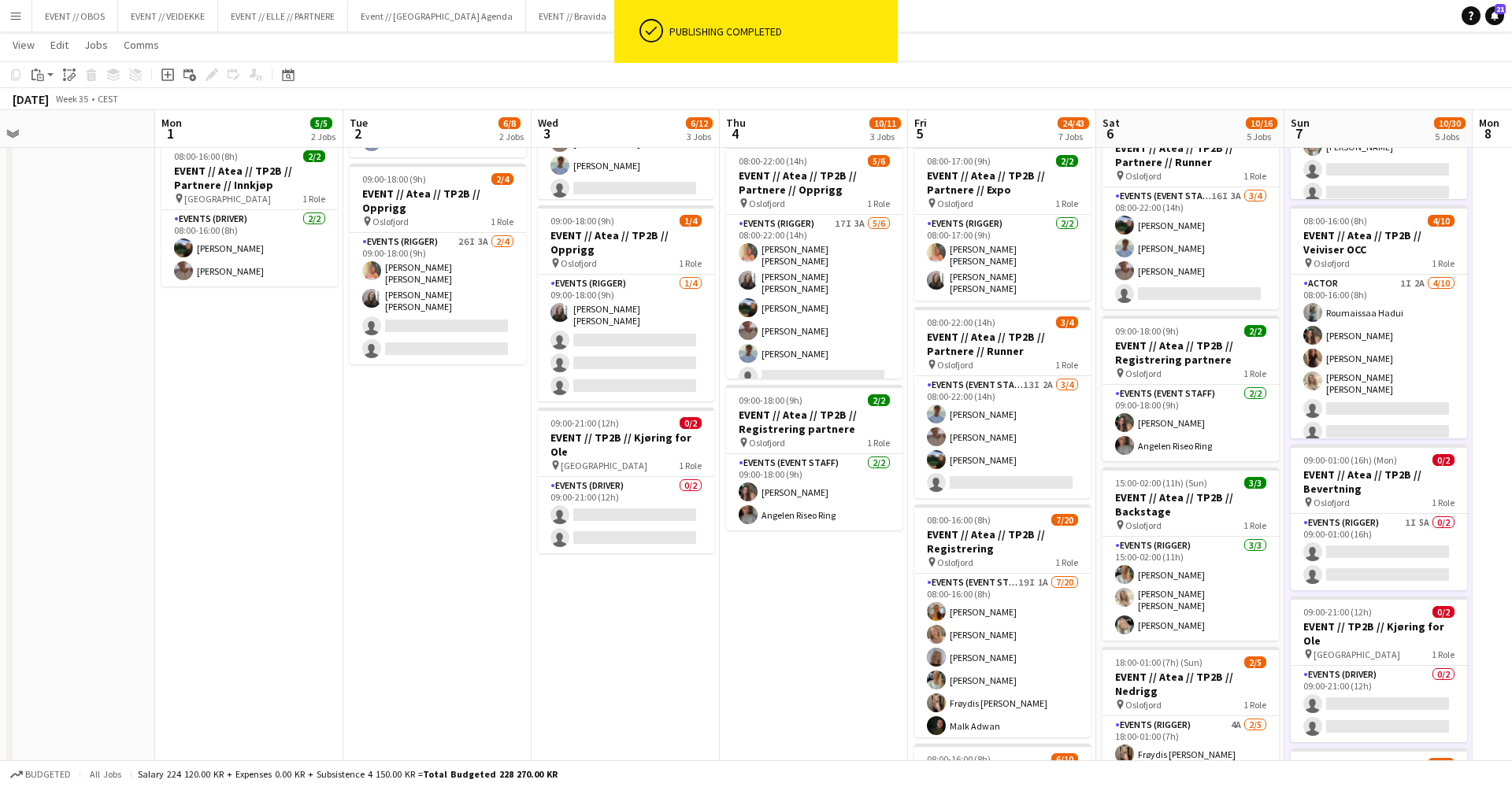
click at [558, 536] on app-date-cell "08:00-22:00 (14h) 5/6 EVENT // Atea // TP2B // Partnere // Opprigg pin Oslofjor…" at bounding box center [625, 632] width 188 height 1345
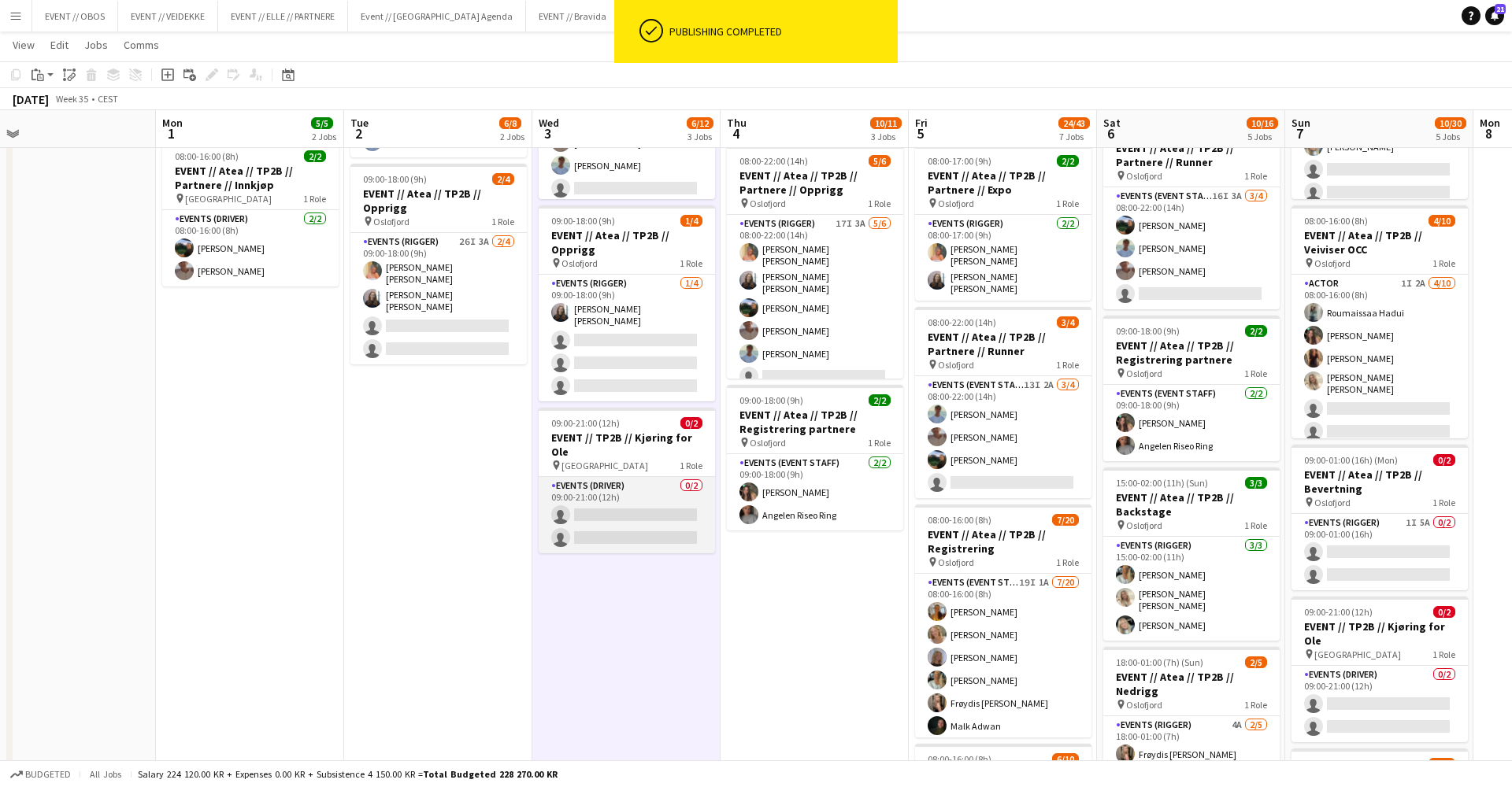
click at [591, 514] on app-card-role "Events (Driver) 0/2 09:00-21:00 (12h) single-neutral-actions single-neutral-act…" at bounding box center [627, 515] width 176 height 76
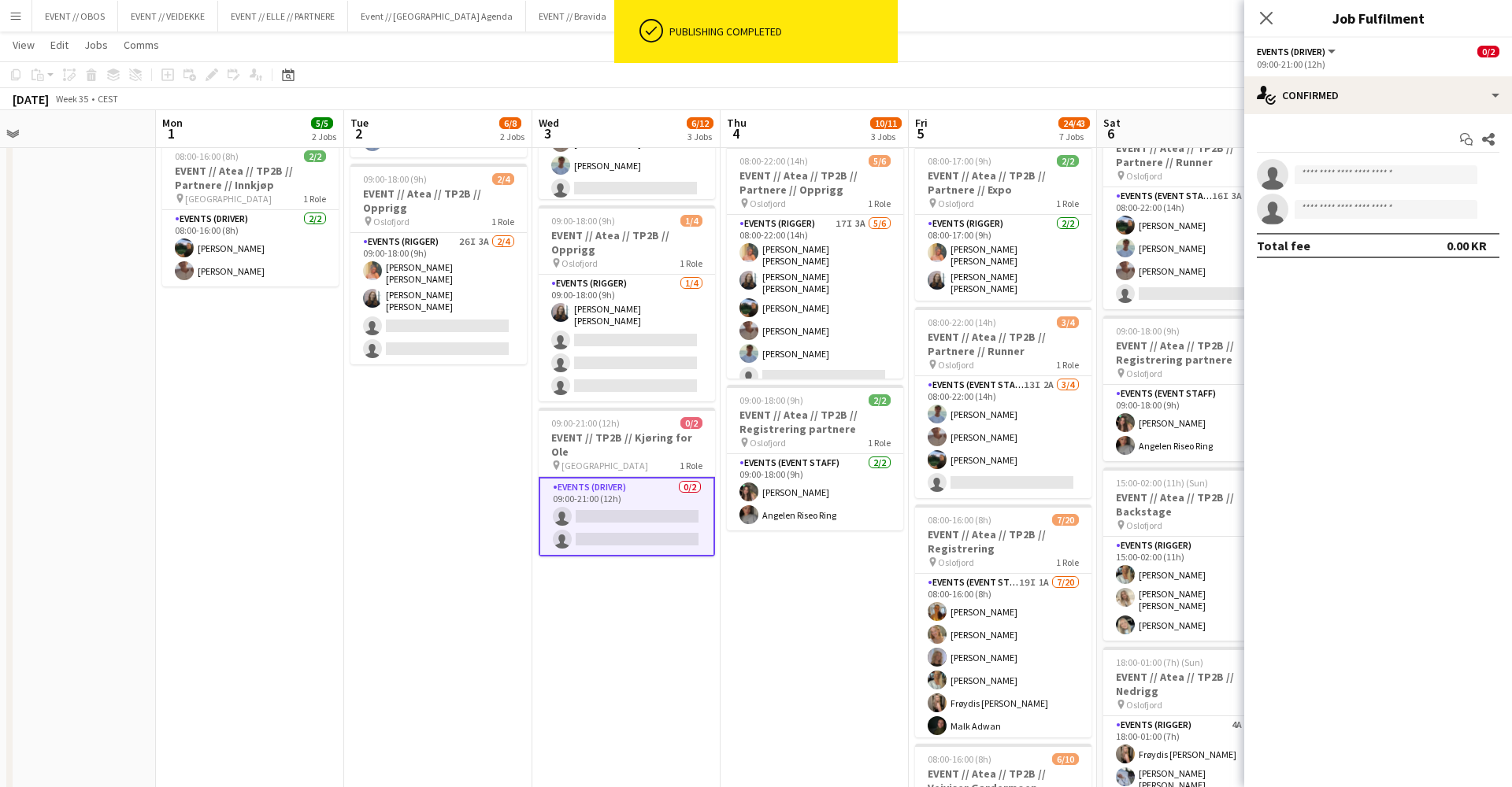
click at [1279, 117] on div "Start chat Share single-neutral-actions single-neutral-actions Total fee 0.00 KR" at bounding box center [1378, 192] width 268 height 157
click at [1296, 108] on div "single-neutral-actions-check-2 Confirmed" at bounding box center [1378, 95] width 268 height 38
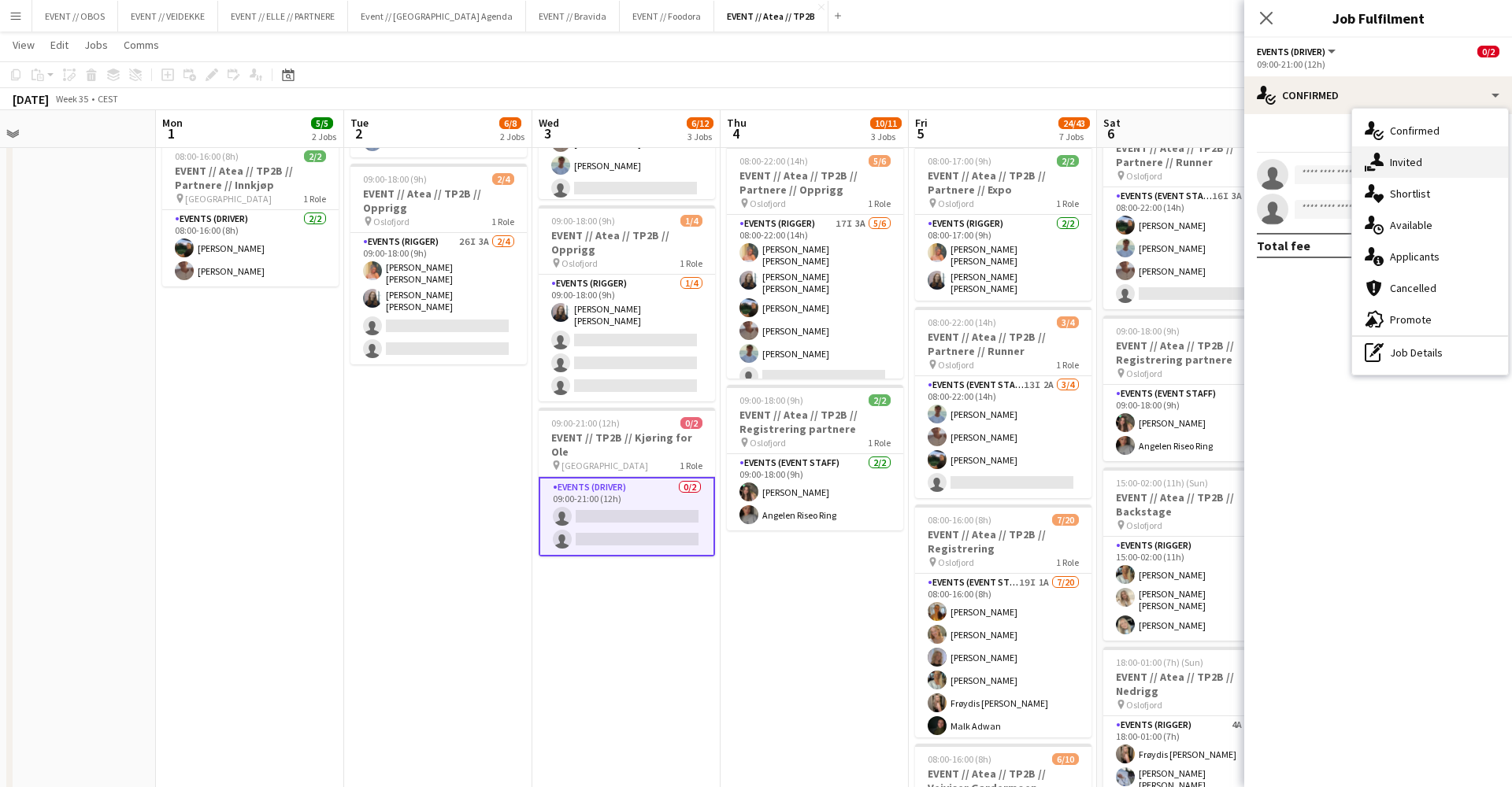
click at [1377, 152] on div "single-neutral-actions-share-1 Invited" at bounding box center [1429, 162] width 156 height 32
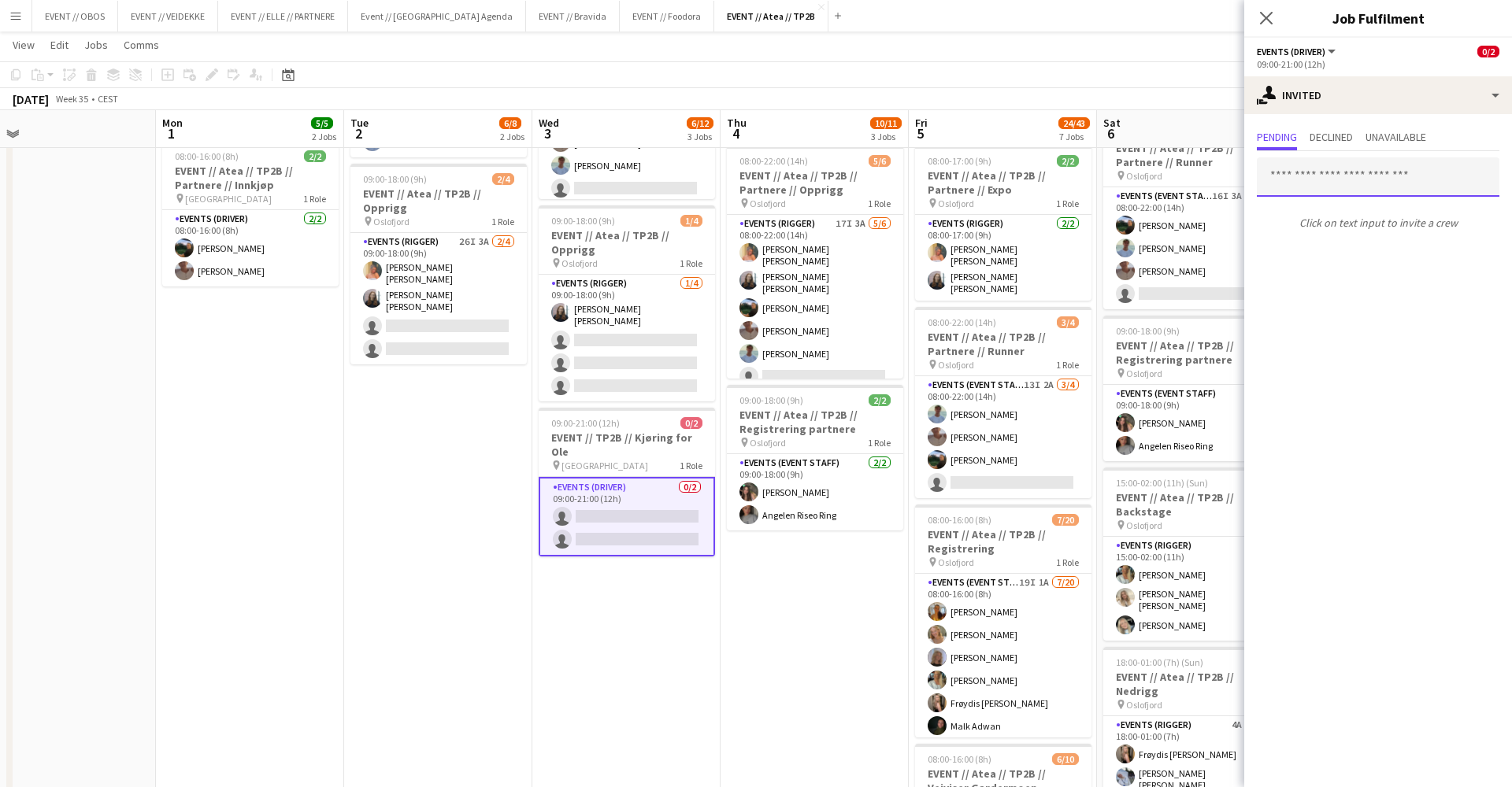
click at [1318, 165] on input "text" at bounding box center [1379, 177] width 243 height 39
type input "*****"
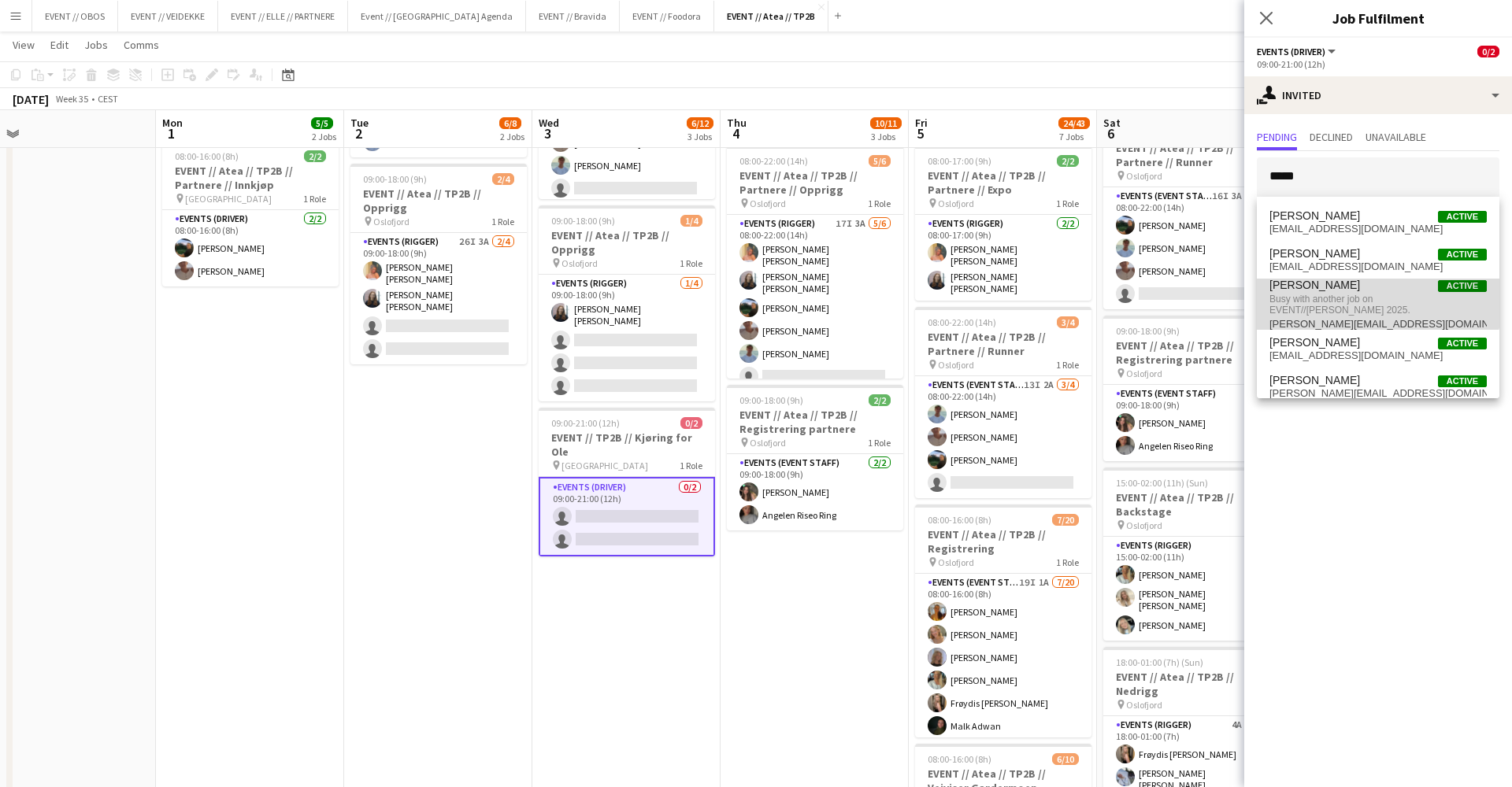
click at [1317, 280] on span "[PERSON_NAME]" at bounding box center [1315, 286] width 91 height 13
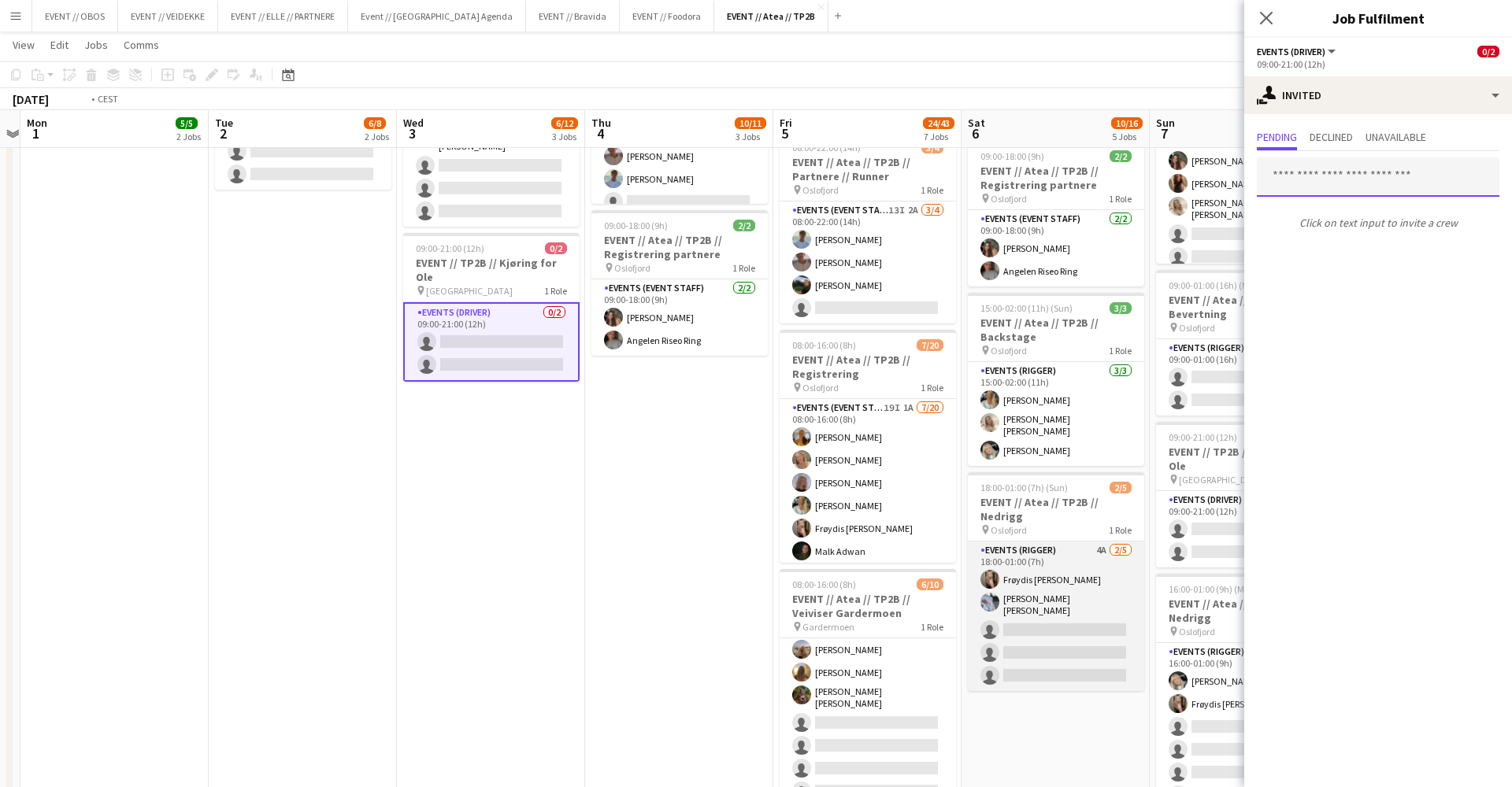
scroll to position [0, 448]
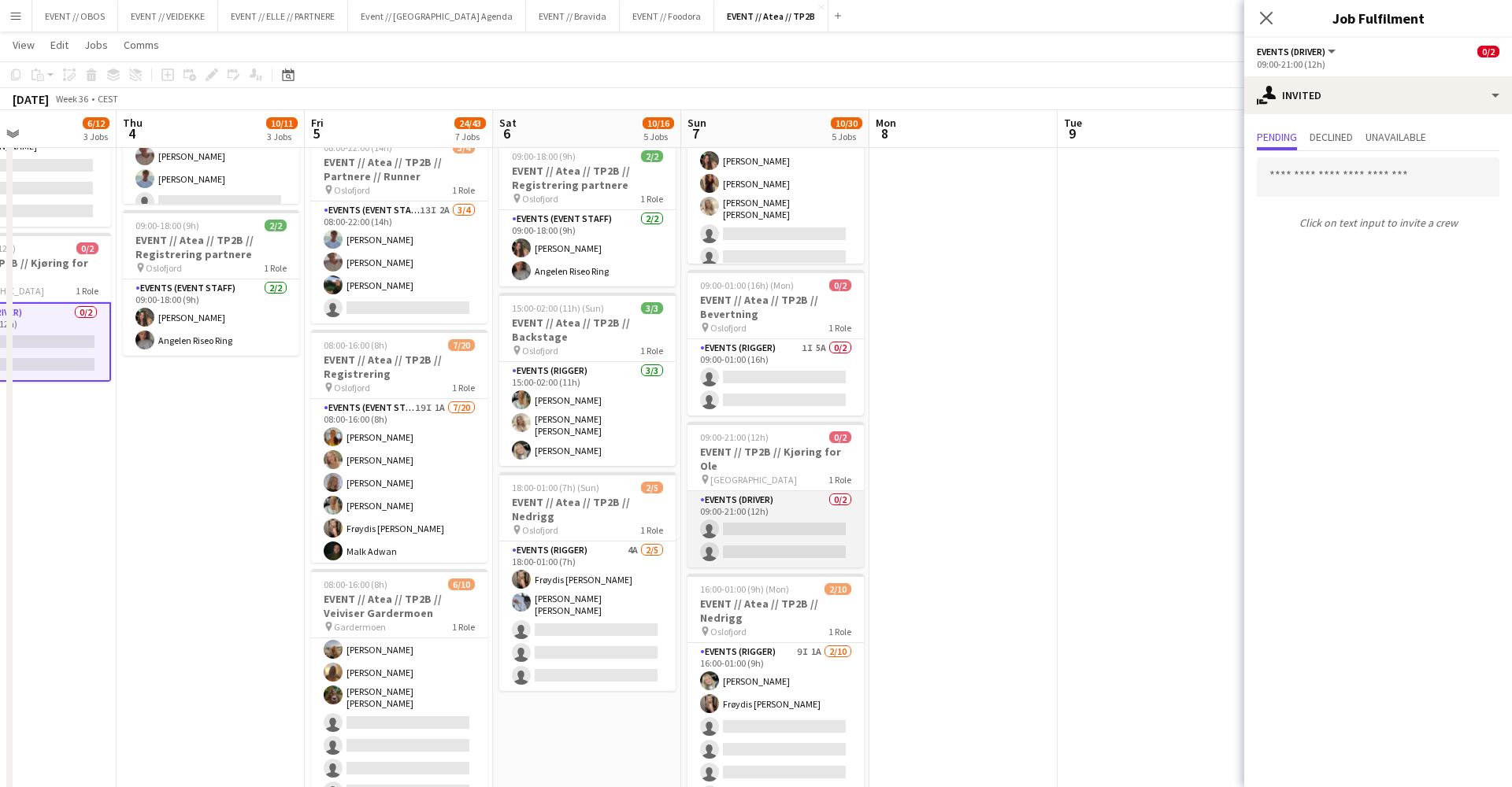
click at [816, 548] on app-card-role "Events (Driver) 0/2 09:00-21:00 (12h) single-neutral-actions single-neutral-act…" at bounding box center [775, 529] width 176 height 76
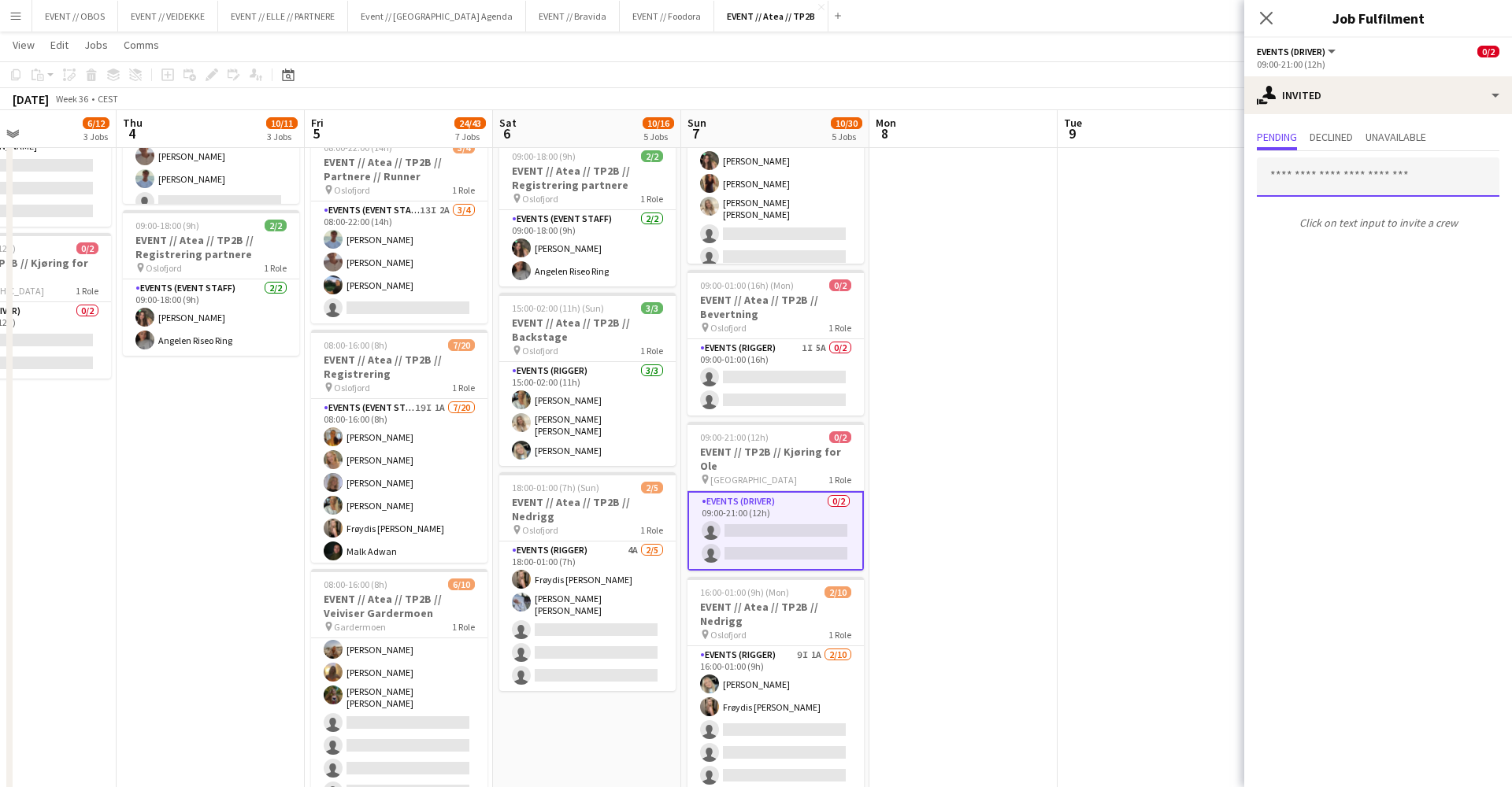
click at [1289, 181] on input "text" at bounding box center [1379, 177] width 243 height 39
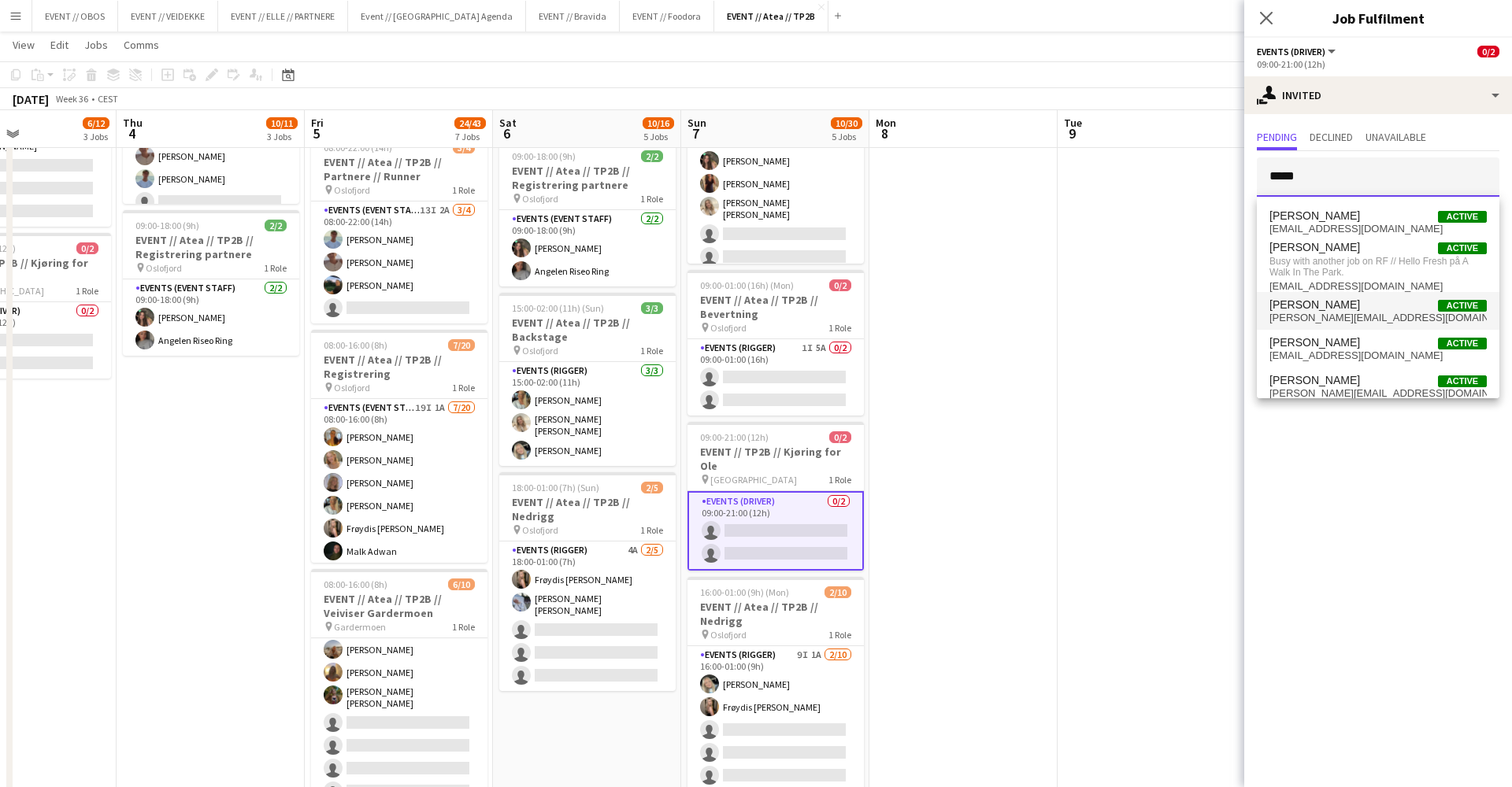
type input "*****"
click at [1290, 300] on span "[PERSON_NAME]" at bounding box center [1315, 305] width 91 height 13
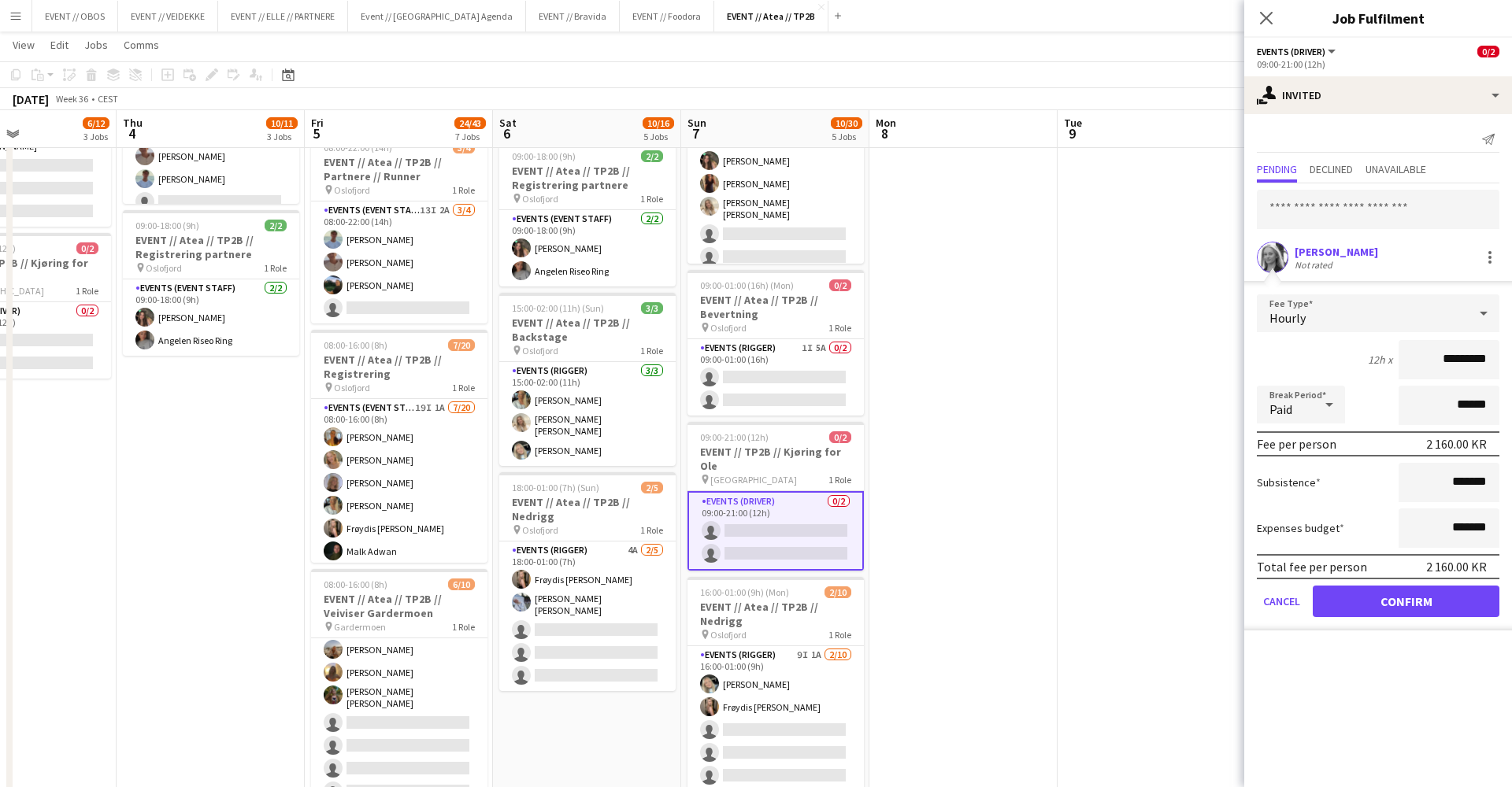
click at [1279, 258] on app-user-avatar at bounding box center [1273, 258] width 32 height 32
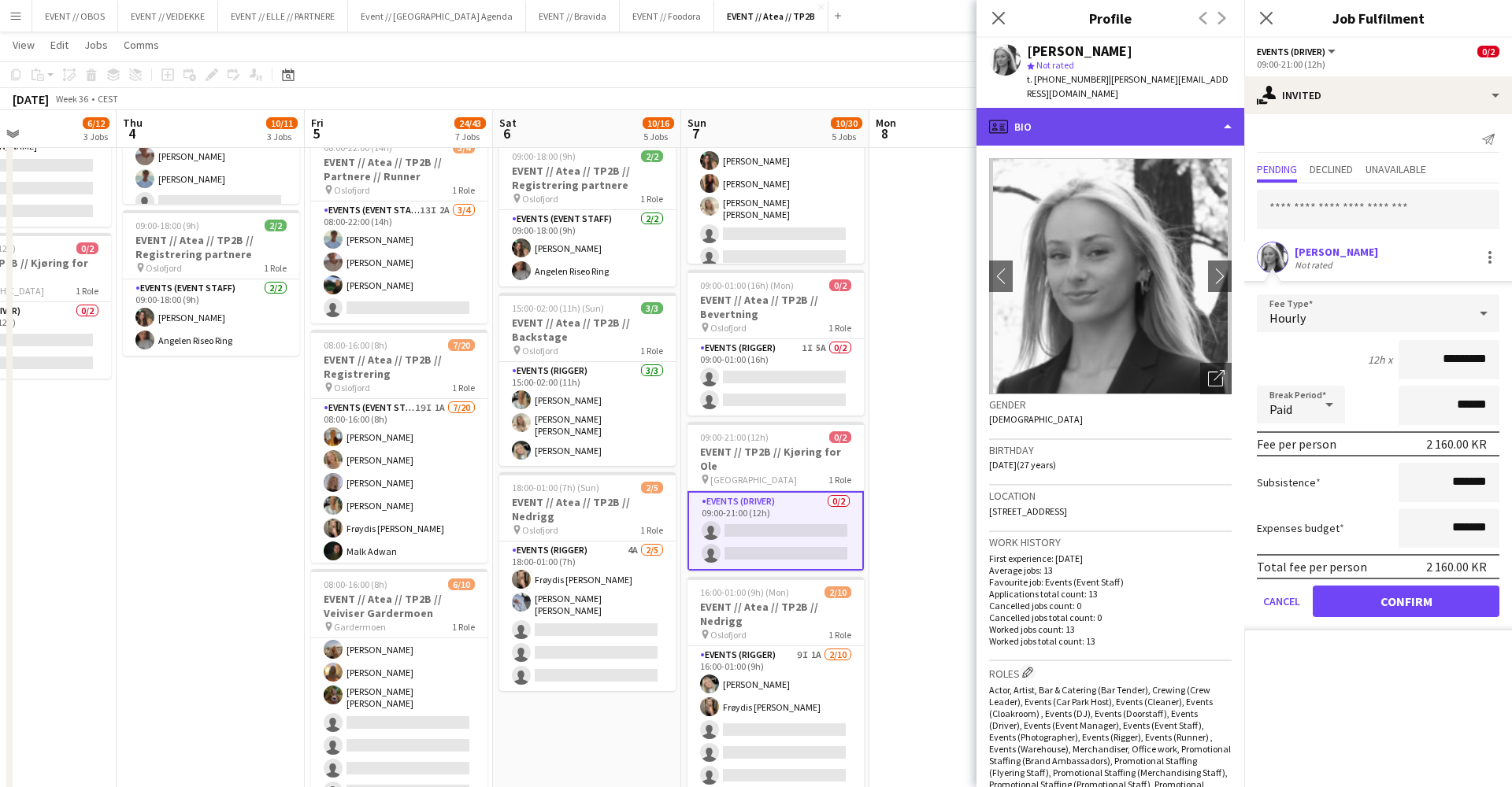
click at [1157, 108] on div "profile Bio" at bounding box center [1110, 126] width 268 height 38
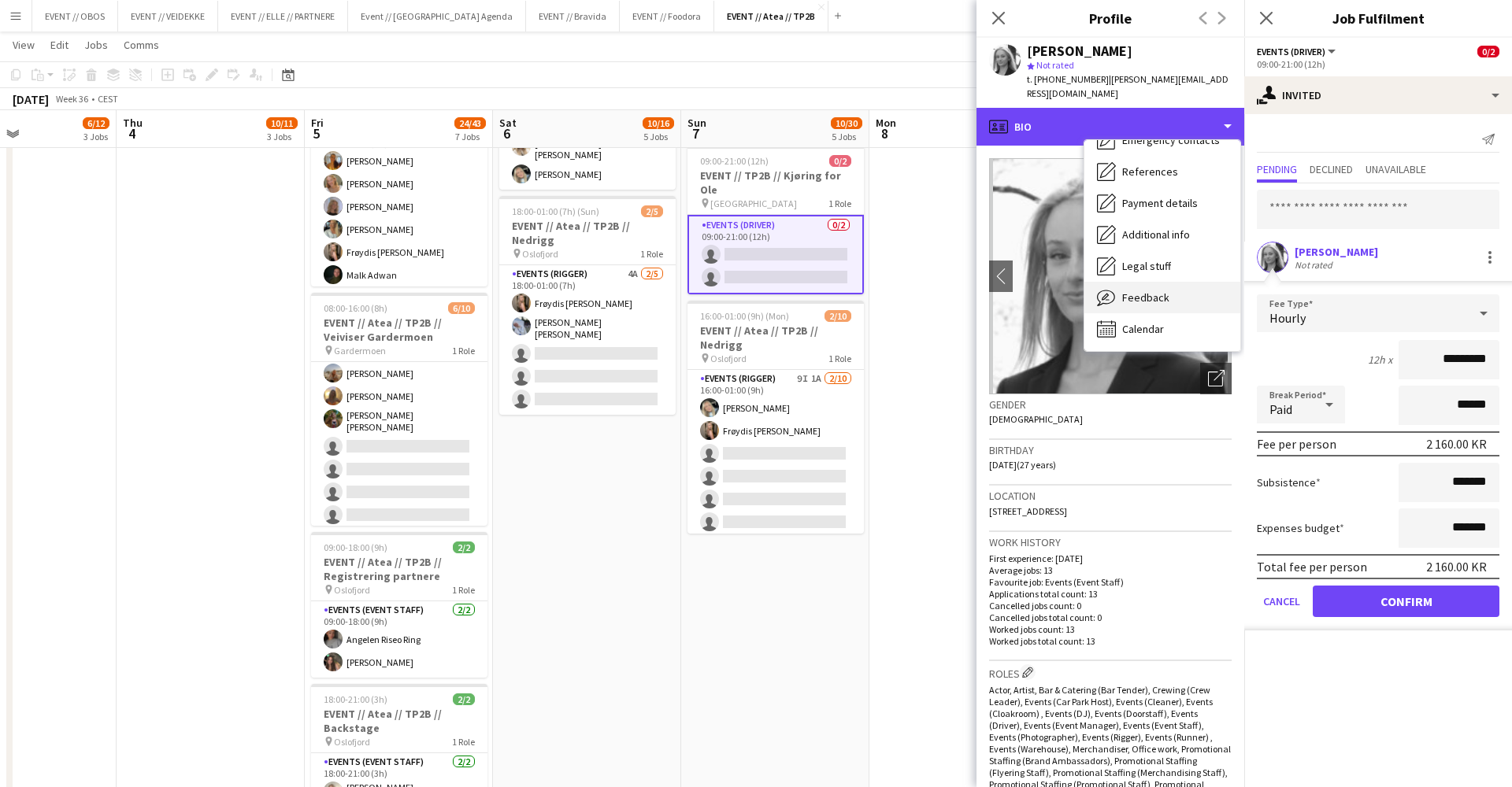
scroll to position [149, 0]
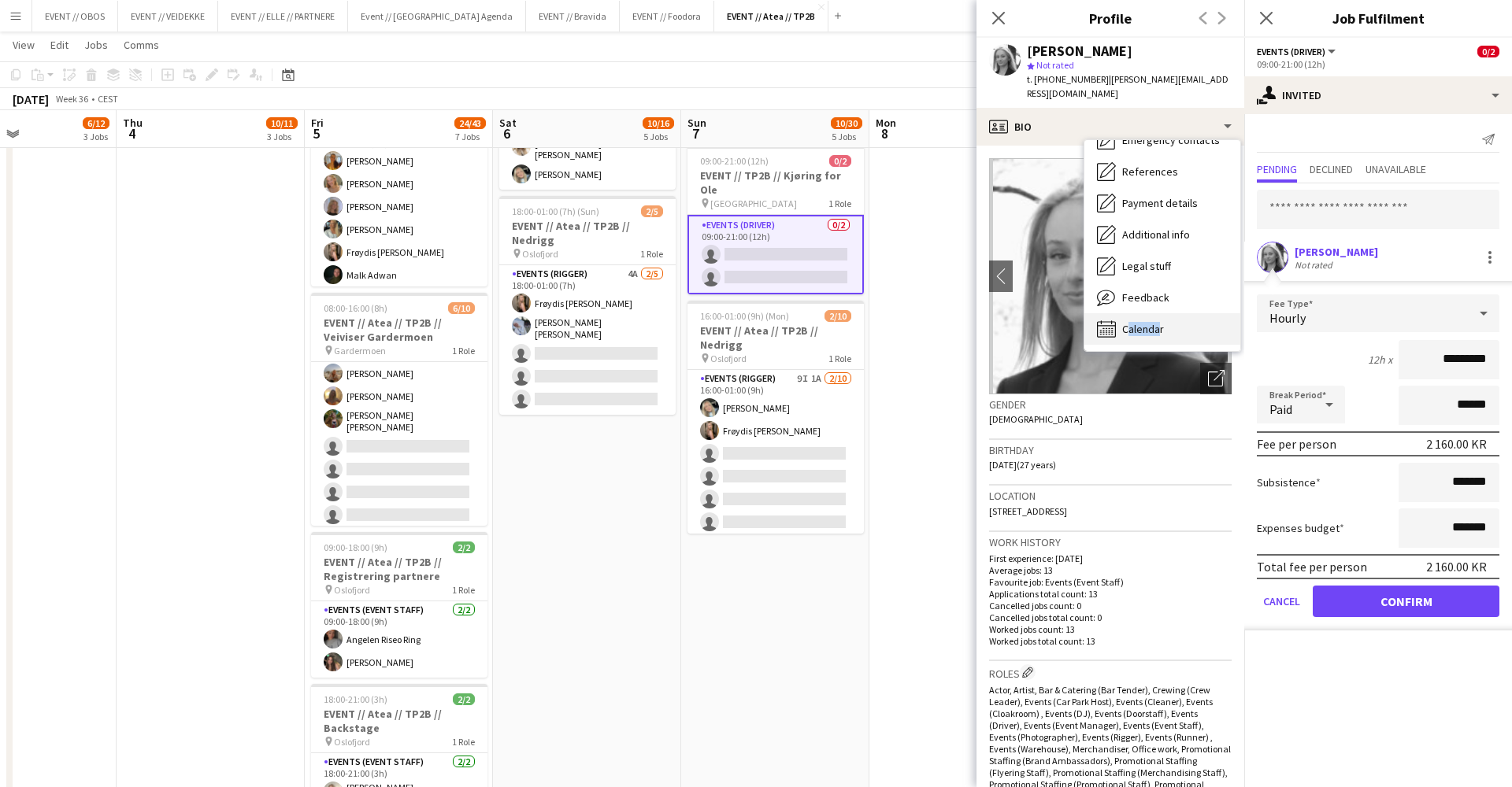
click at [1156, 313] on div "Calendar Calendar" at bounding box center [1163, 329] width 156 height 32
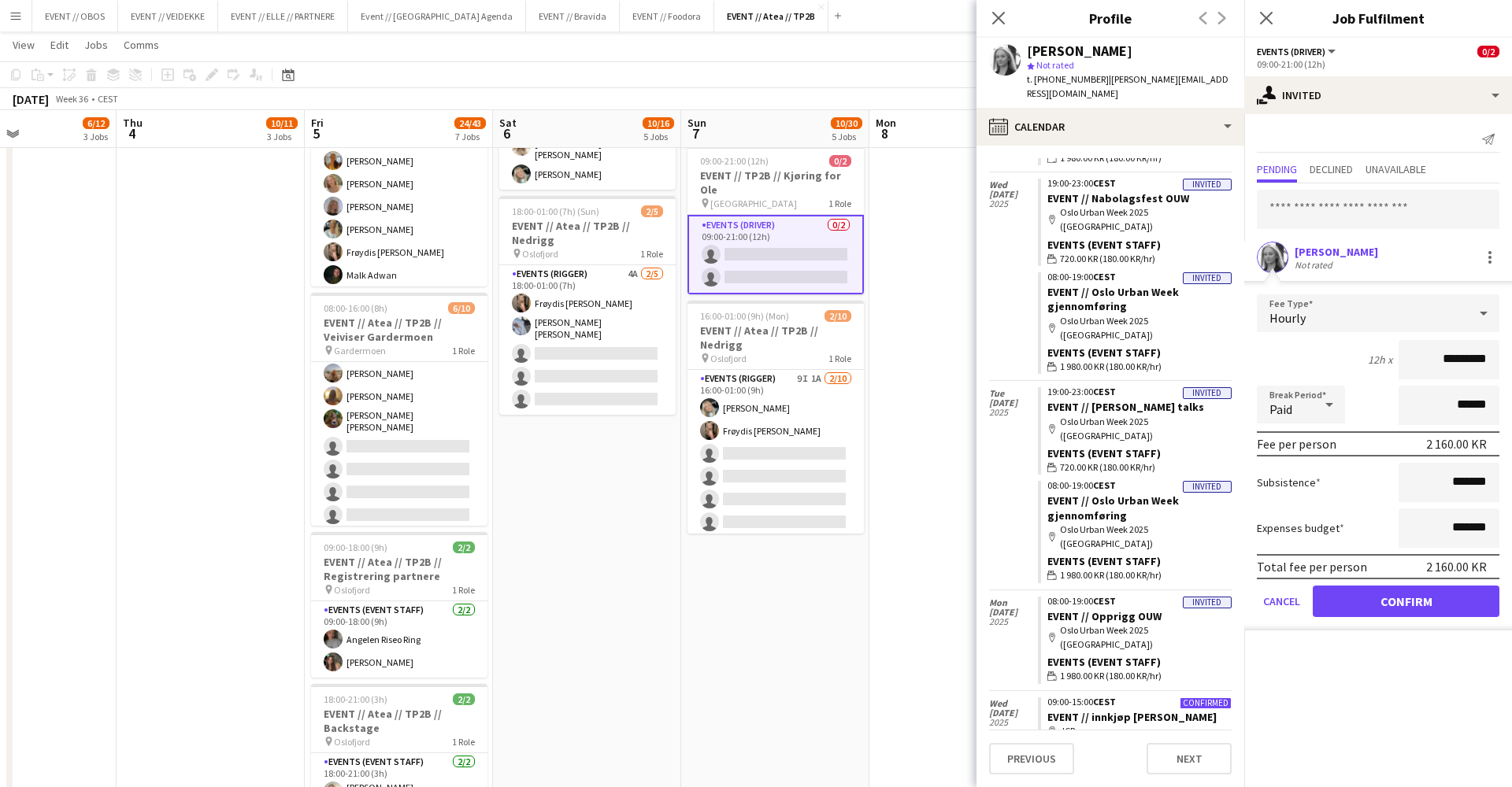
scroll to position [467, 0]
click at [896, 259] on app-date-cell at bounding box center [963, 181] width 188 height 1345
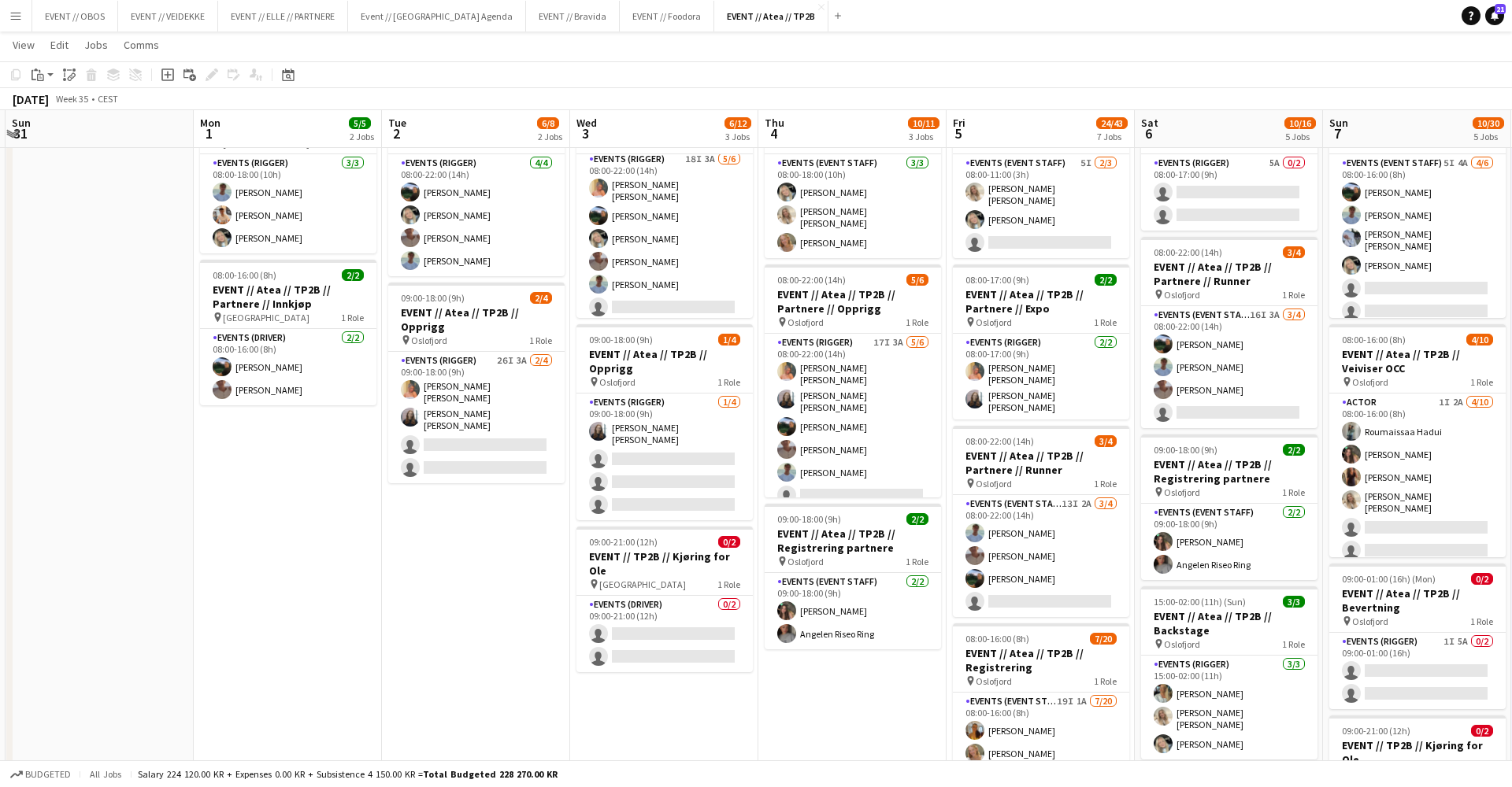
scroll to position [99, 0]
click at [595, 594] on app-card-role "Events (Driver) 0/2 09:00-21:00 (12h) single-neutral-actions single-neutral-act…" at bounding box center [665, 632] width 176 height 76
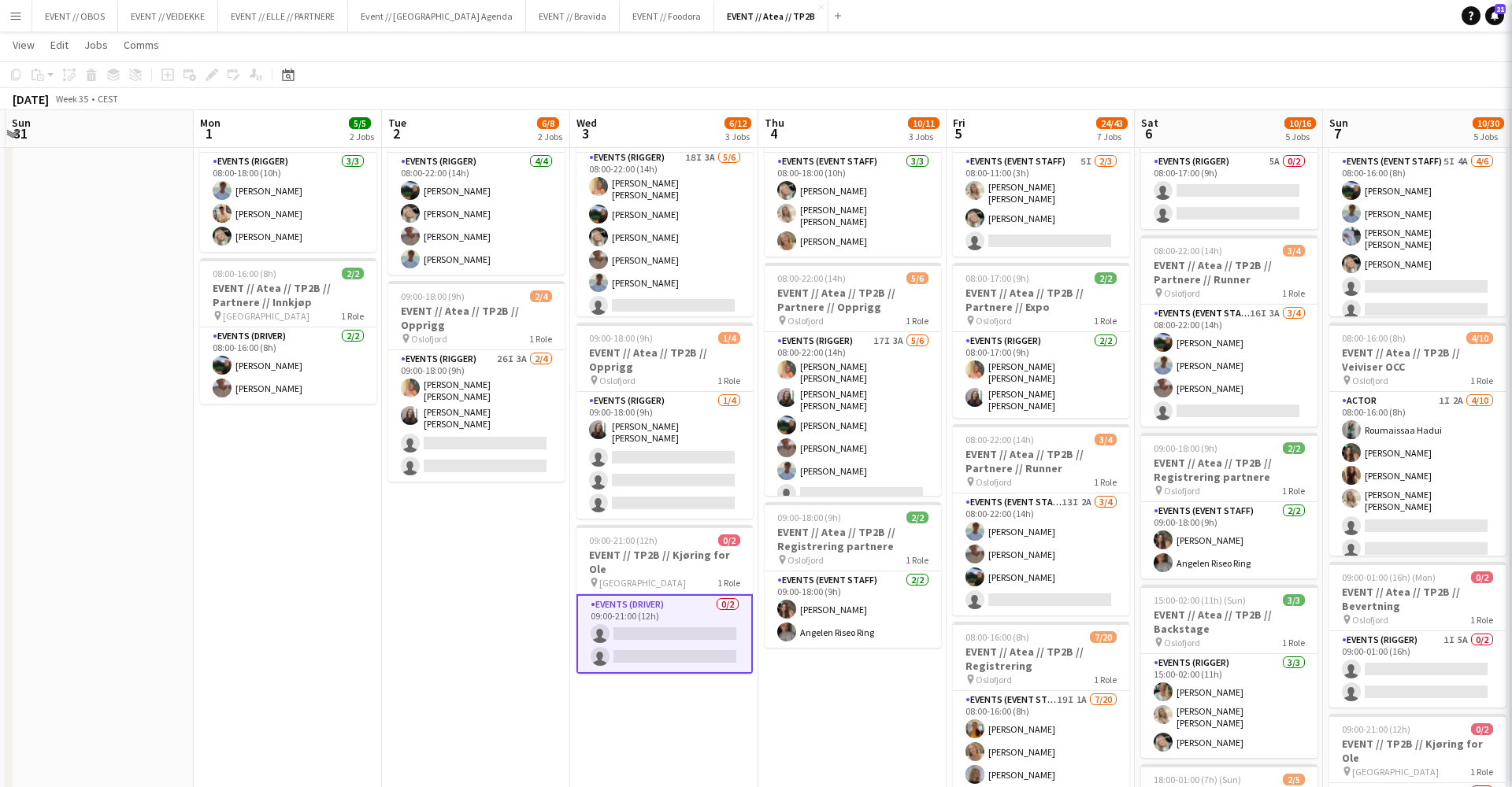
scroll to position [0, 370]
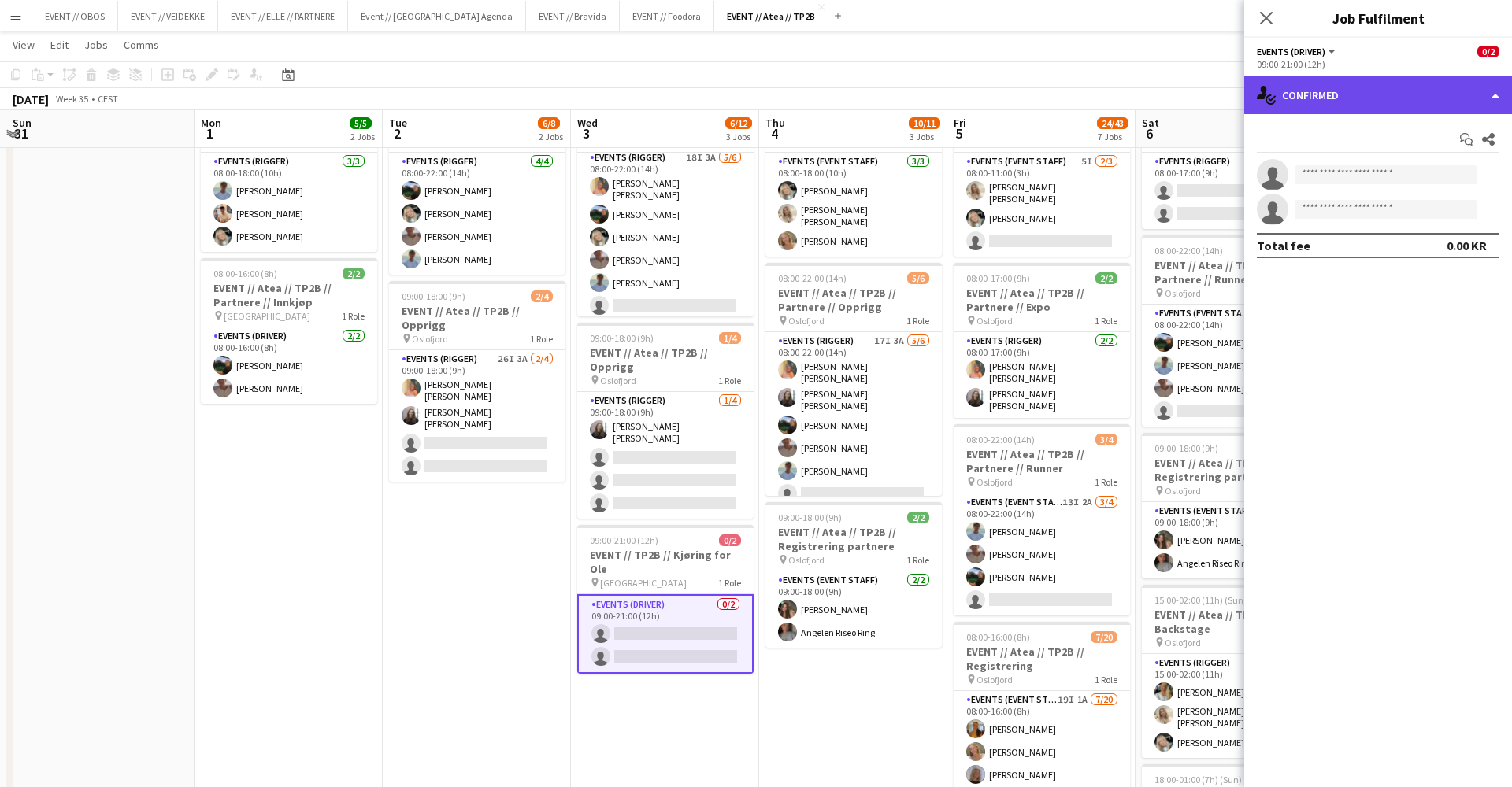
click at [1392, 107] on div "single-neutral-actions-check-2 Confirmed" at bounding box center [1378, 95] width 268 height 38
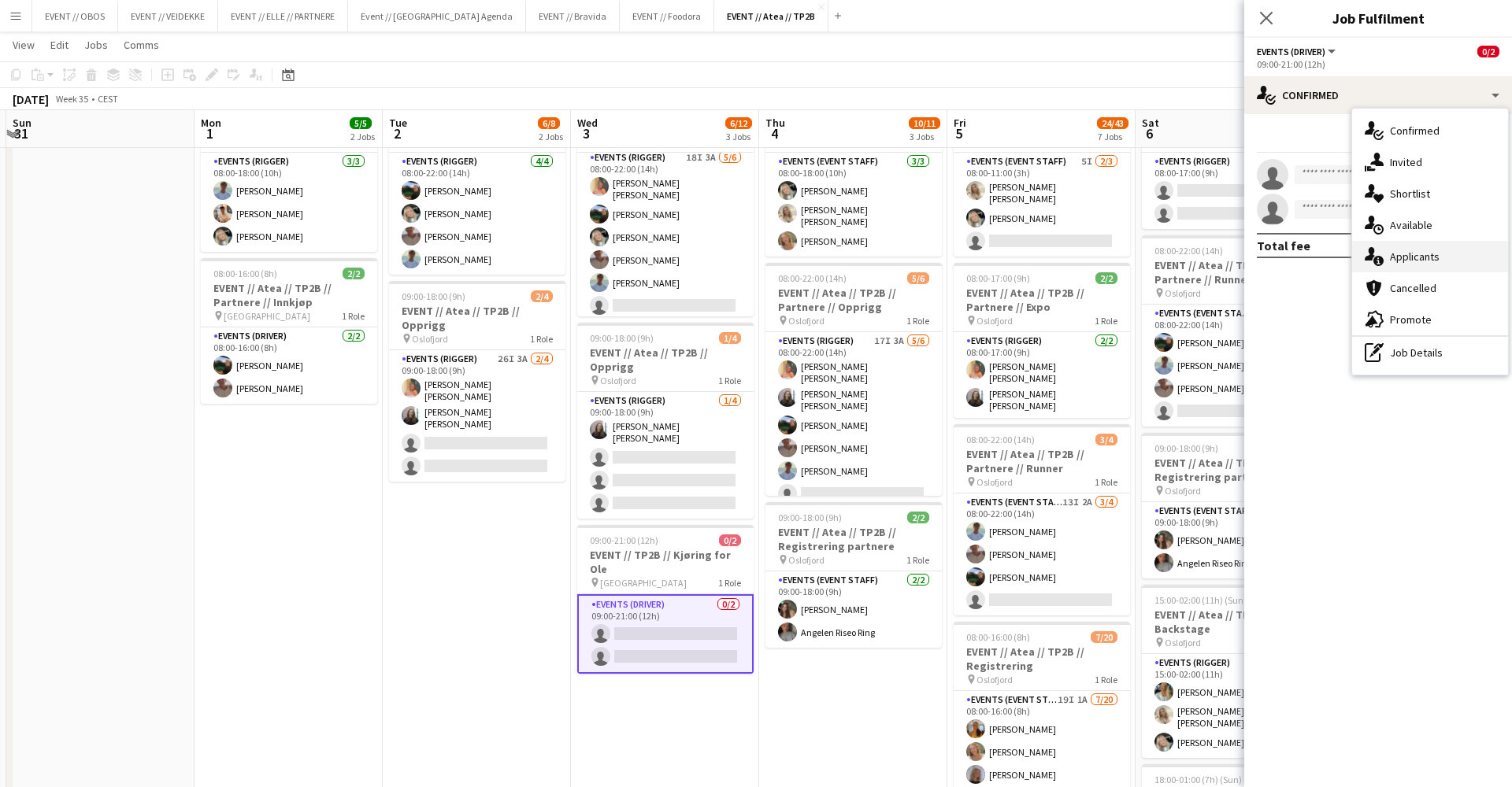
click at [1389, 260] on div "single-neutral-actions-information Applicants" at bounding box center [1429, 257] width 156 height 32
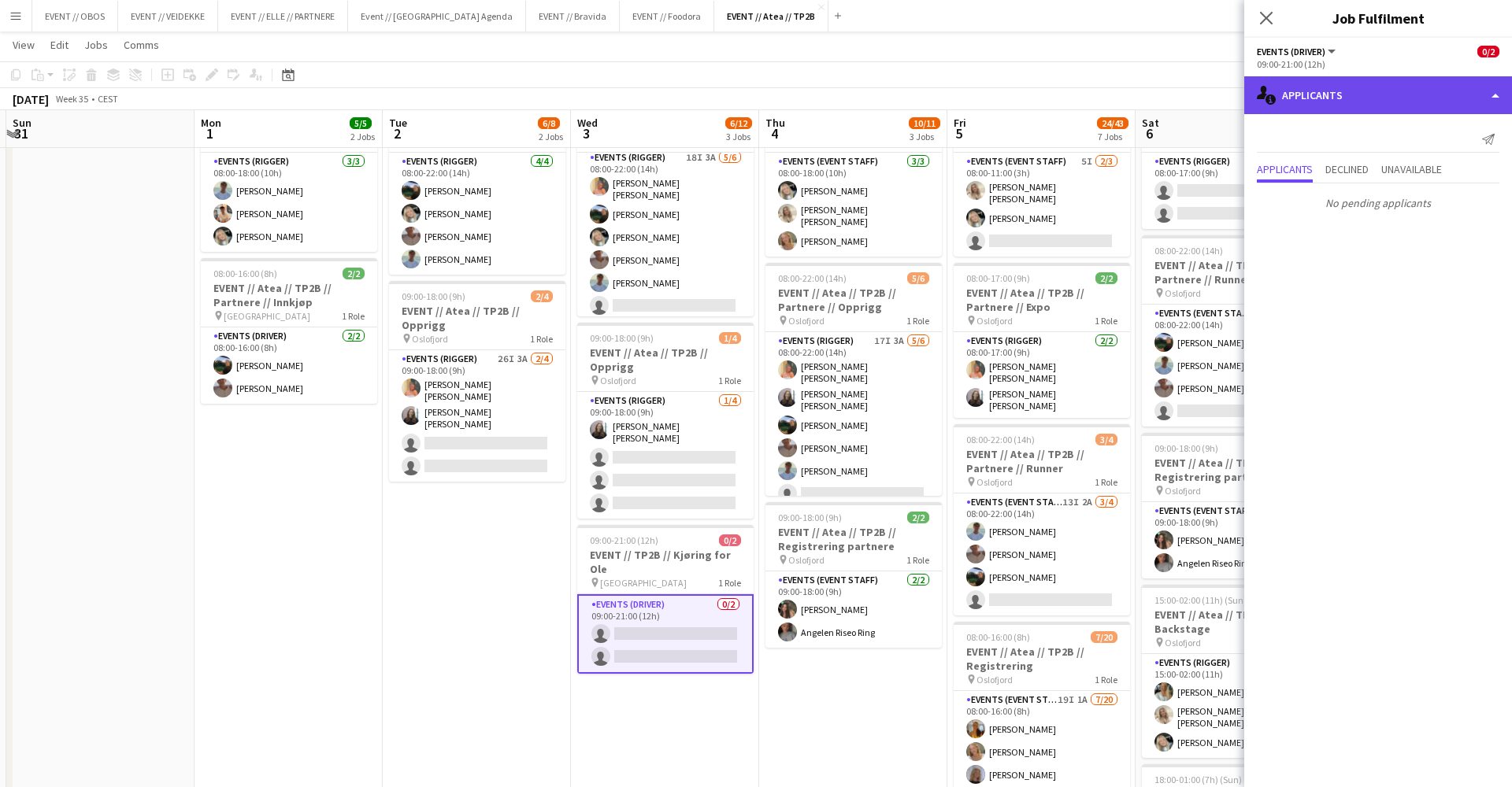
click at [1320, 93] on div "single-neutral-actions-information Applicants" at bounding box center [1378, 95] width 268 height 38
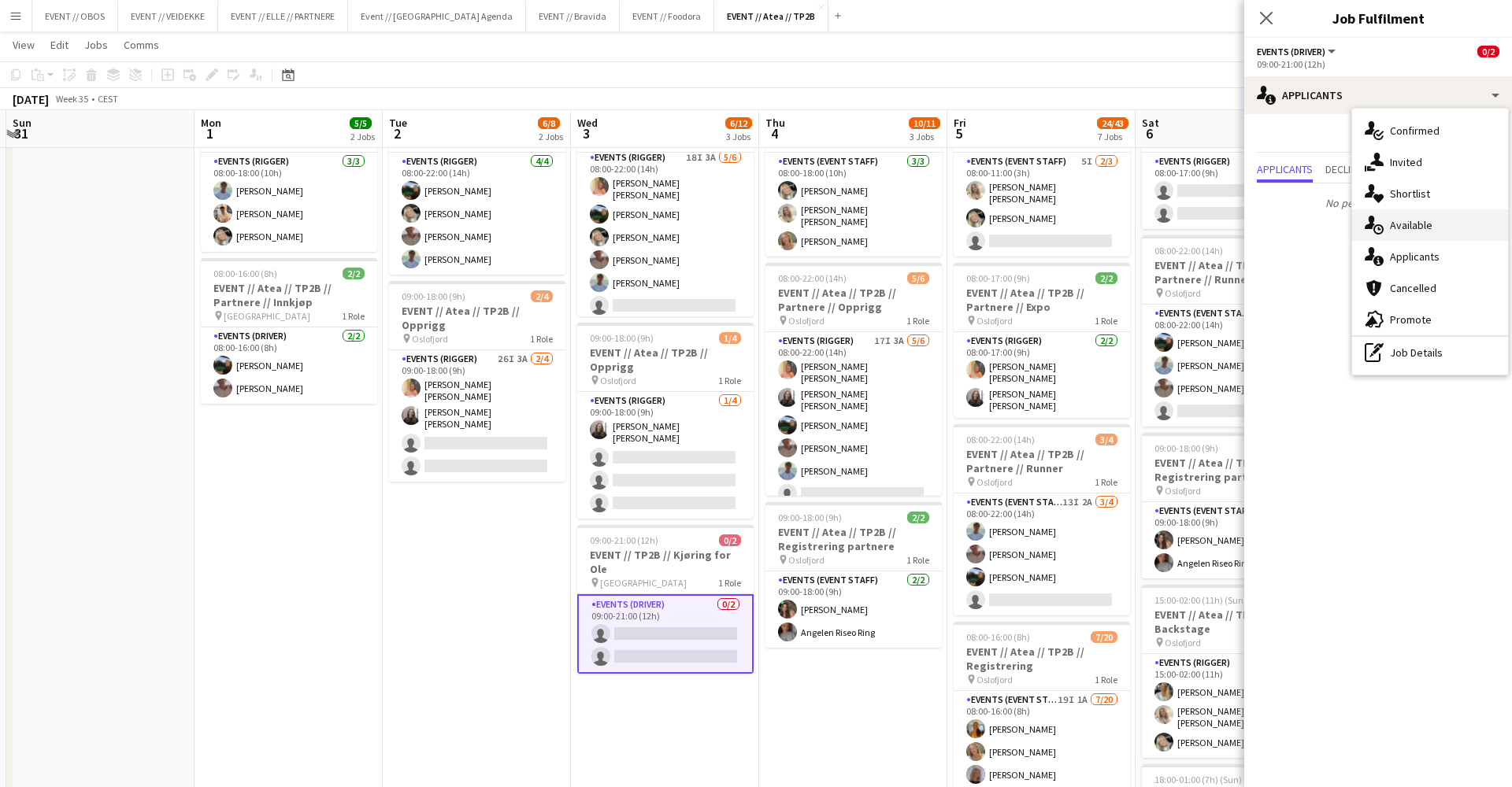
click at [1400, 227] on div "single-neutral-actions-upload Available" at bounding box center [1429, 225] width 156 height 32
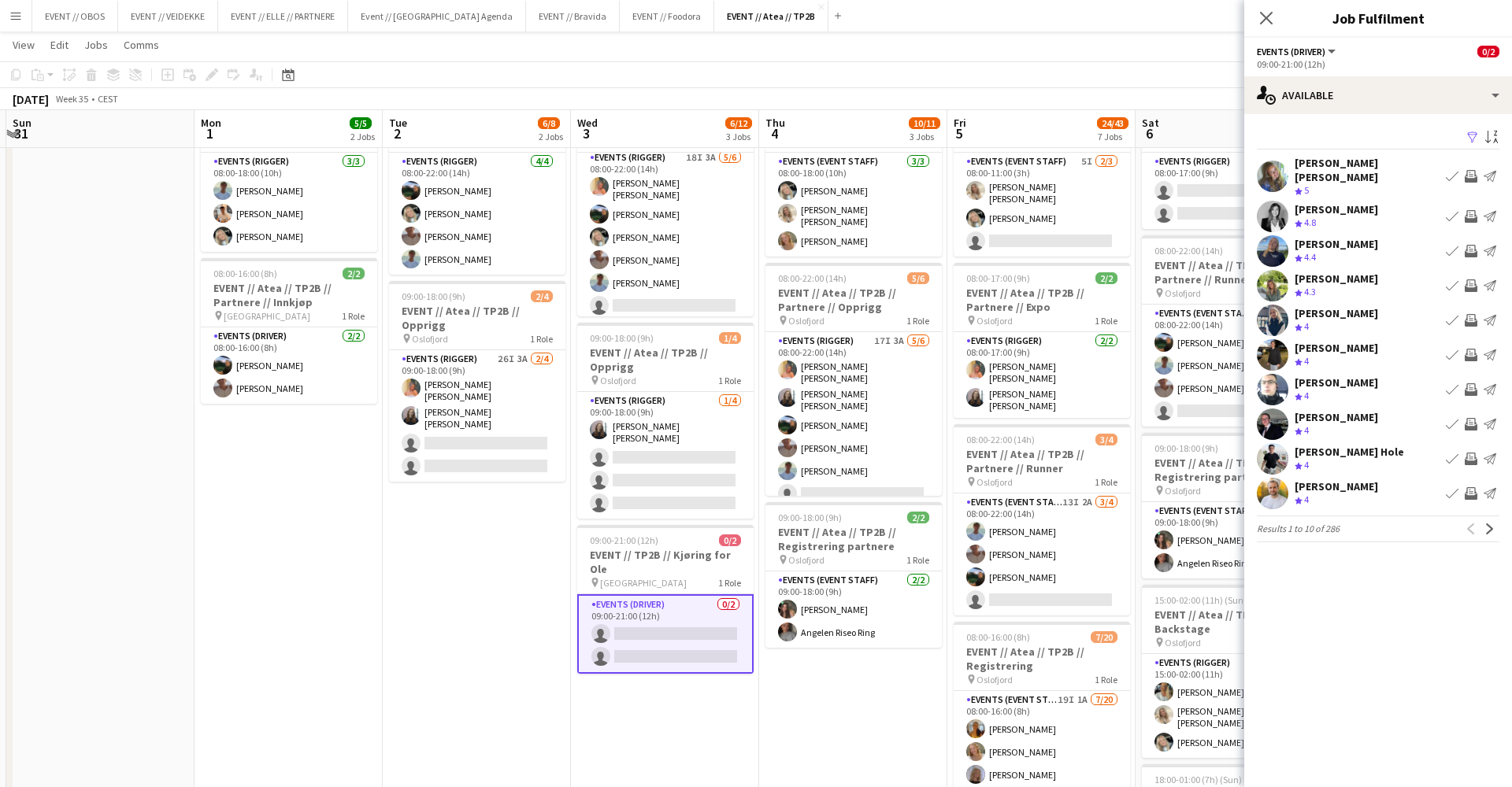
click at [1266, 165] on app-user-avatar at bounding box center [1273, 176] width 32 height 32
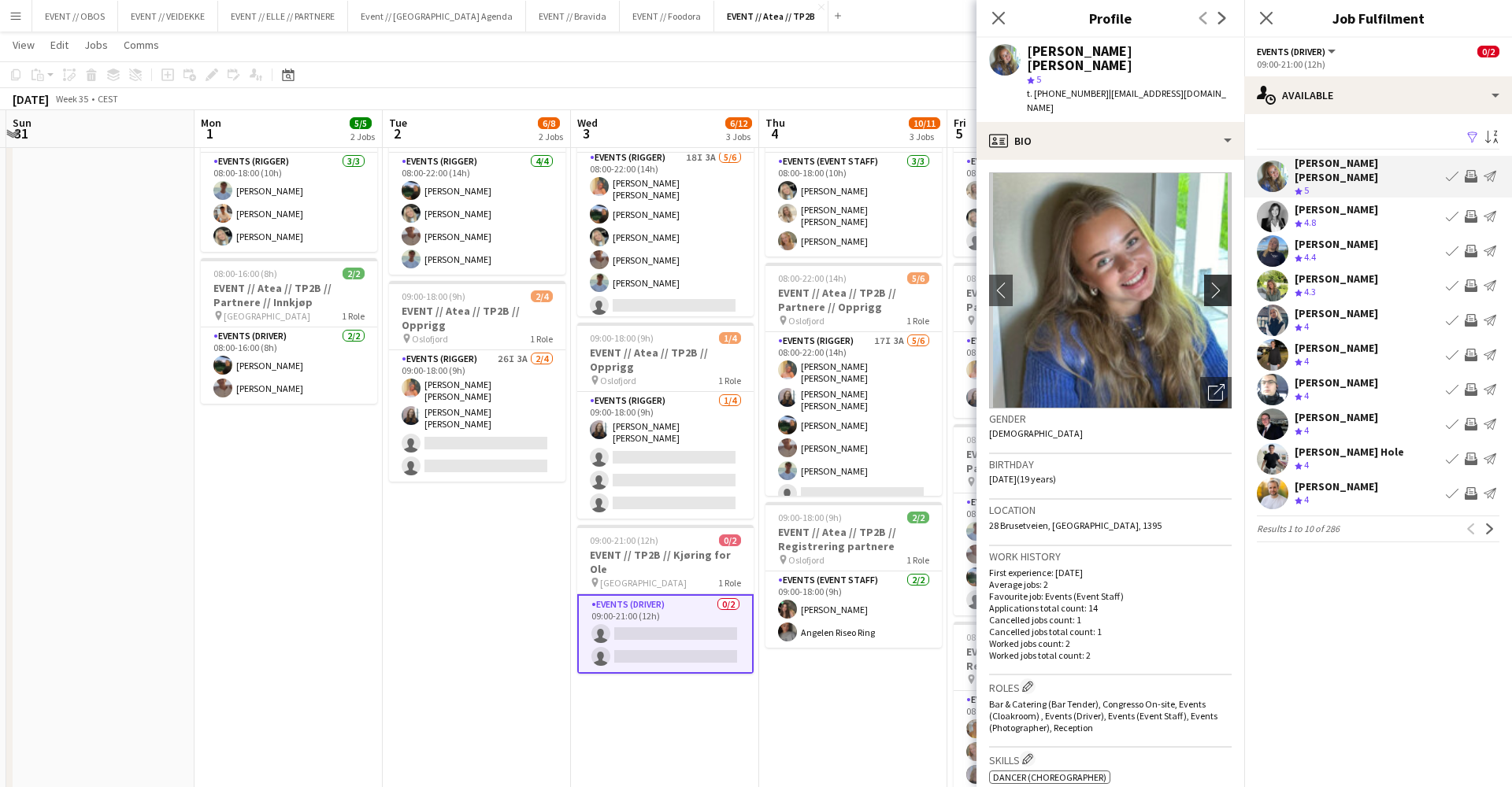
click at [1221, 282] on app-icon "chevron-right" at bounding box center [1220, 290] width 24 height 17
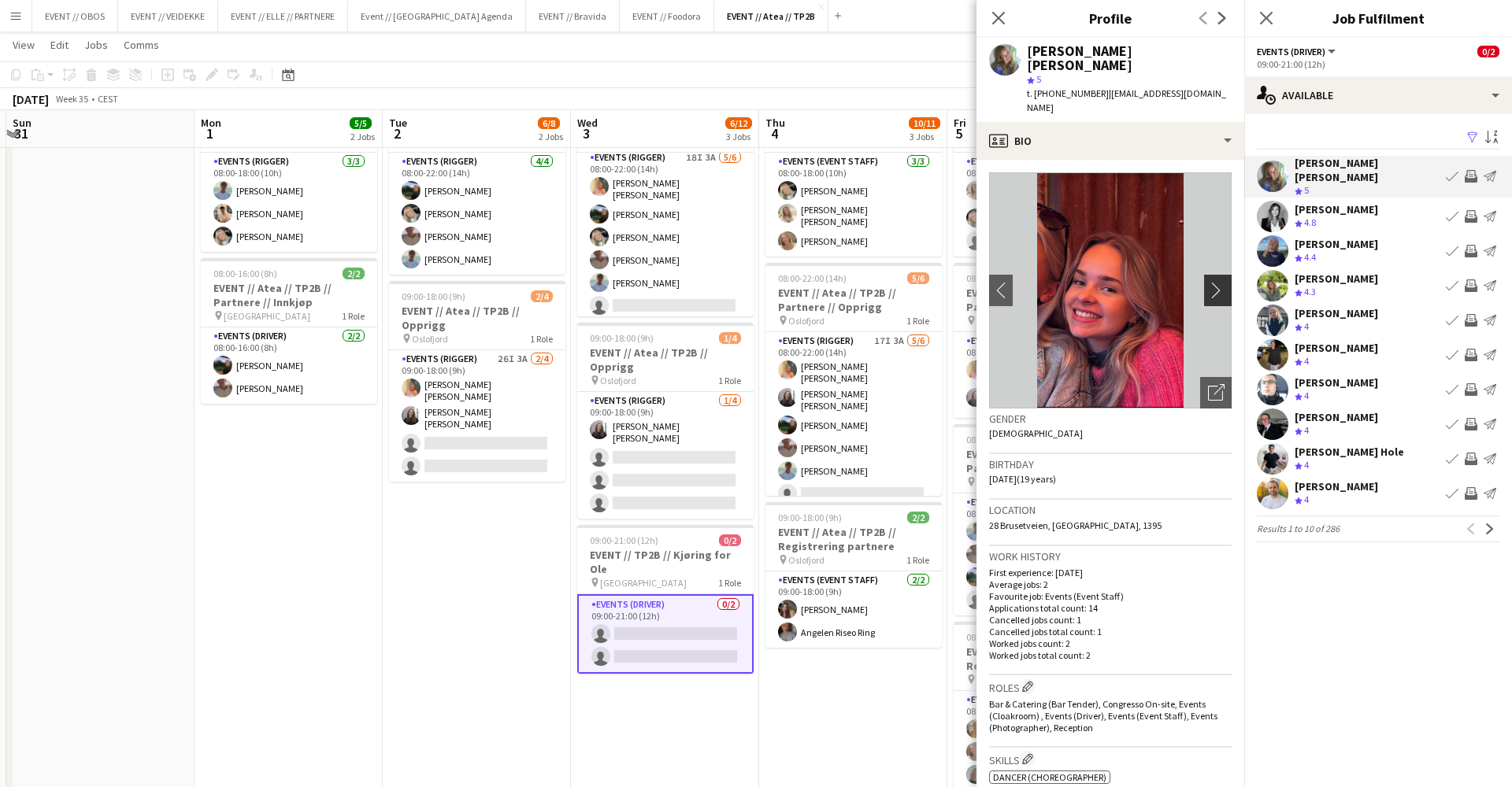
click at [1217, 282] on app-icon "chevron-right" at bounding box center [1220, 290] width 24 height 17
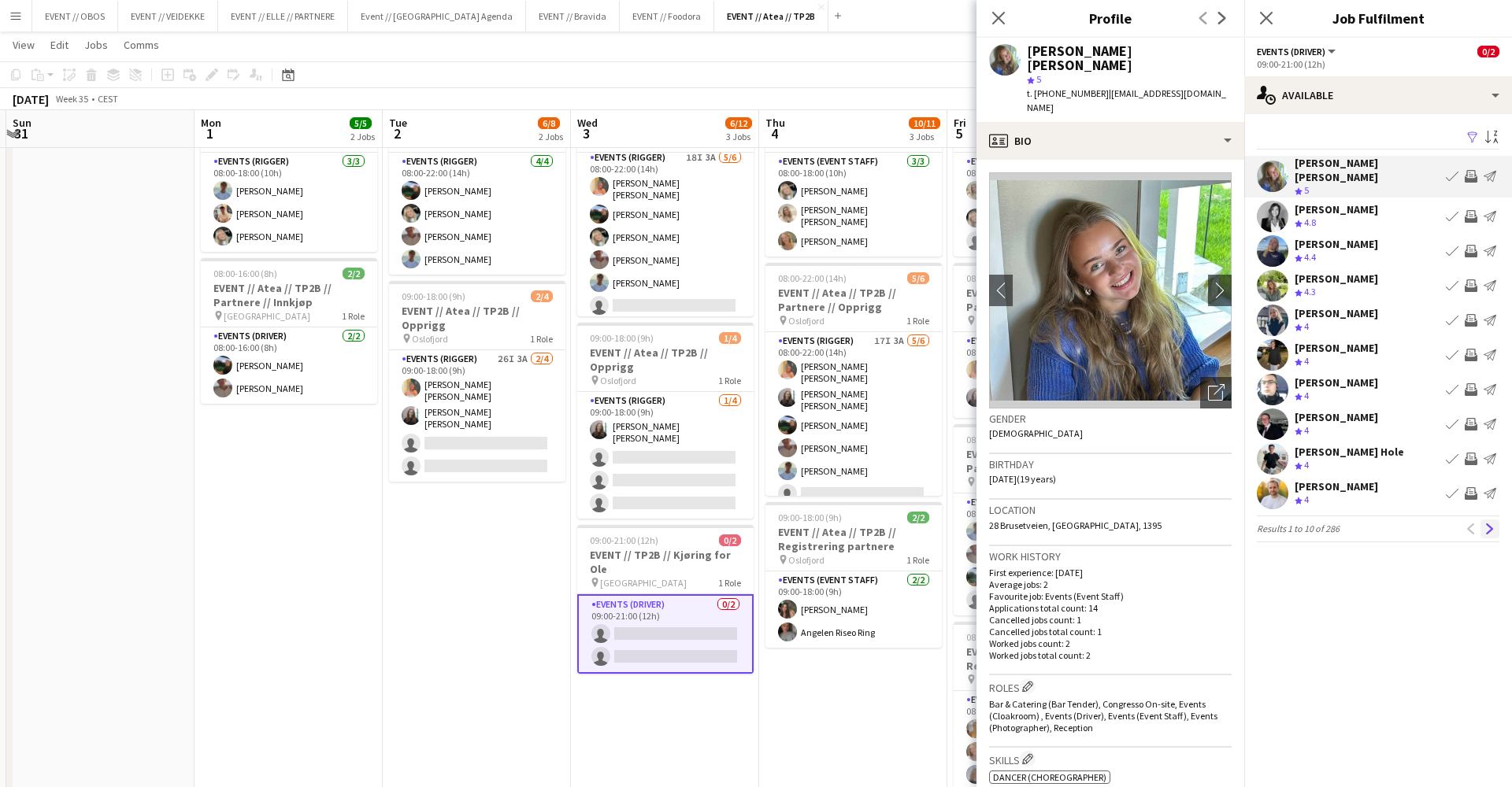
click at [1493, 524] on app-icon "Next" at bounding box center [1490, 529] width 11 height 11
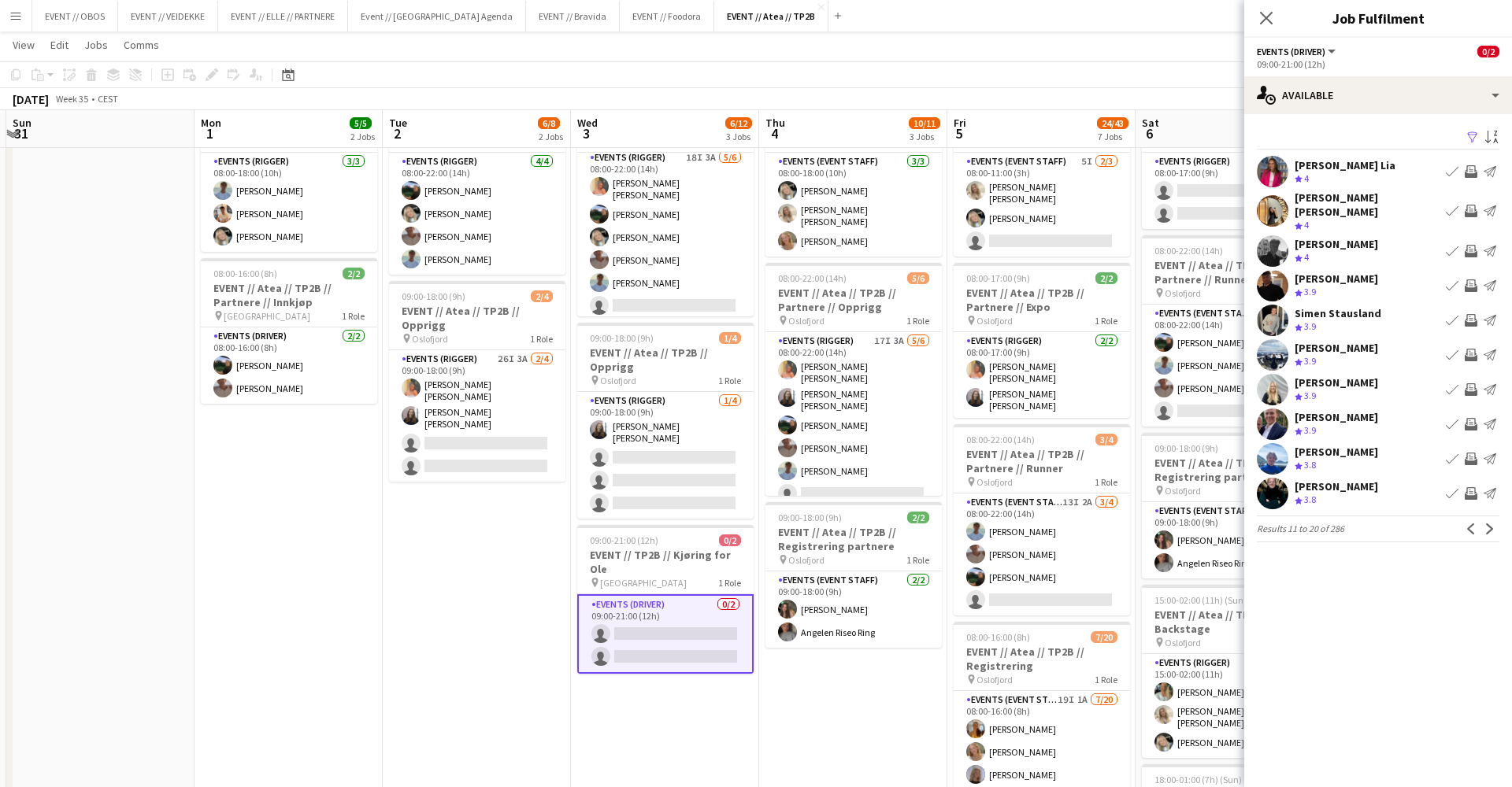
click at [1493, 524] on app-icon "Next" at bounding box center [1490, 529] width 11 height 11
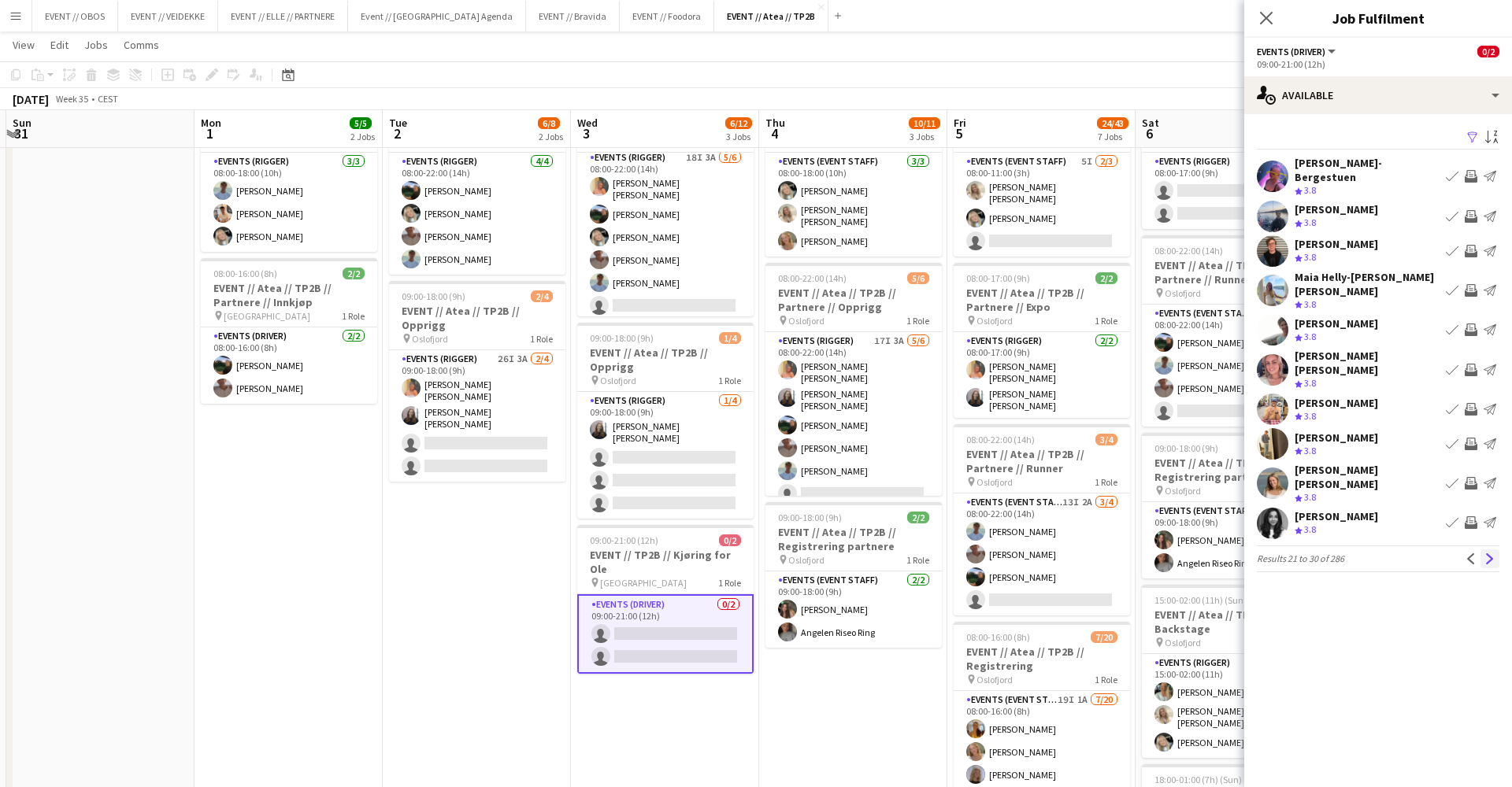
click at [1493, 553] on app-icon "Next" at bounding box center [1490, 559] width 11 height 11
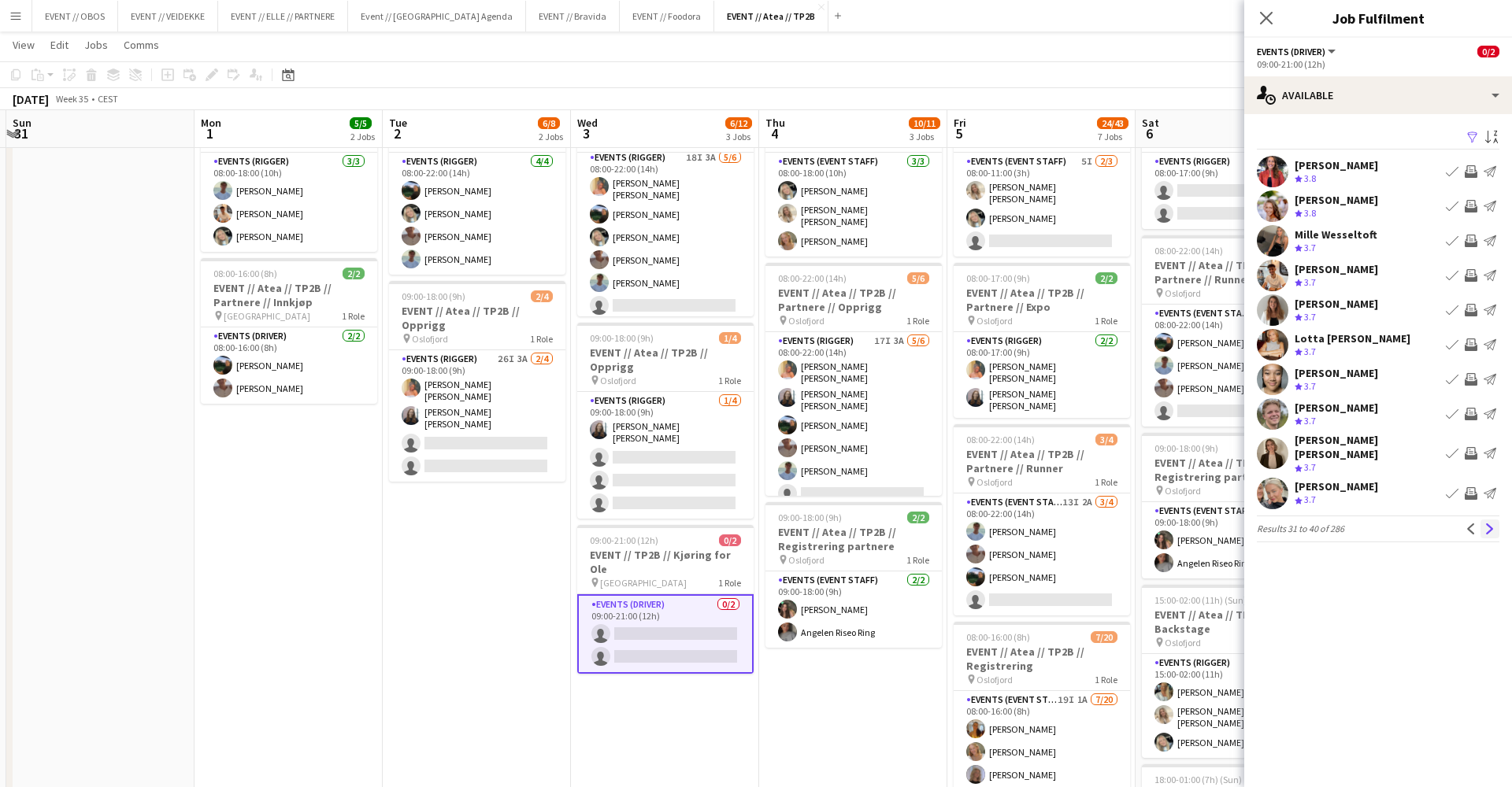
click at [1489, 524] on app-icon "Next" at bounding box center [1490, 529] width 11 height 11
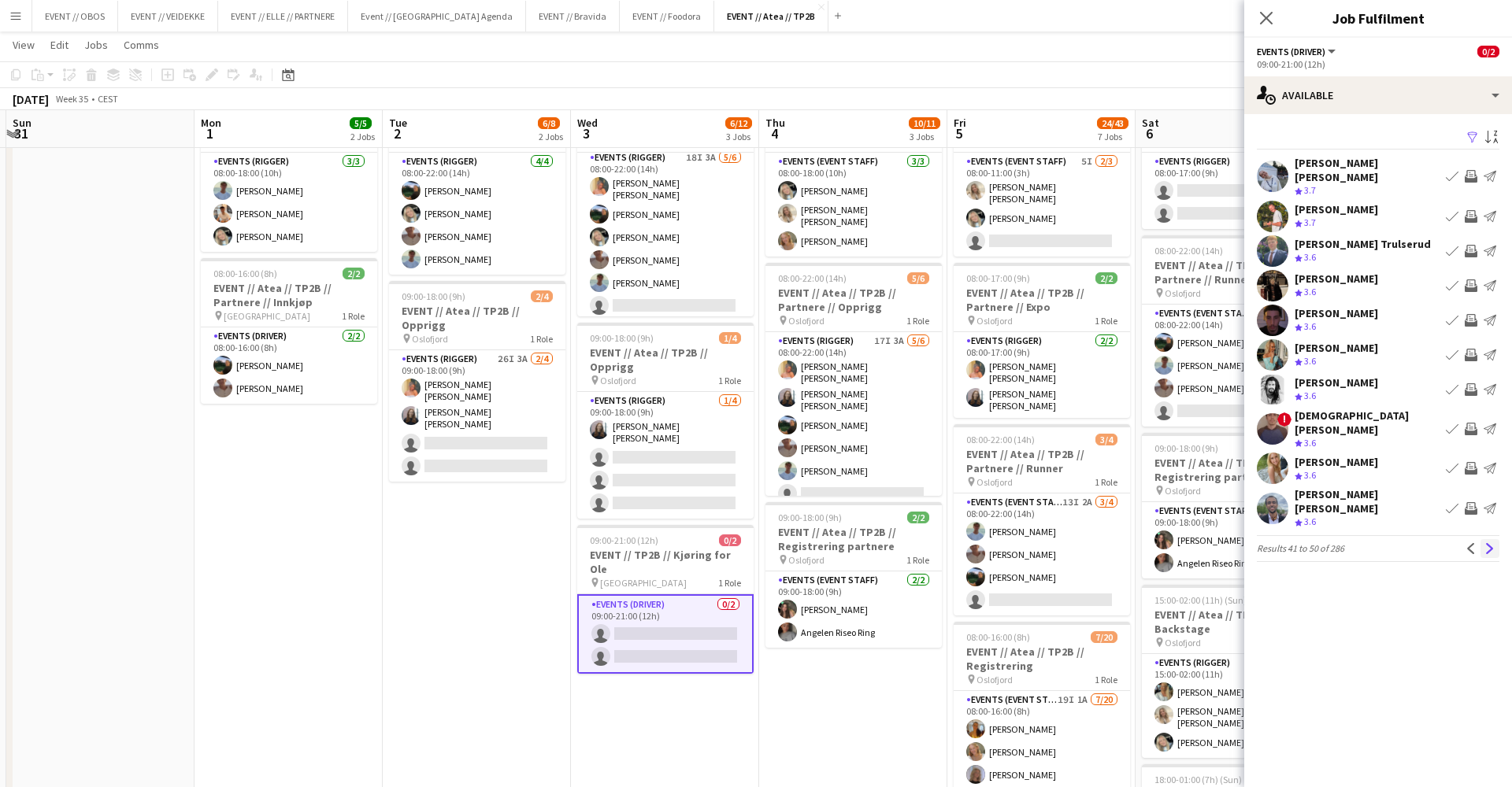
click at [1488, 543] on app-icon "Next" at bounding box center [1490, 549] width 11 height 11
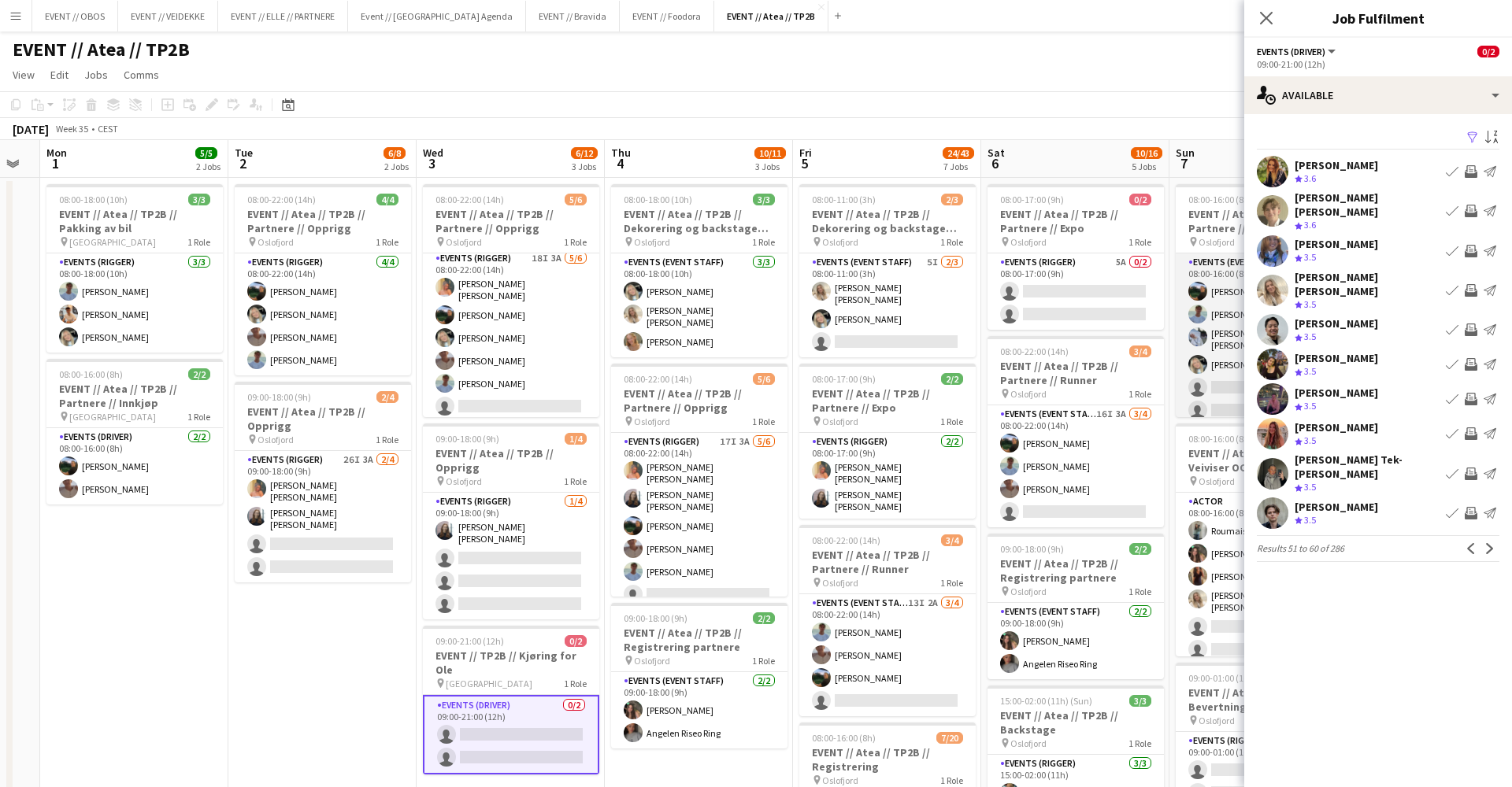
scroll to position [0, 0]
click at [1275, 274] on app-user-avatar at bounding box center [1273, 290] width 32 height 32
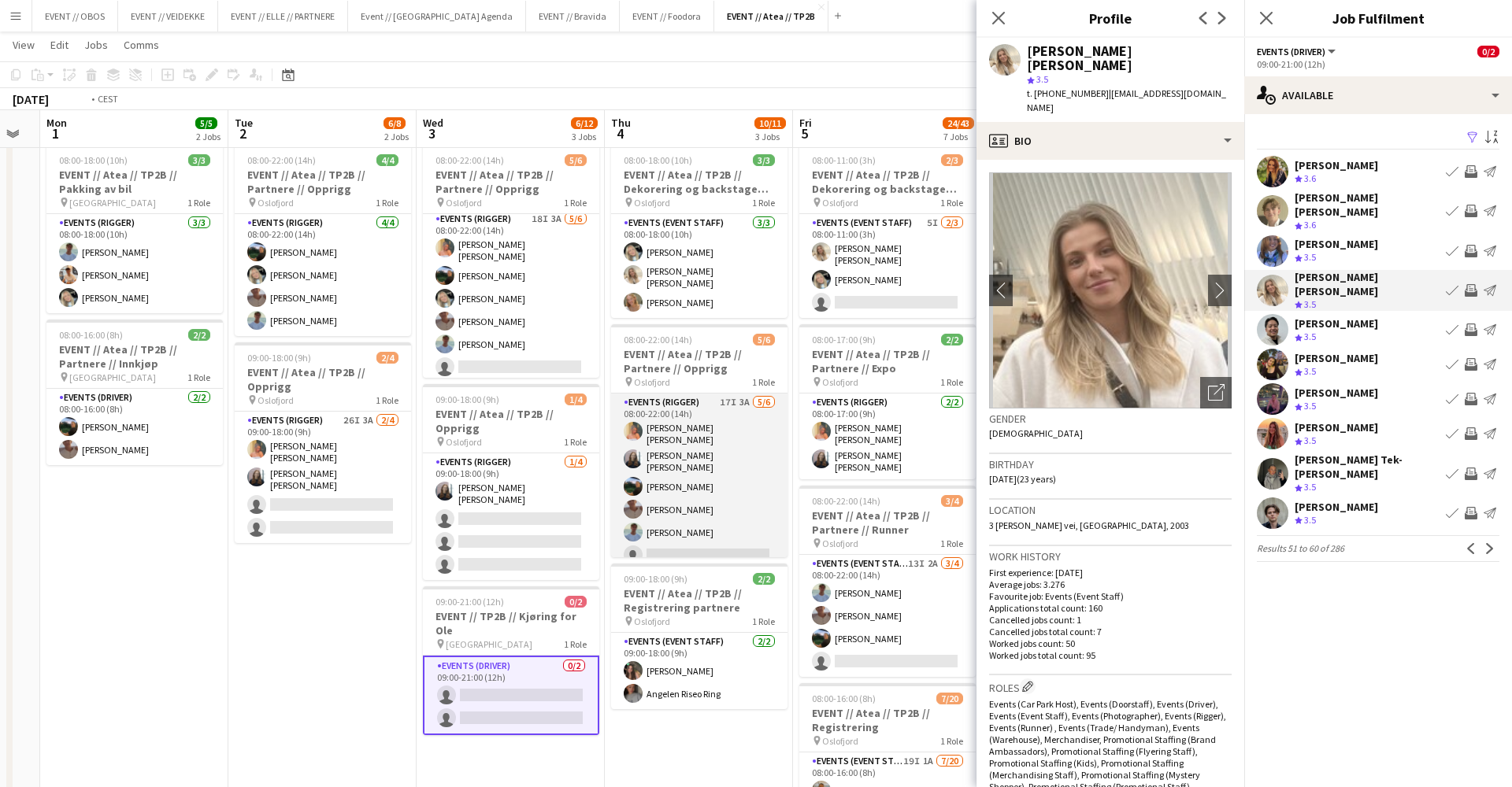
scroll to position [0, 578]
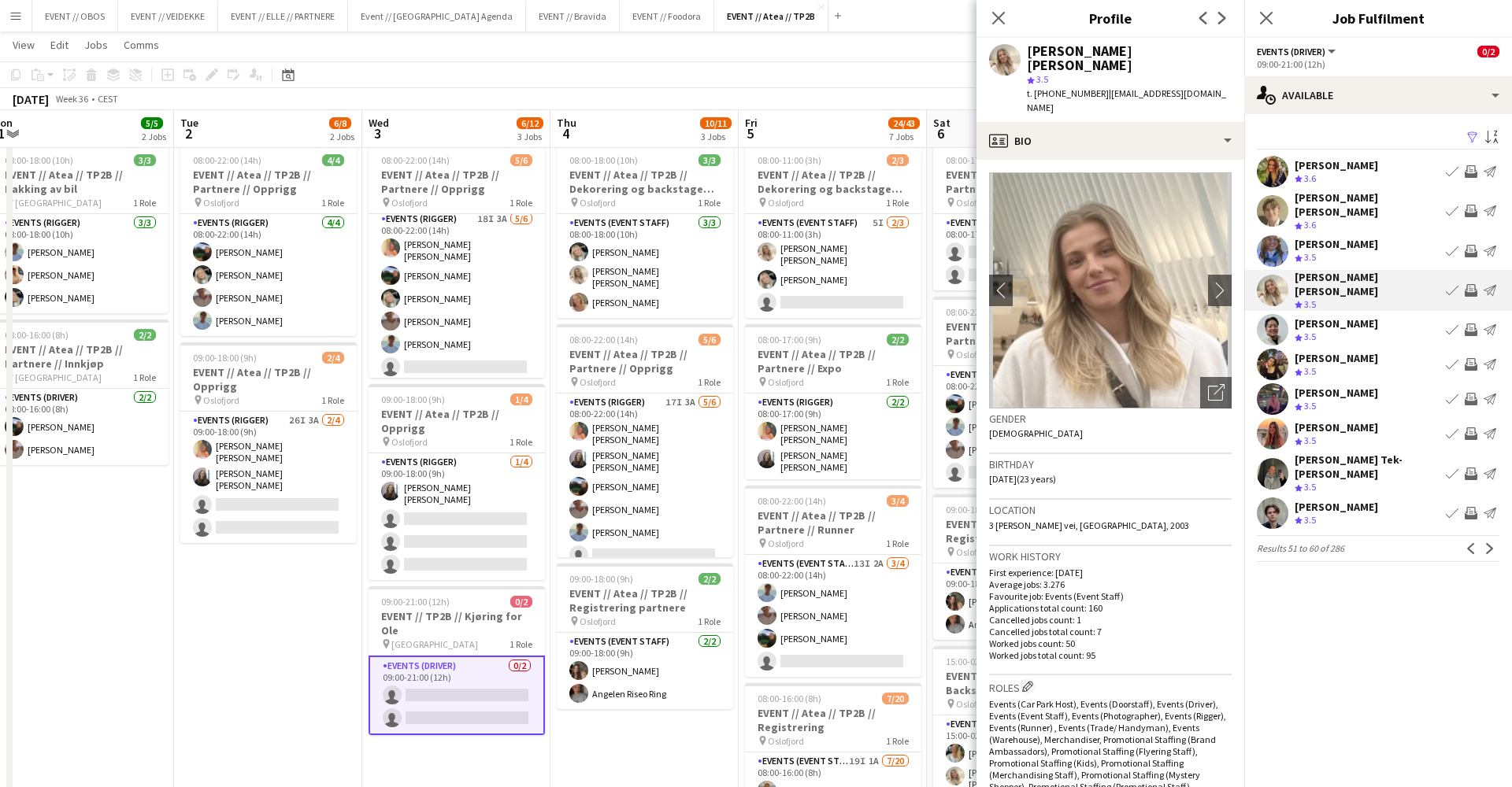
click at [1483, 536] on app-pager "Results 51 to 60 of 286 Previous Next" at bounding box center [1379, 549] width 243 height 27
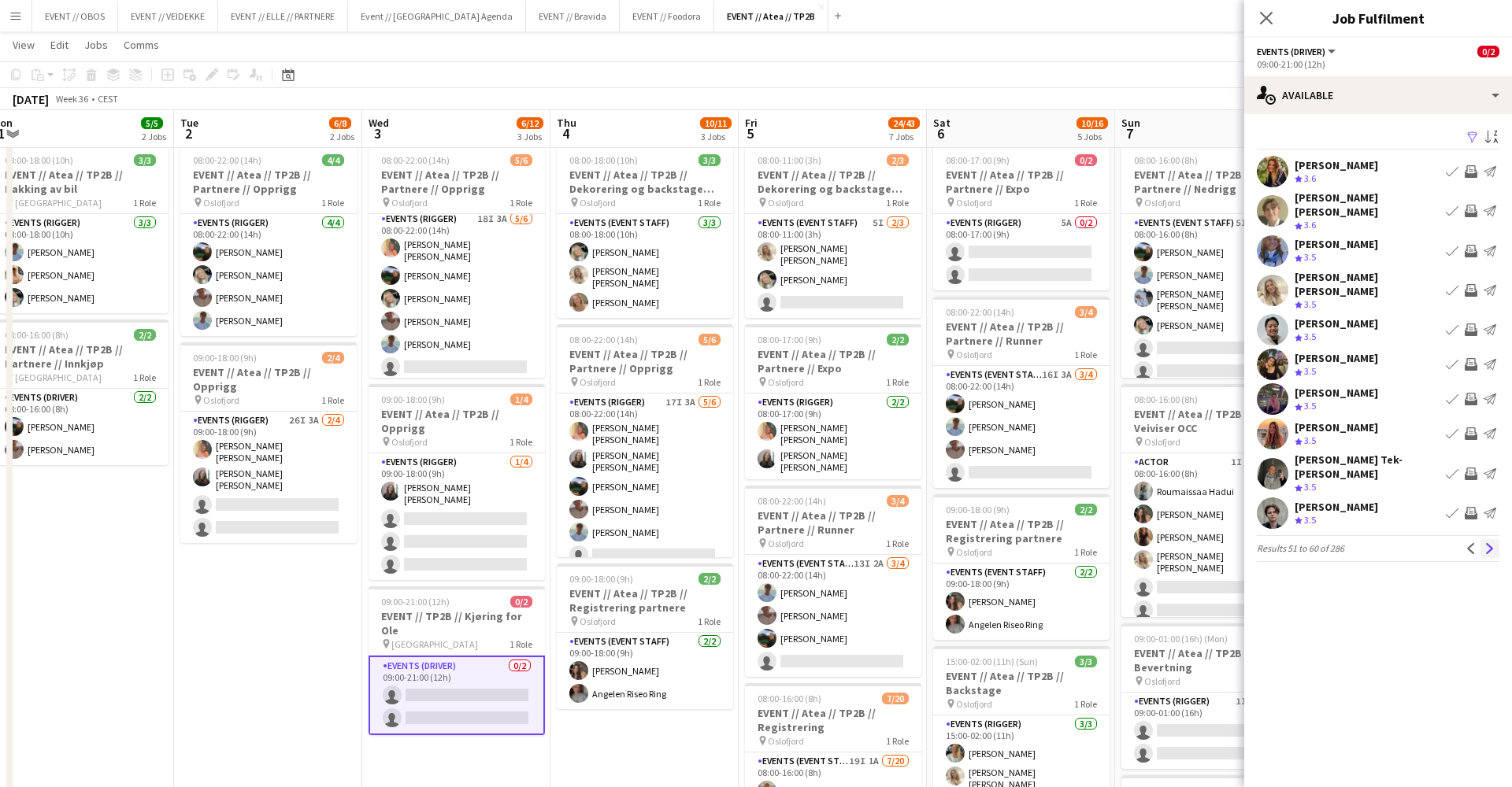
click at [1485, 543] on app-icon "Next" at bounding box center [1490, 549] width 11 height 11
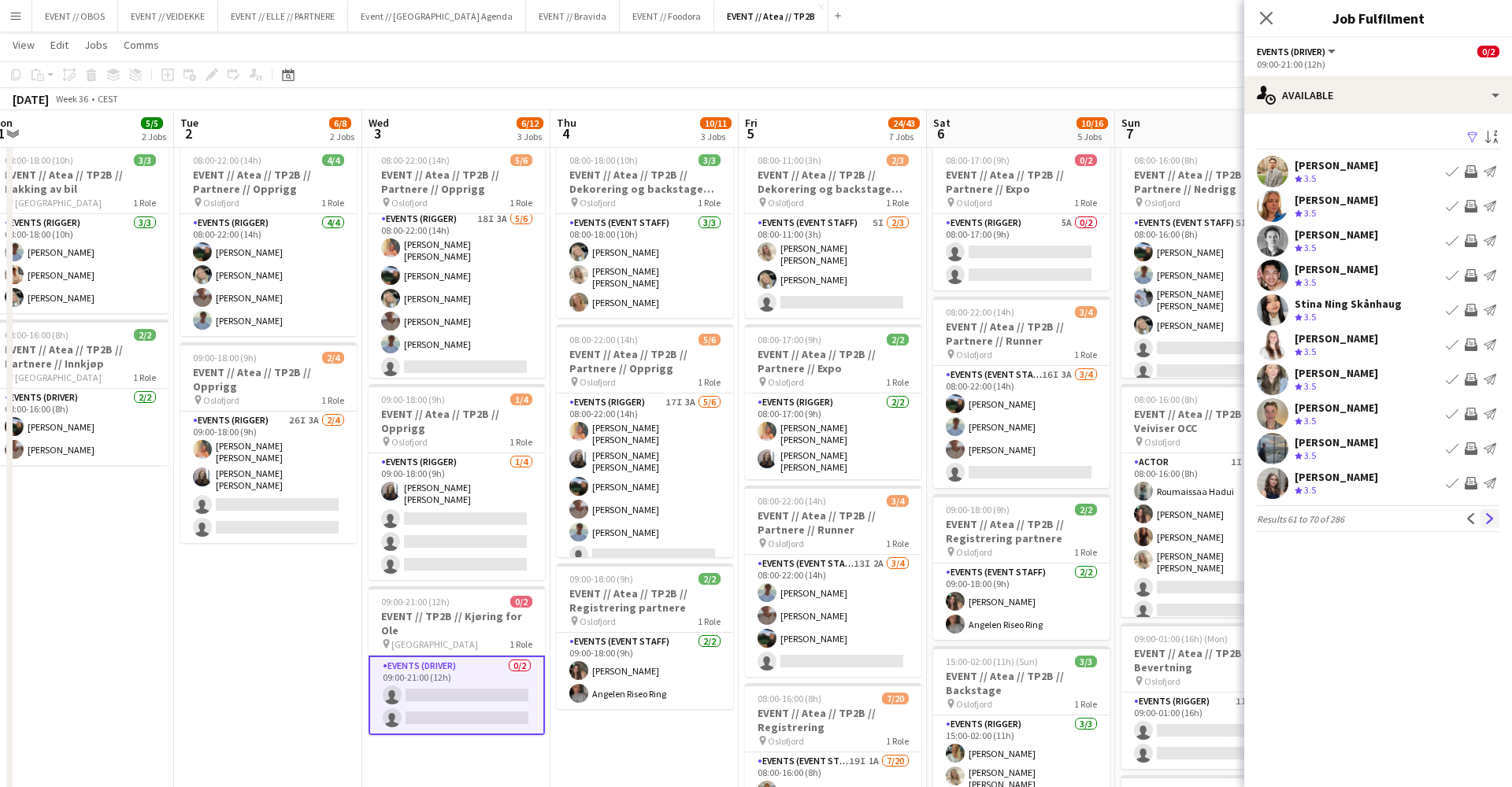
click at [1484, 517] on app-icon "Next" at bounding box center [1490, 519] width 11 height 11
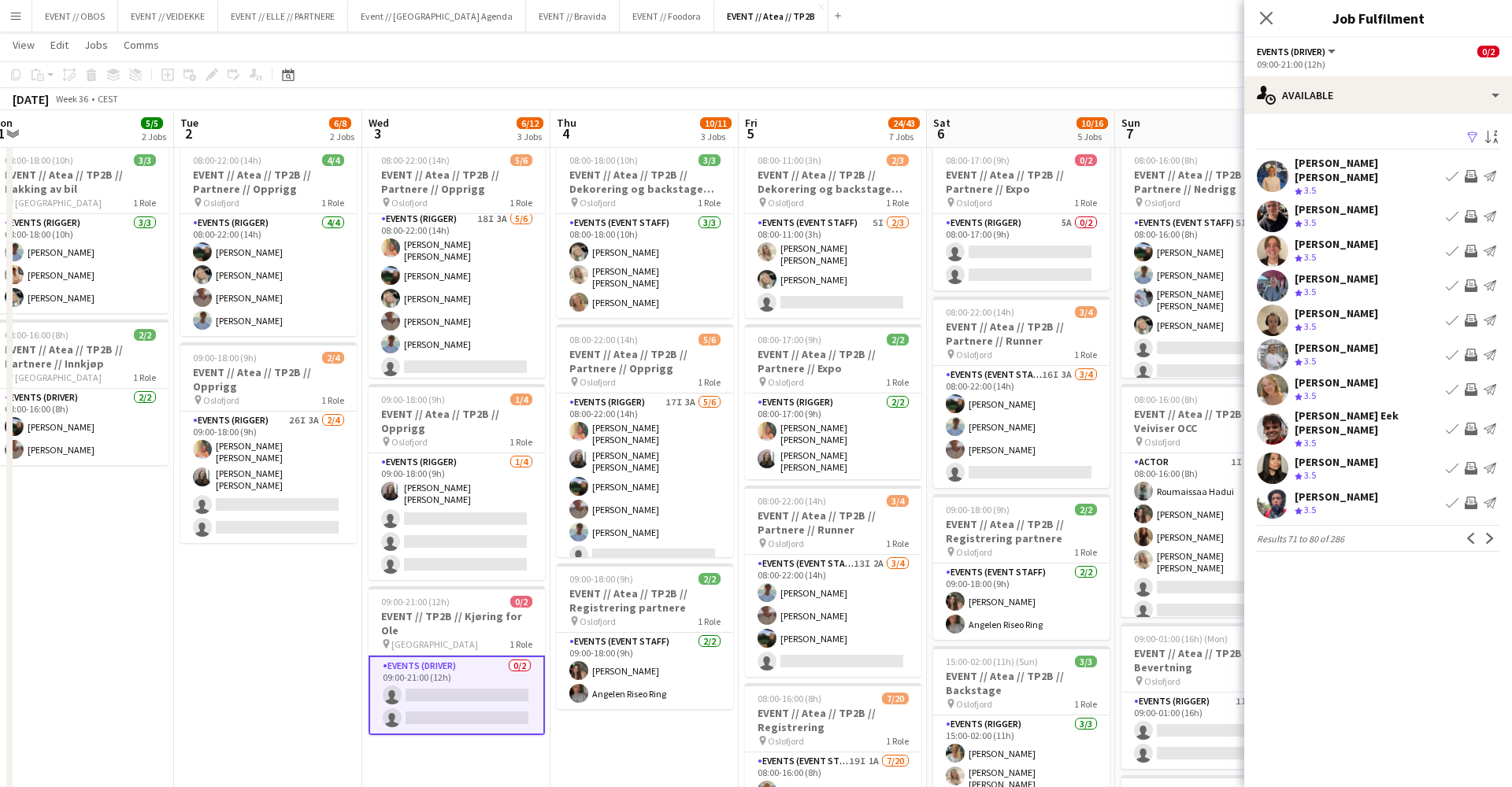
click at [1276, 339] on app-user-avatar at bounding box center [1273, 355] width 32 height 32
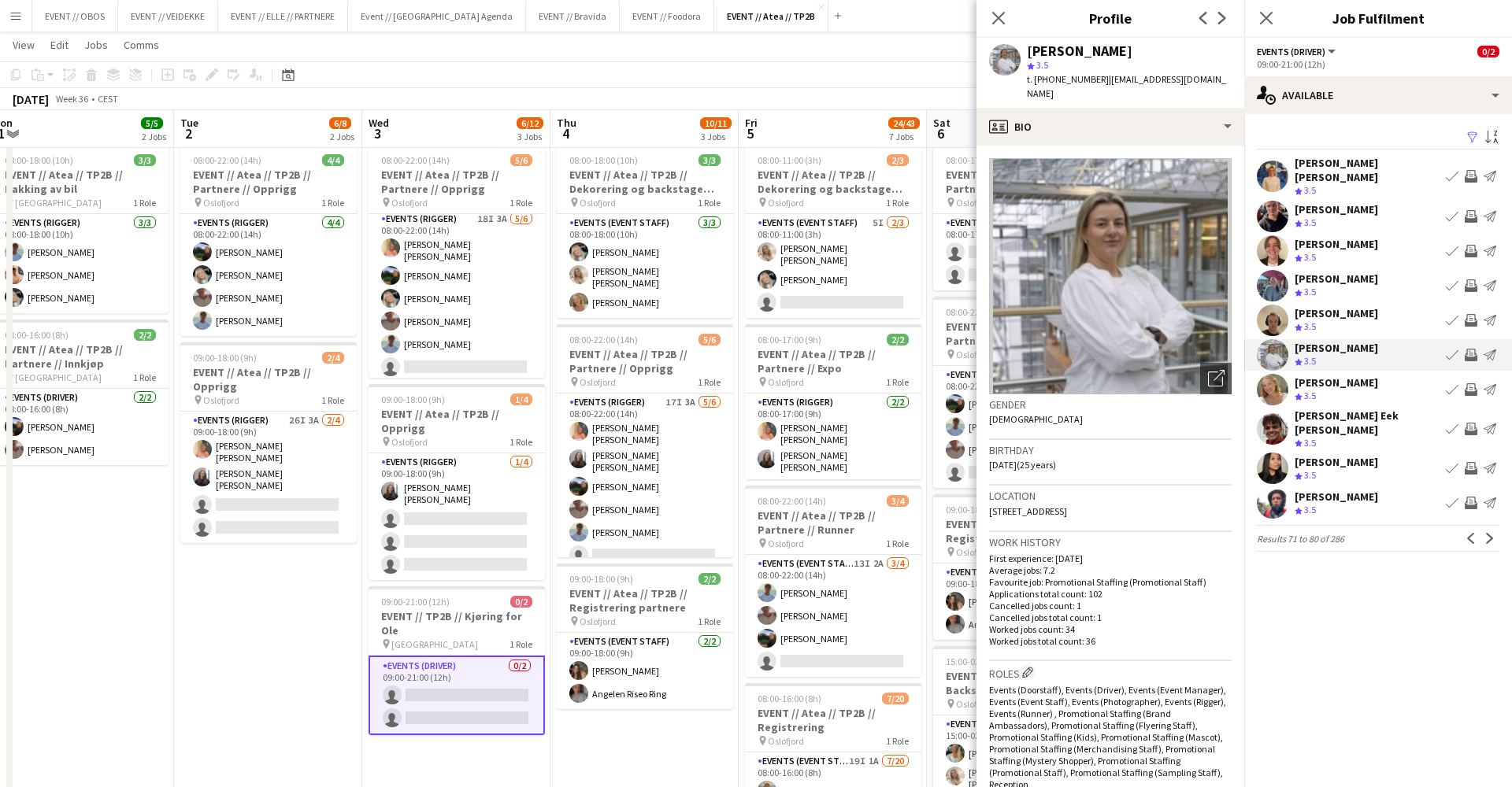
click at [1274, 276] on app-user-avatar at bounding box center [1273, 286] width 32 height 32
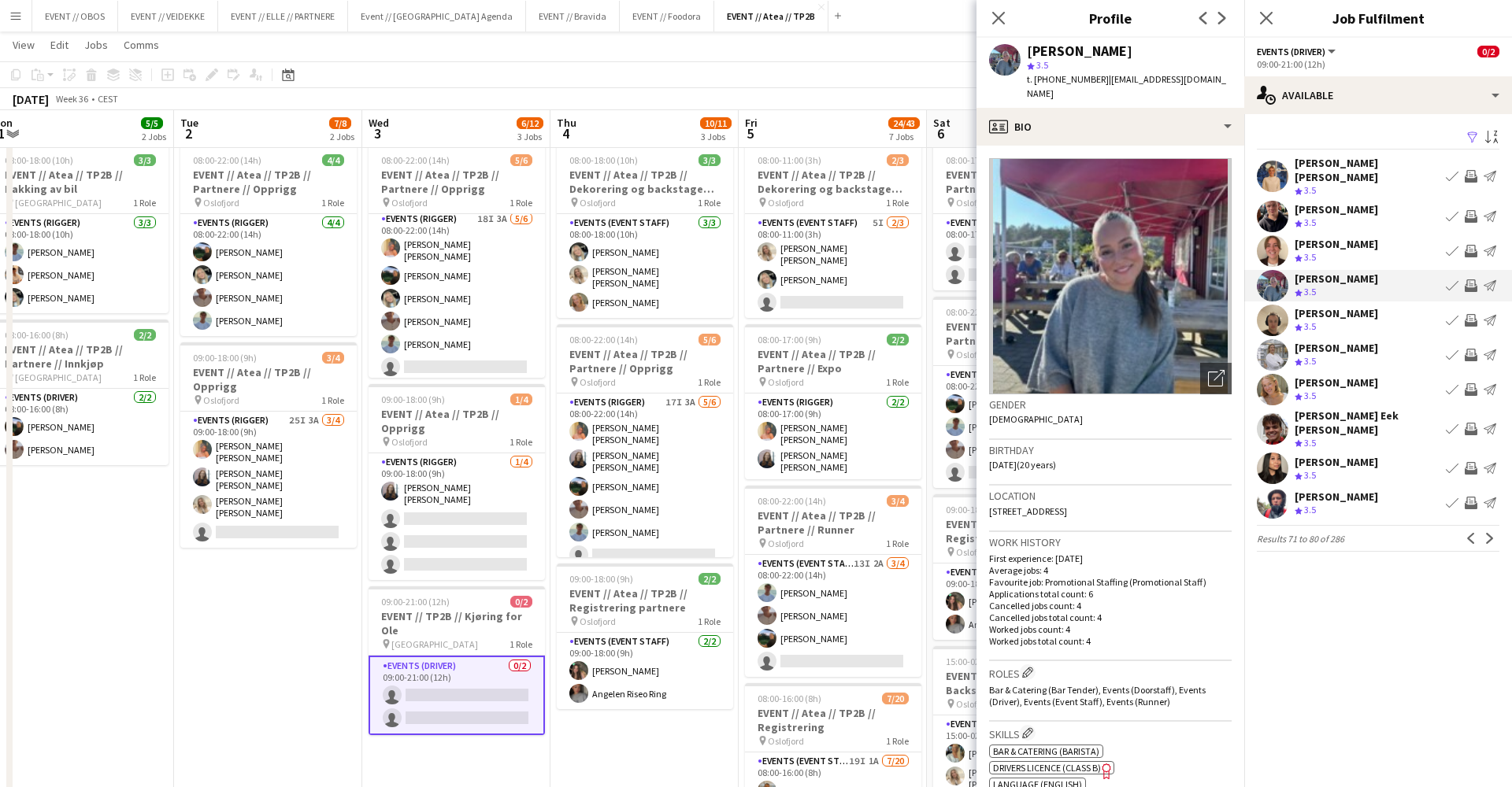
click at [516, 81] on app-toolbar "Copy Paste Paste Command V Paste with crew Command Shift V Paste linked Job [GE…" at bounding box center [756, 74] width 1512 height 27
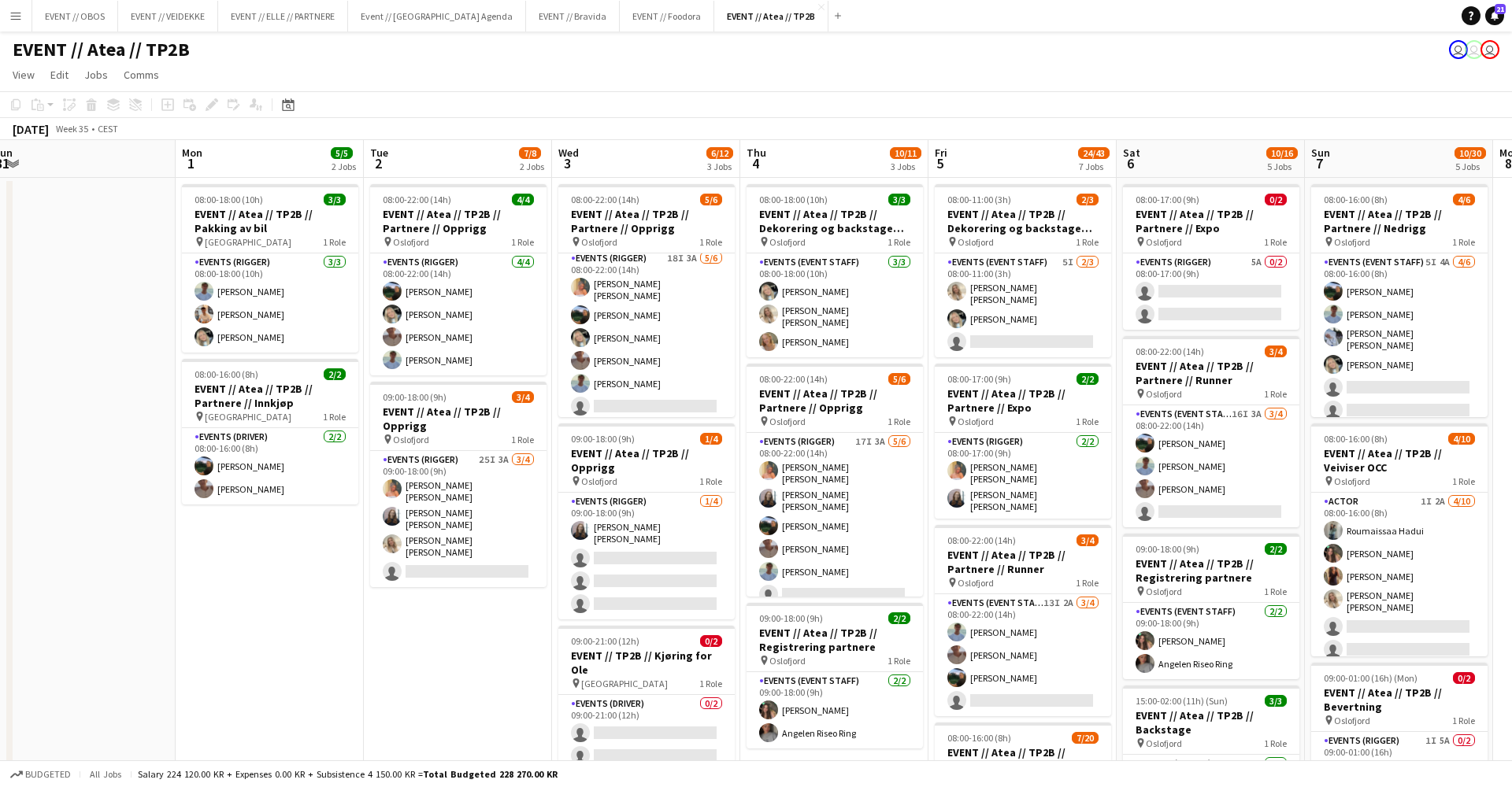
scroll to position [0, 0]
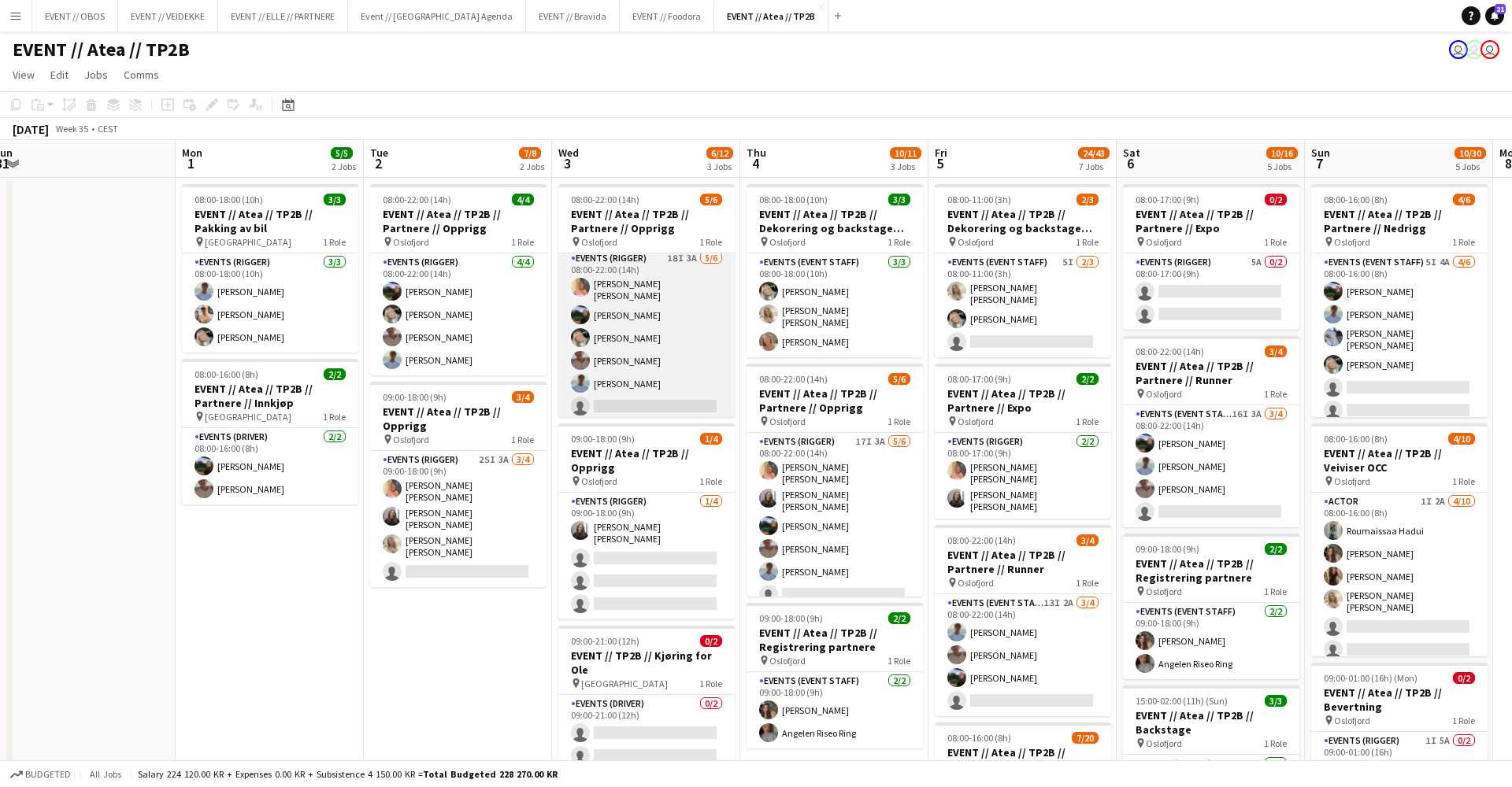
click at [652, 308] on app-card-role "Events (Rigger) 18I 3A [DATE] 08:00-22:00 (14h) [PERSON_NAME] [PERSON_NAME] [PE…" at bounding box center [646, 336] width 176 height 172
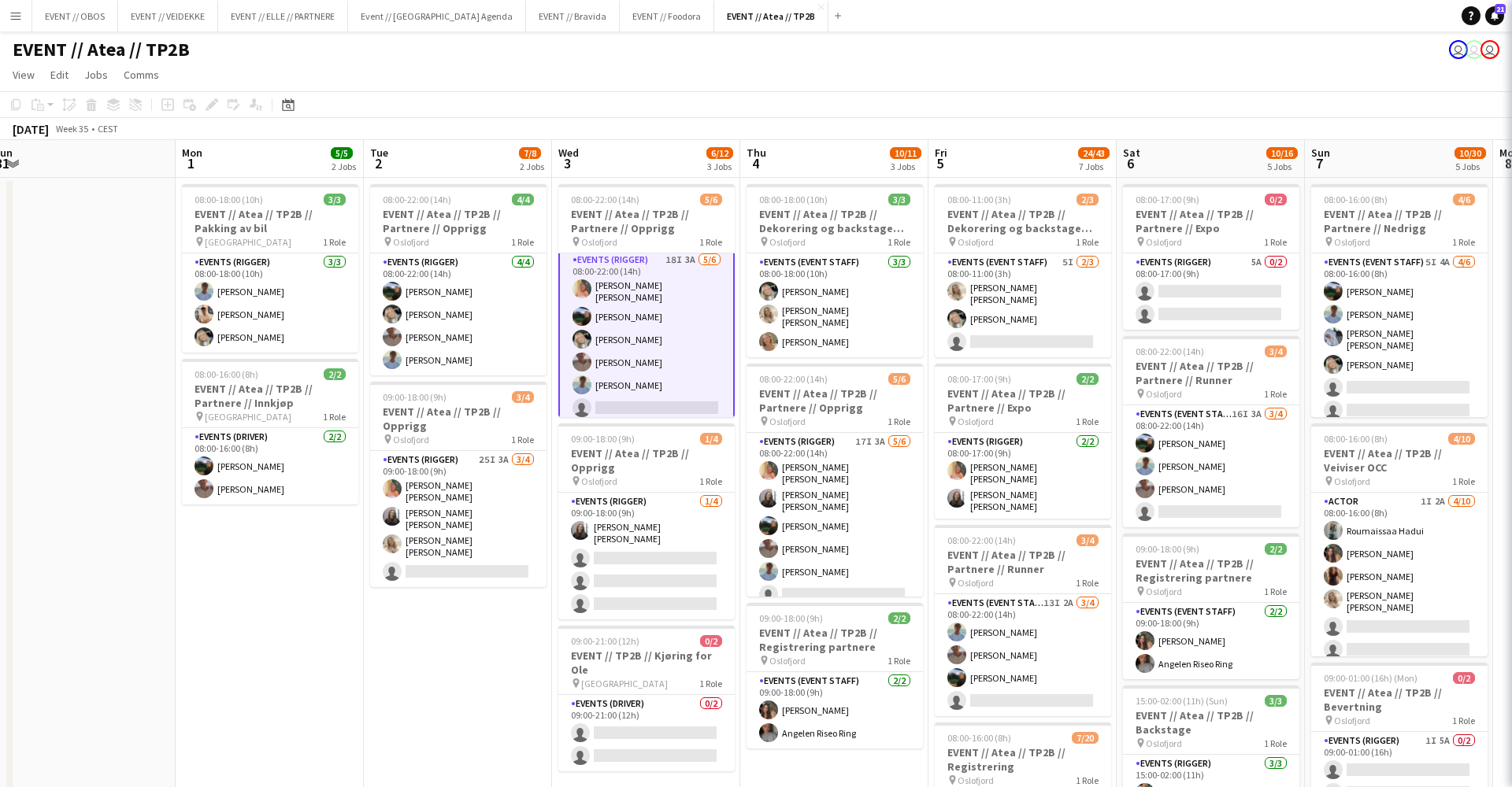
scroll to position [0, 389]
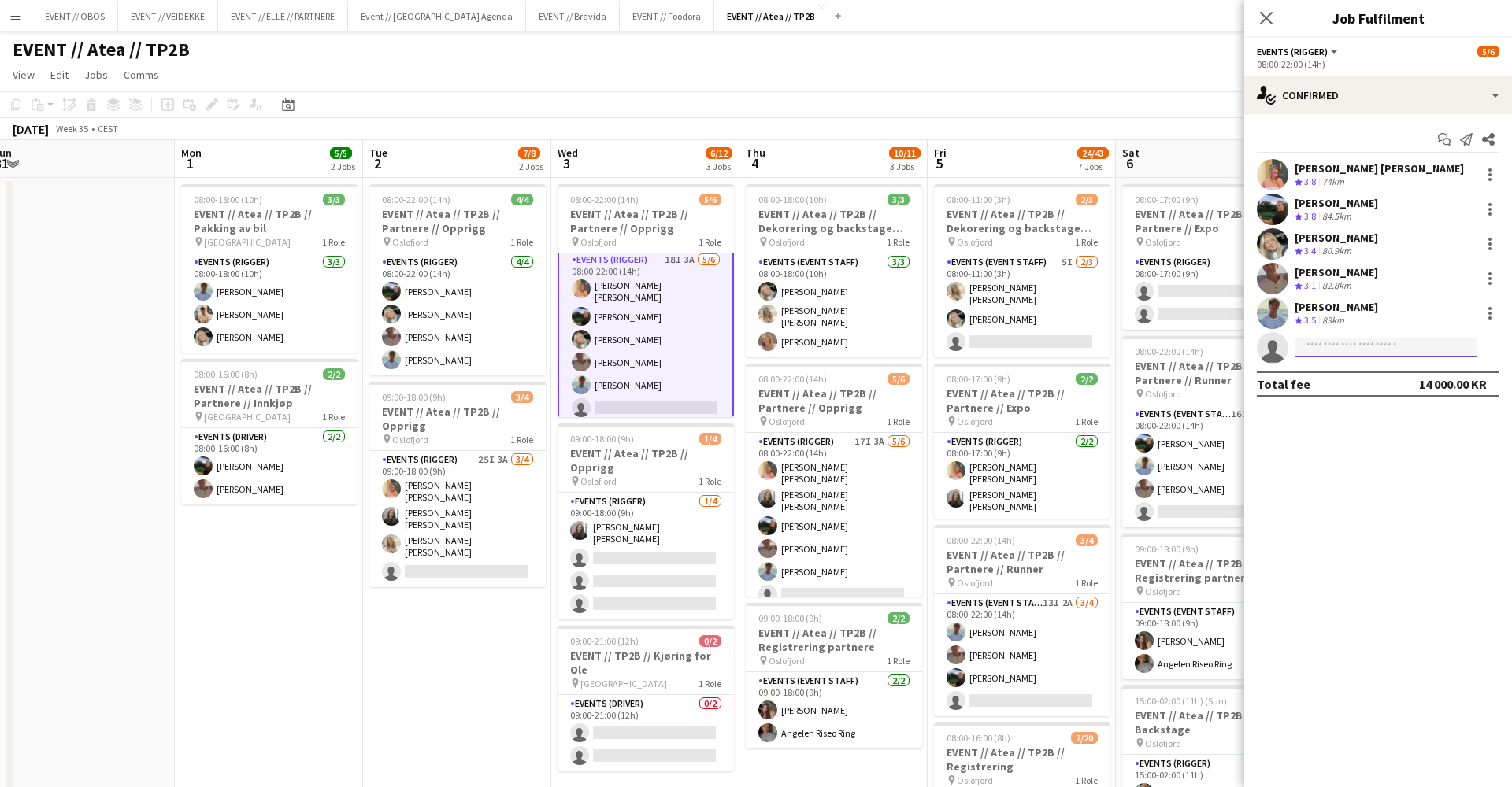
click at [1318, 345] on input at bounding box center [1385, 348] width 183 height 19
type input "*******"
click at [1332, 377] on span "[EMAIL_ADDRESS][DOMAIN_NAME]" at bounding box center [1386, 384] width 158 height 13
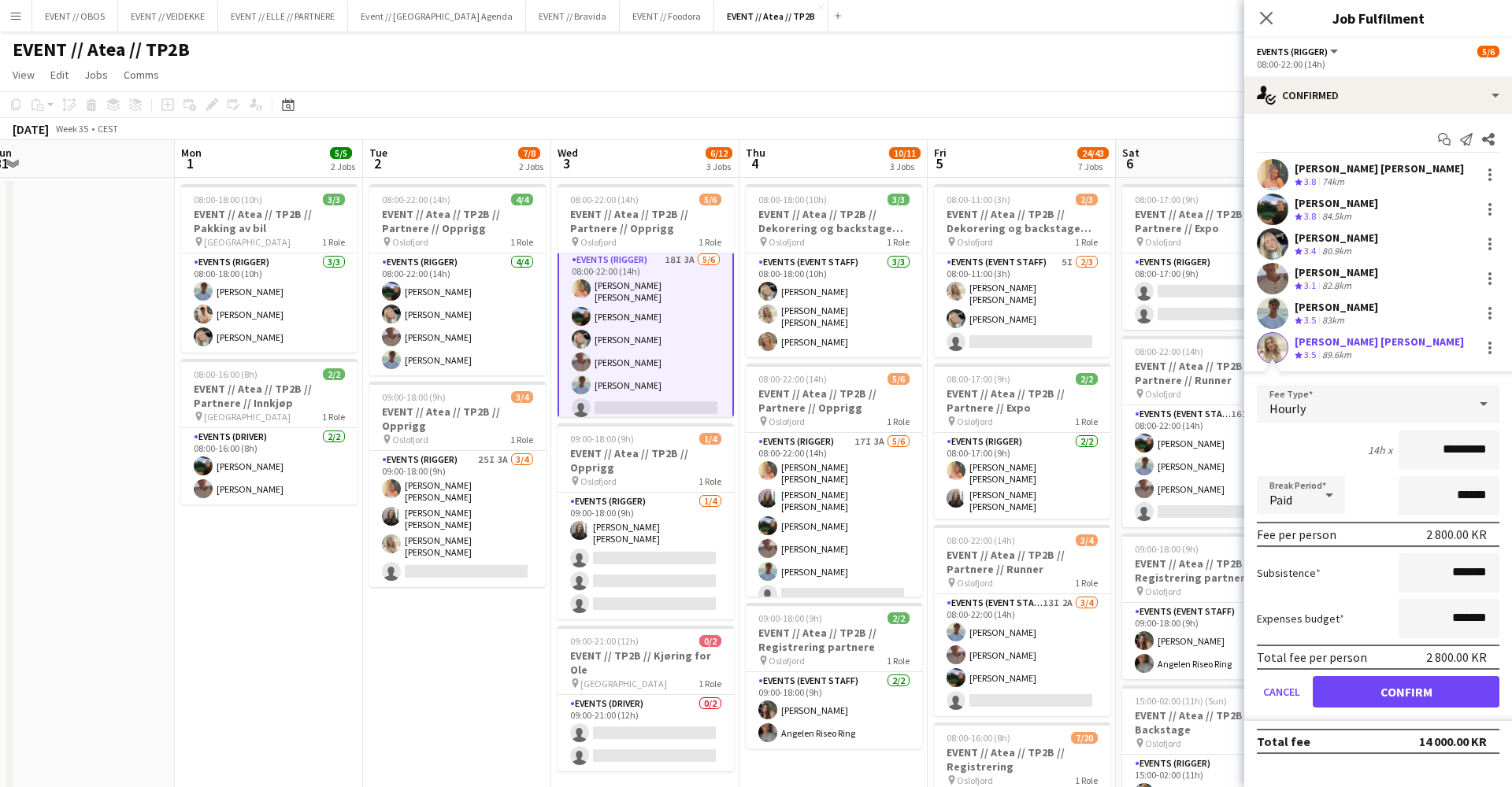
click at [1365, 699] on button "Confirm" at bounding box center [1405, 692] width 186 height 32
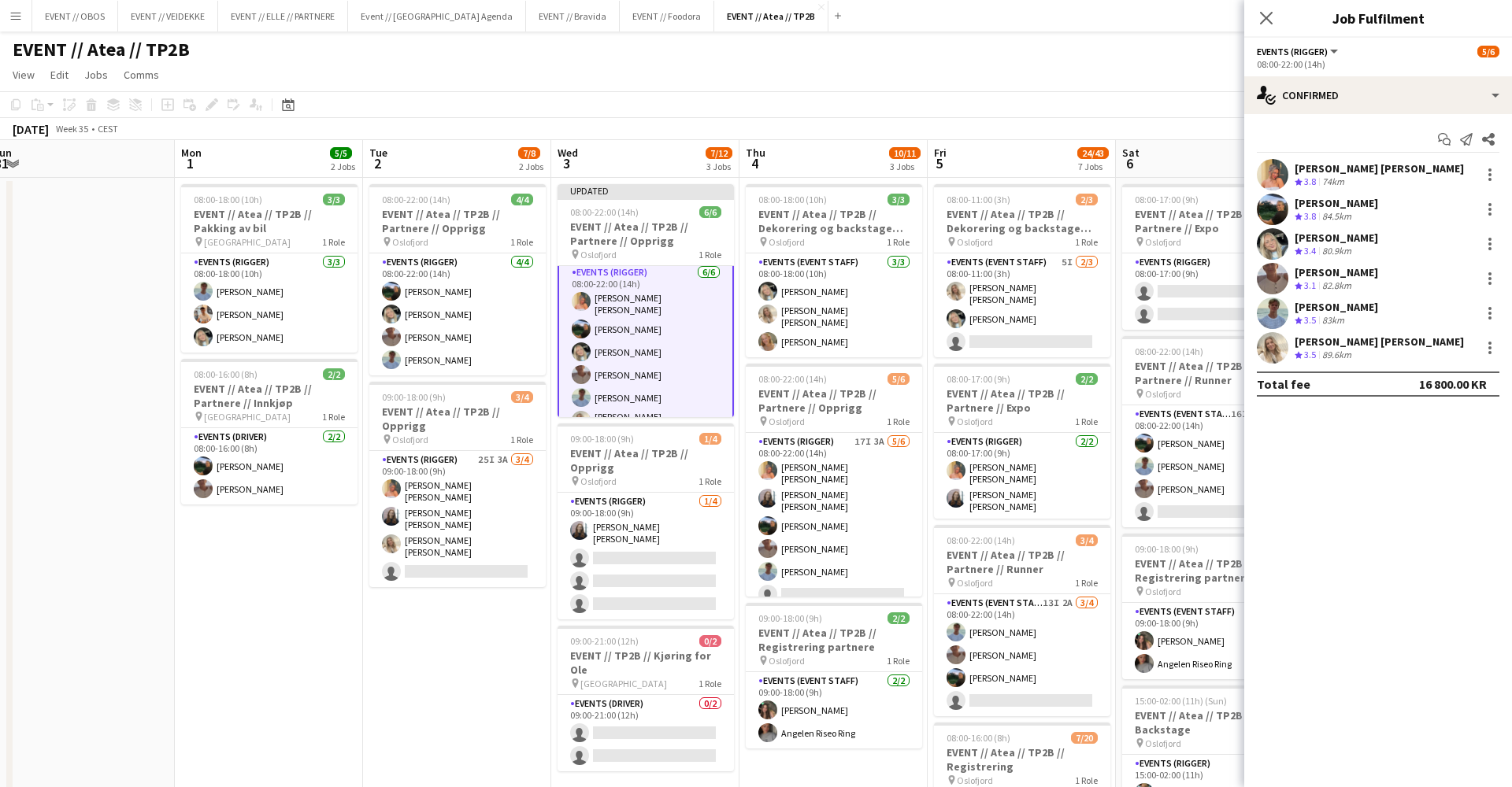
click at [1117, 159] on app-board-header-date "Sat 6 10/16 5 Jobs" at bounding box center [1210, 159] width 188 height 38
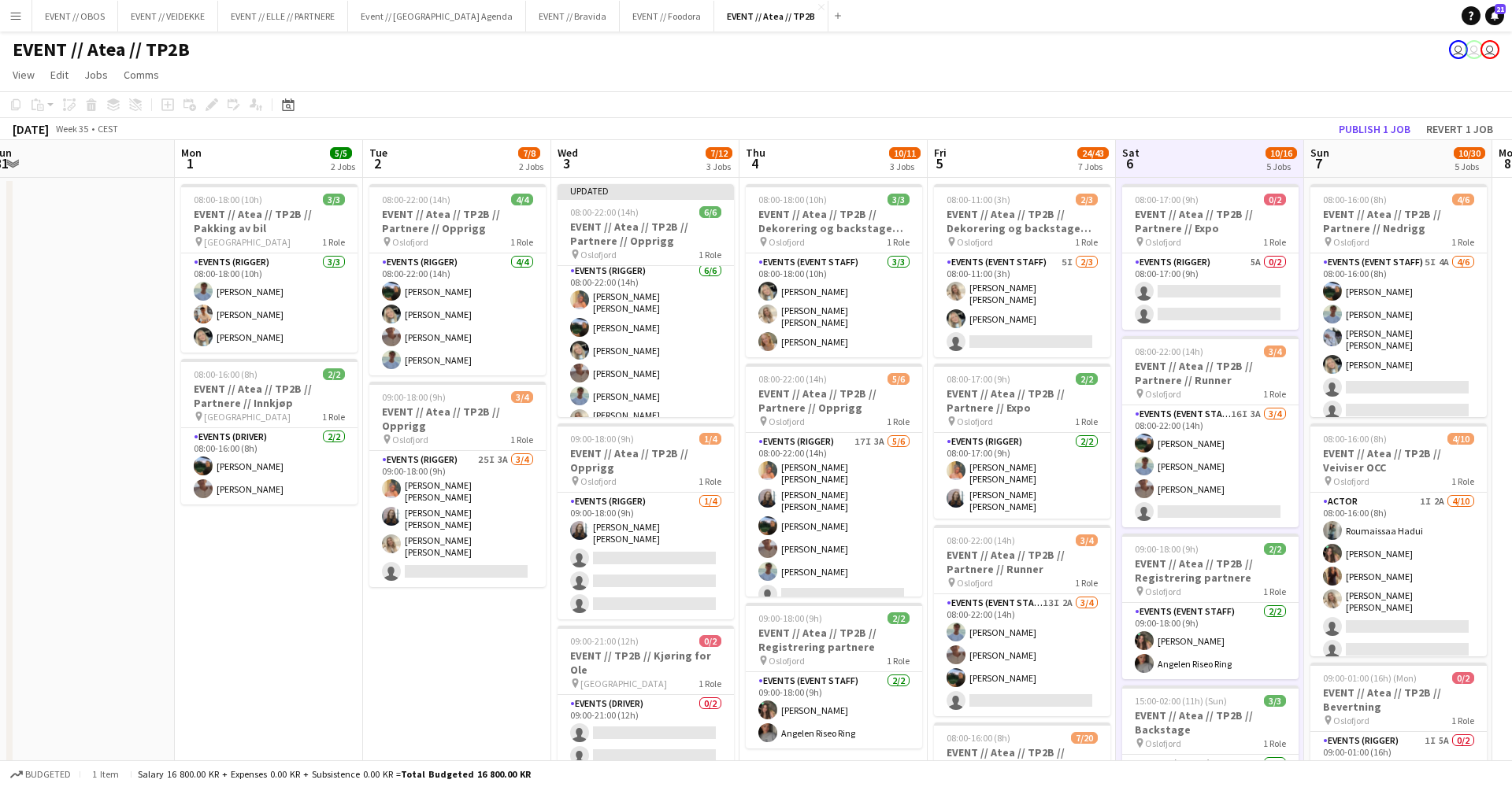
scroll to position [0, 389]
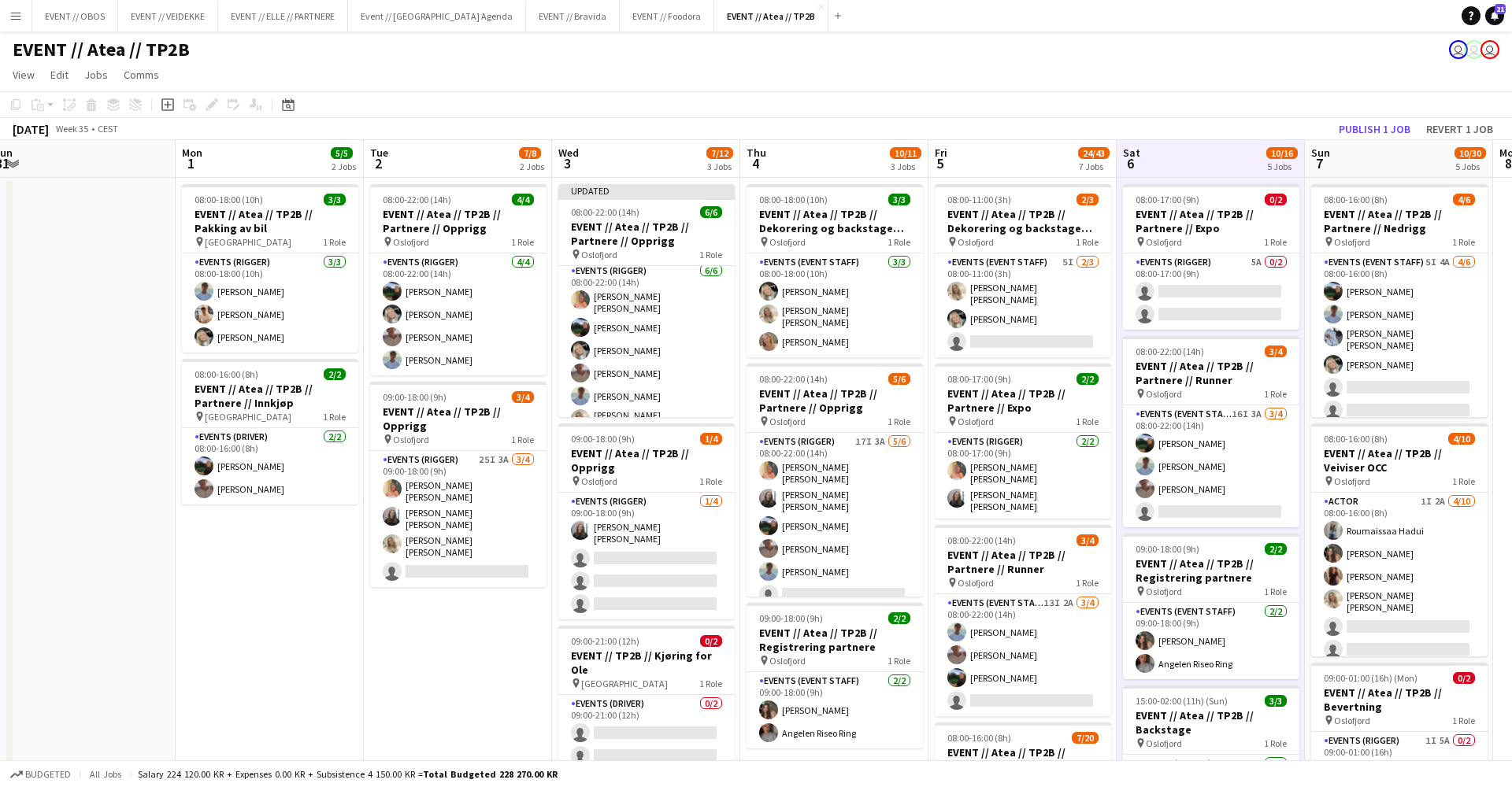
click at [1375, 117] on app-toolbar "Copy Paste Paste Command V Paste with crew Command Shift V Paste linked Job [GE…" at bounding box center [756, 105] width 1512 height 27
click at [1372, 125] on button "Publish 1 job" at bounding box center [1374, 129] width 84 height 20
